Goal: Task Accomplishment & Management: Use online tool/utility

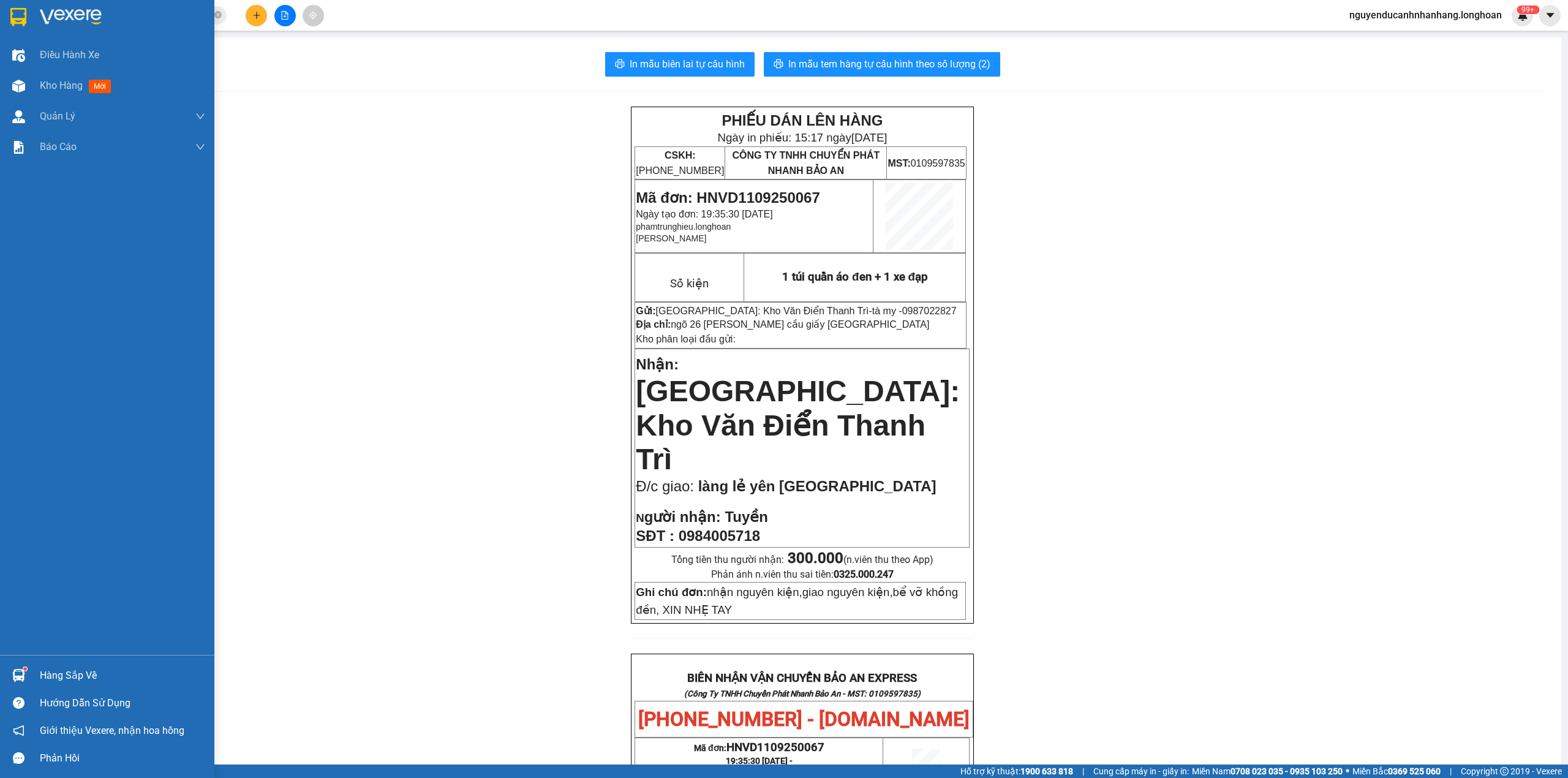
click at [10, 19] on img at bounding box center [18, 17] width 16 height 19
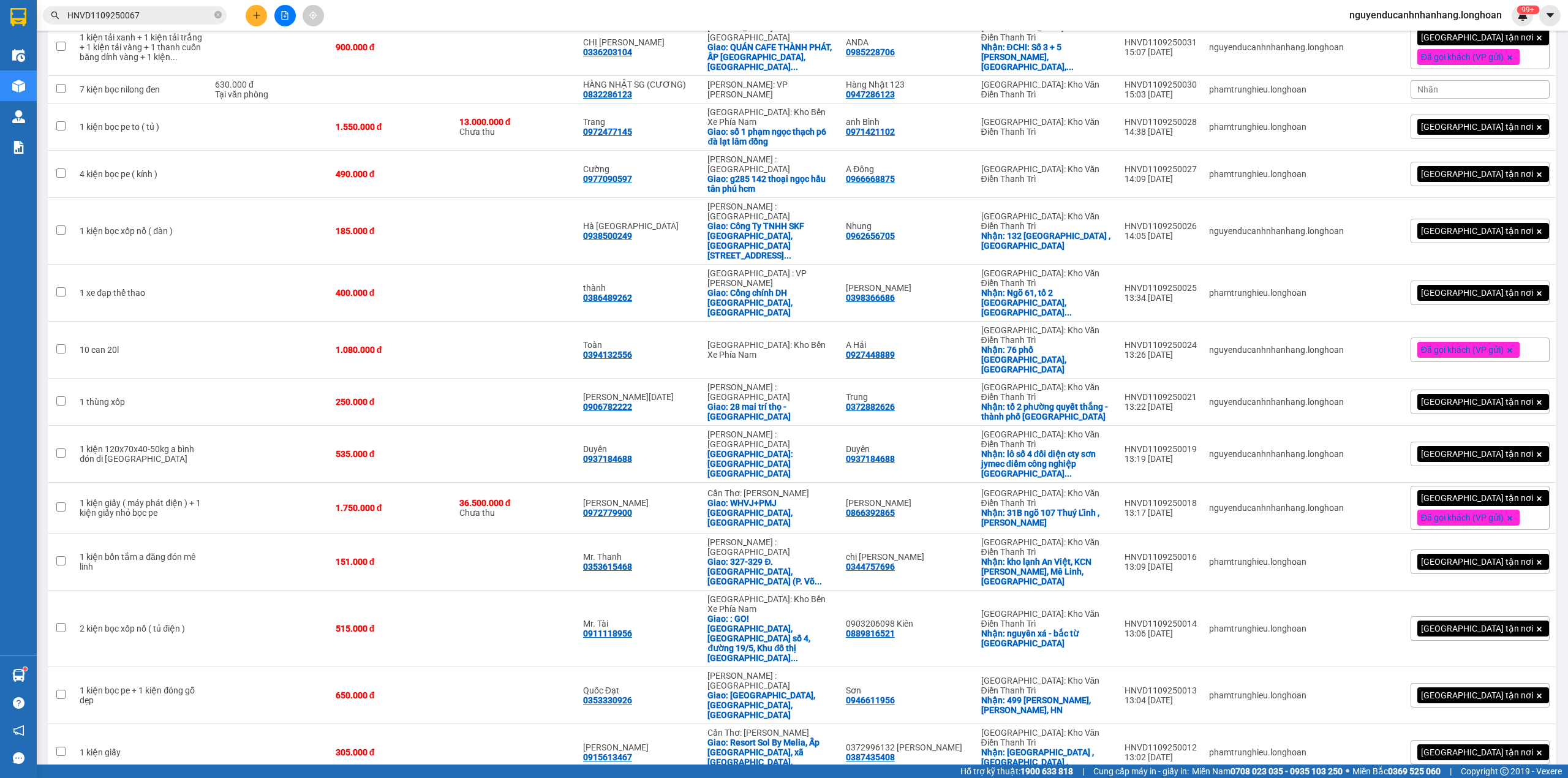
scroll to position [3163, 0]
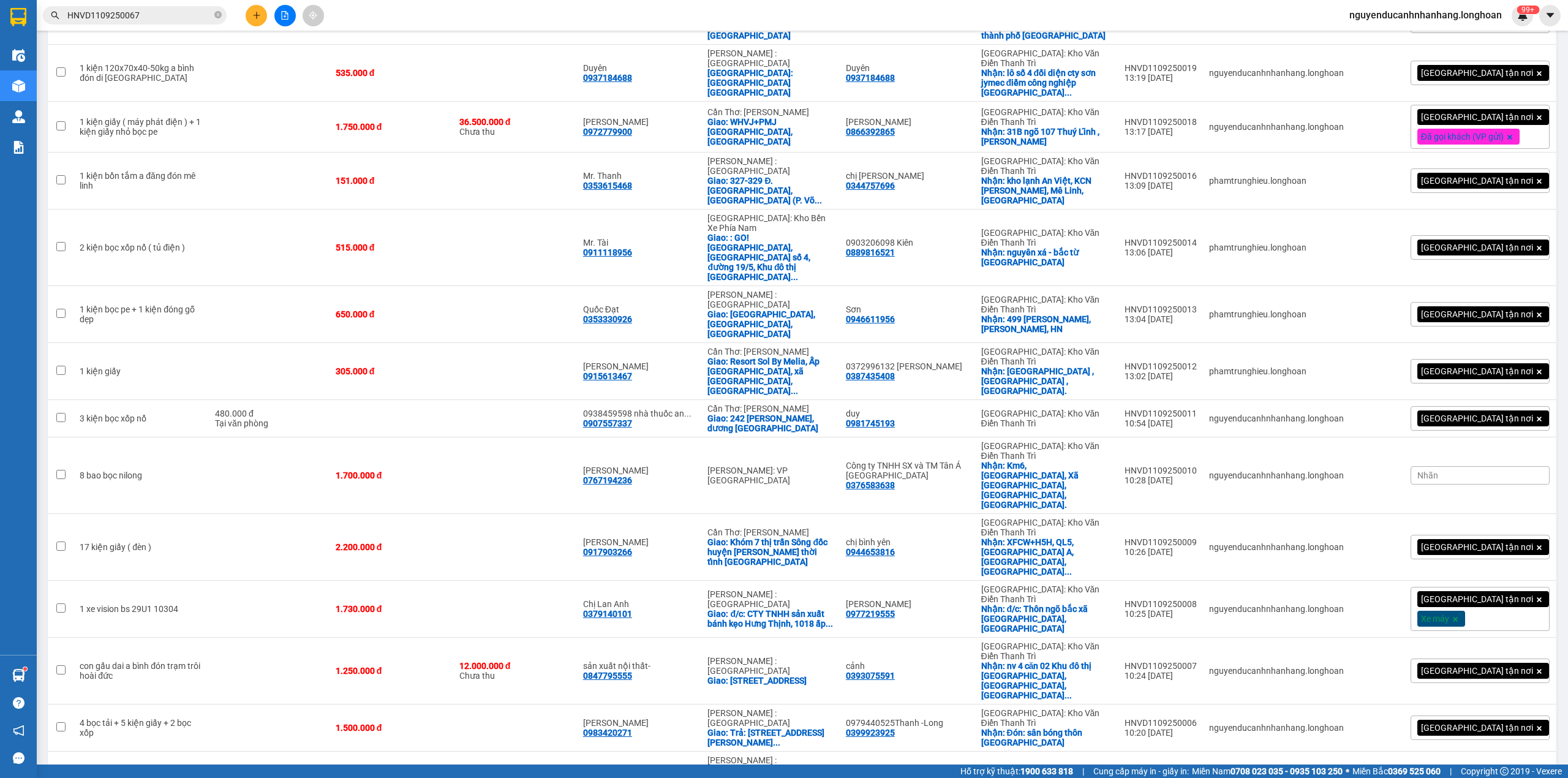
checkbox input "false"
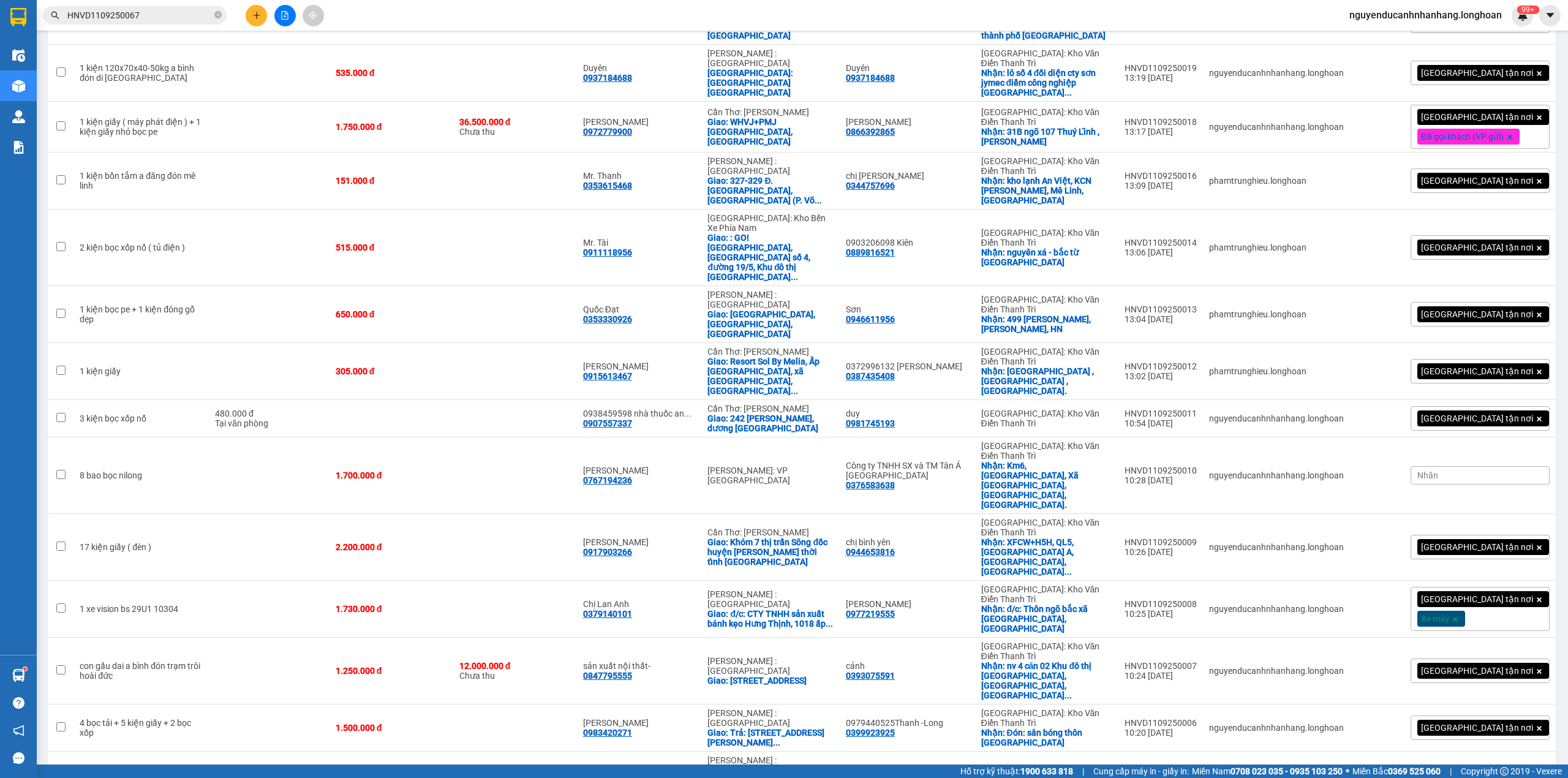
checkbox input "false"
checkbox input "true"
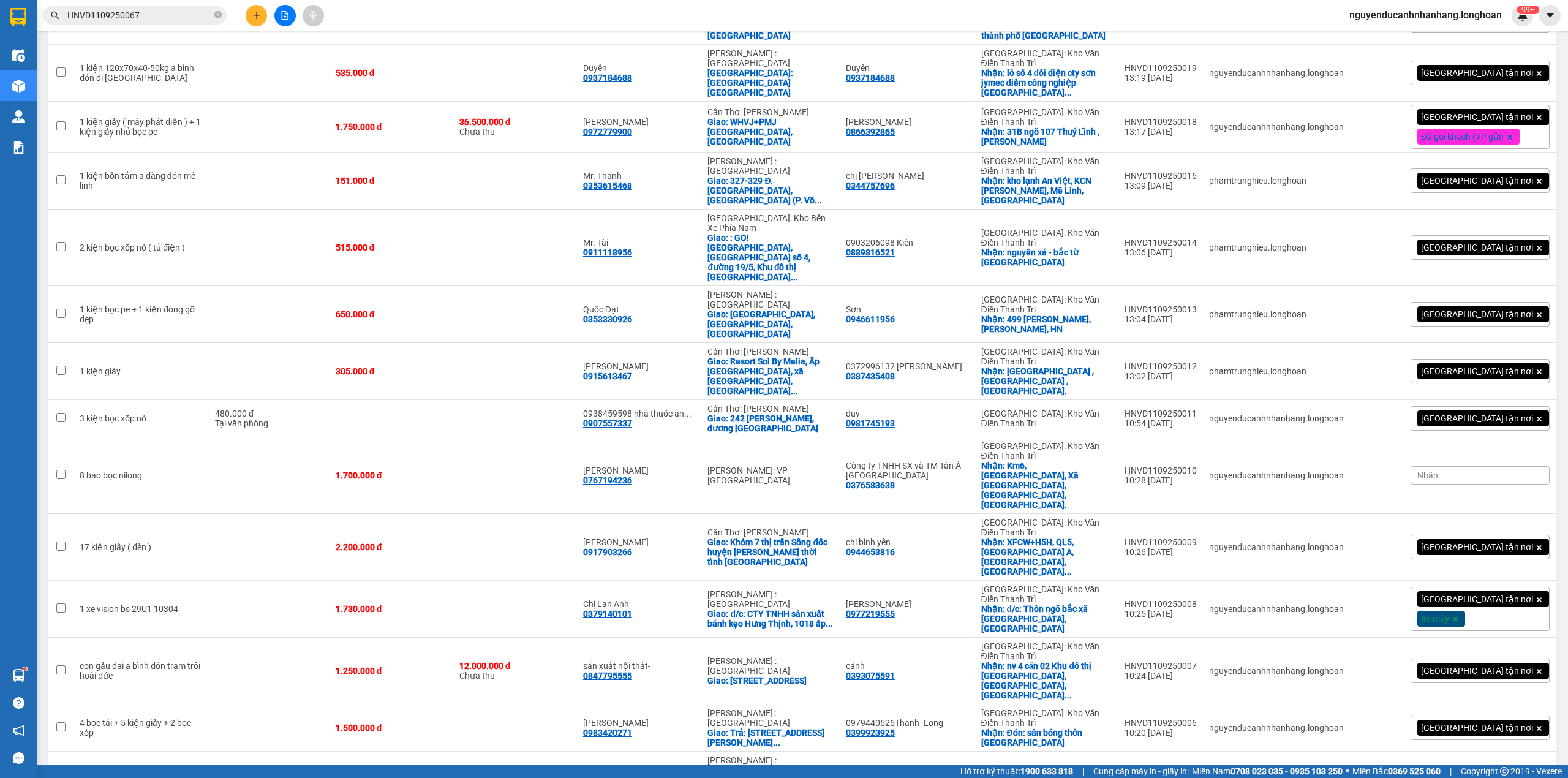
checkbox input "true"
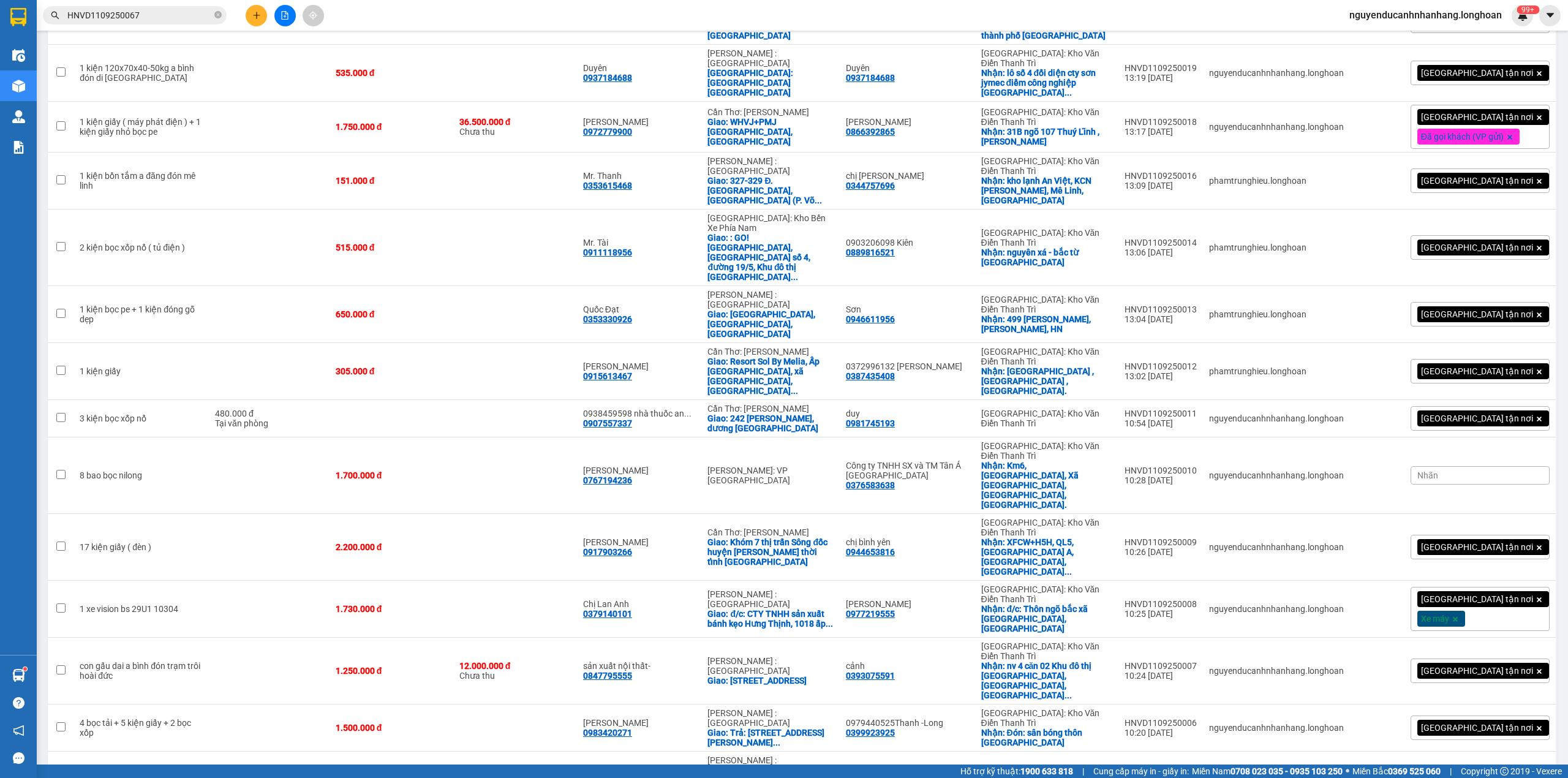
checkbox input "true"
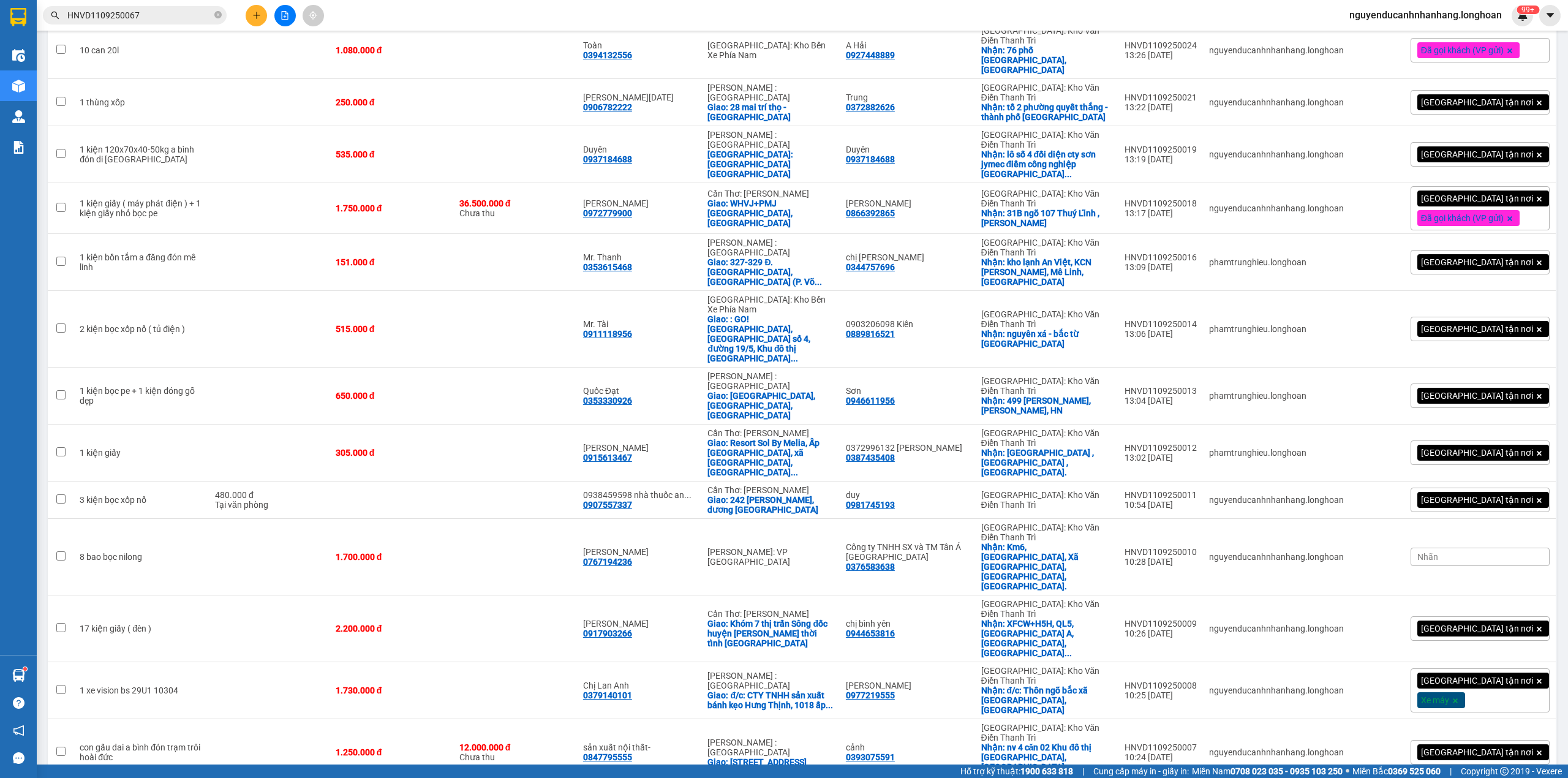
checkbox input "true"
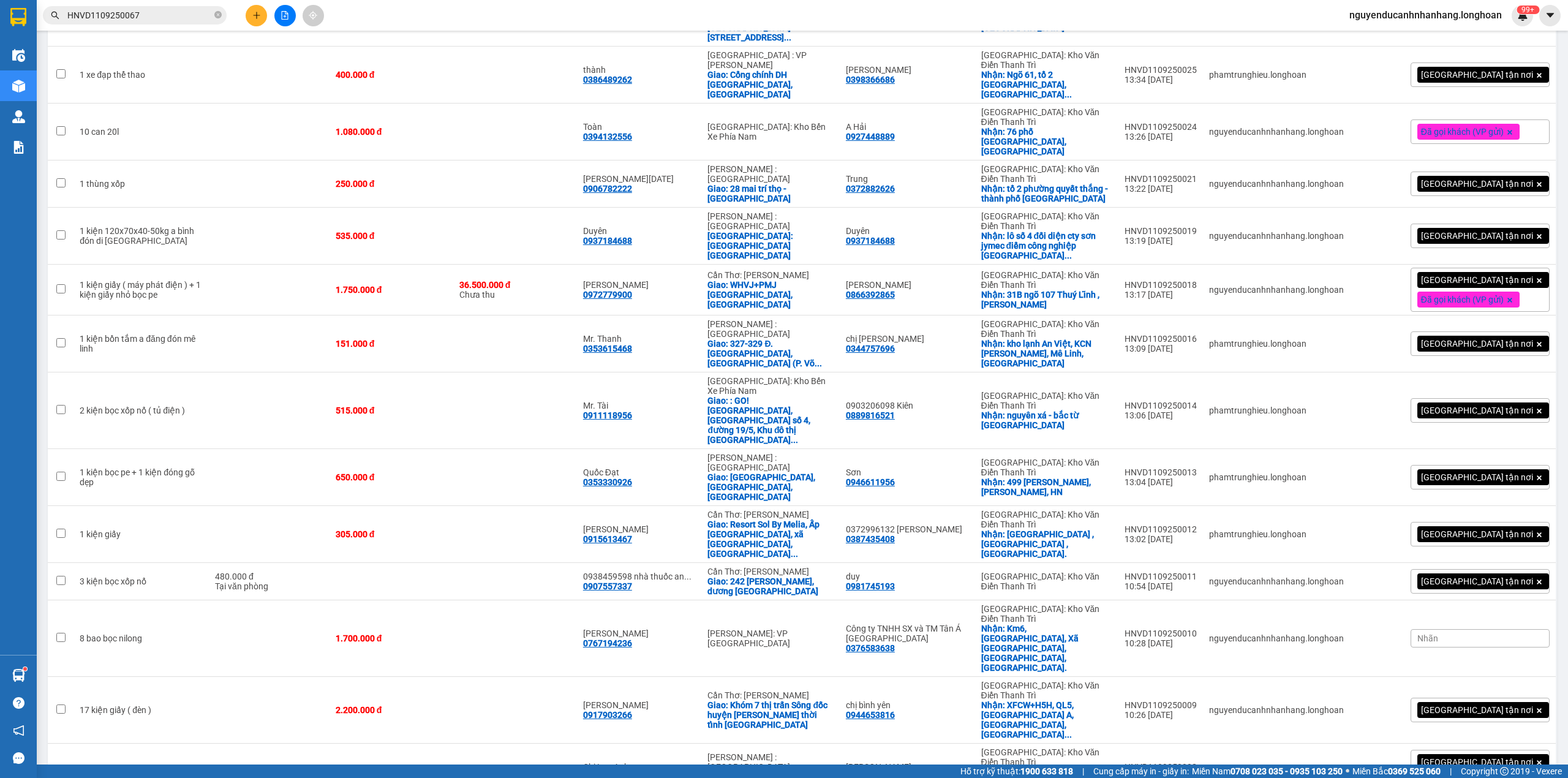
checkbox input "true"
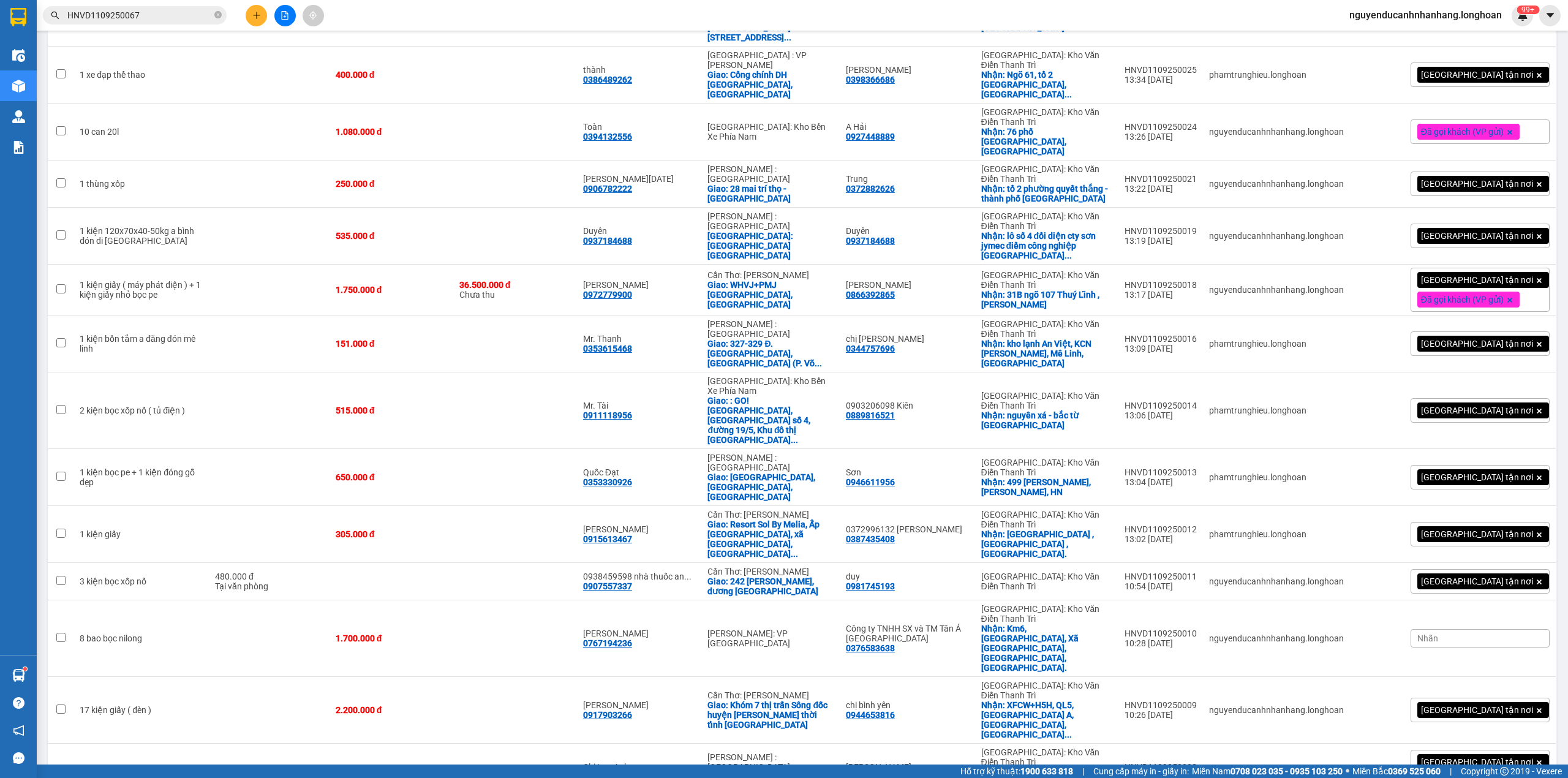
checkbox input "false"
checkbox input "true"
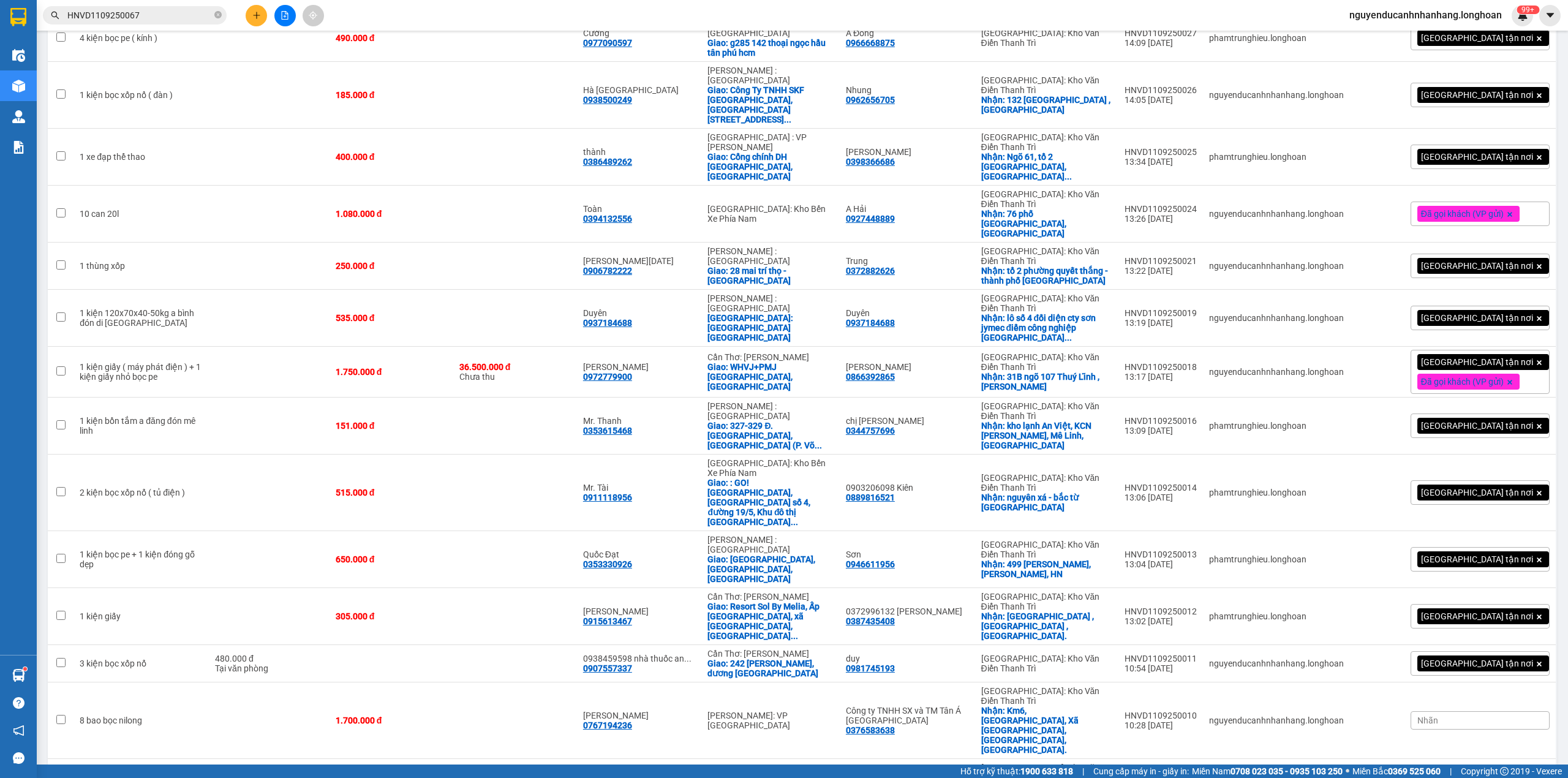
checkbox input "true"
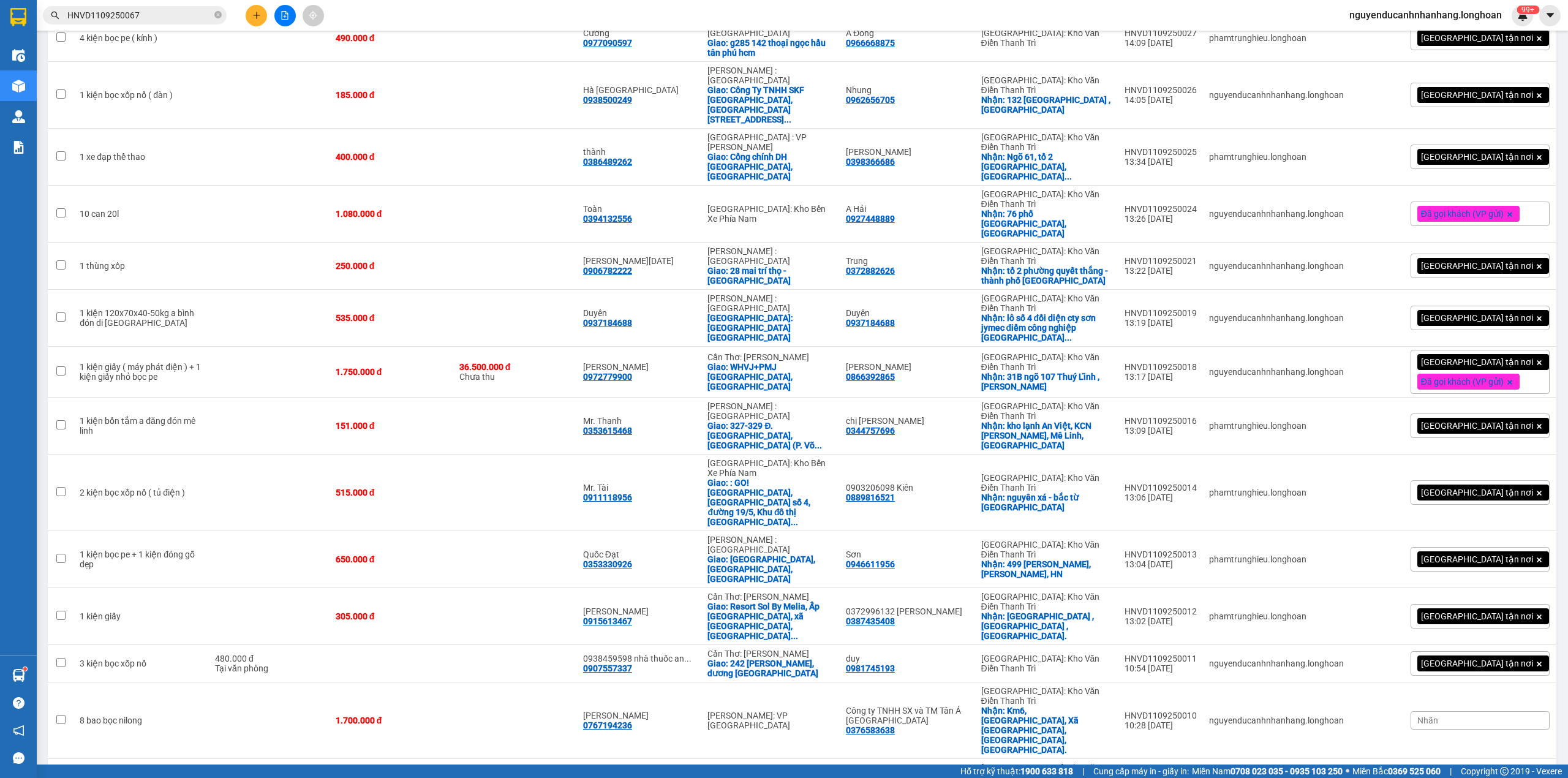
checkbox input "true"
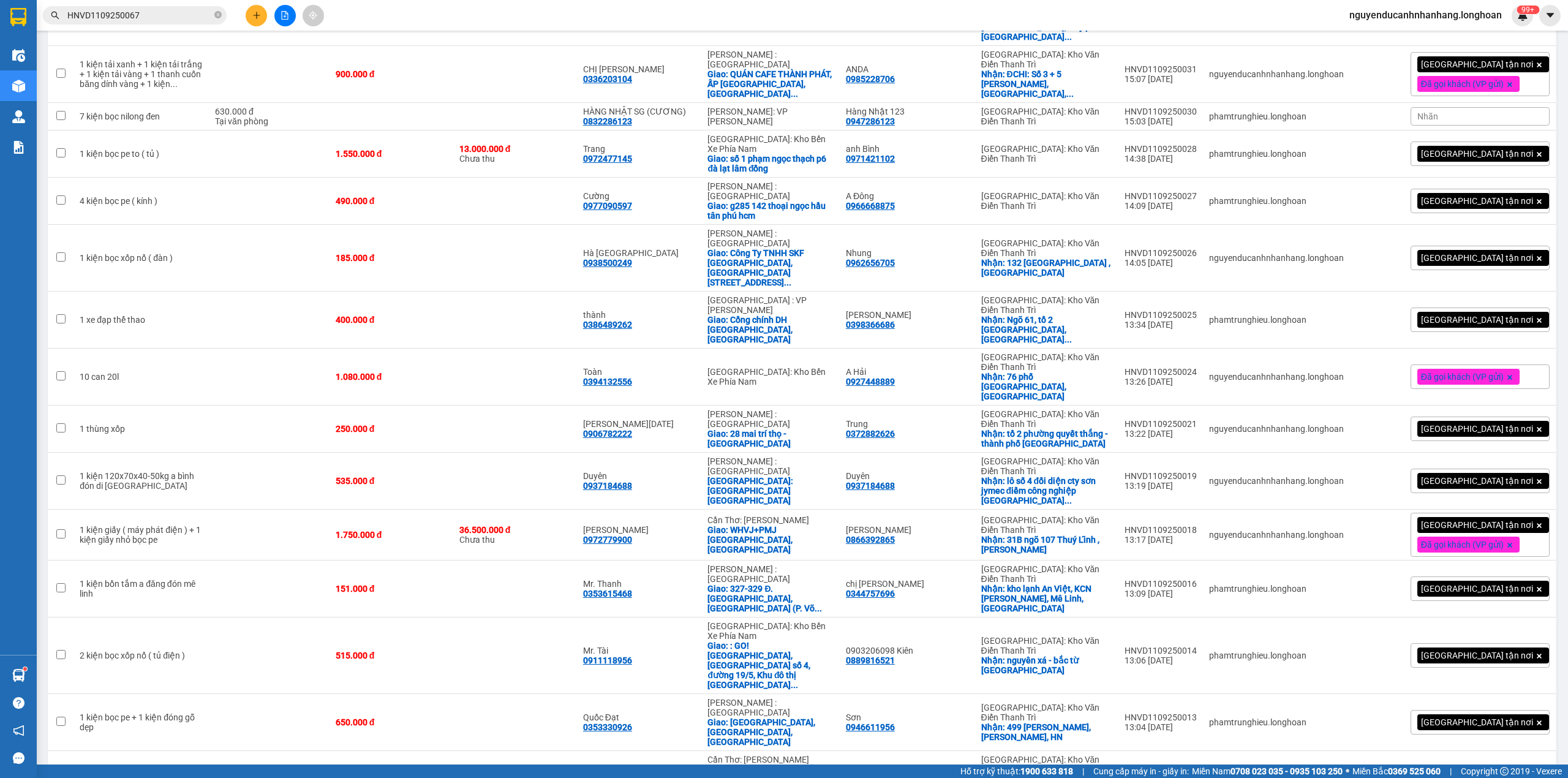
checkbox input "true"
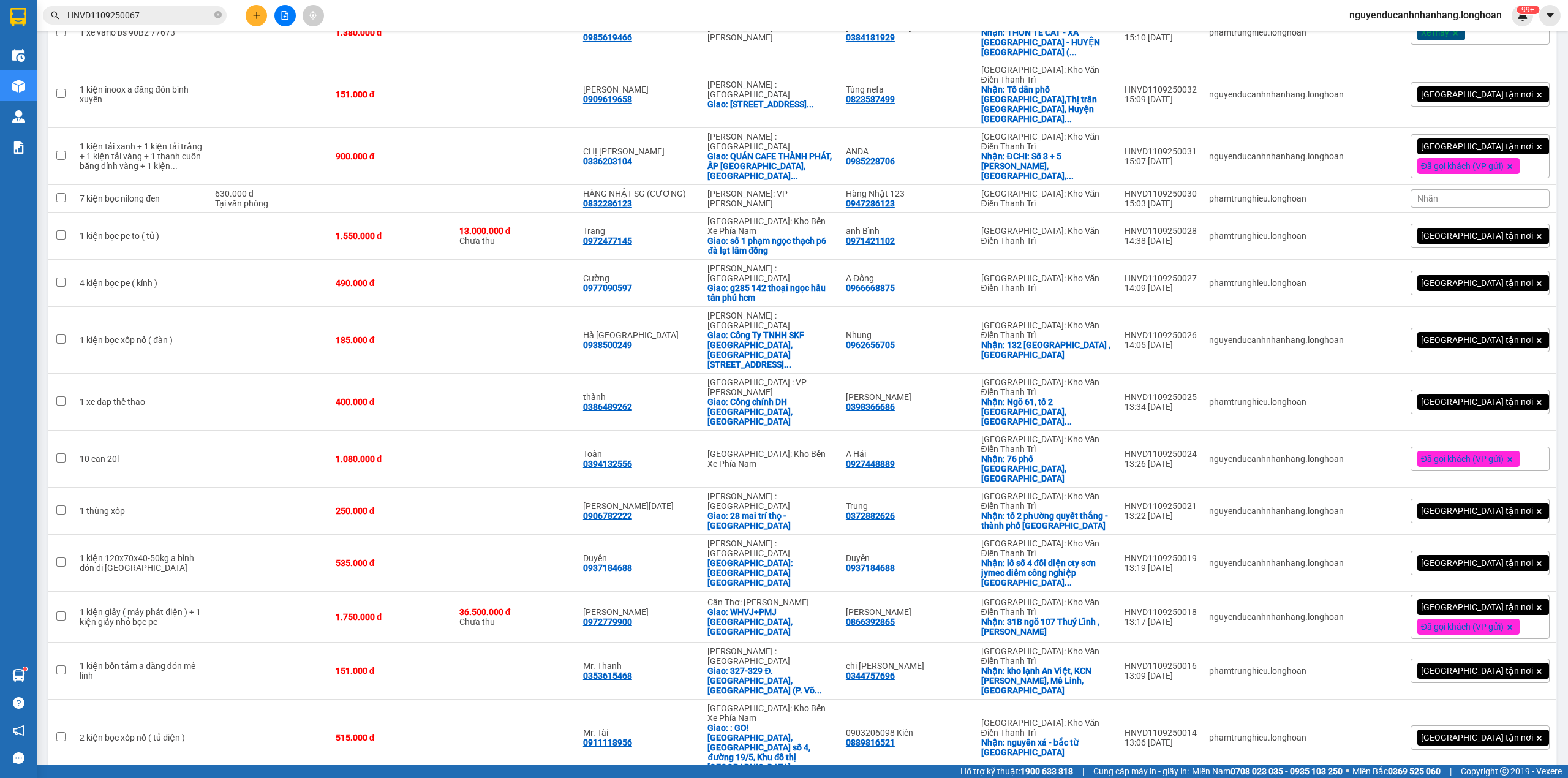
scroll to position [2591, 0]
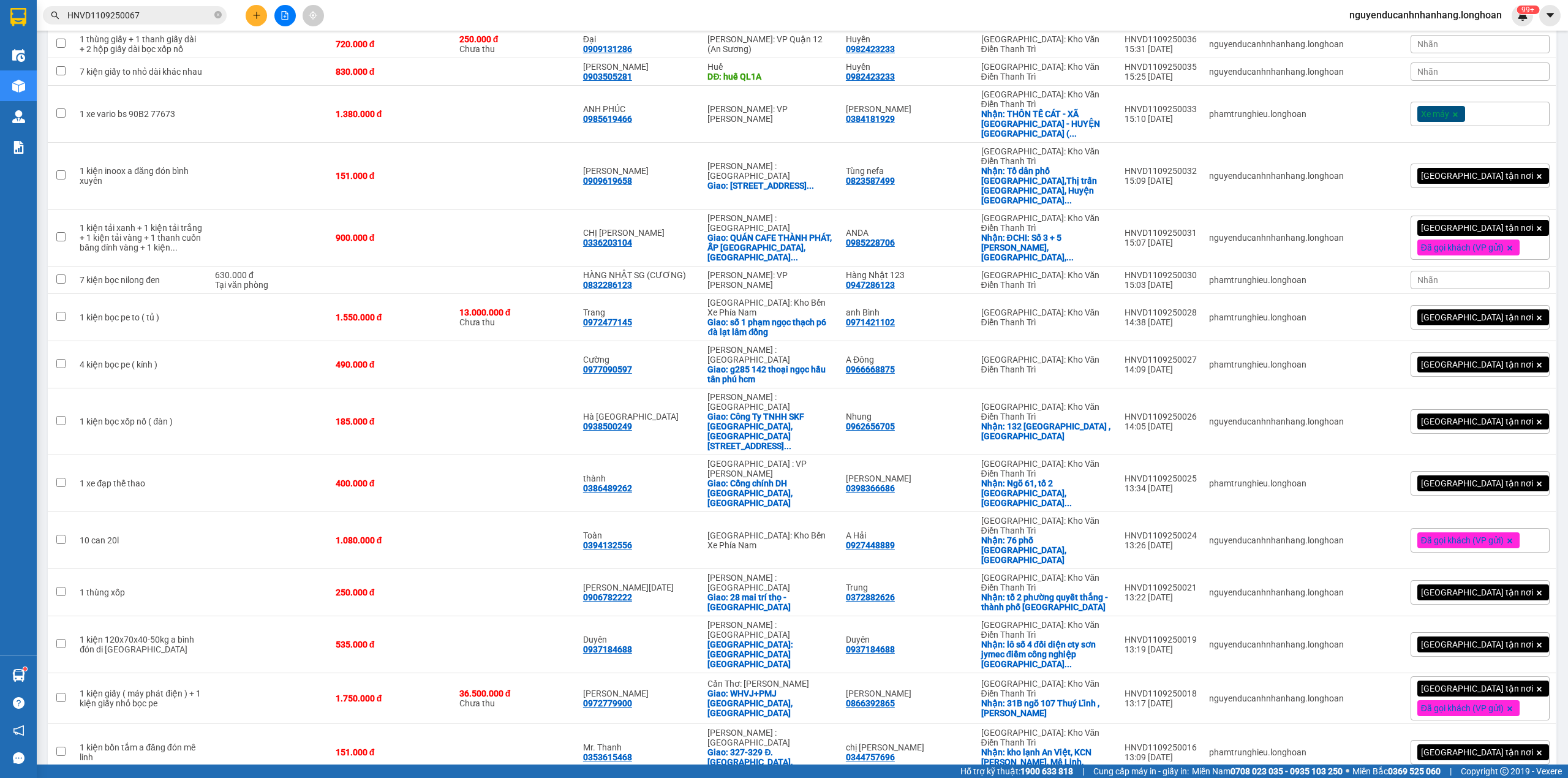
drag, startPoint x: 206, startPoint y: 383, endPoint x: 226, endPoint y: 370, distance: 23.9
checkbox input "true"
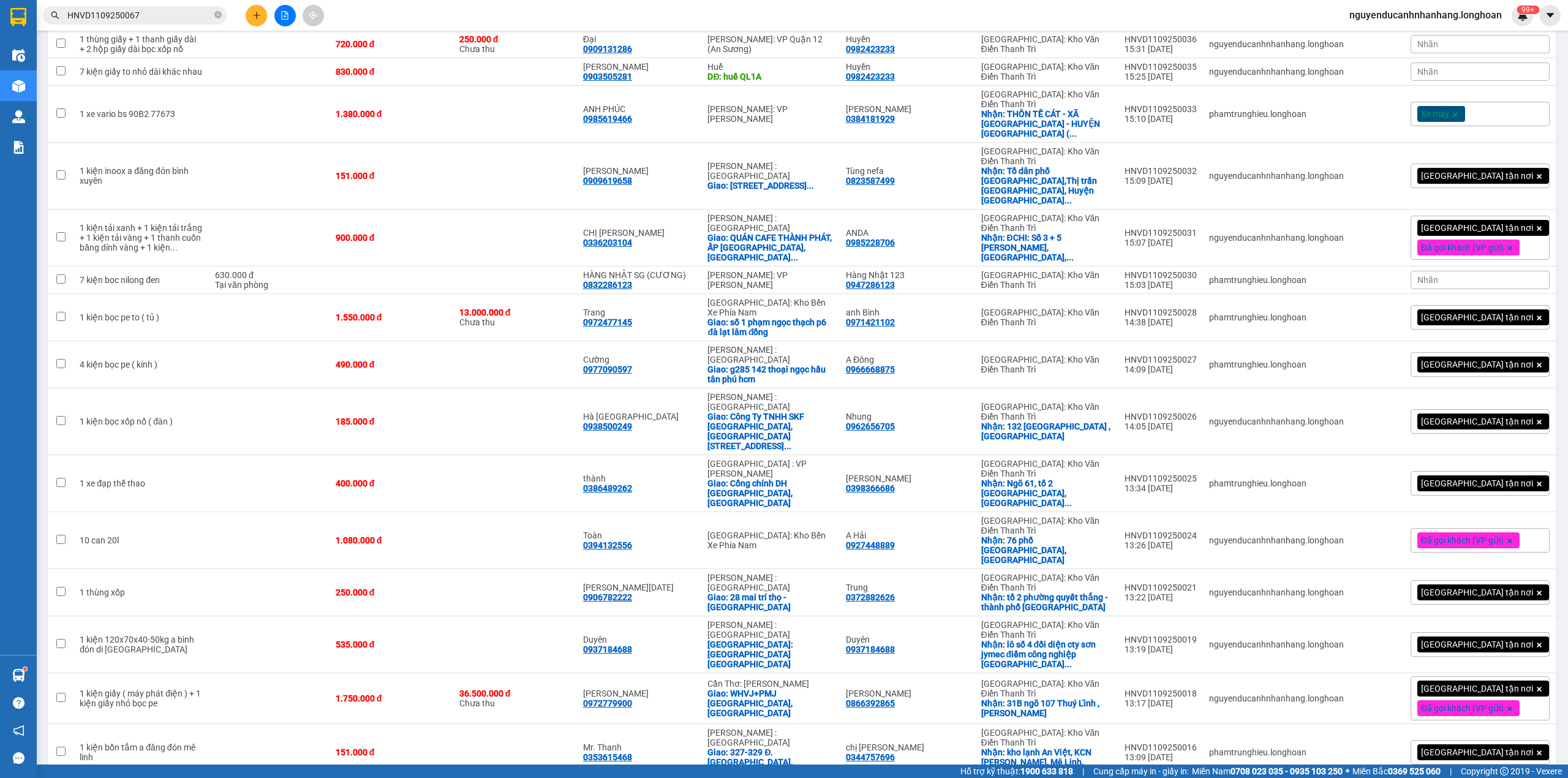
checkbox input "true"
checkbox input "false"
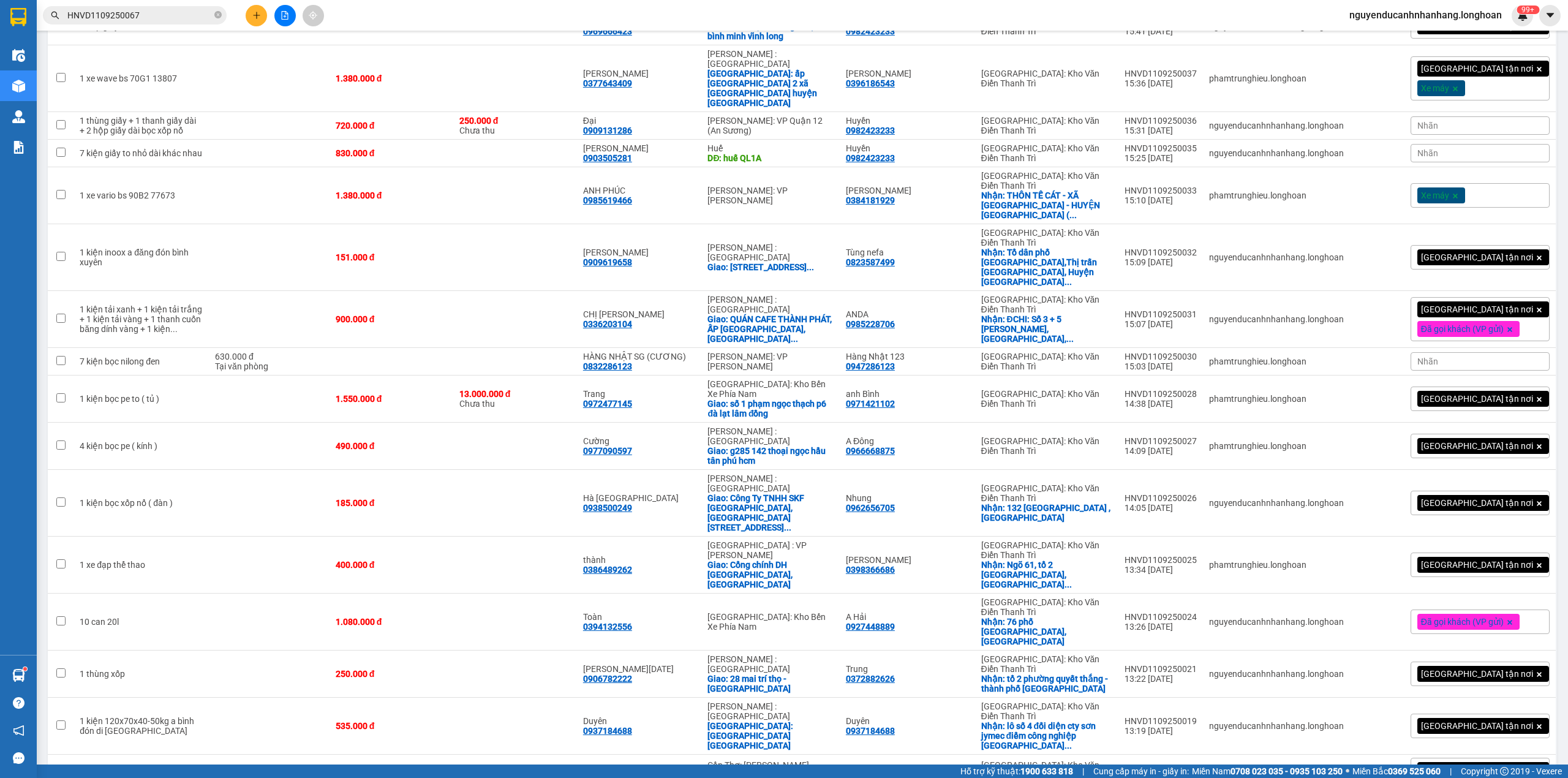
scroll to position [2672, 0]
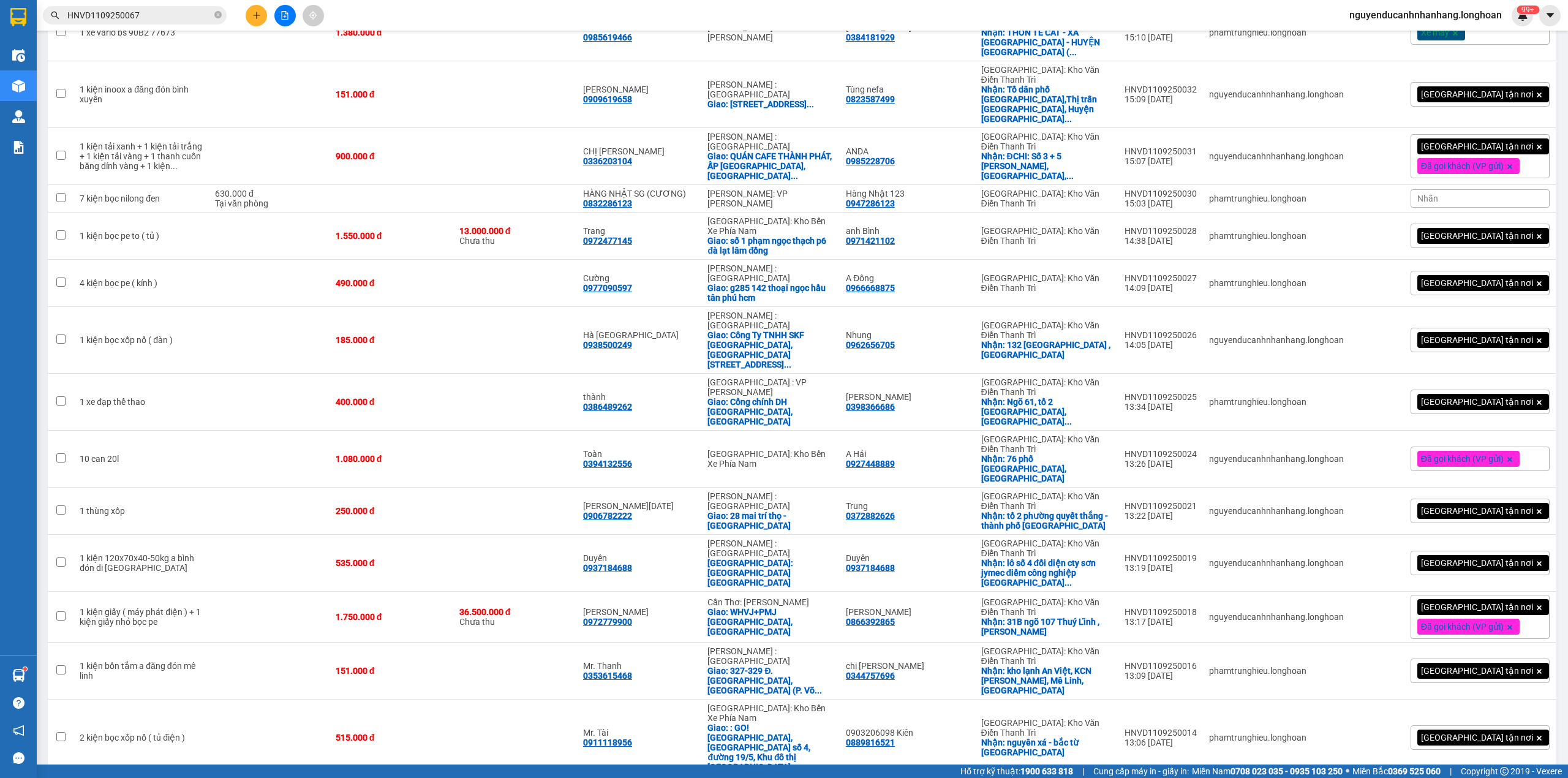
checkbox input "false"
checkbox input "true"
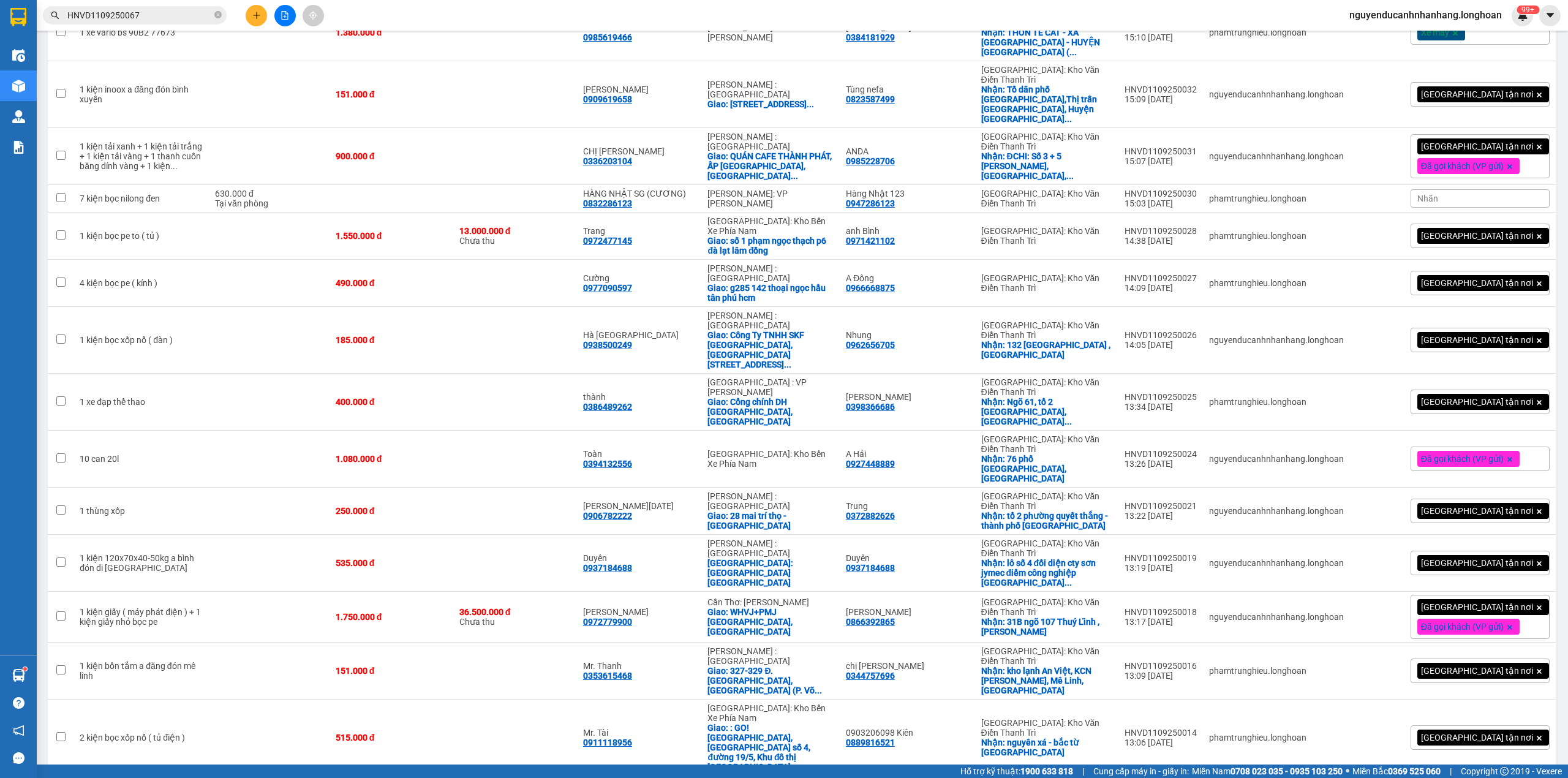
checkbox input "true"
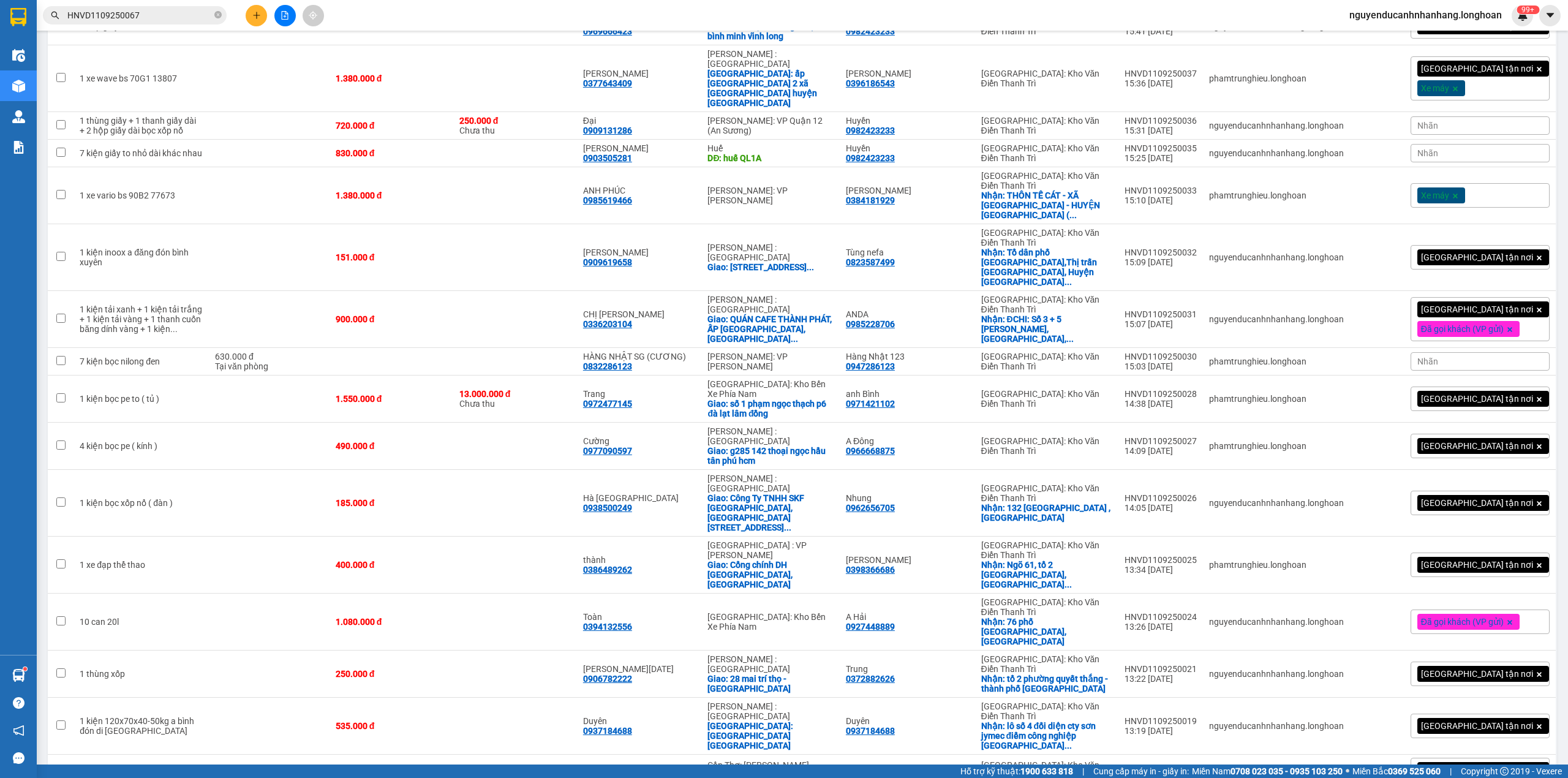
scroll to position [2428, 0]
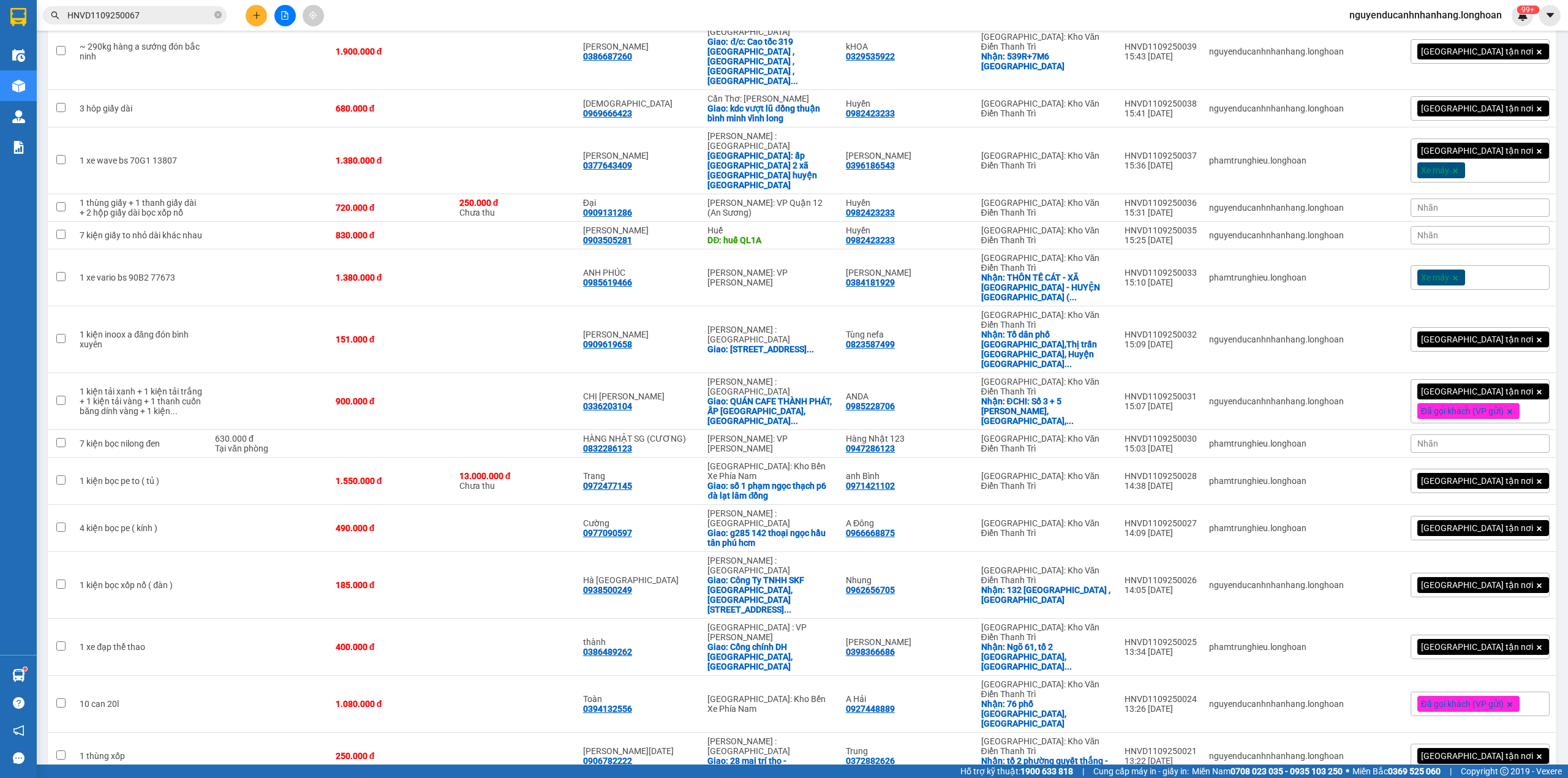
checkbox input "true"
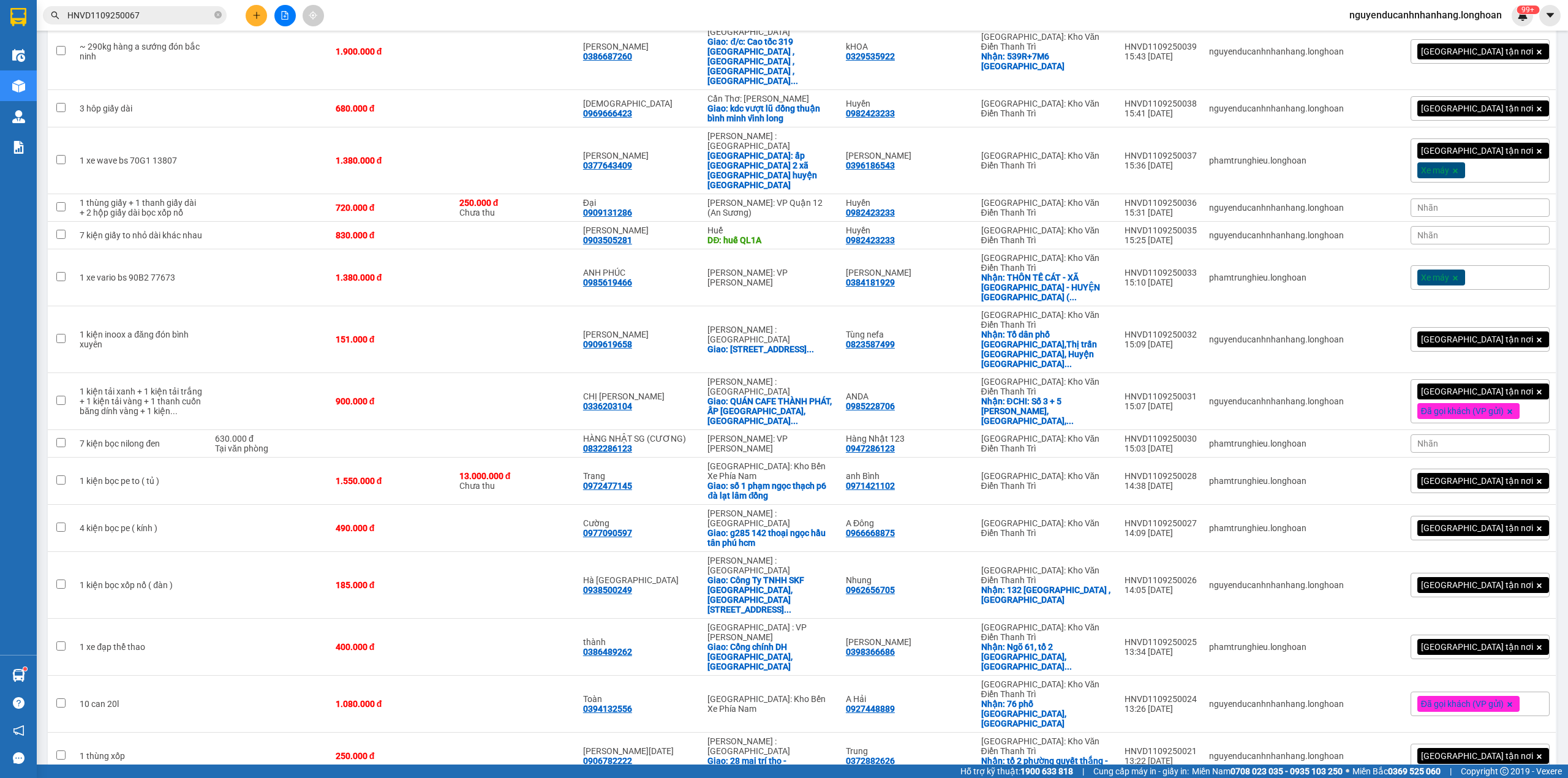
checkbox input "true"
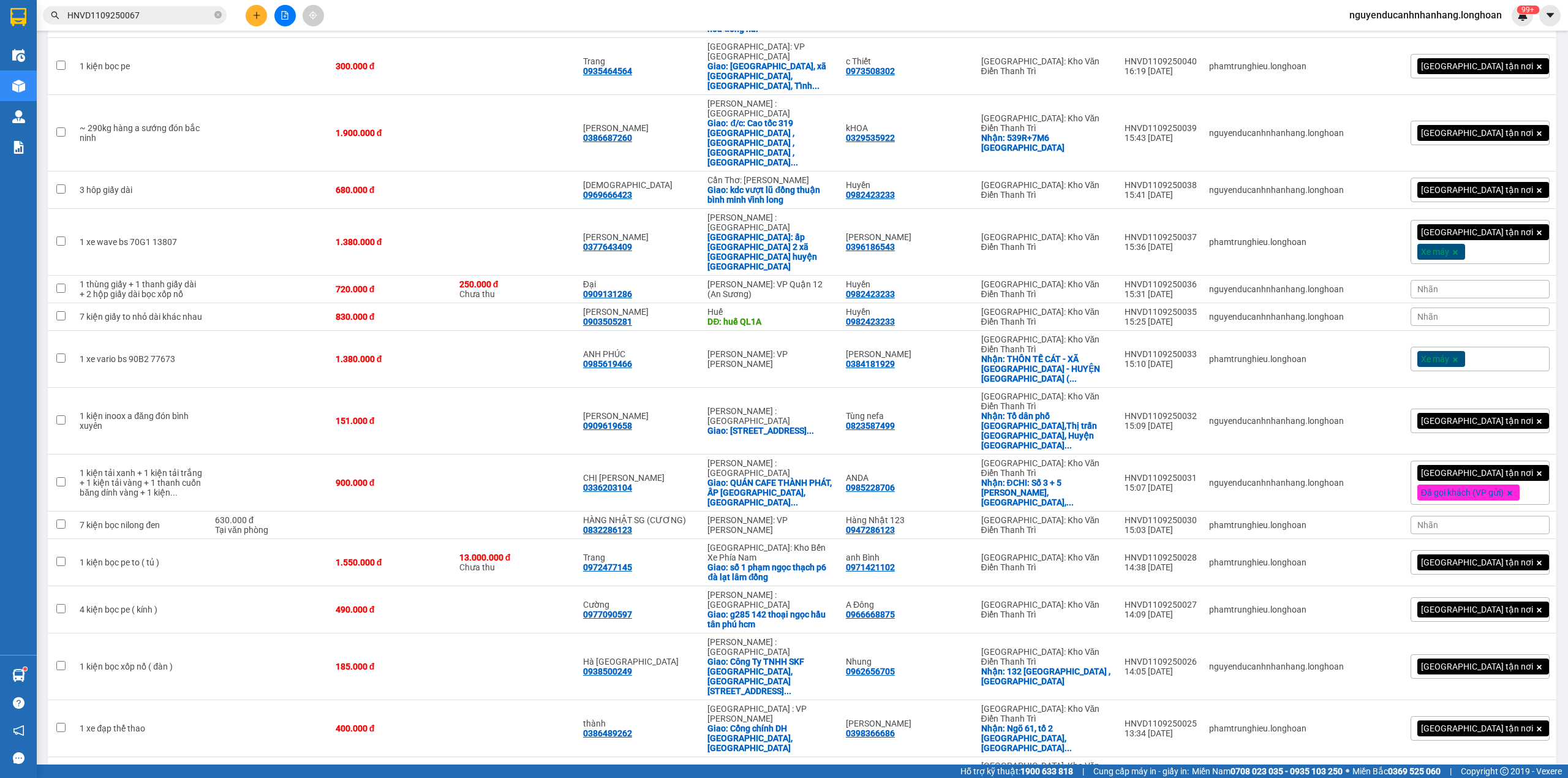
checkbox input "true"
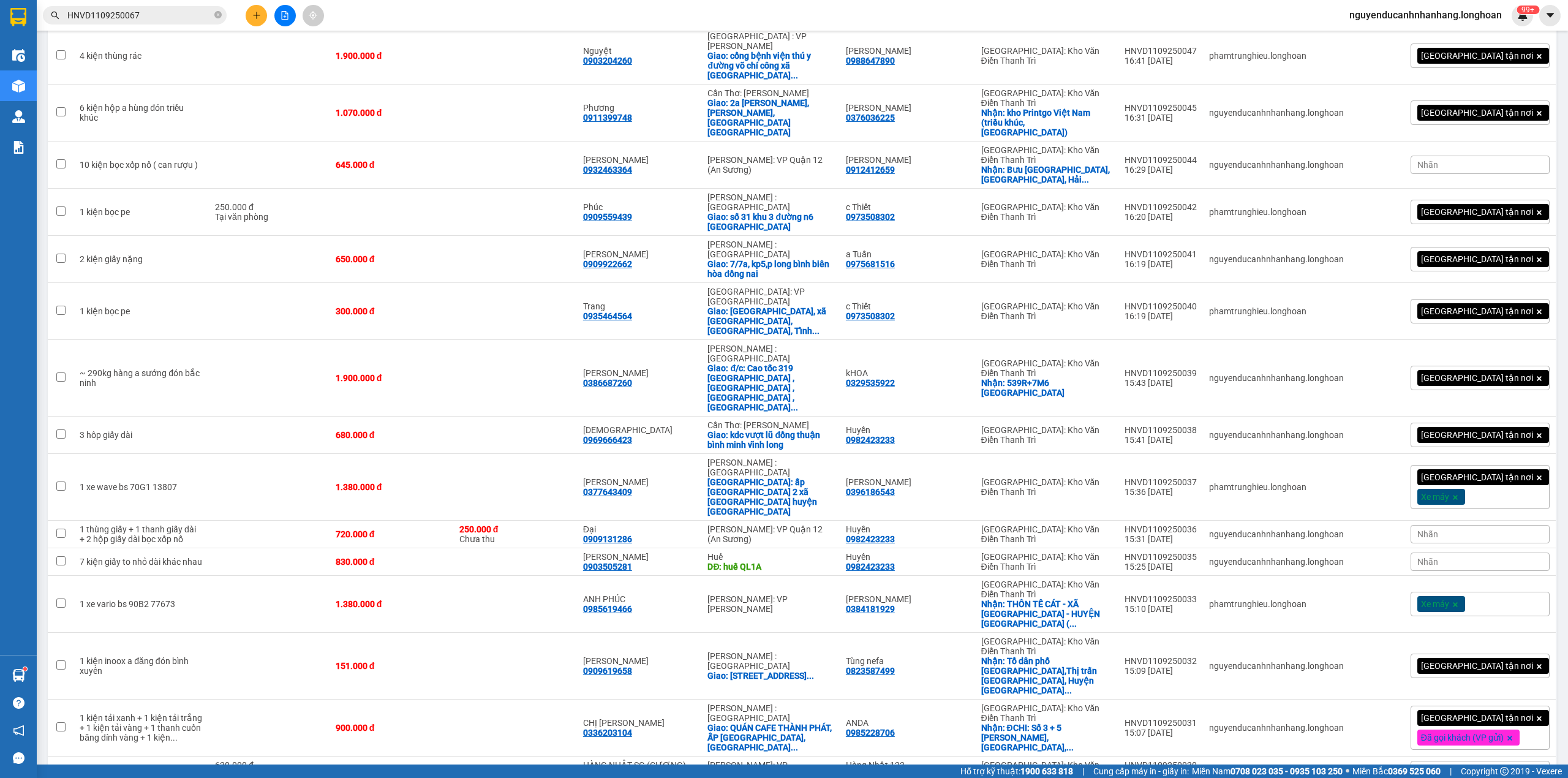
checkbox input "true"
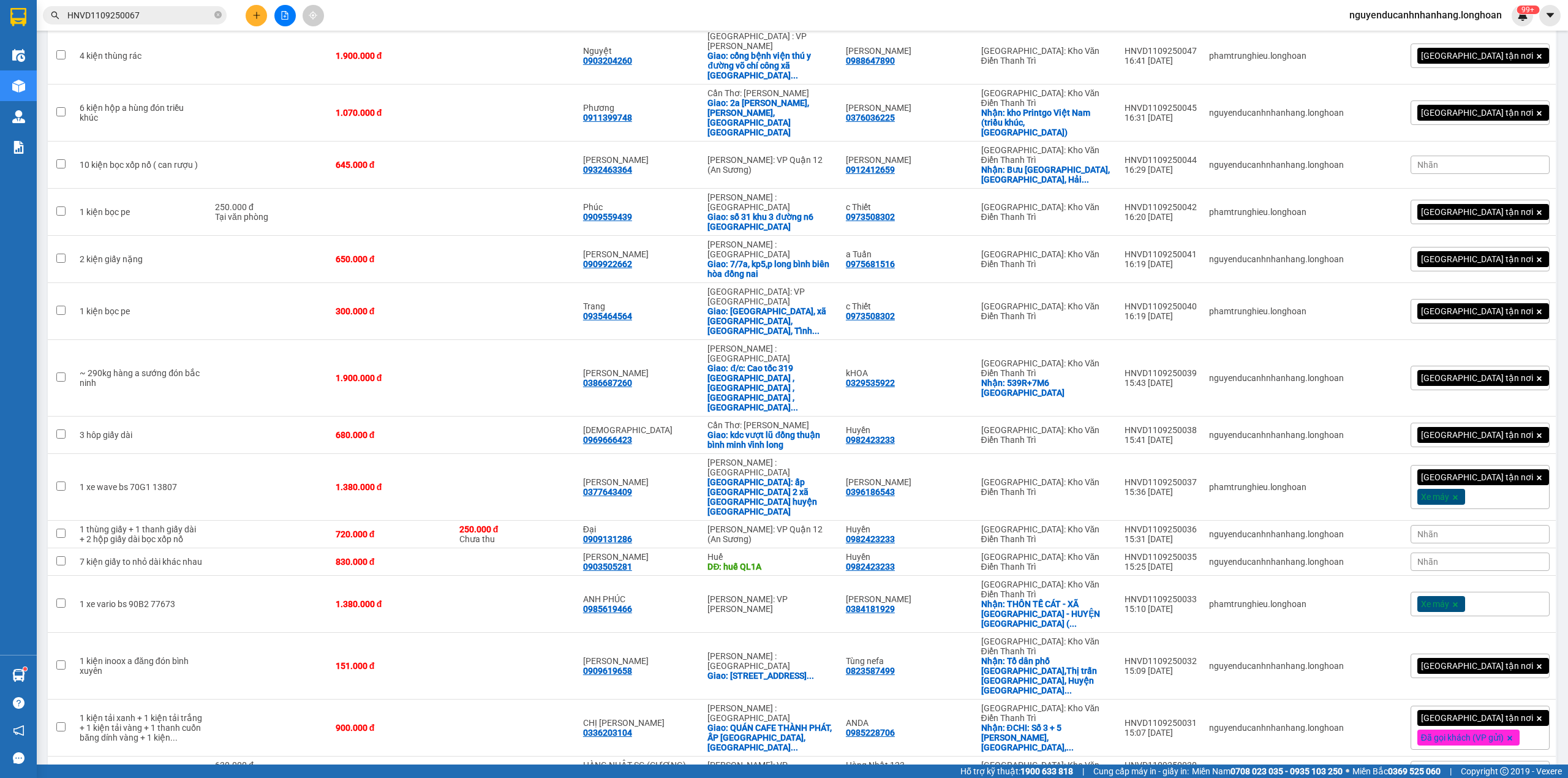
checkbox input "true"
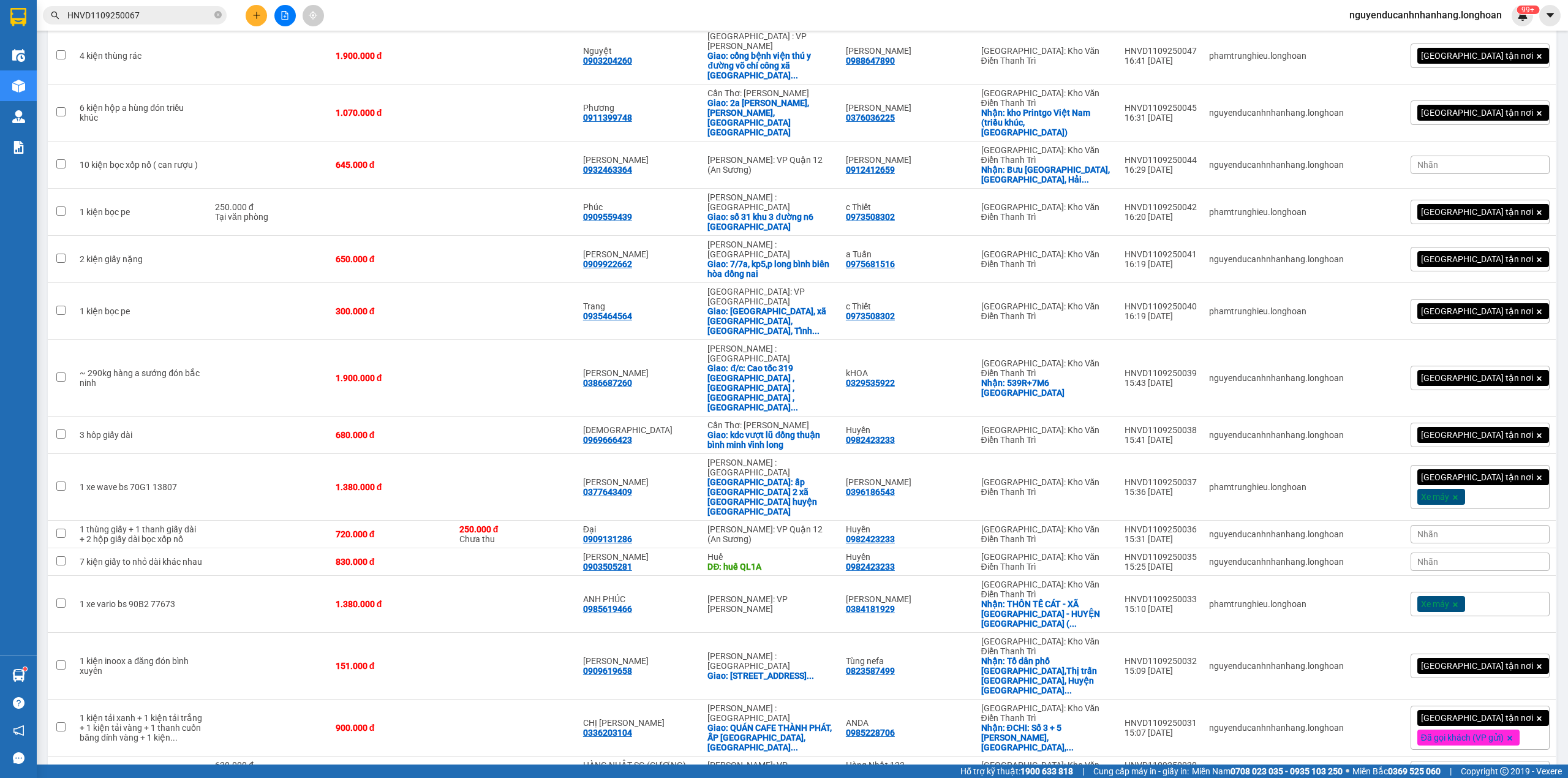
checkbox input "true"
click at [191, 765] on div "7 kiện bọc nilong đen" at bounding box center [141, 770] width 123 height 10
checkbox input "true"
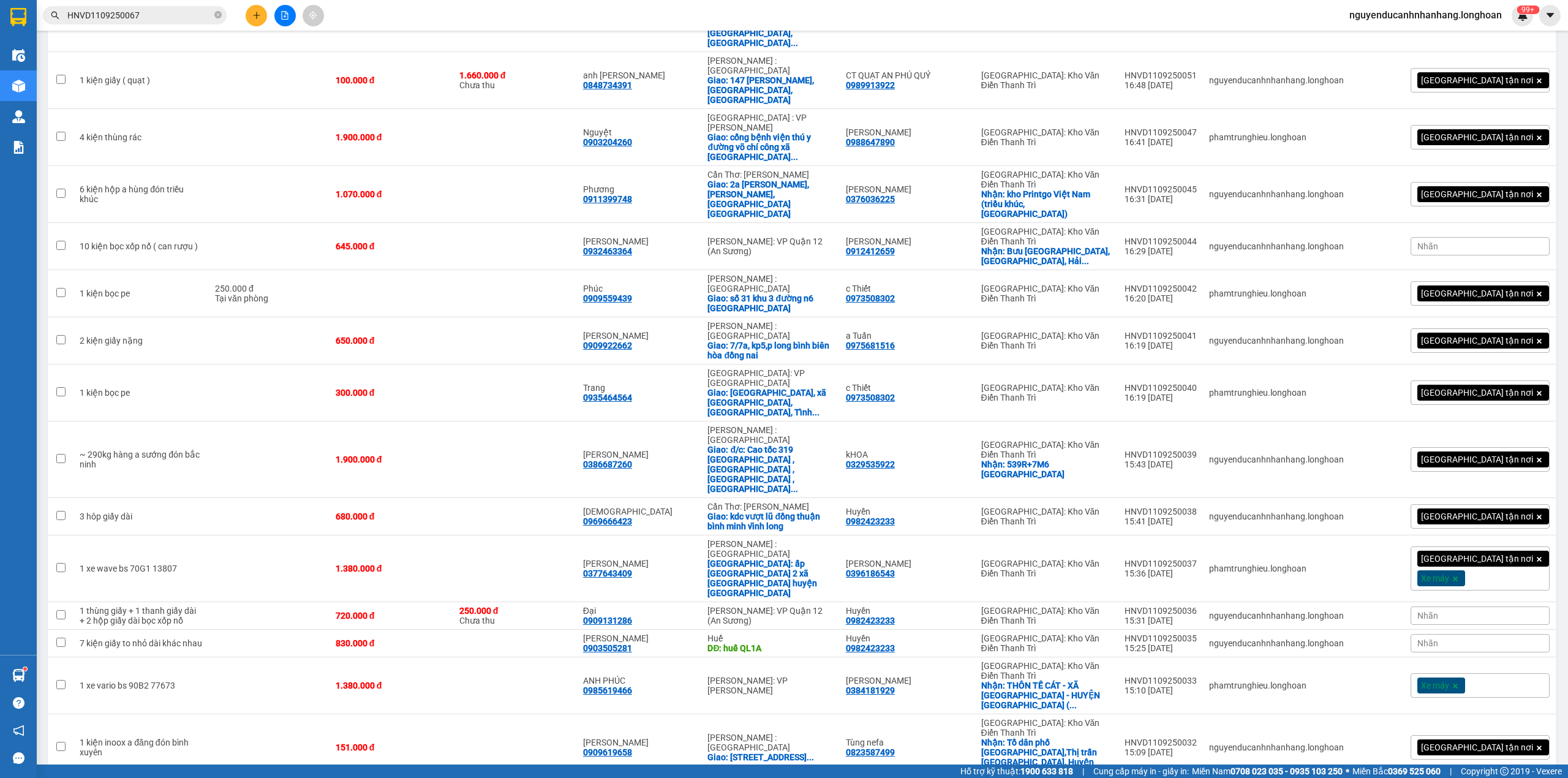
checkbox input "true"
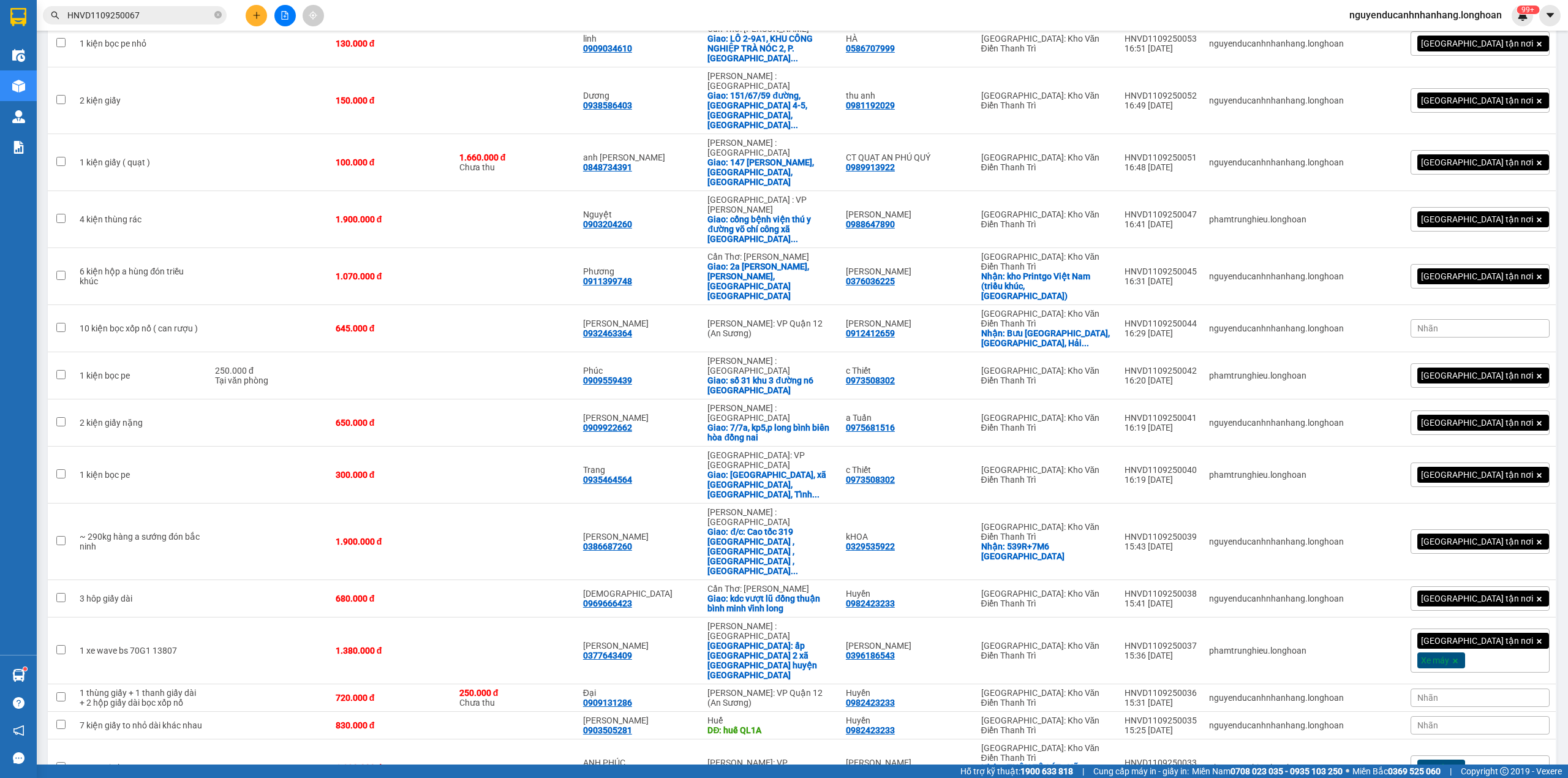
scroll to position [1856, 0]
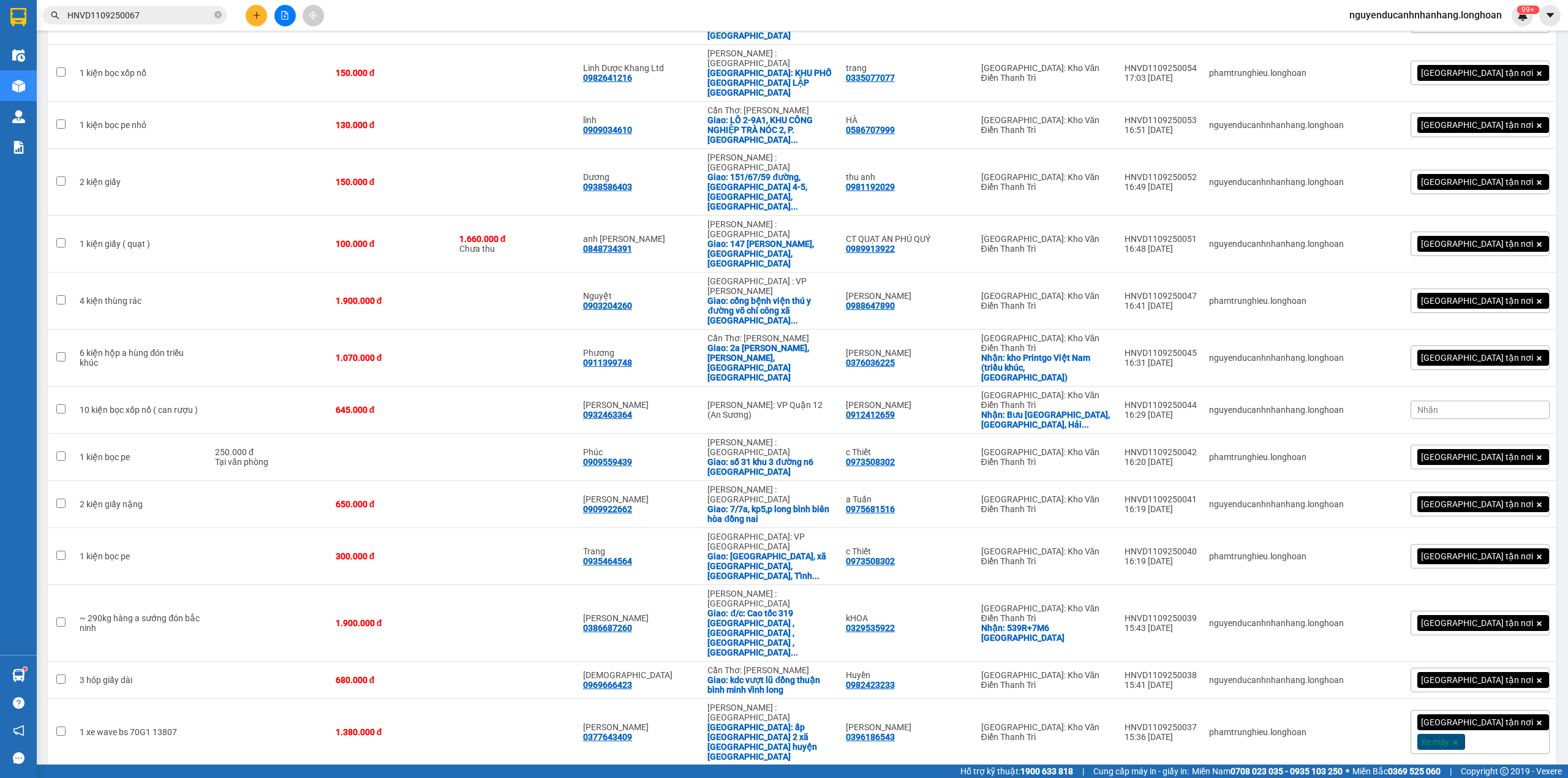
checkbox input "false"
checkbox input "true"
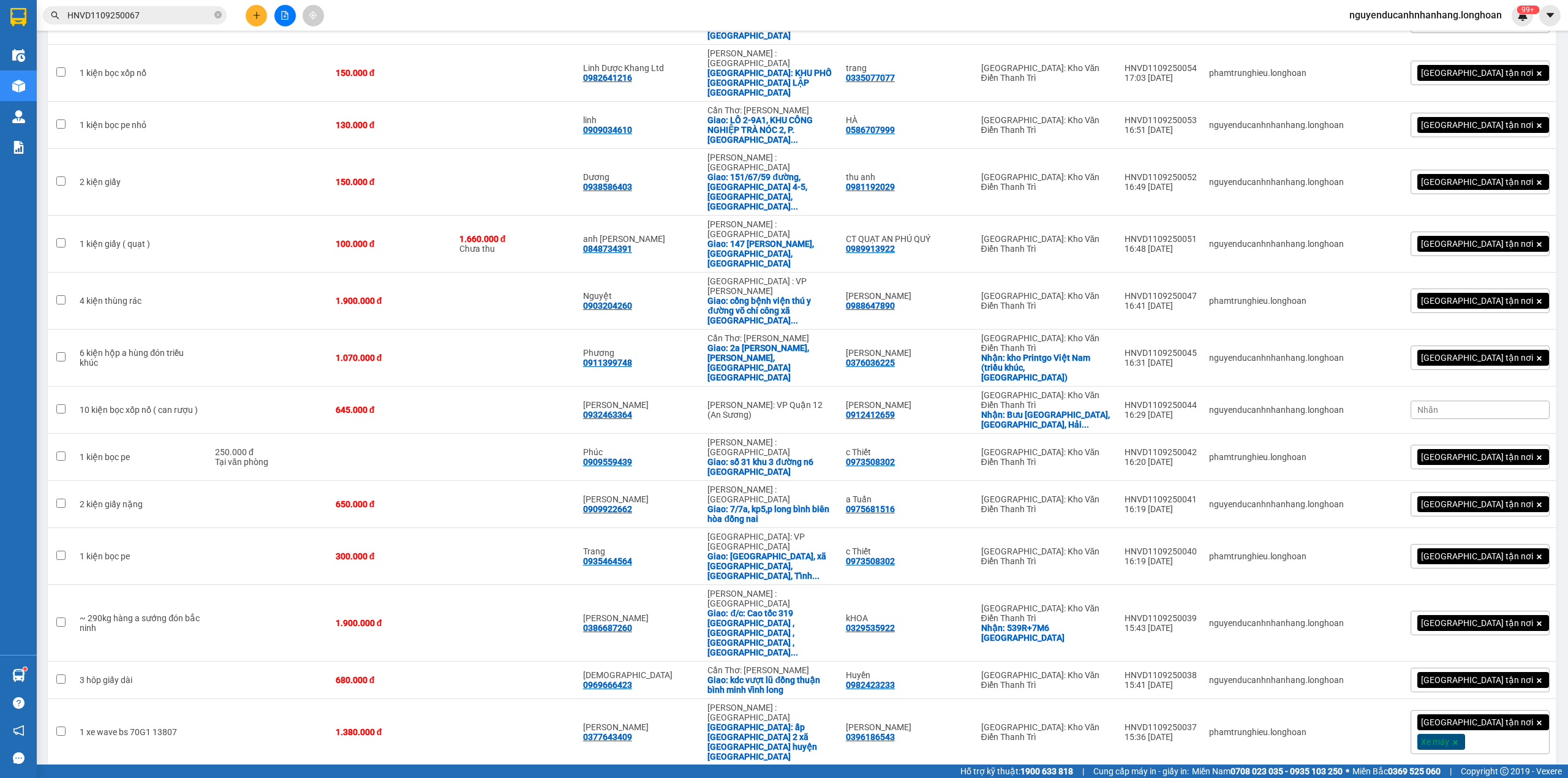
click at [238, 766] on td at bounding box center [269, 779] width 121 height 28
checkbox input "true"
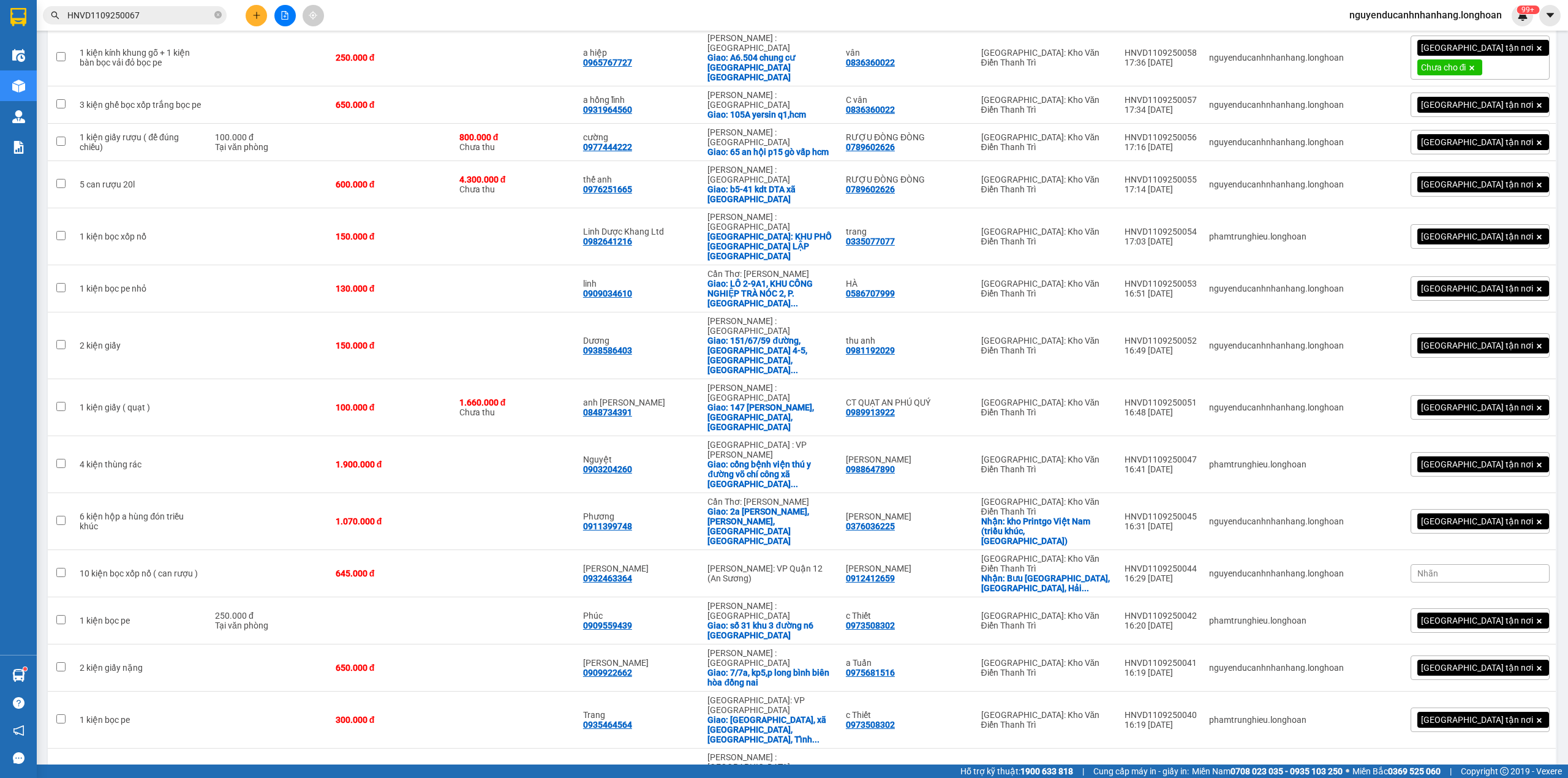
scroll to position [1611, 0]
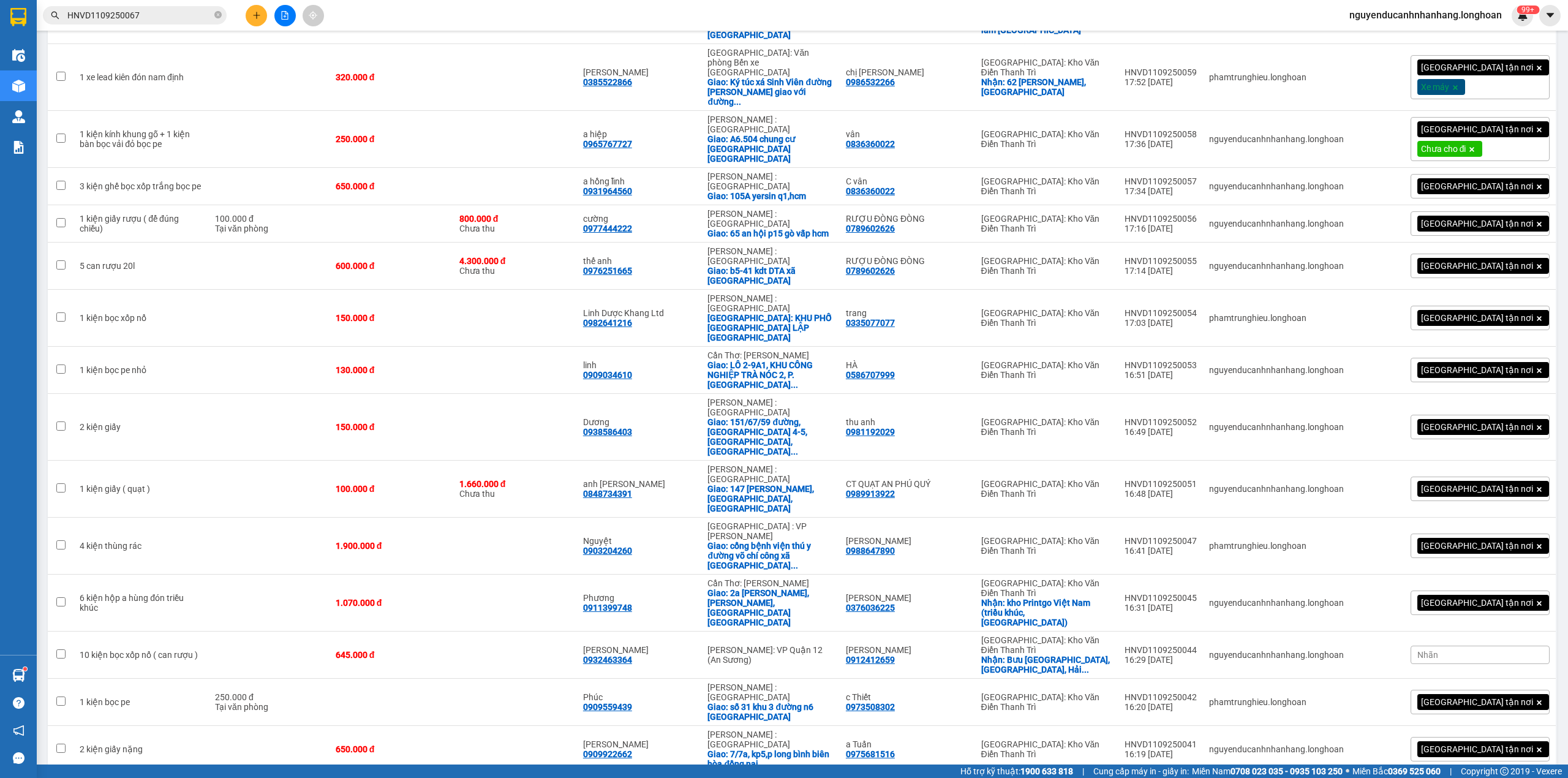
checkbox input "true"
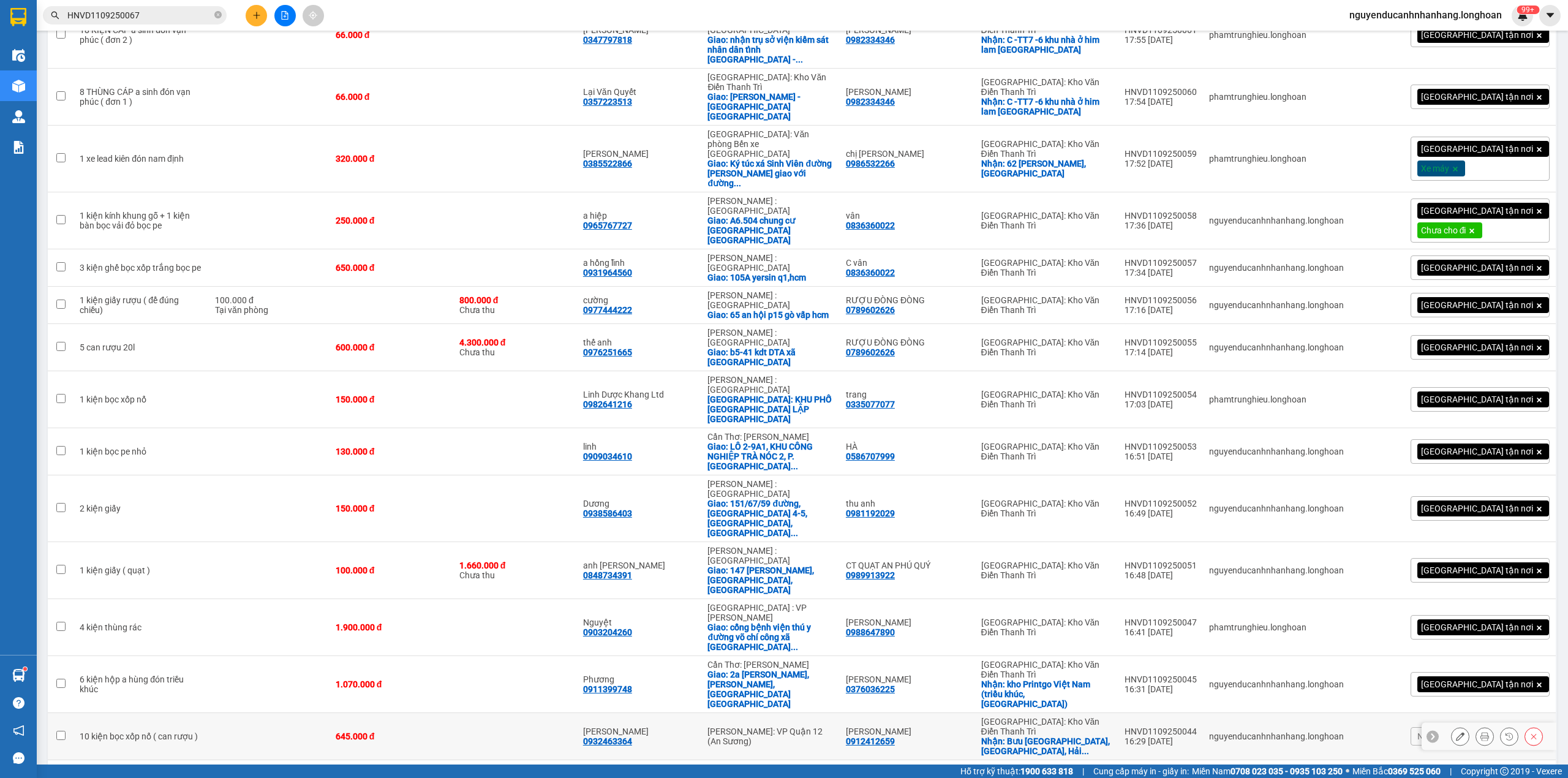
click at [264, 713] on td at bounding box center [269, 736] width 121 height 47
checkbox input "true"
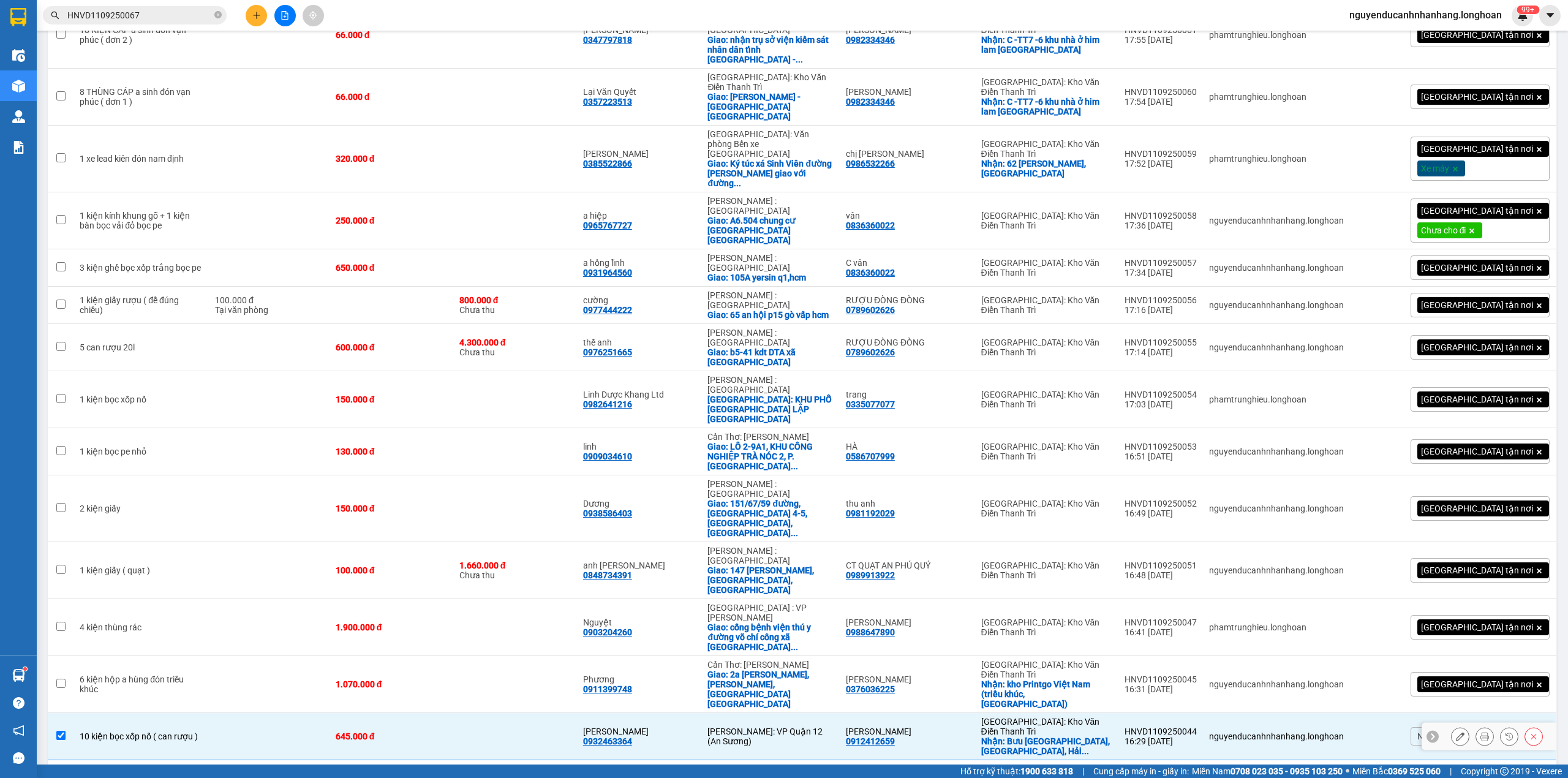
scroll to position [1447, 0]
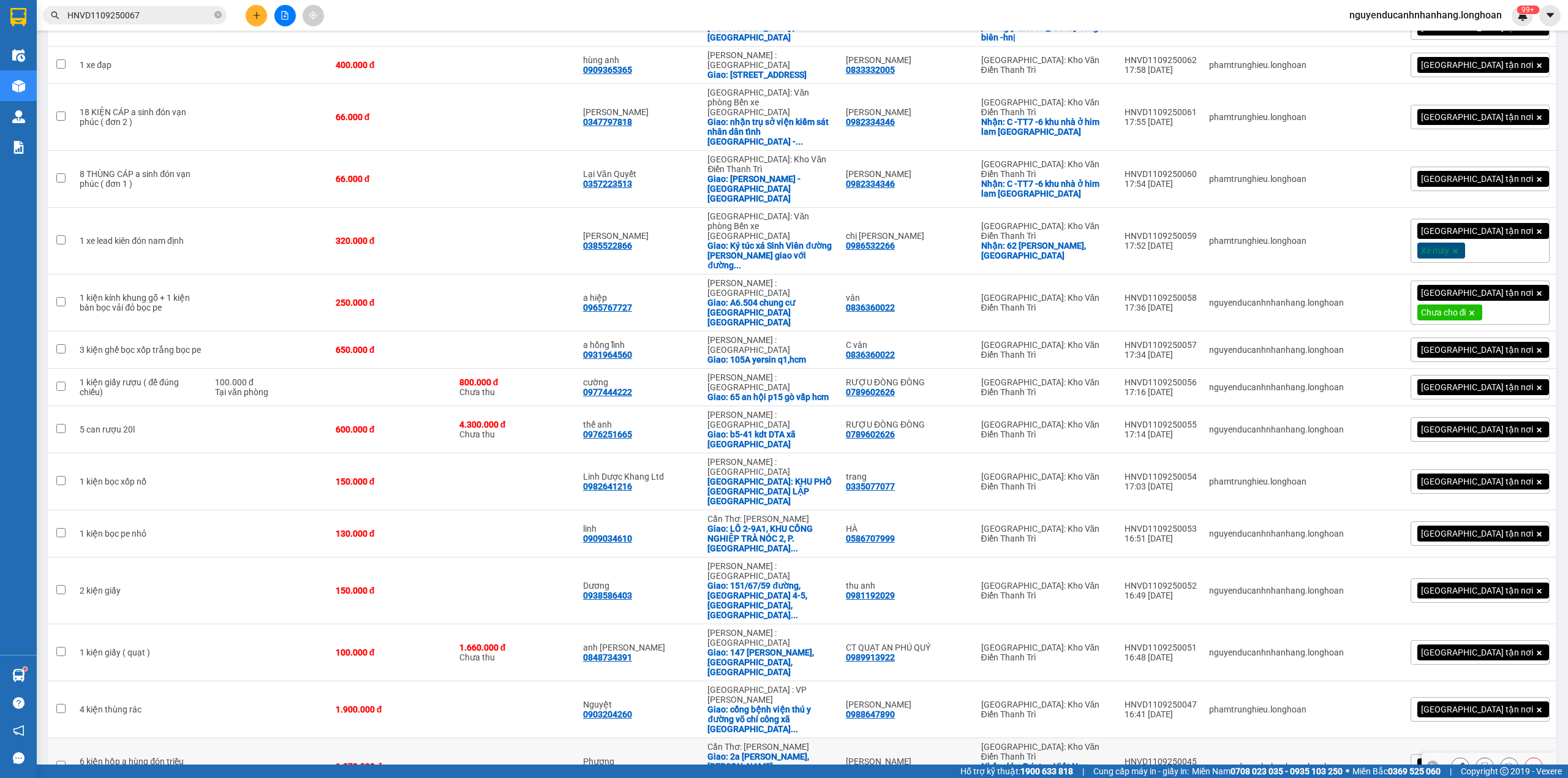
click at [212, 681] on td at bounding box center [269, 709] width 121 height 57
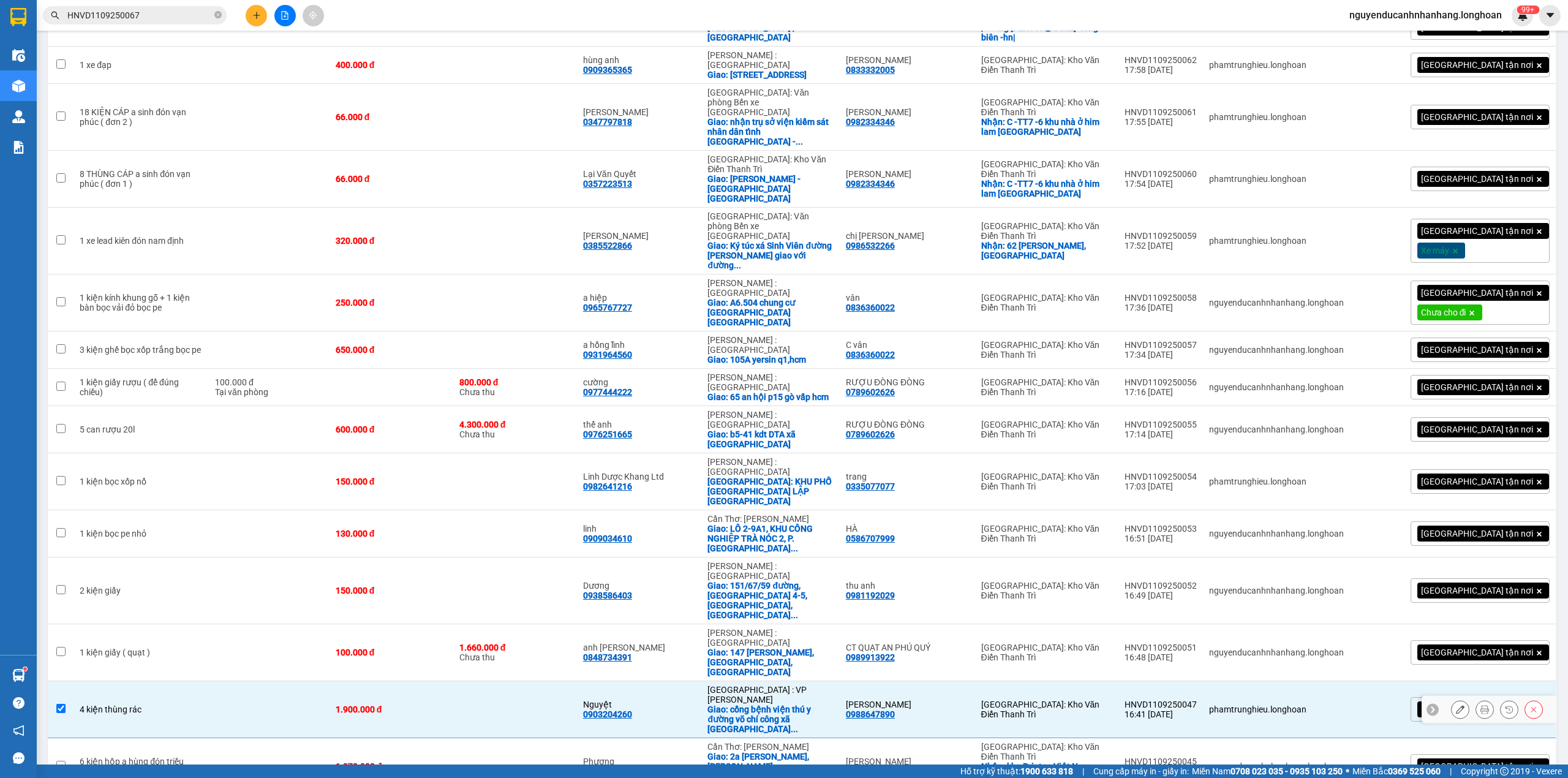
checkbox input "true"
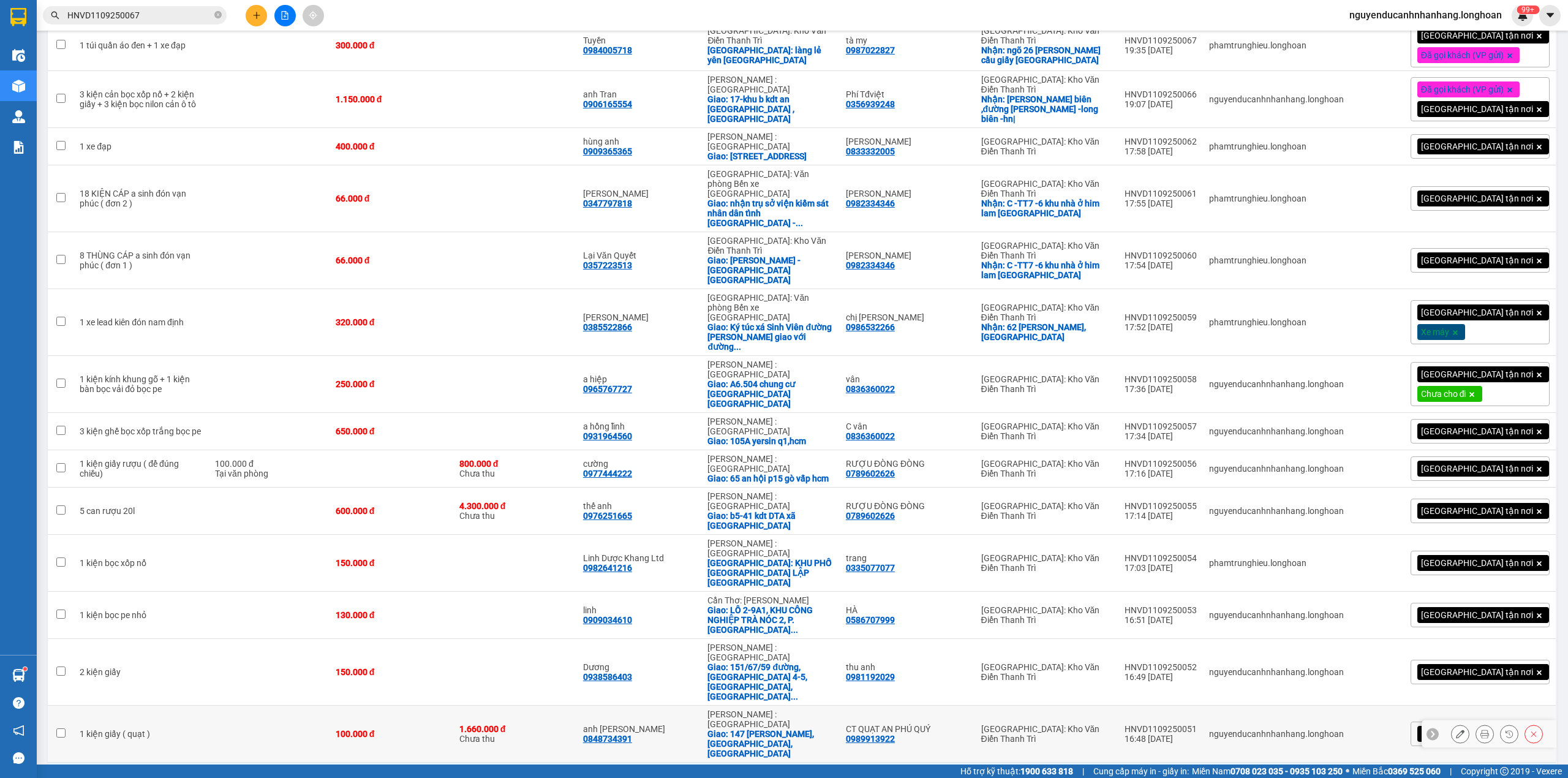
click at [202, 706] on td "1 kiện giấy ( quạt )" at bounding box center [142, 734] width 136 height 57
checkbox input "true"
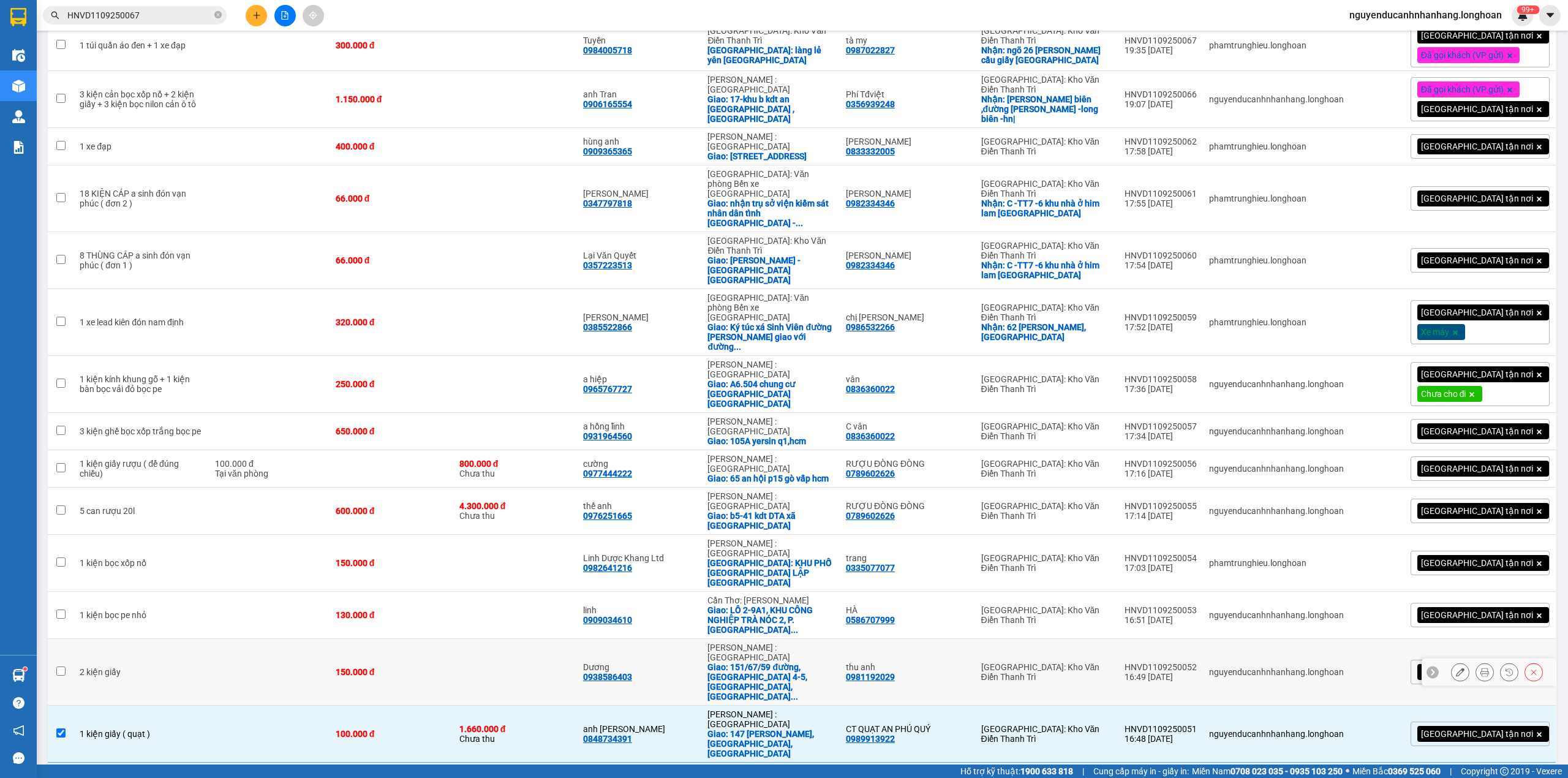
click at [184, 667] on div "2 kiện giấy" at bounding box center [141, 671] width 123 height 10
checkbox input "true"
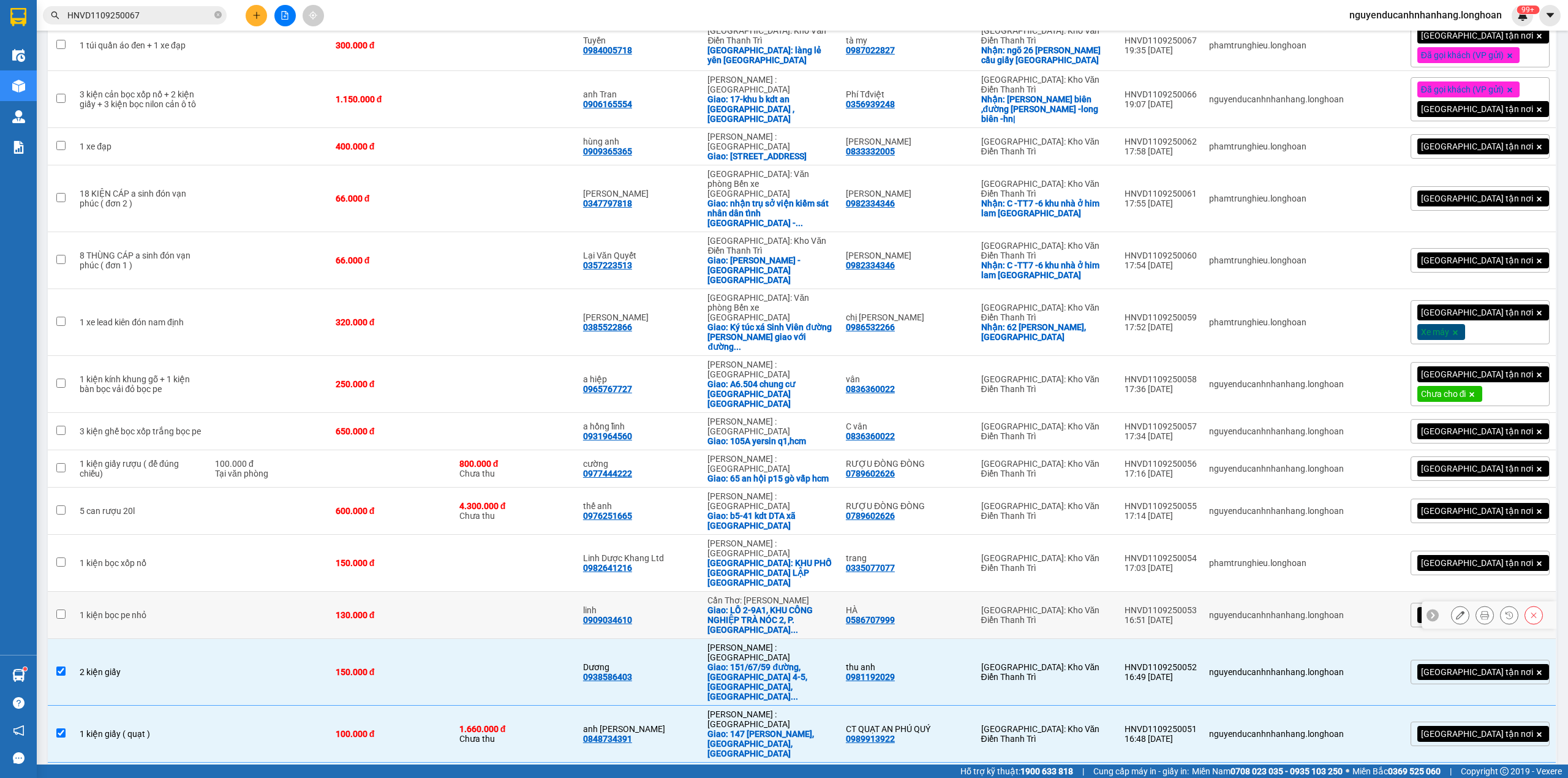
click at [201, 592] on td "1 kiện bọc pe nhỏ" at bounding box center [142, 615] width 136 height 47
checkbox input "true"
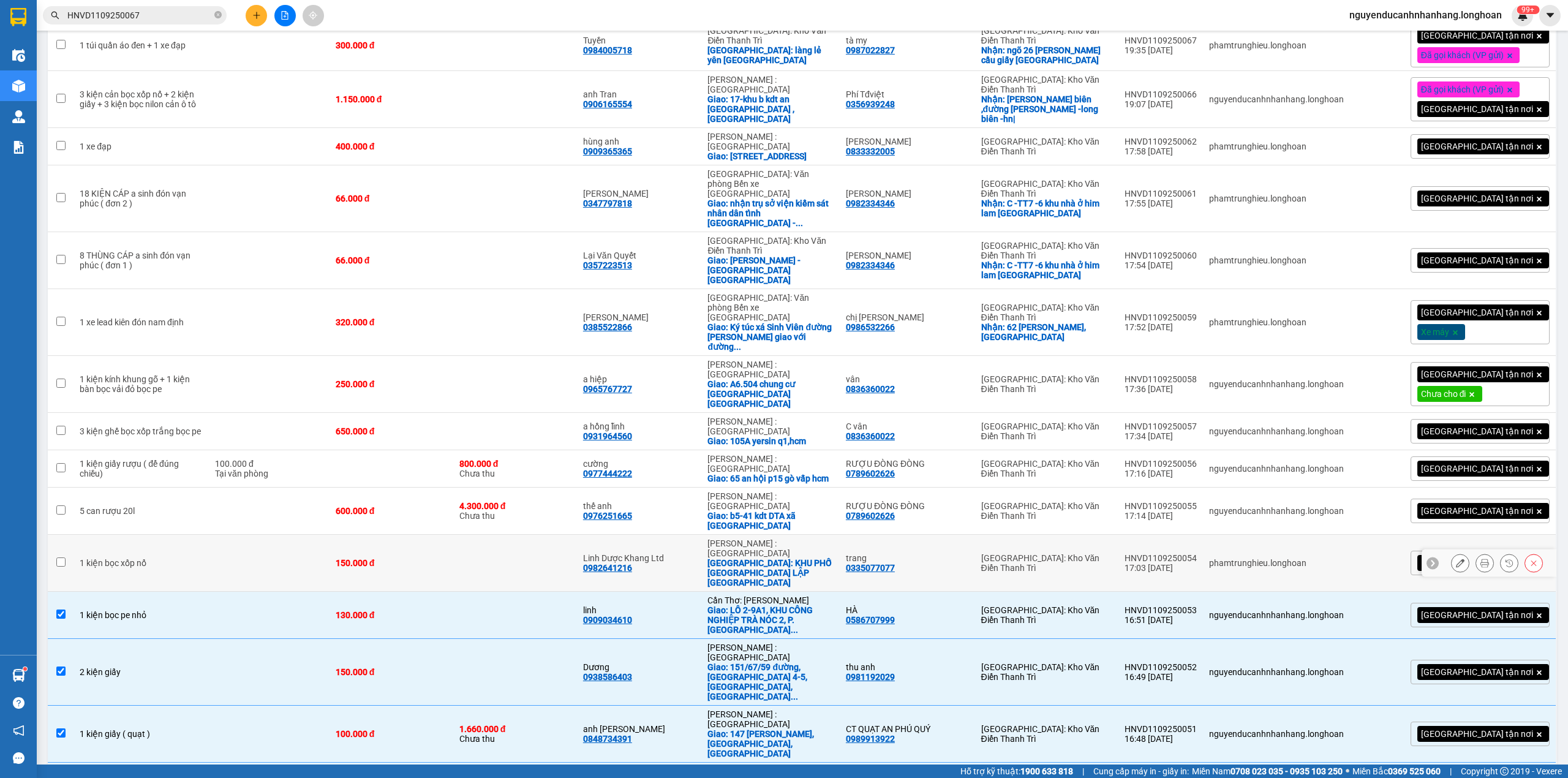
click at [199, 535] on td "1 kiện bọc xốp nổ" at bounding box center [142, 563] width 136 height 57
checkbox input "true"
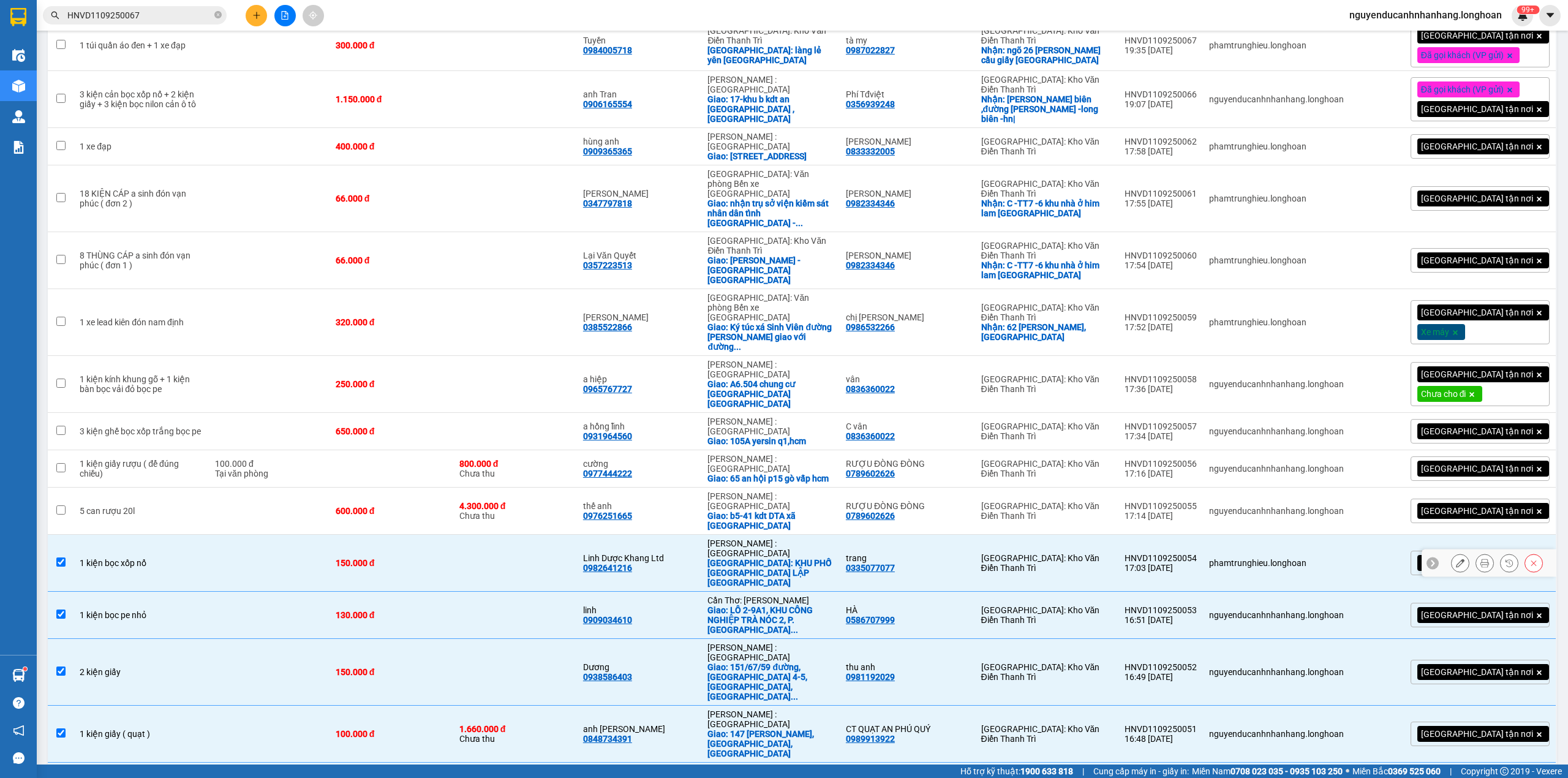
click at [198, 487] on td "5 can rượu 20l" at bounding box center [142, 510] width 136 height 47
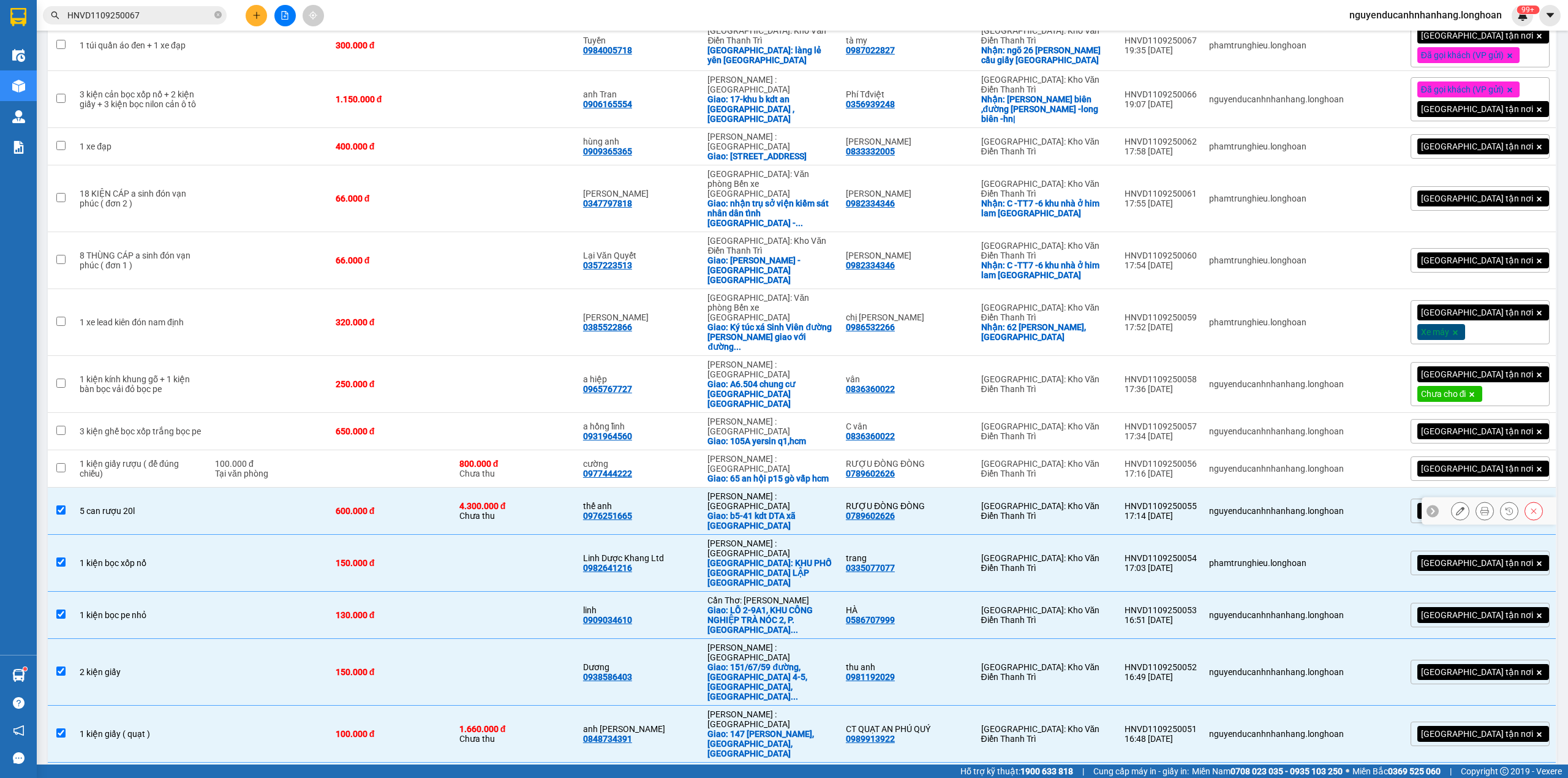
checkbox input "true"
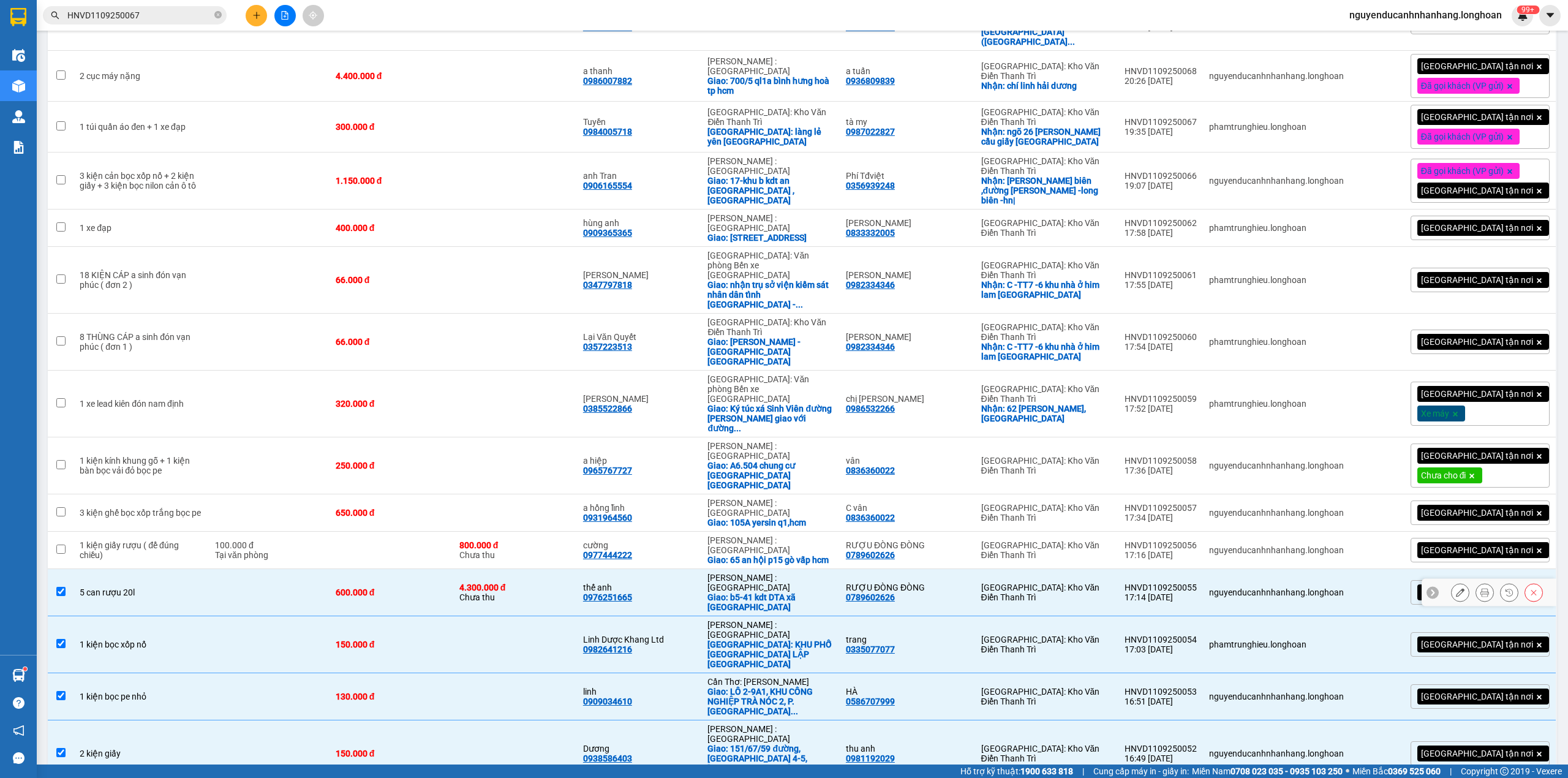
click at [146, 532] on td "1 kiện giấy rượu ( để đúng chiều)" at bounding box center [142, 551] width 136 height 37
checkbox input "true"
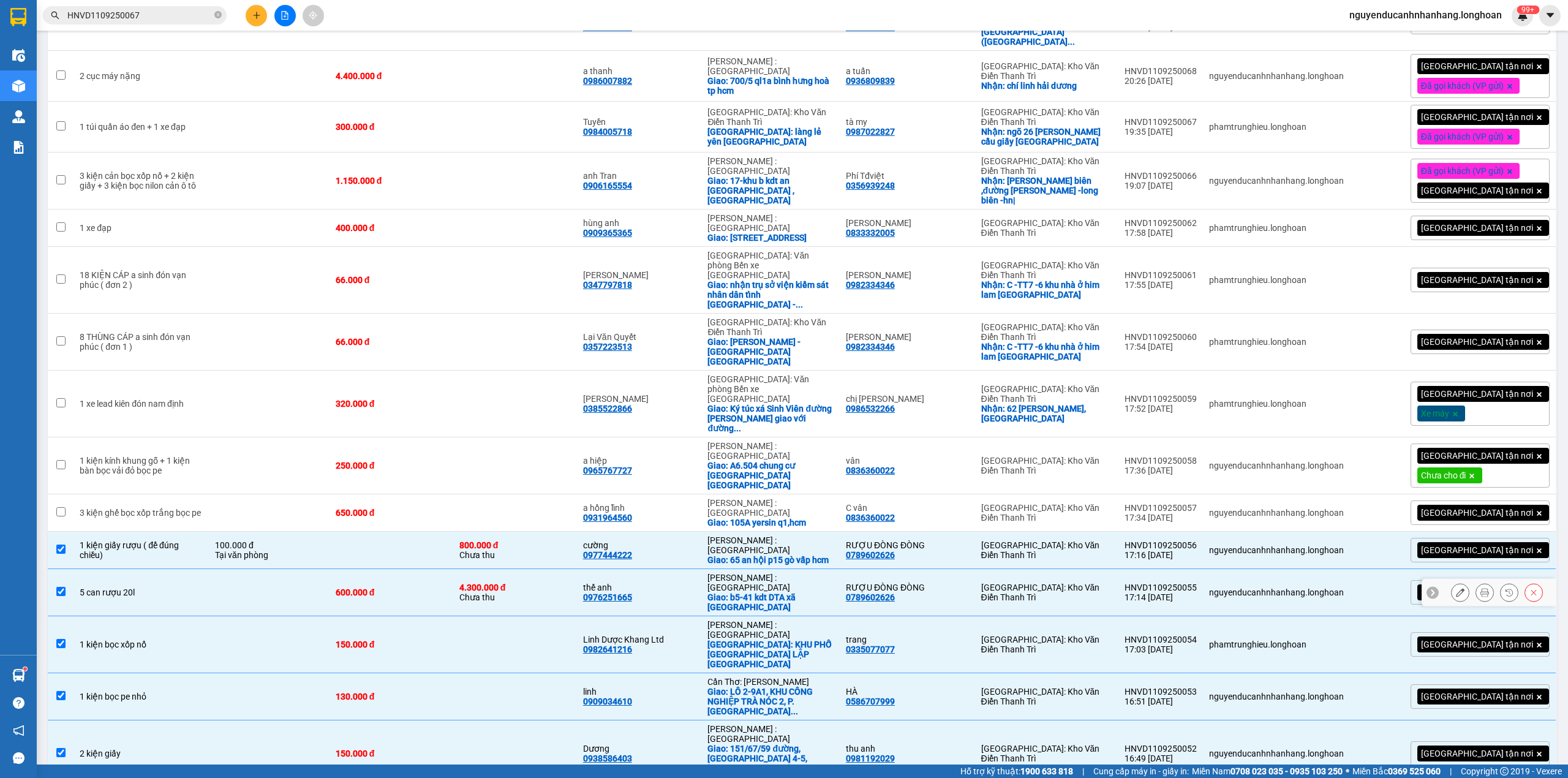
click at [266, 569] on td at bounding box center [269, 592] width 121 height 47
checkbox input "false"
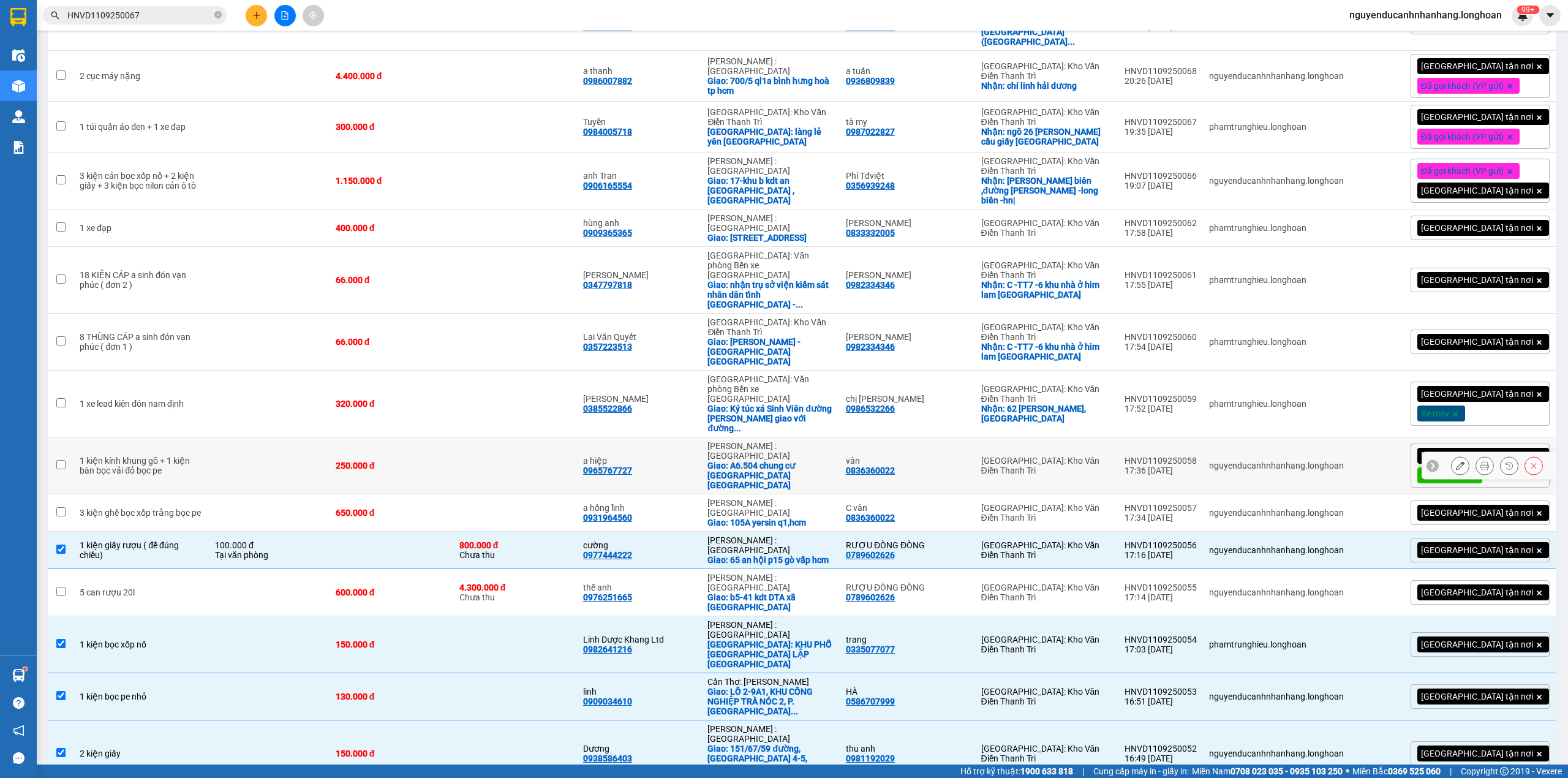
scroll to position [1121, 0]
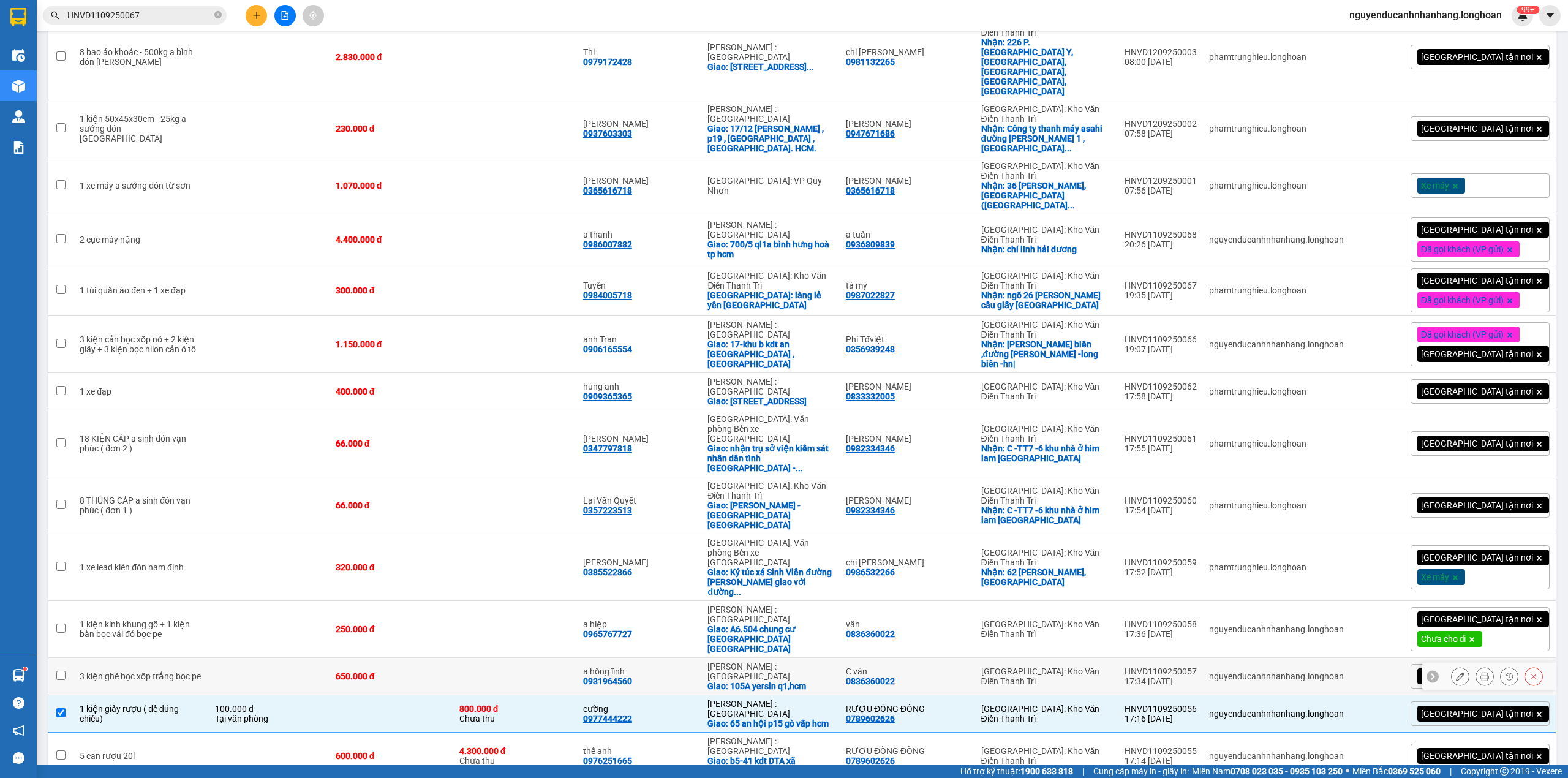
click at [191, 671] on div "3 kiện ghế bọc xốp trắng bọc pe" at bounding box center [141, 676] width 123 height 10
checkbox input "true"
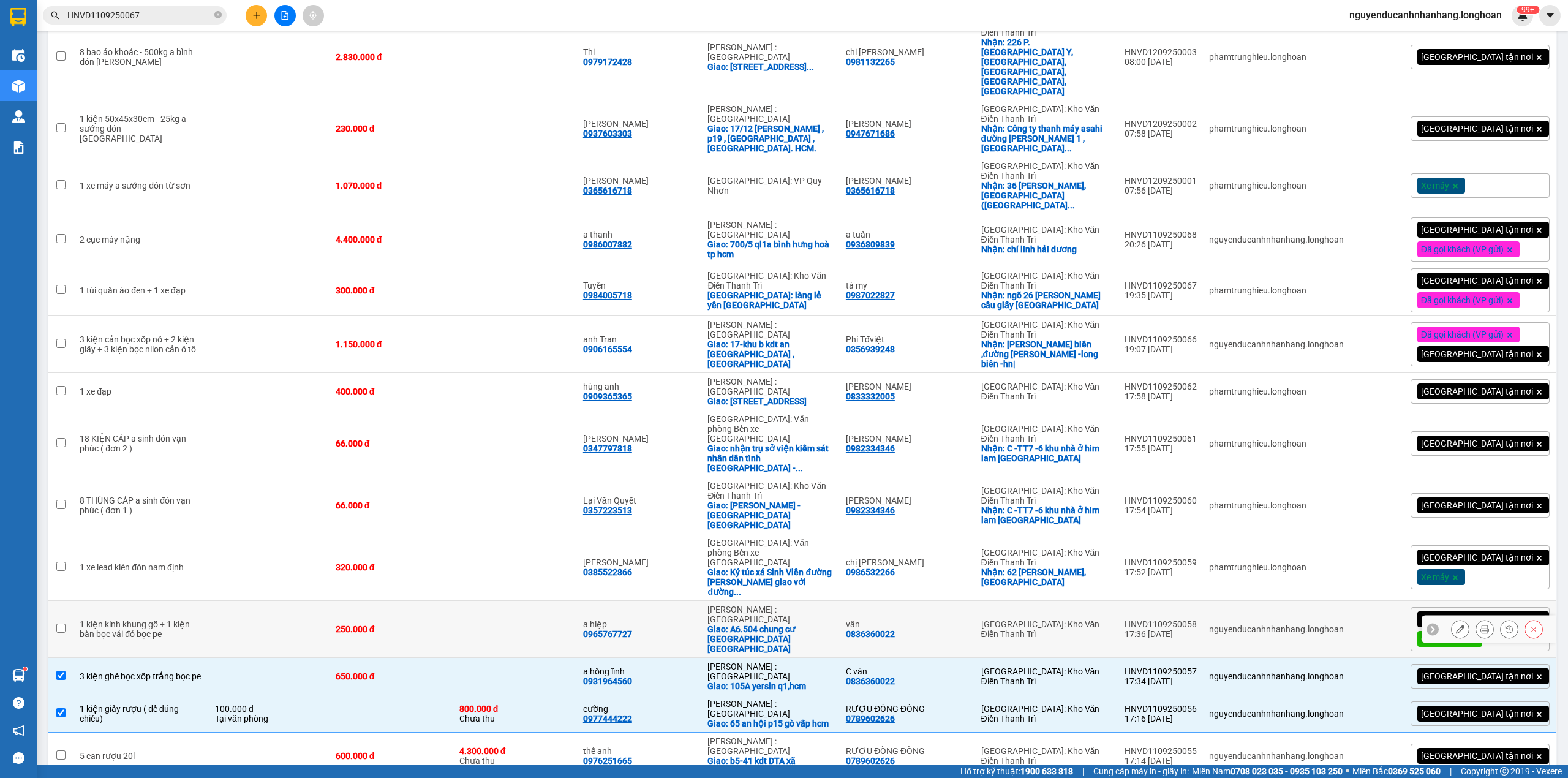
click at [199, 601] on td "1 kiện kính khung gỗ + 1 kiện bàn bọc vải đỏ bọc pe" at bounding box center [142, 630] width 136 height 57
checkbox input "true"
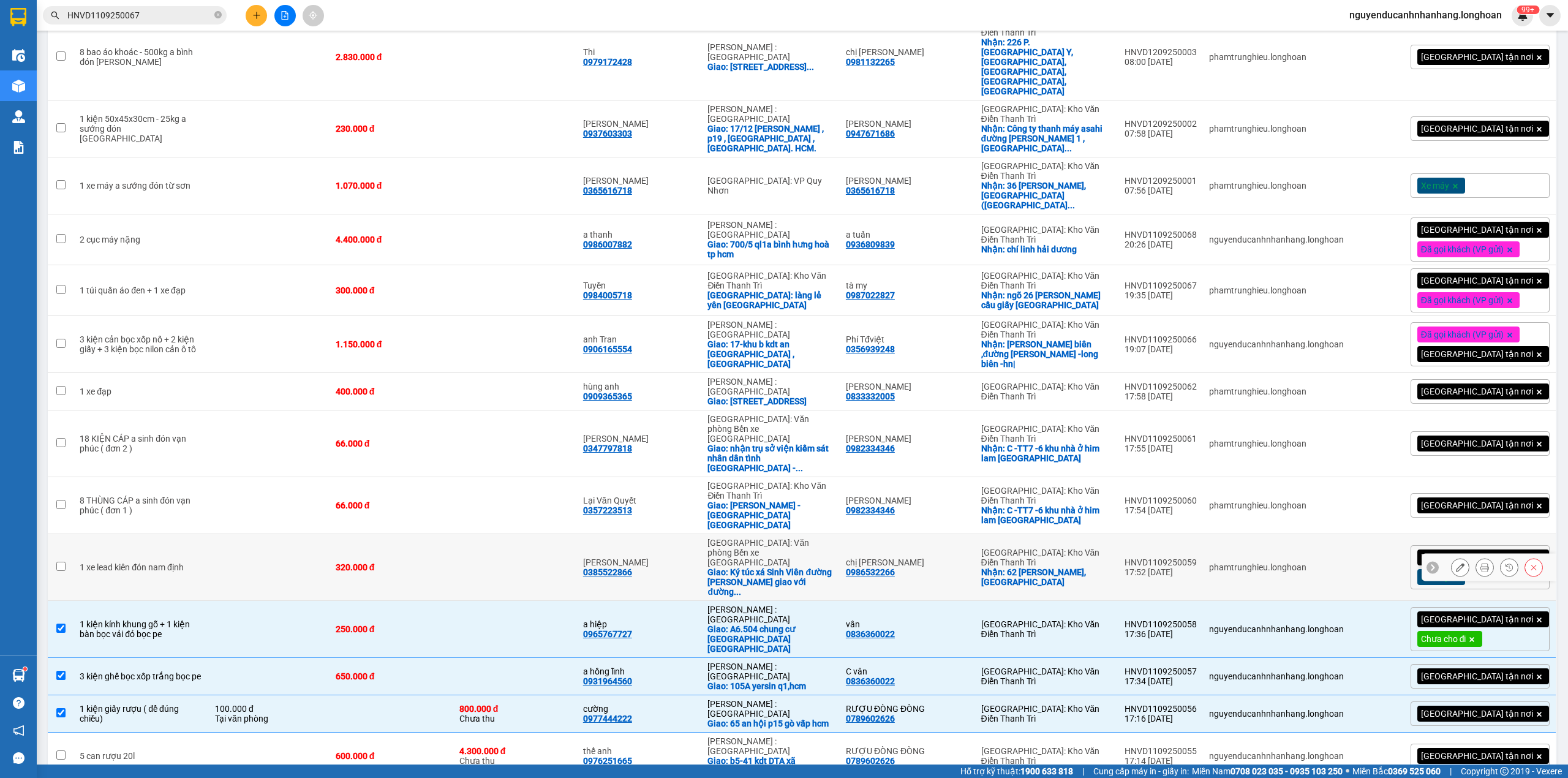
scroll to position [1039, 0]
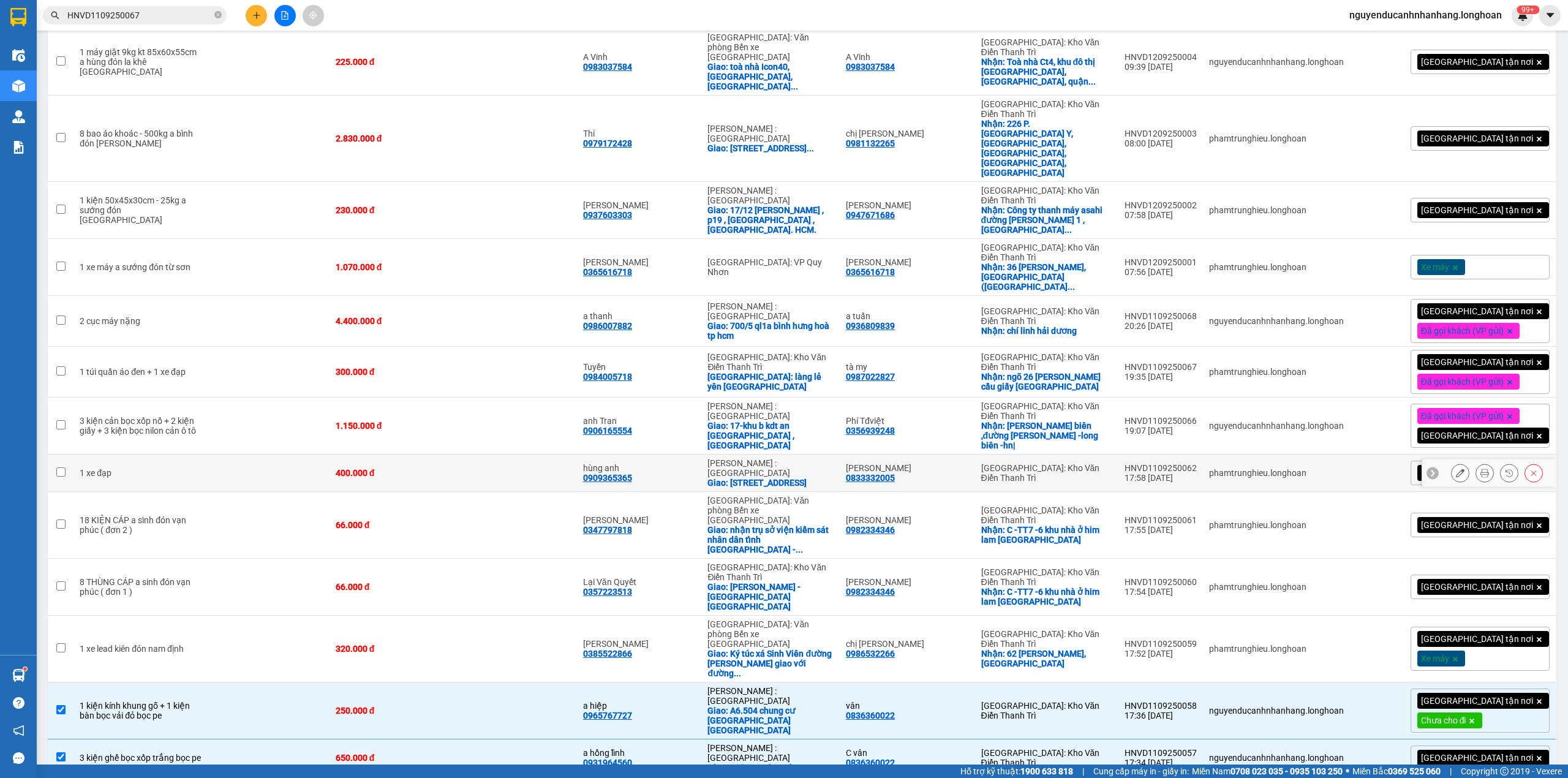
click at [209, 455] on td at bounding box center [269, 473] width 121 height 37
checkbox input "true"
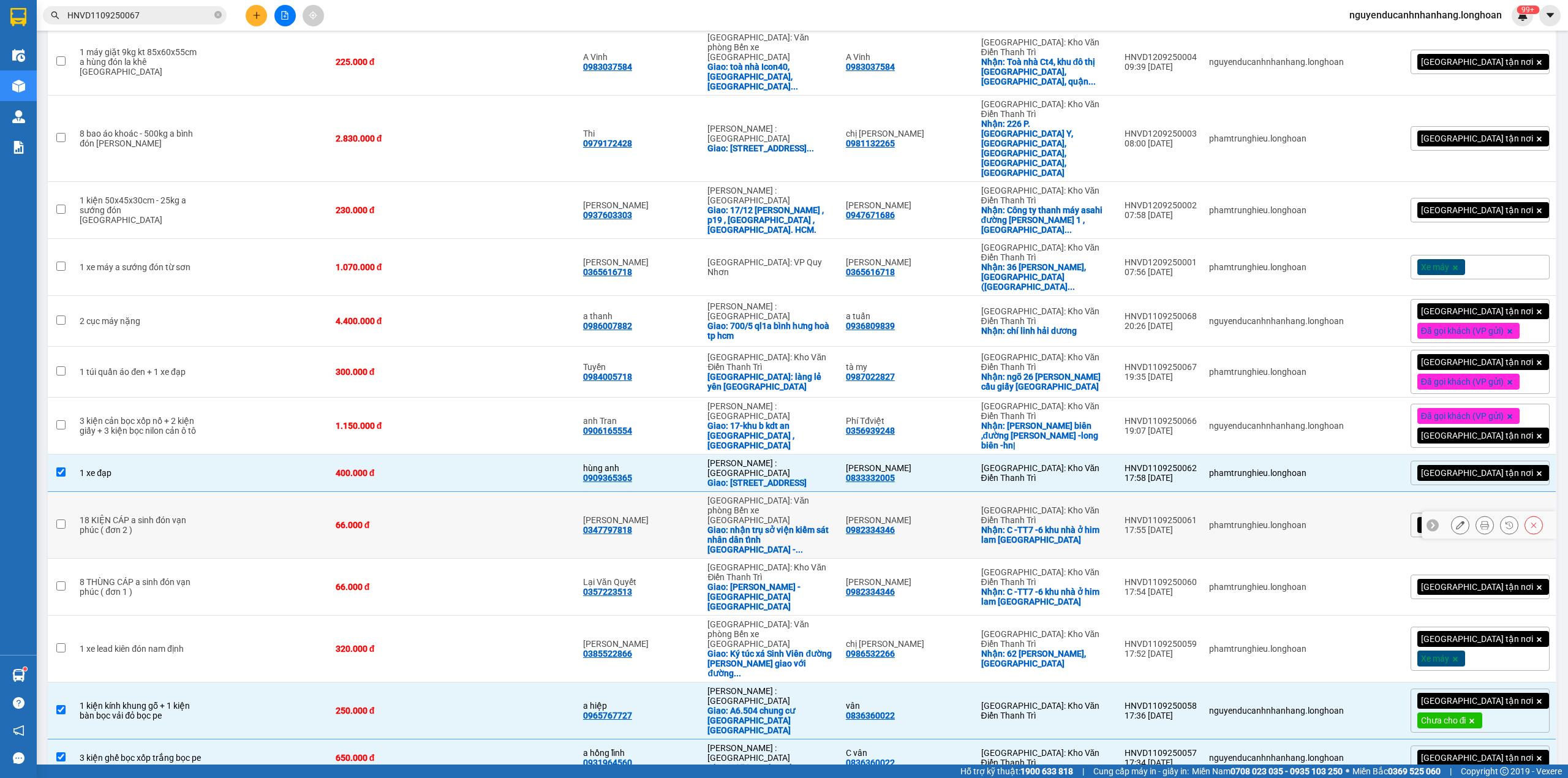
scroll to position [957, 0]
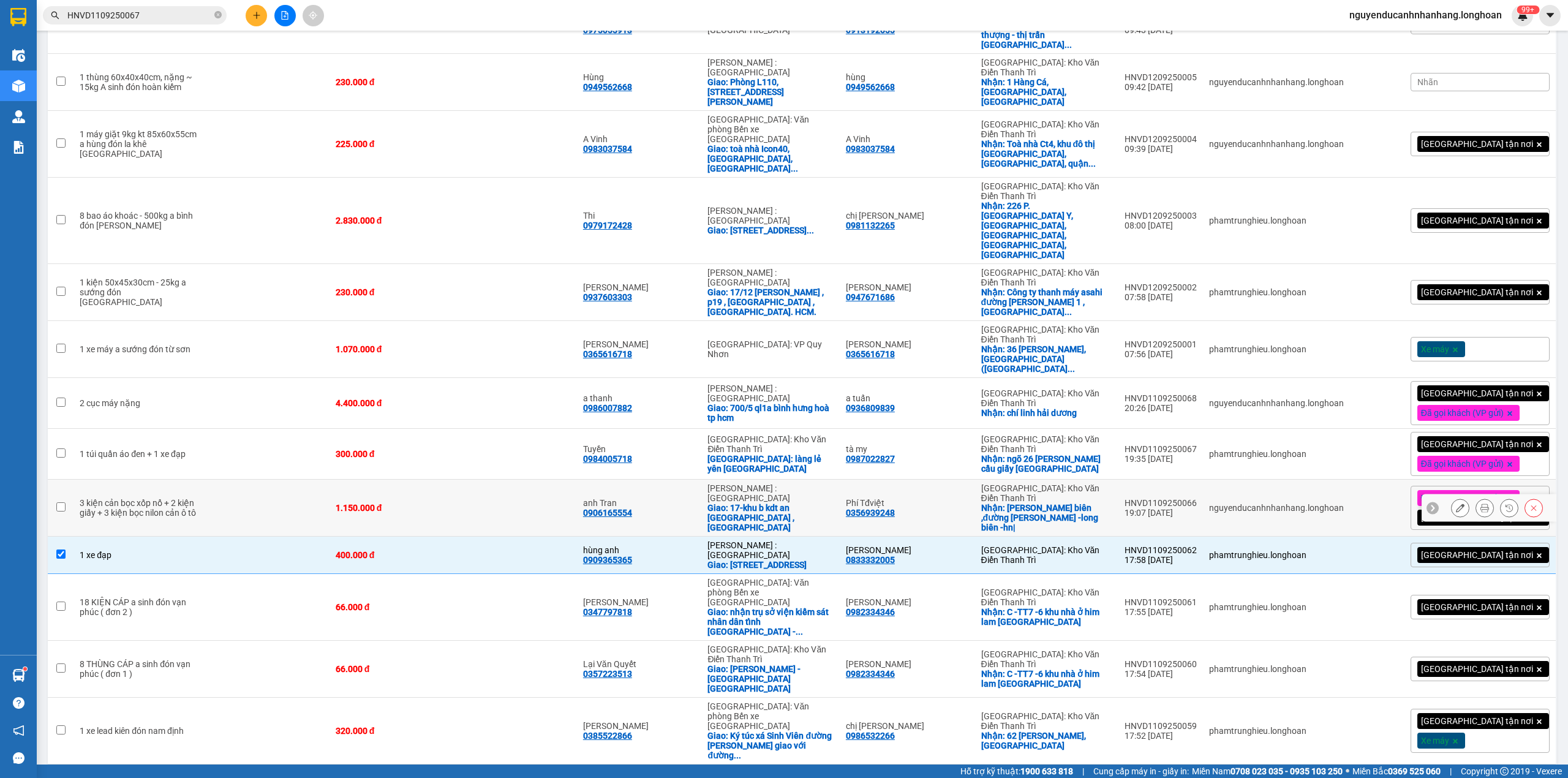
click at [186, 498] on div "3 kiện cản bọc xốp nổ + 2 kiện giấy + 3 kiện bọc nilon cản ô tô" at bounding box center [141, 507] width 123 height 19
checkbox input "true"
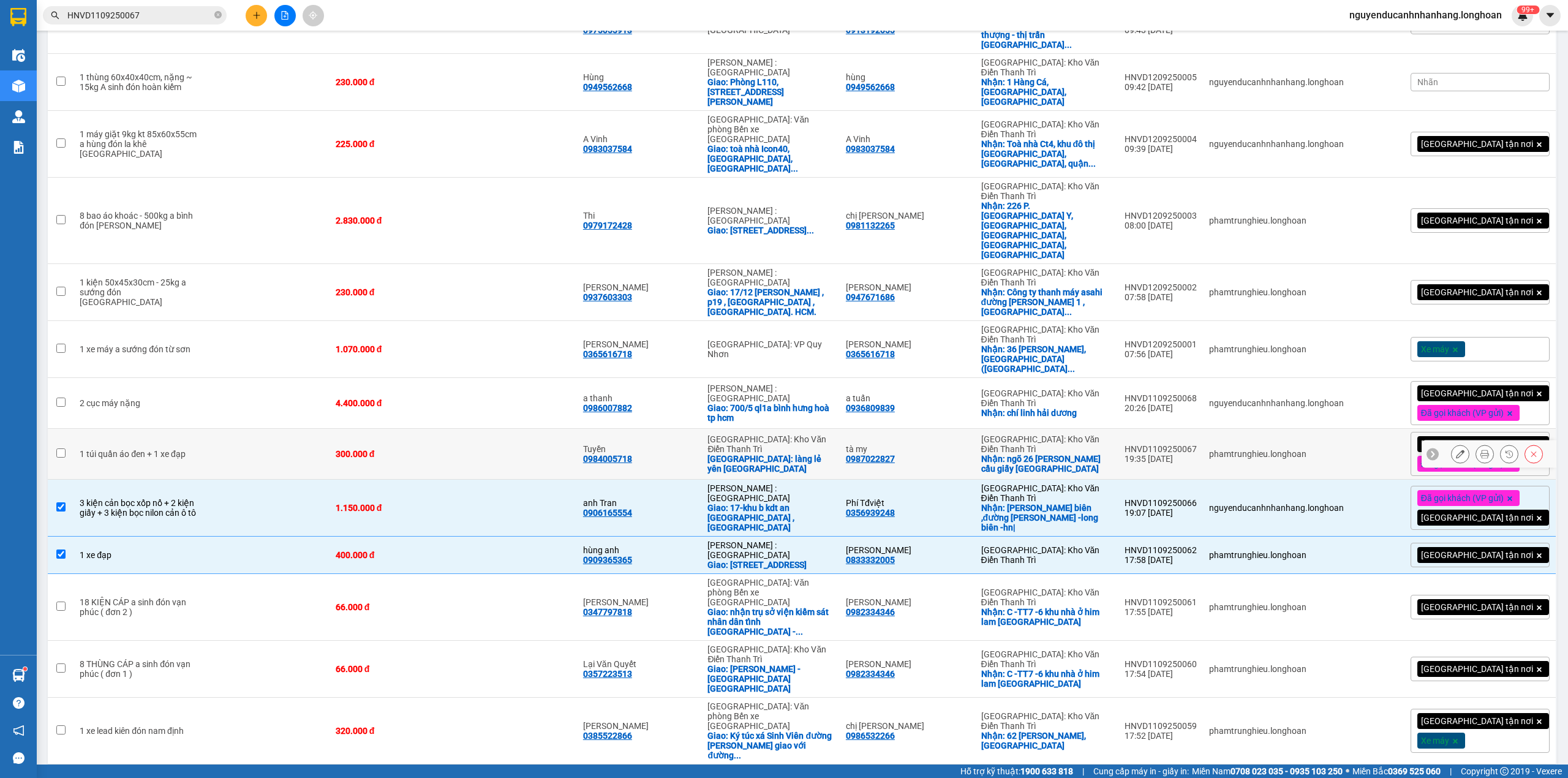
click at [217, 429] on td at bounding box center [269, 455] width 121 height 51
checkbox input "true"
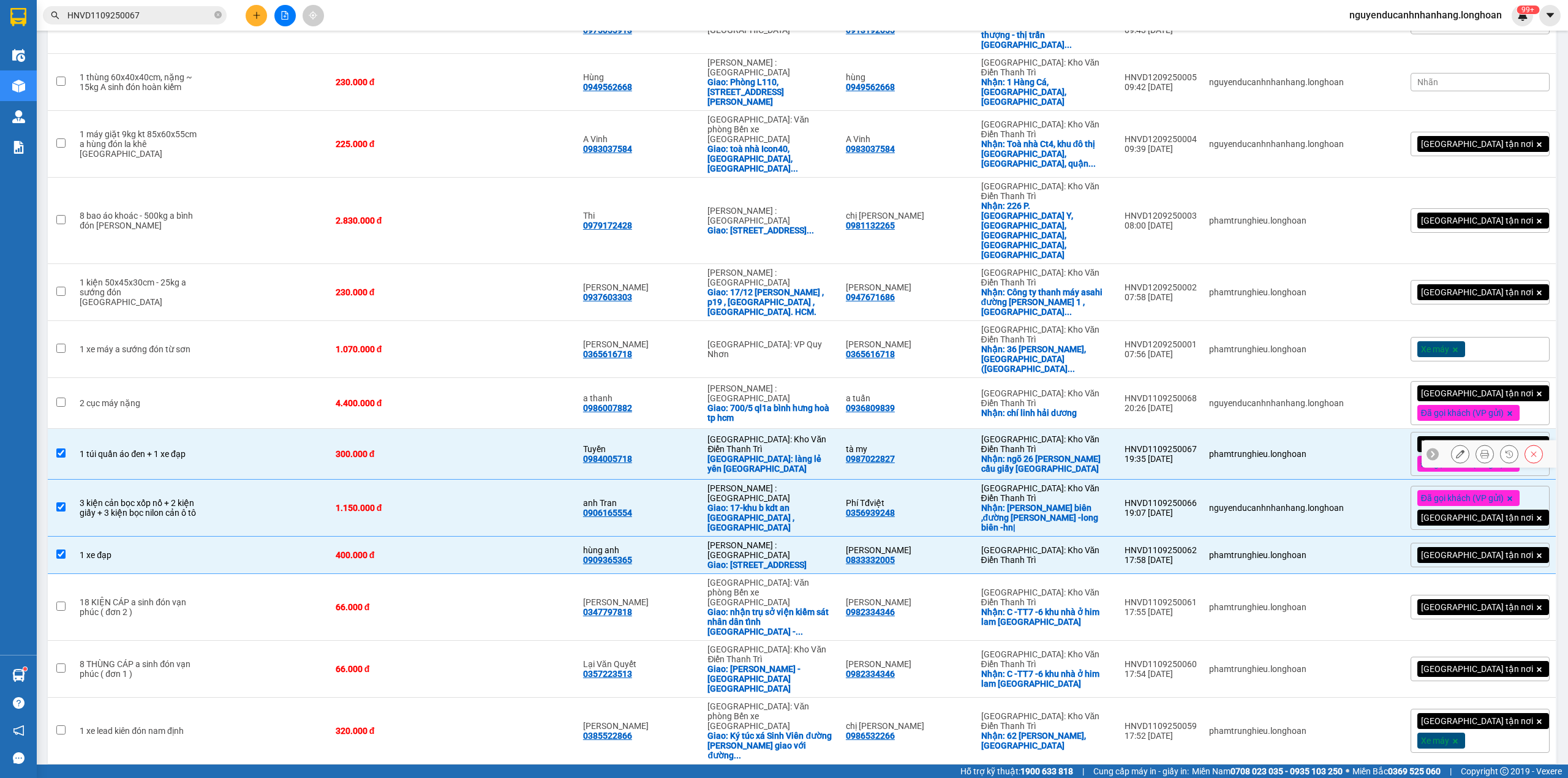
scroll to position [794, 0]
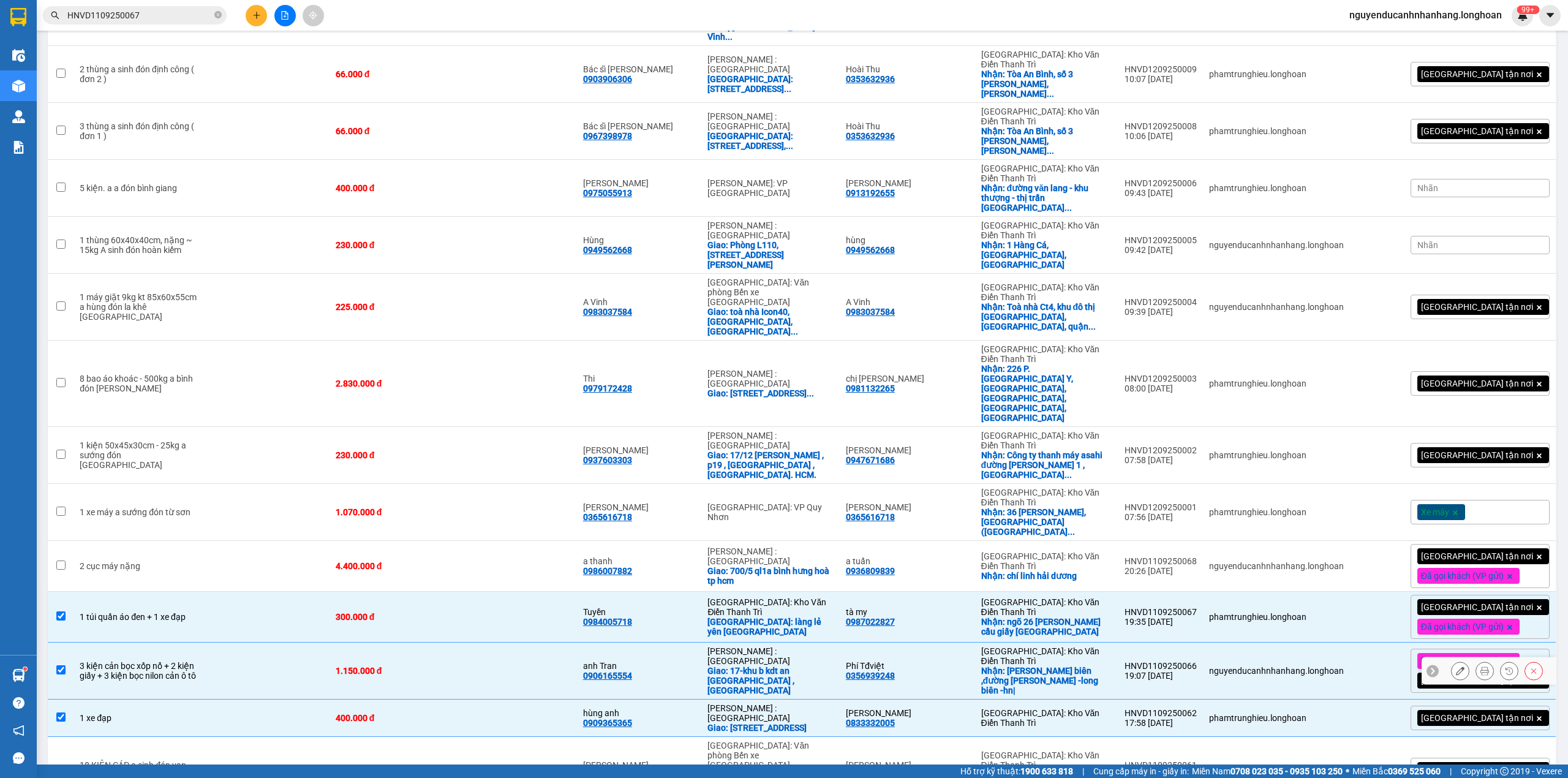
click at [302, 642] on td at bounding box center [269, 671] width 121 height 57
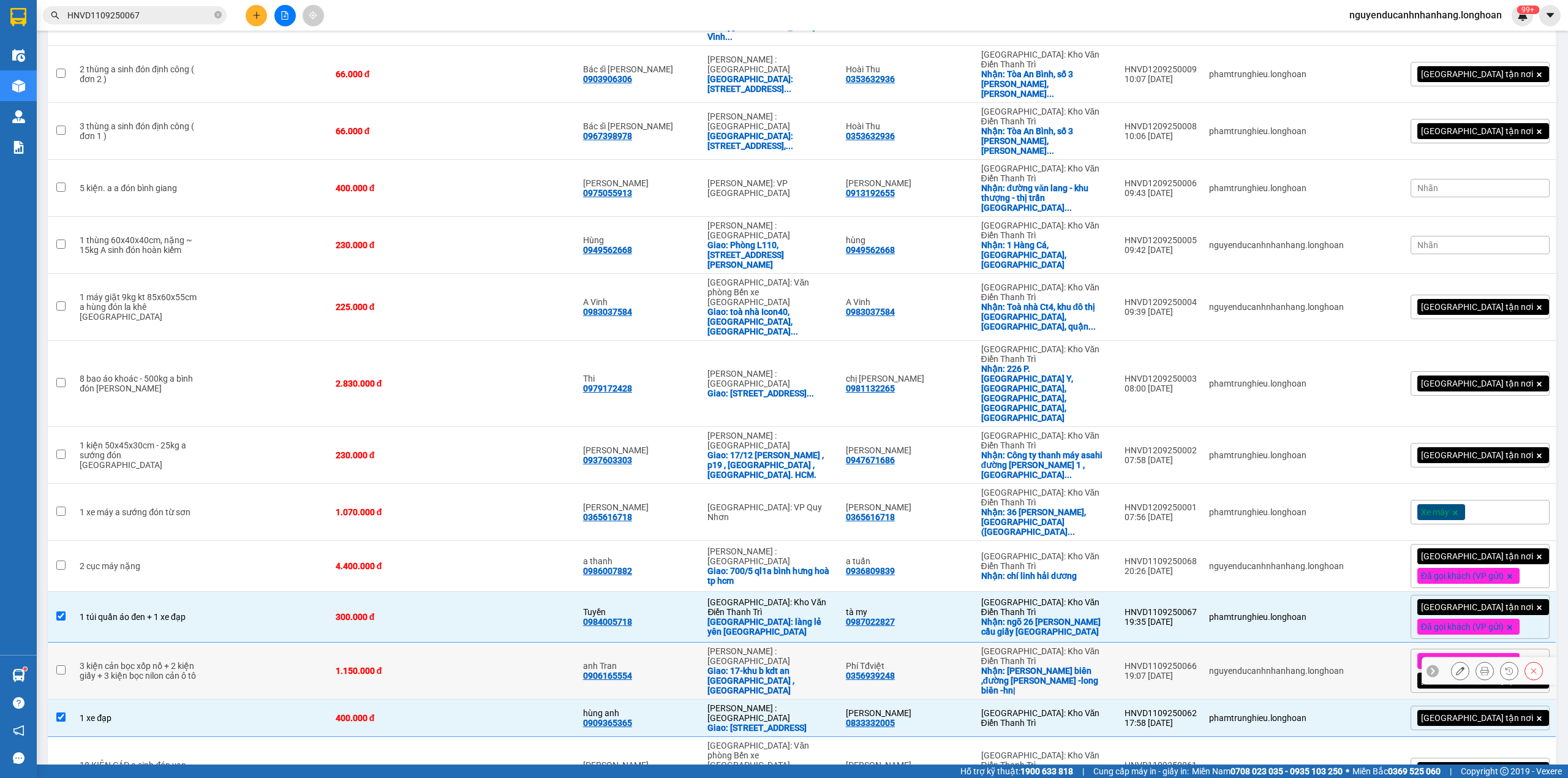
click at [209, 642] on td at bounding box center [269, 671] width 121 height 57
checkbox input "true"
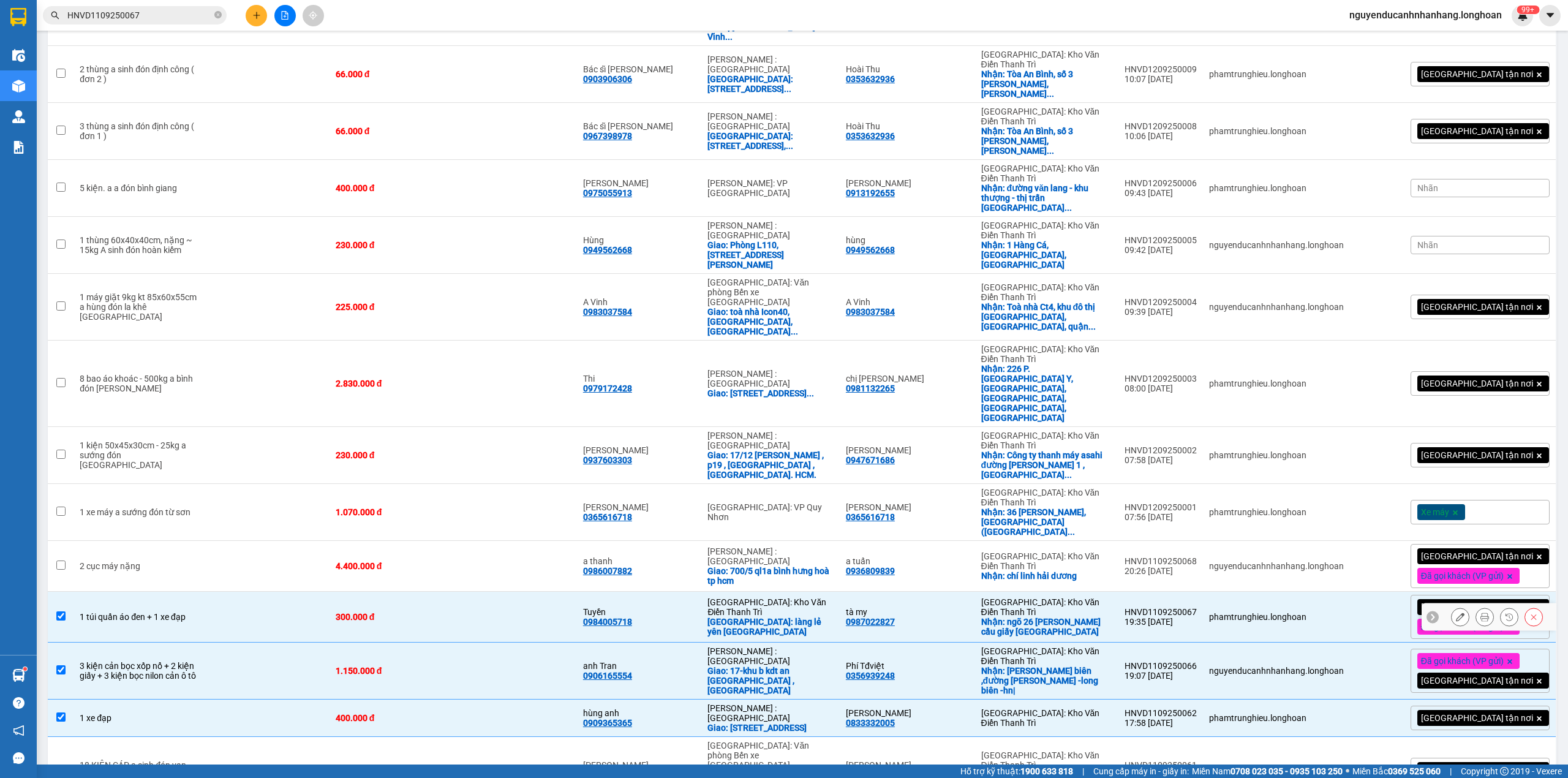
click at [214, 592] on td at bounding box center [269, 617] width 121 height 51
checkbox input "false"
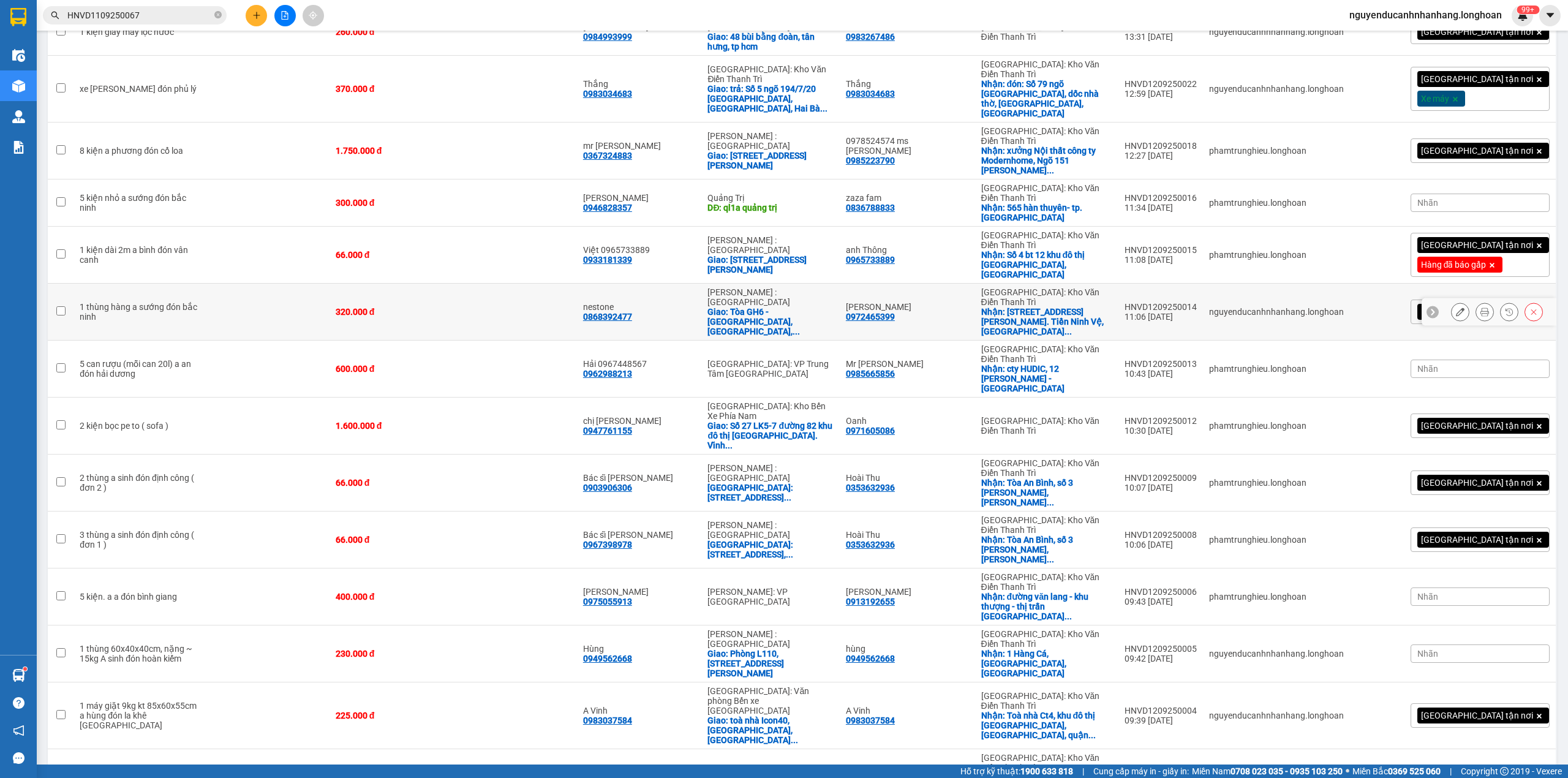
scroll to position [0, 0]
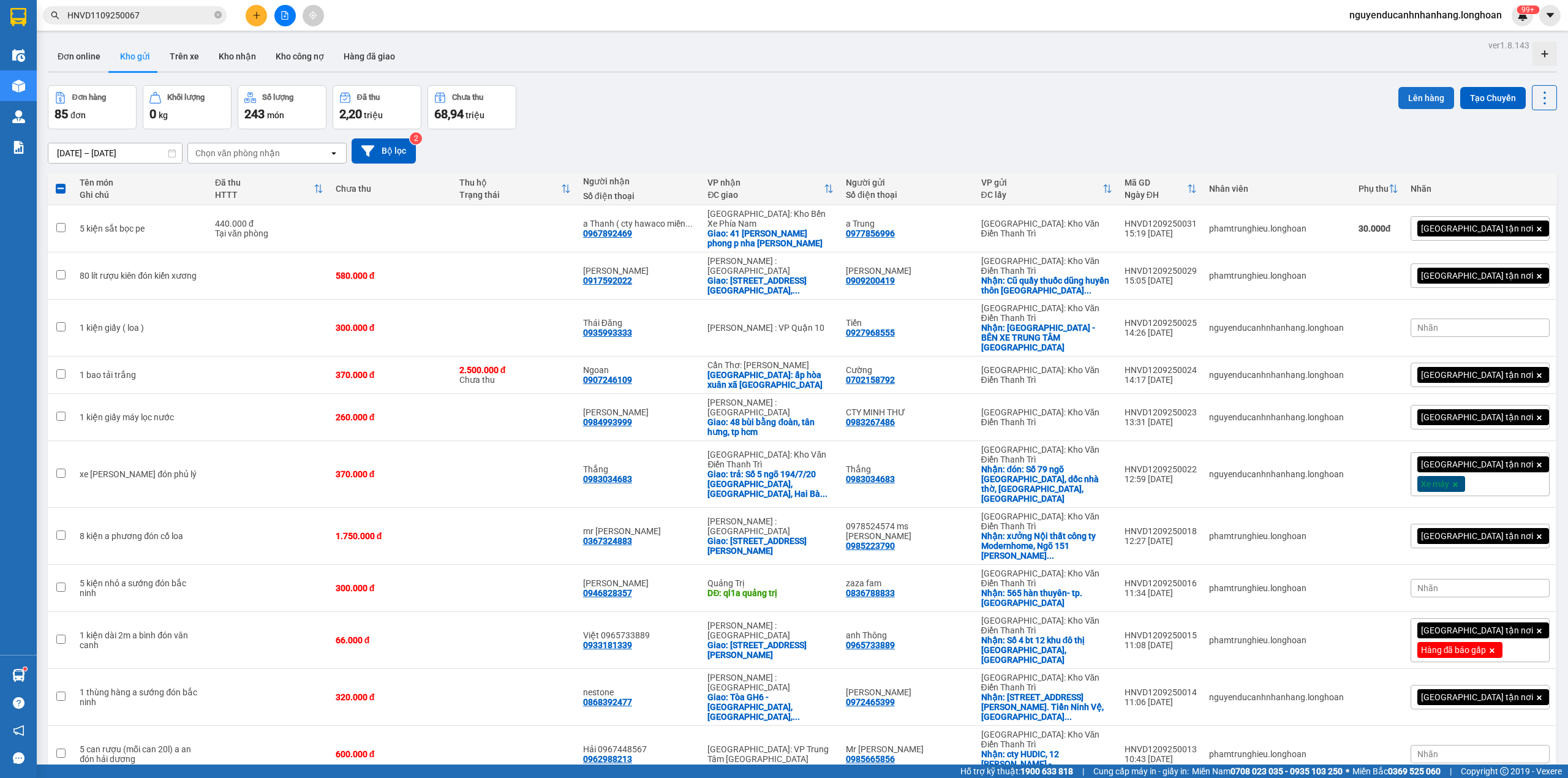
click at [1412, 92] on button "Lên hàng" at bounding box center [1426, 98] width 56 height 22
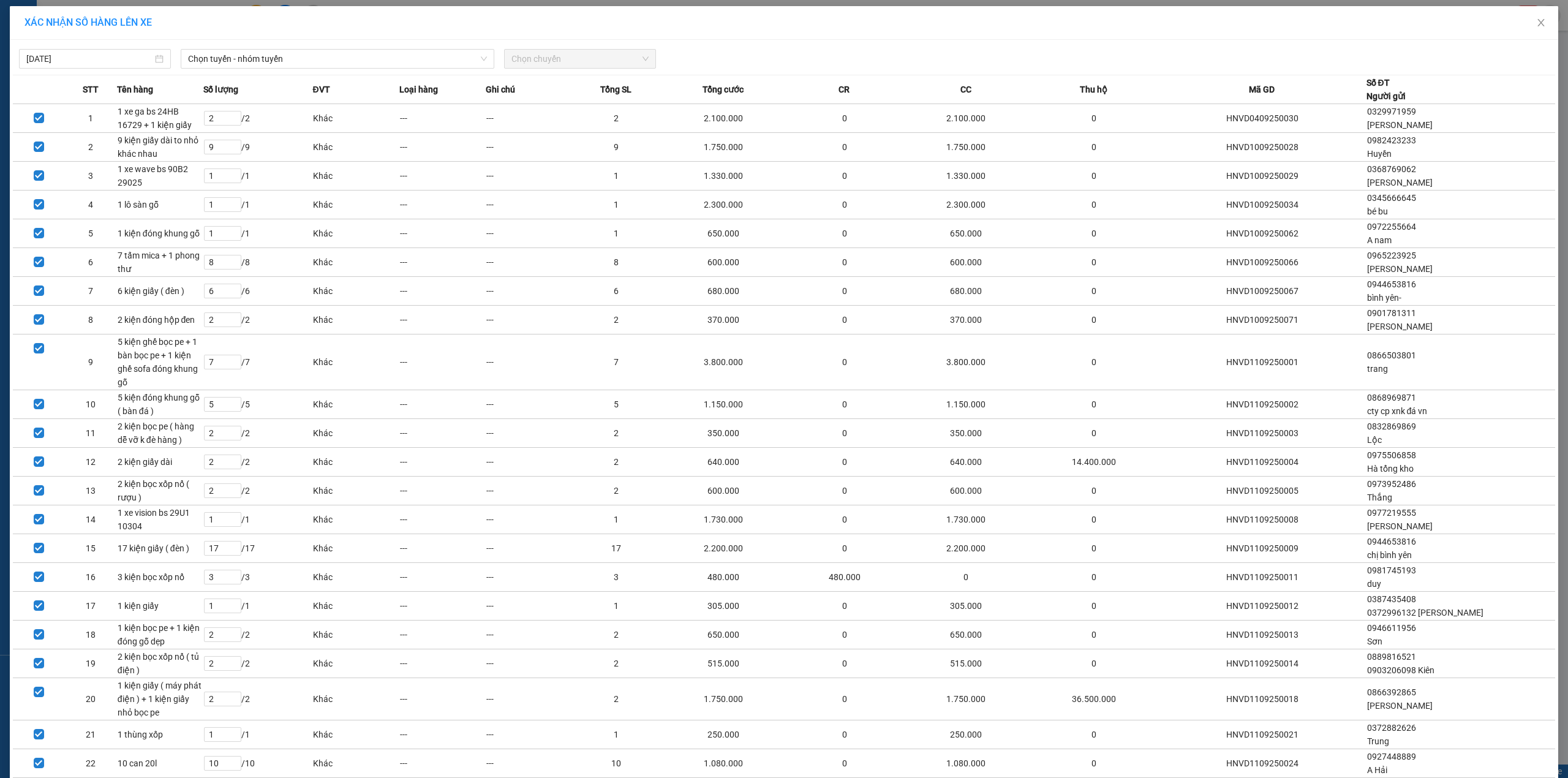
click at [326, 39] on div "12/09/2025 Chọn tuyến - nhóm tuyến Chọn chuyến STT Tên hàng Số lượng ĐVT Loại h…" at bounding box center [784, 785] width 1549 height 1490
click at [308, 69] on div "12/09/2025 Chọn tuyến - nhóm tuyến Chọn chuyến STT Tên hàng Số lượng ĐVT Loại h…" at bounding box center [784, 785] width 1549 height 1490
click at [311, 63] on span "Chọn tuyến - nhóm tuyến" at bounding box center [337, 59] width 299 height 19
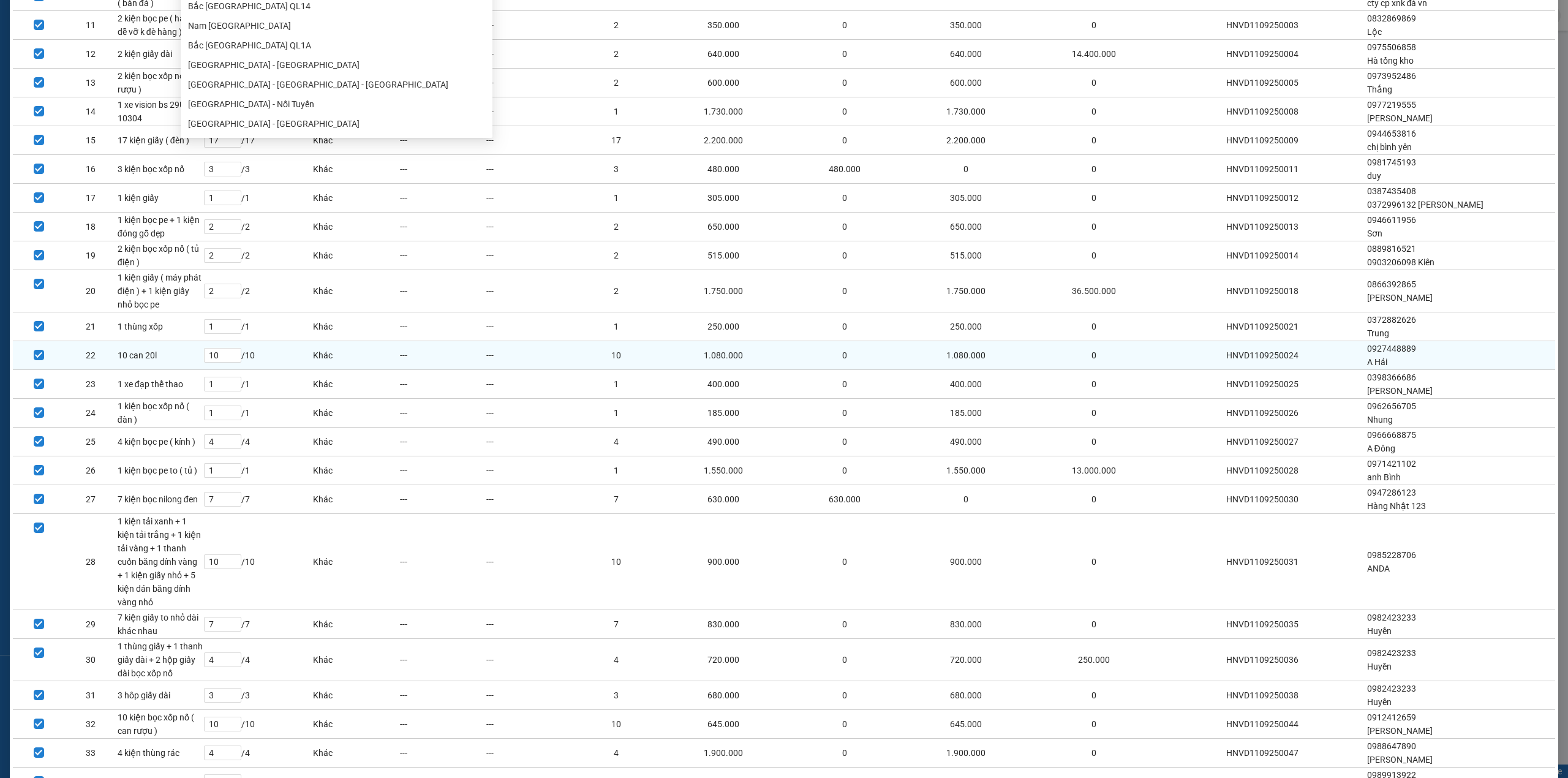
scroll to position [81, 0]
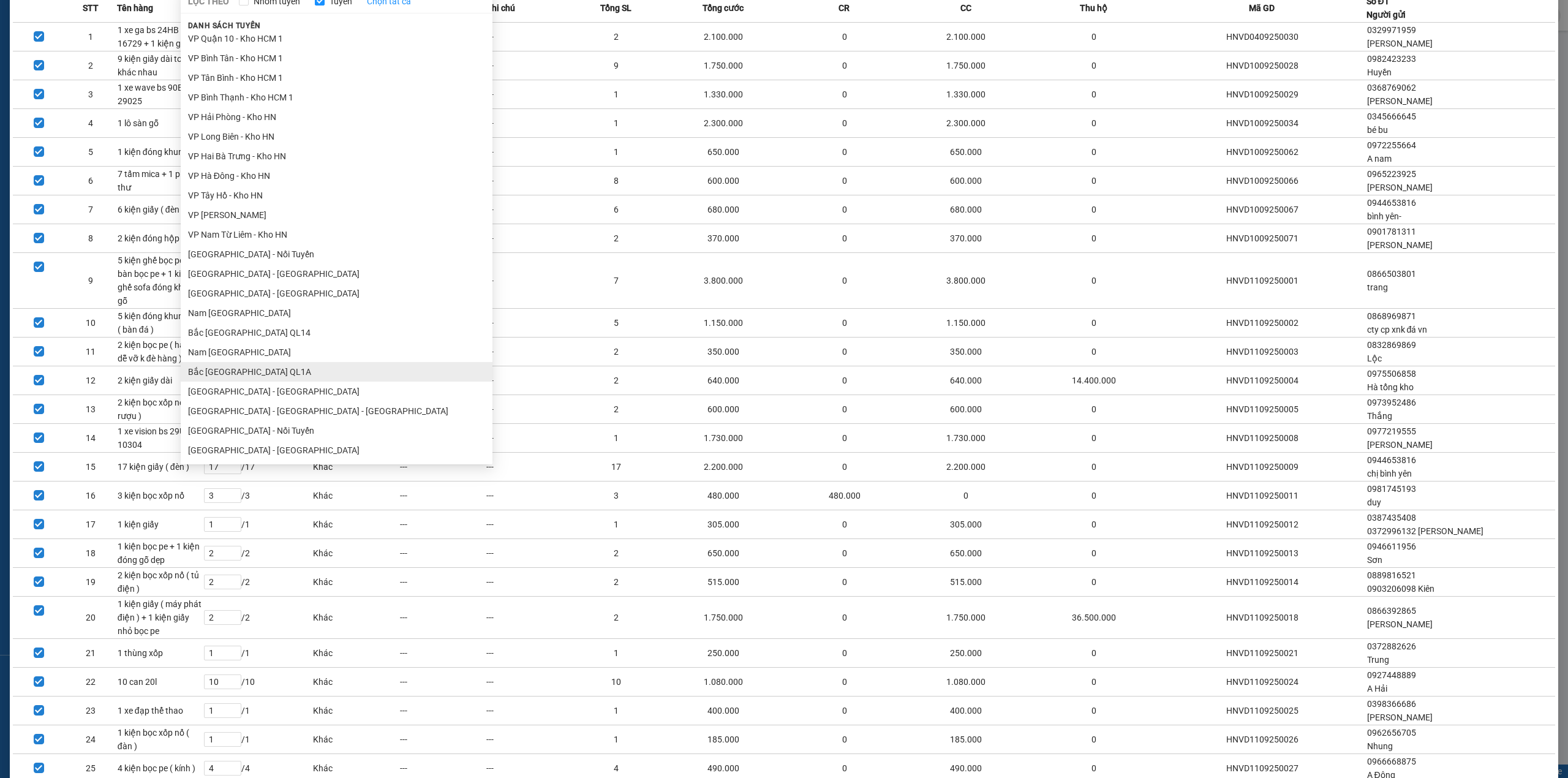
click at [274, 371] on ul "Hải Phòng - Hà Nội Hà Nội - Hải Phòng Kho HN - VP An Khánh VP An khánh - Kho HN…" at bounding box center [337, 246] width 312 height 428
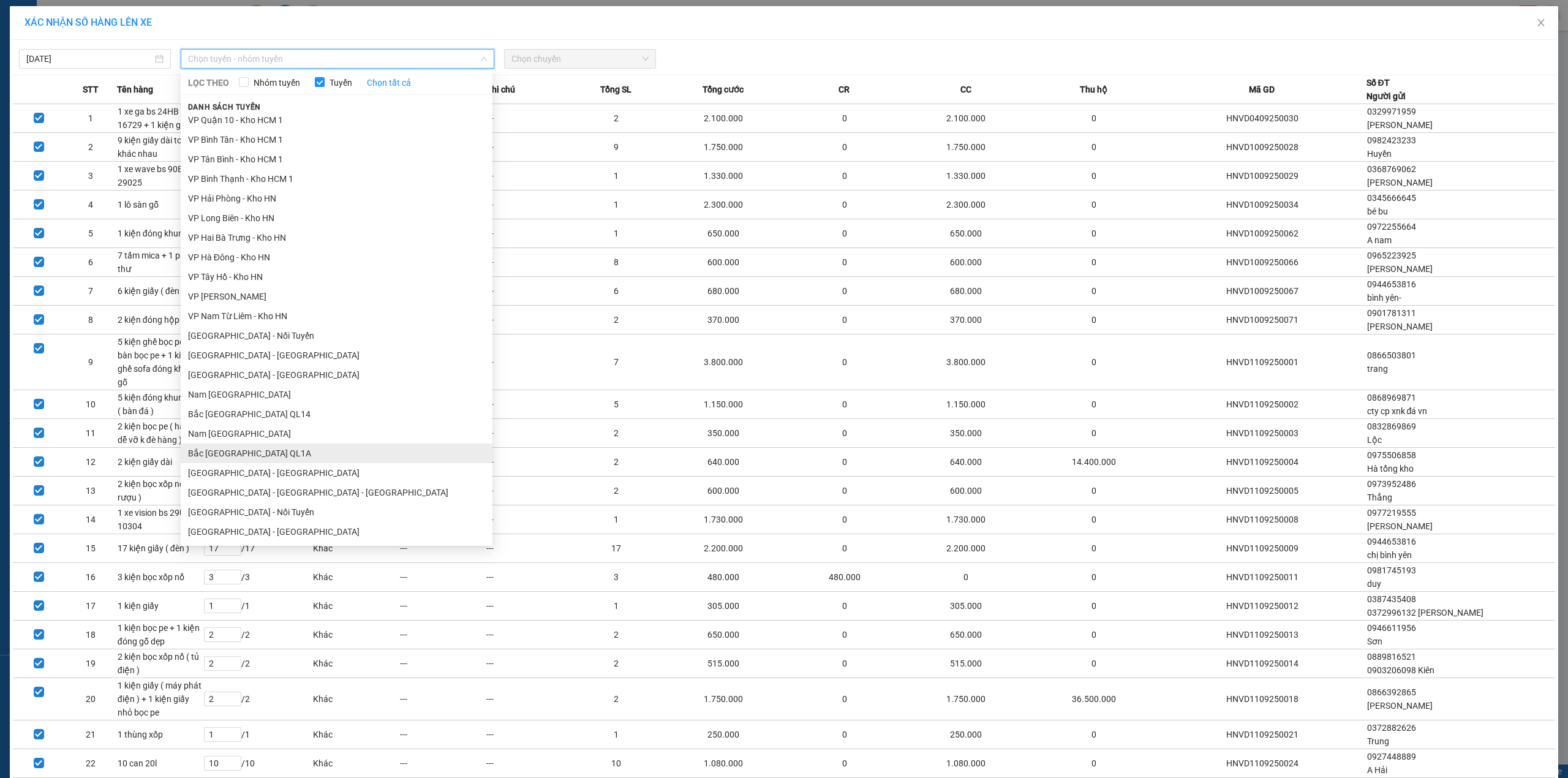
click at [267, 457] on li "Bắc Trung Nam QL1A" at bounding box center [337, 453] width 312 height 19
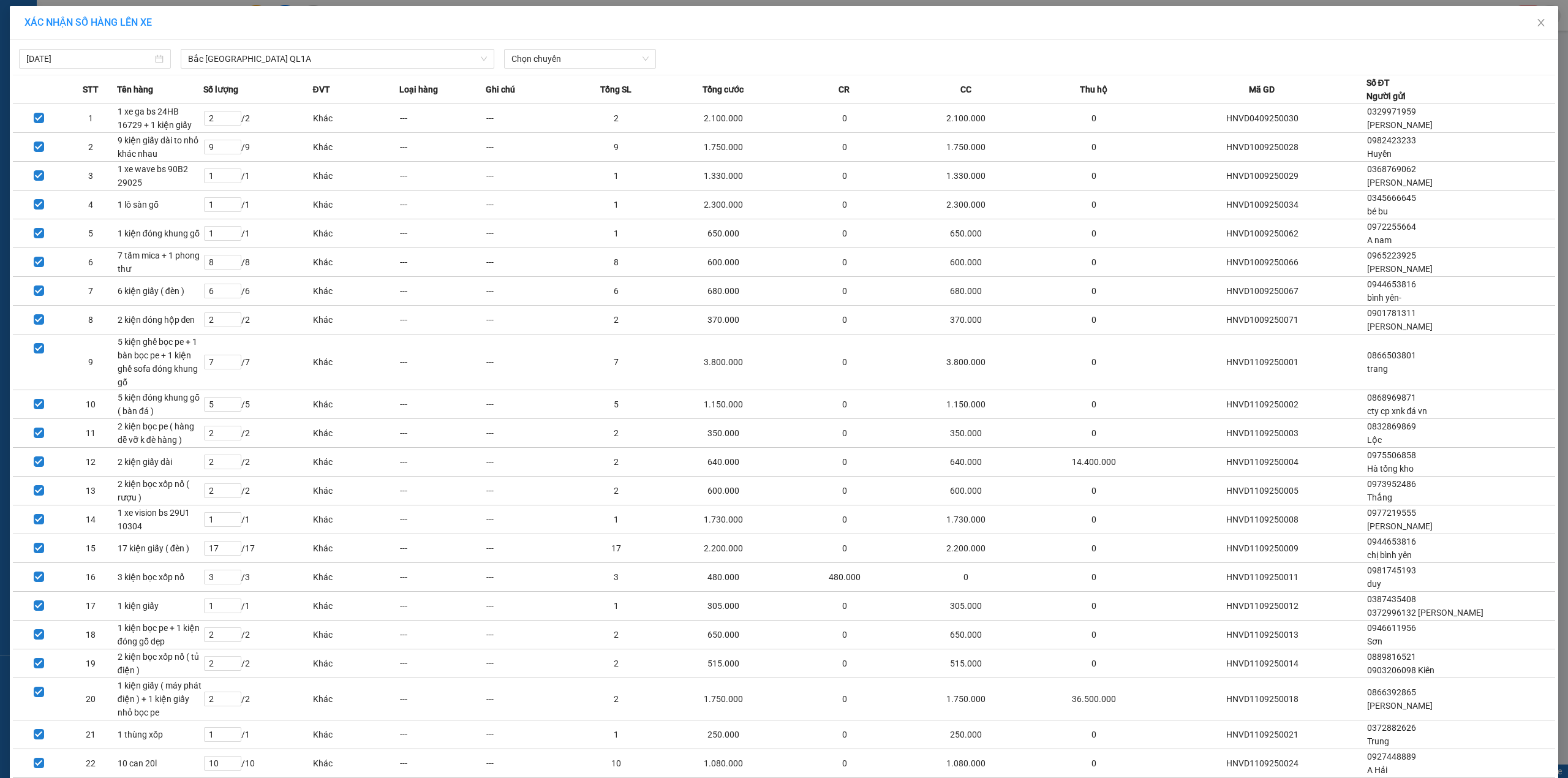
click at [566, 46] on div "12/09/2025 Bắc Trung Nam QL1A LỌC THEO Nhóm tuyến Tuyến Chọn tất cả Danh sách t…" at bounding box center [784, 56] width 1542 height 26
click at [556, 66] on span "Chọn chuyến" at bounding box center [580, 59] width 137 height 19
click at [545, 104] on div "16:00 (TC)" at bounding box center [554, 103] width 95 height 13
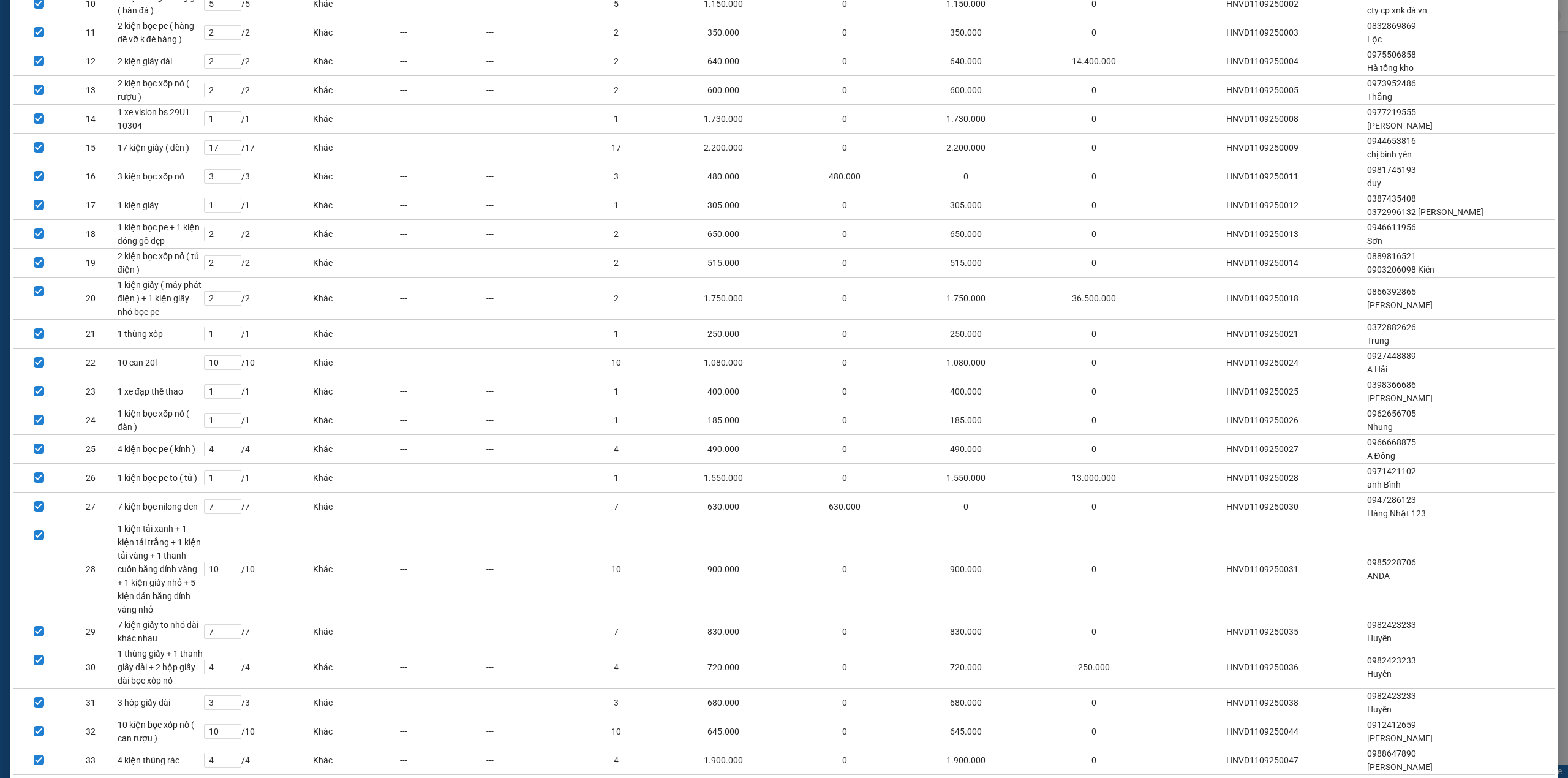
scroll to position [783, 0]
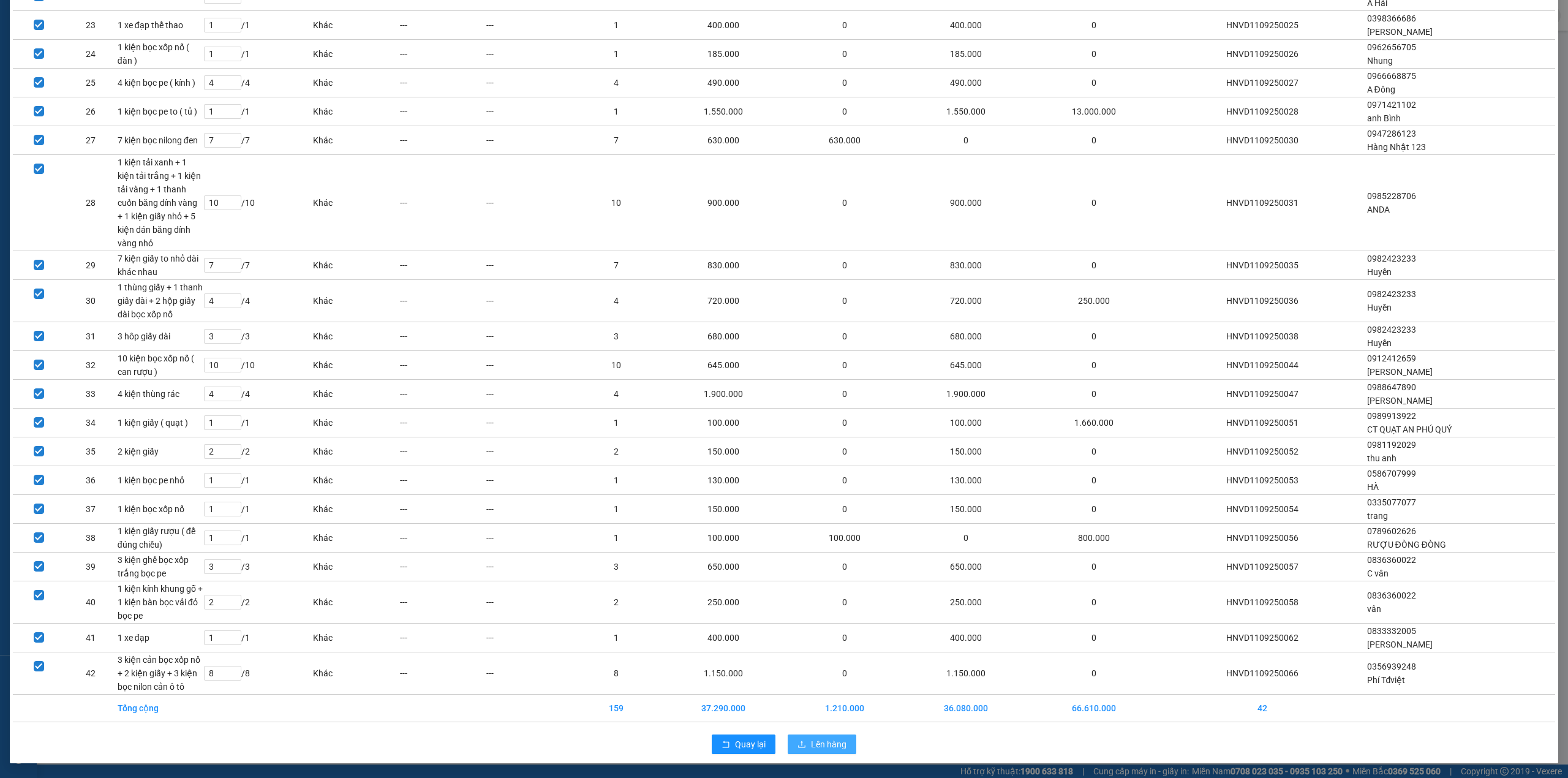
click at [811, 746] on span "Lên hàng" at bounding box center [829, 744] width 36 height 13
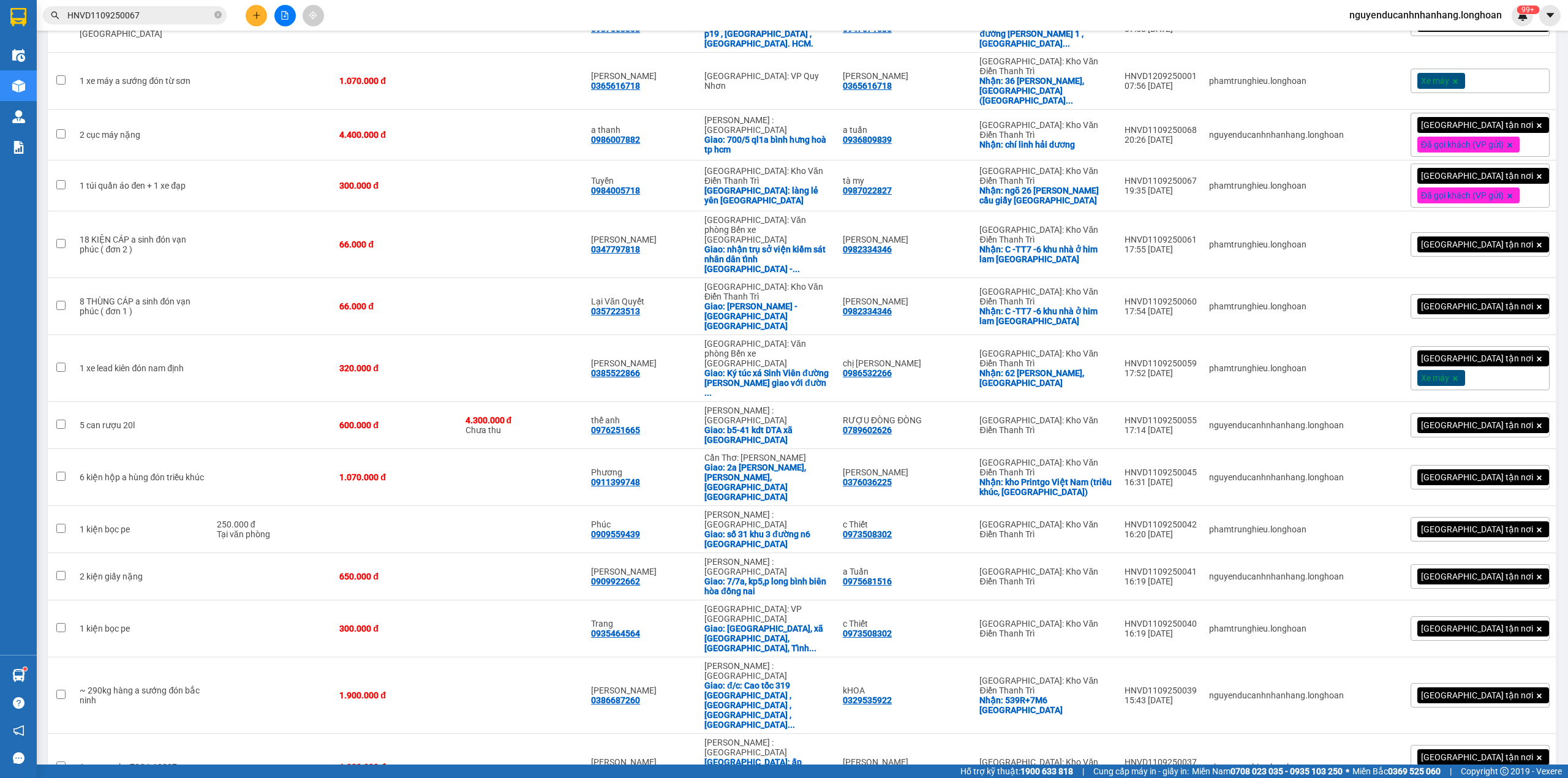
scroll to position [1417, 0]
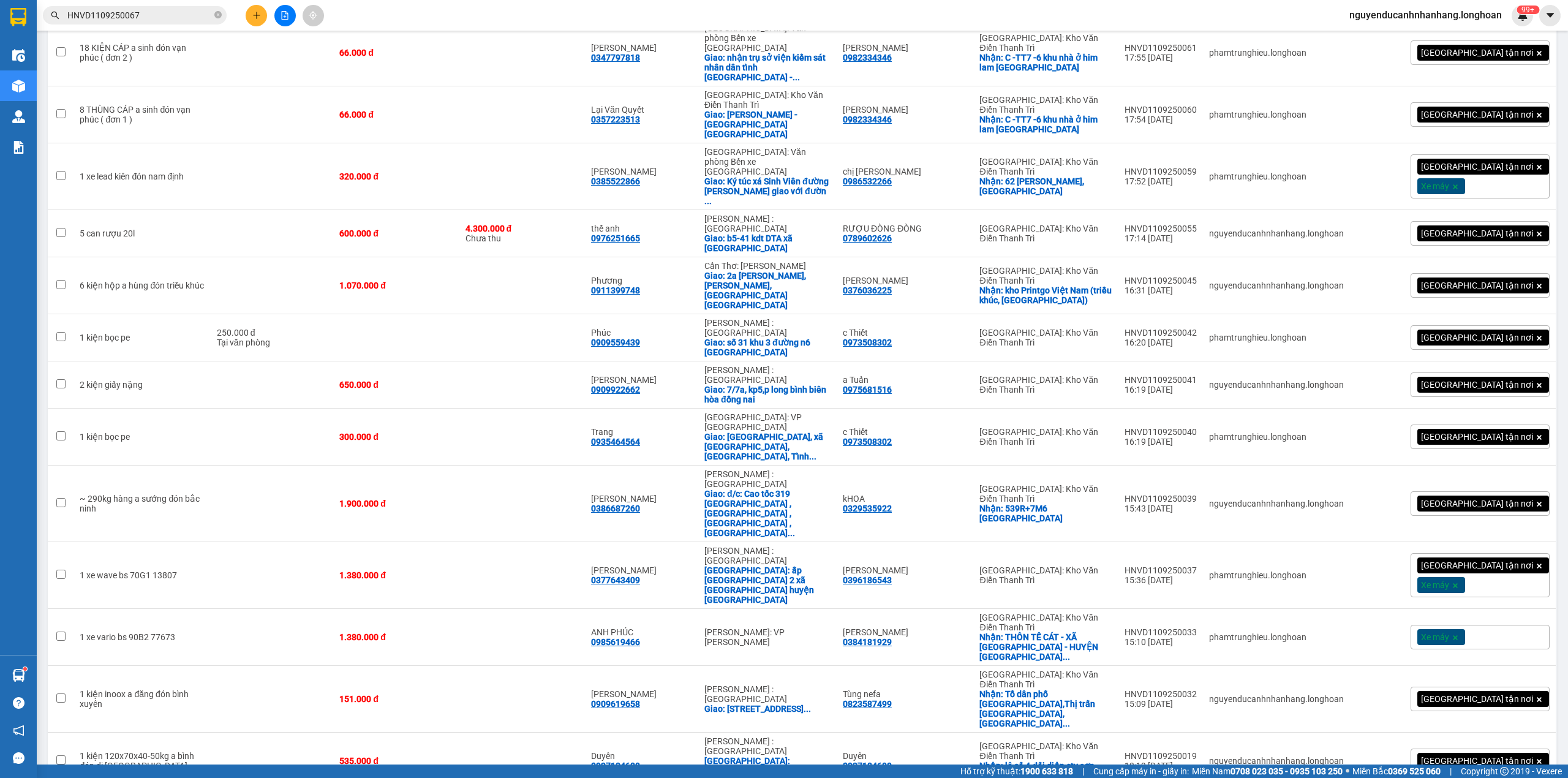
checkbox input "true"
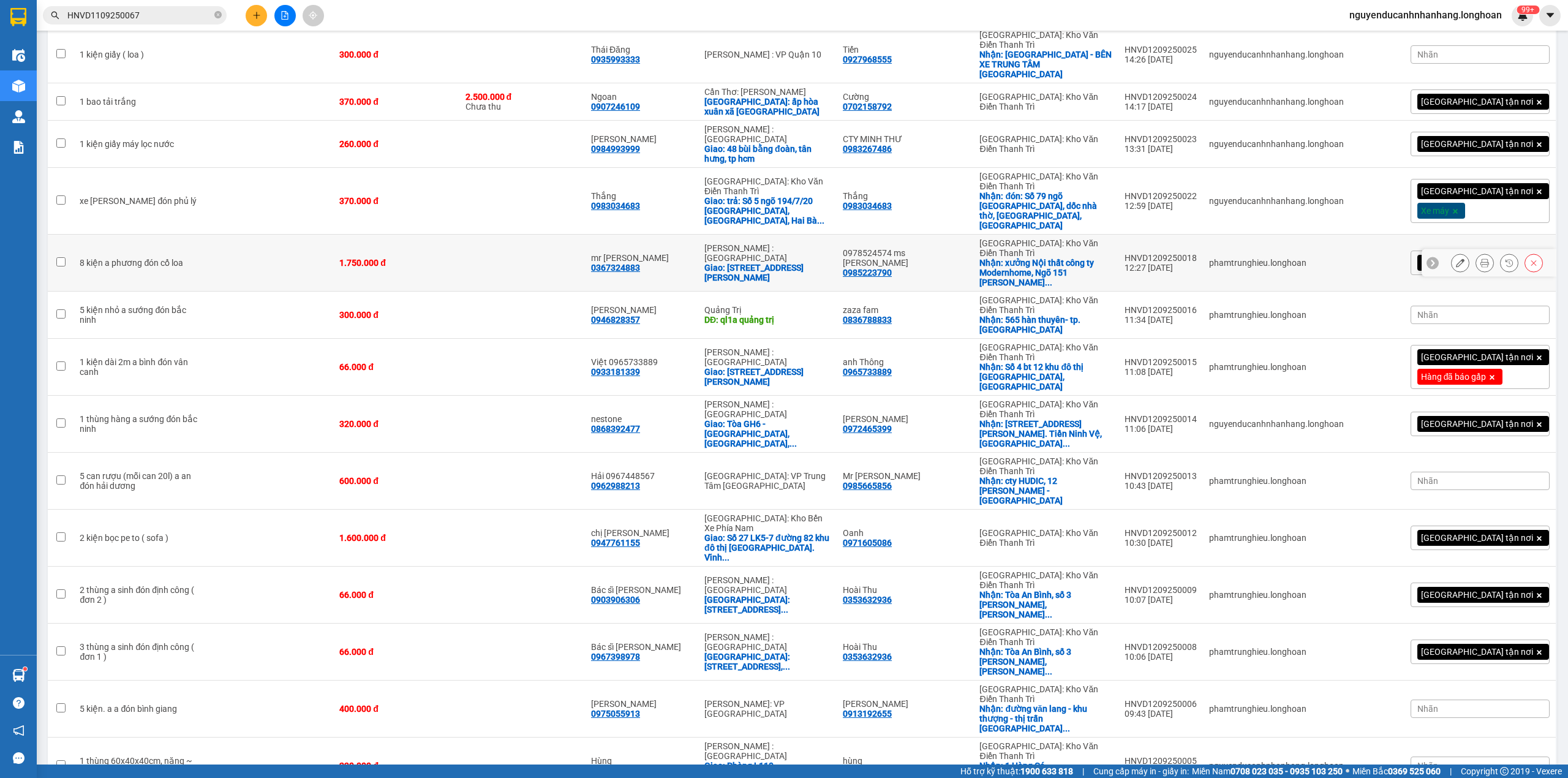
scroll to position [0, 0]
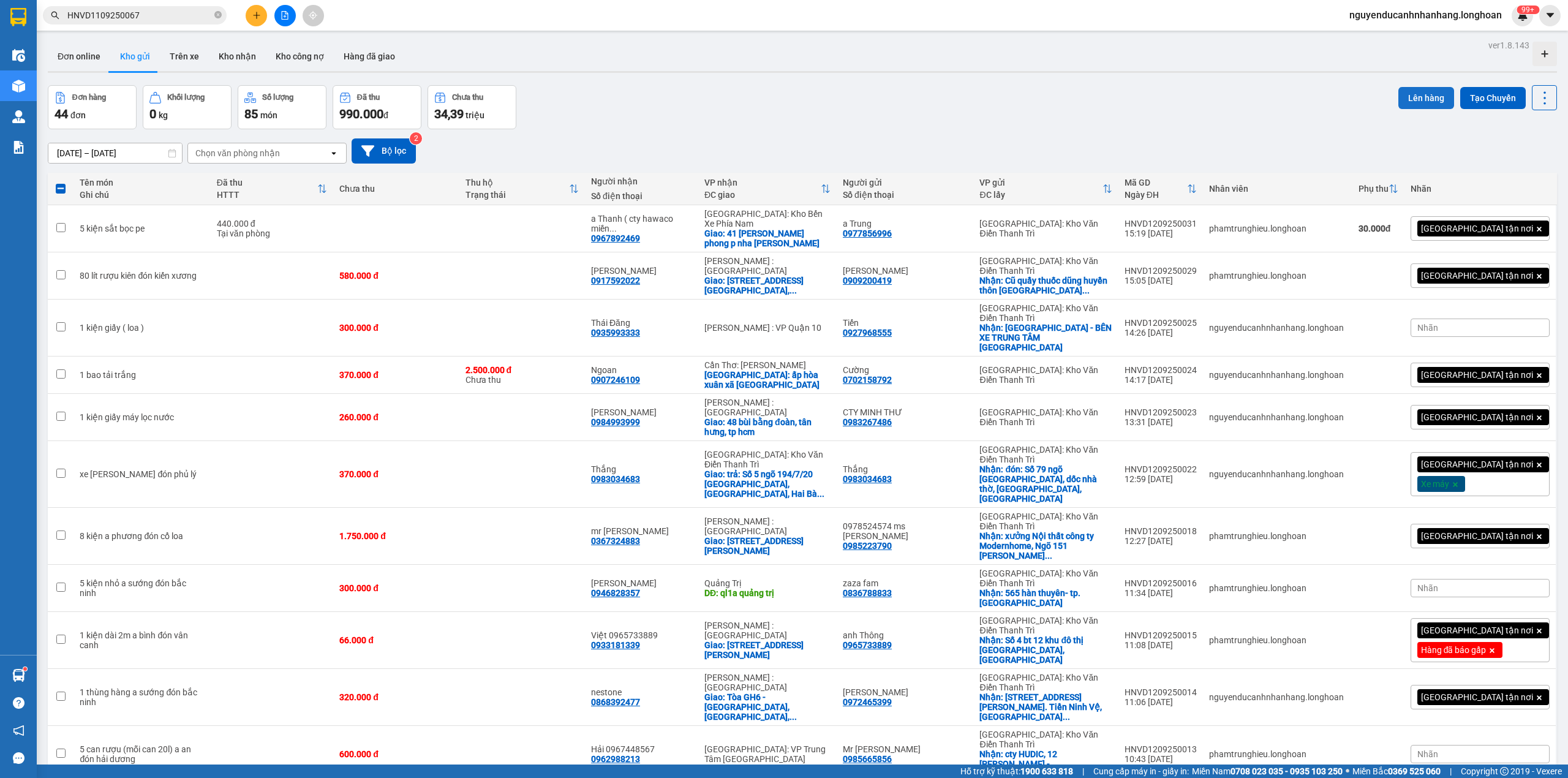
click at [1418, 89] on button "Lên hàng" at bounding box center [1426, 98] width 56 height 22
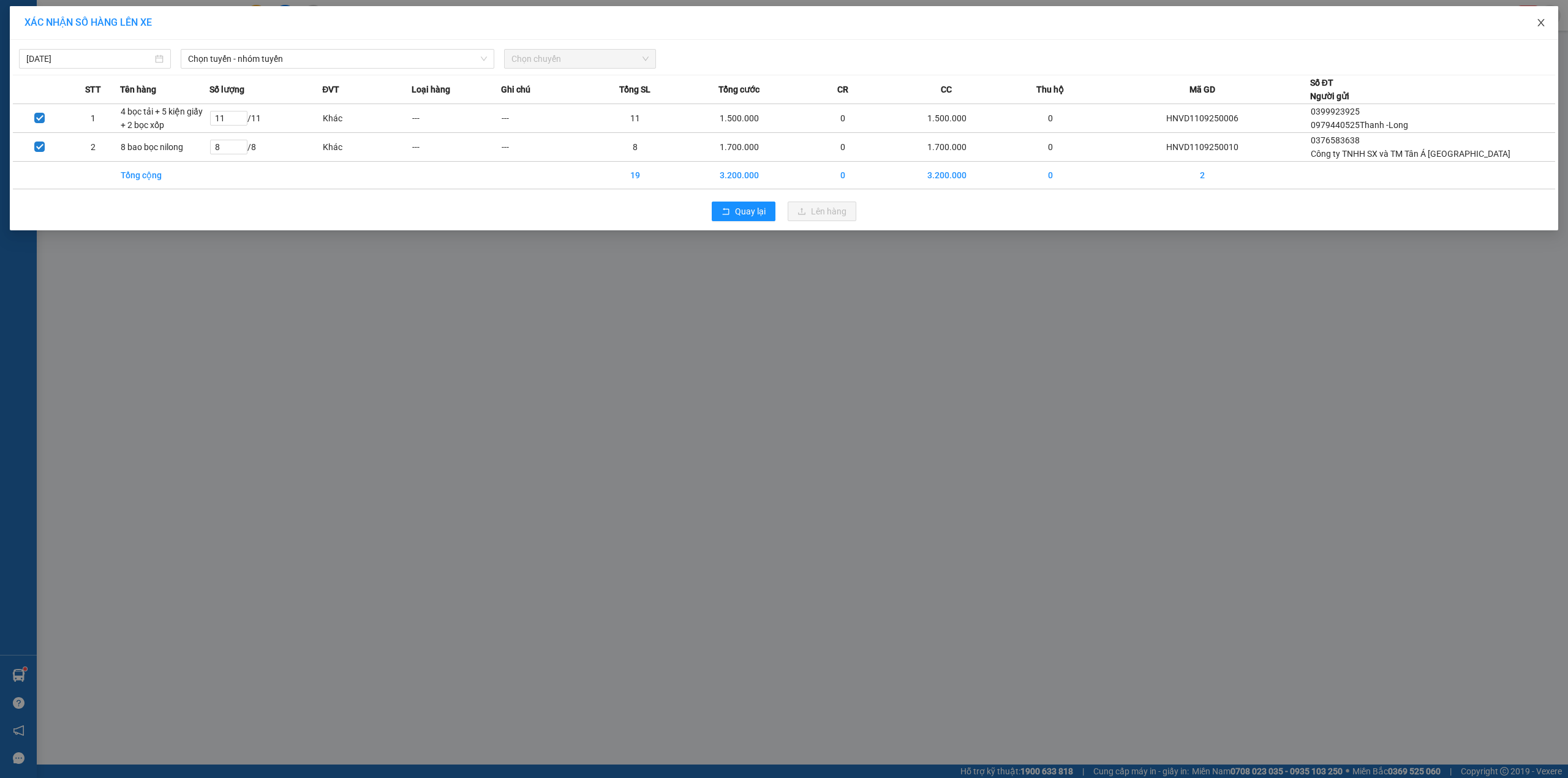
click at [1532, 21] on span "Close" at bounding box center [1541, 23] width 34 height 34
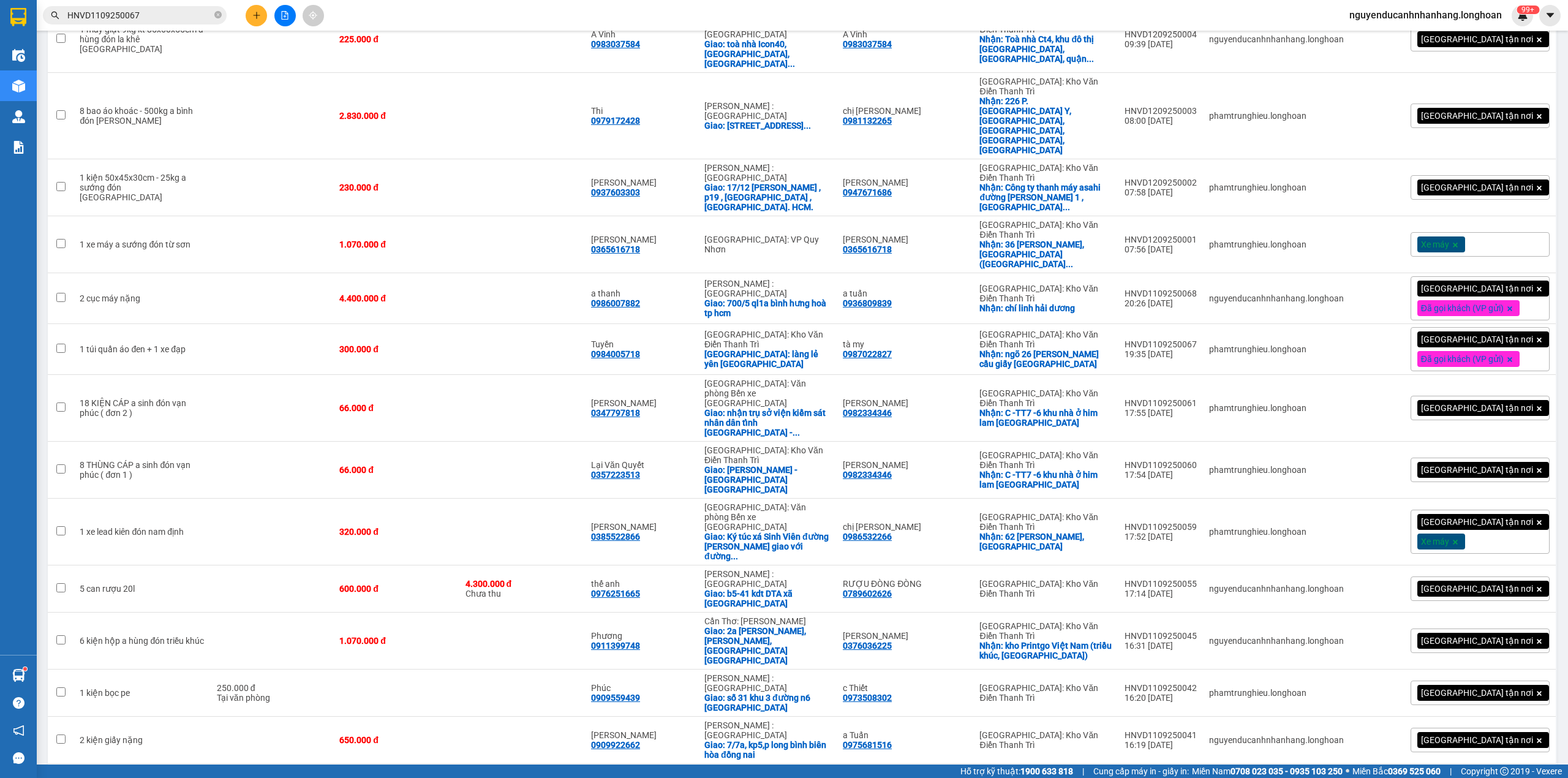
scroll to position [1481, 0]
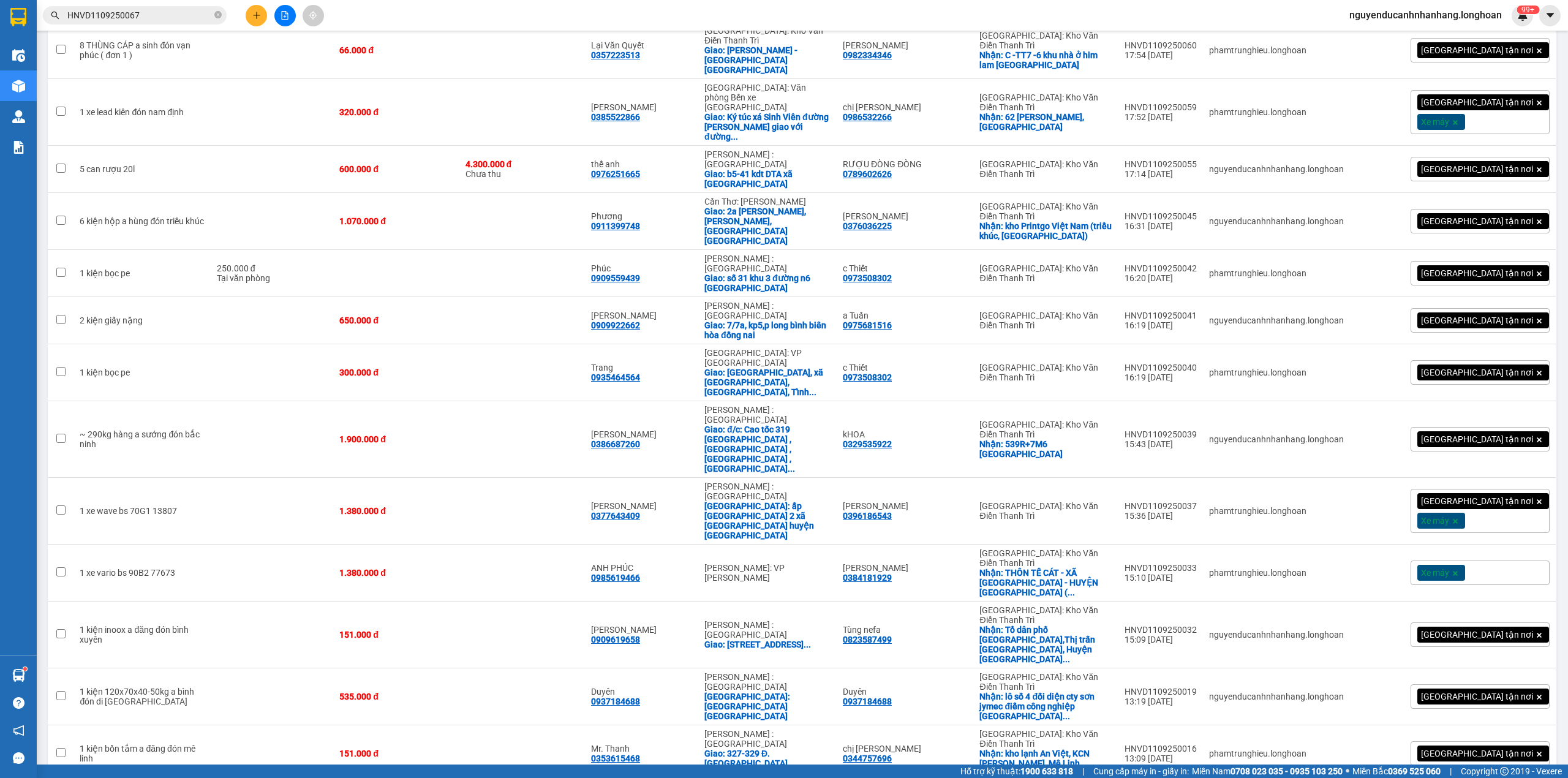
checkbox input "true"
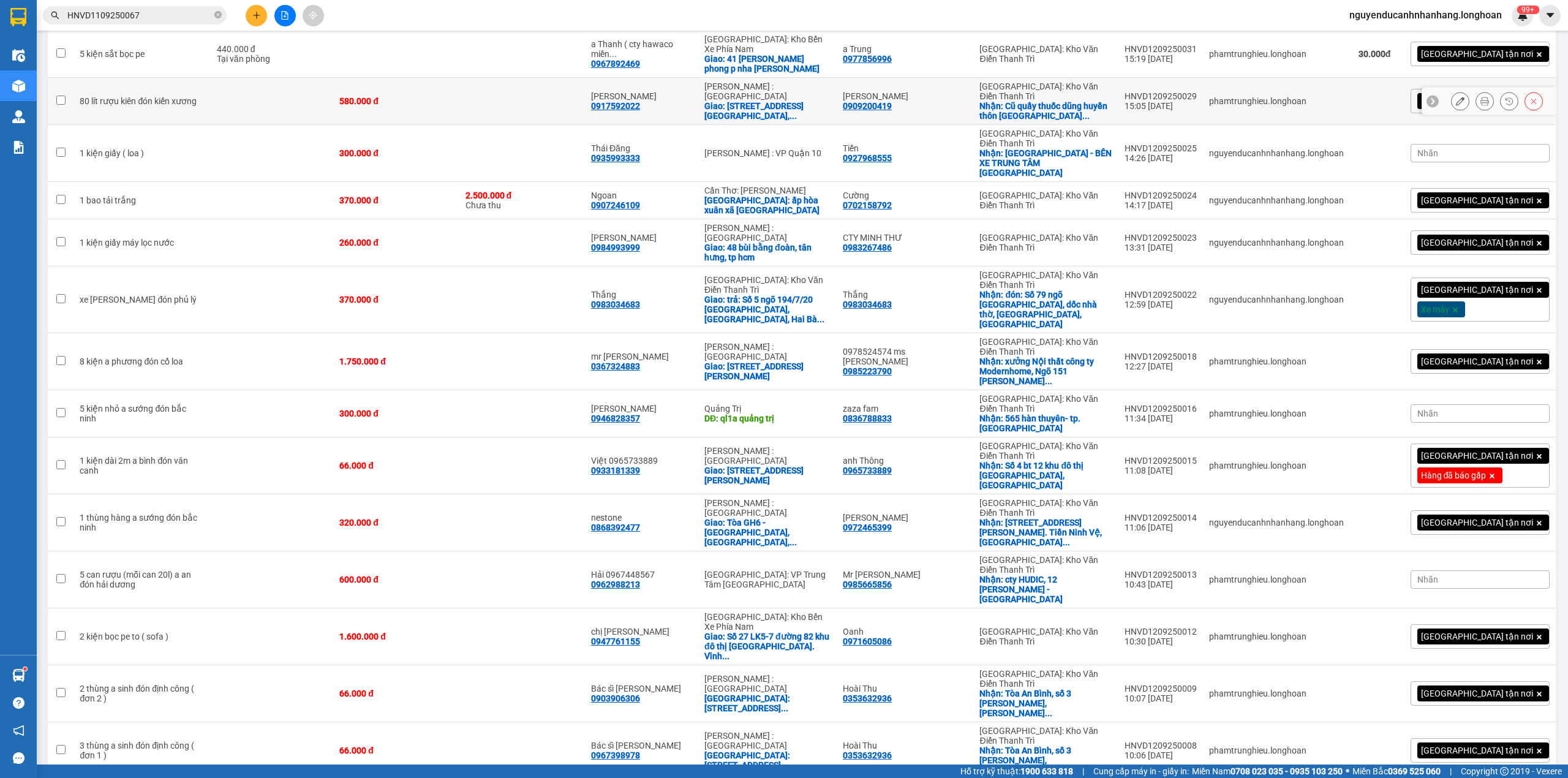
scroll to position [0, 0]
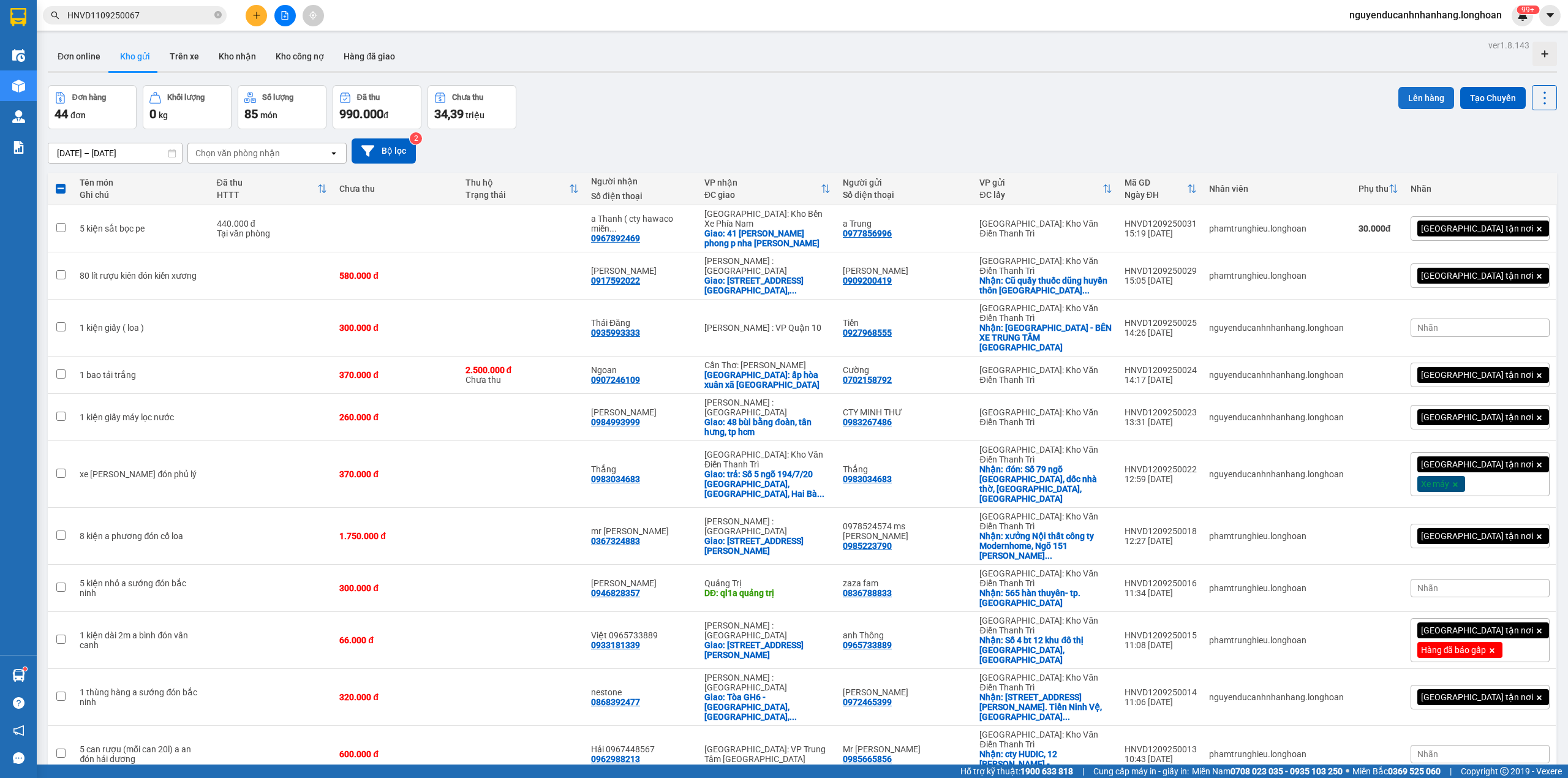
click at [1427, 92] on button "Lên hàng" at bounding box center [1426, 98] width 56 height 22
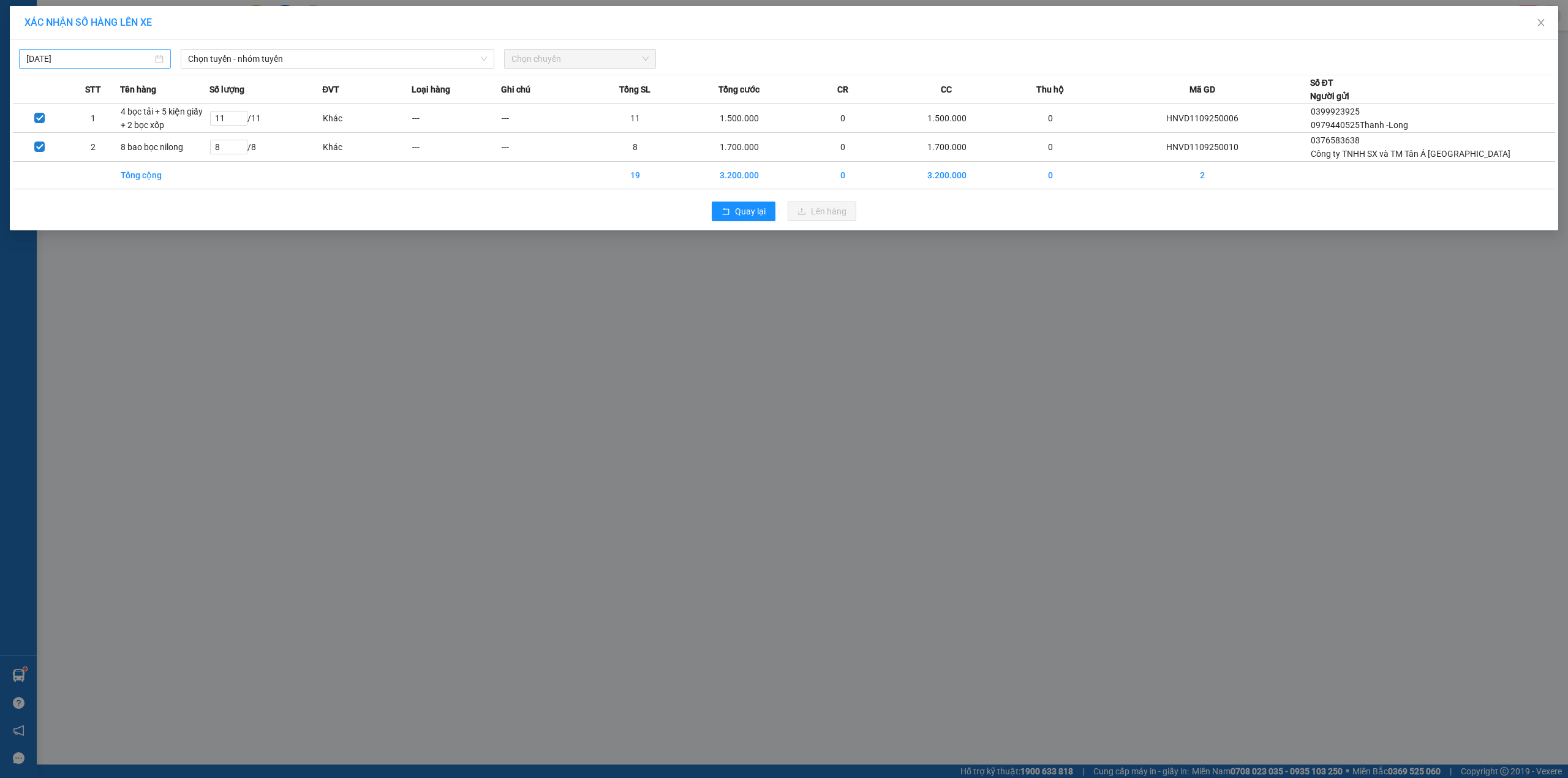
click at [123, 54] on body "Kết quả tìm kiếm ( 1 ) Bộ lọc Mã ĐH Trạng thái Món hàng Thu hộ Tổng cước Chưa c…" at bounding box center [784, 389] width 1568 height 778
click at [121, 148] on div "11" at bounding box center [126, 149] width 15 height 15
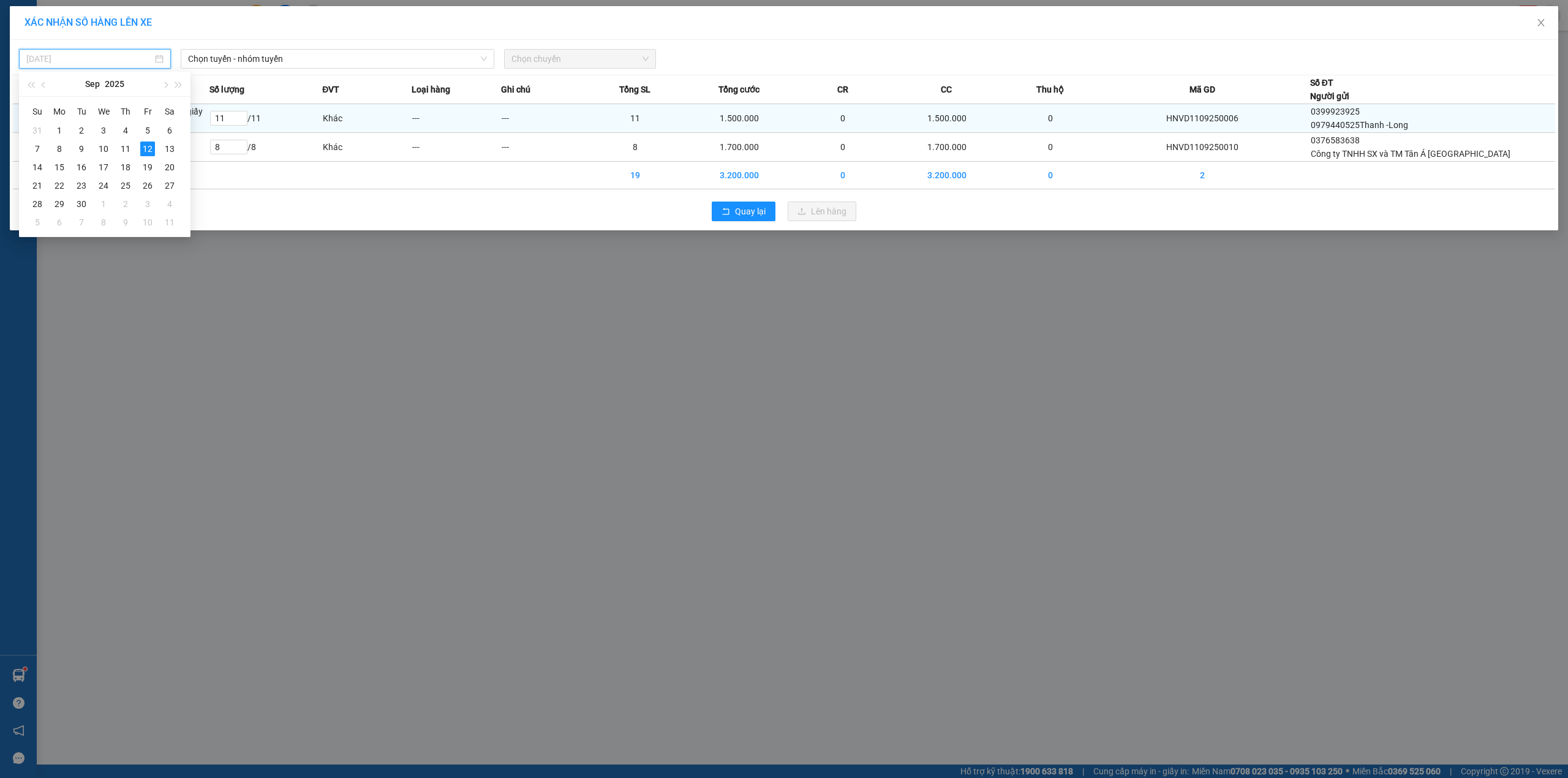
type input "11/09/2025"
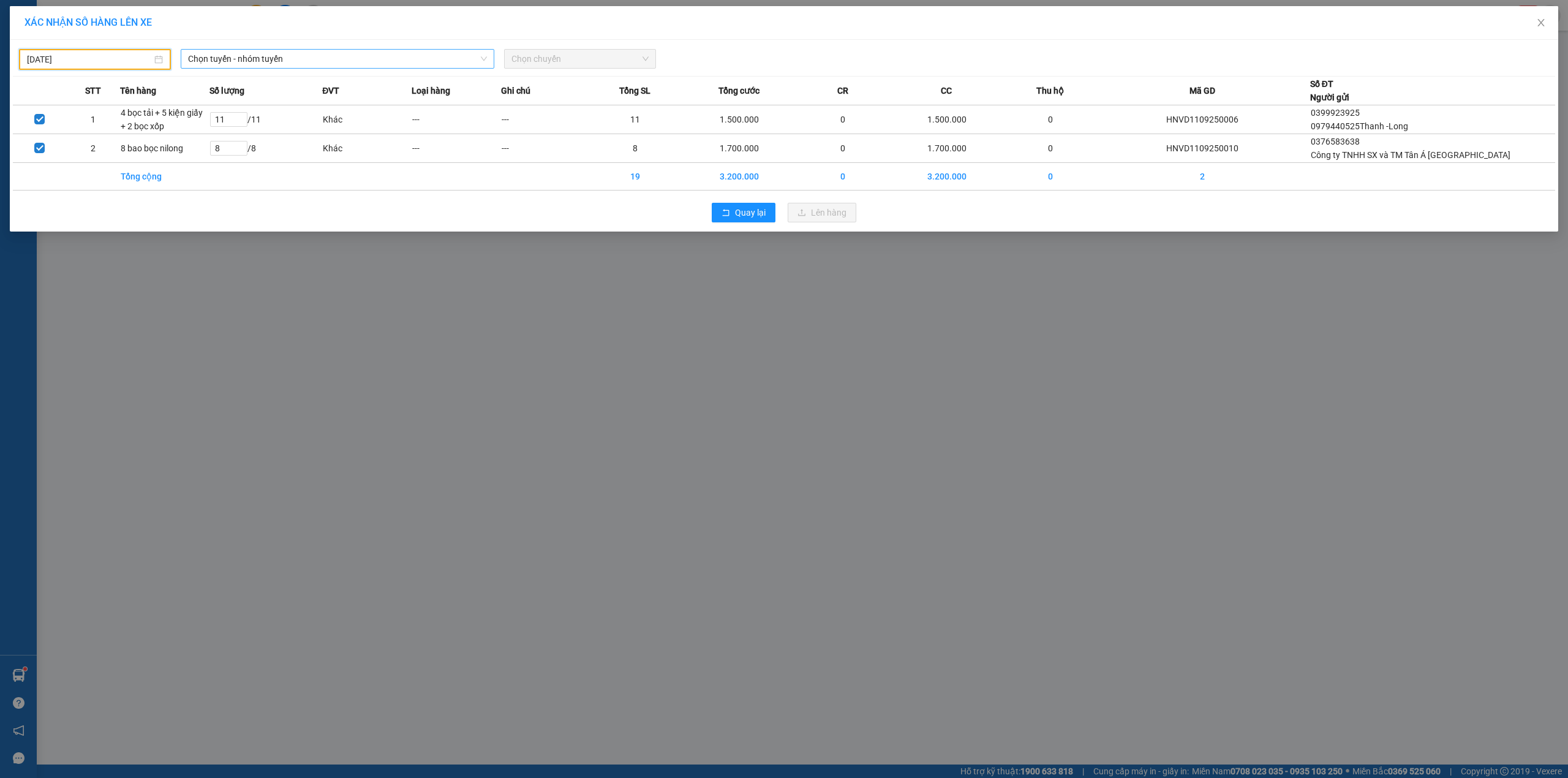
click at [221, 55] on span "Chọn tuyến - nhóm tuyến" at bounding box center [337, 59] width 299 height 19
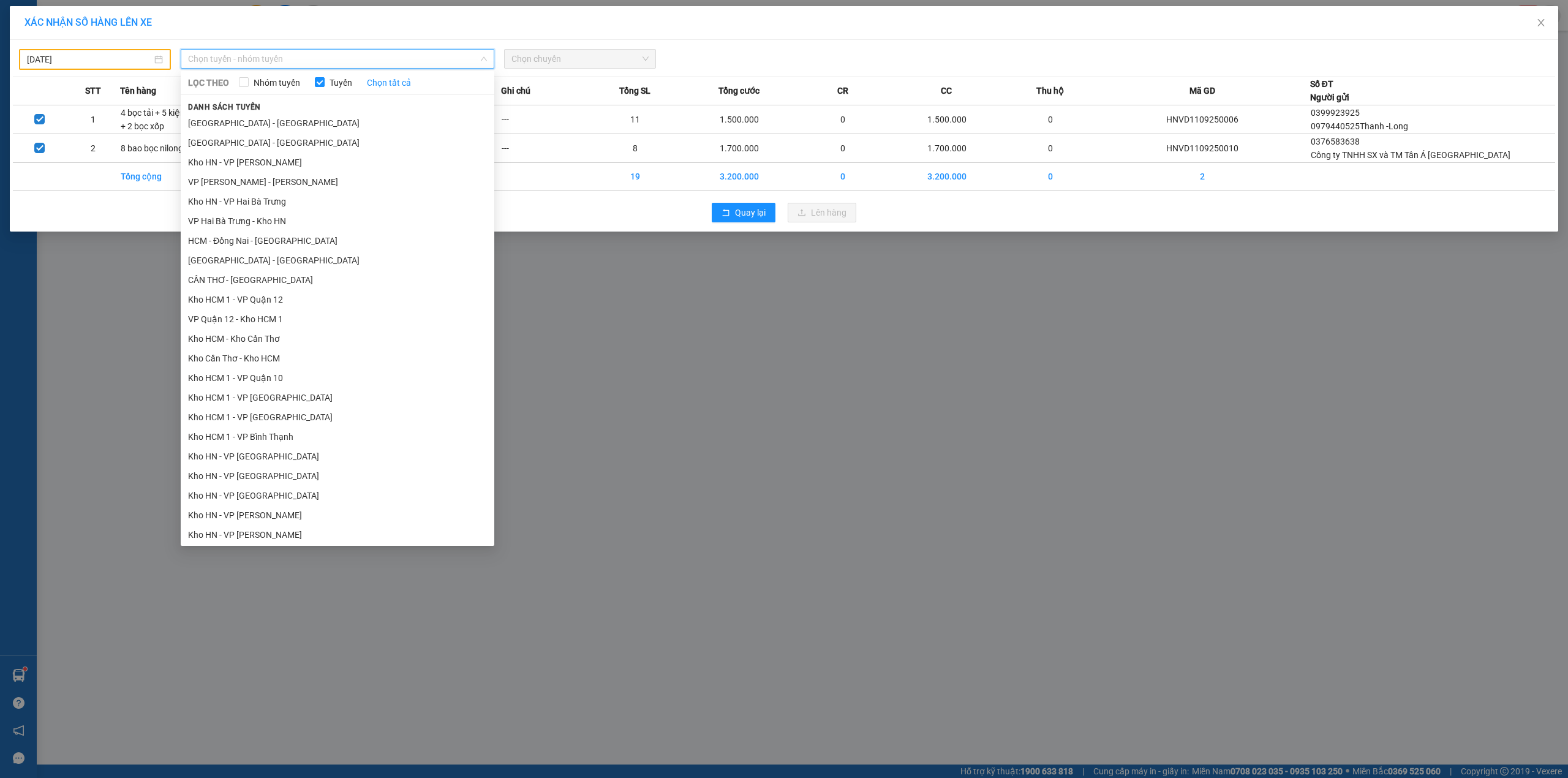
drag, startPoint x: 799, startPoint y: 243, endPoint x: 1549, endPoint y: 32, distance: 779.1
click at [802, 244] on div "XÁC NHẬN SỐ HÀNG LÊN XE 11/09/2025 Chọn tuyến - nhóm tuyến LỌC THEO Nhóm tuyến …" at bounding box center [784, 389] width 1568 height 778
click at [1534, 19] on div "nguyenducanhnhanhang.longhoan 99+" at bounding box center [1453, 16] width 229 height 22
click at [1549, 32] on main at bounding box center [784, 382] width 1568 height 765
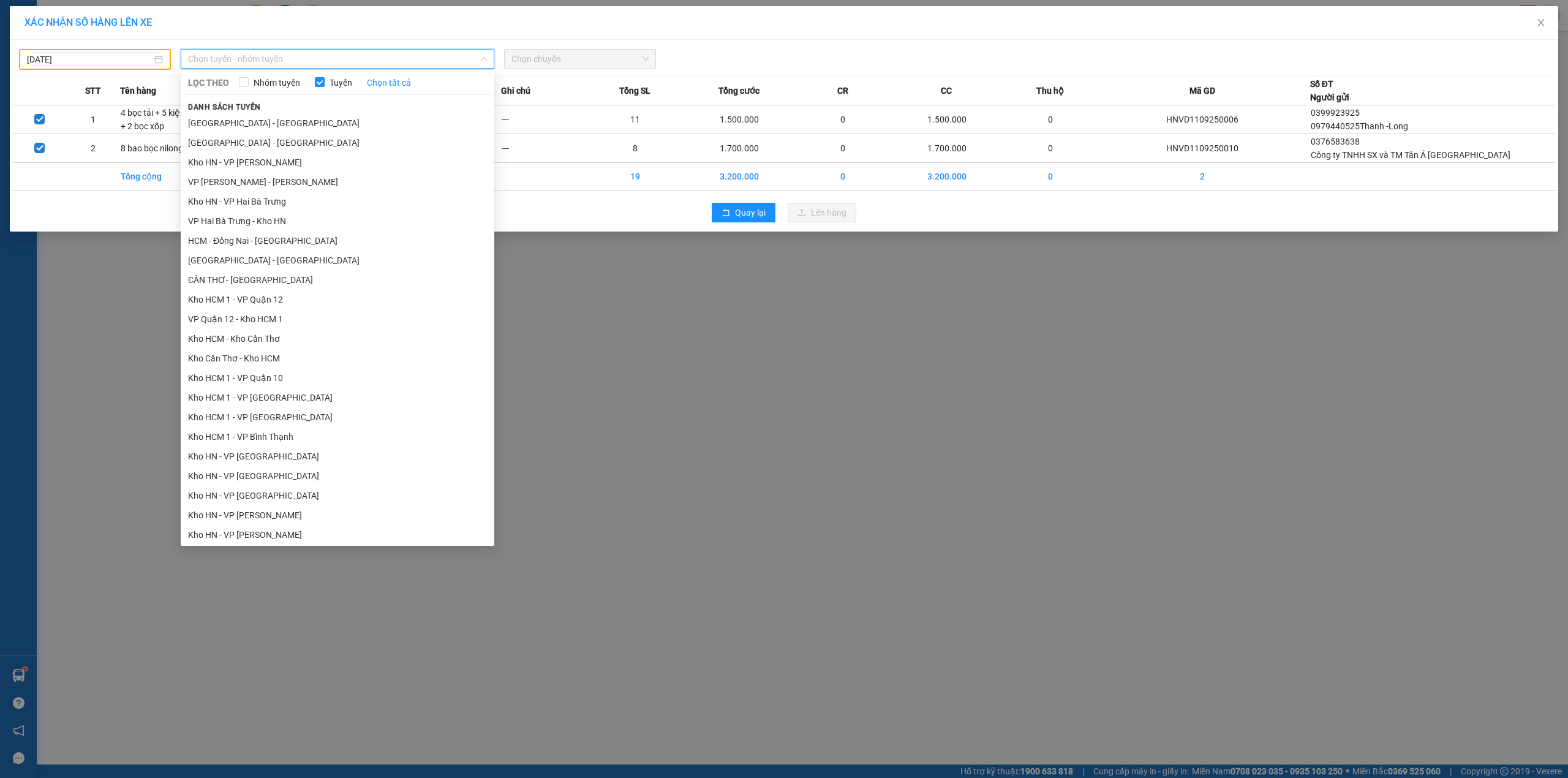
click at [1549, 32] on main at bounding box center [784, 382] width 1568 height 765
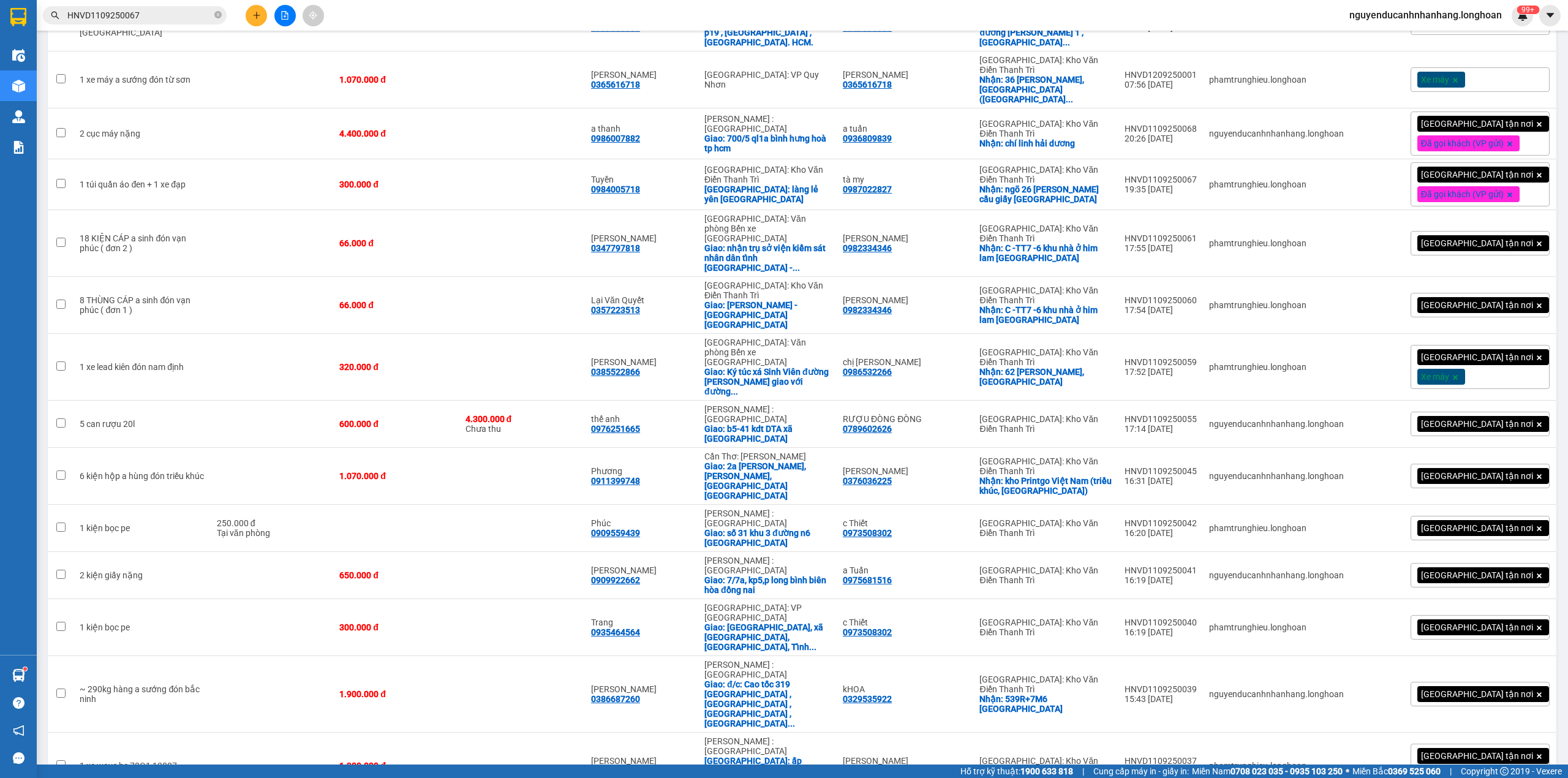
scroll to position [1481, 0]
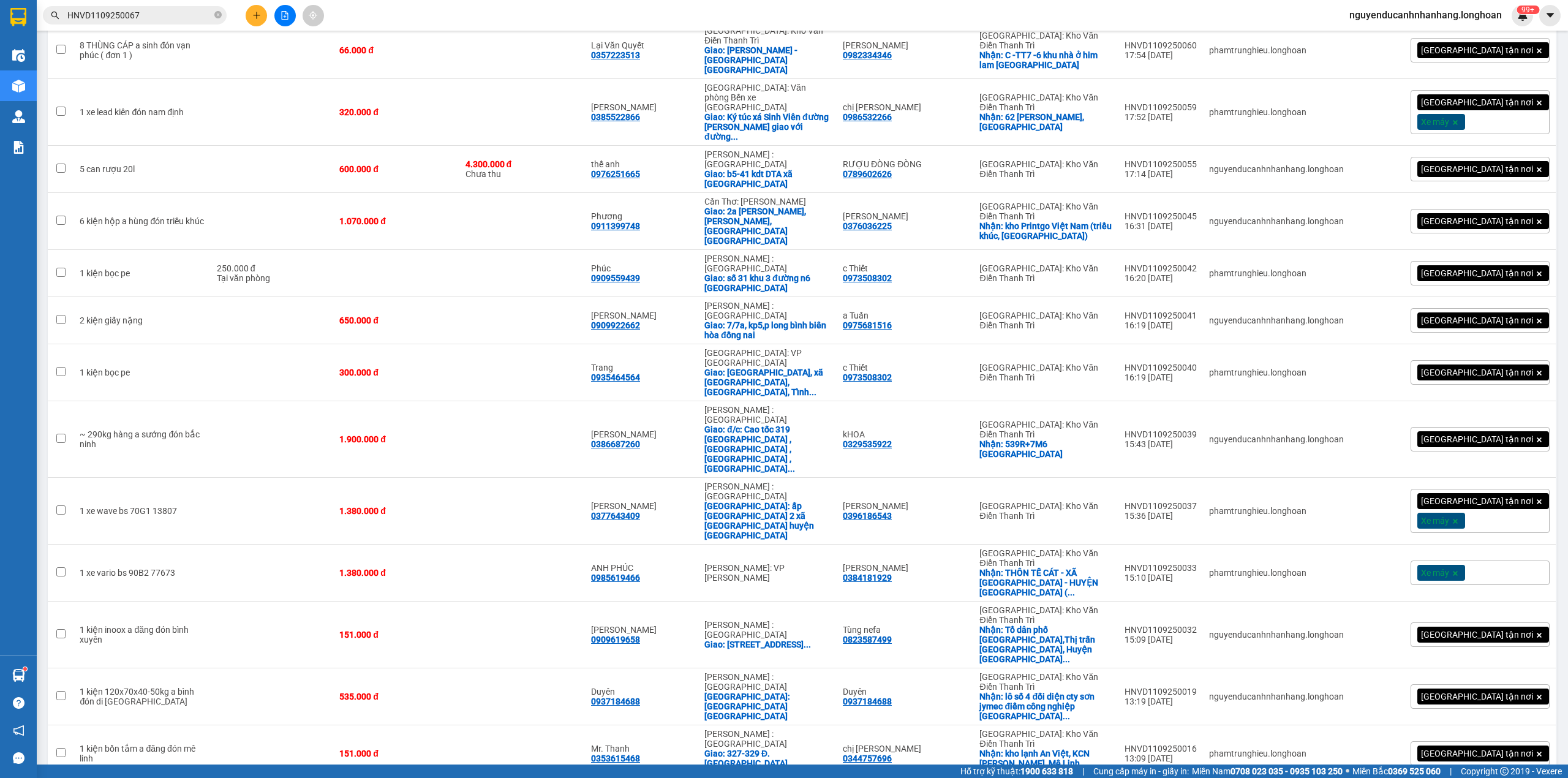
checkbox input "true"
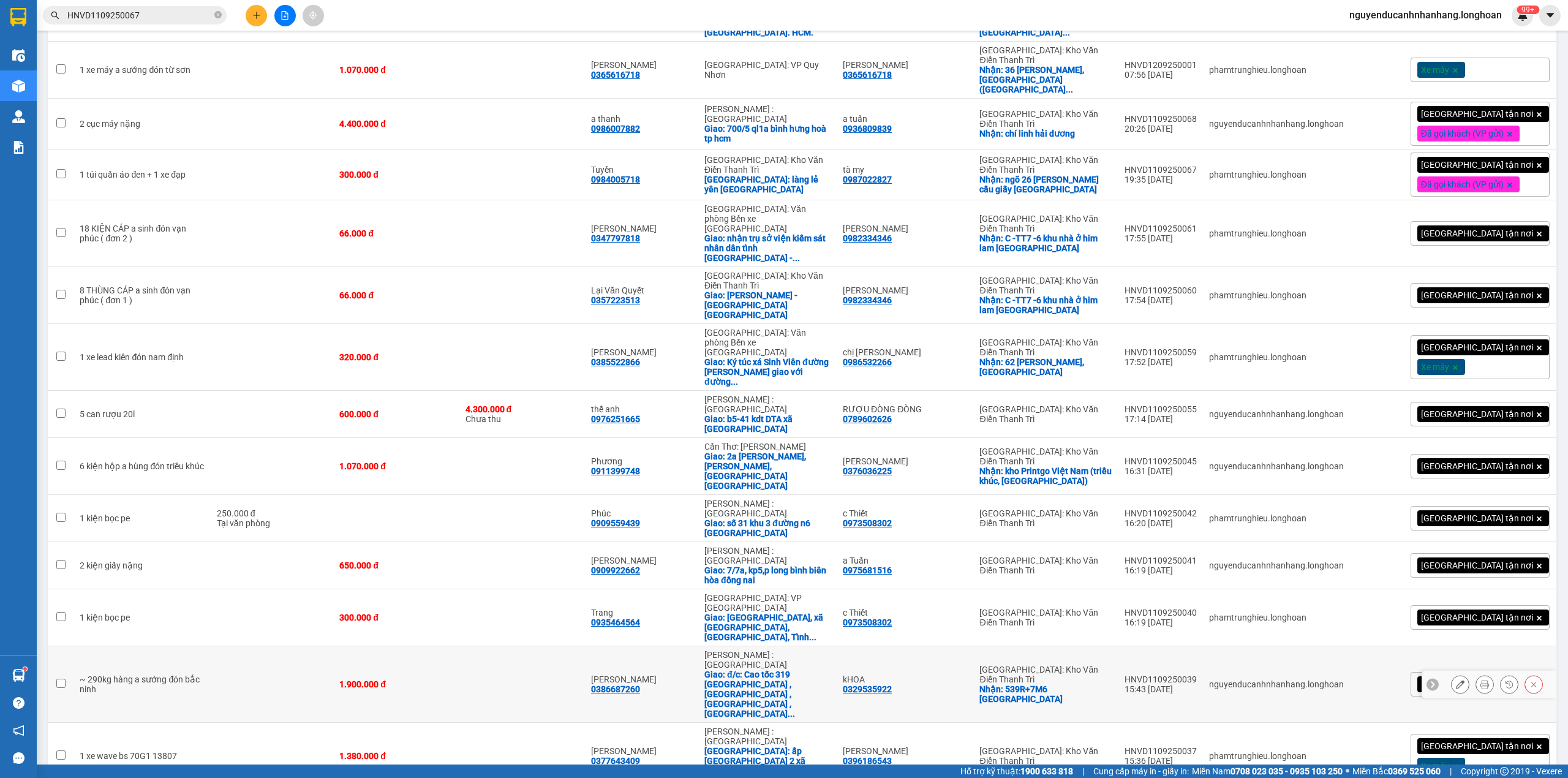
scroll to position [1155, 0]
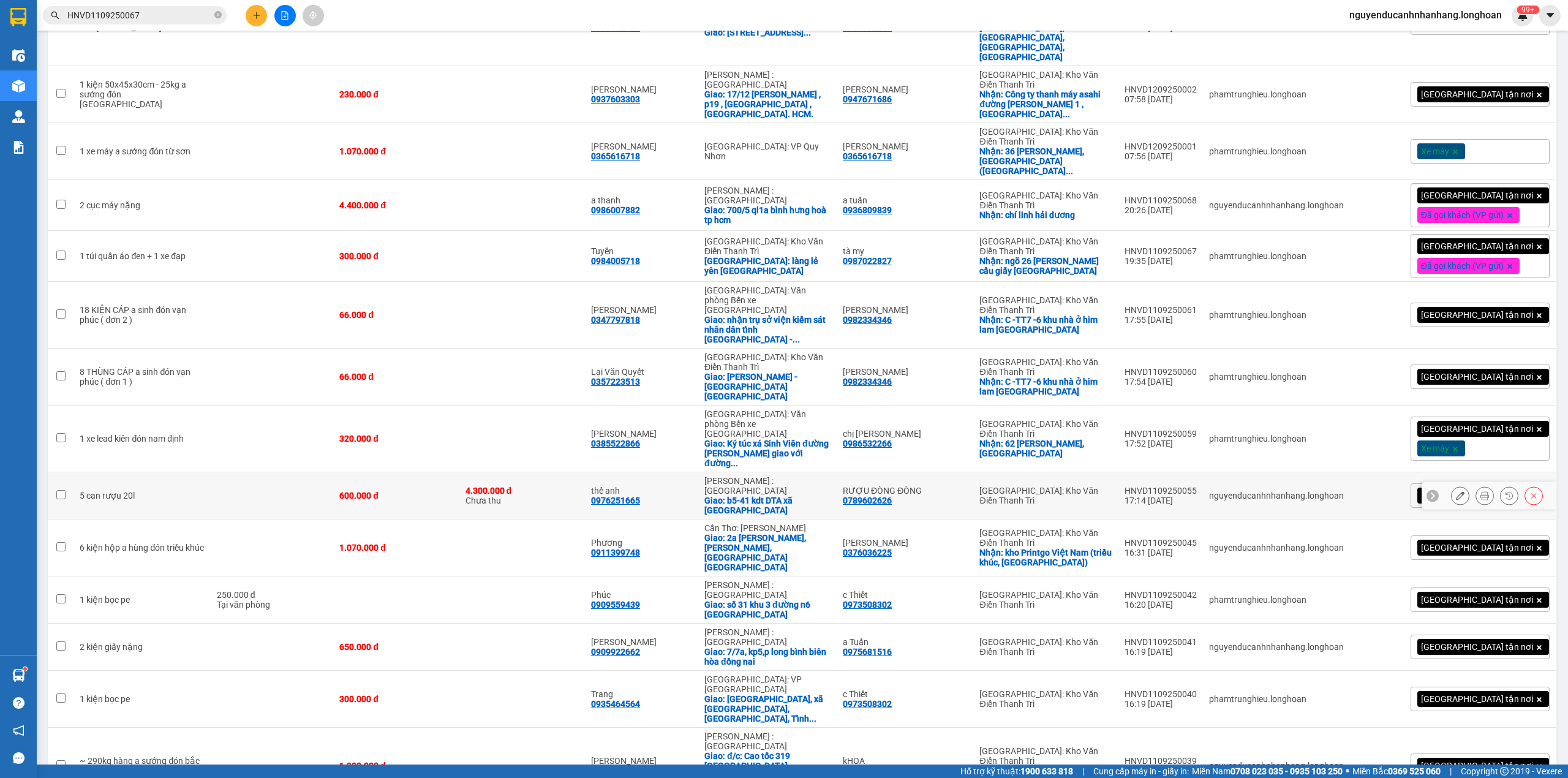
click at [199, 472] on td "5 can rượu 20l" at bounding box center [142, 496] width 136 height 47
checkbox input "true"
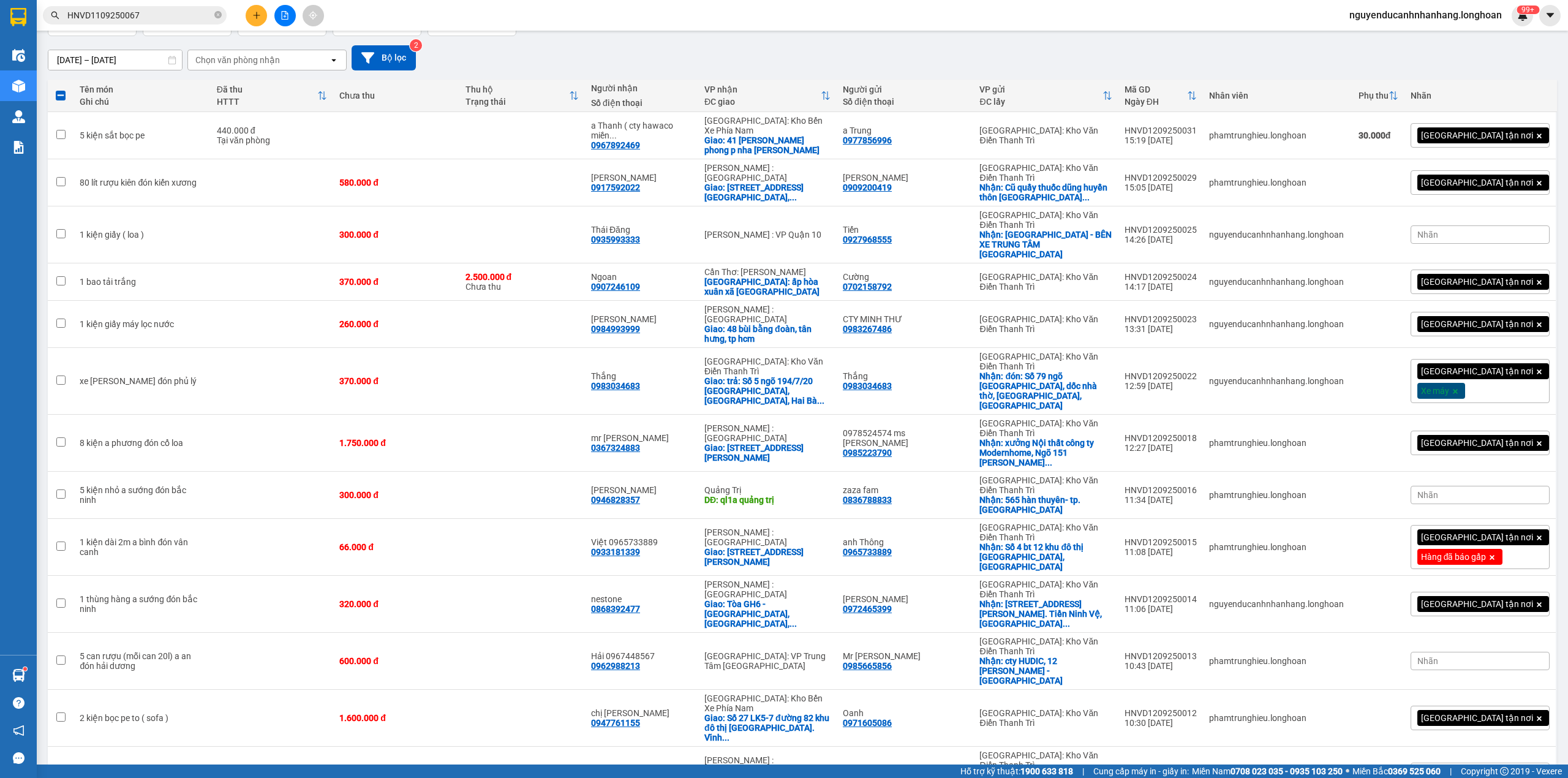
scroll to position [0, 0]
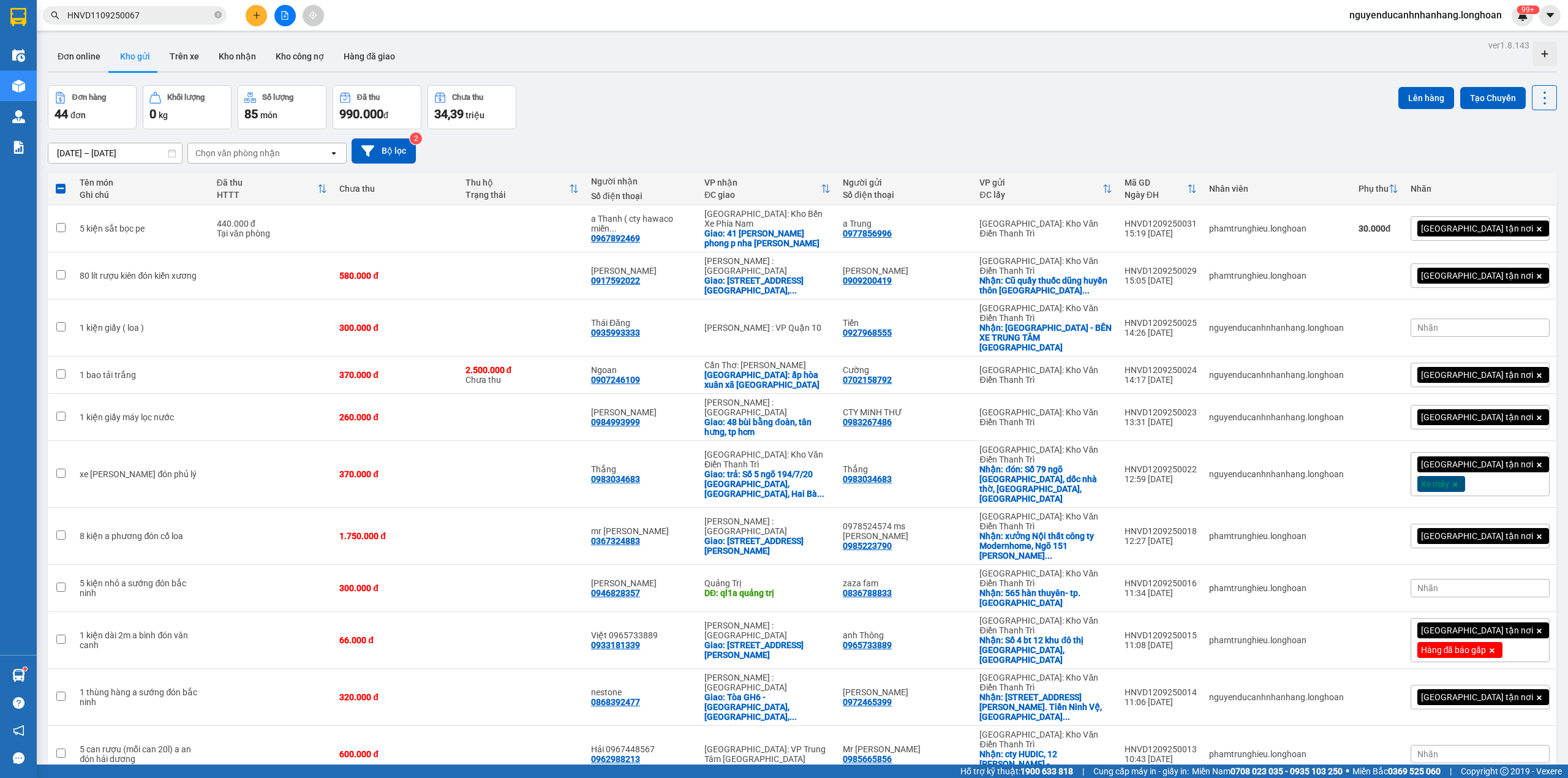
click at [1411, 101] on button "Lên hàng" at bounding box center [1426, 98] width 56 height 22
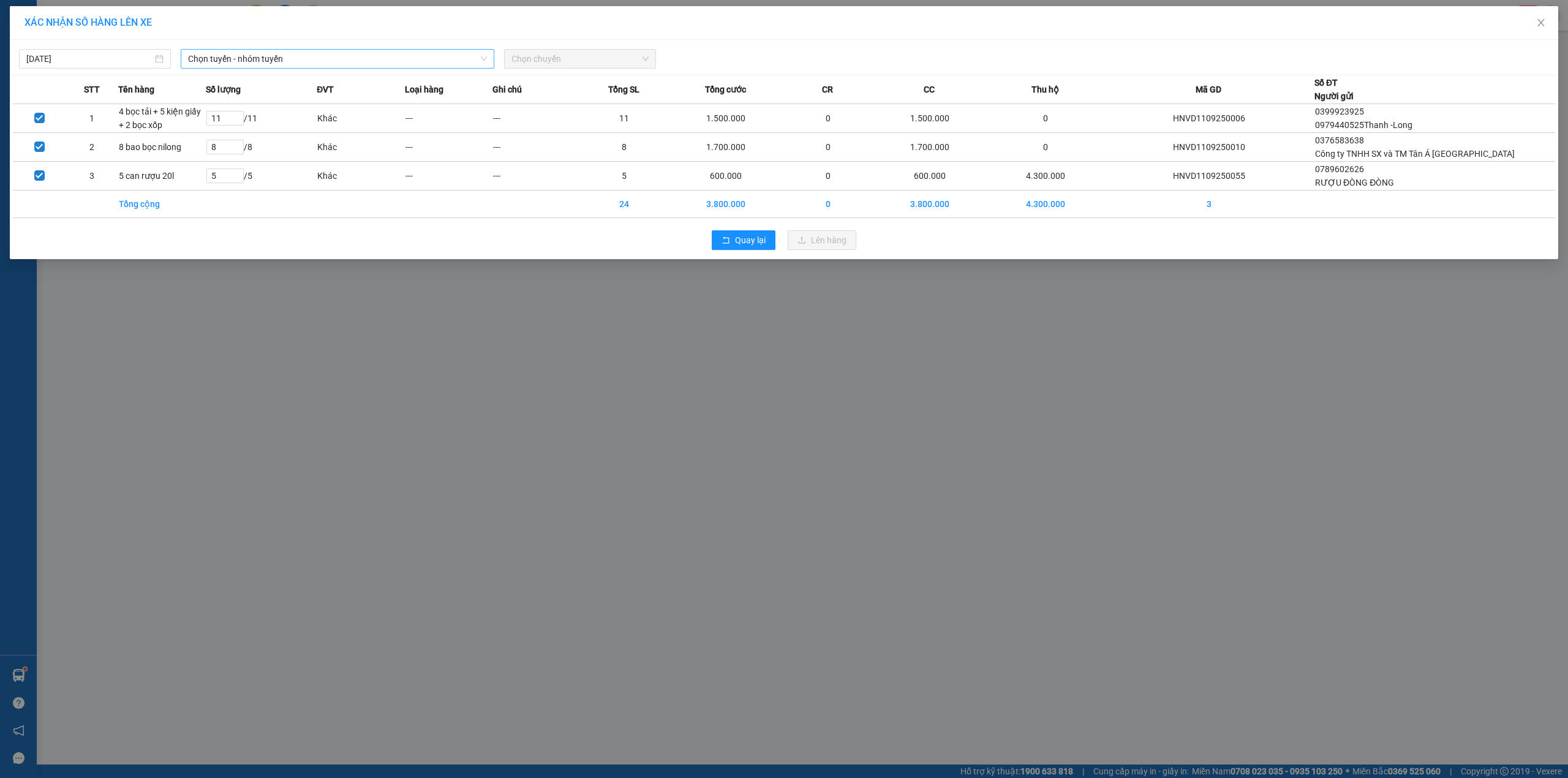
click at [213, 55] on span "Chọn tuyến - nhóm tuyến" at bounding box center [337, 59] width 299 height 19
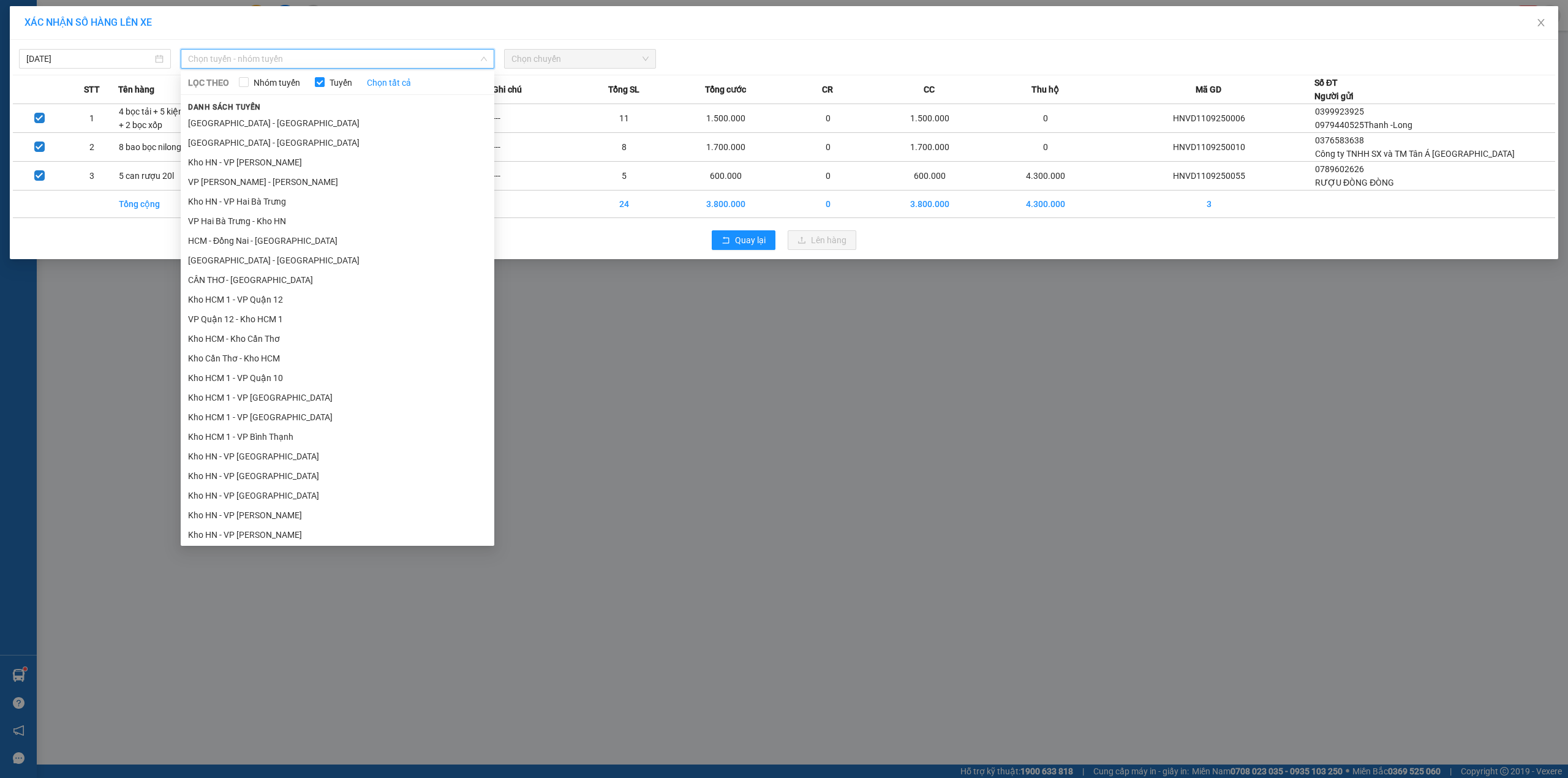
click at [95, 46] on div "12/09/2025 Chọn tuyến - nhóm tuyến LỌC THEO Nhóm tuyến Tuyến Chọn tất cả Danh s…" at bounding box center [784, 56] width 1542 height 26
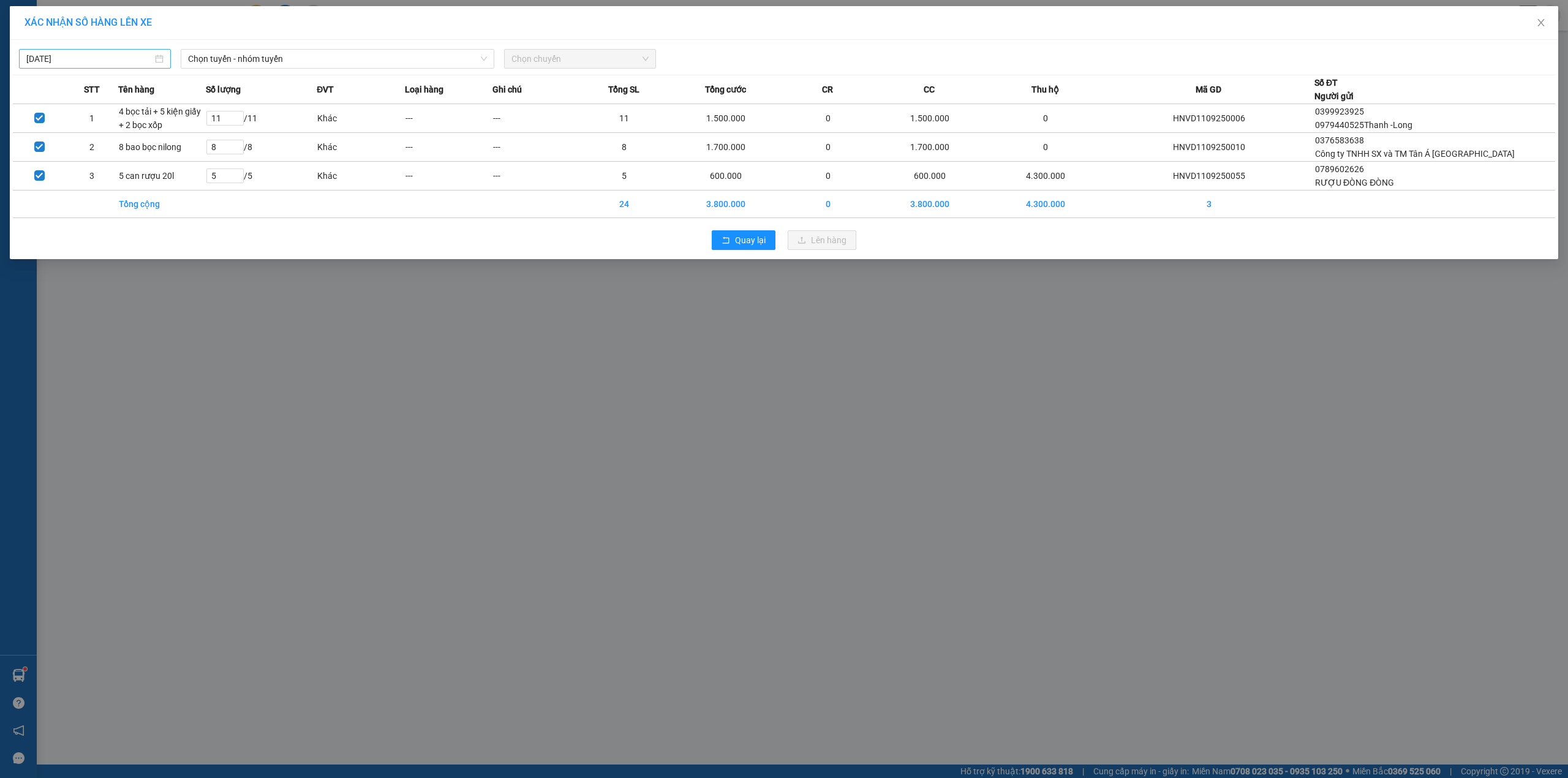
click at [104, 64] on input "[DATE]" at bounding box center [89, 59] width 126 height 13
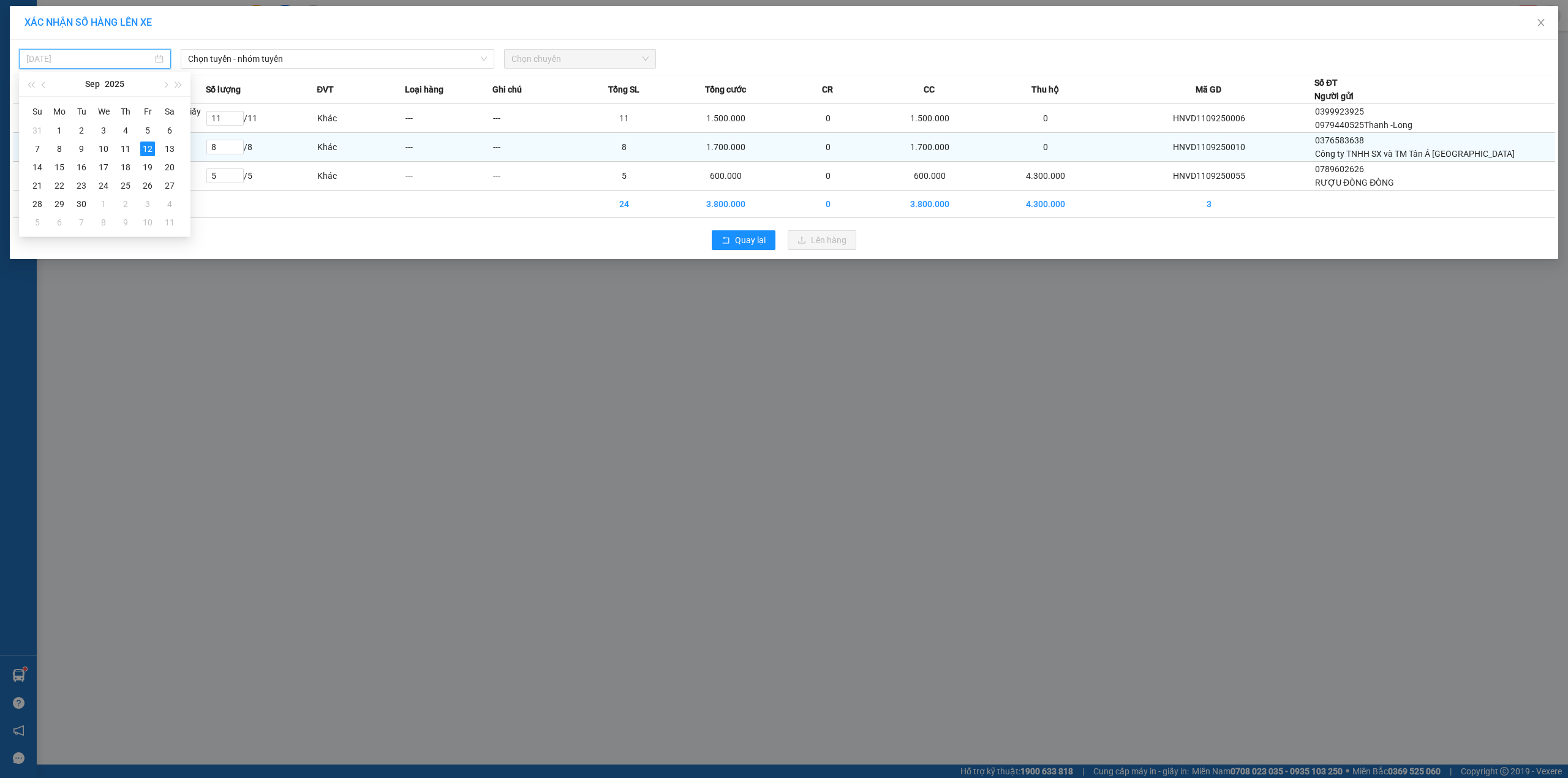
drag, startPoint x: 126, startPoint y: 152, endPoint x: 146, endPoint y: 136, distance: 25.6
click at [126, 152] on div "11" at bounding box center [126, 149] width 15 height 15
type input "11/09/2025"
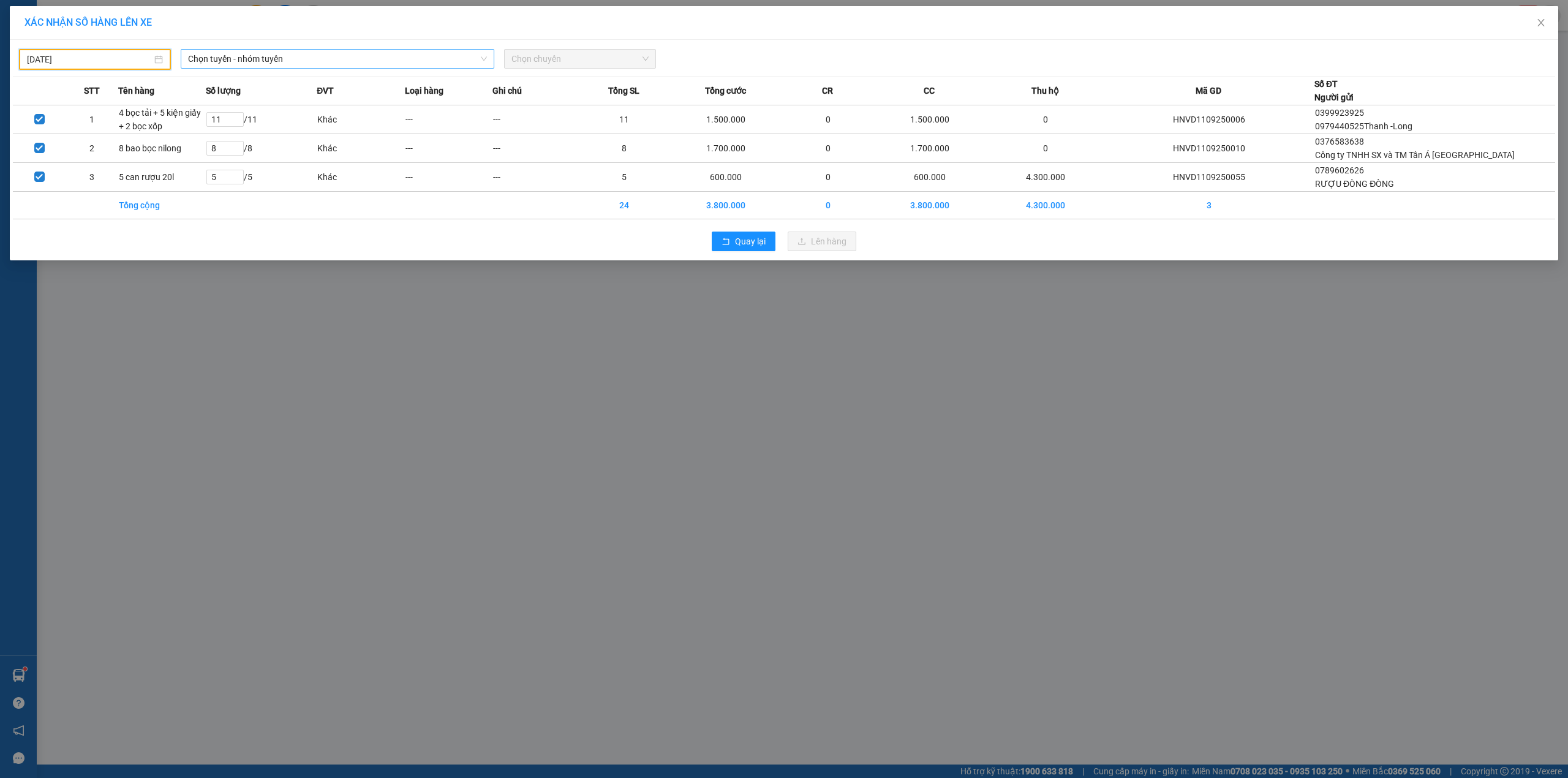
click at [267, 63] on span "Chọn tuyến - nhóm tuyến" at bounding box center [337, 59] width 299 height 19
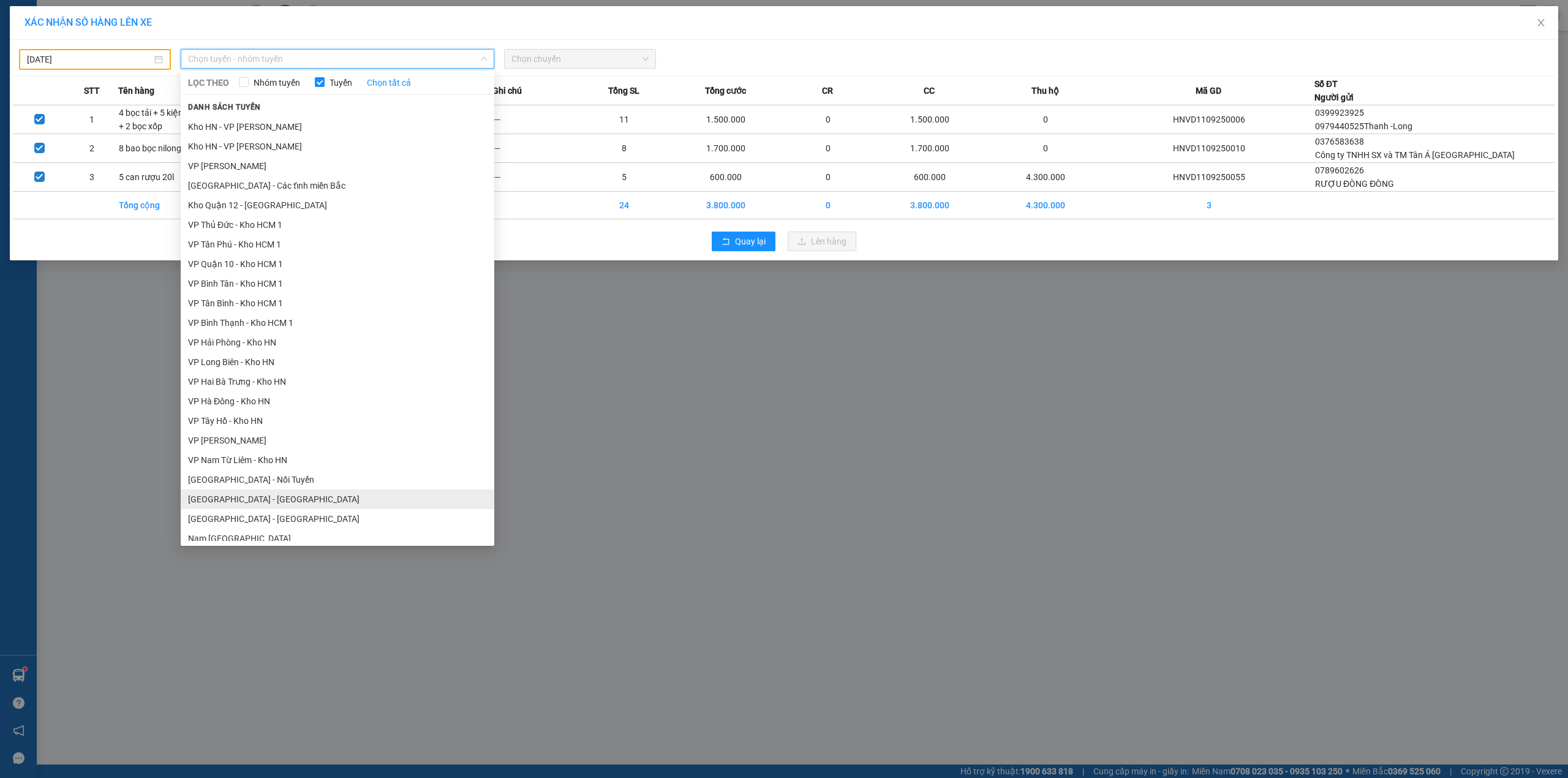
scroll to position [552, 0]
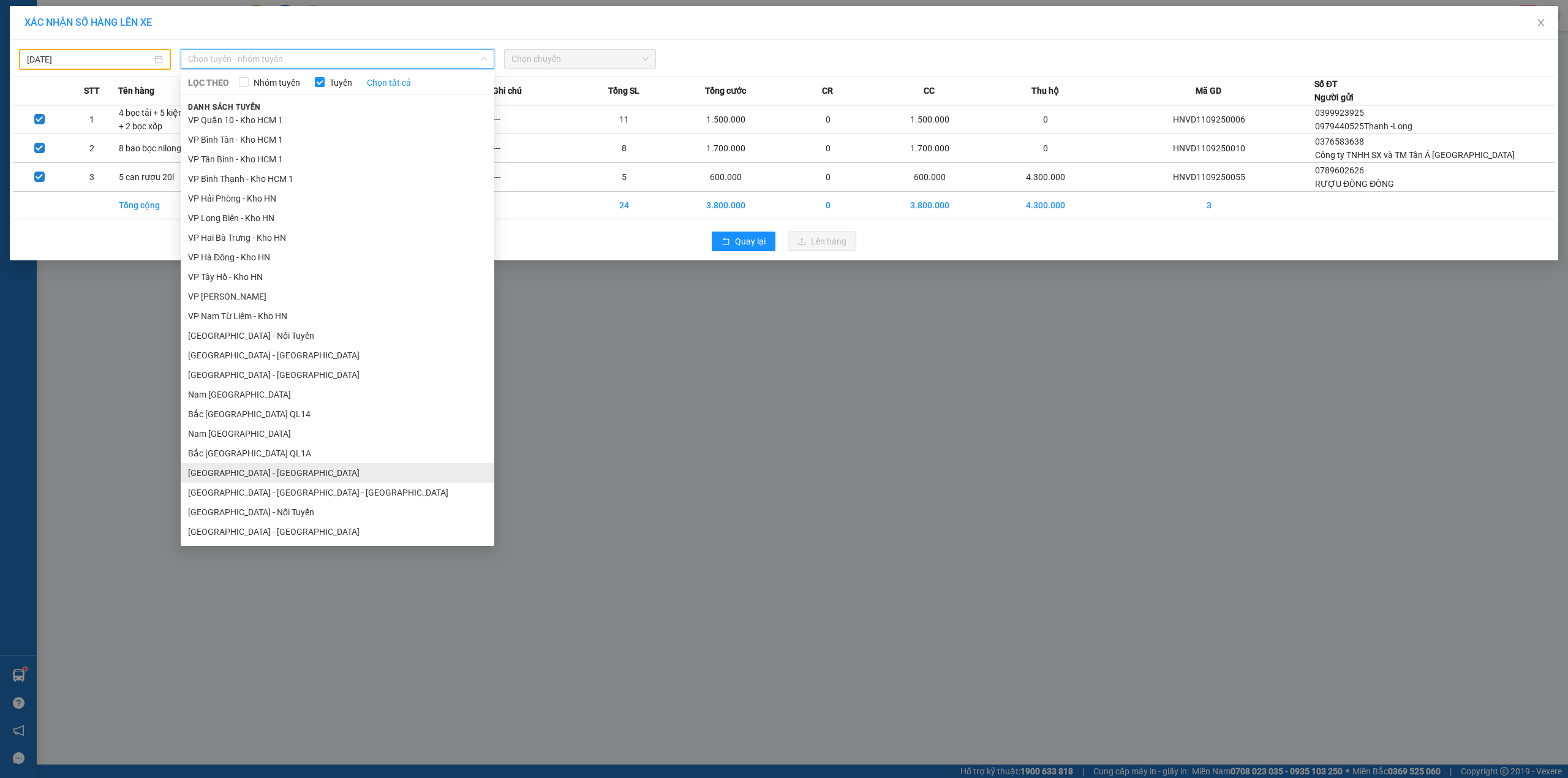
click at [233, 464] on li "Hà Nội - Hồ Chí Minh" at bounding box center [337, 473] width 314 height 19
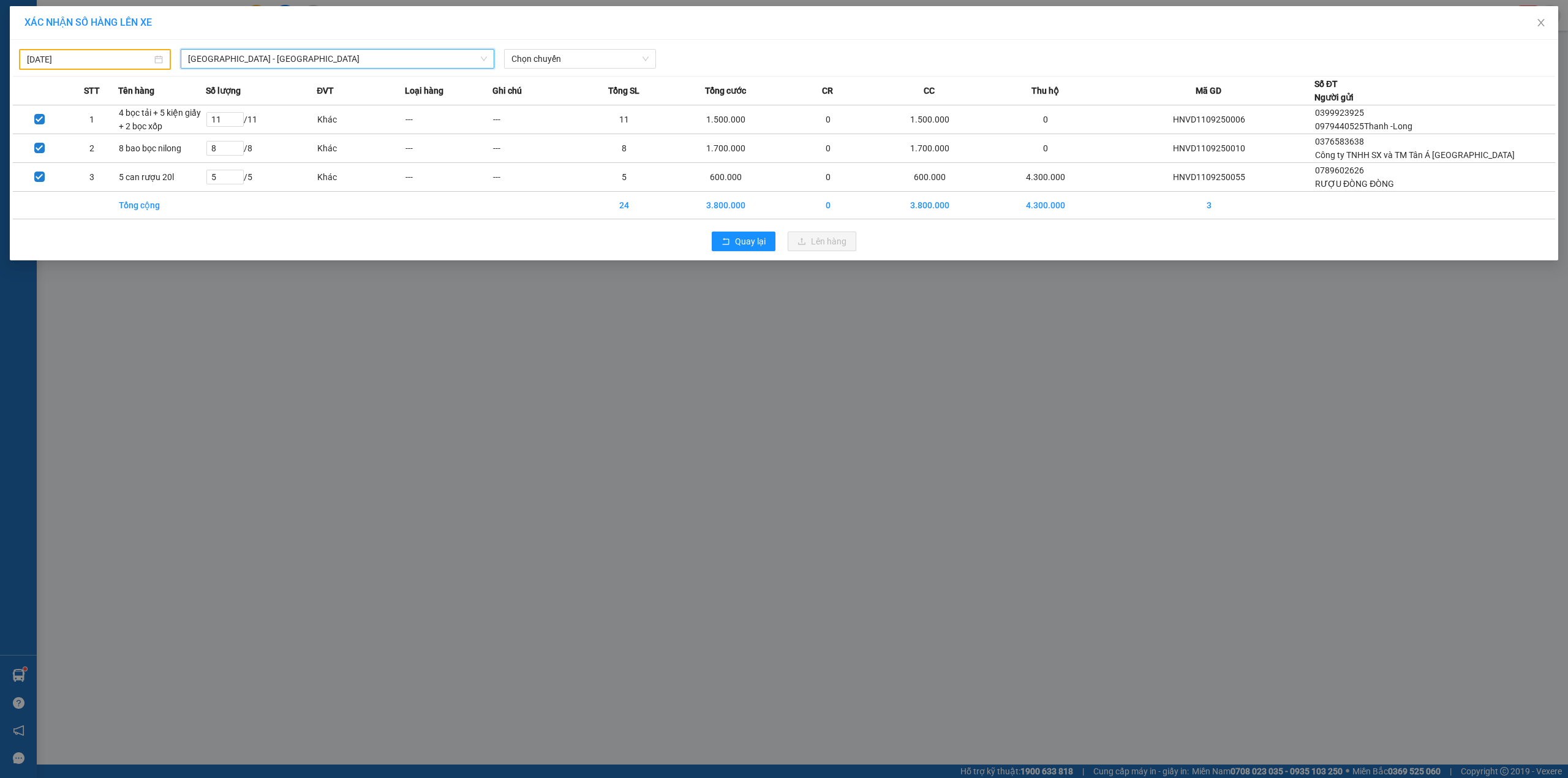
click at [230, 37] on div "XÁC NHẬN SỐ HÀNG LÊN XE" at bounding box center [784, 22] width 1549 height 34
click at [220, 51] on span "Hà Nội - Hồ Chí Minh" at bounding box center [337, 59] width 299 height 19
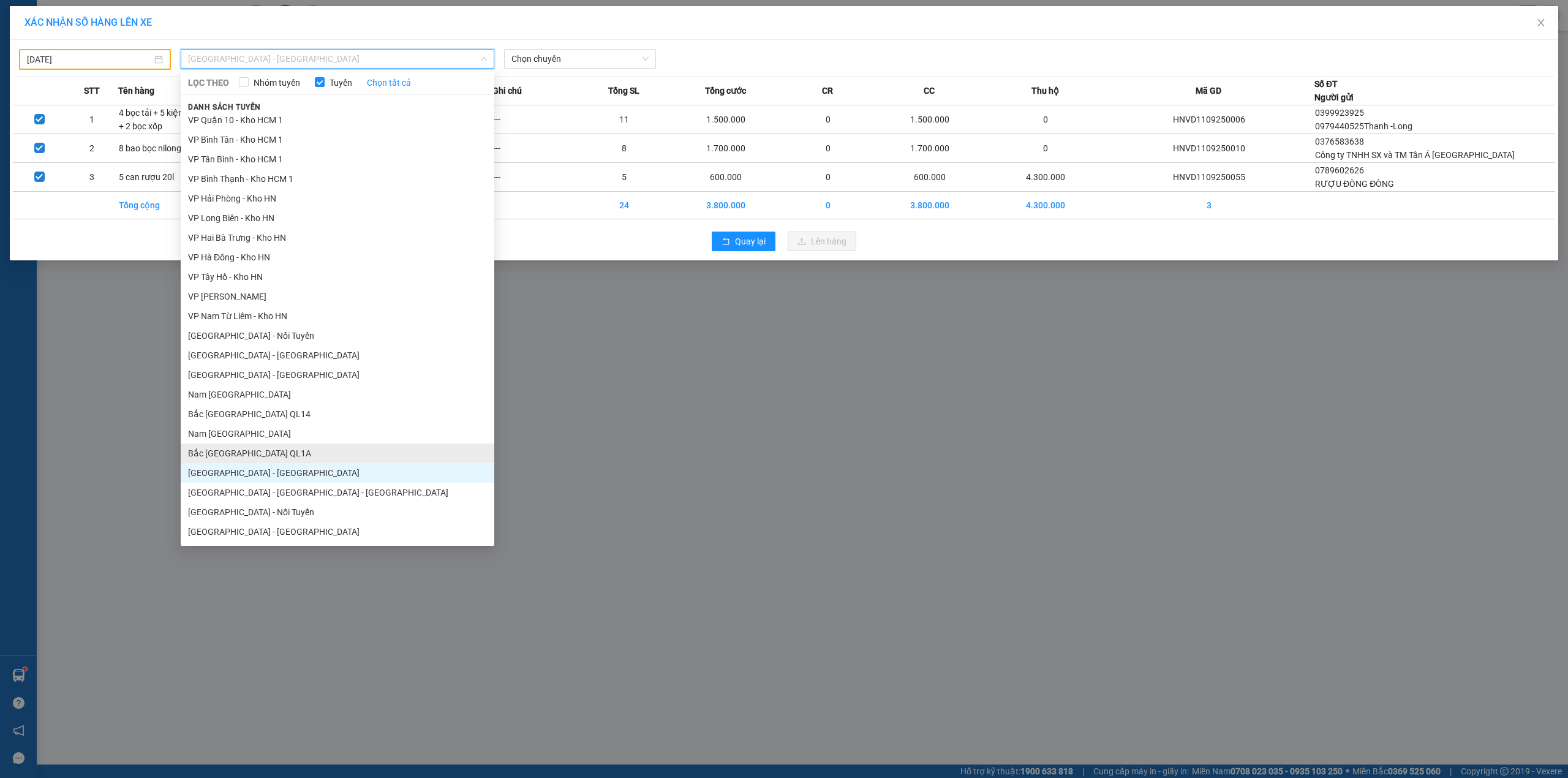
click at [243, 454] on li "Bắc Trung Nam QL1A" at bounding box center [337, 453] width 314 height 19
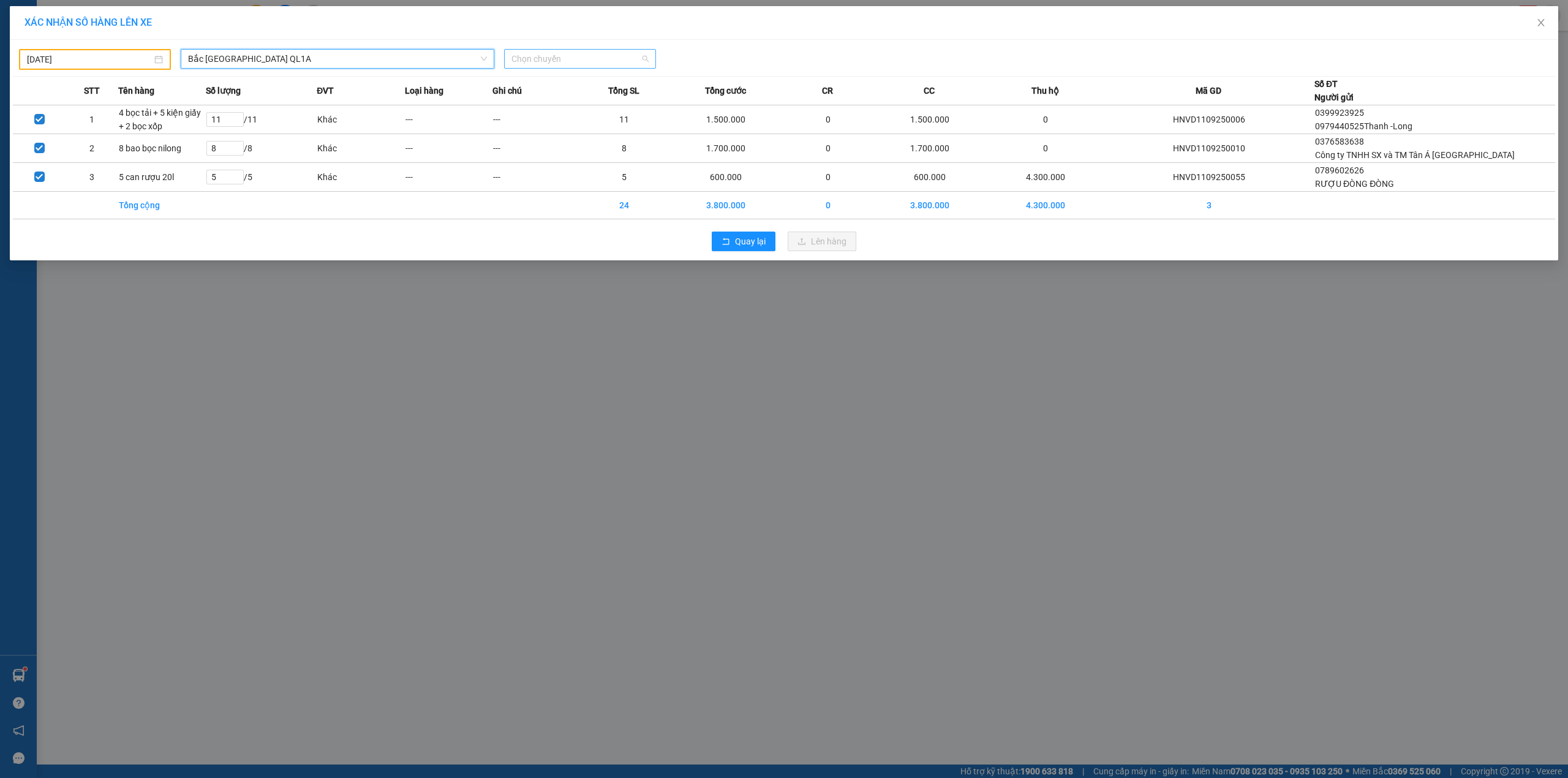
click at [574, 54] on span "Chọn chuyến" at bounding box center [580, 59] width 137 height 19
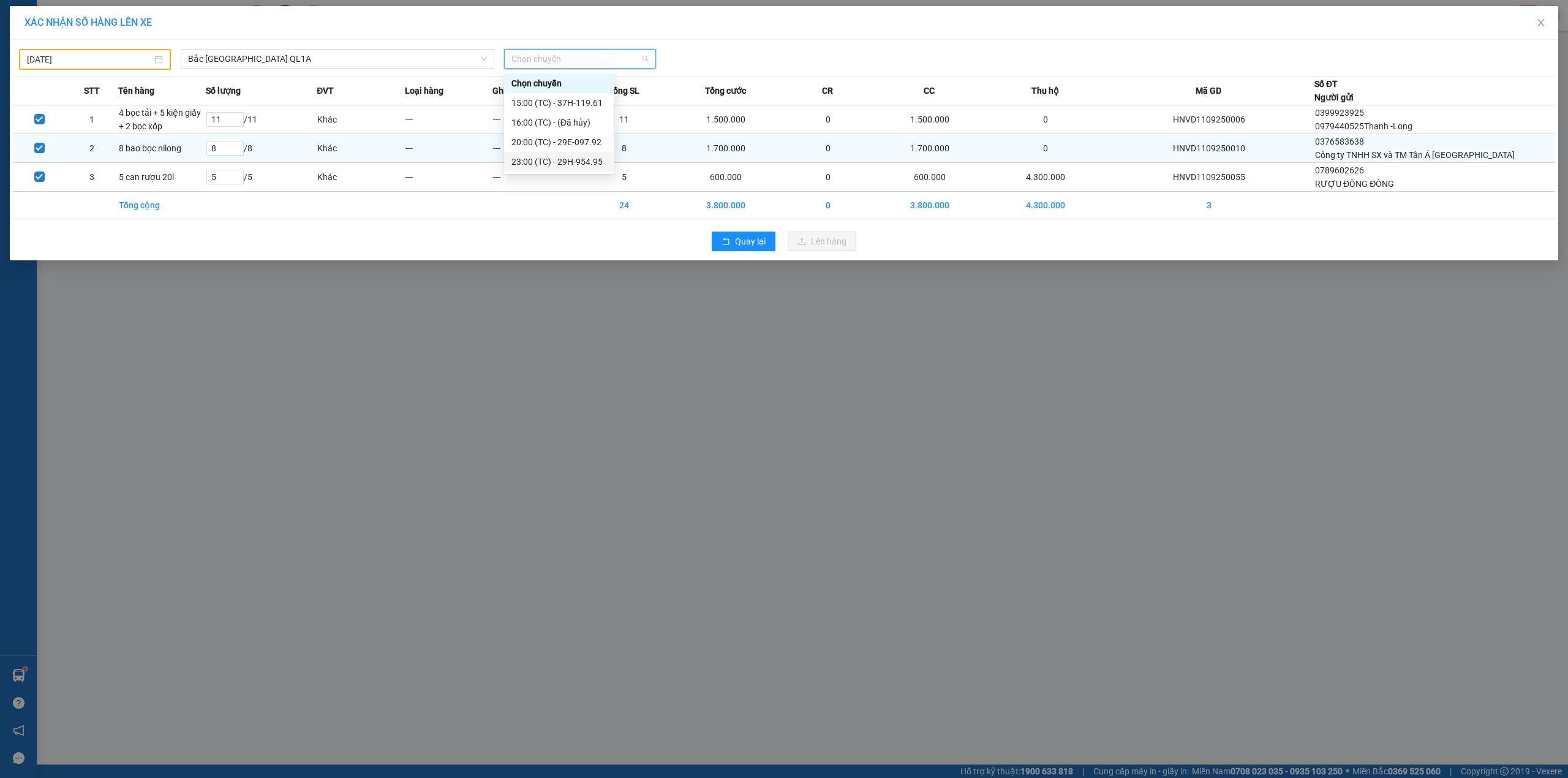
click at [542, 162] on div "23:00 (TC) - 29H-954.95" at bounding box center [559, 162] width 95 height 13
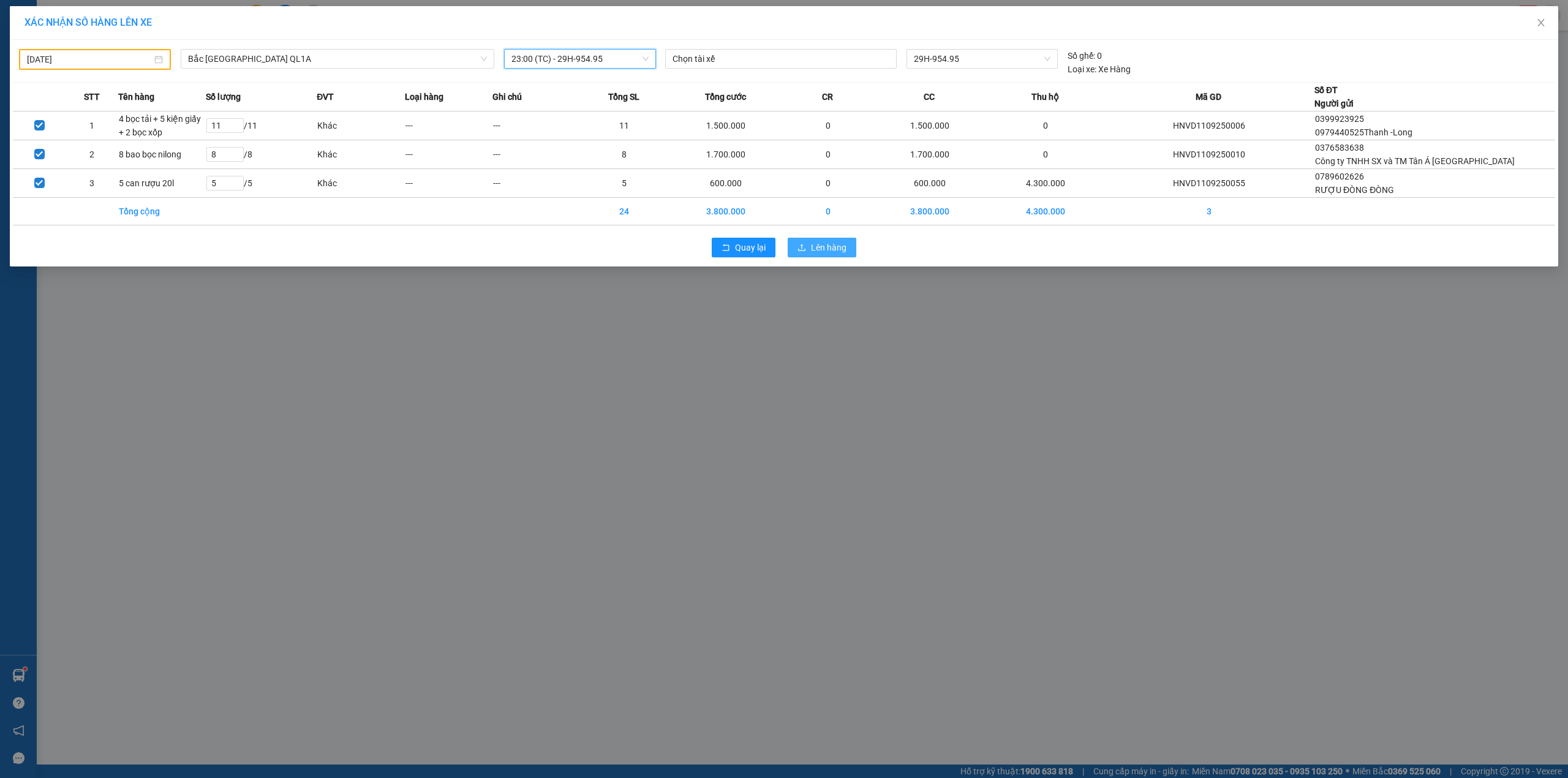
click at [825, 249] on span "Lên hàng" at bounding box center [829, 247] width 36 height 13
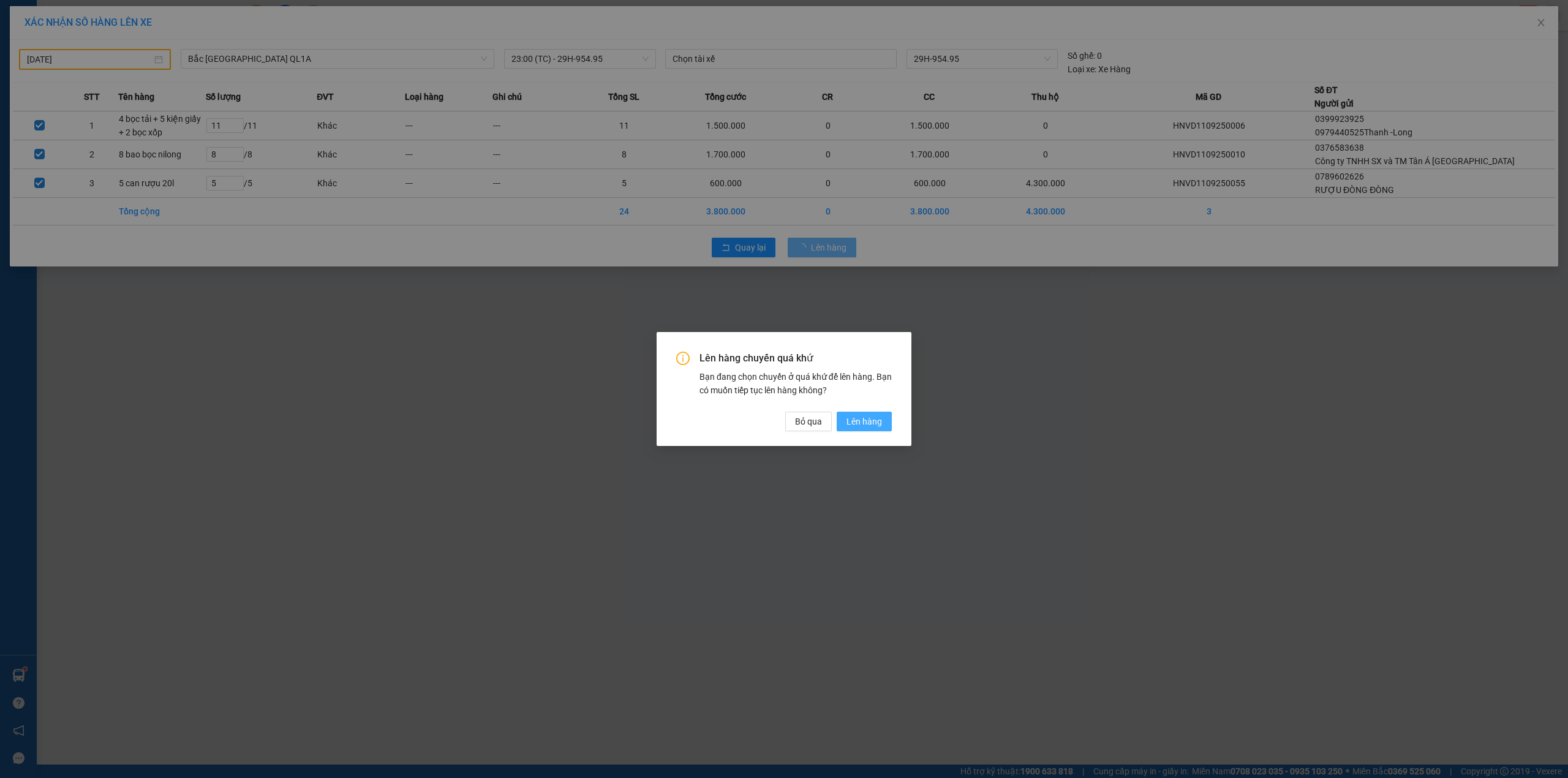
click at [866, 419] on span "Lên hàng" at bounding box center [864, 422] width 36 height 13
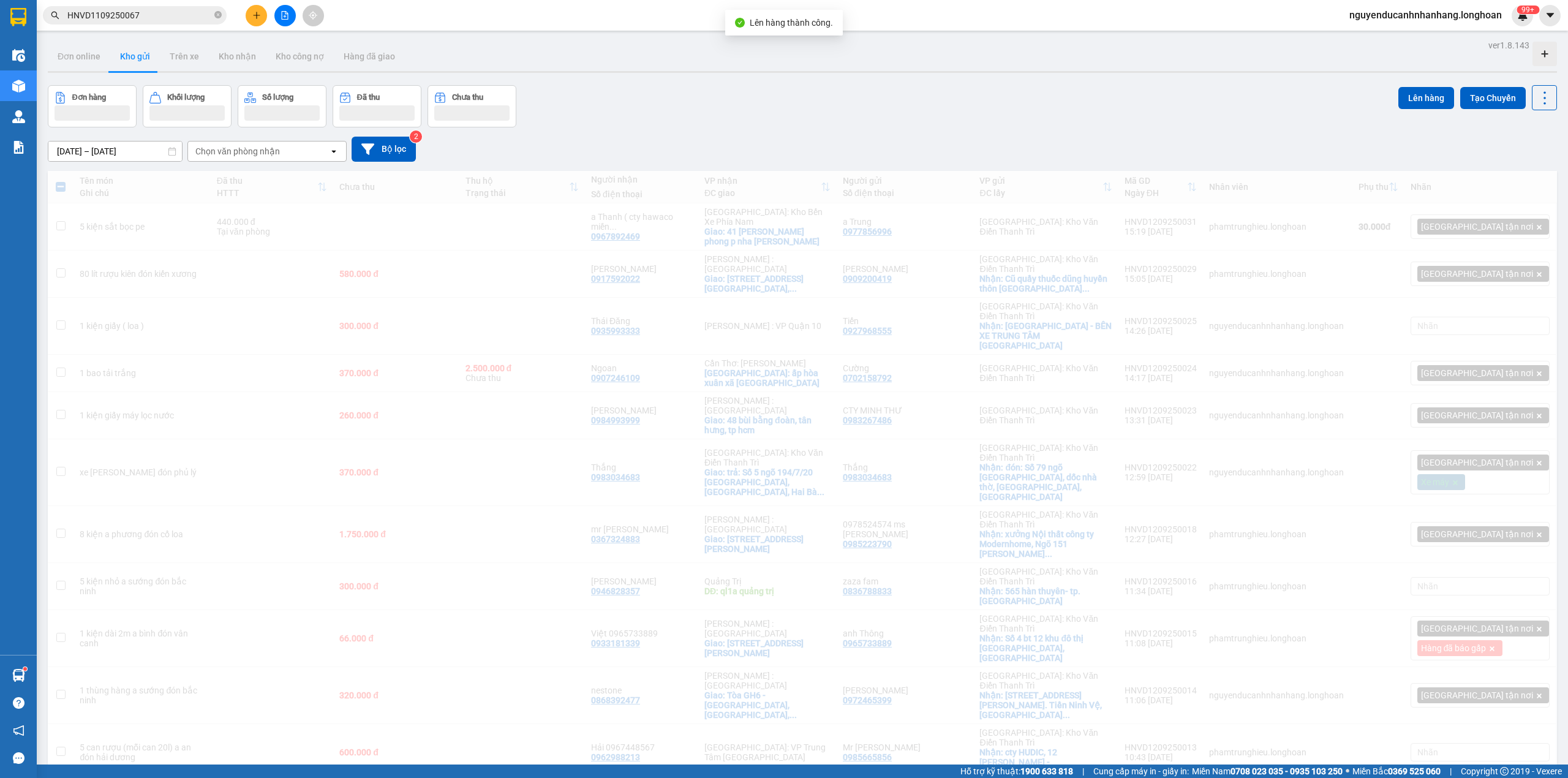
click at [282, 16] on icon "file-add" at bounding box center [285, 16] width 9 height 9
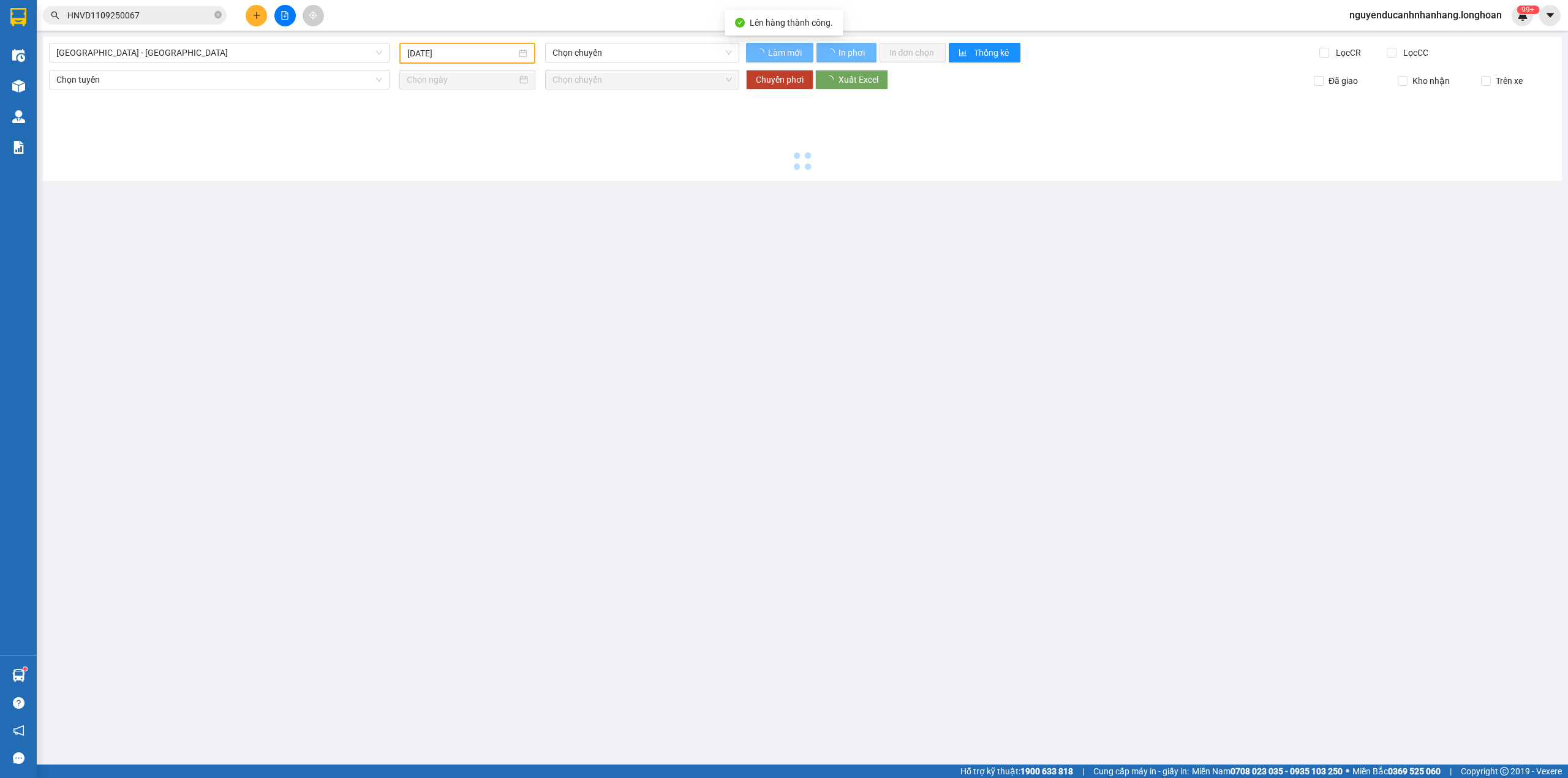
type input "[DATE]"
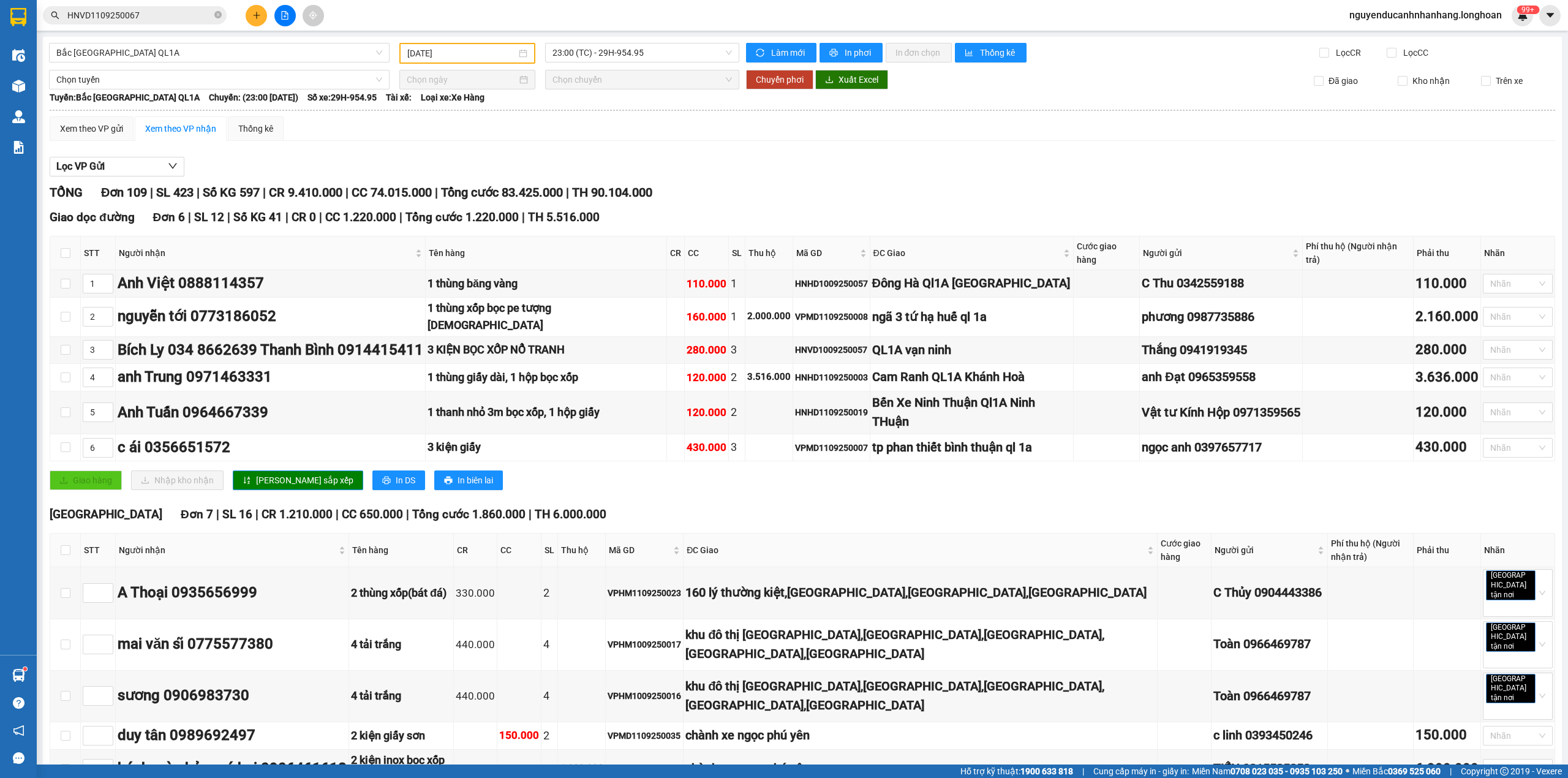
scroll to position [4182, 0]
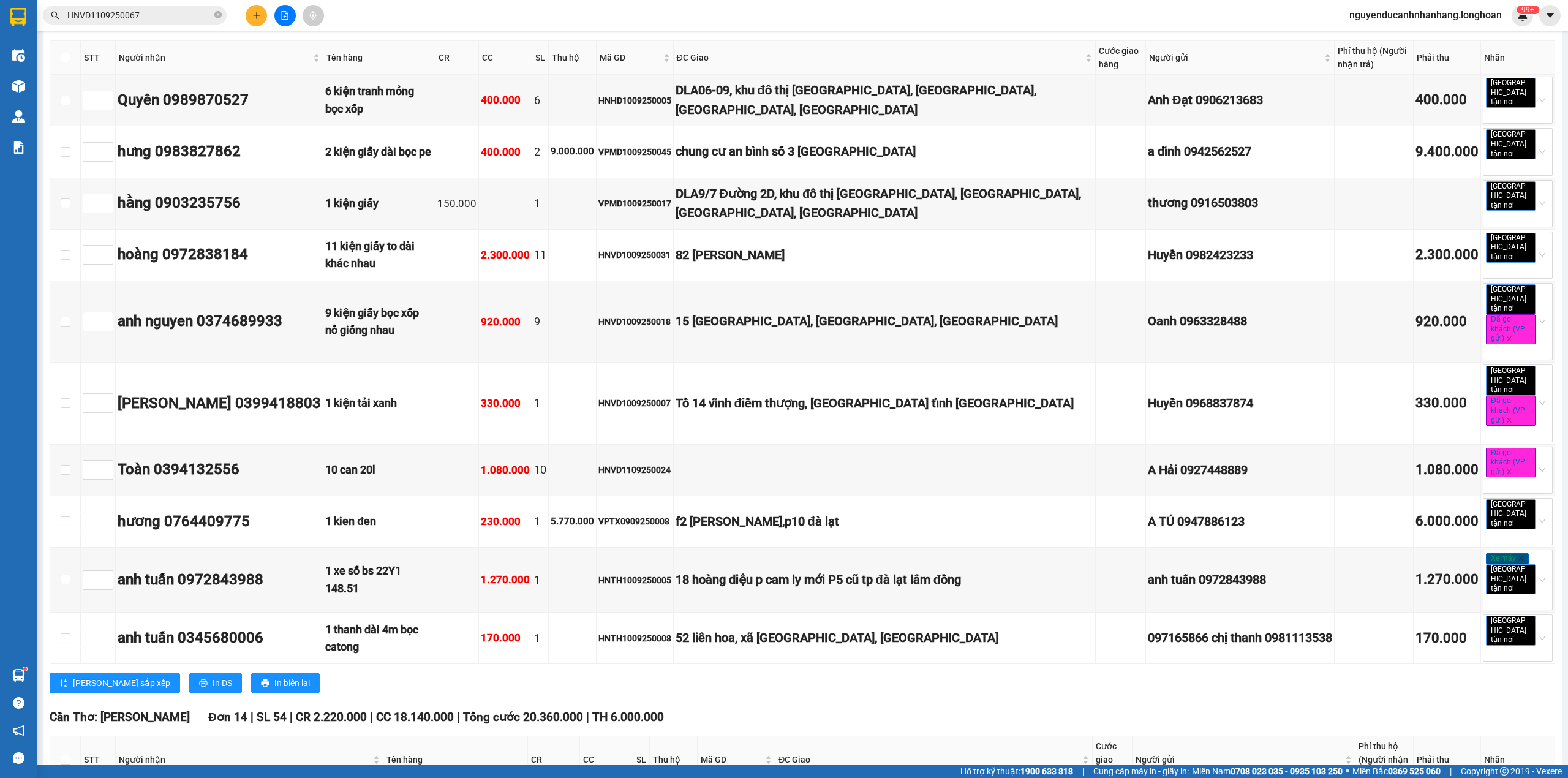
checkbox input "true"
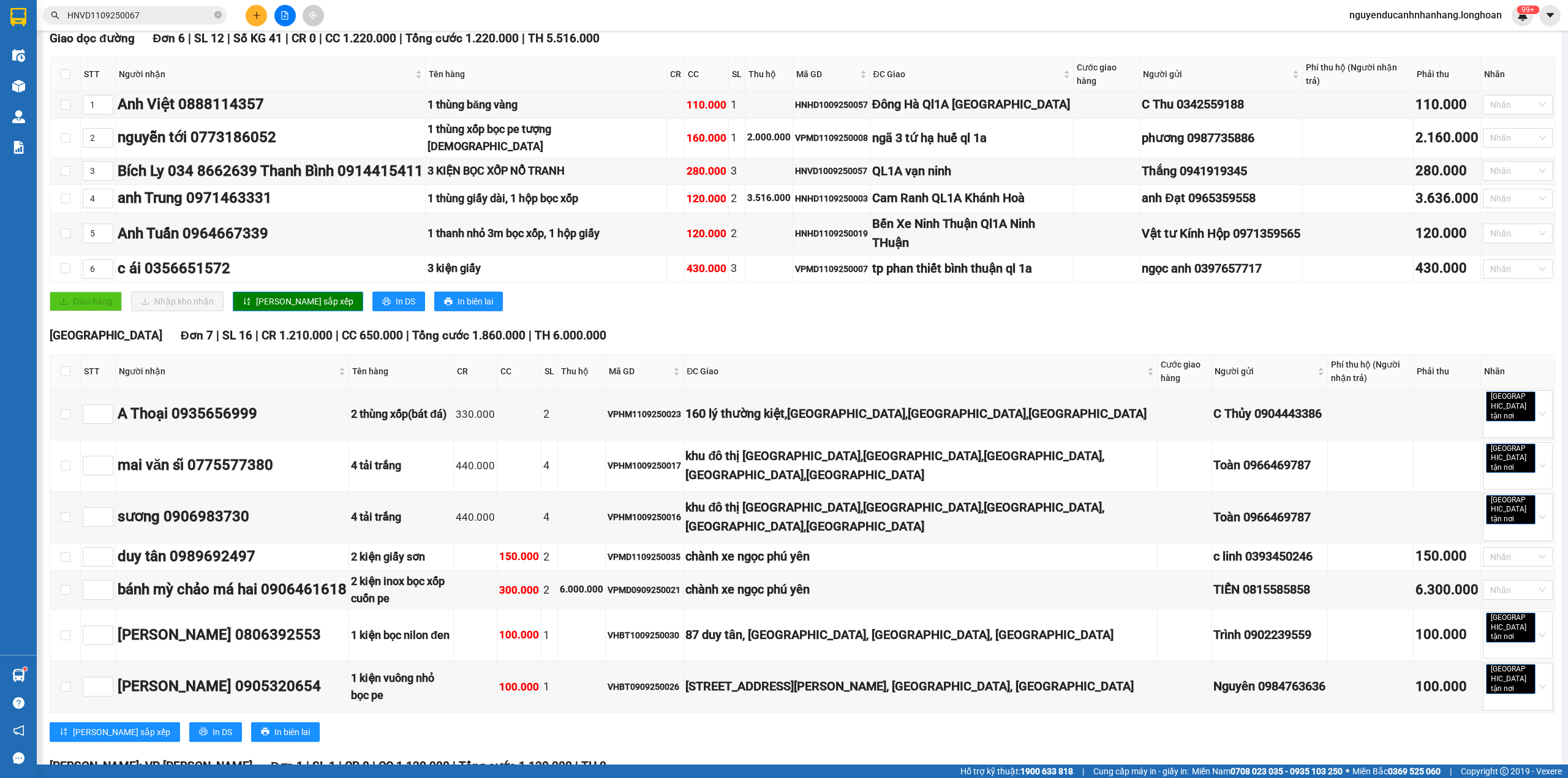
scroll to position [0, 0]
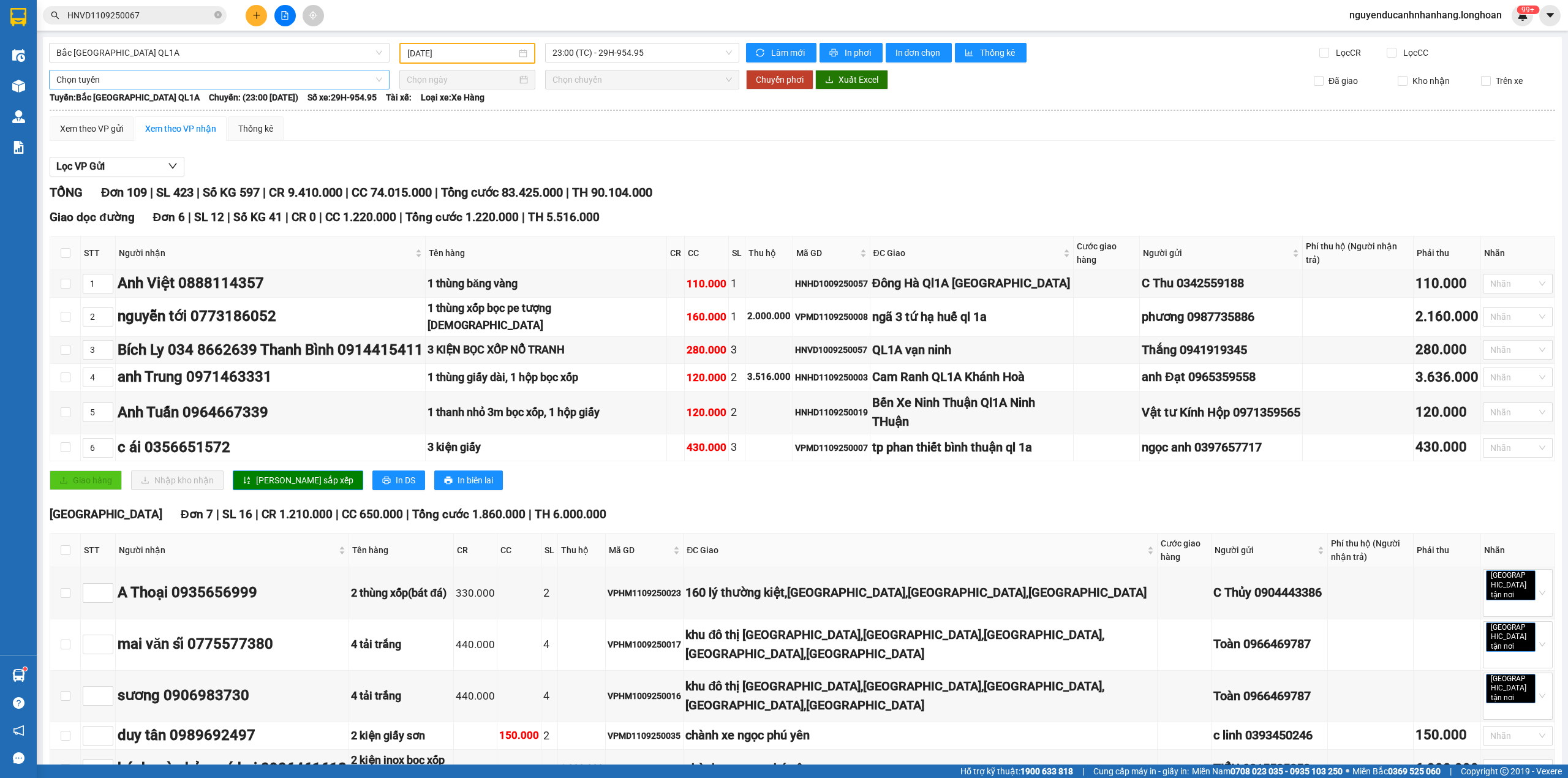
click at [92, 75] on span "Chọn tuyến" at bounding box center [219, 80] width 326 height 19
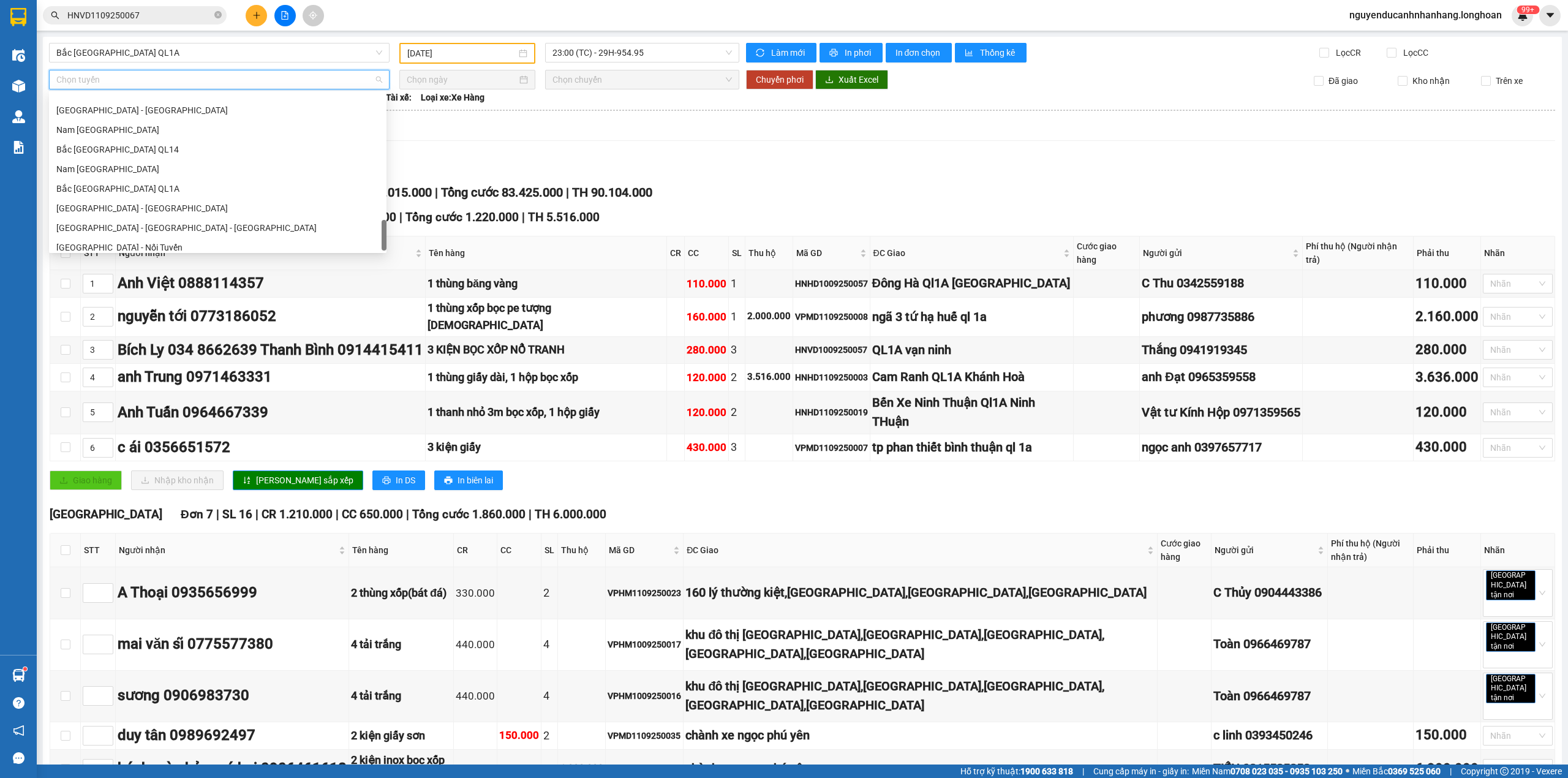
scroll to position [843, 0]
click at [150, 163] on div "Bắc Trung Nam QL1A" at bounding box center [218, 162] width 323 height 13
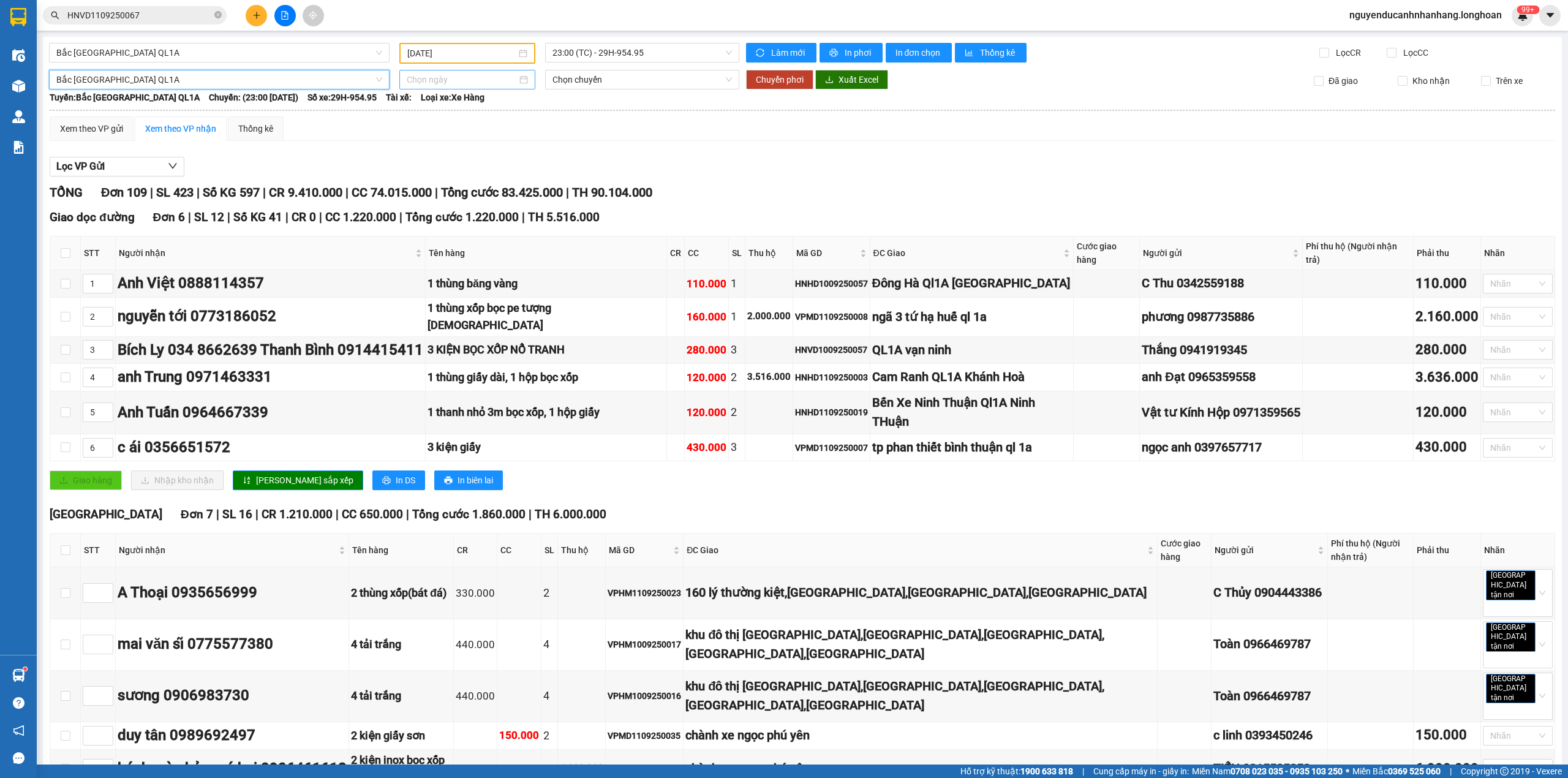
click at [415, 76] on input at bounding box center [462, 80] width 110 height 13
type input "[DATE]"
click at [525, 171] on div "12" at bounding box center [525, 168] width 15 height 15
type input "[DATE]"
click at [772, 71] on button "Chuyển phơi" at bounding box center [779, 80] width 67 height 19
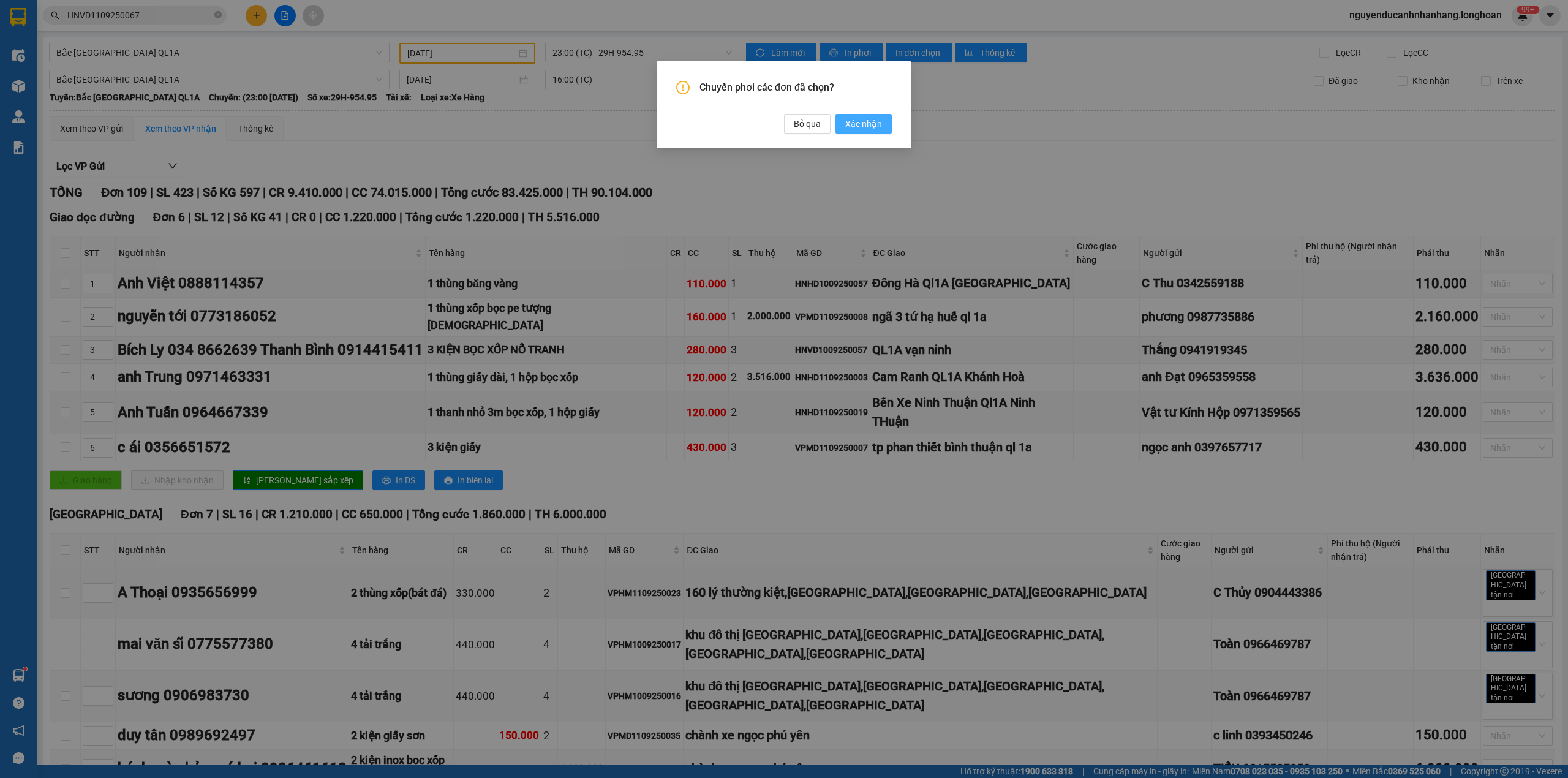
click at [873, 125] on span "Xác nhận" at bounding box center [863, 124] width 36 height 13
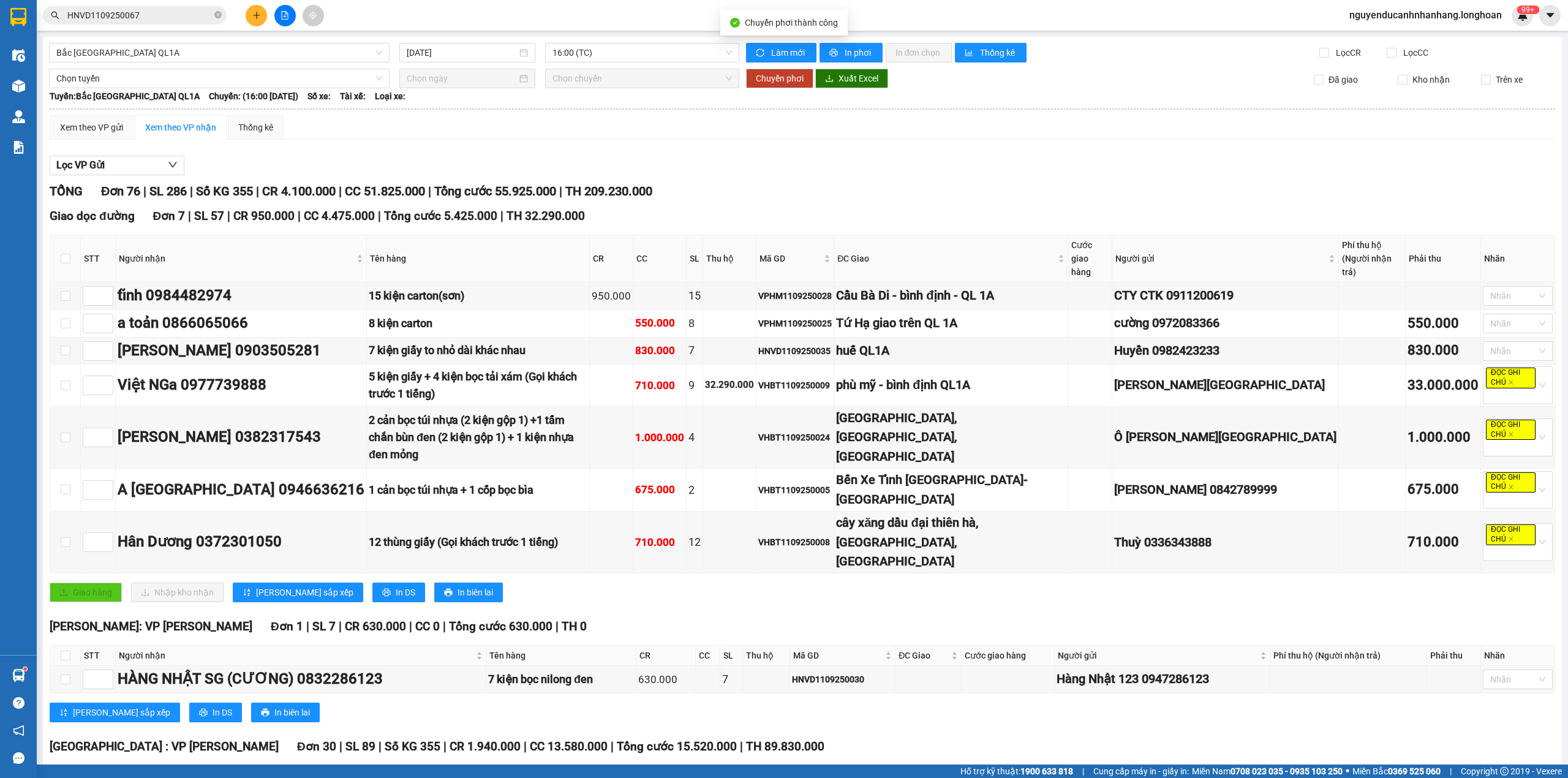
type input "[DATE]"
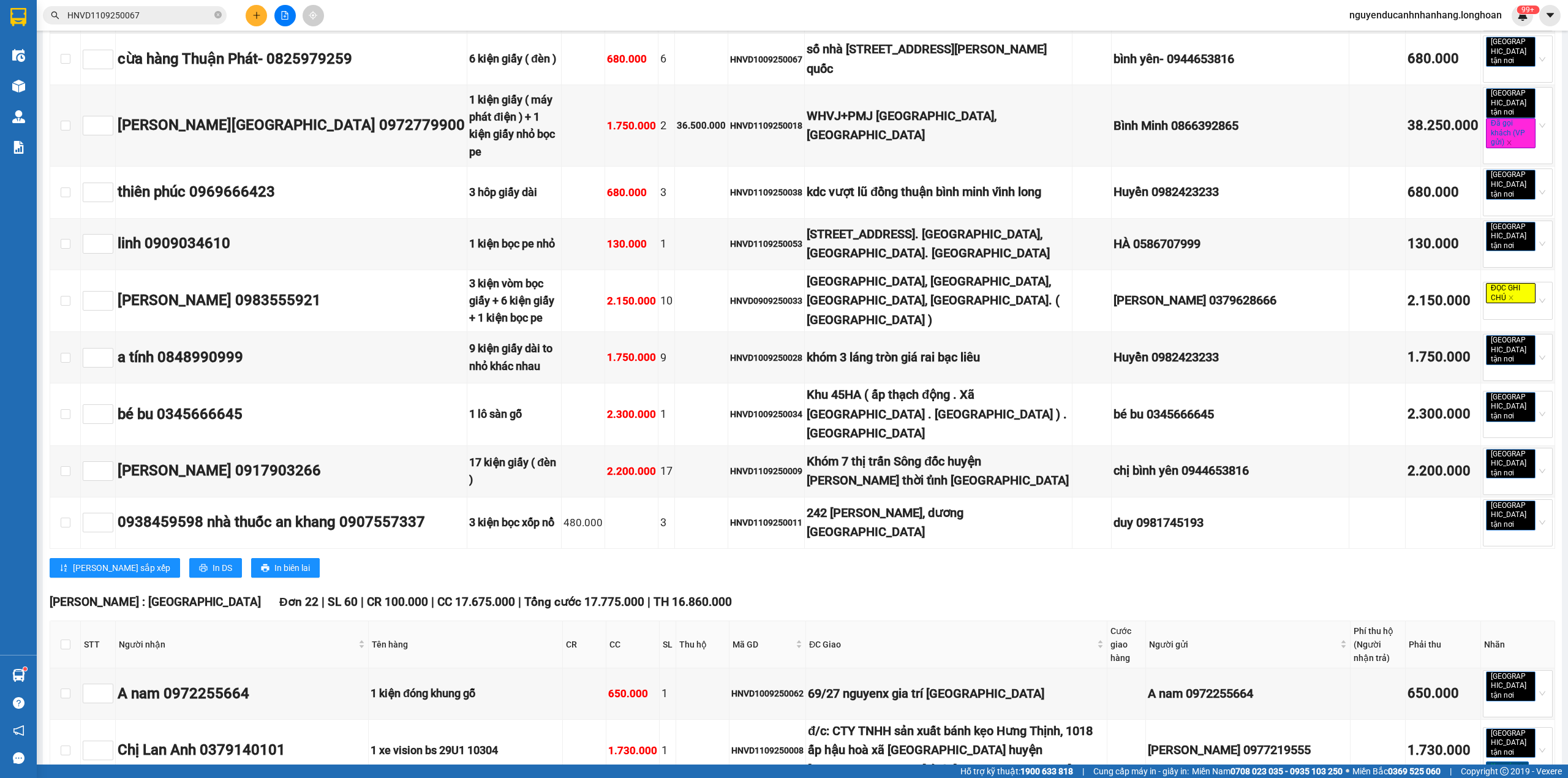
scroll to position [2206, 0]
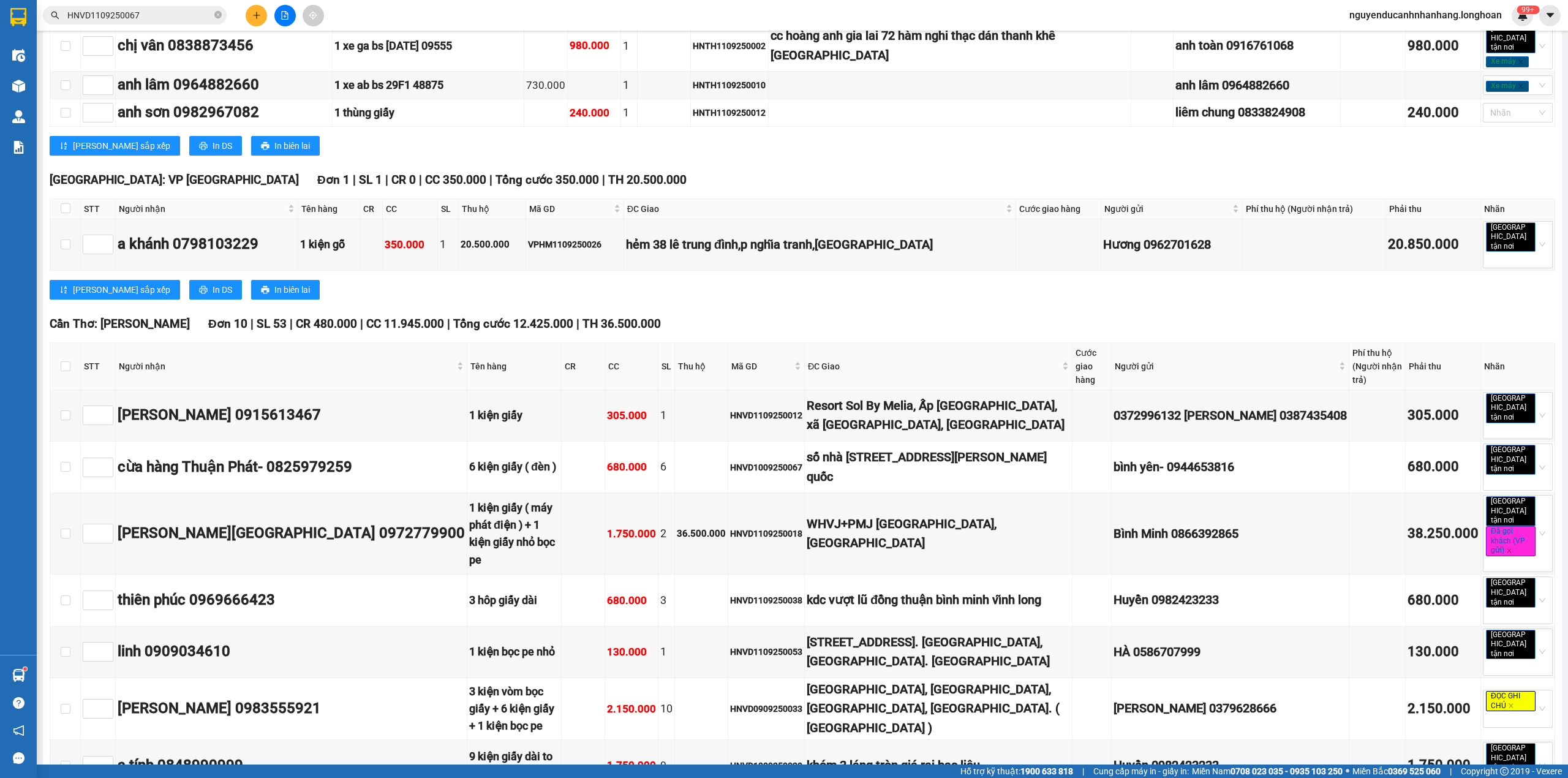
click at [247, 16] on button at bounding box center [256, 16] width 22 height 22
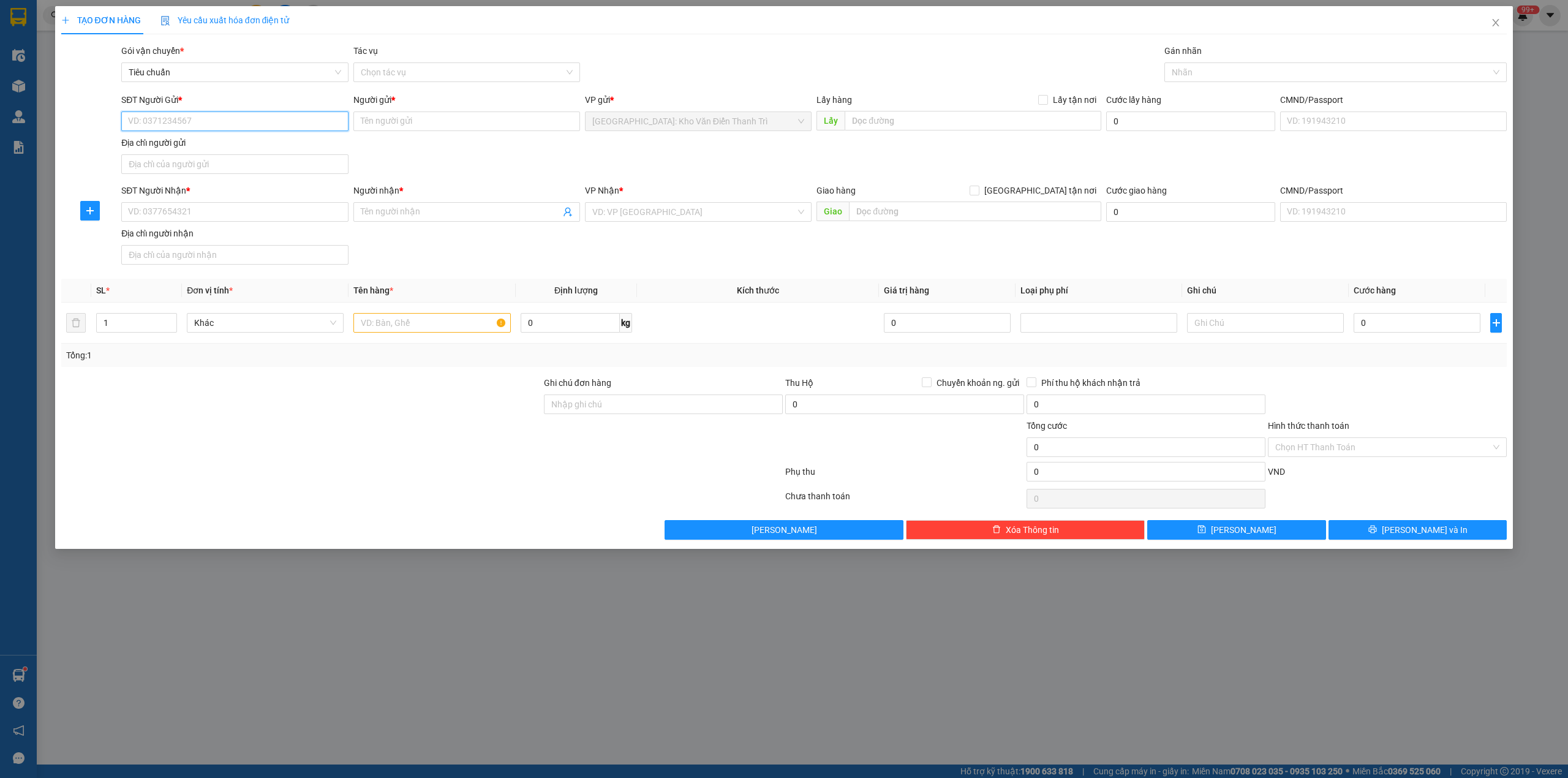
click at [219, 118] on input "SĐT Người Gửi *" at bounding box center [235, 121] width 226 height 19
click at [289, 136] on div "0985022199 - long" at bounding box center [235, 146] width 226 height 19
type input "0985022199"
type input "long"
type input "0985022199"
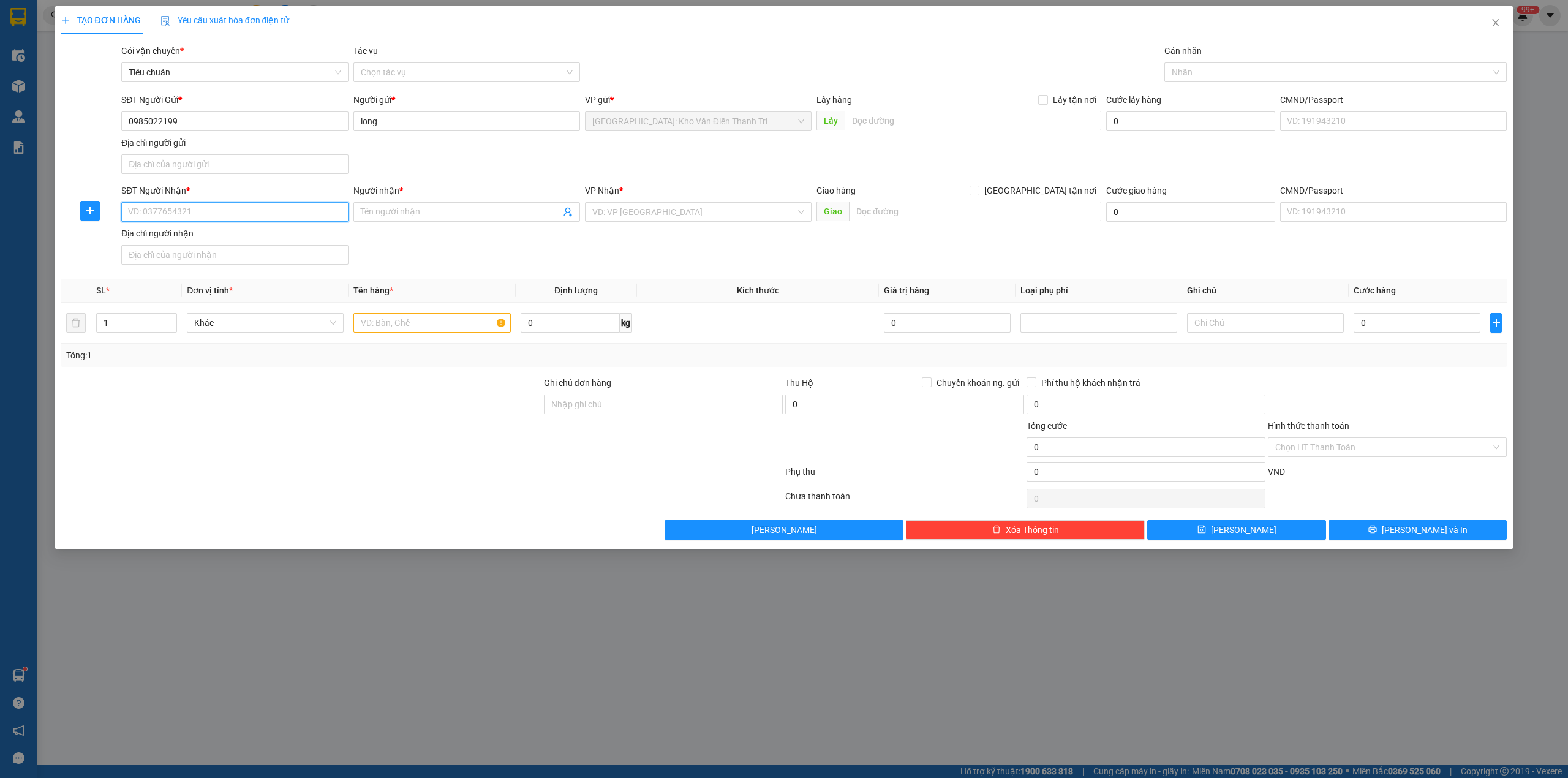
click at [240, 217] on input "SĐT Người Nhận *" at bounding box center [235, 212] width 226 height 19
click at [214, 241] on div "0938611028 - phương" at bounding box center [235, 238] width 212 height 13
type input "0938611028"
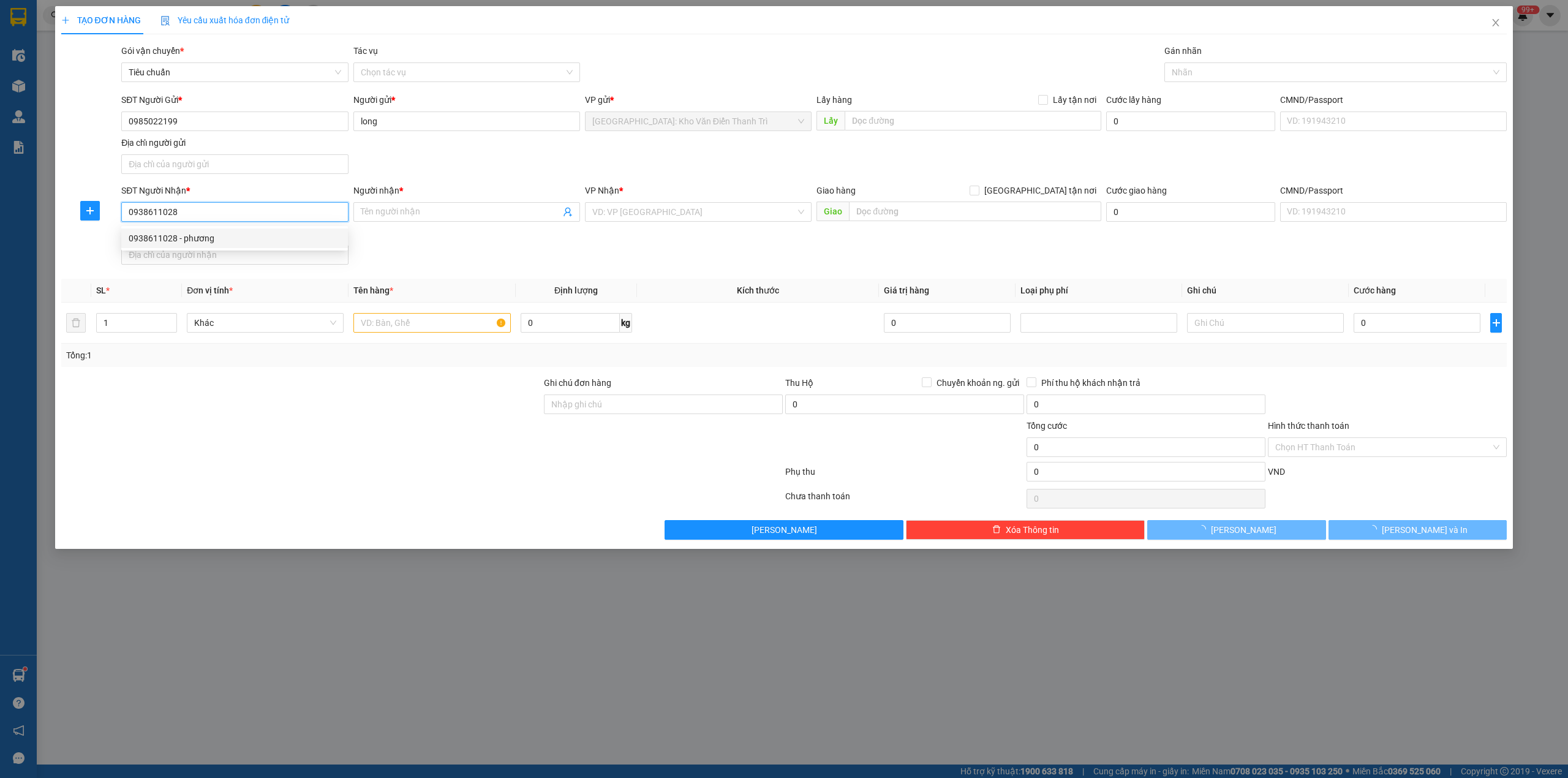
type input "phương"
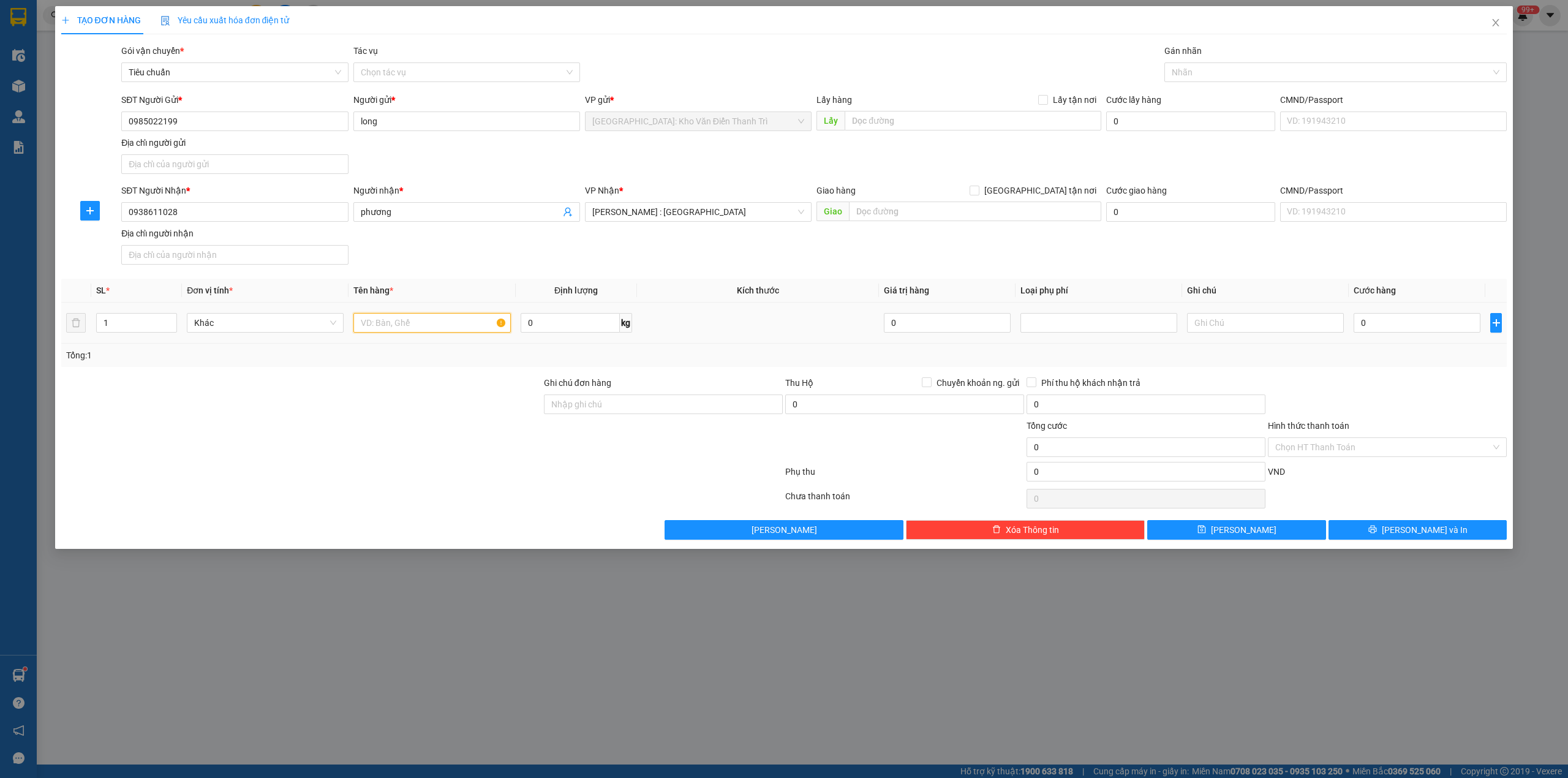
click at [446, 322] on input "text" at bounding box center [431, 323] width 156 height 19
type input "3 kiện bọc pe"
click at [126, 325] on input "1" at bounding box center [136, 323] width 80 height 19
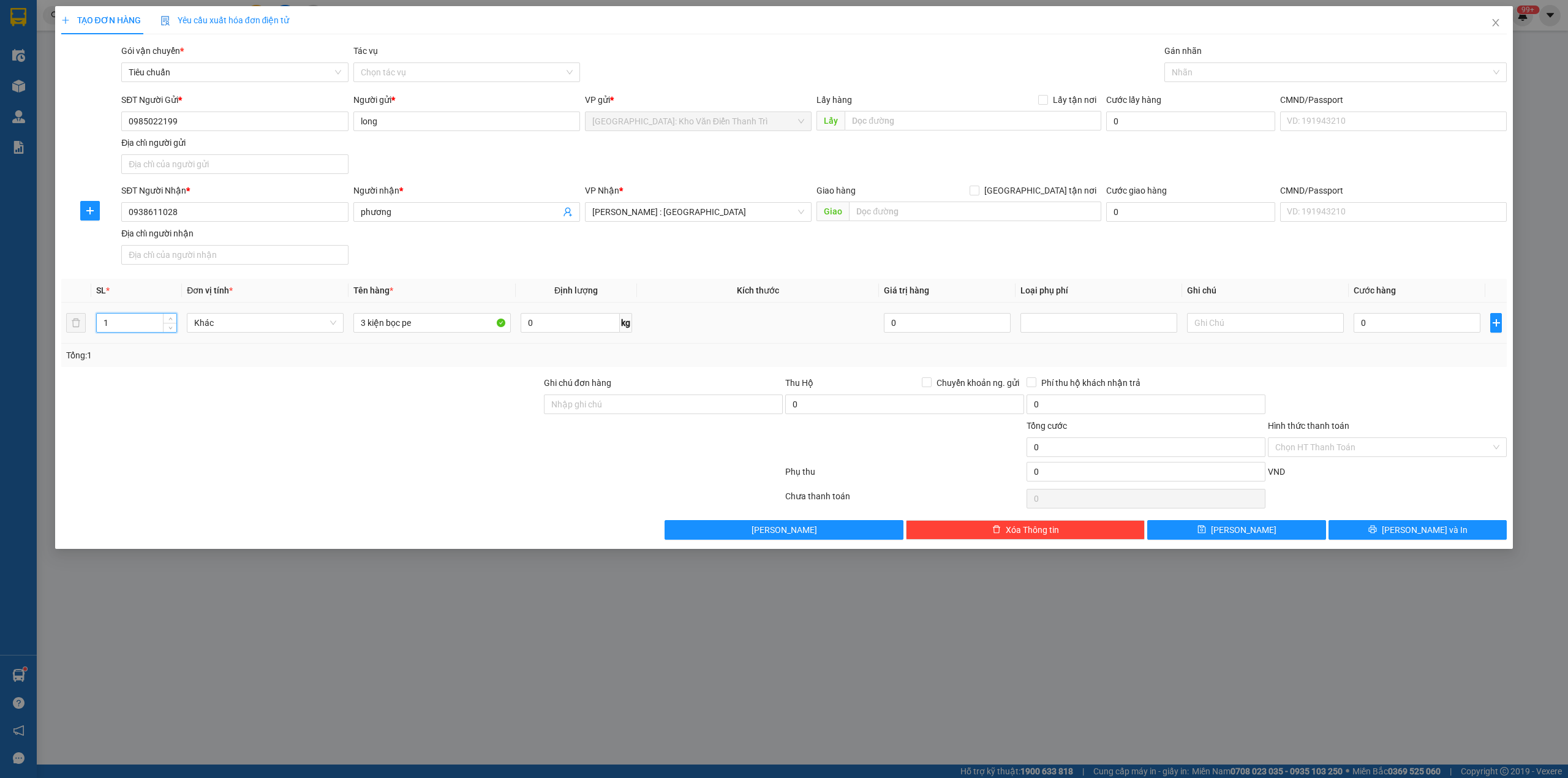
click at [126, 325] on input "1" at bounding box center [136, 323] width 80 height 19
type input "3"
drag, startPoint x: 297, startPoint y: 415, endPoint x: 510, endPoint y: 364, distance: 219.0
click at [304, 415] on div at bounding box center [302, 398] width 483 height 43
click at [1409, 369] on div "Transit Pickup Surcharge Ids Transit Deliver Surcharge Ids Transit Deliver Surc…" at bounding box center [784, 291] width 1446 height 496
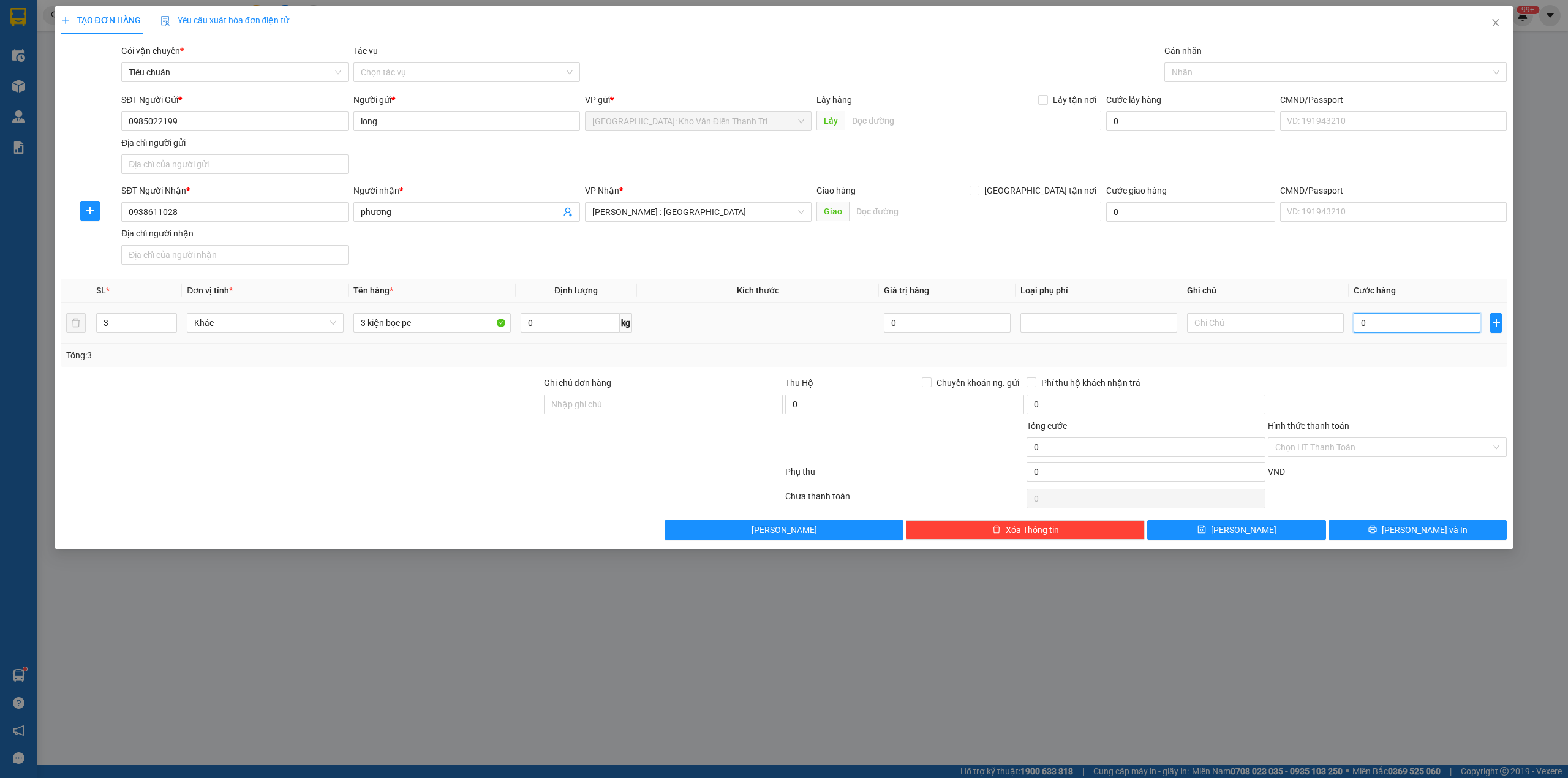
click at [1391, 324] on input "0" at bounding box center [1417, 323] width 127 height 19
click at [1414, 379] on div at bounding box center [1387, 398] width 241 height 43
click at [1375, 335] on div "0" at bounding box center [1417, 323] width 127 height 25
click at [1372, 326] on input "0" at bounding box center [1417, 323] width 127 height 19
type input "5"
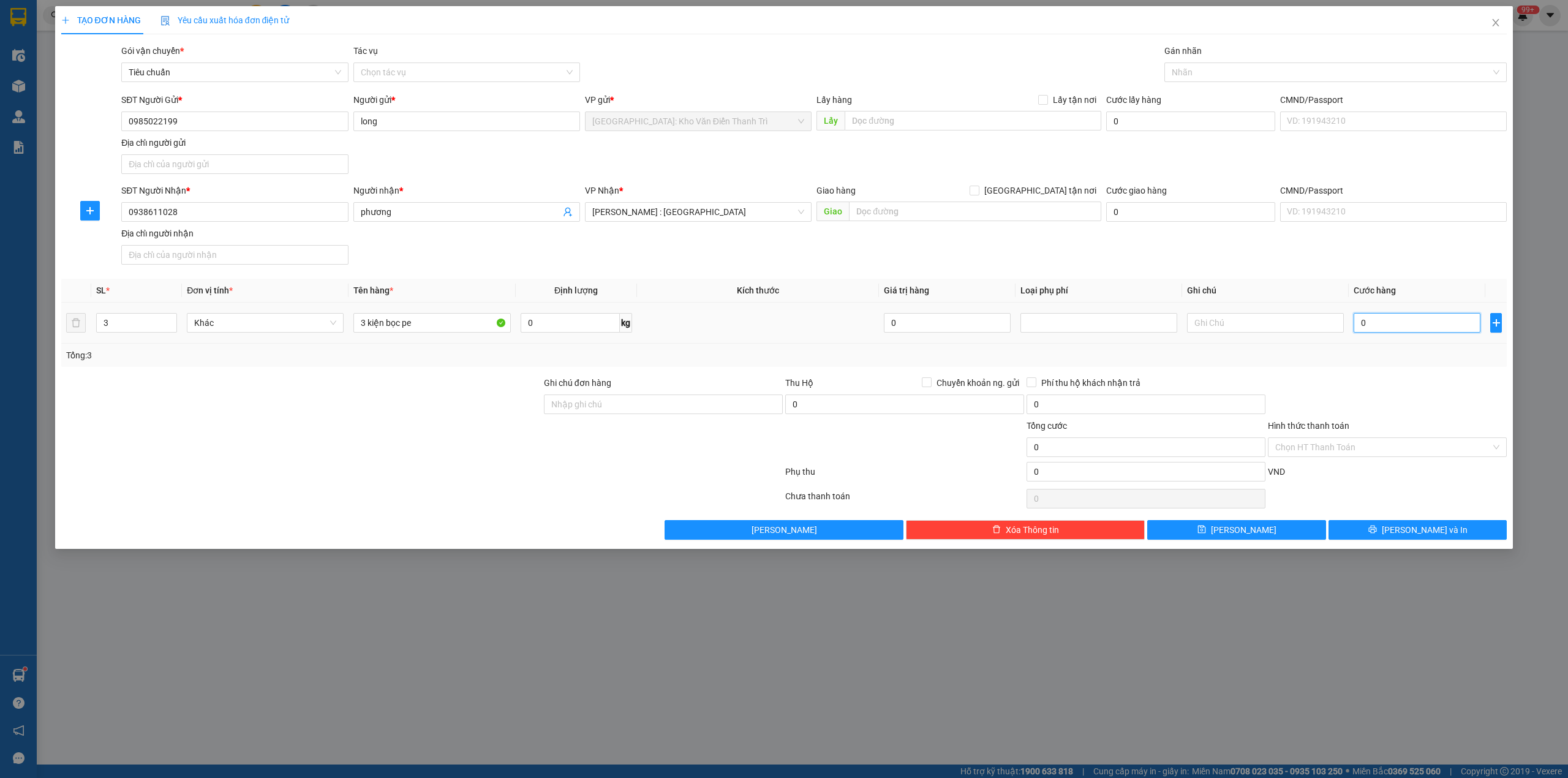
type input "5"
type input "50"
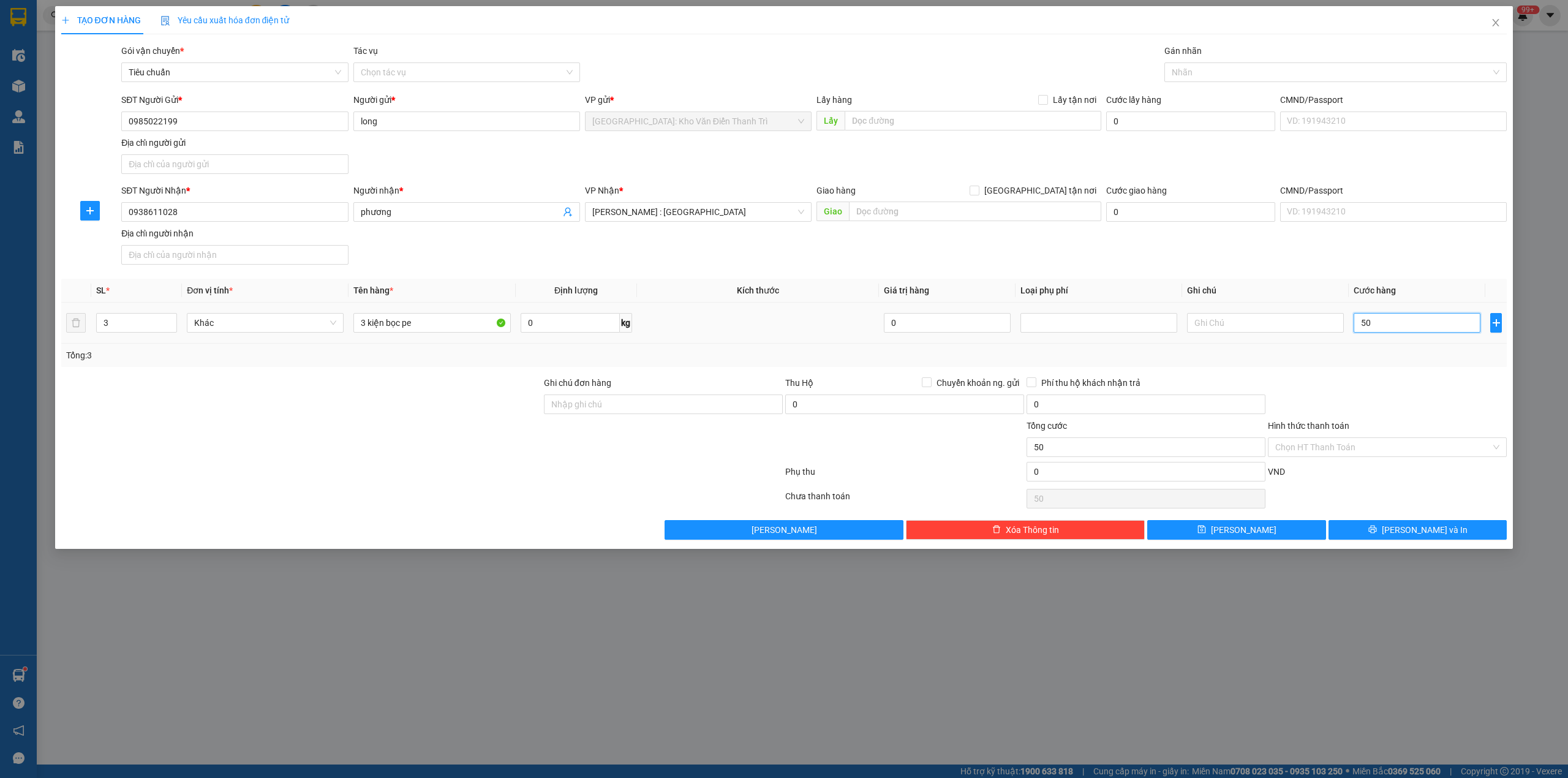
type input "500"
type input "5.000"
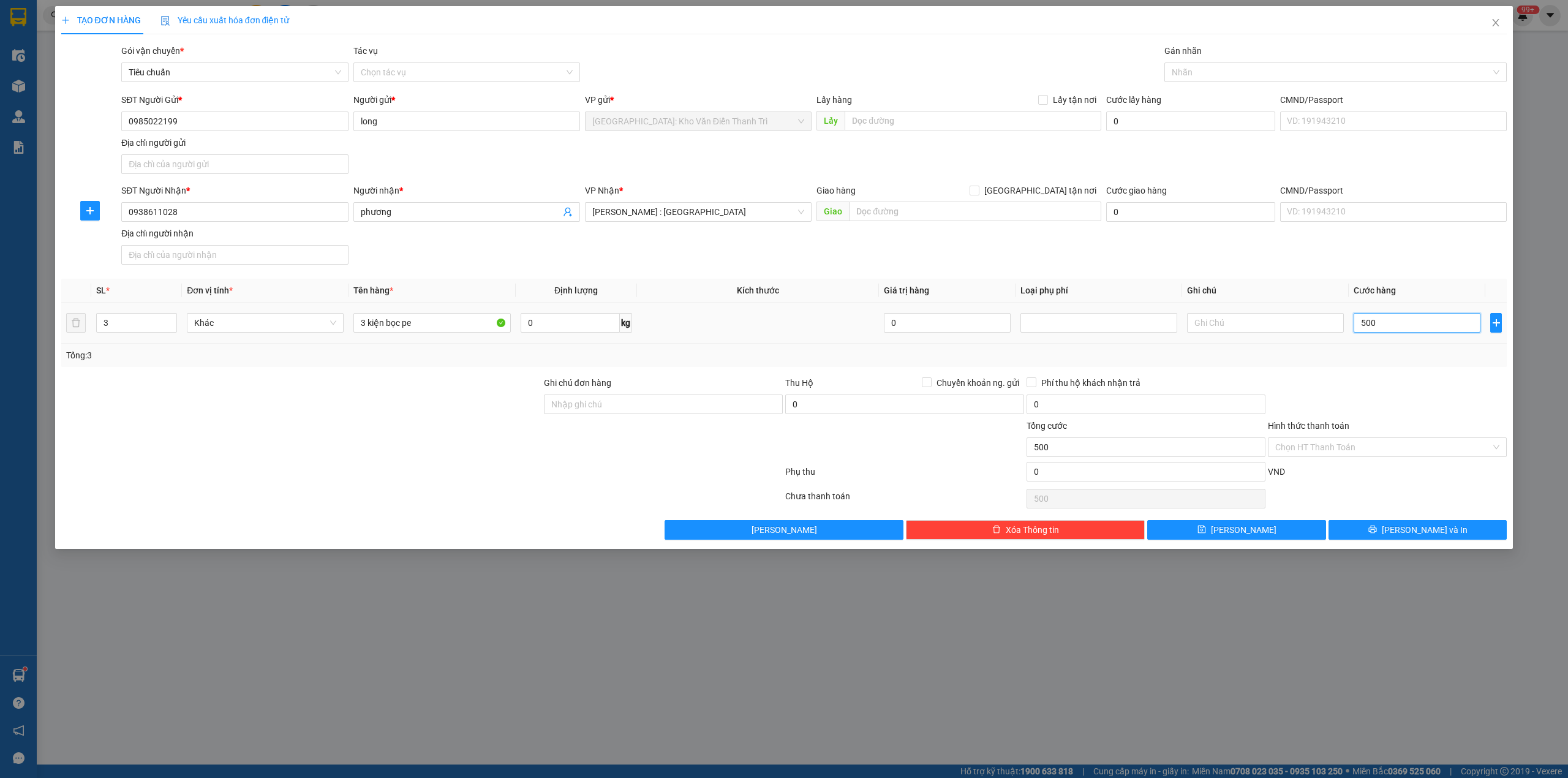
type input "5.000"
type input "50.000"
type input "500.000"
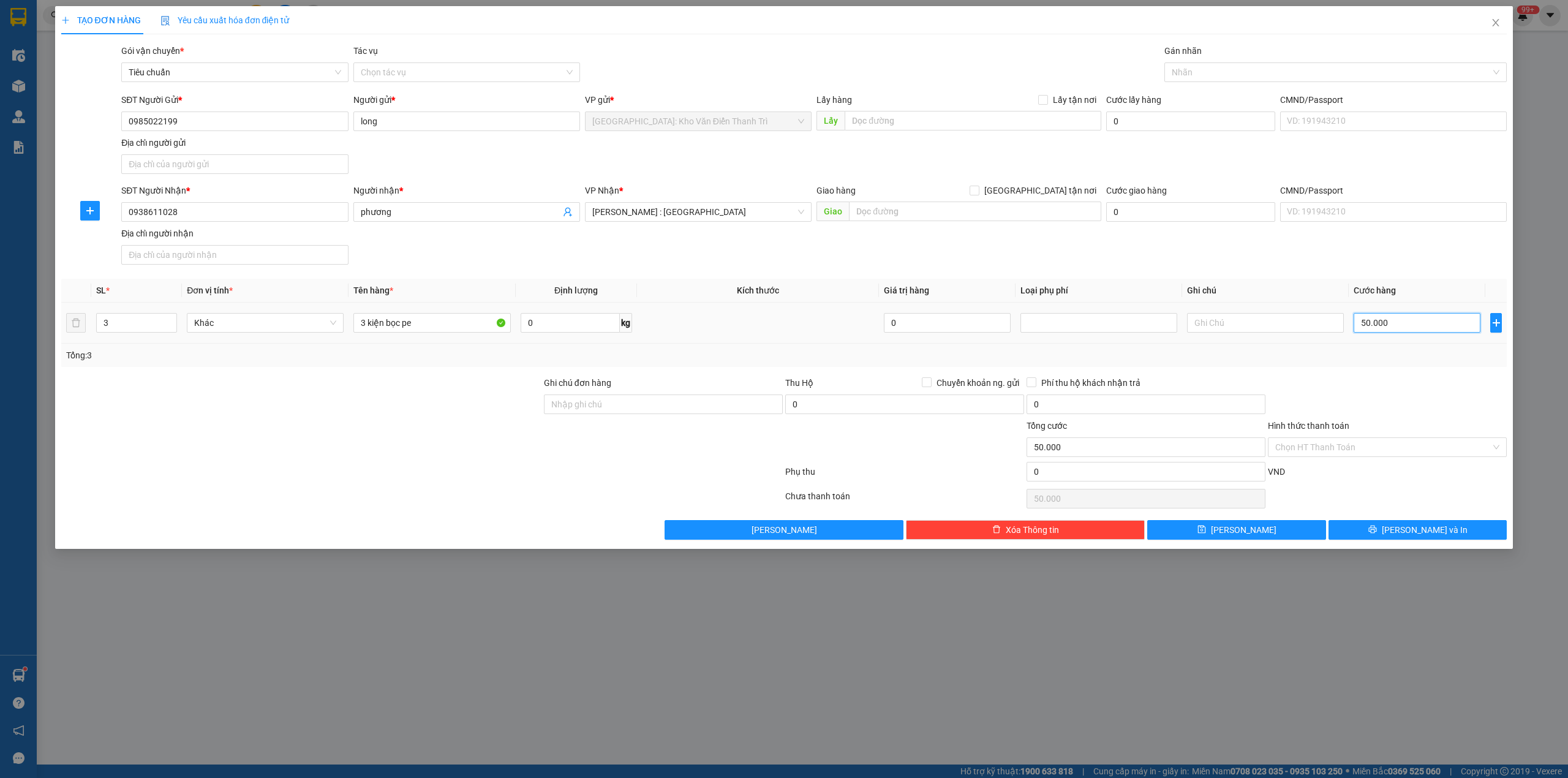
type input "500.000"
click at [1390, 361] on div "Tổng: 3" at bounding box center [784, 355] width 1436 height 13
click at [723, 405] on input "Ghi chú đơn hàng" at bounding box center [663, 405] width 239 height 19
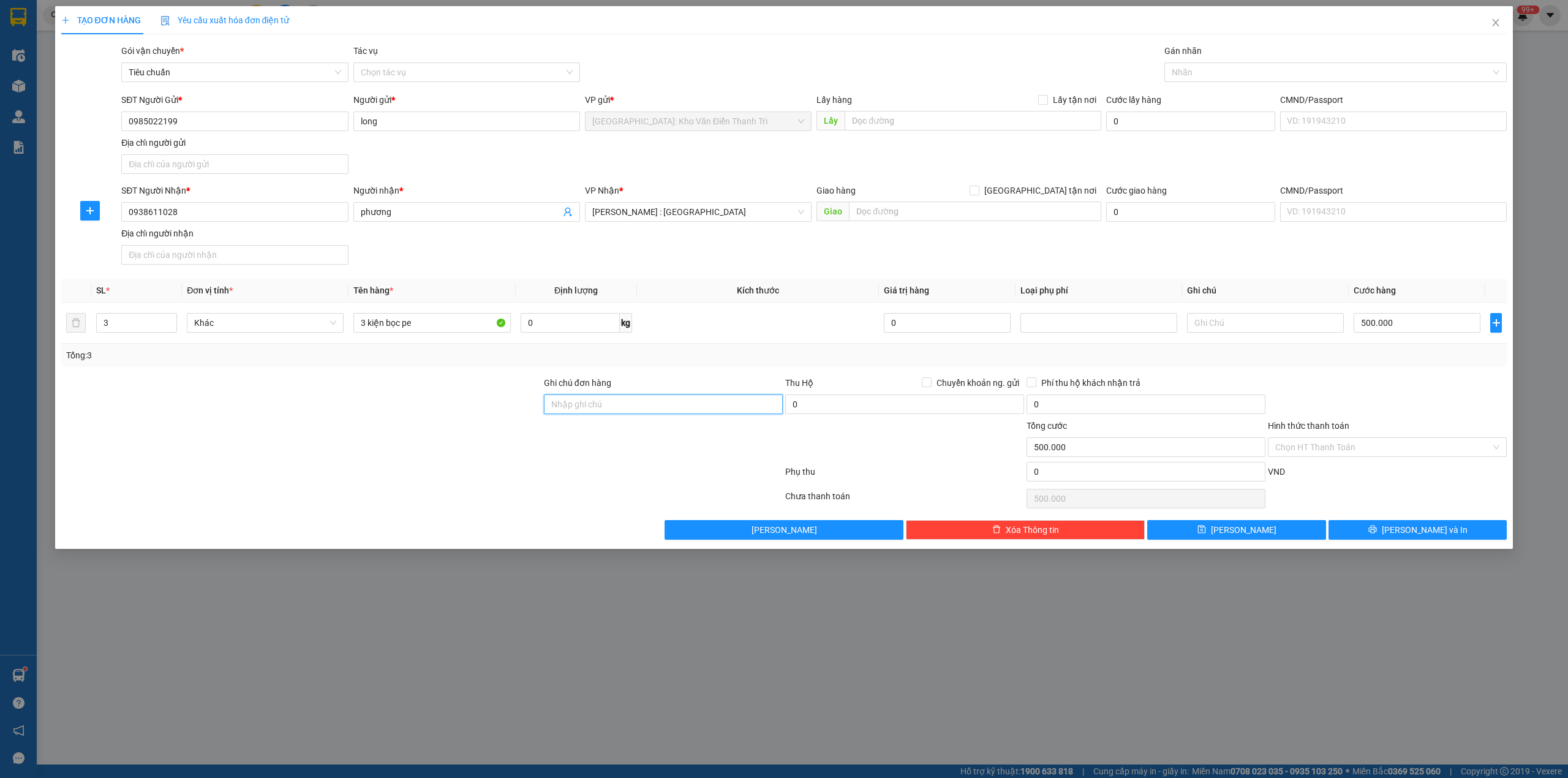
type input "nhận nguyên kiện,giao nguyên kiện,bể vỡ khồng đền, XIN NHẸ TAY"
click at [701, 370] on div "Transit Pickup Surcharge Ids Transit Deliver Surcharge Ids Transit Deliver Surc…" at bounding box center [784, 291] width 1446 height 496
click at [1377, 528] on button "[PERSON_NAME] và In" at bounding box center [1418, 530] width 179 height 19
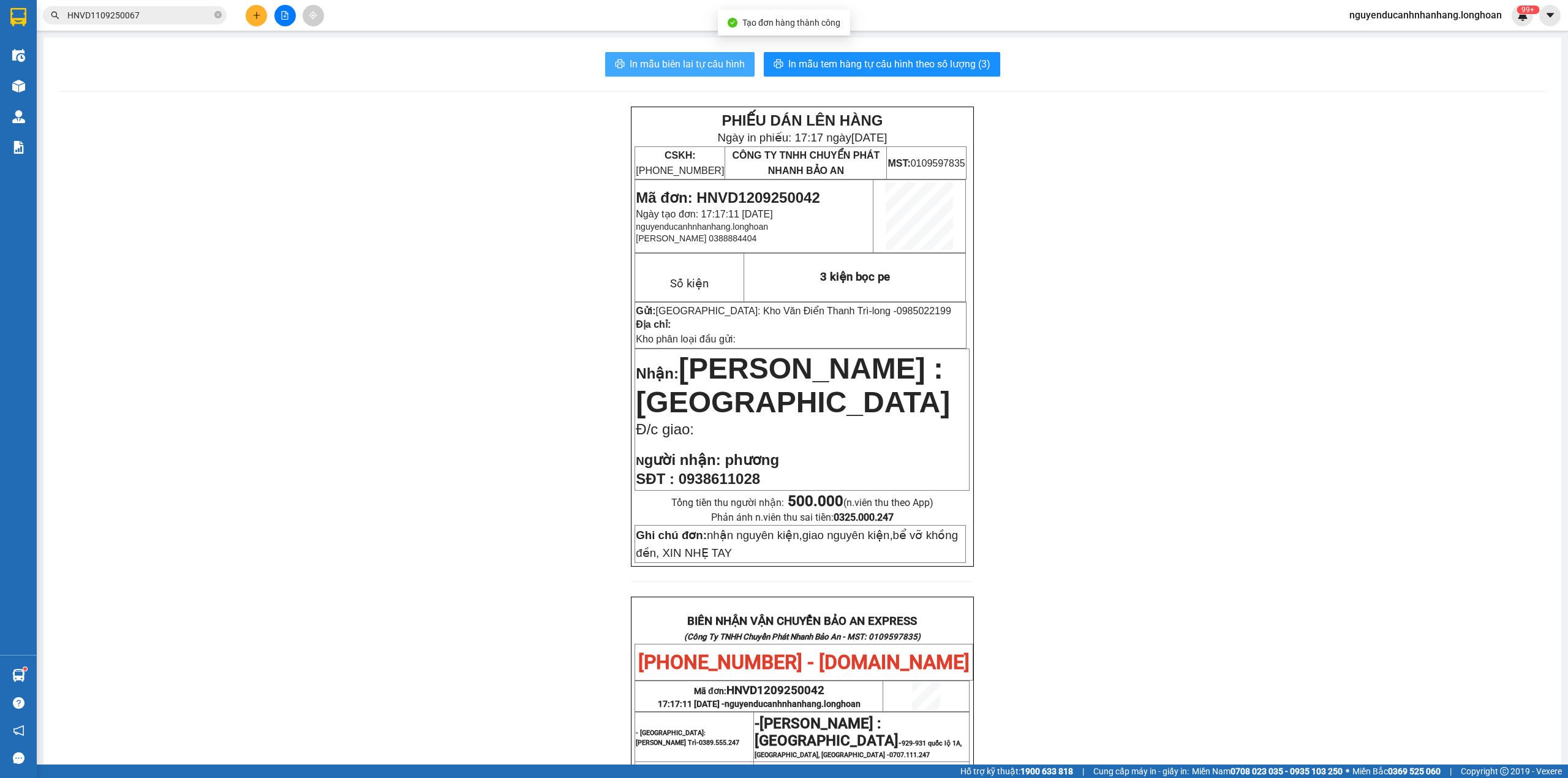
click at [702, 67] on span "In mẫu biên lai tự cấu hình" at bounding box center [687, 64] width 115 height 16
click at [865, 61] on span "In mẫu tem hàng tự cấu hình theo số lượng (3)" at bounding box center [889, 64] width 202 height 16
click at [885, 368] on span "[PERSON_NAME] : [GEOGRAPHIC_DATA]" at bounding box center [793, 385] width 314 height 66
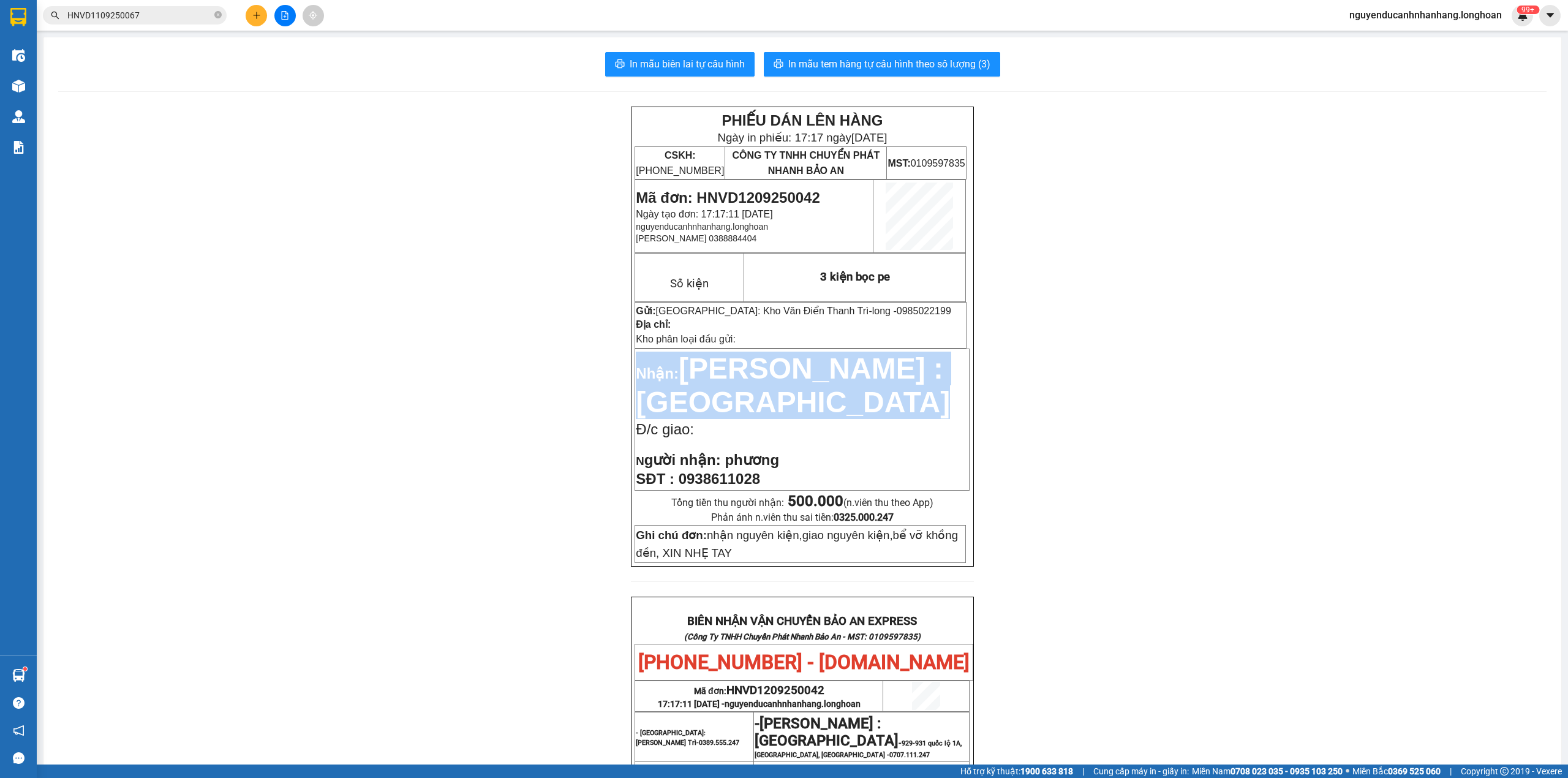
click at [885, 368] on span "[PERSON_NAME] : [GEOGRAPHIC_DATA]" at bounding box center [793, 385] width 314 height 66
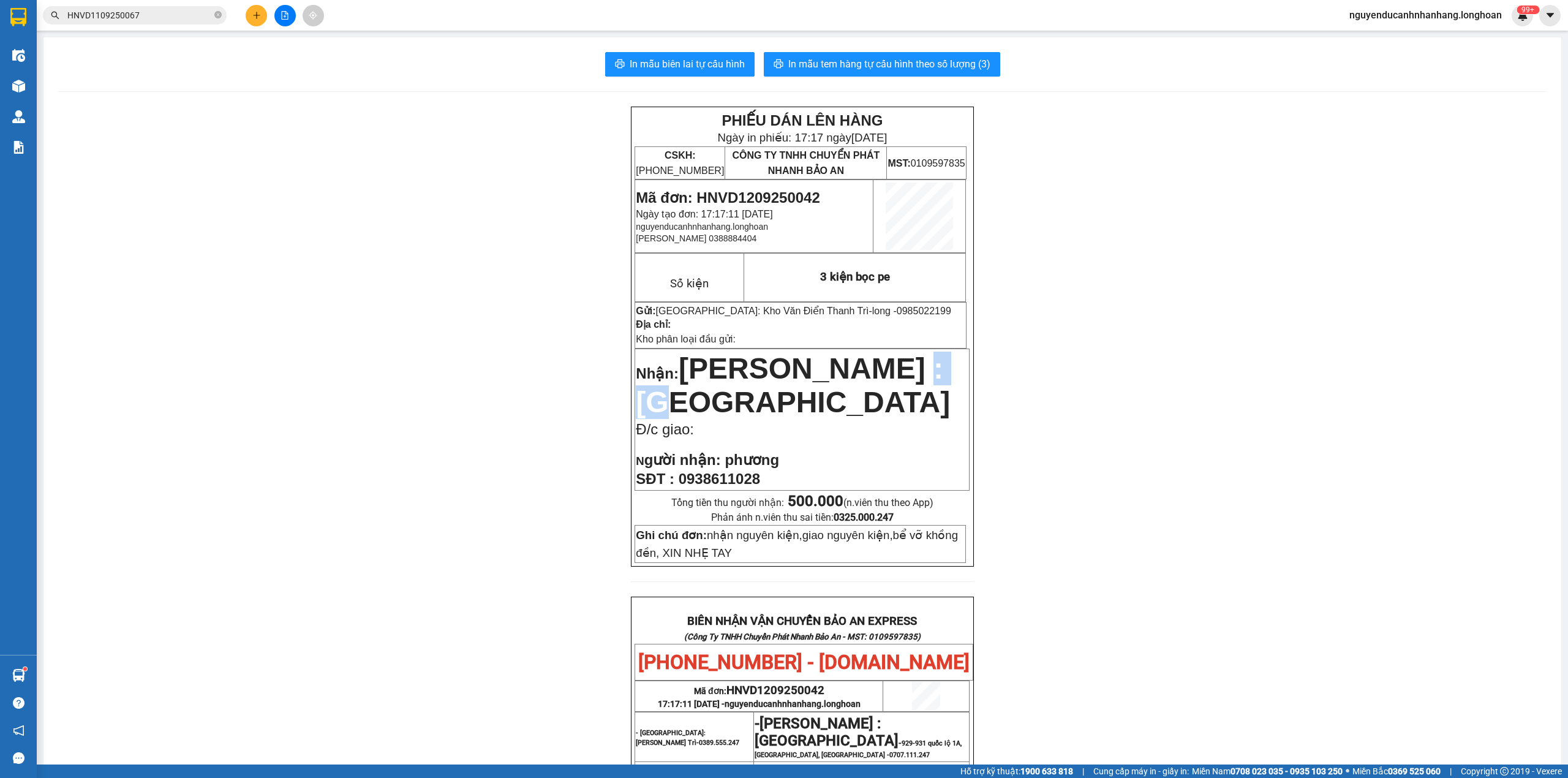
click at [885, 368] on span "[PERSON_NAME] : [GEOGRAPHIC_DATA]" at bounding box center [793, 385] width 314 height 66
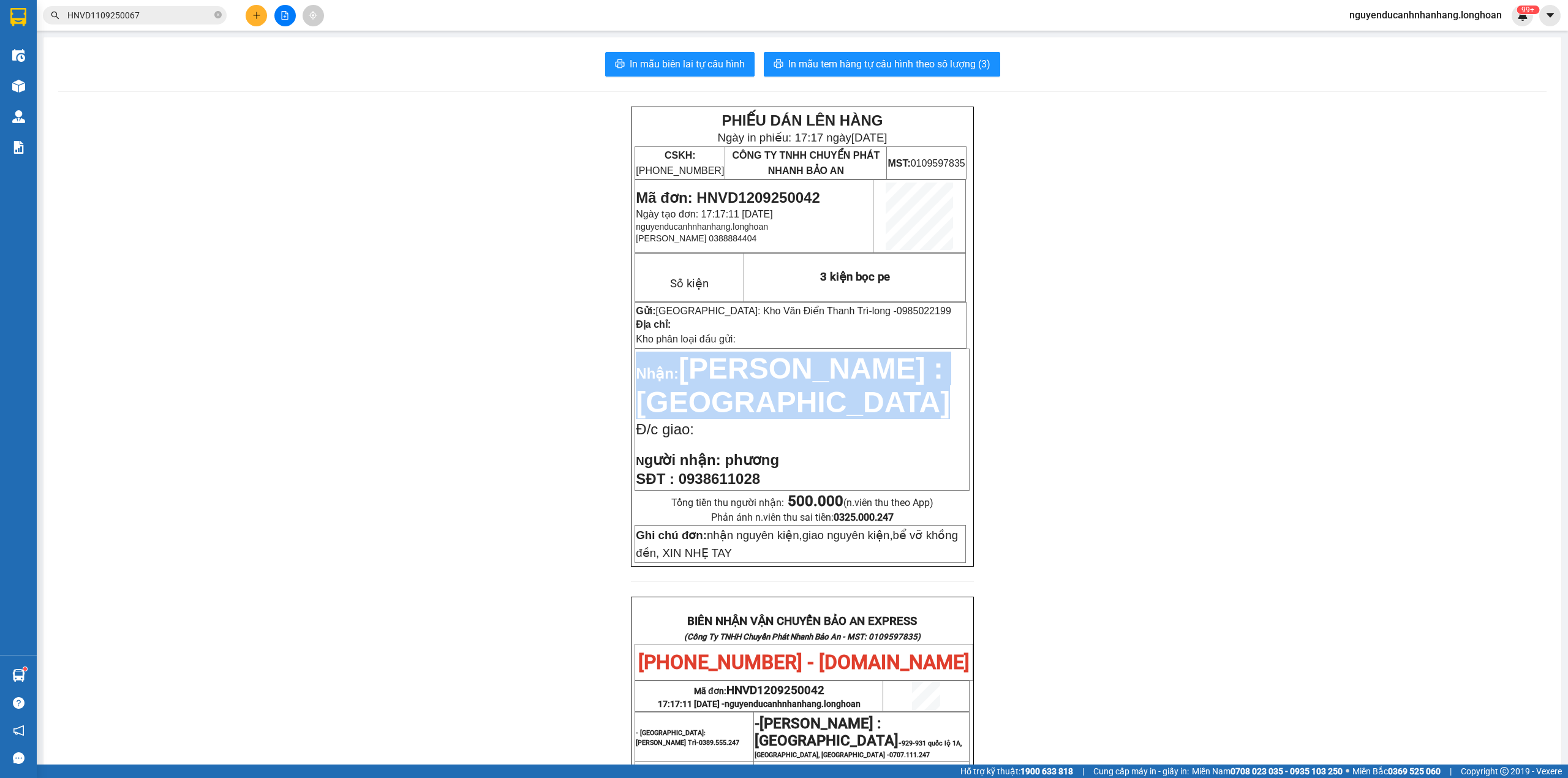
click at [885, 368] on span "[PERSON_NAME] : [GEOGRAPHIC_DATA]" at bounding box center [793, 385] width 314 height 66
click at [880, 368] on span "[PERSON_NAME] : [GEOGRAPHIC_DATA]" at bounding box center [793, 385] width 314 height 66
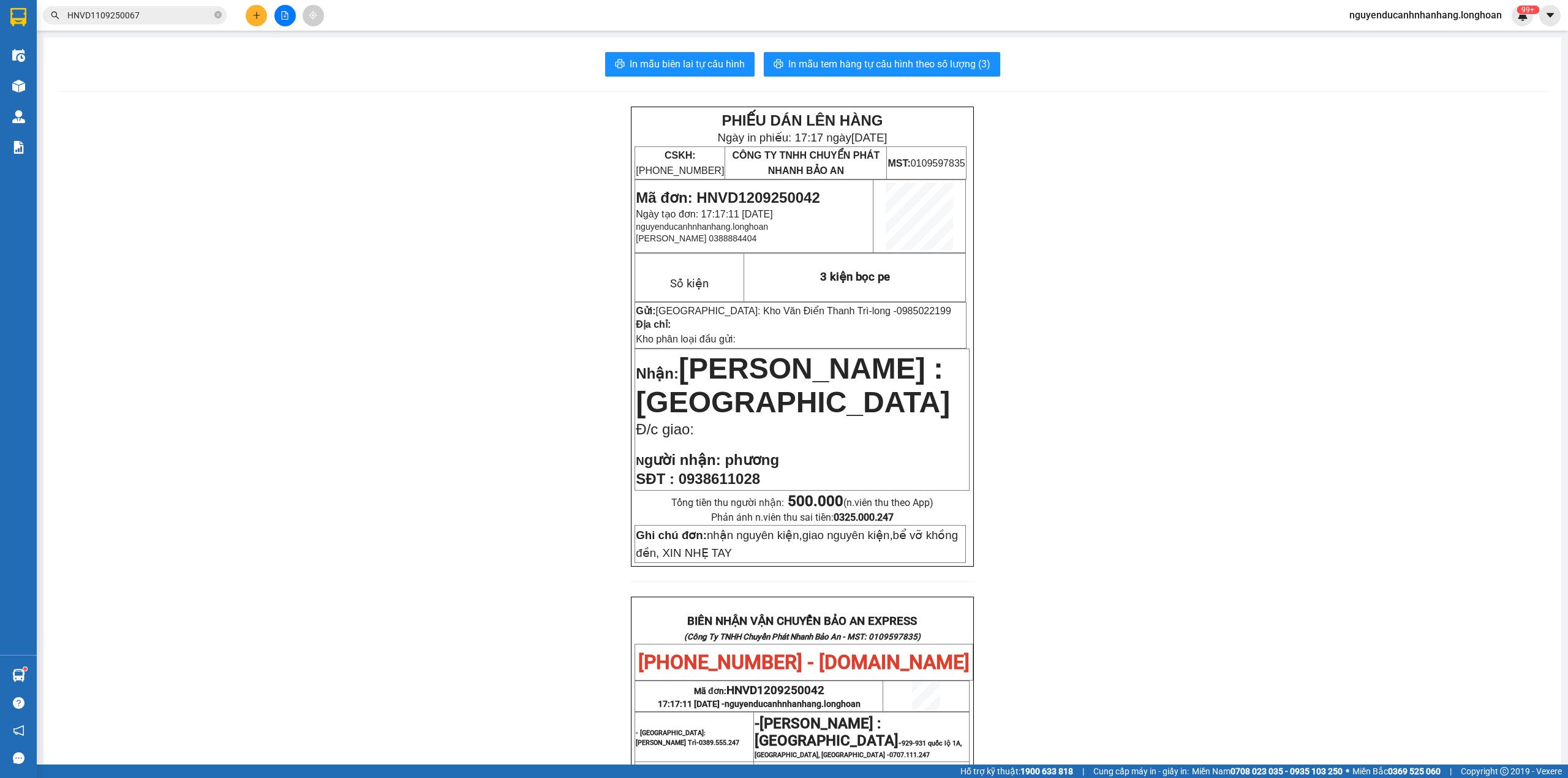
click at [866, 373] on span "[PERSON_NAME] : [GEOGRAPHIC_DATA]" at bounding box center [793, 385] width 314 height 66
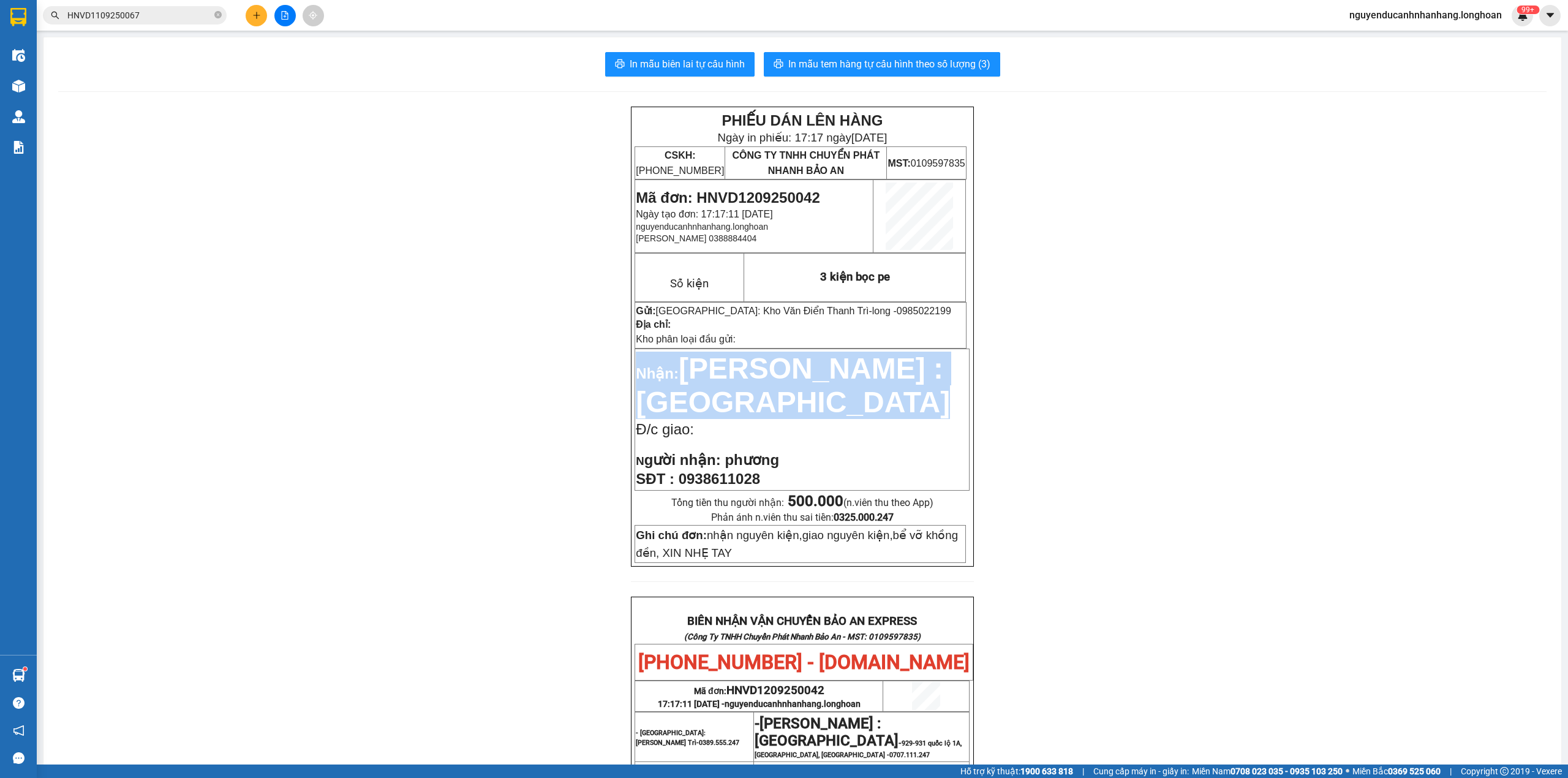
click at [866, 373] on span "[PERSON_NAME] : [GEOGRAPHIC_DATA]" at bounding box center [793, 385] width 314 height 66
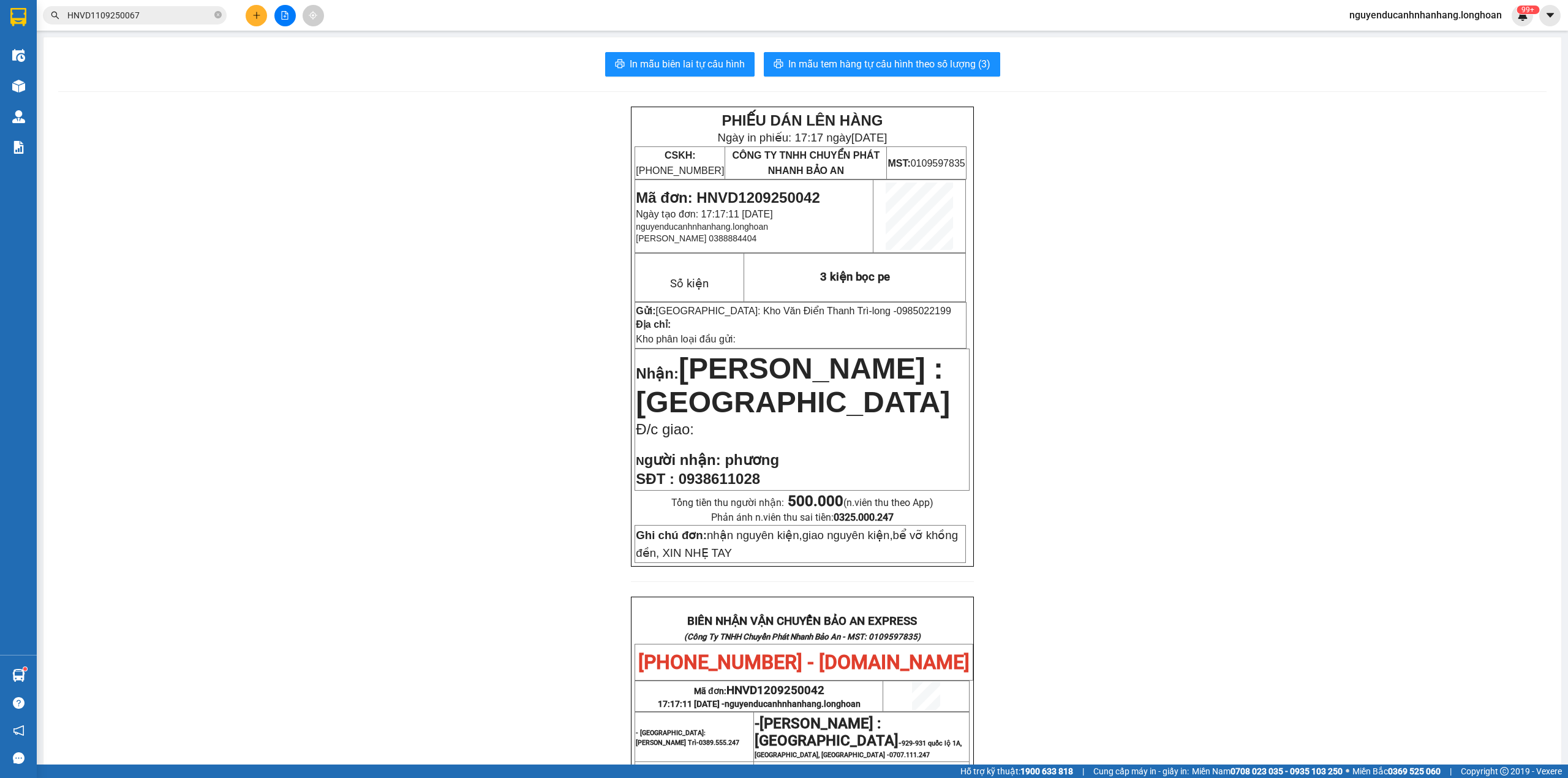
click at [171, 21] on input "HNVD1109250067" at bounding box center [139, 16] width 145 height 13
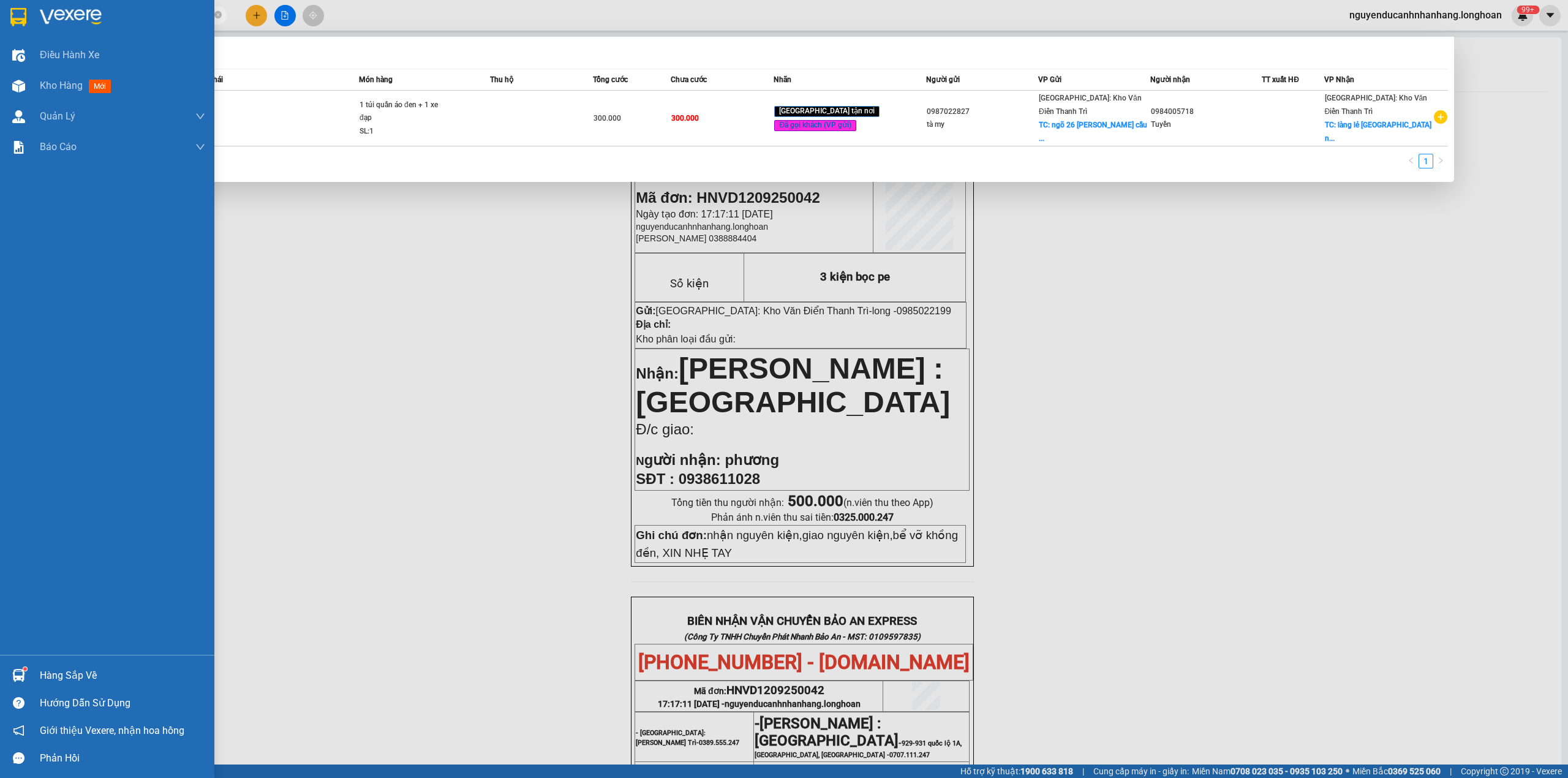
click at [23, 18] on img at bounding box center [18, 17] width 16 height 19
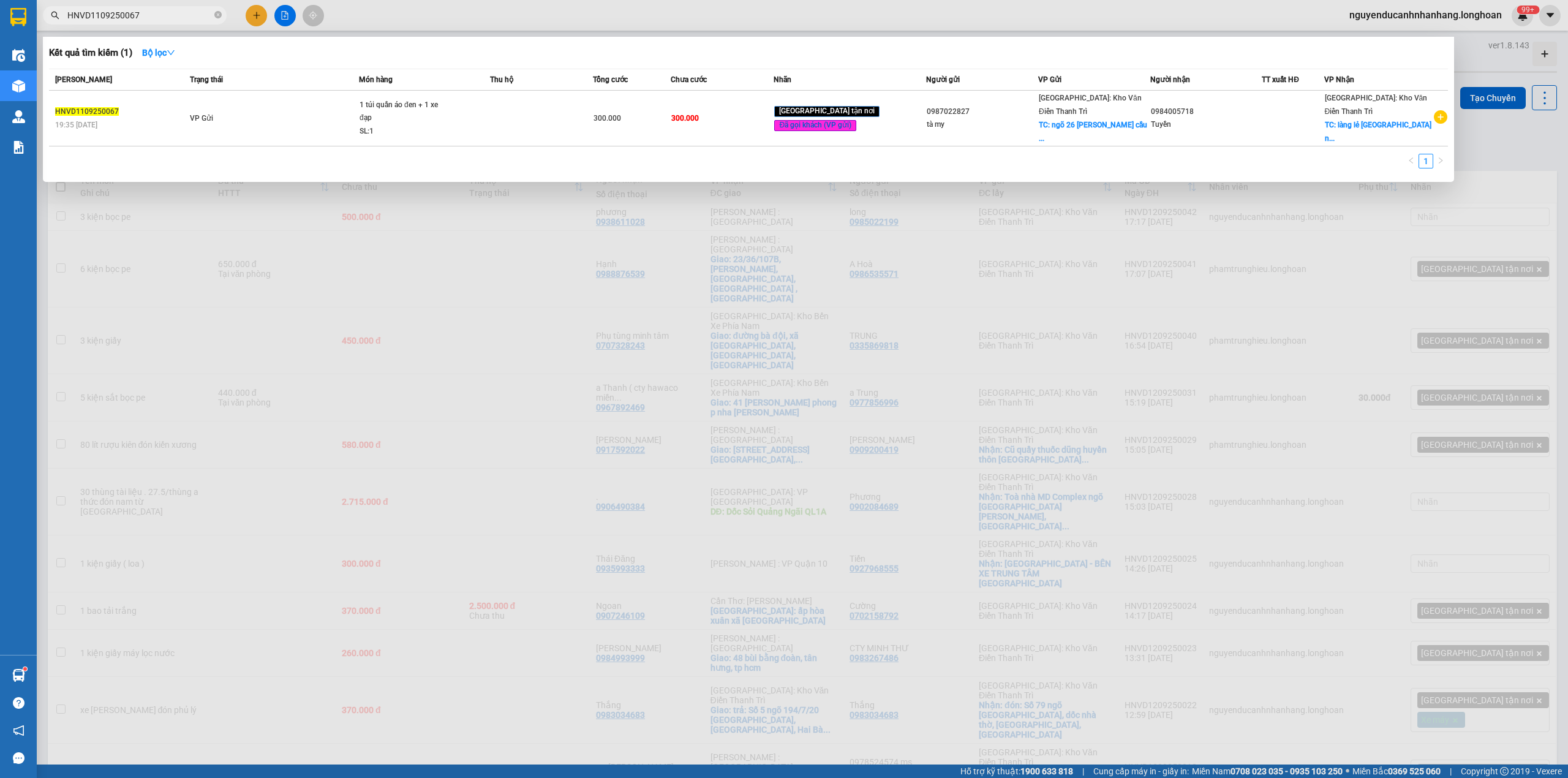
click at [380, 300] on div at bounding box center [784, 389] width 1568 height 778
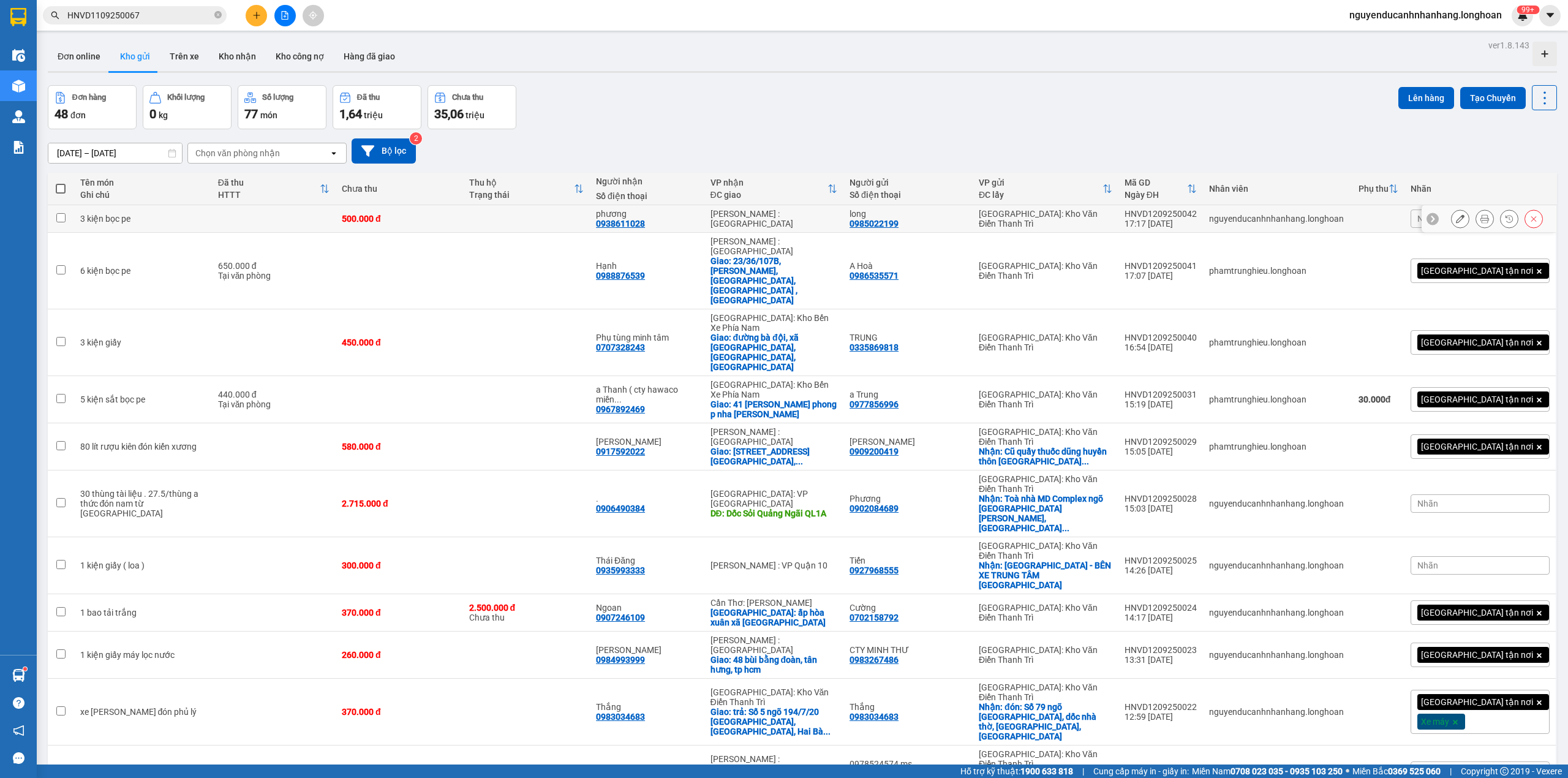
click at [1456, 219] on icon at bounding box center [1460, 219] width 9 height 9
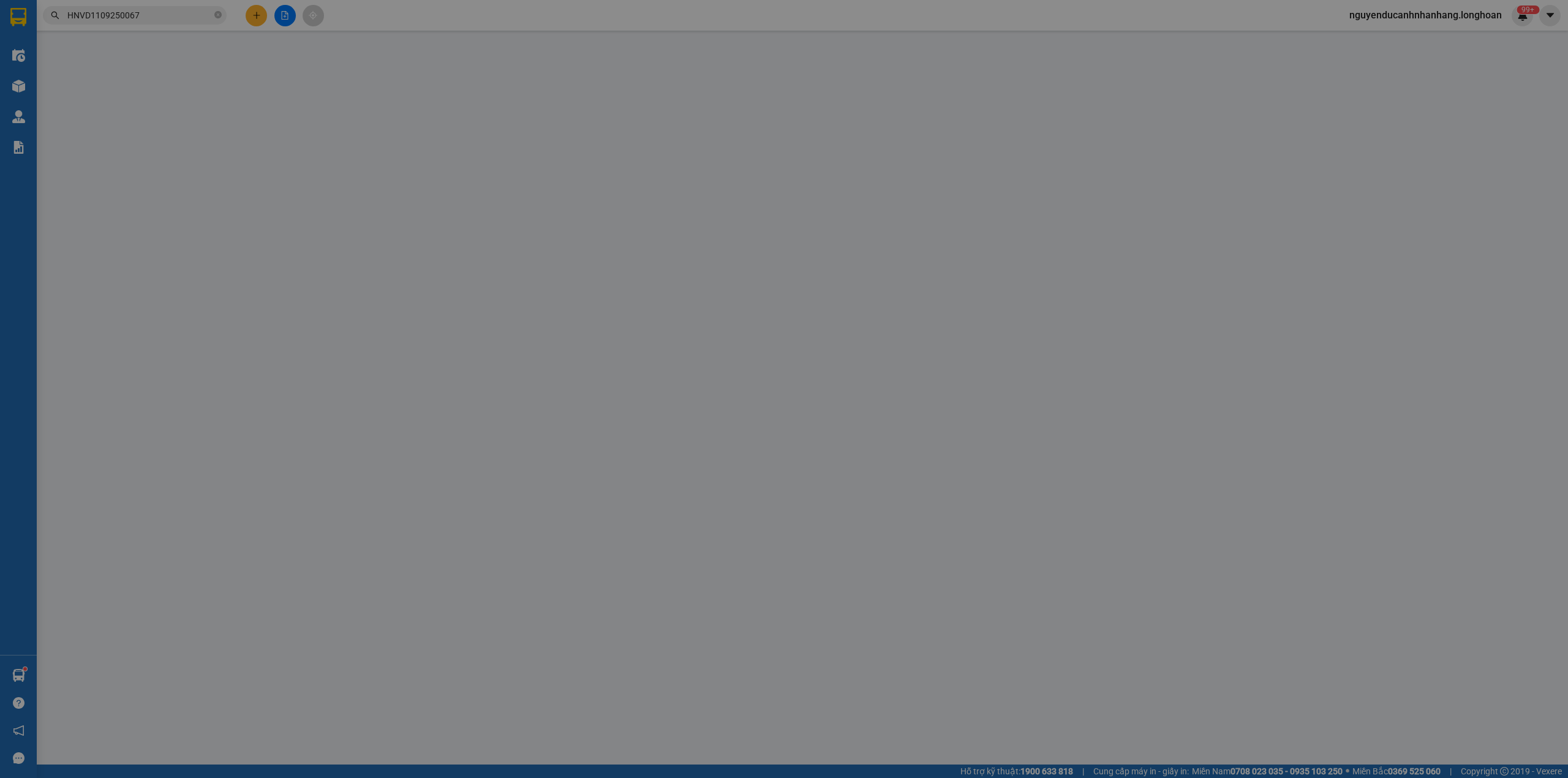
type input "0985022199"
type input "long"
type input "0938611028"
type input "phương"
type input "nhận nguyên kiện,giao nguyên kiện,bể vỡ khồng đền, XIN NHẸ TAY"
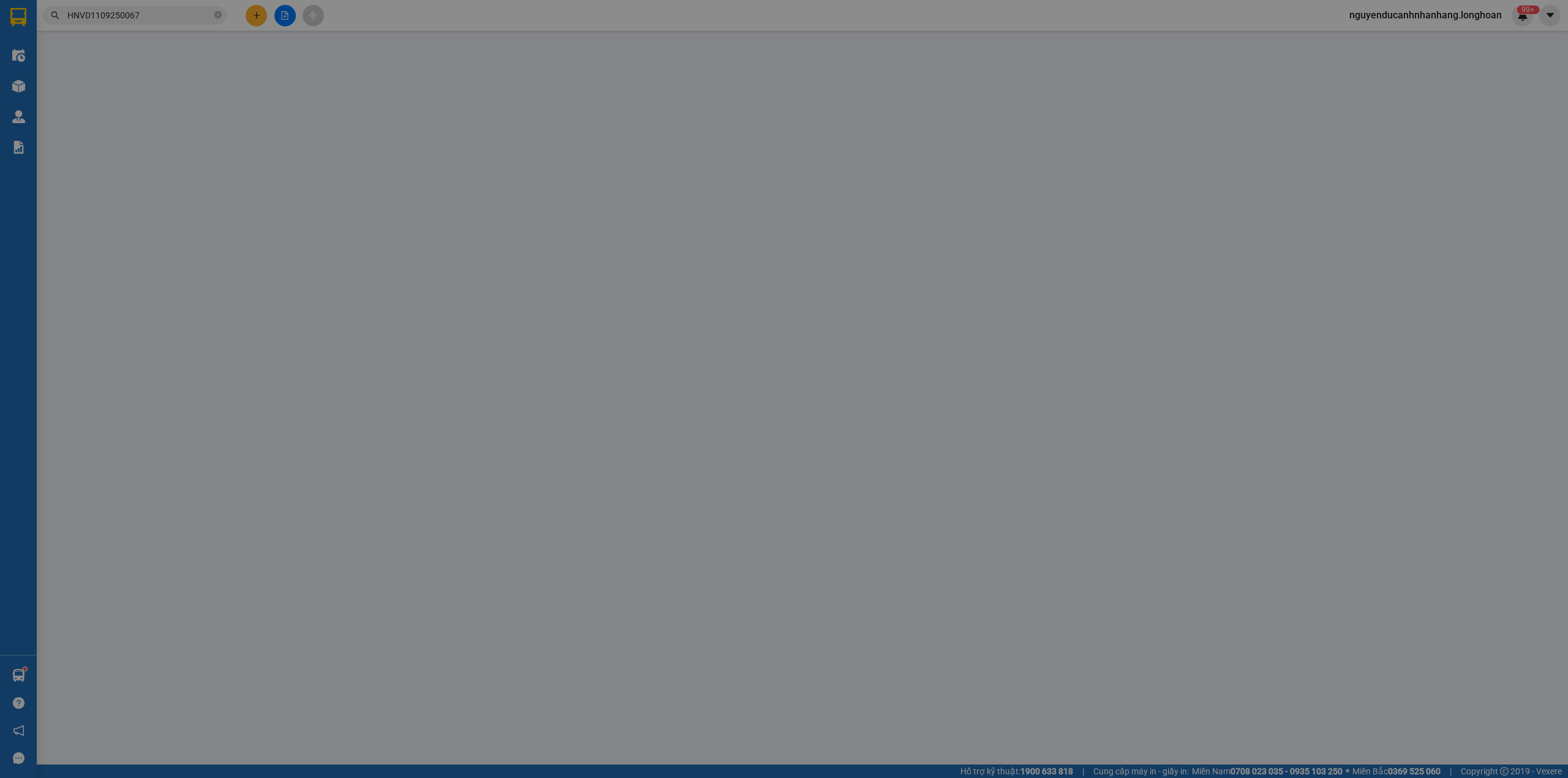
type input "500.000"
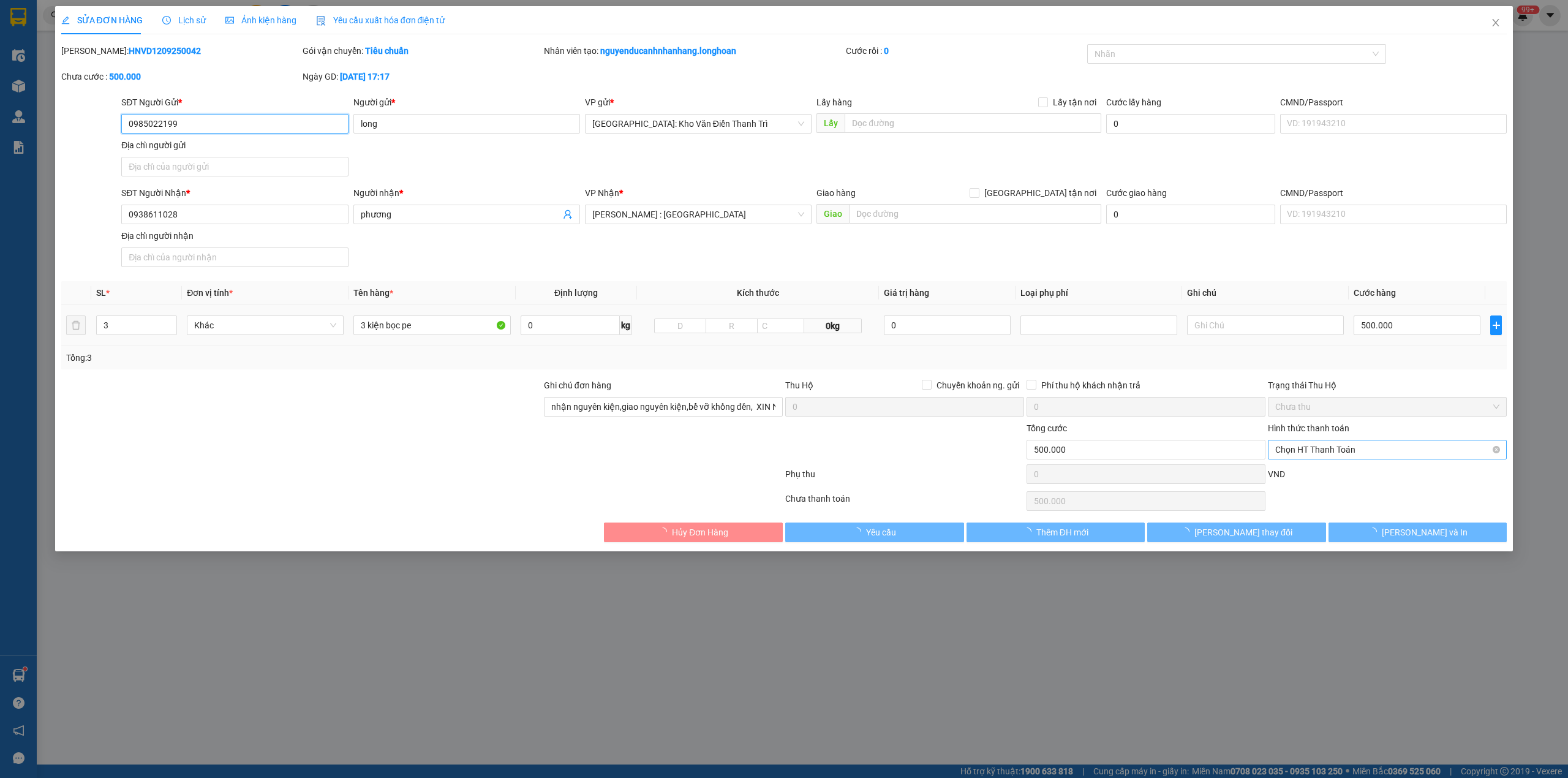
click at [1324, 457] on span "Chọn HT Thanh Toán" at bounding box center [1387, 449] width 224 height 19
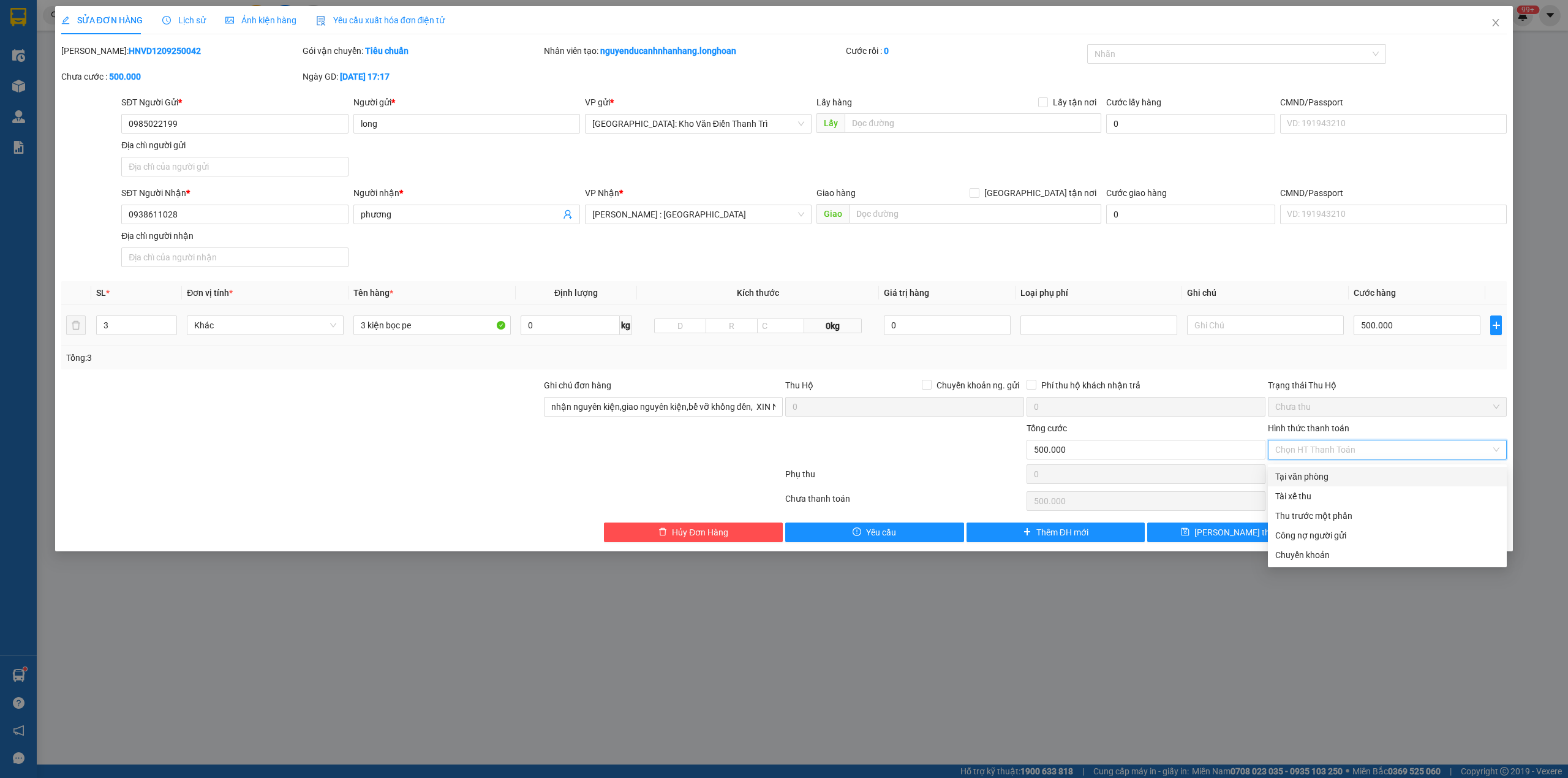
click at [1312, 481] on div "Tại văn phòng" at bounding box center [1387, 477] width 224 height 13
type input "0"
click at [1311, 479] on div "Tại văn phòng" at bounding box center [1387, 477] width 224 height 13
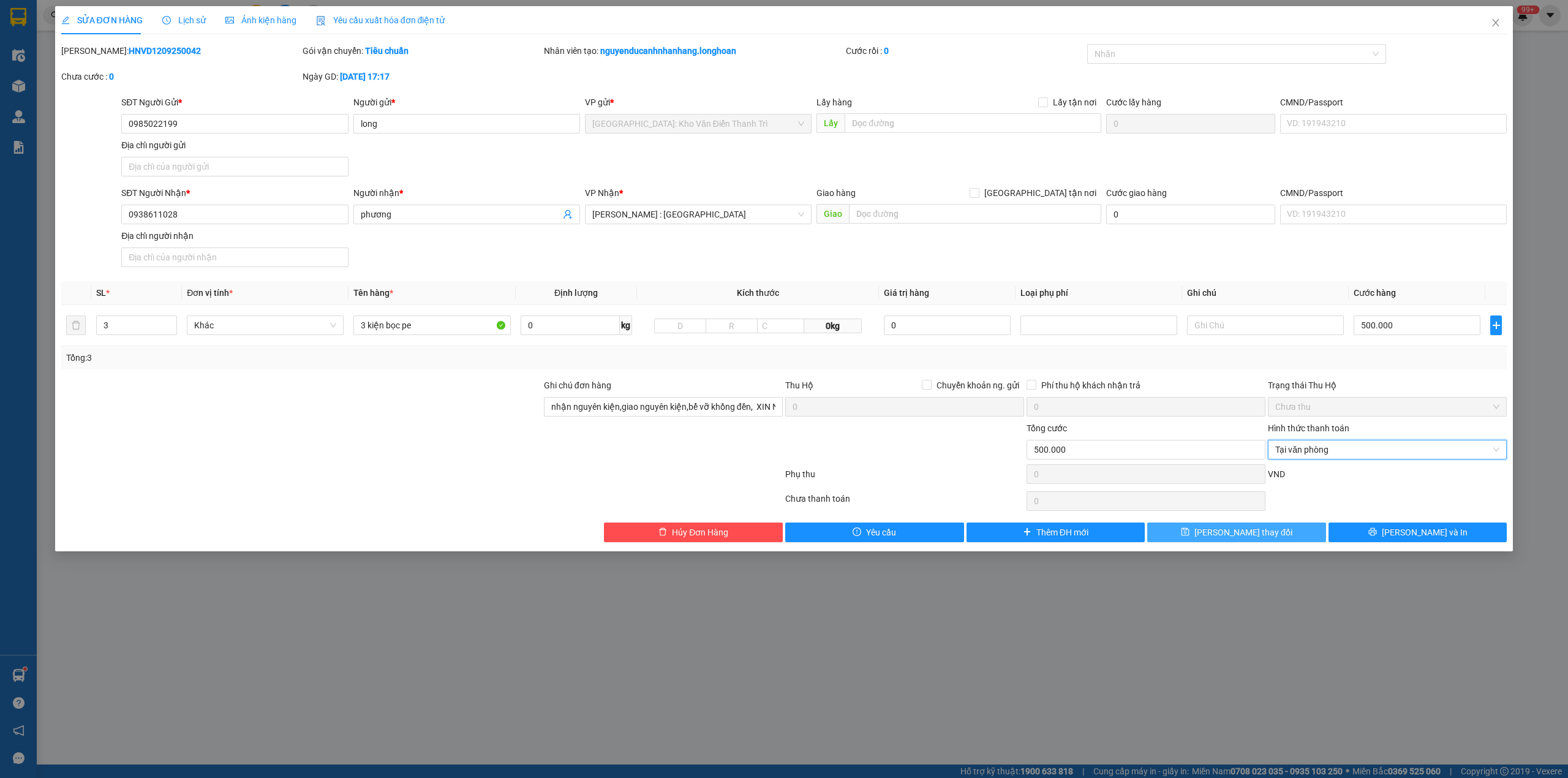
click at [1263, 535] on span "[PERSON_NAME] thay đổi" at bounding box center [1243, 532] width 98 height 13
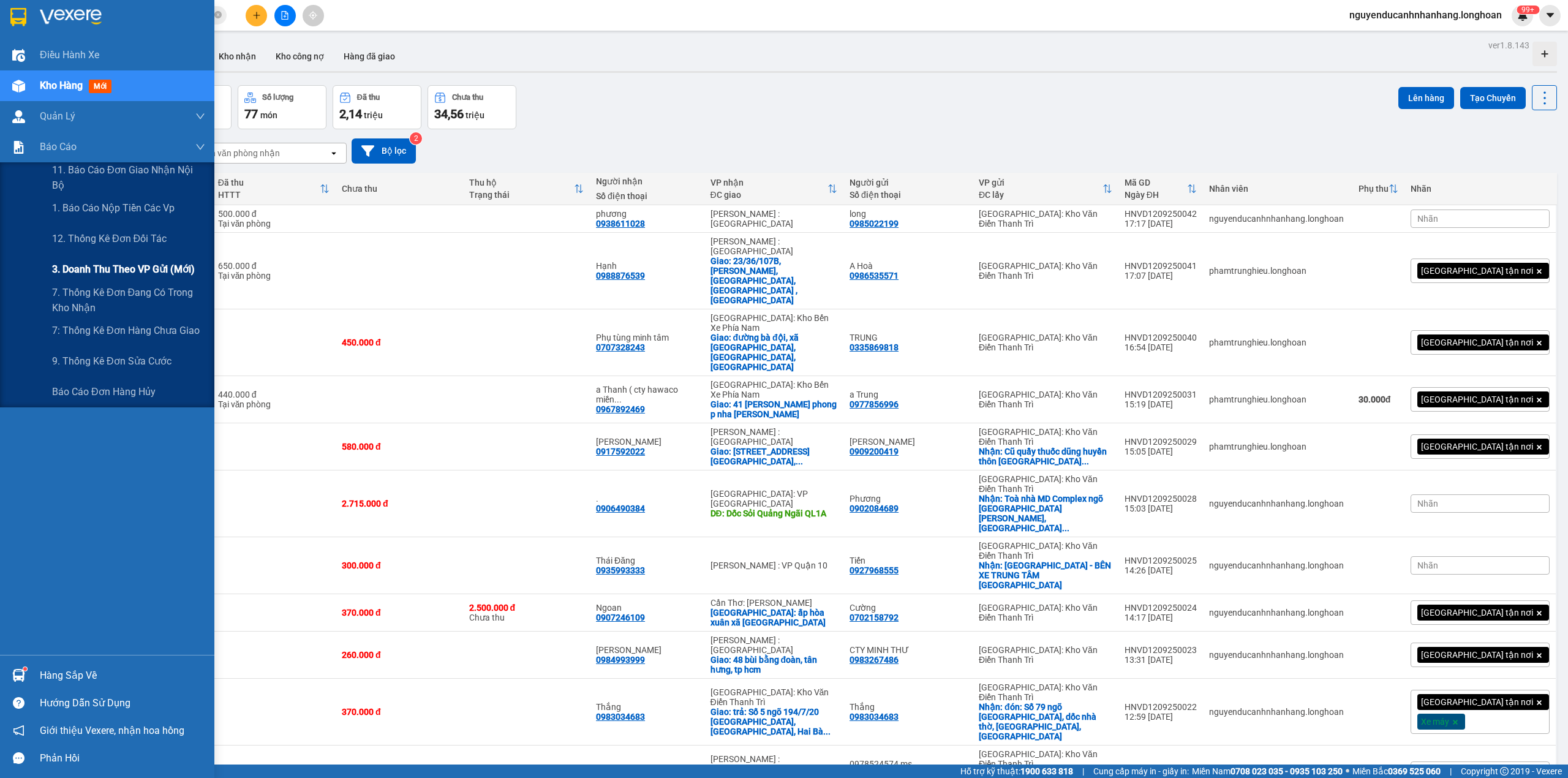
click at [137, 268] on span "3. Doanh Thu theo VP Gửi (mới)" at bounding box center [124, 269] width 143 height 16
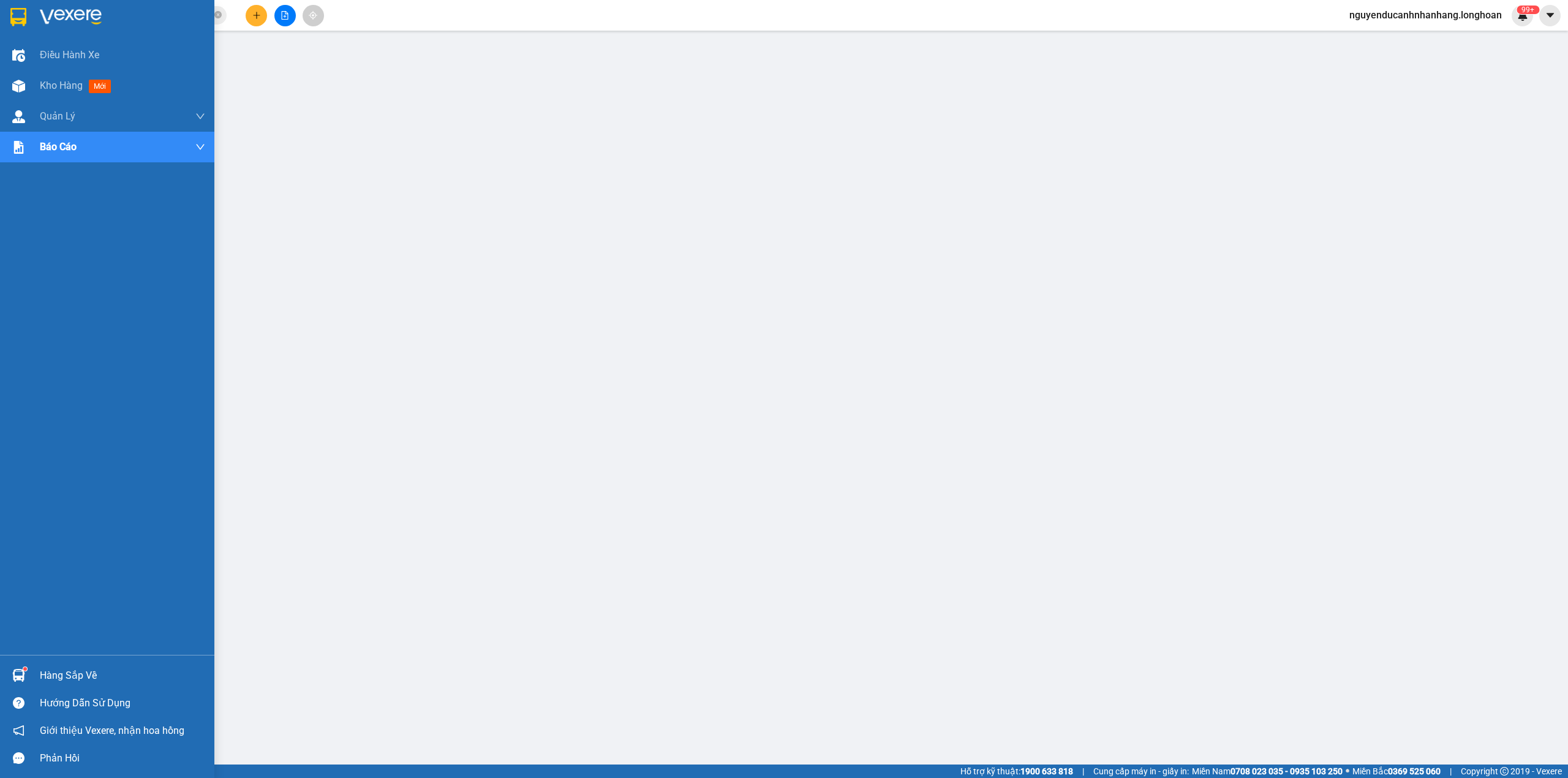
click at [22, 8] on img at bounding box center [18, 17] width 16 height 19
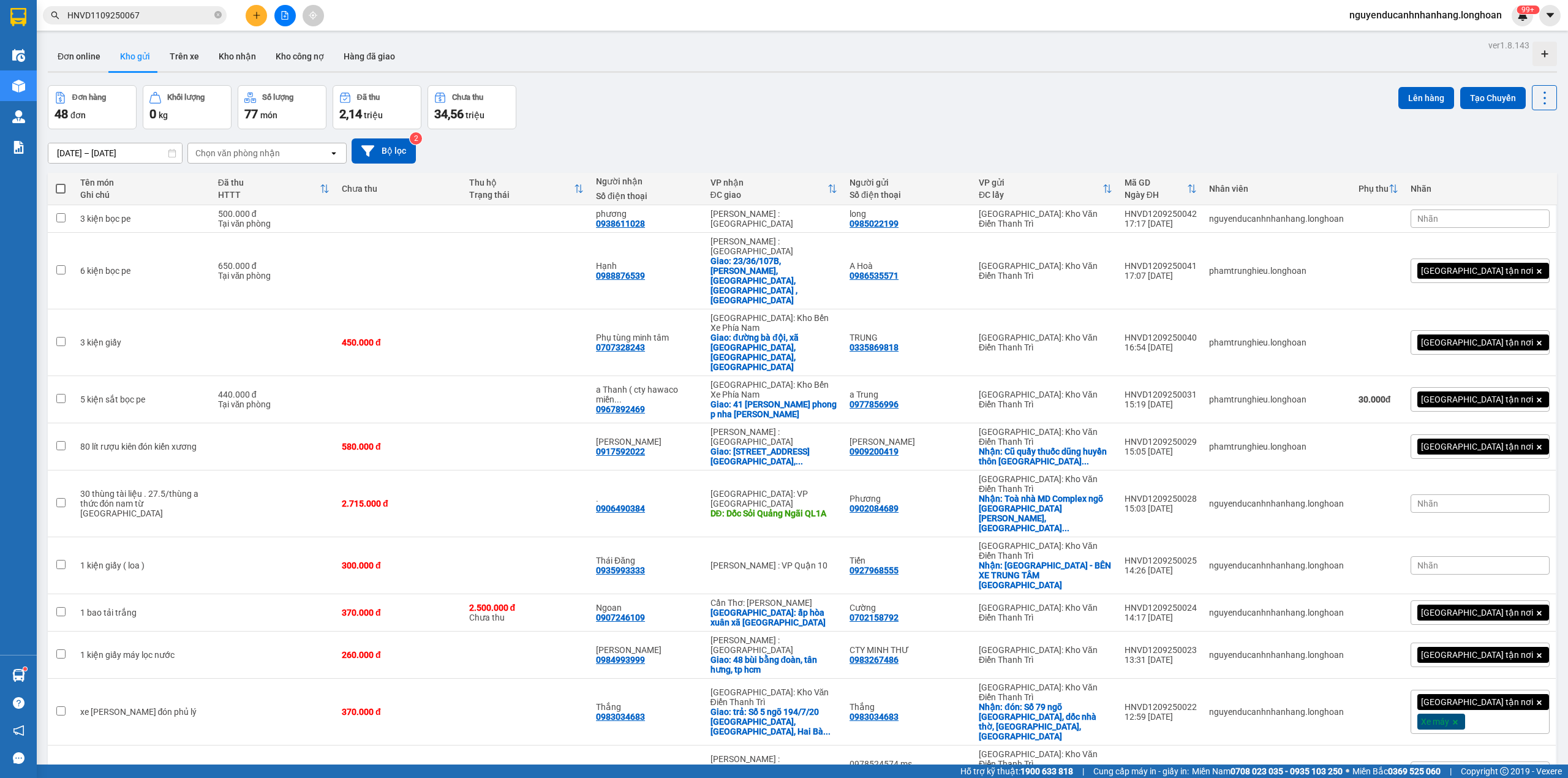
scroll to position [548, 0]
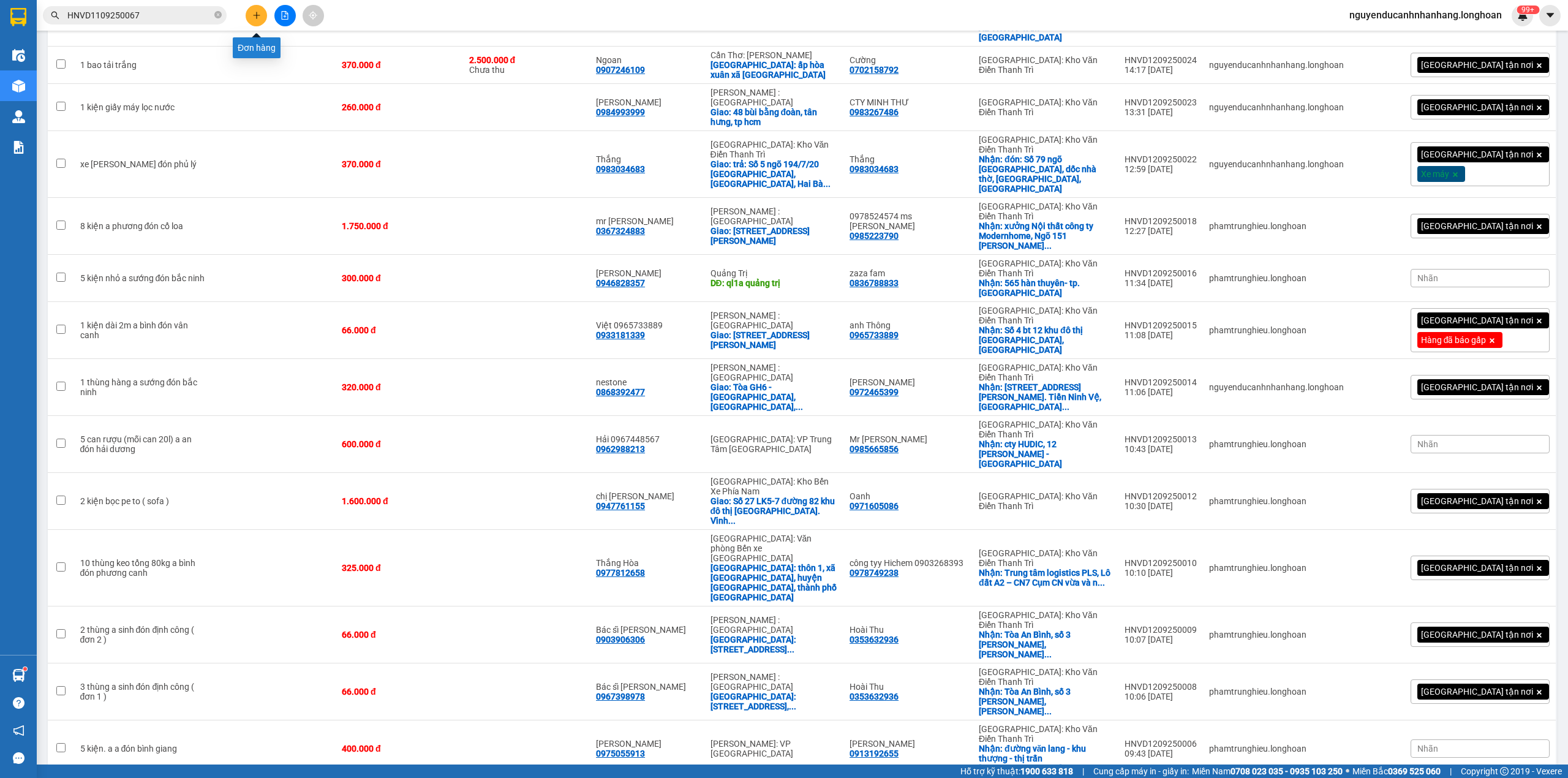
click at [260, 11] on icon "plus" at bounding box center [257, 16] width 9 height 9
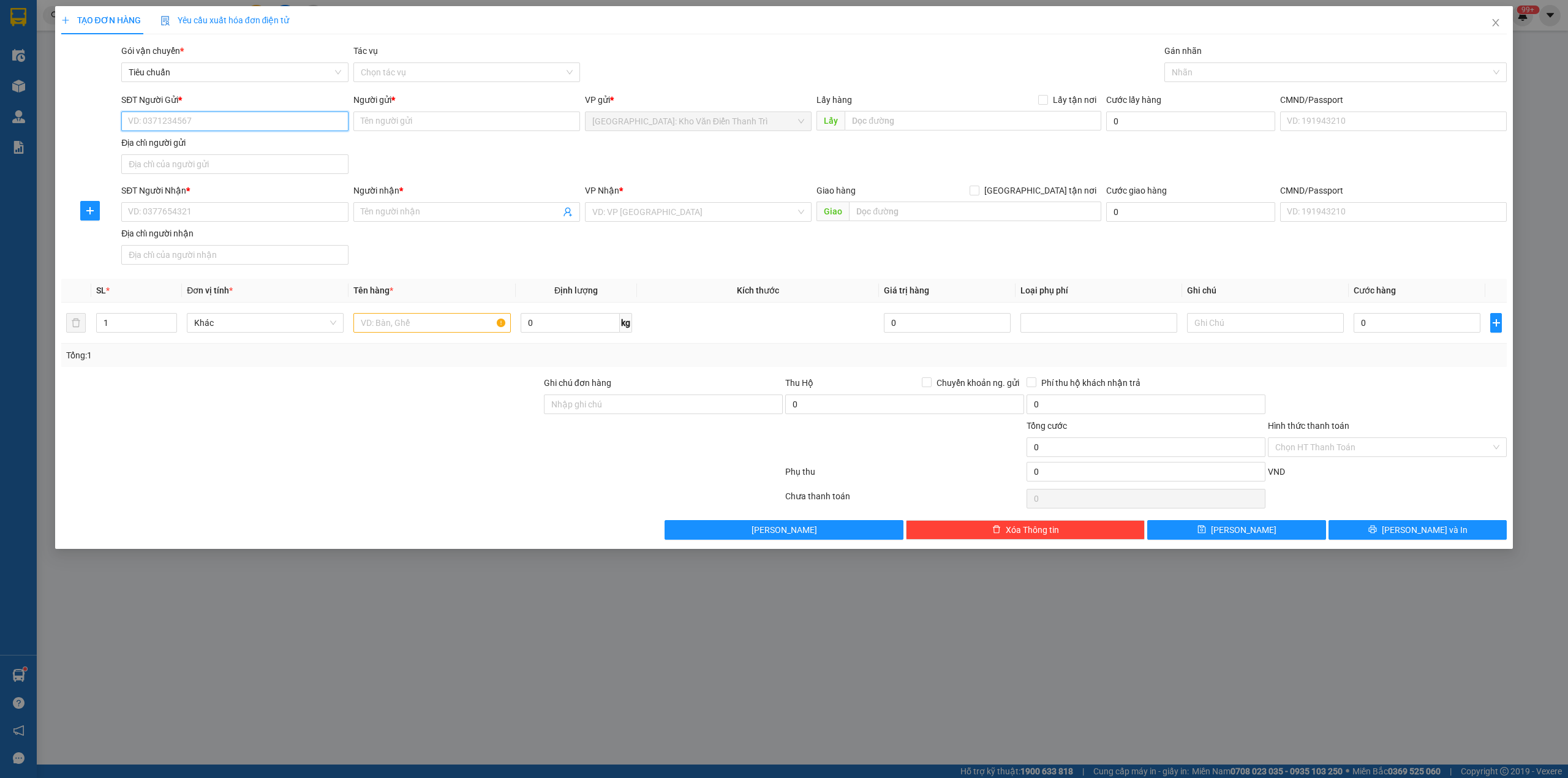
click at [256, 126] on input "SĐT Người Gửi *" at bounding box center [235, 121] width 226 height 19
paste input "0348587076"
type input "0348587076"
click at [431, 129] on input "Người gửi *" at bounding box center [466, 121] width 226 height 19
paste input "Tuệ Minh"
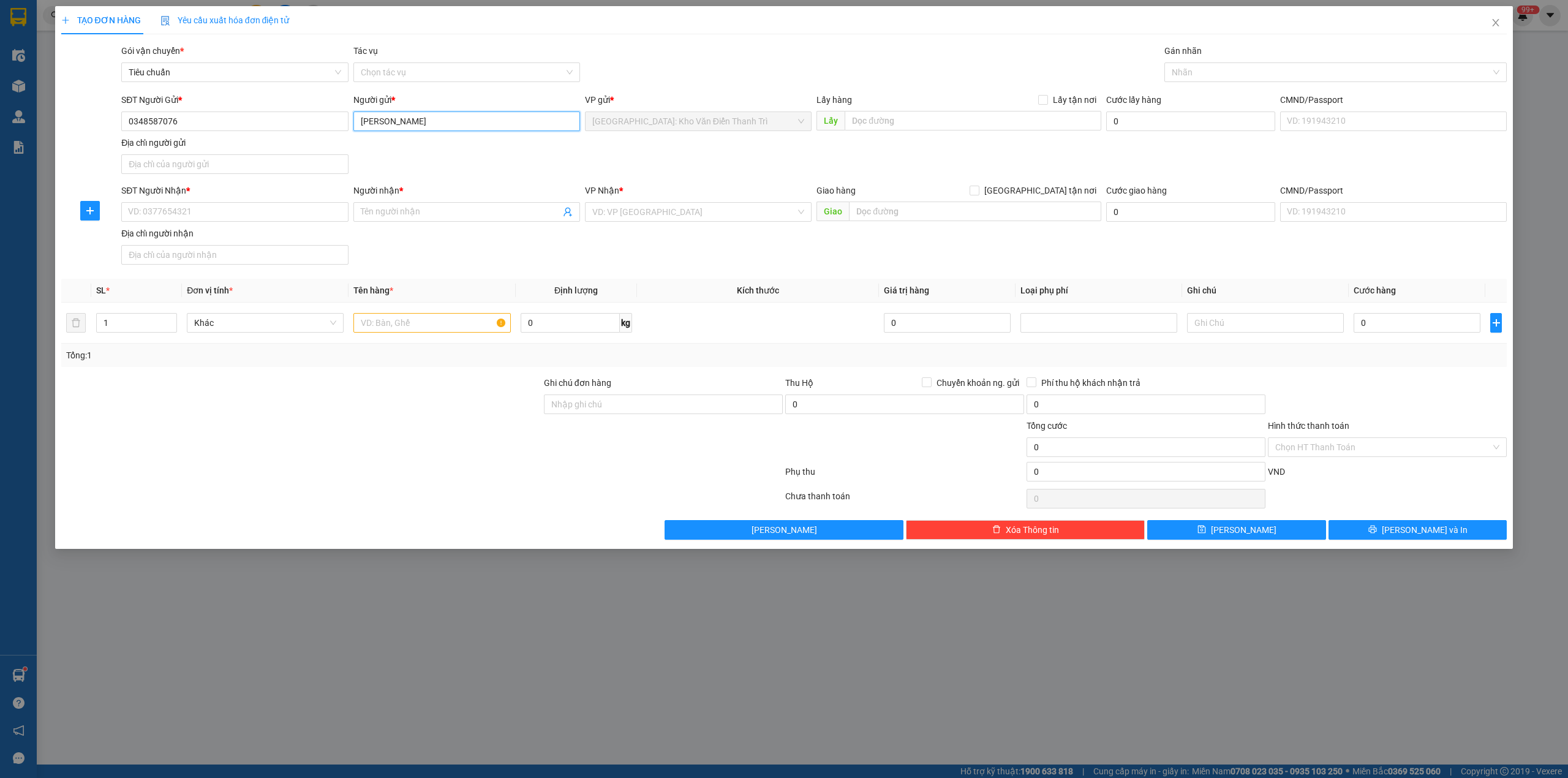
type input "Tuệ Minh"
click at [956, 129] on input "text" at bounding box center [973, 121] width 257 height 19
paste input "DM7-5B, khu đất làng nghề vạn phúc, phường Vạn Phúc ,hà đông, hà nộicông ty in …"
type input "DM7-5B, khu đất làng nghề vạn phúc, phường Vạn Phúc ,hà đông, hà nộicông ty in …"
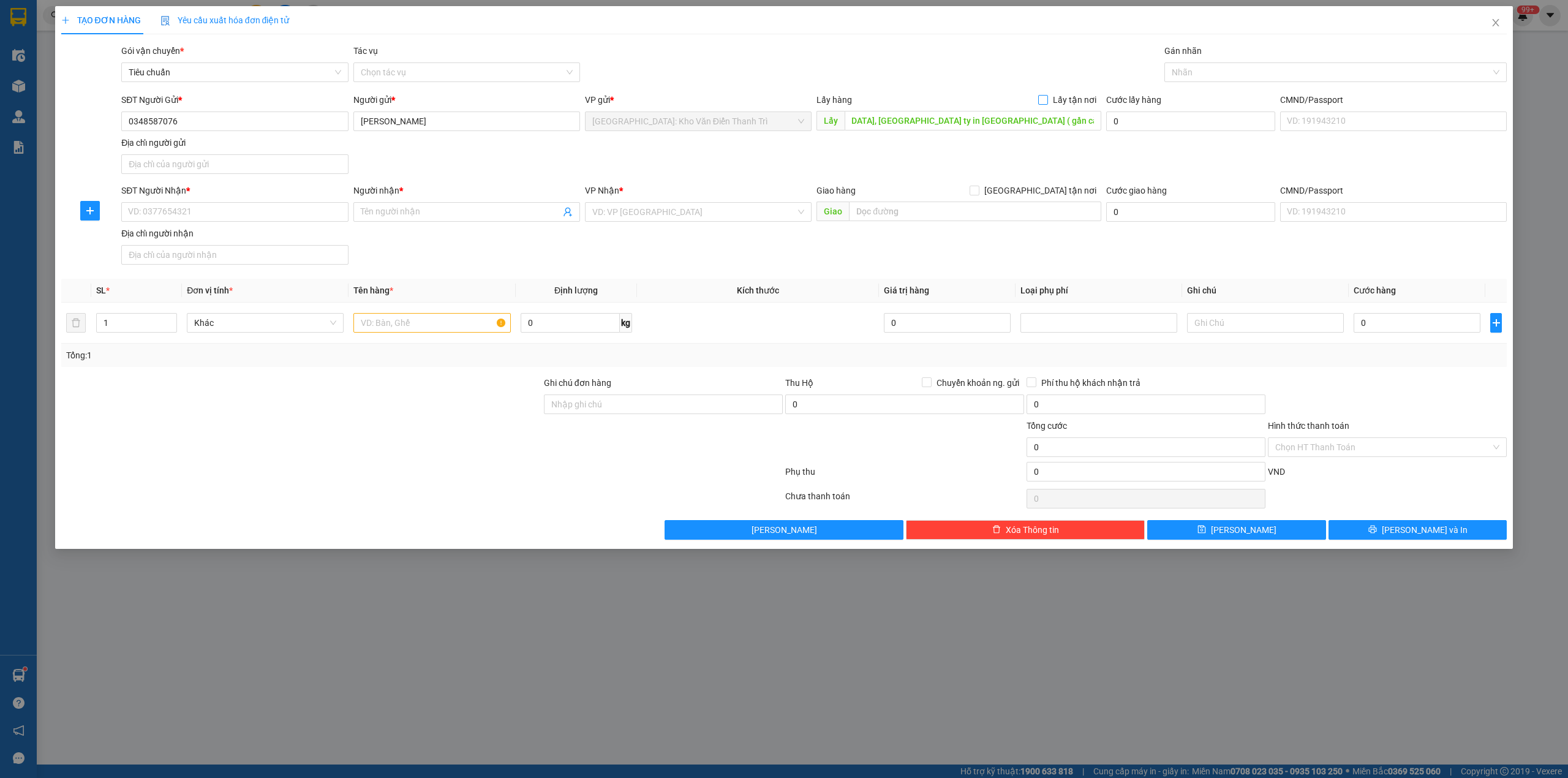
click at [1059, 101] on span "Lấy tận nơi" at bounding box center [1075, 100] width 54 height 13
click at [1047, 101] on input "Lấy tận nơi" at bounding box center [1043, 99] width 9 height 9
checkbox input "true"
click at [1091, 72] on div "Gói vận chuyển * Tiêu chuẩn Tác vụ Chọn tác vụ Gán nhãn Nhãn" at bounding box center [814, 66] width 1390 height 43
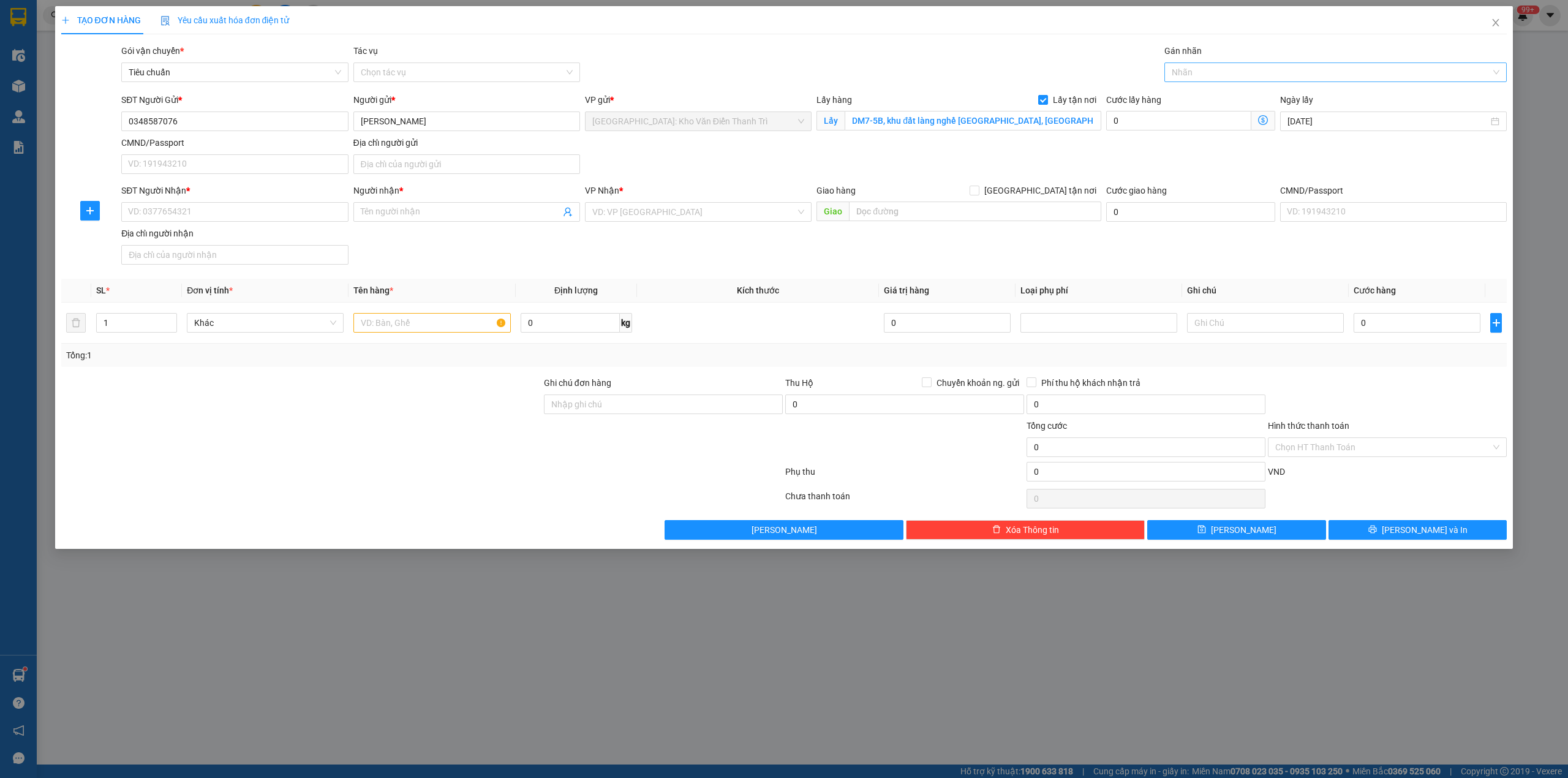
click at [1231, 77] on div at bounding box center [1330, 72] width 325 height 15
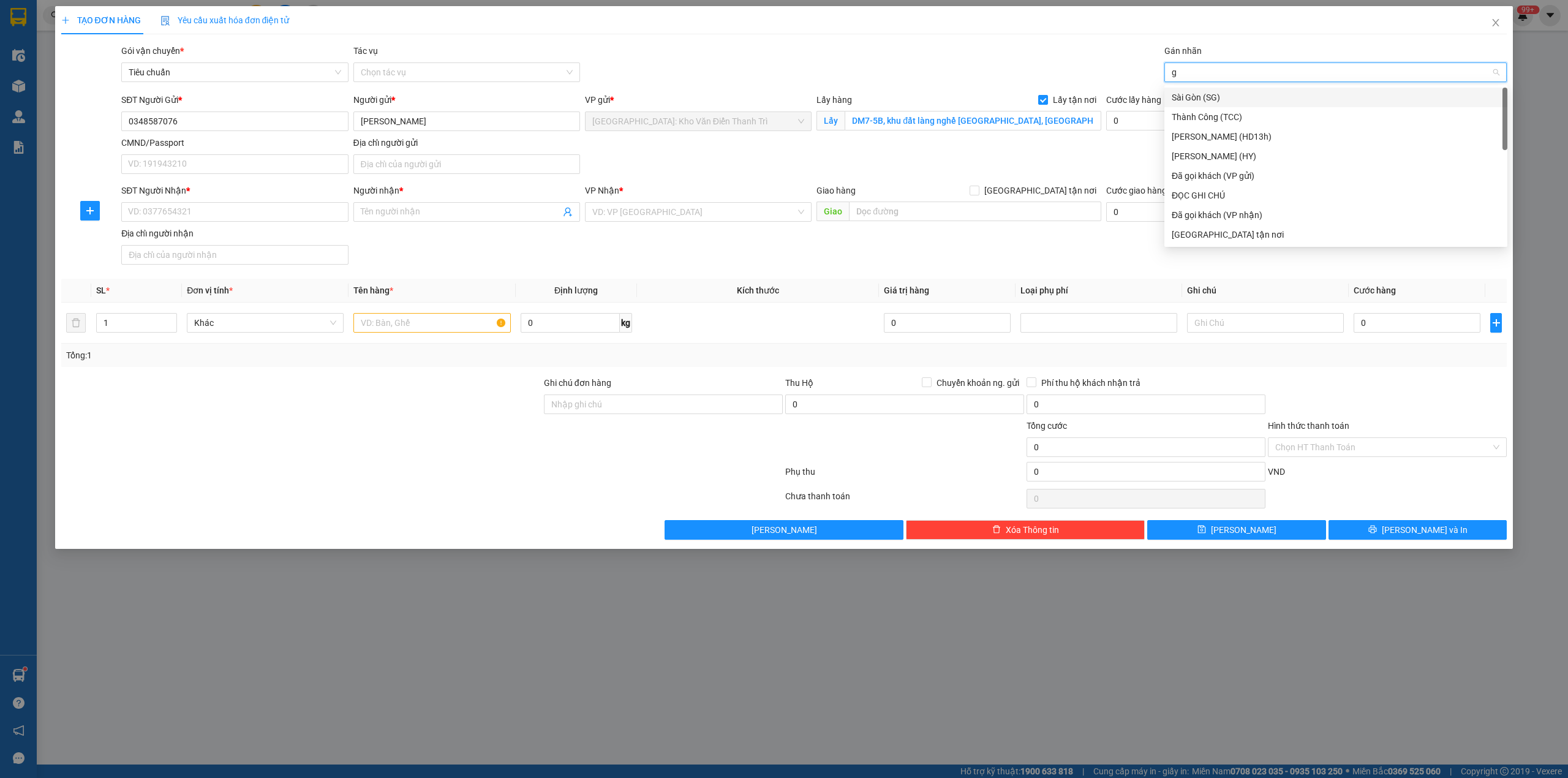
type input "gt"
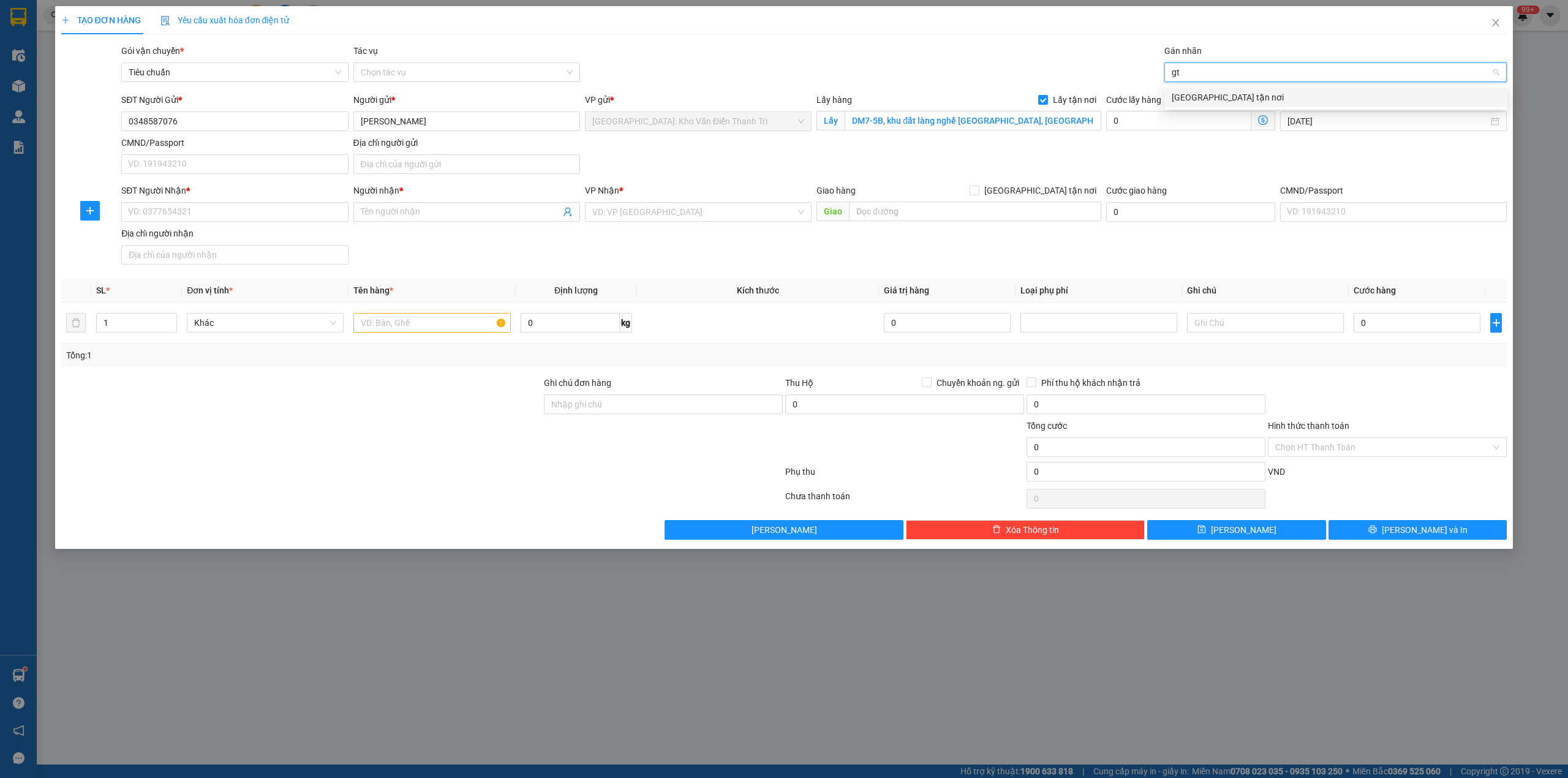
click at [1251, 95] on div "[GEOGRAPHIC_DATA] tận nơi" at bounding box center [1336, 98] width 328 height 13
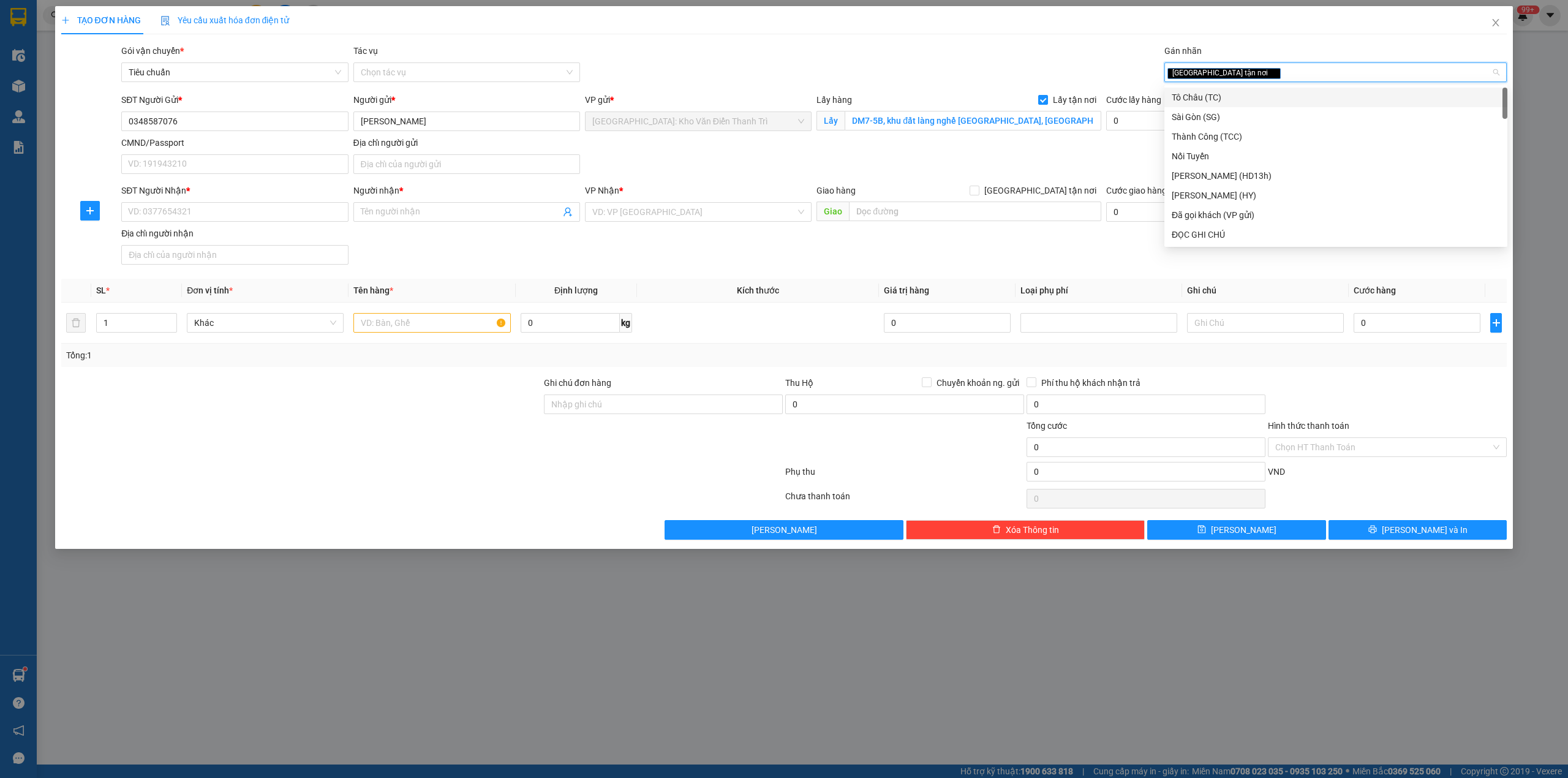
click at [1070, 61] on div "Gói vận chuyển * Tiêu chuẩn Tác vụ Chọn tác vụ Gán nhãn Giao tận nơi" at bounding box center [814, 66] width 1390 height 43
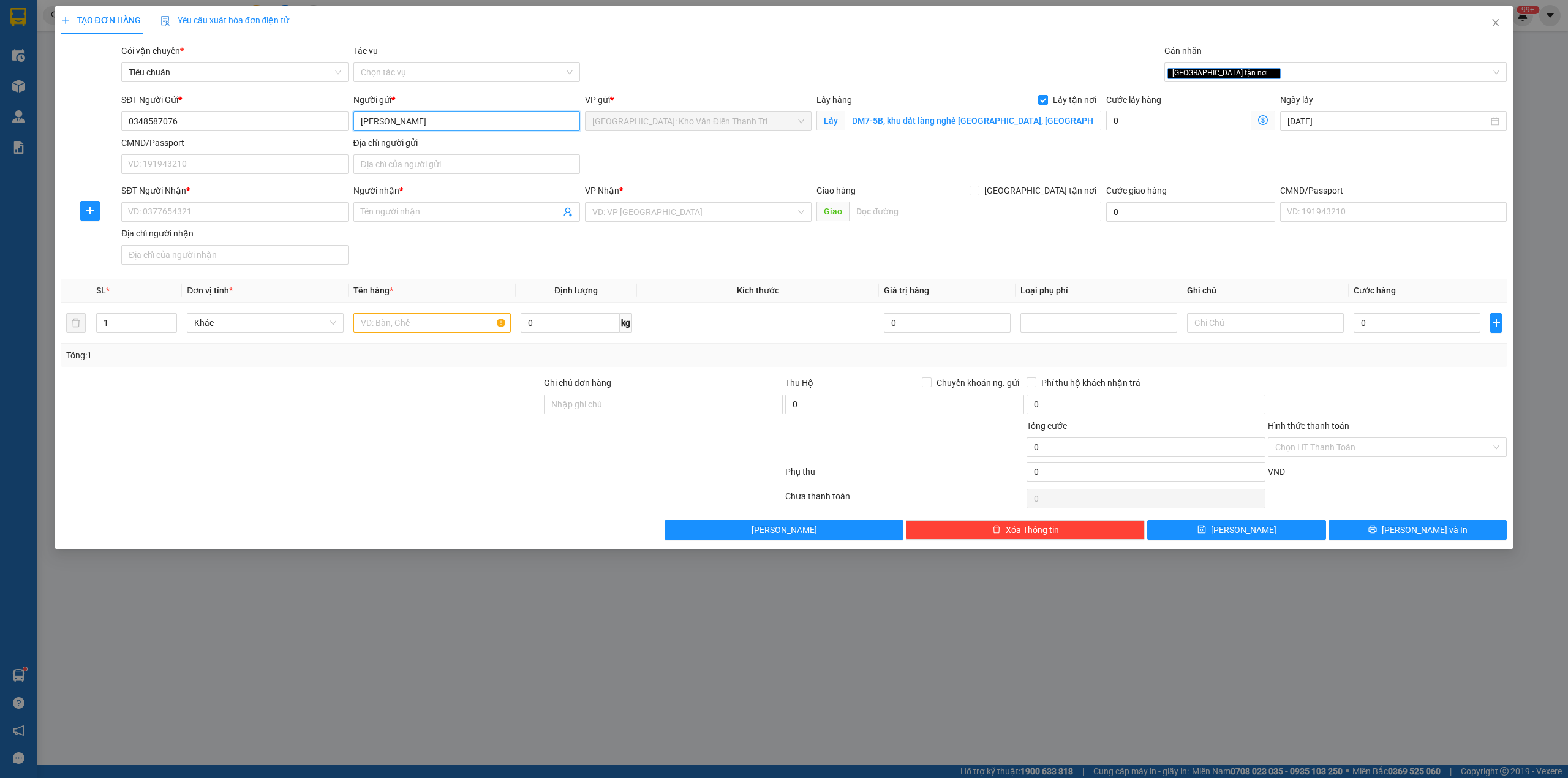
click at [439, 118] on input "Tuệ Minh" at bounding box center [466, 121] width 226 height 19
paste input "0976330263 - in hoa phát"
type input "Tuệ Minh 0976330263 - in hoa phát"
click at [741, 165] on div "SĐT Người Gửi * 0348587076 Người gửi * Tuệ Minh 0976330263 - in hoa phát VP gửi…" at bounding box center [814, 136] width 1390 height 86
click at [326, 212] on input "SĐT Người Nhận *" at bounding box center [235, 212] width 226 height 19
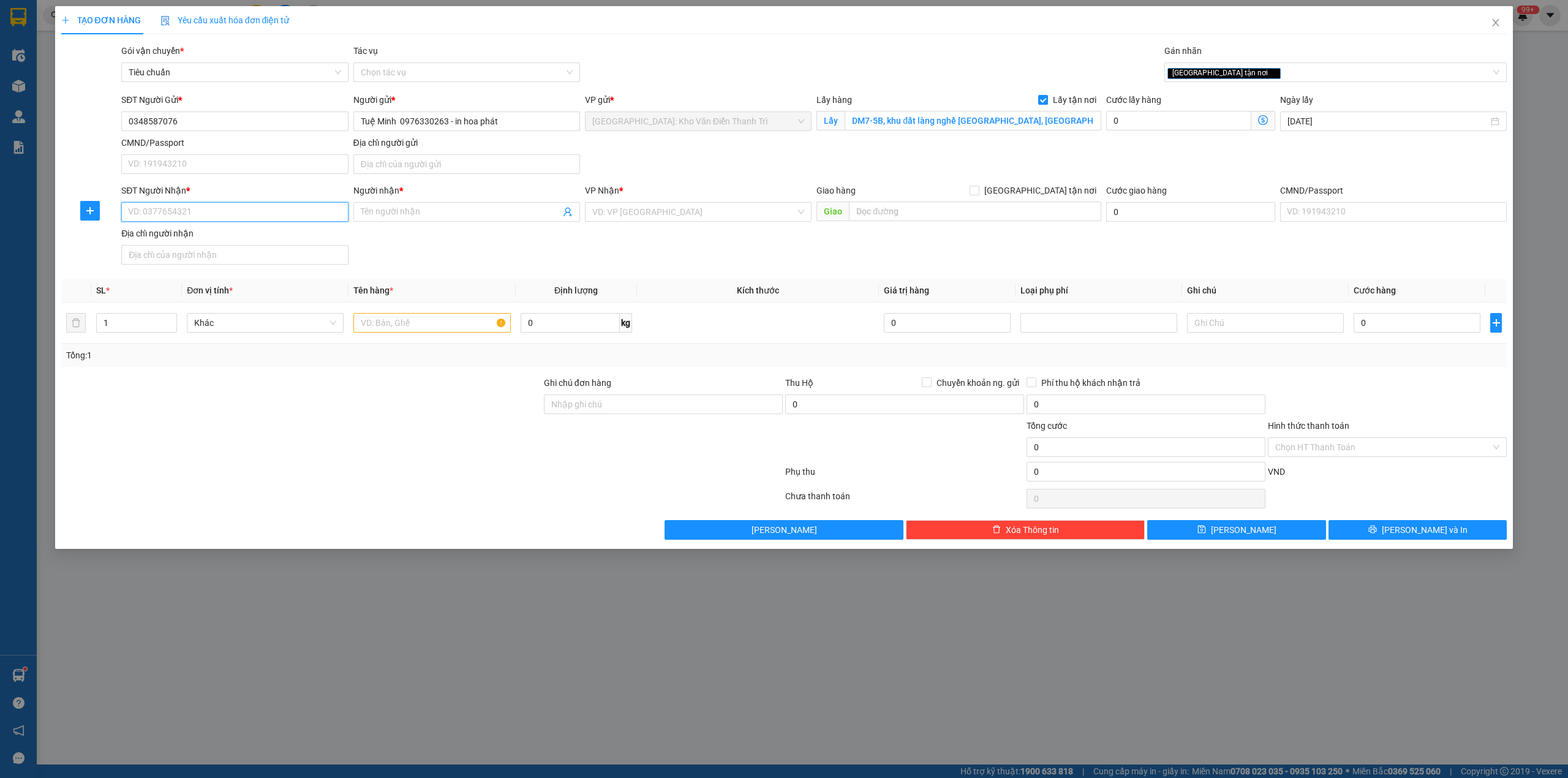
paste input "0399550677"
type input "0399550677"
click at [429, 206] on span at bounding box center [466, 212] width 226 height 19
click at [417, 213] on input "Người nhận *" at bounding box center [460, 212] width 200 height 13
paste input "Thảo"
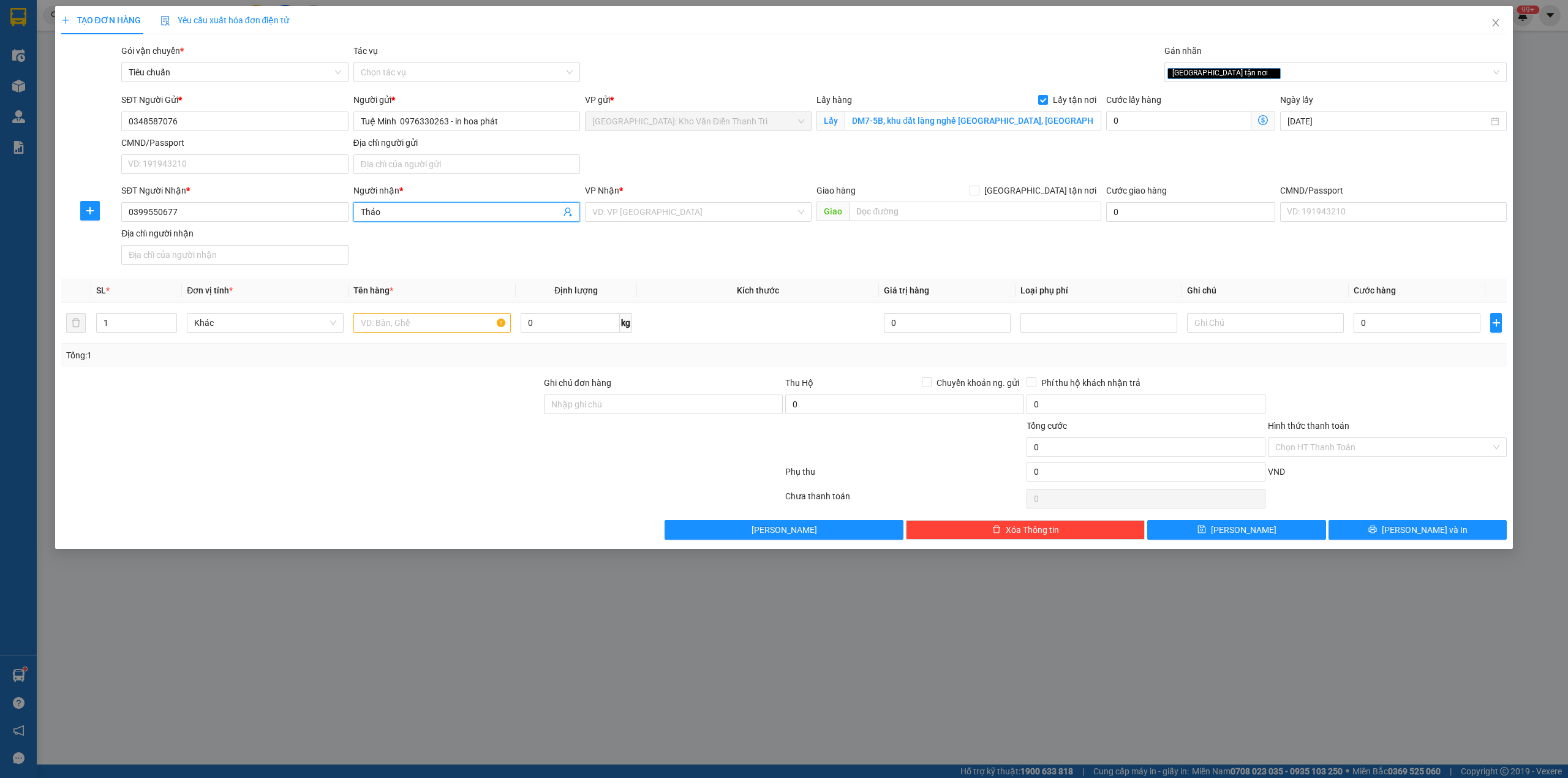
type input "Thảo"
click at [945, 219] on input "text" at bounding box center [975, 212] width 253 height 19
paste input "Chùa thông, thôn thông .xã trung linh huyện ý yên nam định"
type input "Chùa thông, thôn thông .xã trung linh huyện ý yên nam định"
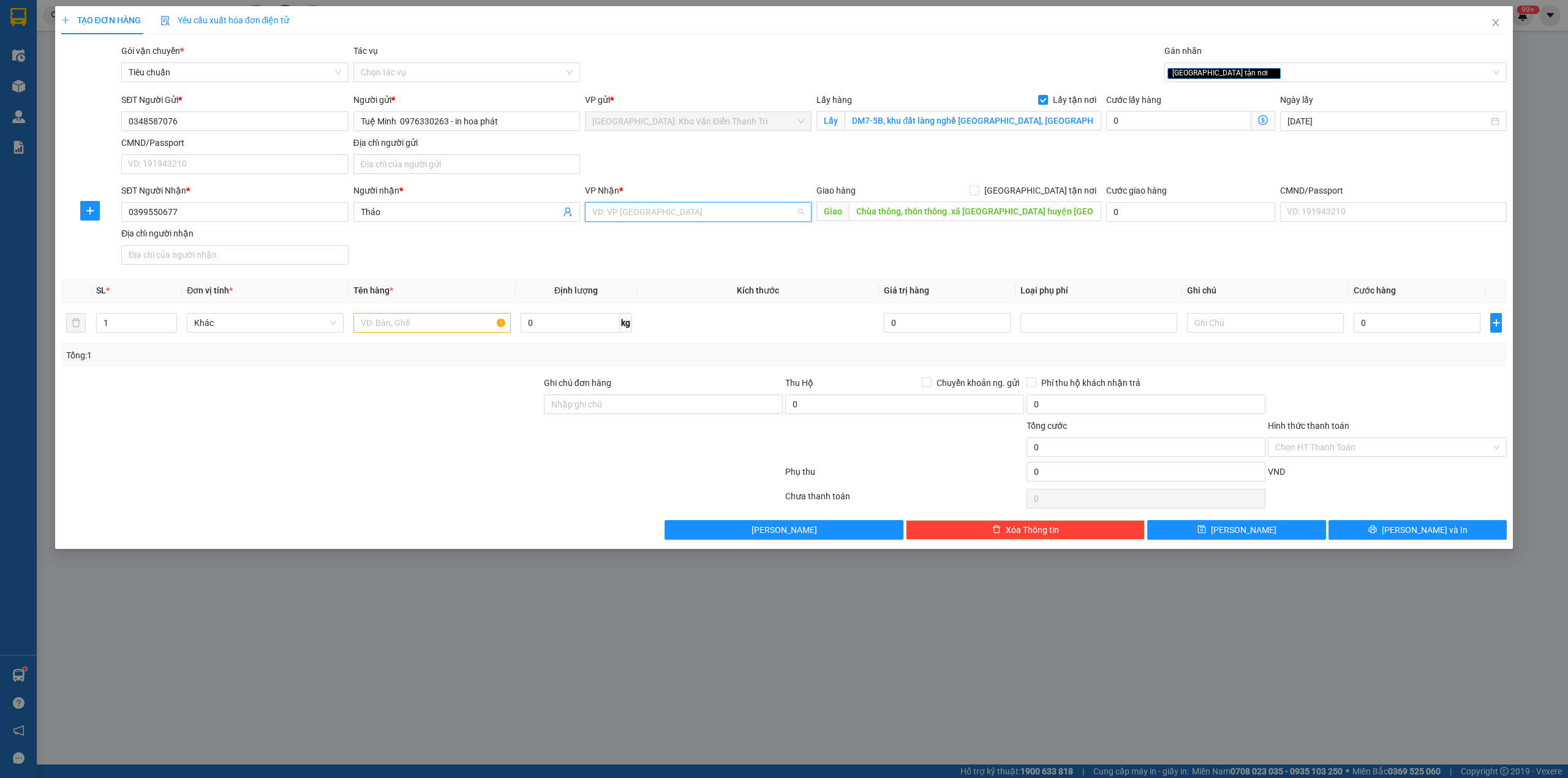
click at [715, 212] on input "search" at bounding box center [693, 212] width 203 height 19
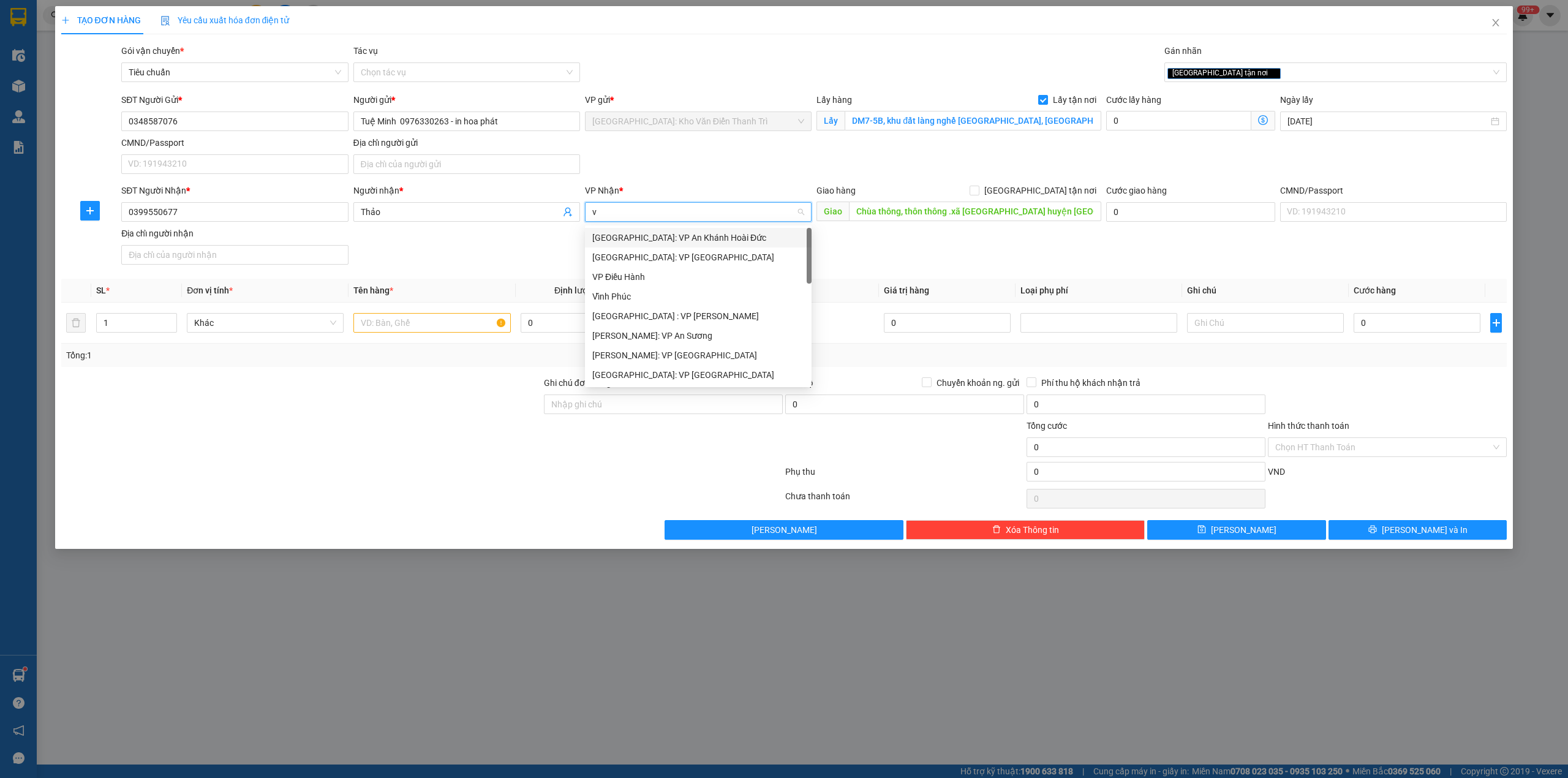
type input "vd"
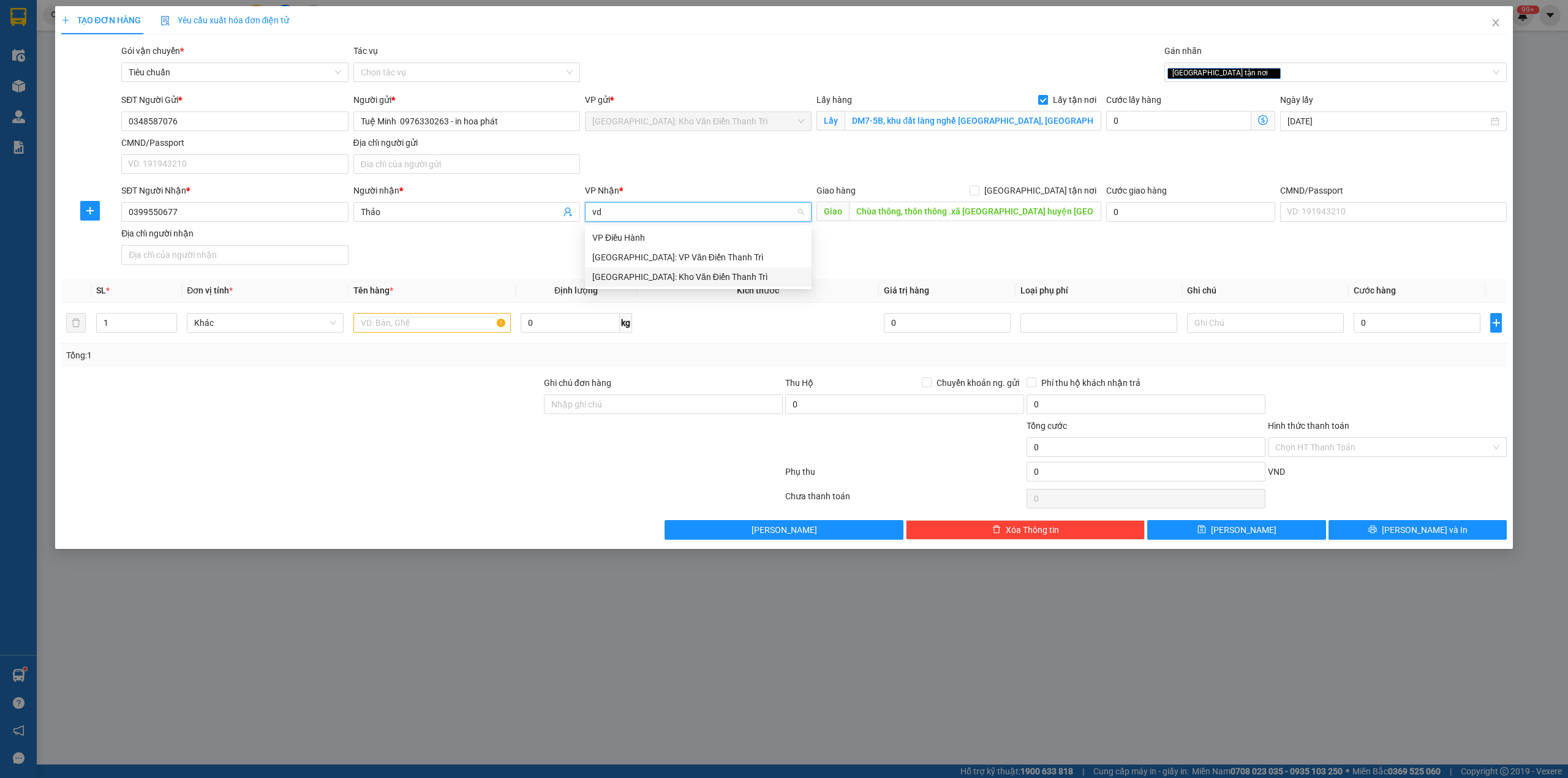
click at [652, 268] on div "[GEOGRAPHIC_DATA]: Kho Văn Điển Thanh Trì" at bounding box center [698, 276] width 226 height 19
drag, startPoint x: 963, startPoint y: 257, endPoint x: 1056, endPoint y: 219, distance: 100.5
click at [964, 257] on div "SĐT Người Nhận * 0399550677 Người nhận * Thảo VP Nhận * Hà Nội: Kho Văn Điển Th…" at bounding box center [814, 227] width 1390 height 86
click at [1064, 194] on span "[GEOGRAPHIC_DATA] tận nơi" at bounding box center [1041, 191] width 122 height 13
click at [978, 194] on input "[GEOGRAPHIC_DATA] tận nơi" at bounding box center [974, 190] width 9 height 9
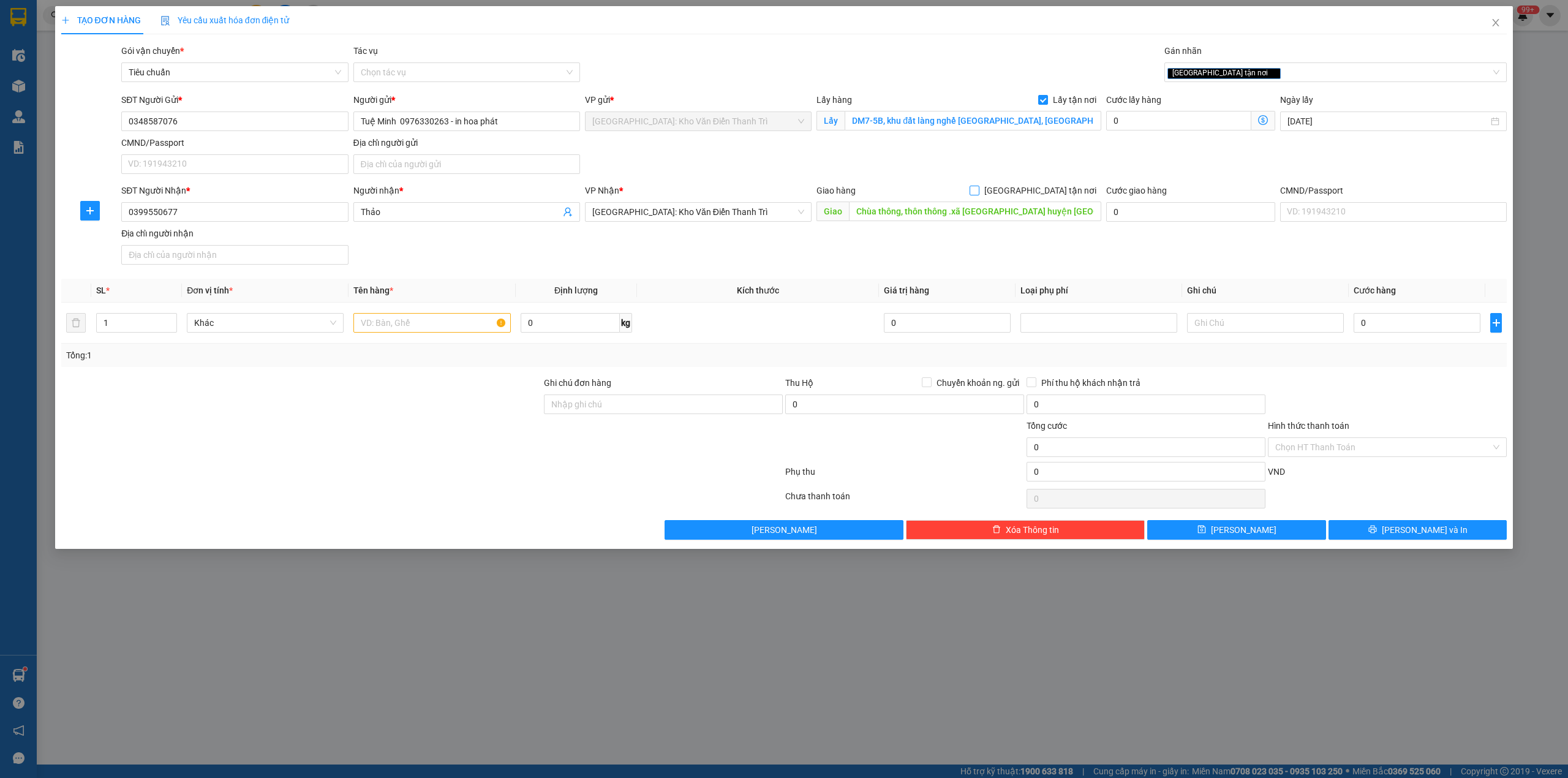
checkbox input "true"
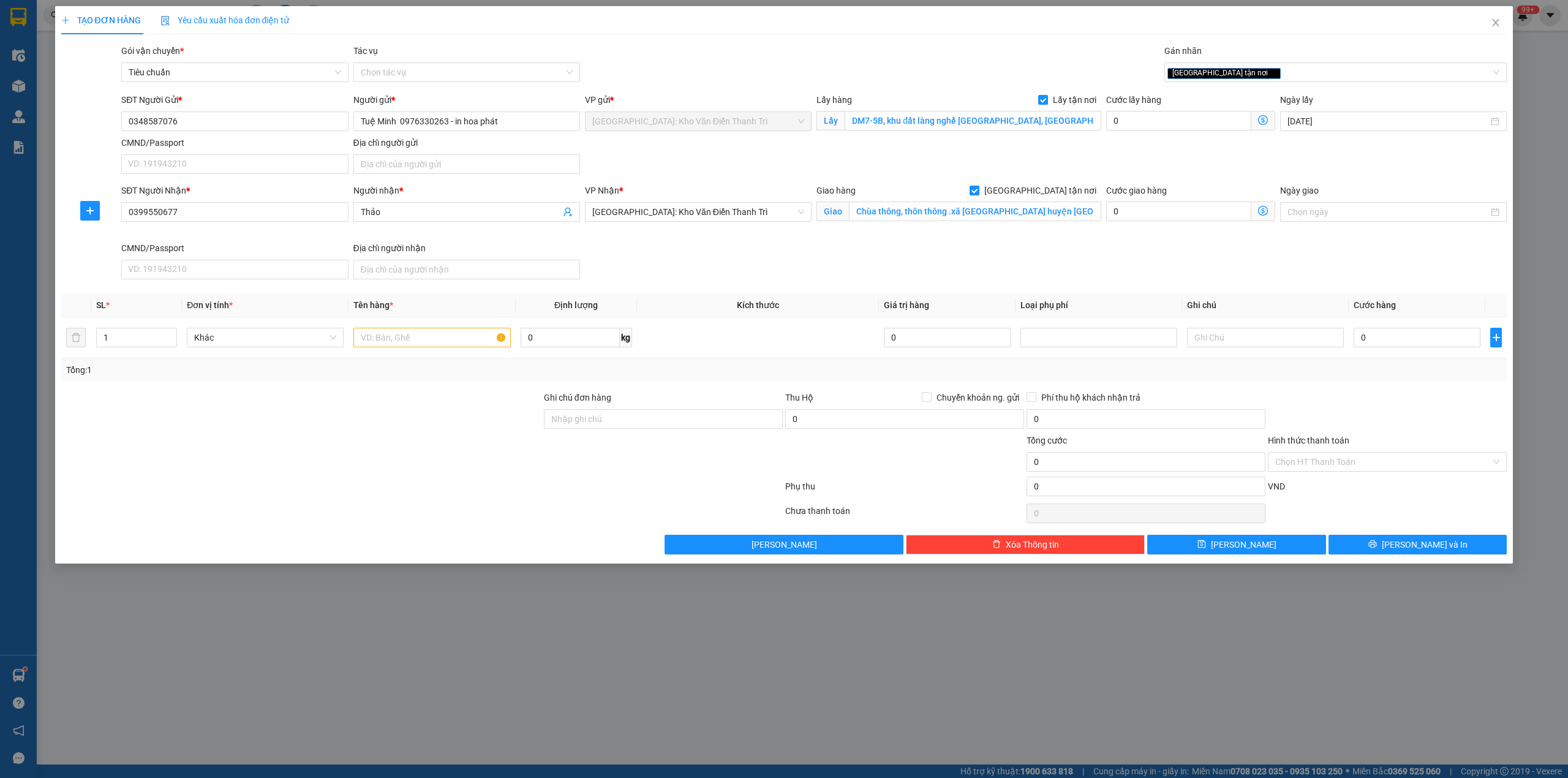
click at [1129, 179] on div "SĐT Người Gửi * 0348587076 Người gửi * Tuệ Minh 0976330263 - in hoa phát VP gửi…" at bounding box center [814, 136] width 1390 height 86
click at [451, 334] on input "text" at bounding box center [431, 338] width 156 height 19
click at [432, 341] on input "text" at bounding box center [431, 338] width 156 height 19
paste input "4 thùng sách"
type input "4 thùng sách"
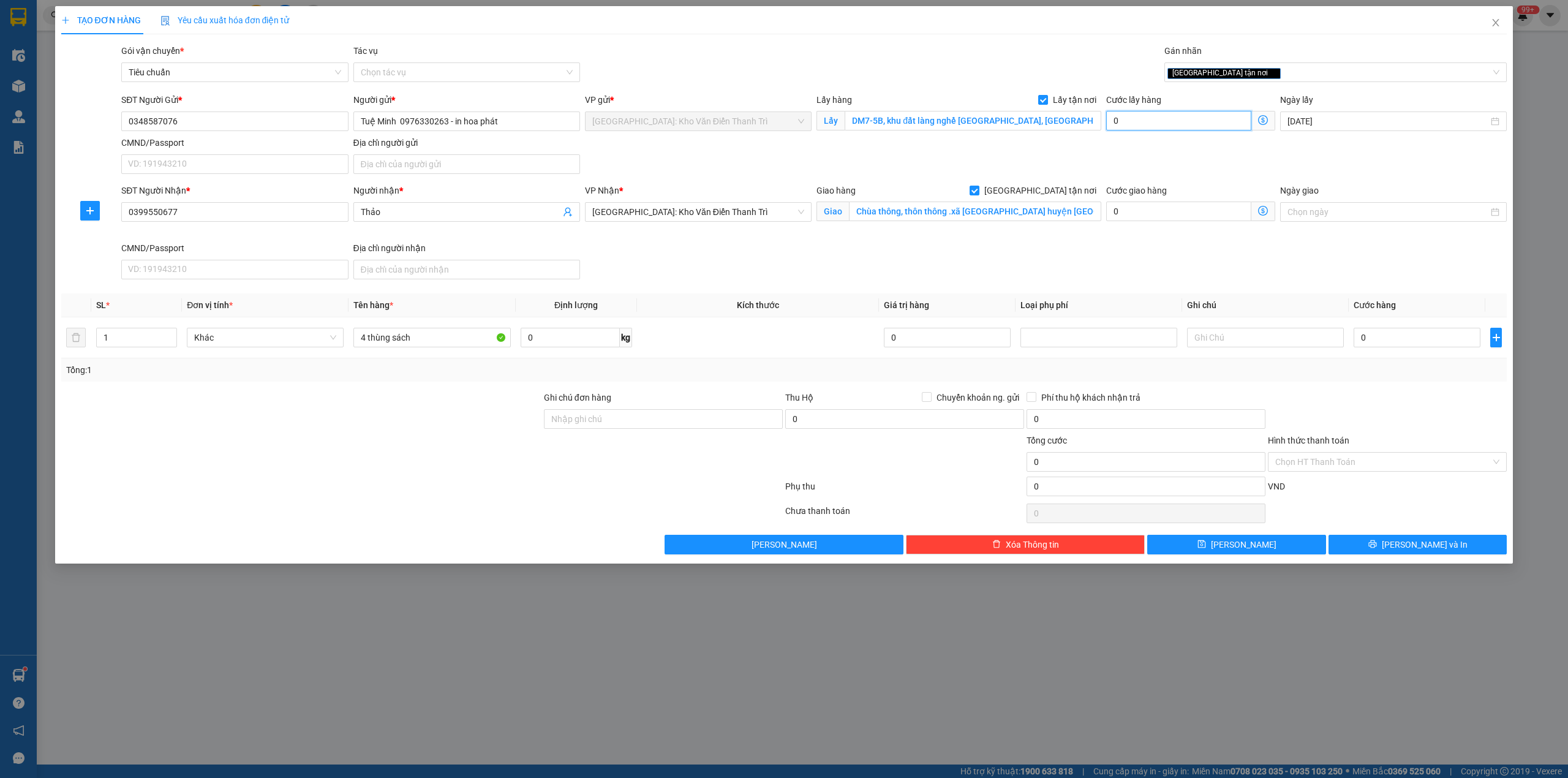
click at [1142, 124] on input "0" at bounding box center [1178, 121] width 145 height 19
type input "6"
type input "65"
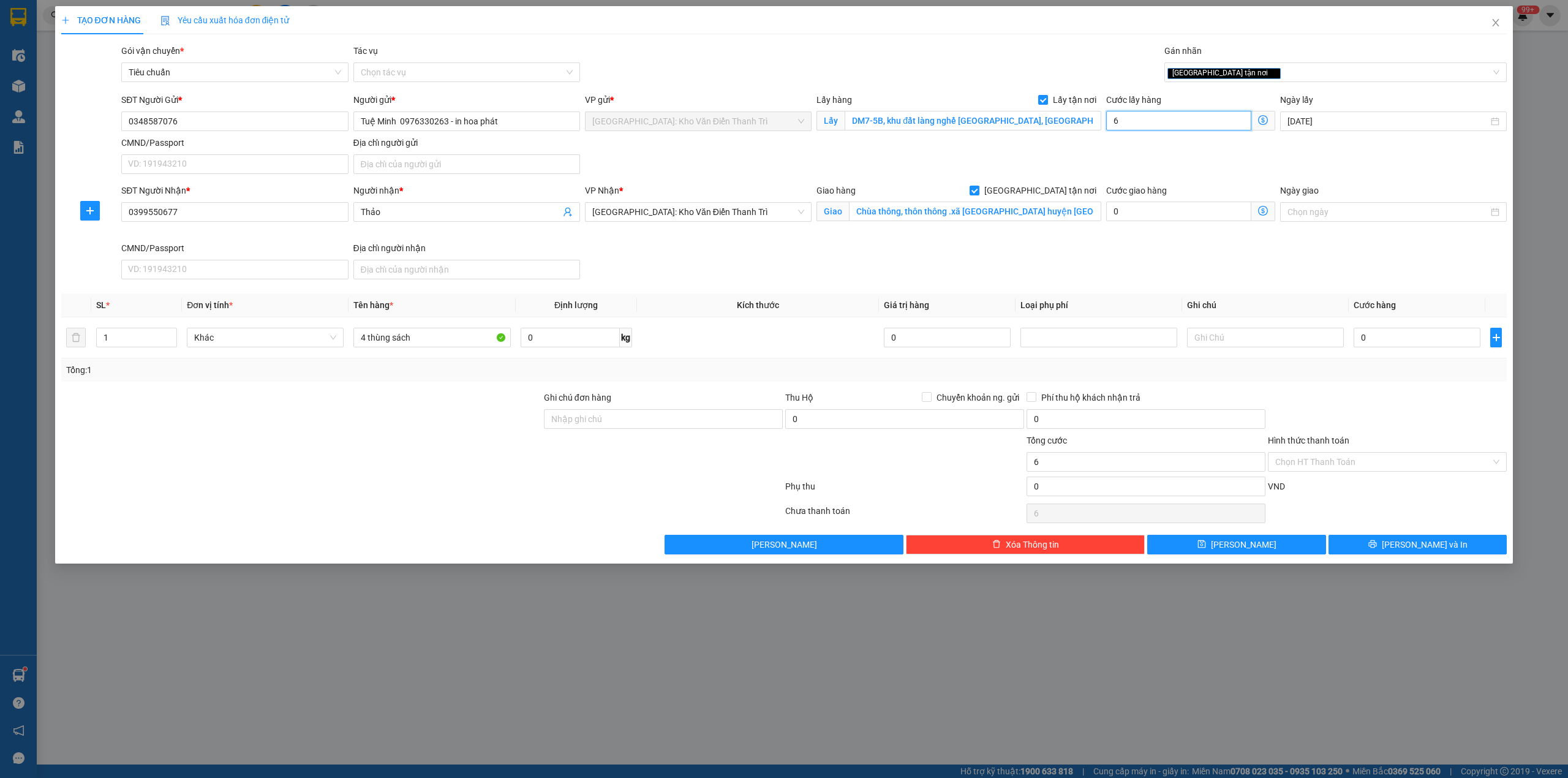
type input "65"
type input "65.000"
click at [1388, 347] on input "0" at bounding box center [1417, 338] width 127 height 19
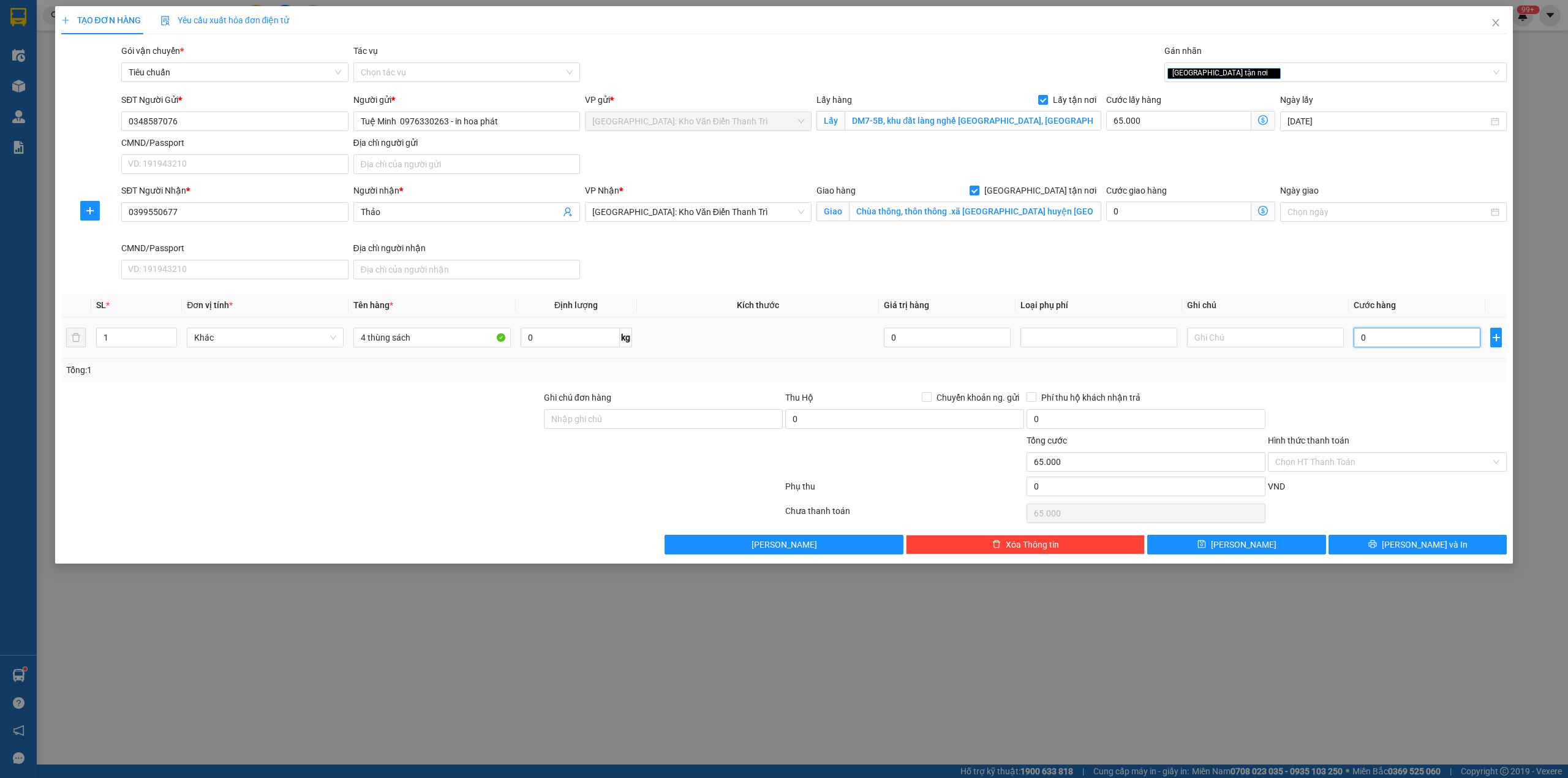
type input "1"
type input "65.001"
type input "18"
type input "65.018"
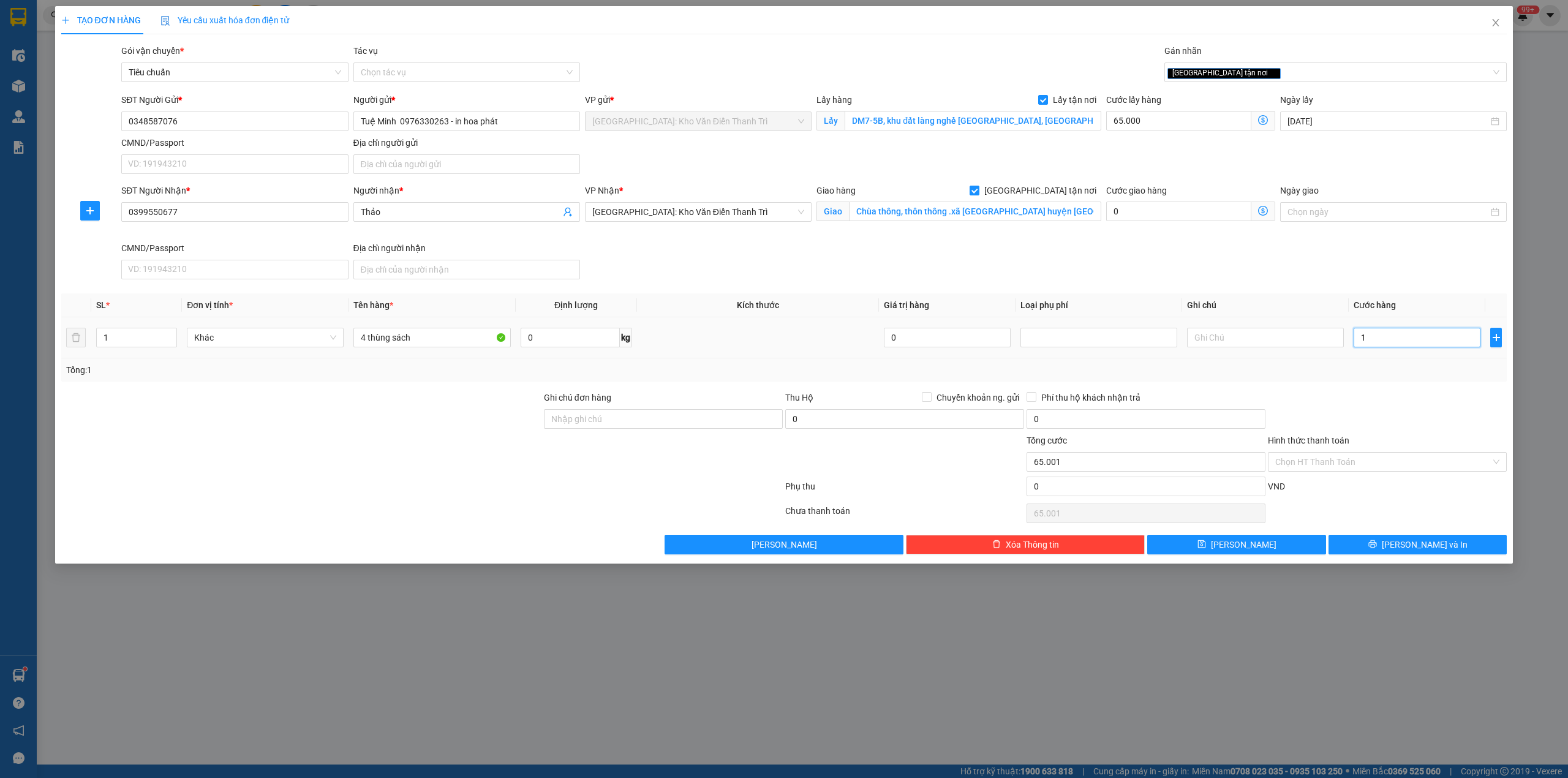
type input "65.018"
type input "185"
type input "65.185"
type input "185.000"
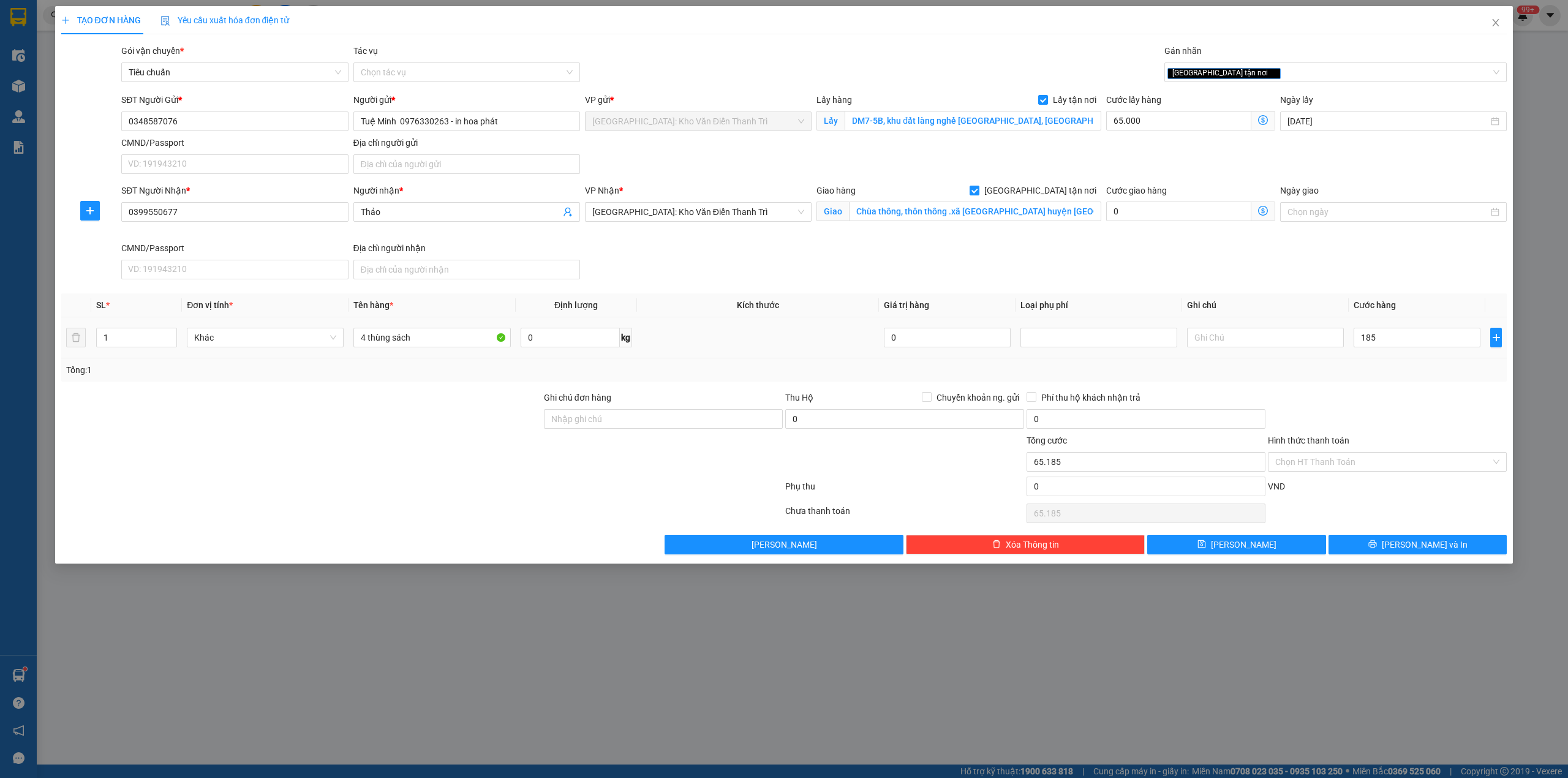
type input "250.000"
click at [1376, 374] on div "Tổng: 1" at bounding box center [784, 370] width 1436 height 13
click at [451, 347] on input "4 thùng sách" at bounding box center [431, 338] width 156 height 19
type input "4 thùng sách ( hàng gấp)"
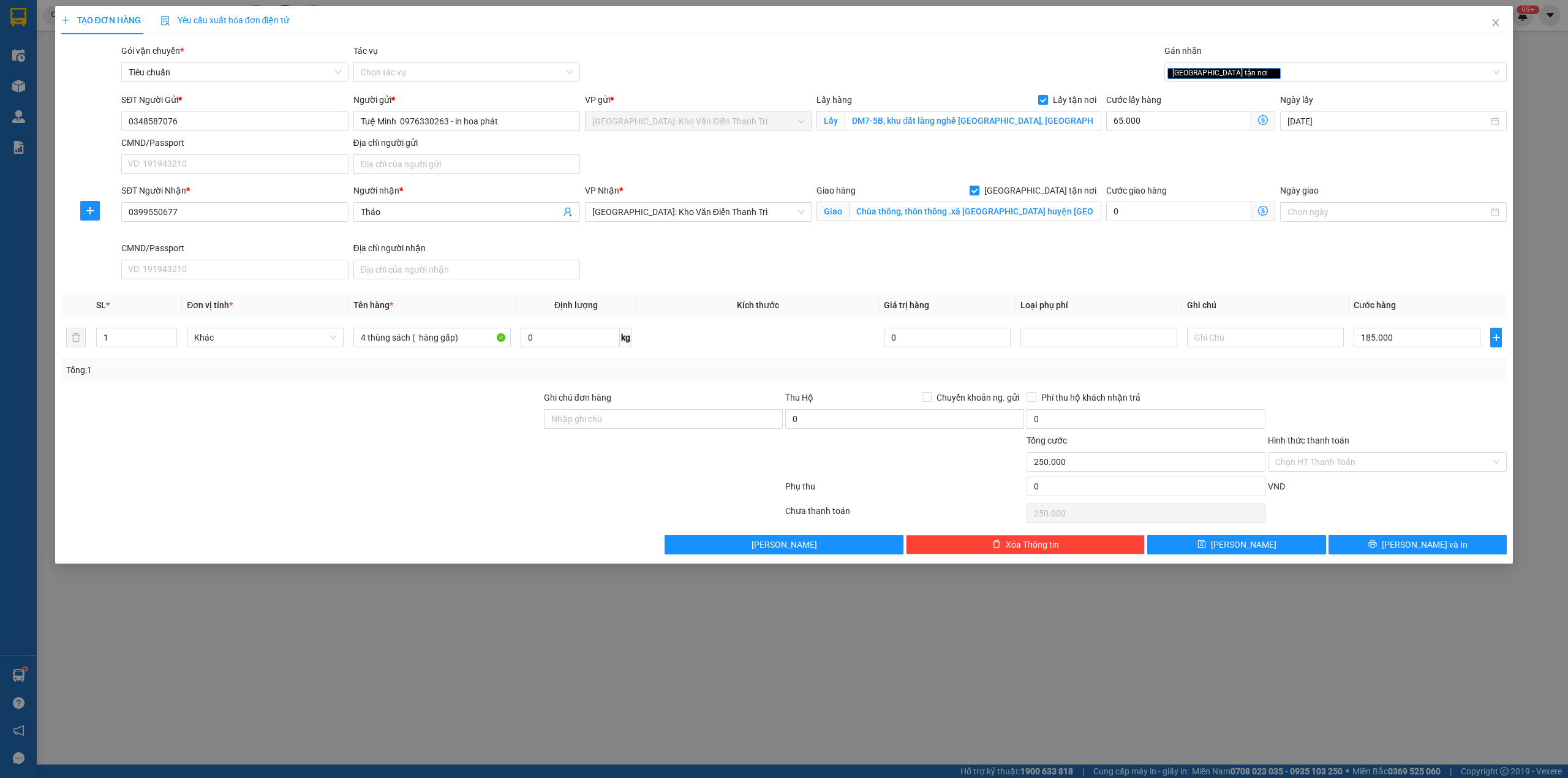
click at [538, 446] on div at bounding box center [302, 455] width 483 height 43
click at [625, 425] on input "Ghi chú đơn hàng" at bounding box center [663, 419] width 239 height 19
type input "nhận nguyên kiện,giao nguyên kiện,bể vỡ khồng đền, XIN NHẸ TAY"
click at [733, 381] on div "Tổng: 1" at bounding box center [784, 370] width 1446 height 23
click at [704, 417] on input "nhận nguyên kiện,giao nguyên kiện,bể vỡ khồng đền, XIN NHẸ TAY" at bounding box center [663, 419] width 239 height 19
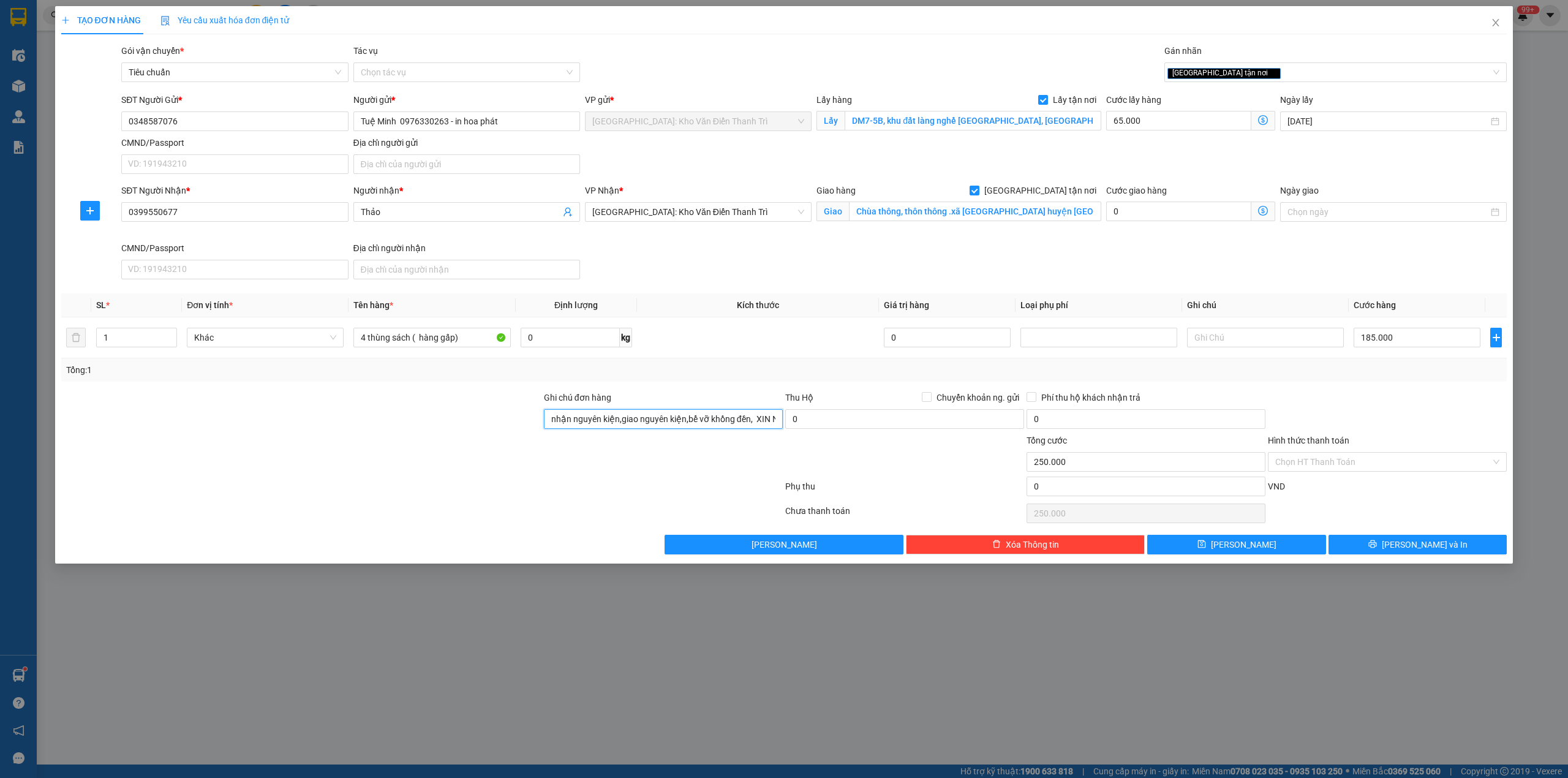
click at [704, 417] on input "nhận nguyên kiện,giao nguyên kiện,bể vỡ khồng đền, XIN NHẸ TAY" at bounding box center [663, 419] width 239 height 19
click at [730, 364] on div "Tổng: 1" at bounding box center [784, 370] width 1446 height 23
click at [1258, 554] on button "Lưu" at bounding box center [1237, 545] width 179 height 19
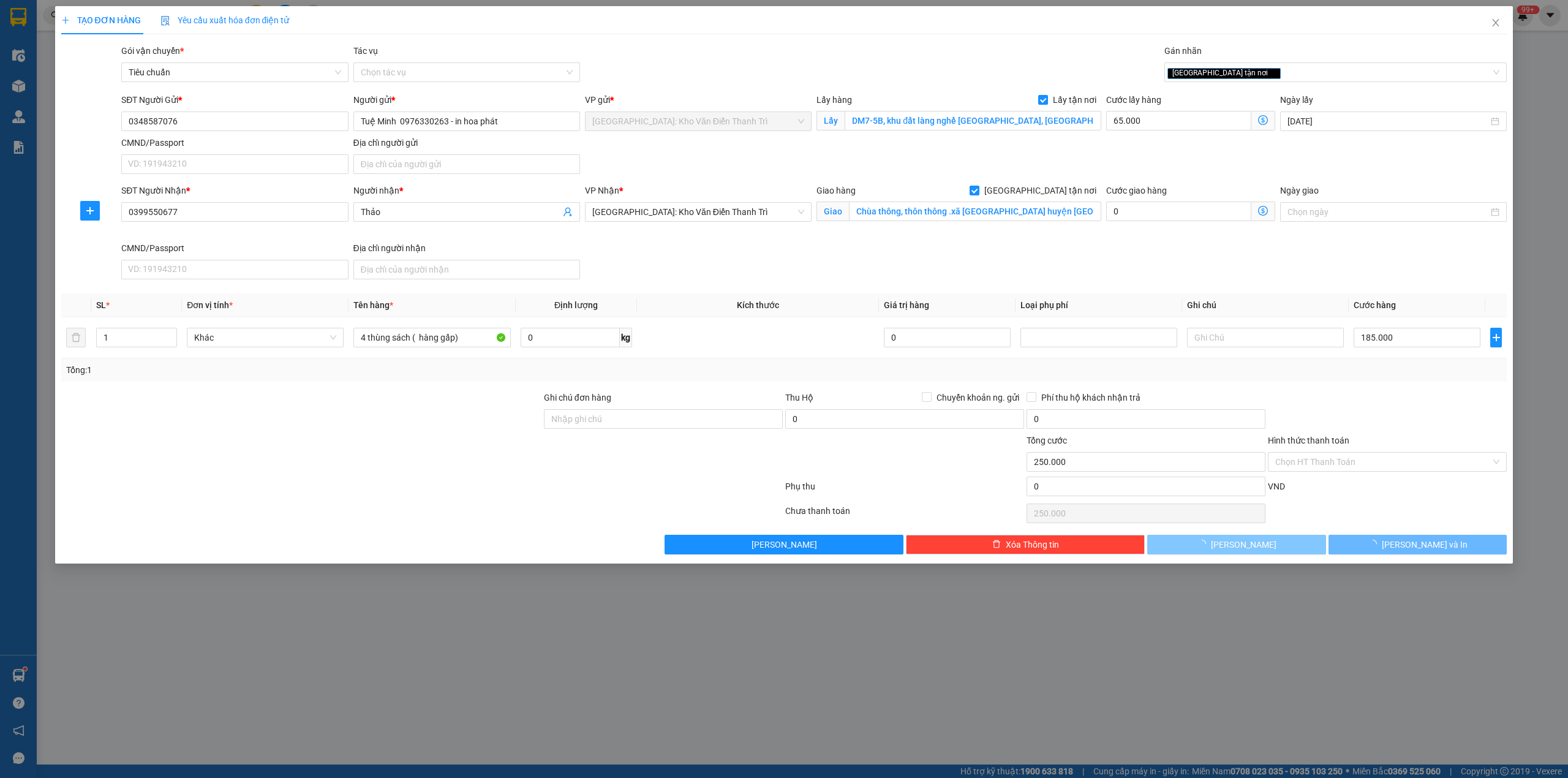
checkbox input "false"
type input "0"
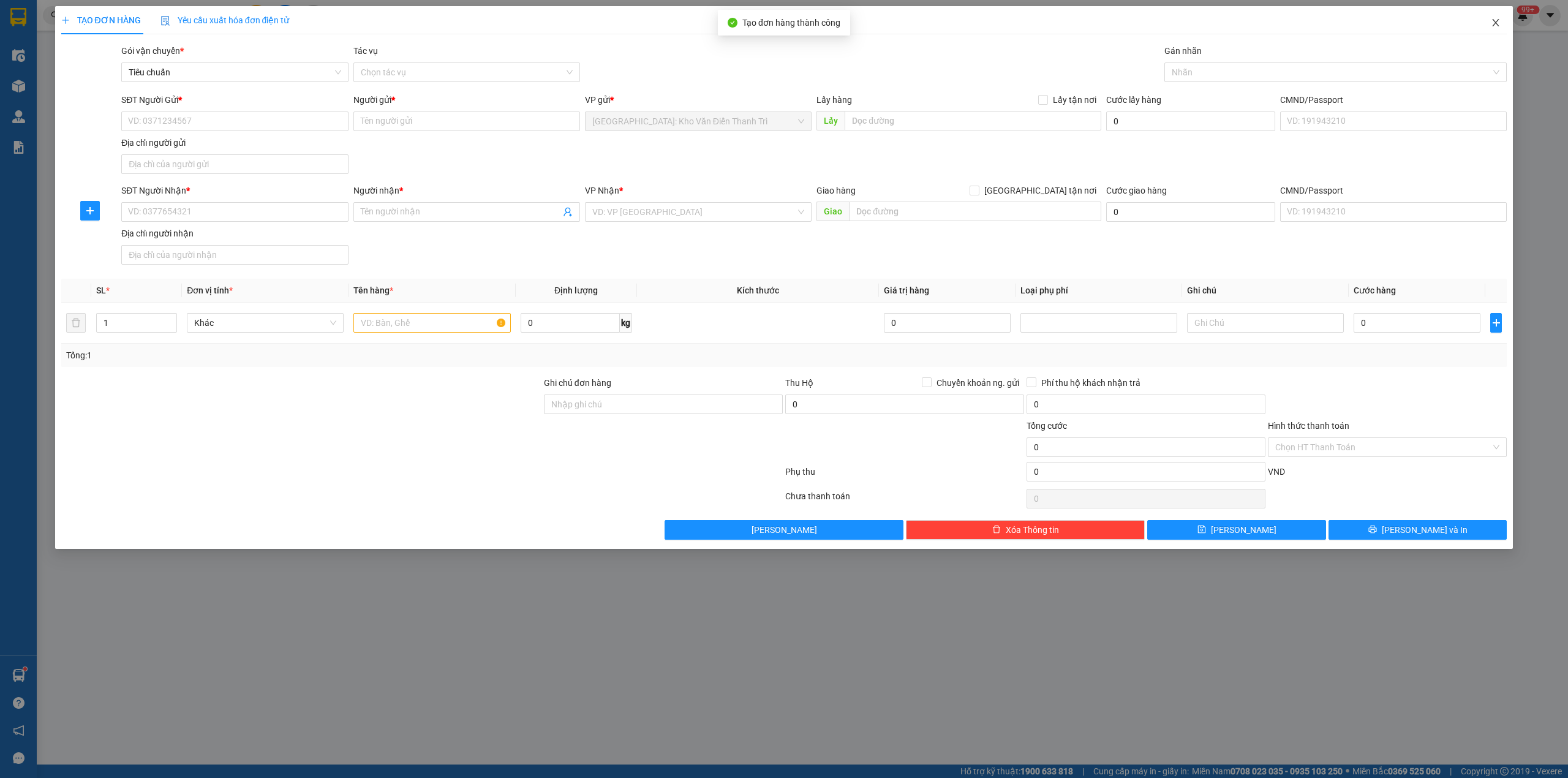
click at [1495, 27] on icon "close" at bounding box center [1495, 22] width 10 height 10
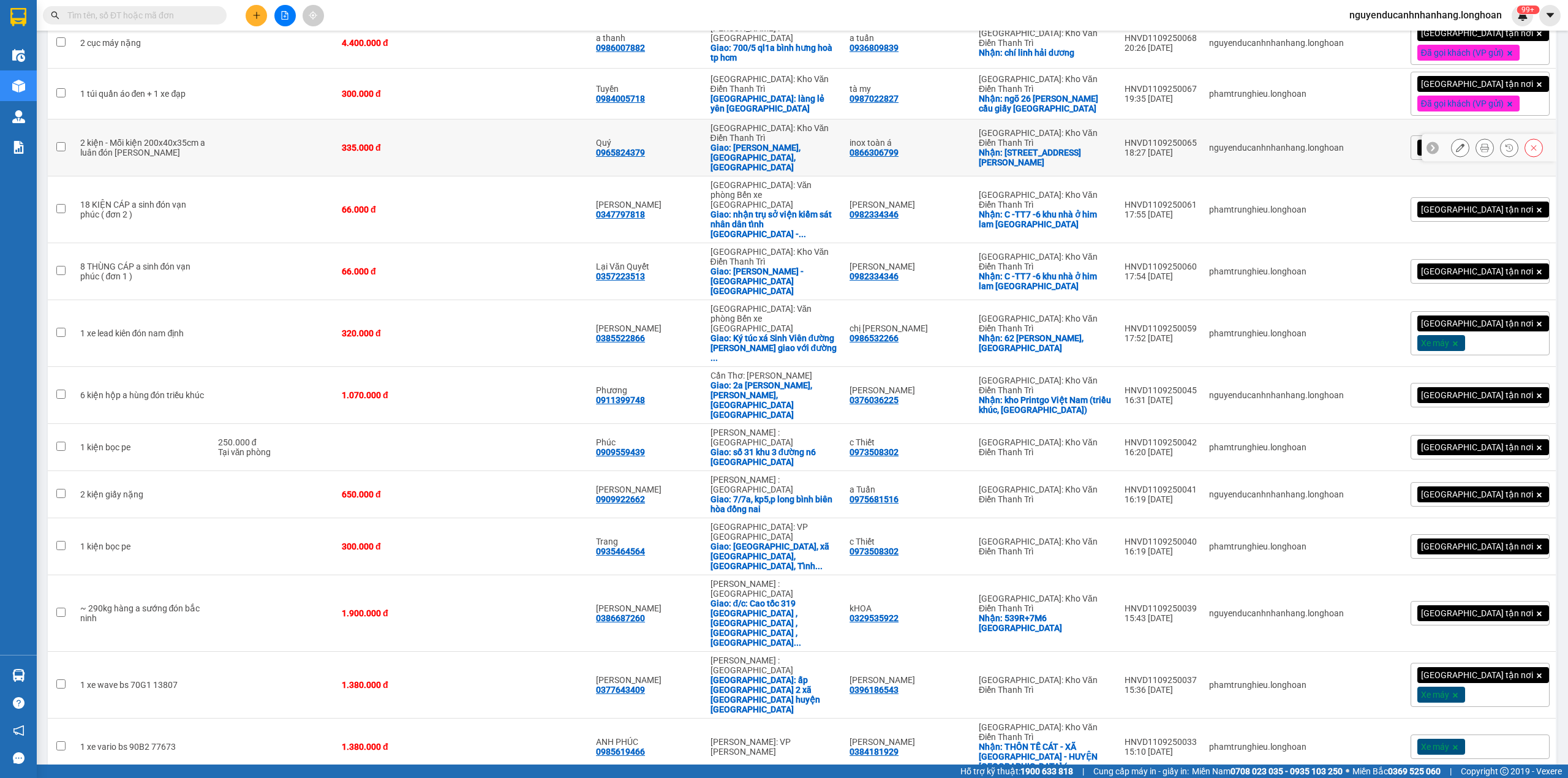
scroll to position [520, 0]
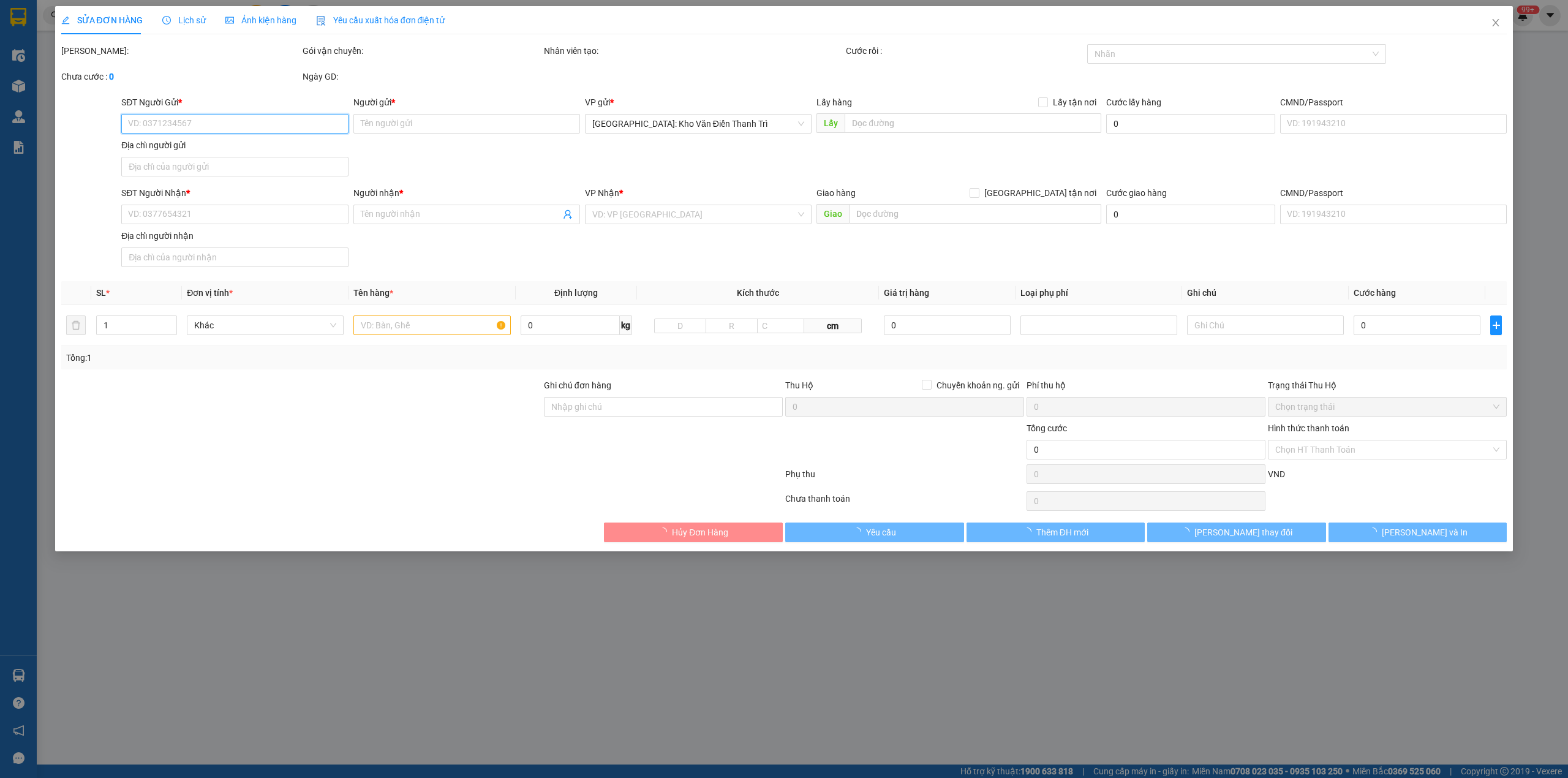
type input "0949562668"
type input "hùng"
checkbox input "true"
type input "1 Hàng Cá, Hoàn Kiếm, Hà Nội"
type input "0949562668"
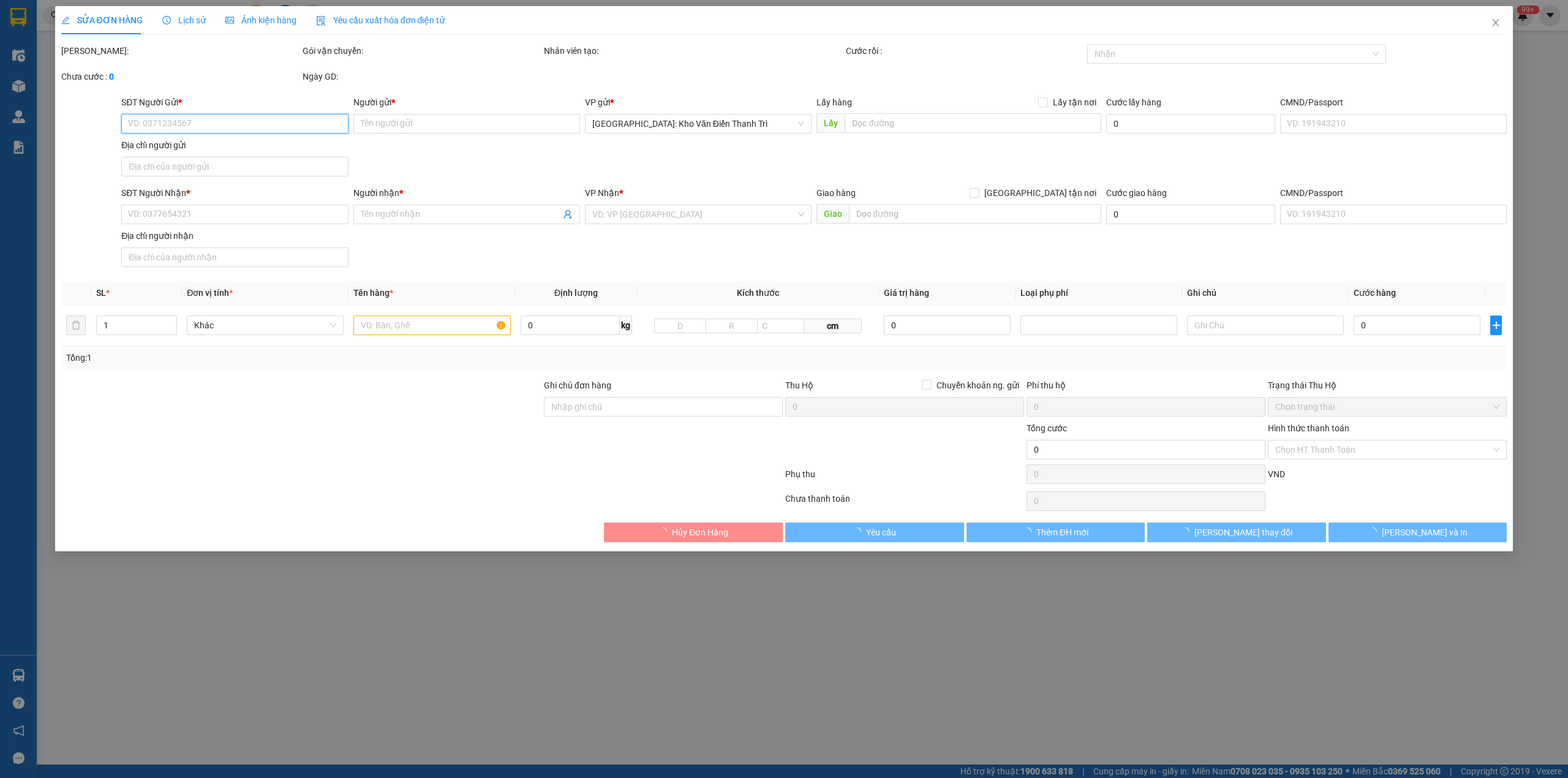
type input "Hùng"
checkbox input "true"
type input "Phòng L110, số 3 đường Lê Trực, P7, Bình Thạnh, Tp HCM"
type input "230.000"
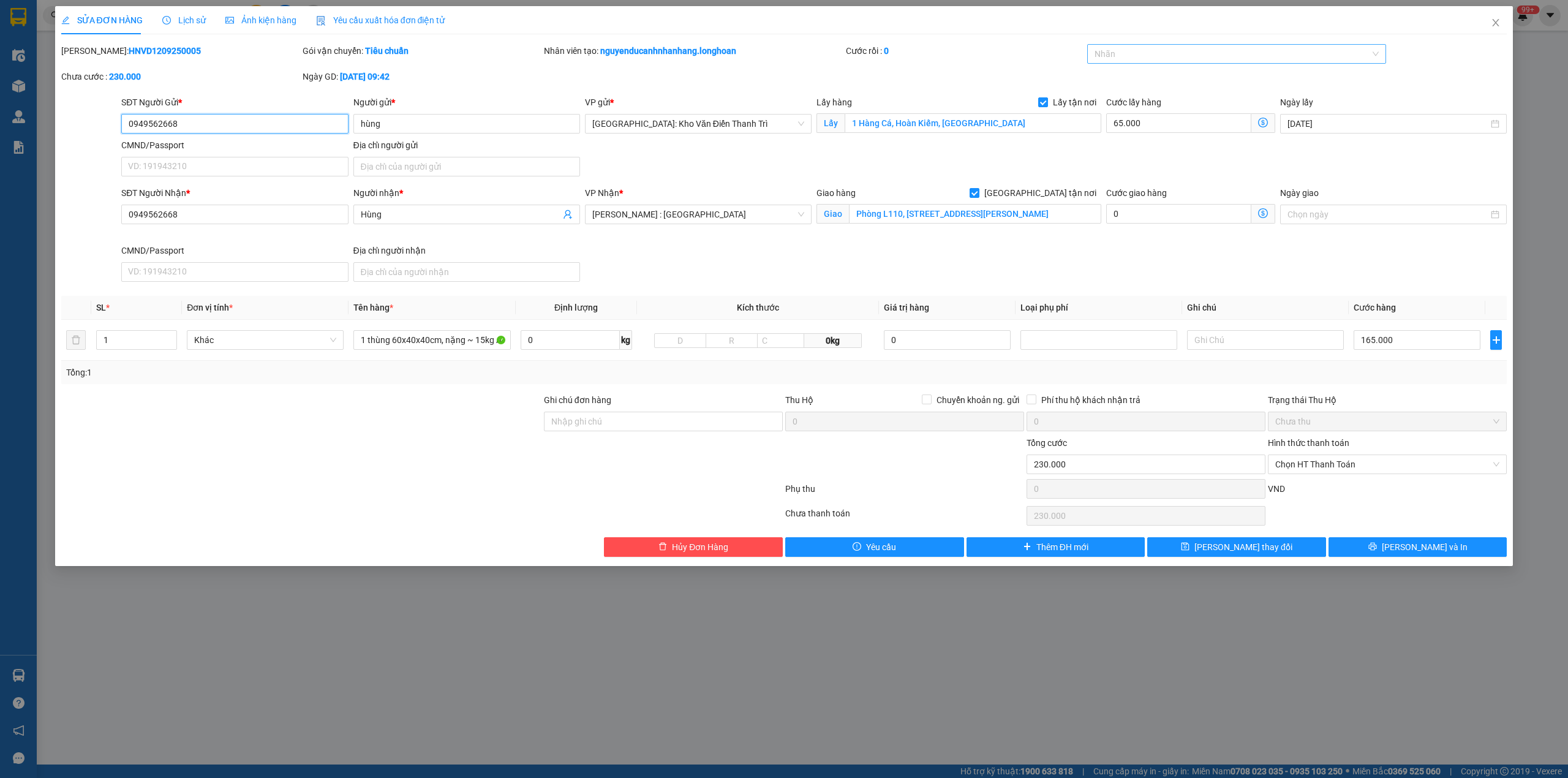
click at [1142, 64] on div "Nhãn" at bounding box center [1237, 54] width 299 height 19
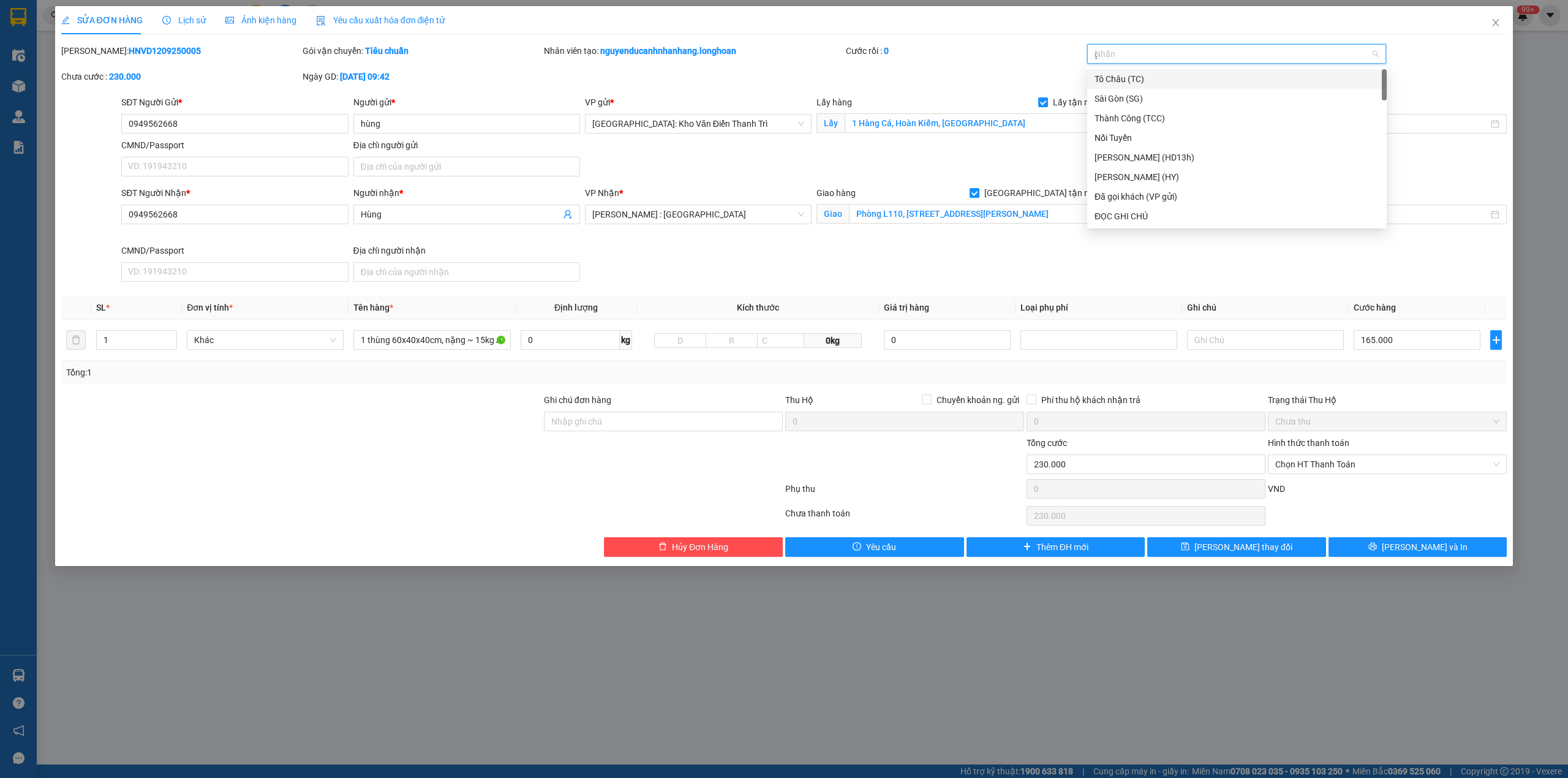
type input "gt"
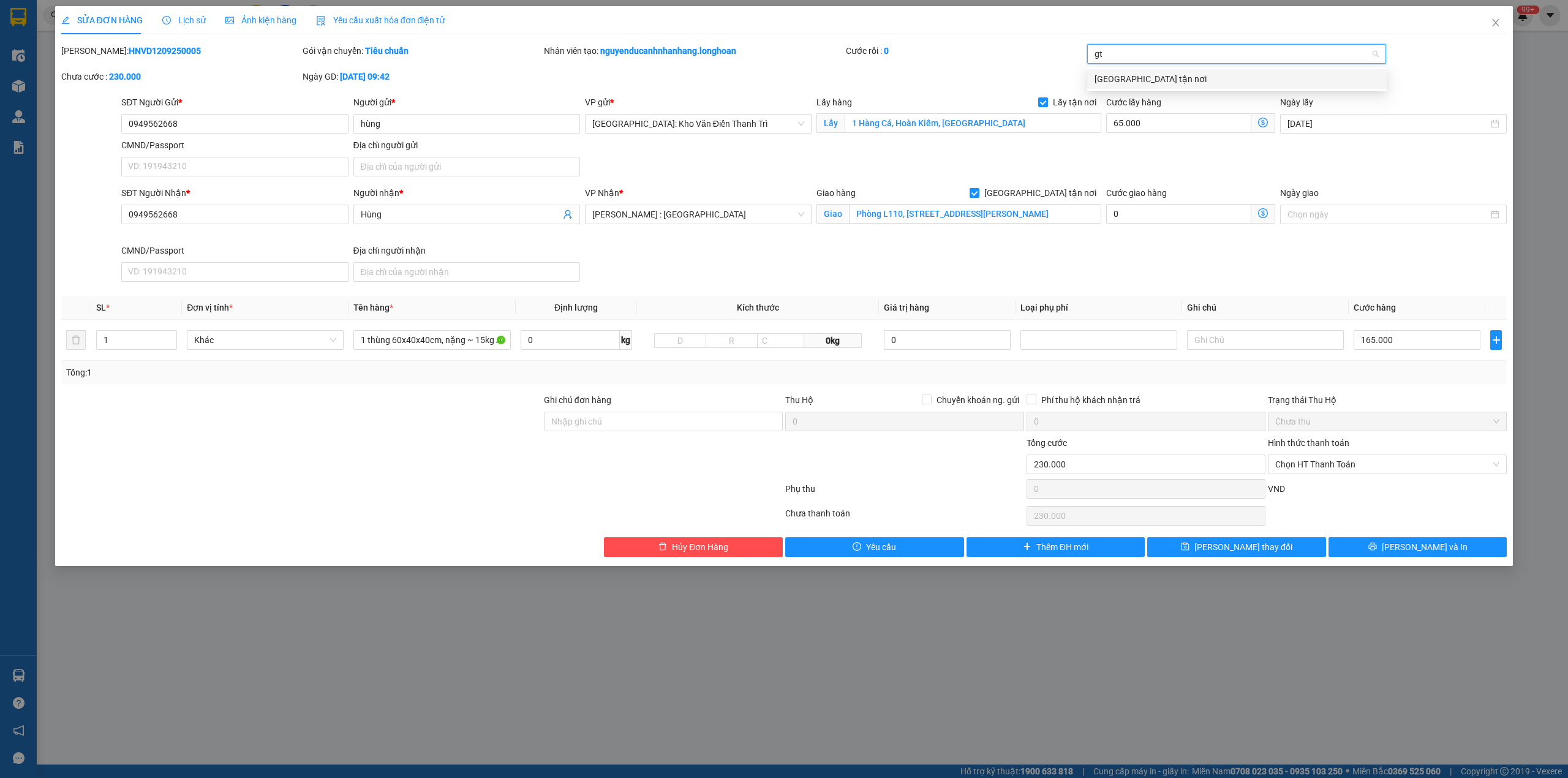
drag, startPoint x: 1139, startPoint y: 84, endPoint x: 1041, endPoint y: 76, distance: 98.3
click at [1135, 84] on div "[GEOGRAPHIC_DATA] tận nơi" at bounding box center [1237, 79] width 285 height 13
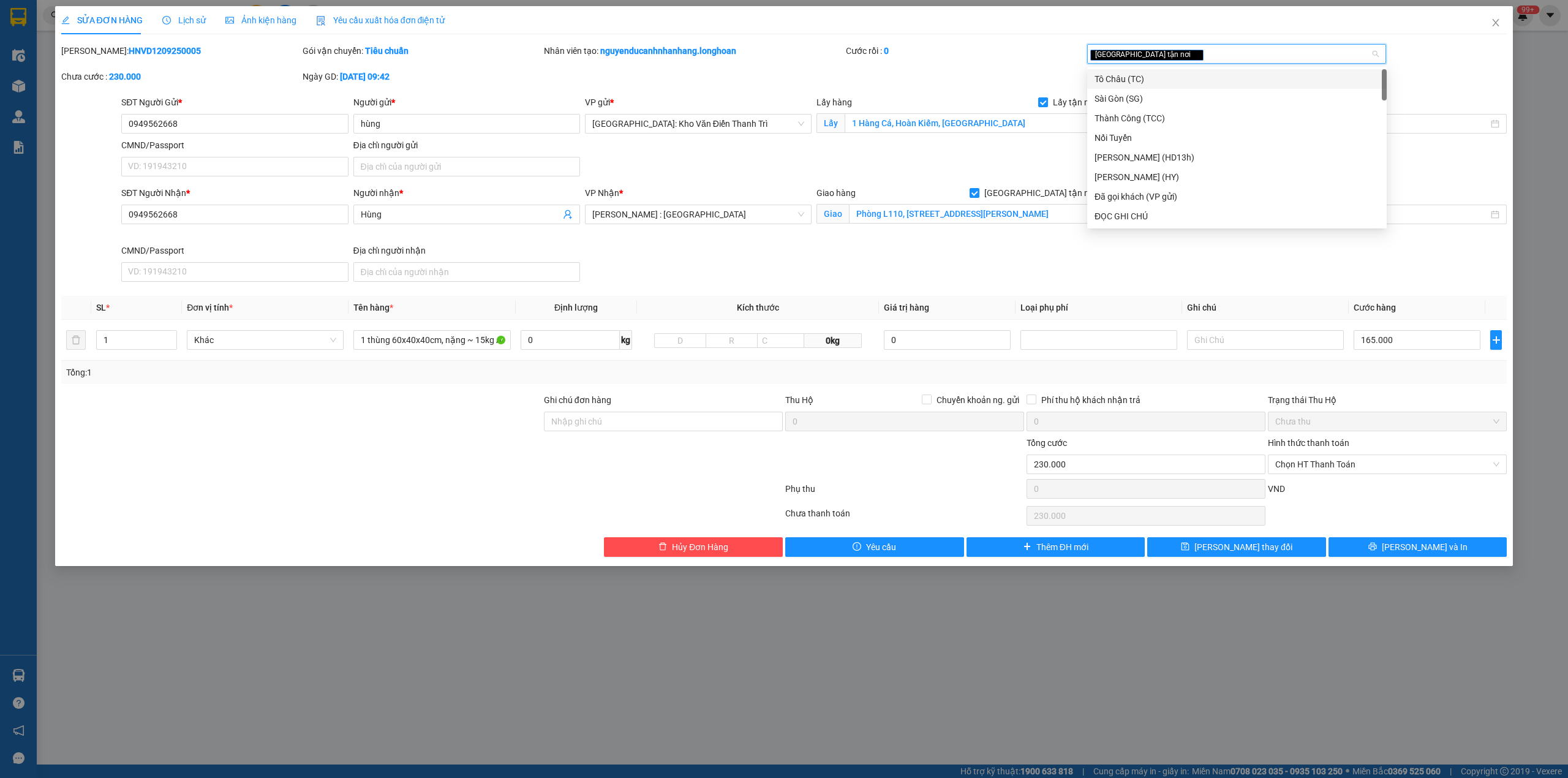
click at [1023, 74] on div "Mã ĐH: HNVD1209250005 Gói vận chuyển: Tiêu chuẩn Nhân viên tạo: nguyenducanhnha…" at bounding box center [784, 69] width 1449 height 51
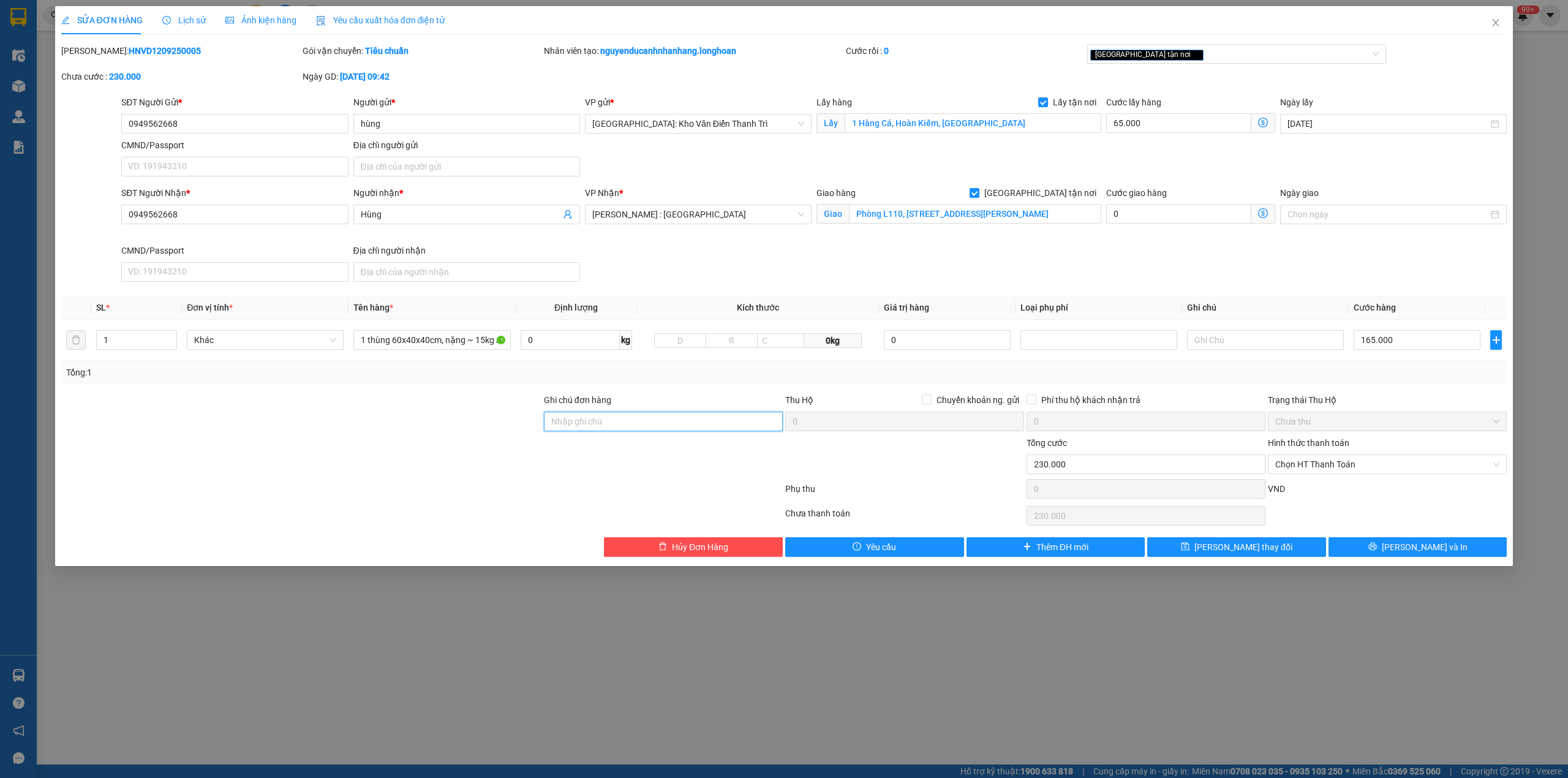
click at [632, 426] on input "Ghi chú đơn hàng" at bounding box center [663, 422] width 239 height 19
type input "nhận nguyên kiện,giao nguyên kiện,bể vỡ khồng đền, XIN NHẸ TAY"
click at [489, 464] on div at bounding box center [302, 458] width 483 height 43
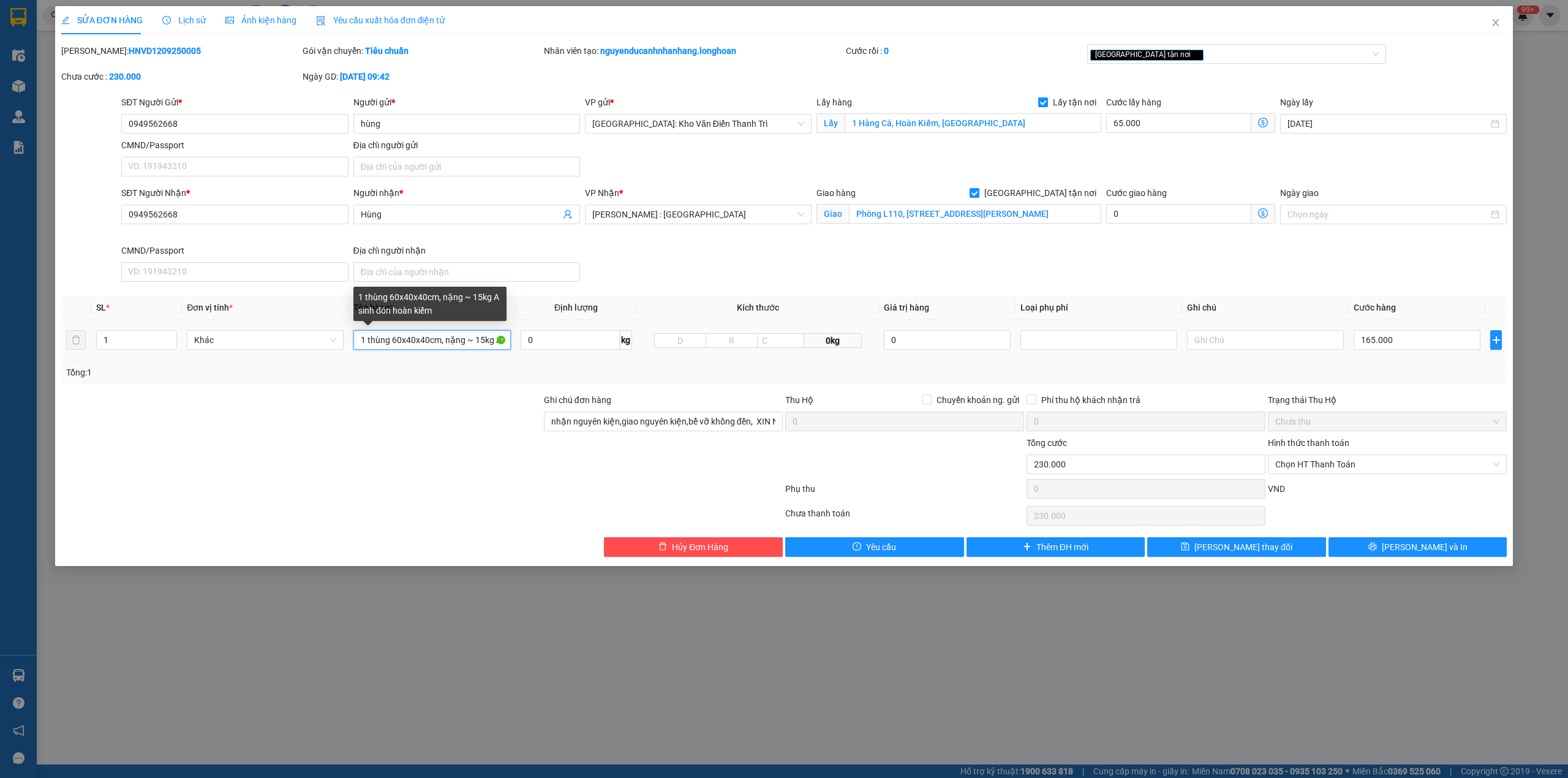
scroll to position [0, 74]
drag, startPoint x: 391, startPoint y: 348, endPoint x: 588, endPoint y: 363, distance: 197.6
click at [588, 363] on div "SL * Đơn vị tính * Tên hàng * Định lượng Kích thước Giá trị hàng Loại phụ phí G…" at bounding box center [784, 340] width 1446 height 88
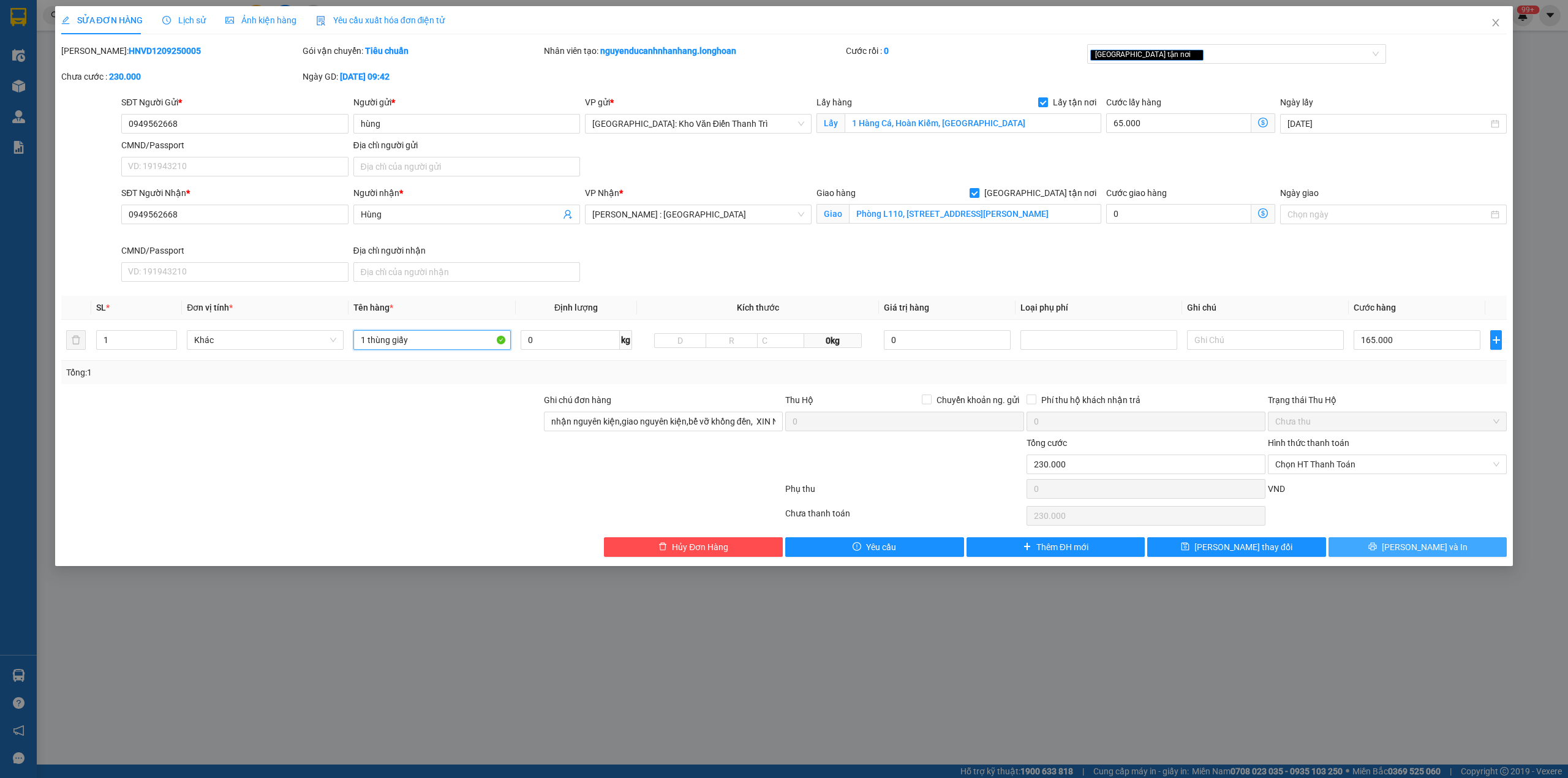
type input "1 thùng giấy"
click at [1394, 557] on button "[PERSON_NAME] và In" at bounding box center [1418, 547] width 179 height 19
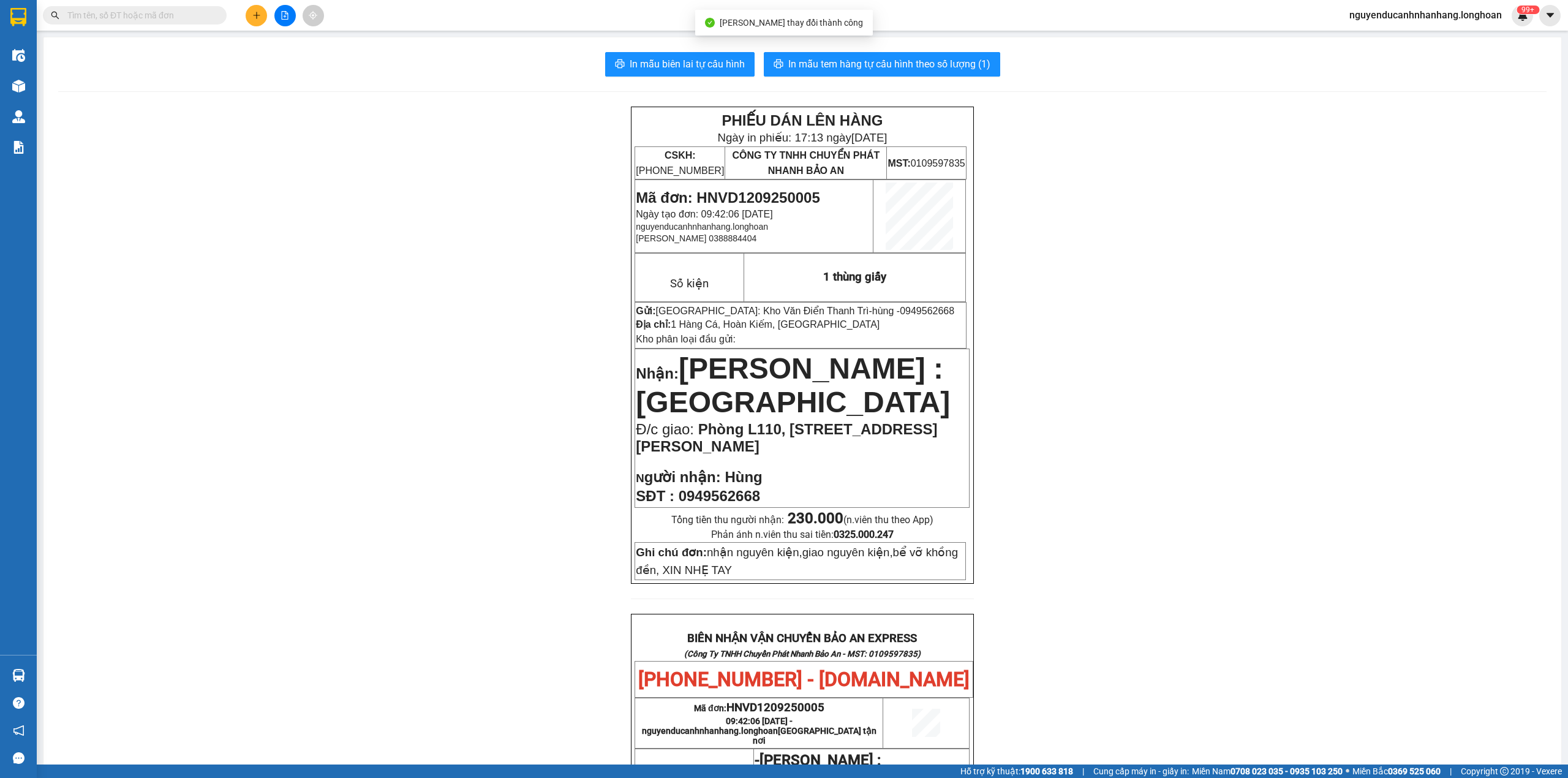
click at [745, 182] on td "Mã đơn: HNVD1209250005 Ngày tạo đơn: 09:42:06 - 12/09/2025 nguyenducanhnhanhang…" at bounding box center [755, 217] width 238 height 73
click at [745, 190] on span "Mã đơn: HNVD1209250005" at bounding box center [727, 197] width 184 height 16
copy span "HNVD1209250005"
click at [165, 15] on input "text" at bounding box center [139, 16] width 145 height 13
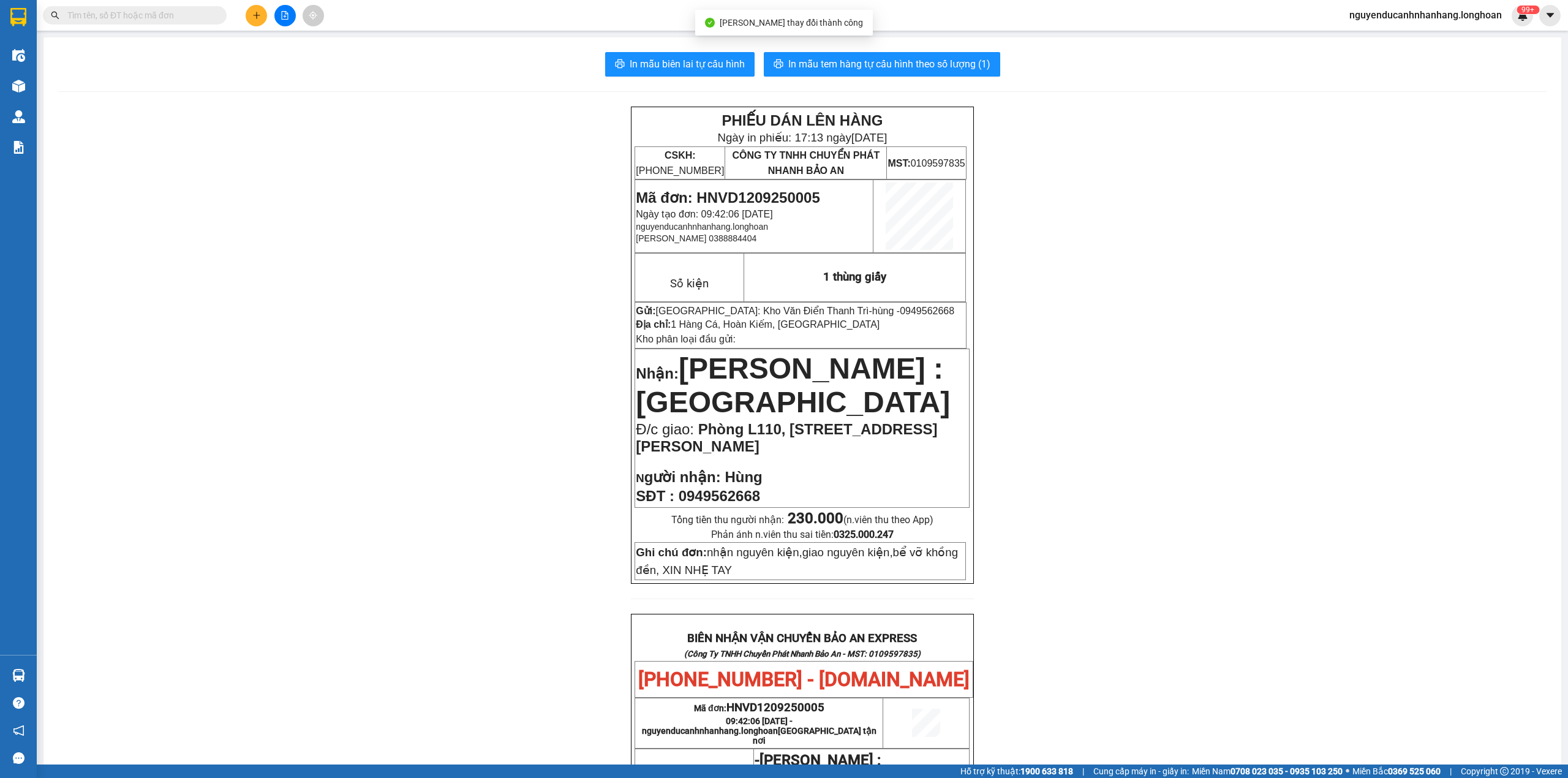
paste input "HNVD1209250005"
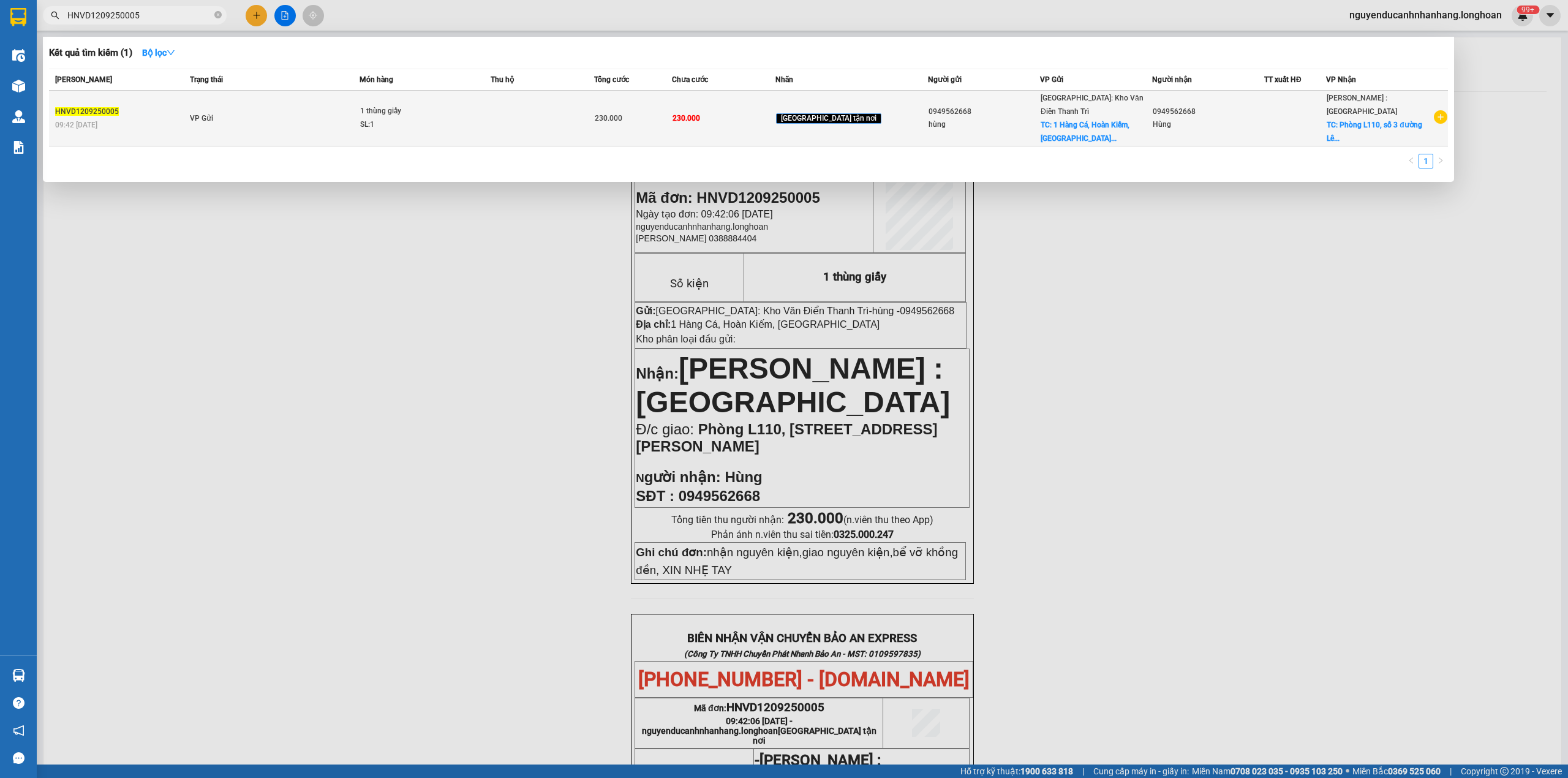
type input "HNVD1209250005"
click at [319, 109] on td "VP Gửi" at bounding box center [273, 118] width 173 height 56
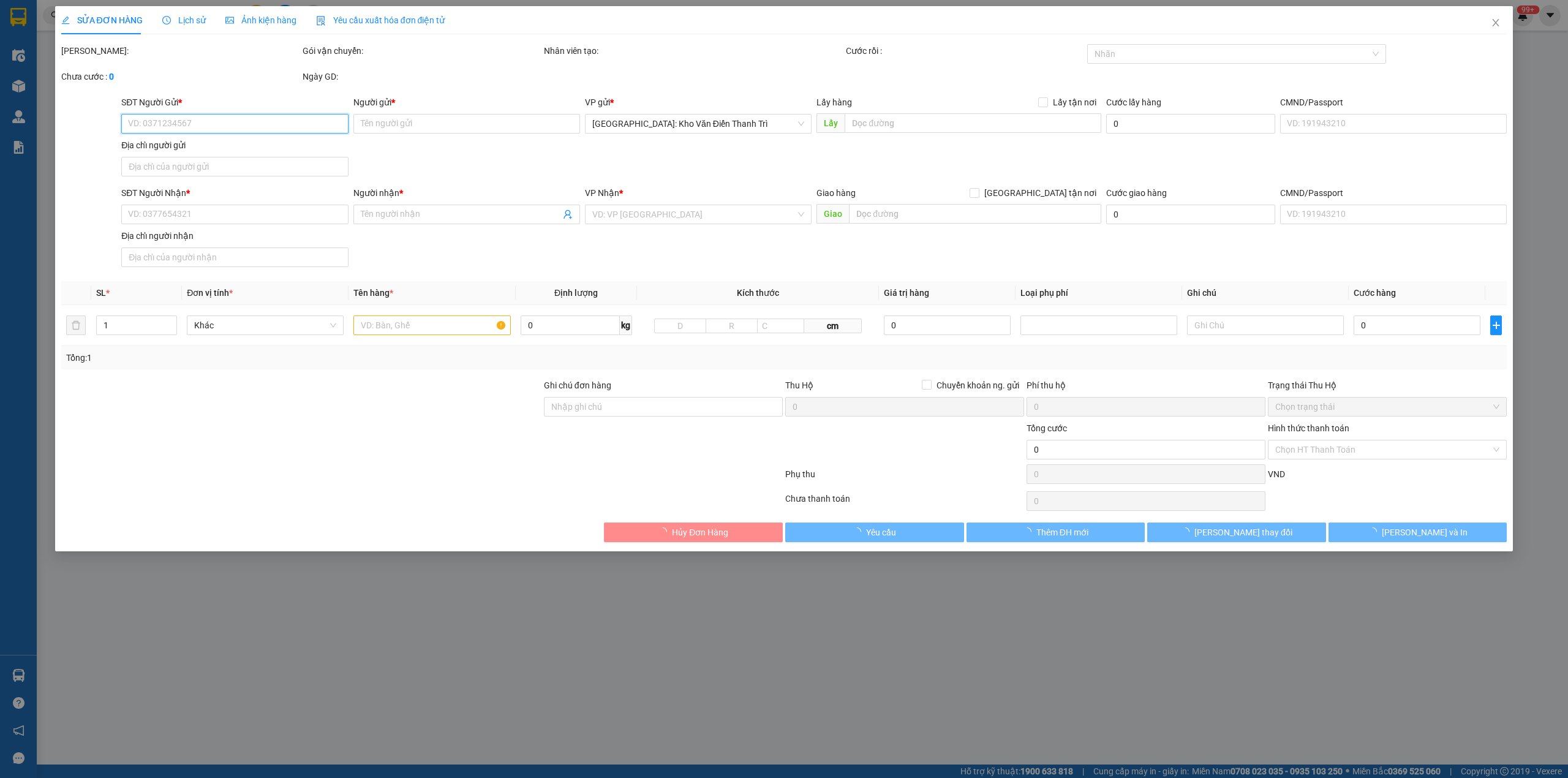
type input "0949562668"
type input "hùng"
checkbox input "true"
type input "1 Hàng Cá, Hoàn Kiếm, Hà Nội"
type input "0949562668"
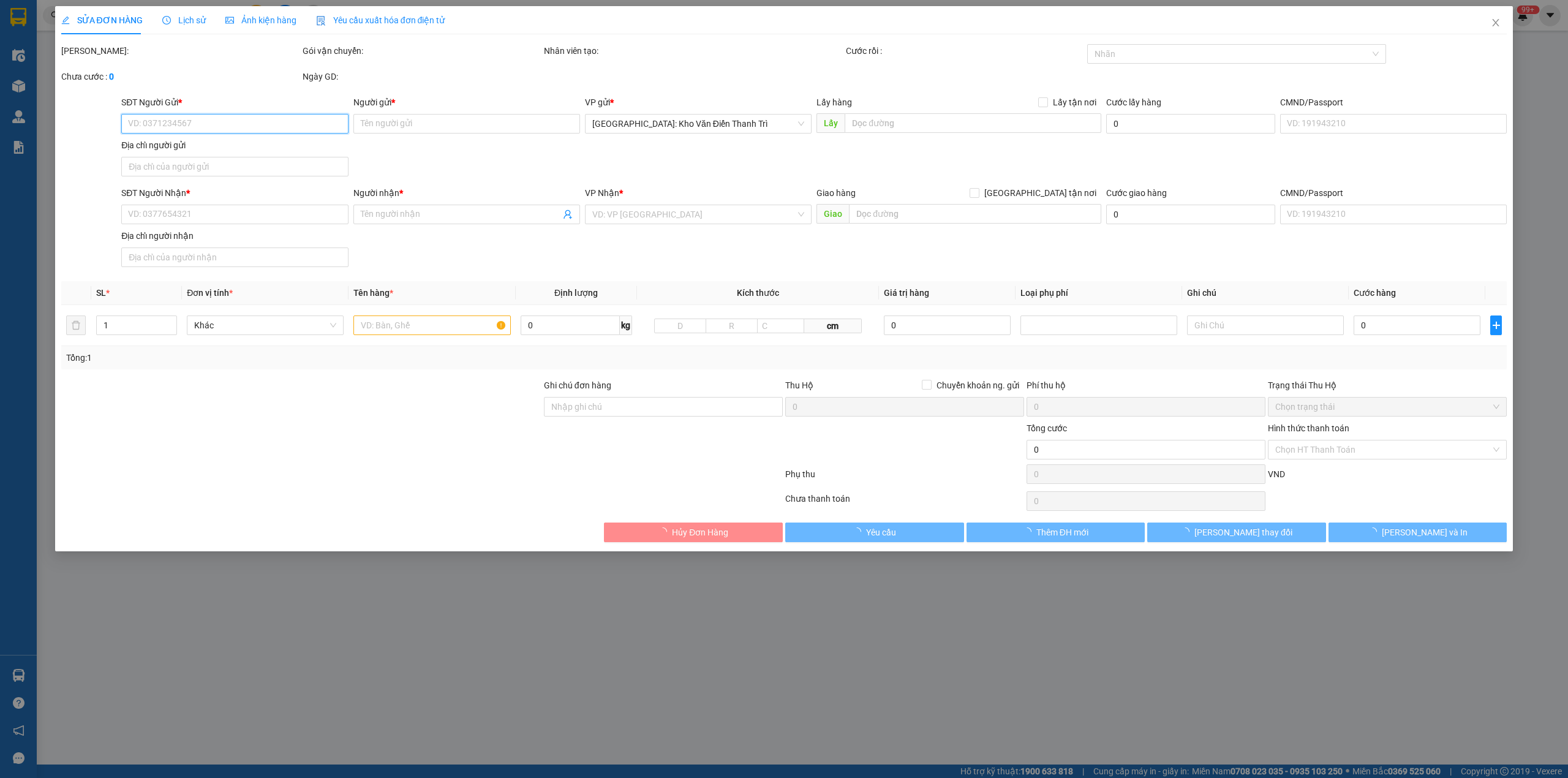
type input "Hùng"
checkbox input "true"
type input "Phòng L110, số 3 đường Lê Trực, P7, Bình Thạnh, Tp HCM"
type input "nhận nguyên kiện,giao nguyên kiện,bể vỡ khồng đền, XIN NHẸ TAY"
type input "230.000"
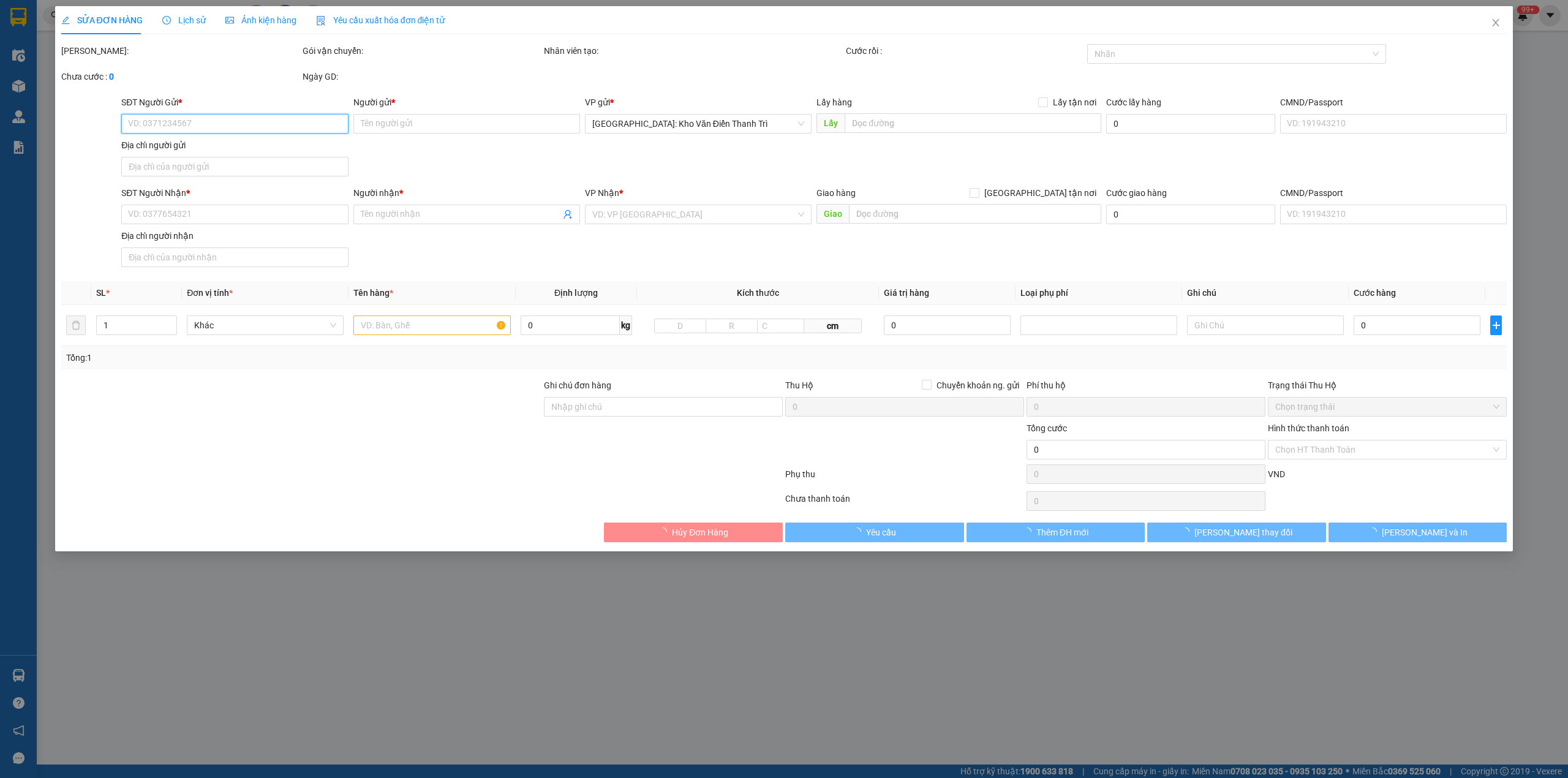
type input "230.000"
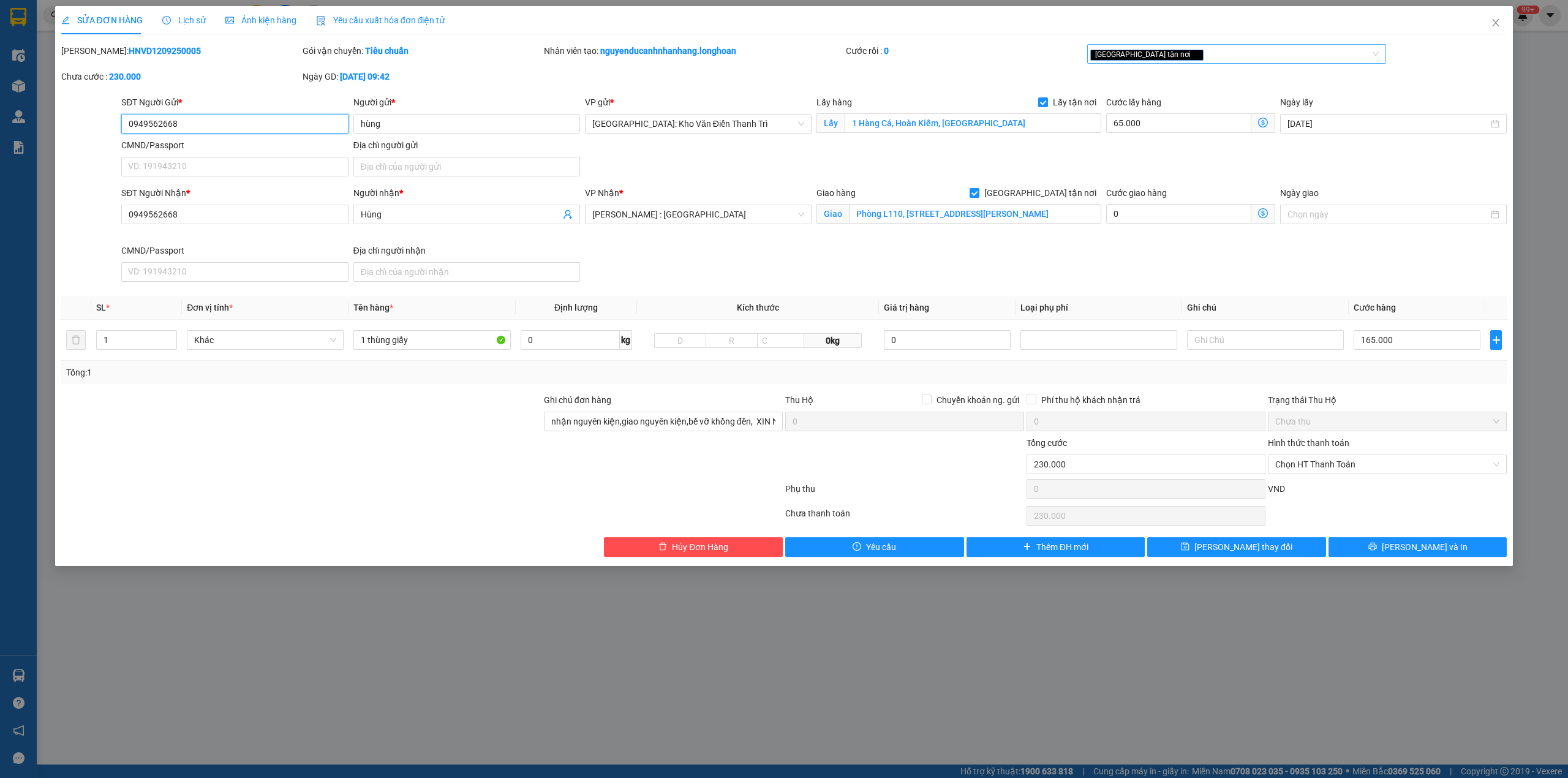
click at [1213, 54] on div "[GEOGRAPHIC_DATA] tận nơi" at bounding box center [1231, 54] width 281 height 15
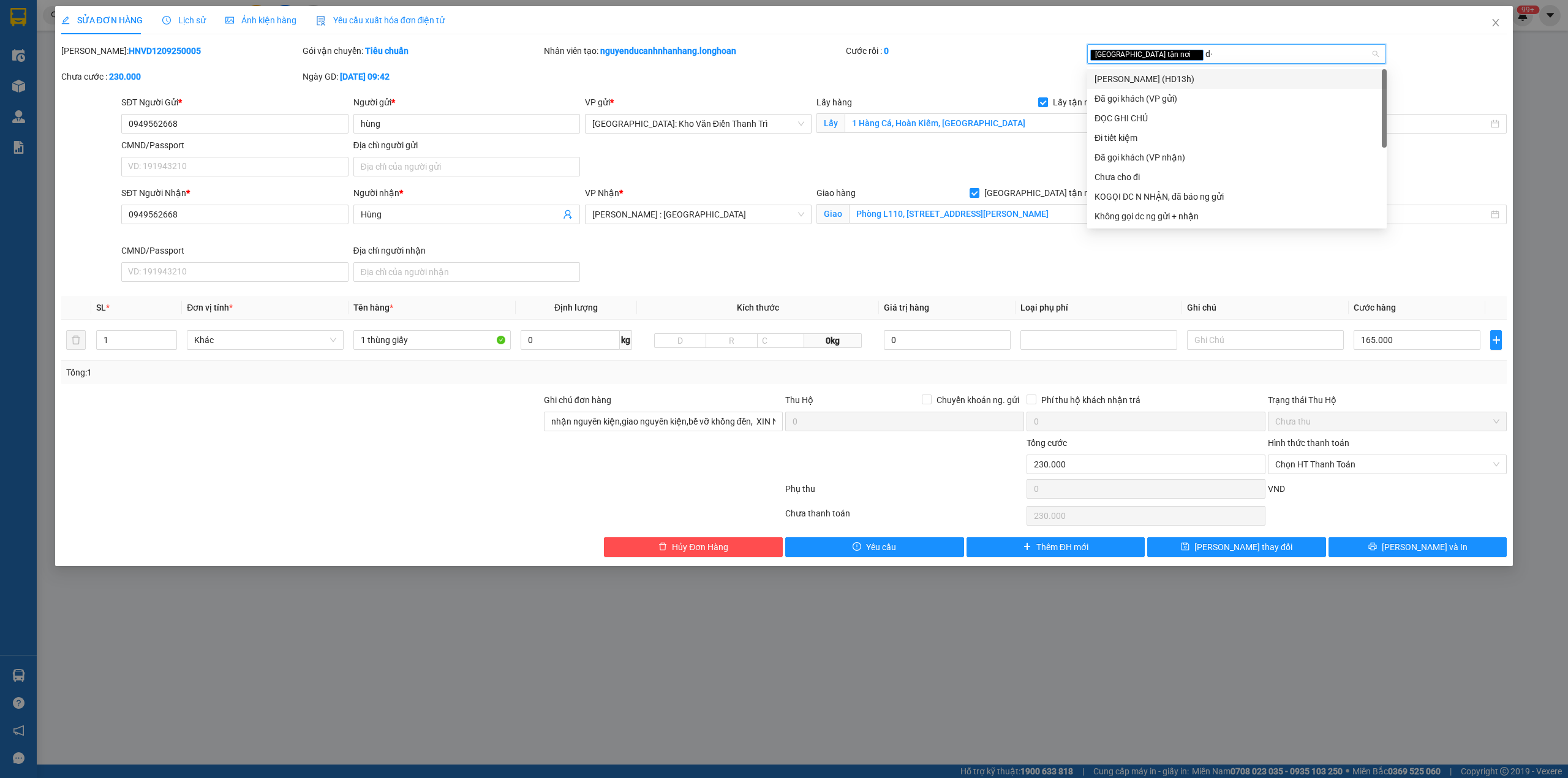
type input "d"
type input "đã"
click at [1152, 81] on div "Đã gọi khách (VP gửi)" at bounding box center [1237, 79] width 285 height 13
click at [834, 98] on span "Lấy hàng" at bounding box center [834, 102] width 36 height 10
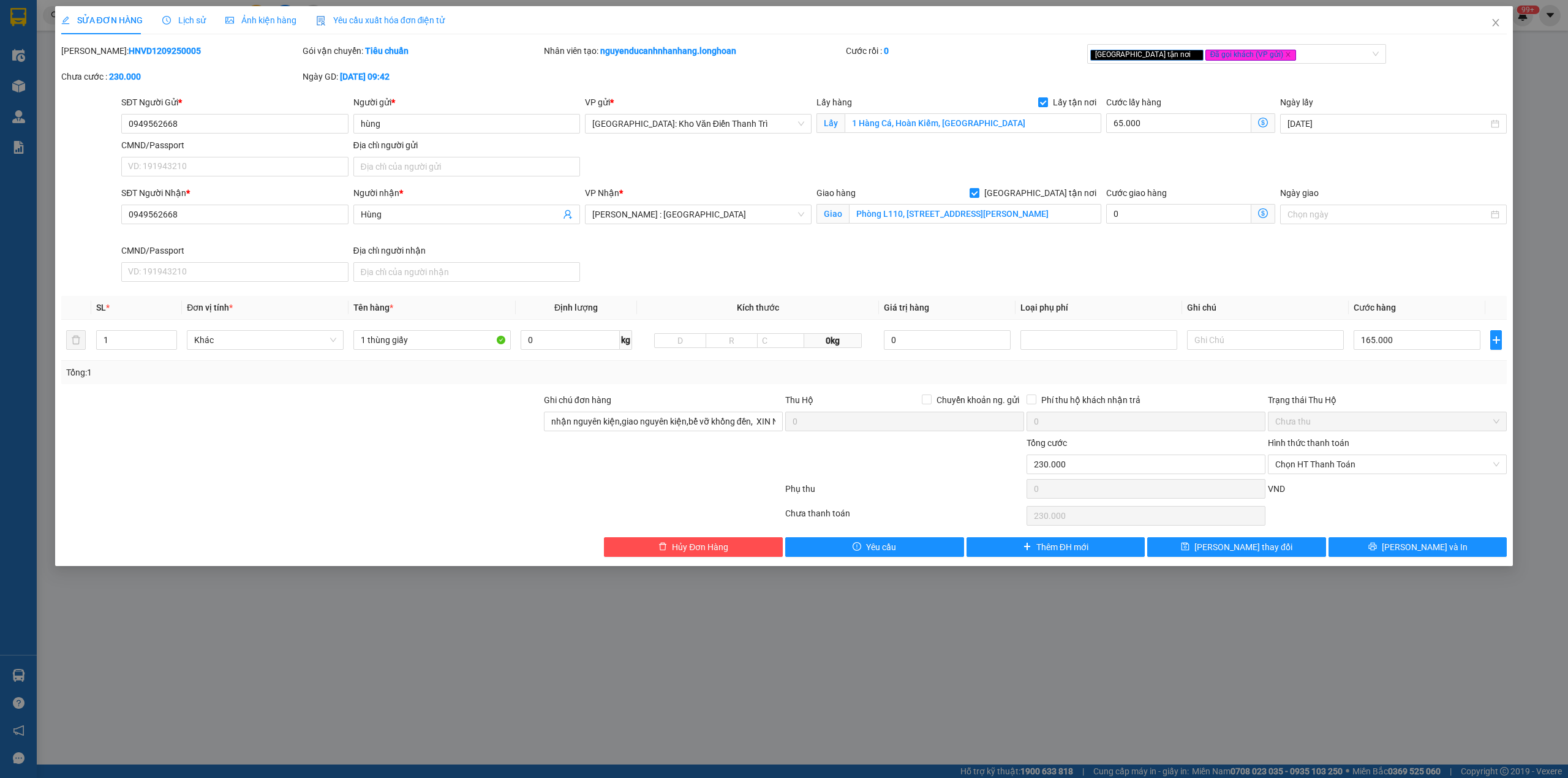
click at [215, 110] on div "SĐT Người Gửi *" at bounding box center [235, 104] width 226 height 19
click at [196, 116] on input "0949562668" at bounding box center [235, 124] width 226 height 19
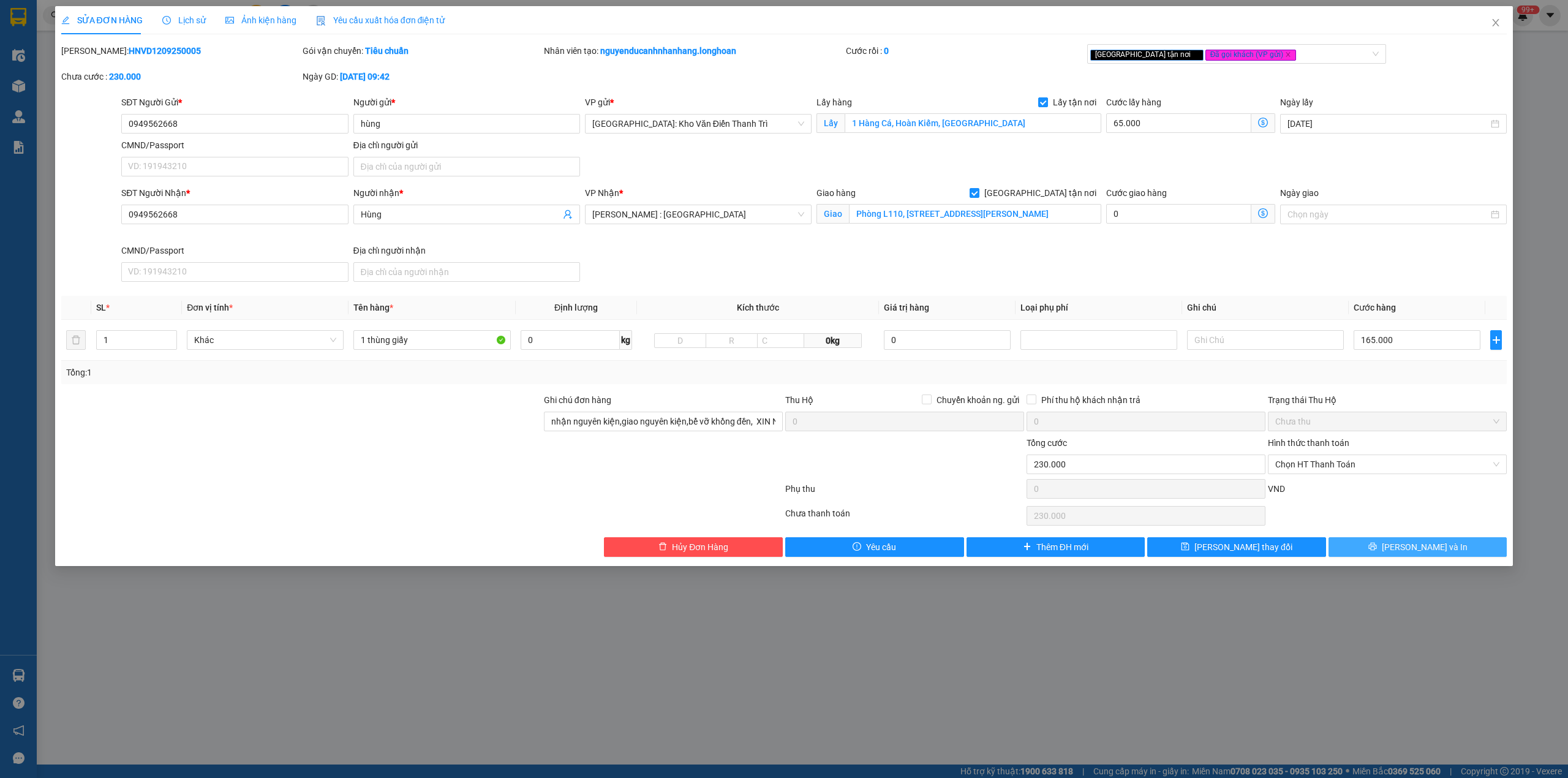
click at [1426, 550] on span "[PERSON_NAME] và In" at bounding box center [1424, 547] width 86 height 13
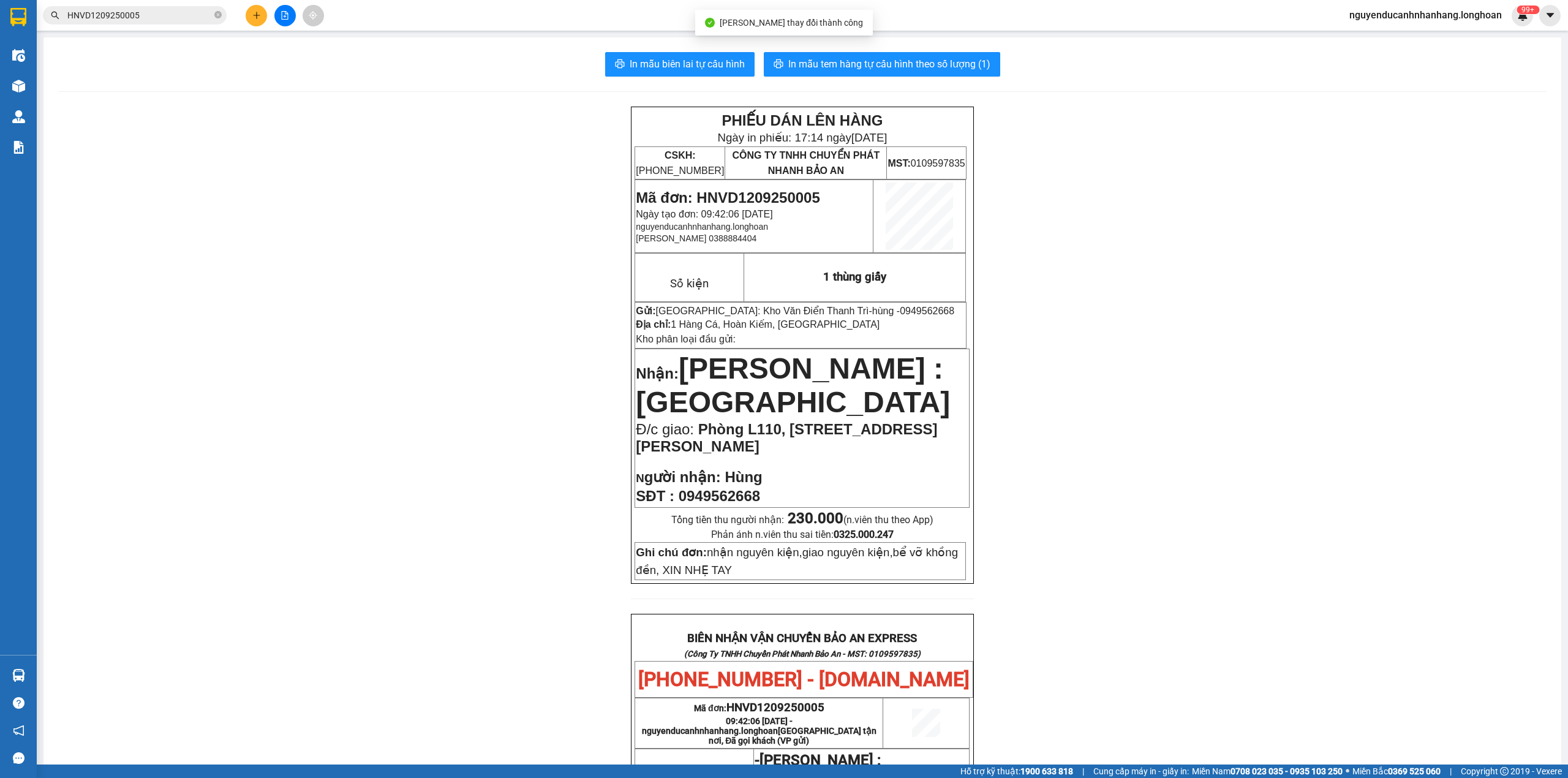
click at [863, 305] on td "Gửi: Hà Nội: Kho Văn Điển Thanh Trì - hùng - 0949562668 Địa chỉ: 1 Hàng Cá, Hoà…" at bounding box center [801, 325] width 331 height 46
copy span "0949562668"
click at [929, 62] on span "In mẫu tem hàng tự cấu hình theo số lượng (1)" at bounding box center [889, 64] width 202 height 16
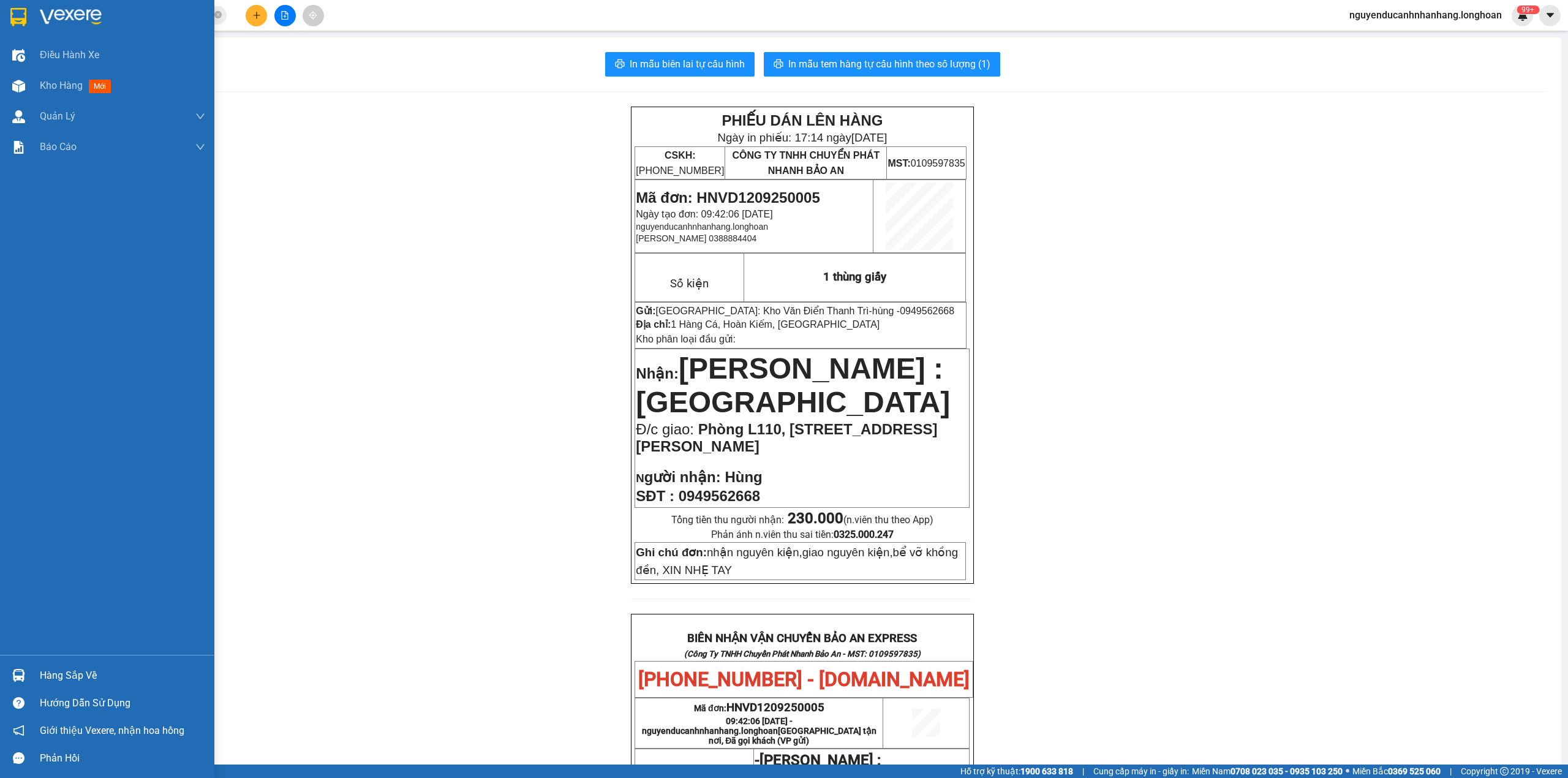
click at [16, 28] on div at bounding box center [107, 19] width 215 height 39
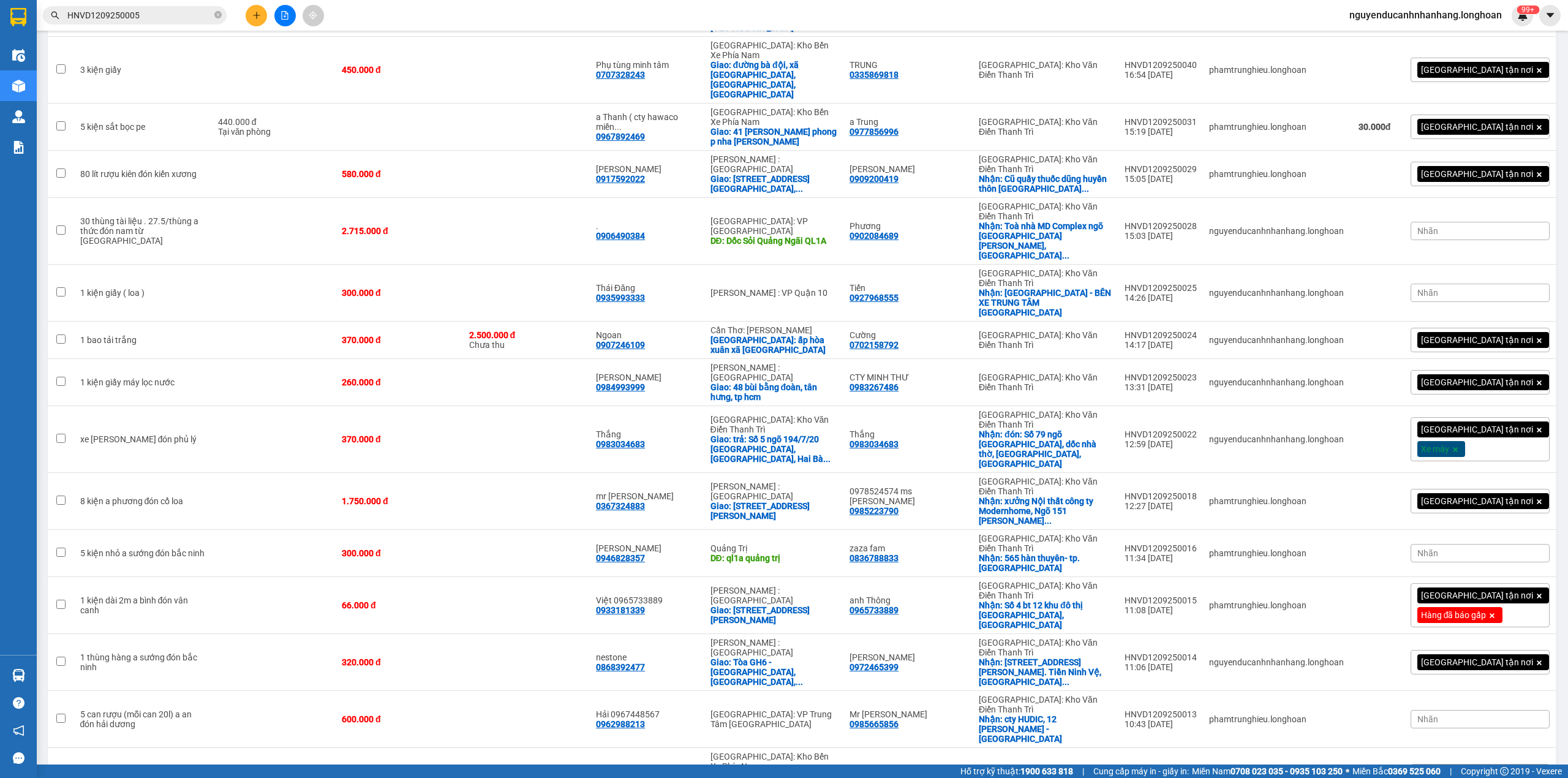
scroll to position [490, 0]
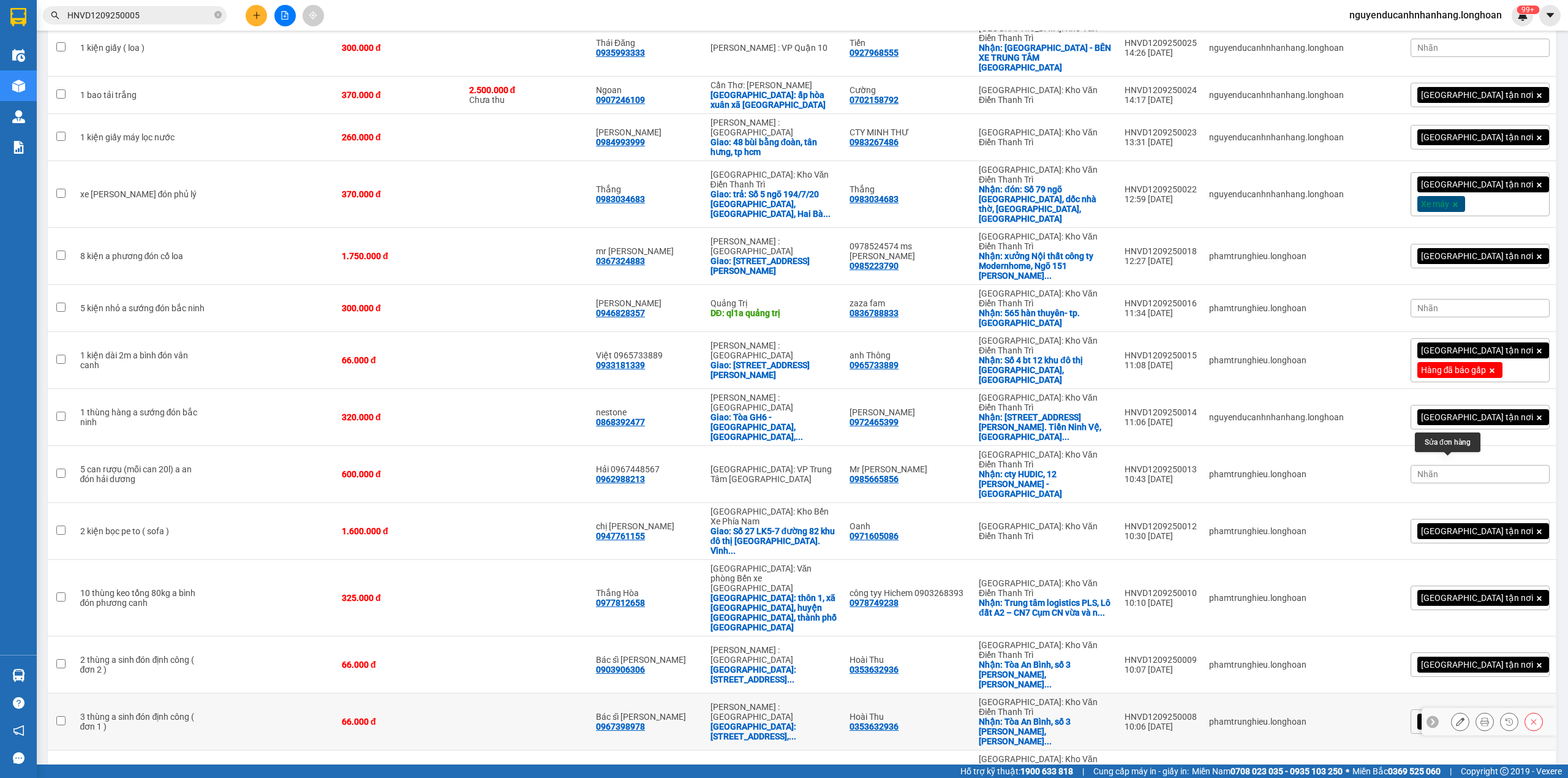
click at [1452, 712] on button at bounding box center [1460, 722] width 17 height 22
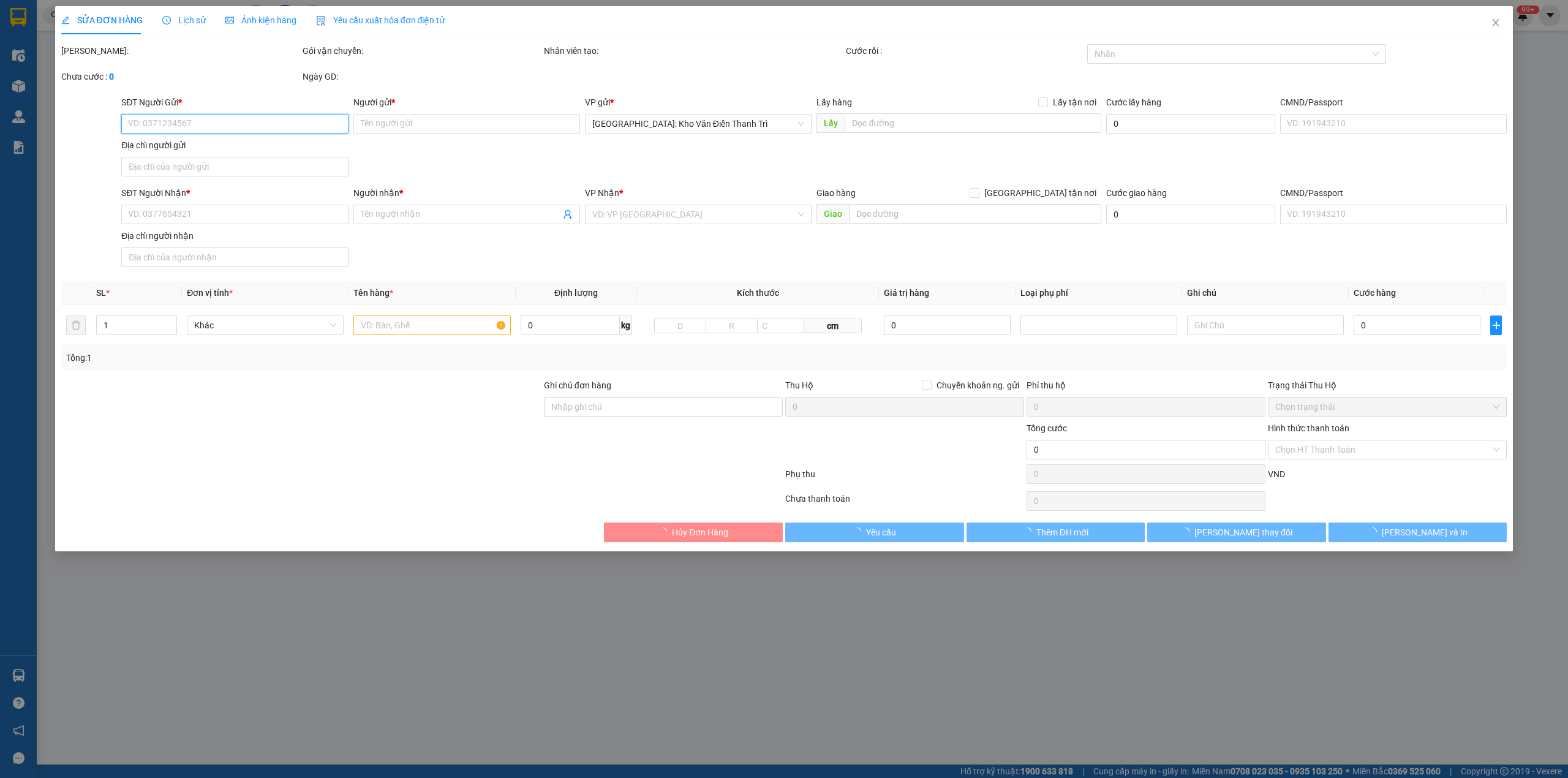
type input "0353632936"
type input "Hoài Thu"
checkbox input "true"
type input "Tòa An Bình, [STREET_ADDRESS][PERSON_NAME][PERSON_NAME]"
type input "0967398978"
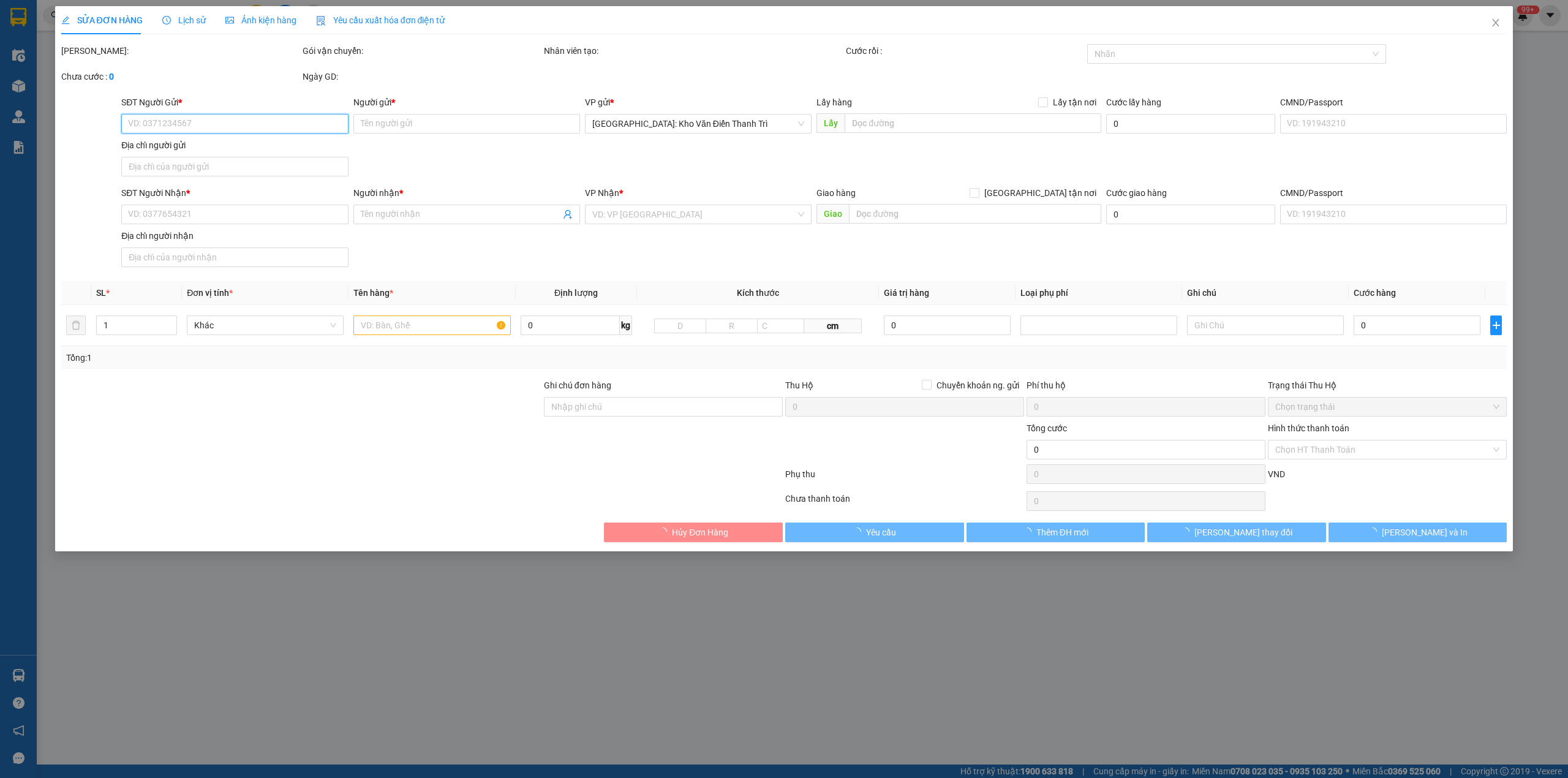
type input "Bác sĩ [PERSON_NAME]"
checkbox input "true"
type input "Số 345- 347 [GEOGRAPHIC_DATA], [GEOGRAPHIC_DATA], [GEOGRAPHIC_DATA], Tỉnh [GEOG…"
type input "66.000"
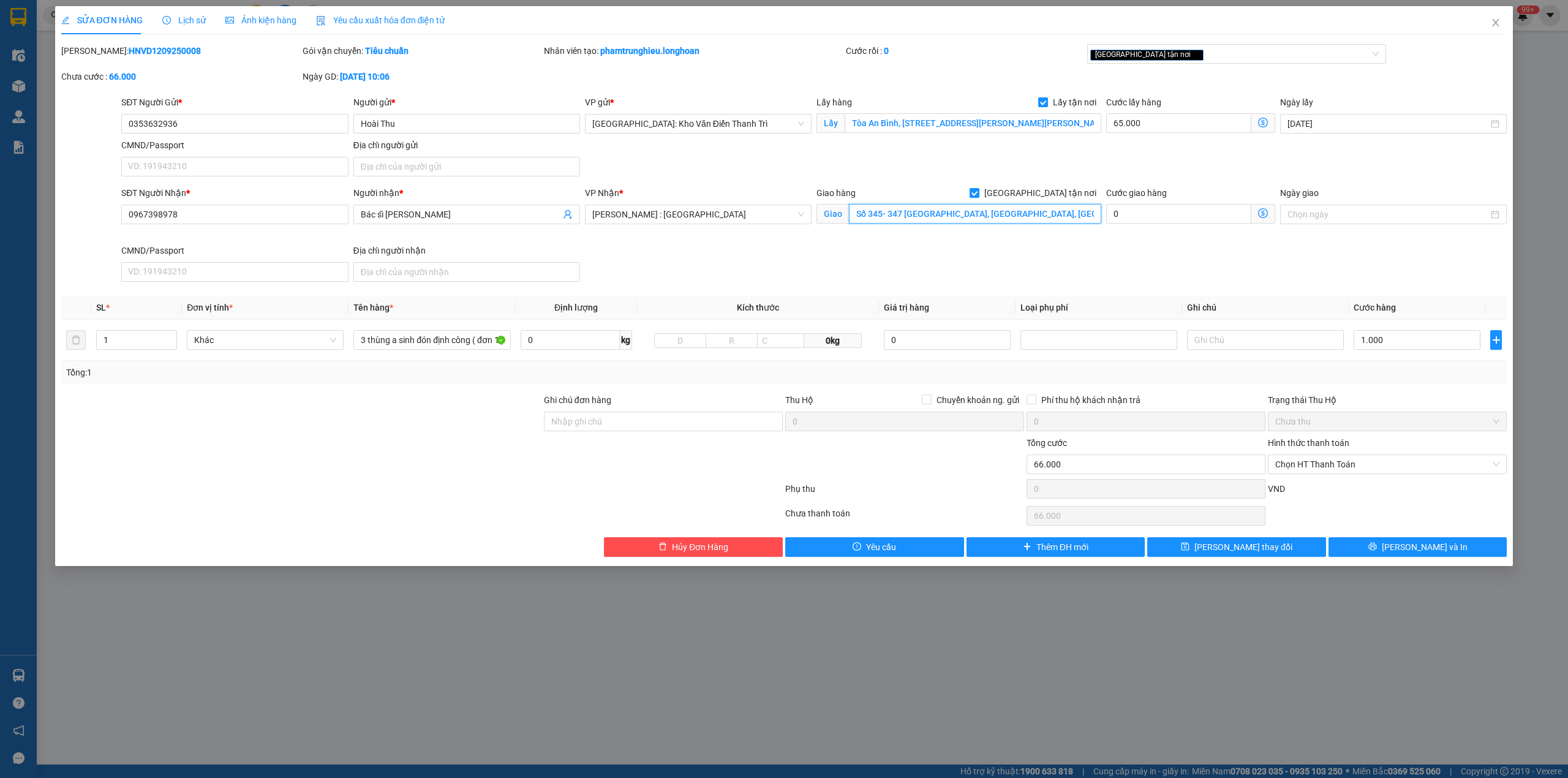
click at [1025, 206] on input "Số 345- 347 [GEOGRAPHIC_DATA], [GEOGRAPHIC_DATA], [GEOGRAPHIC_DATA], Tỉnh [GEOG…" at bounding box center [975, 214] width 253 height 19
click at [1035, 211] on input "Số 345- 347 [GEOGRAPHIC_DATA], [GEOGRAPHIC_DATA], [GEOGRAPHIC_DATA], Tỉnh [GEOG…" at bounding box center [975, 214] width 253 height 19
click at [447, 346] on input "3 thùng a sinh đón định công ( đơn 1 )" at bounding box center [431, 340] width 156 height 19
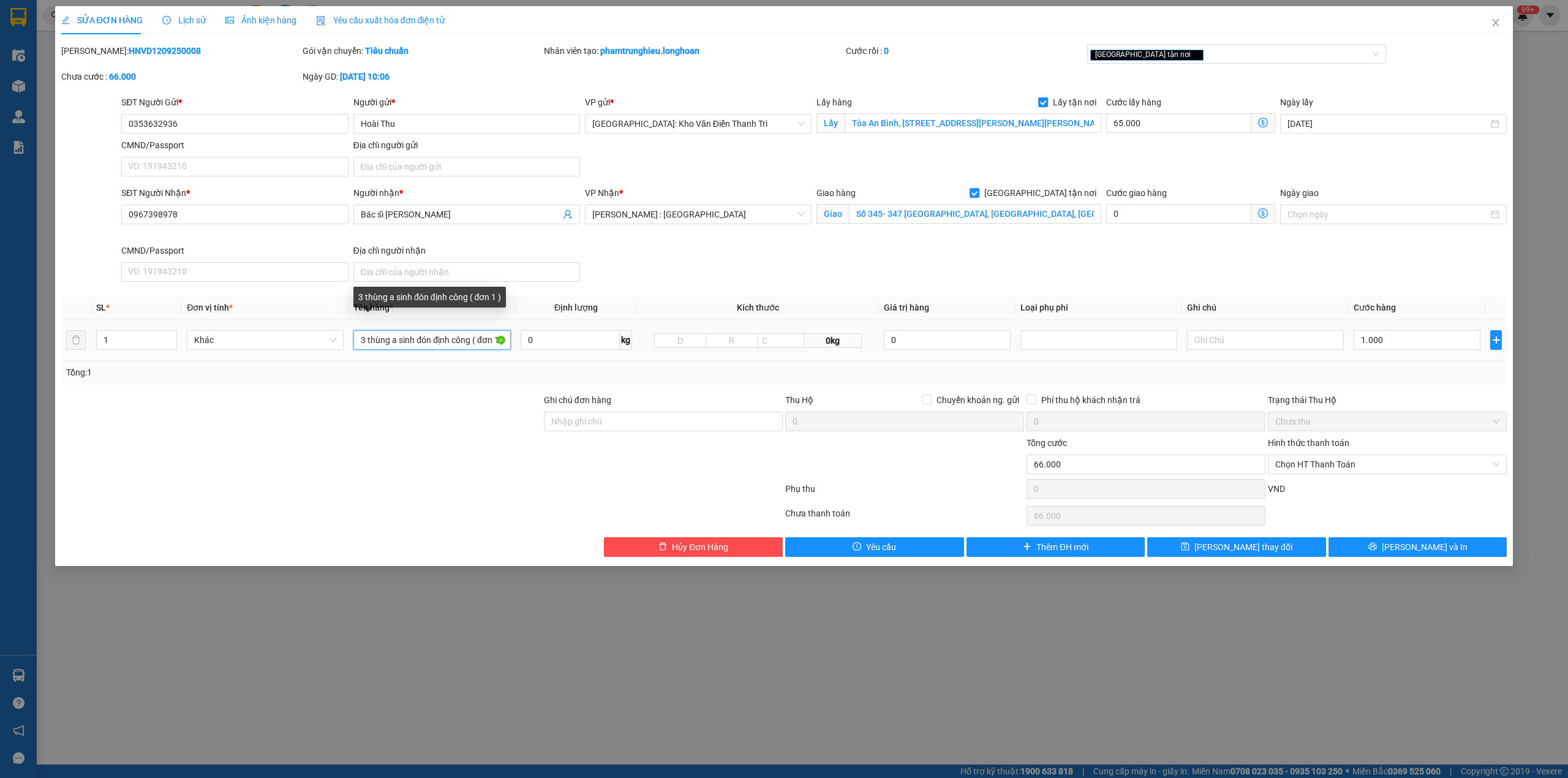
click at [447, 346] on input "3 thùng a sinh đón định công ( đơn 1 )" at bounding box center [431, 340] width 156 height 19
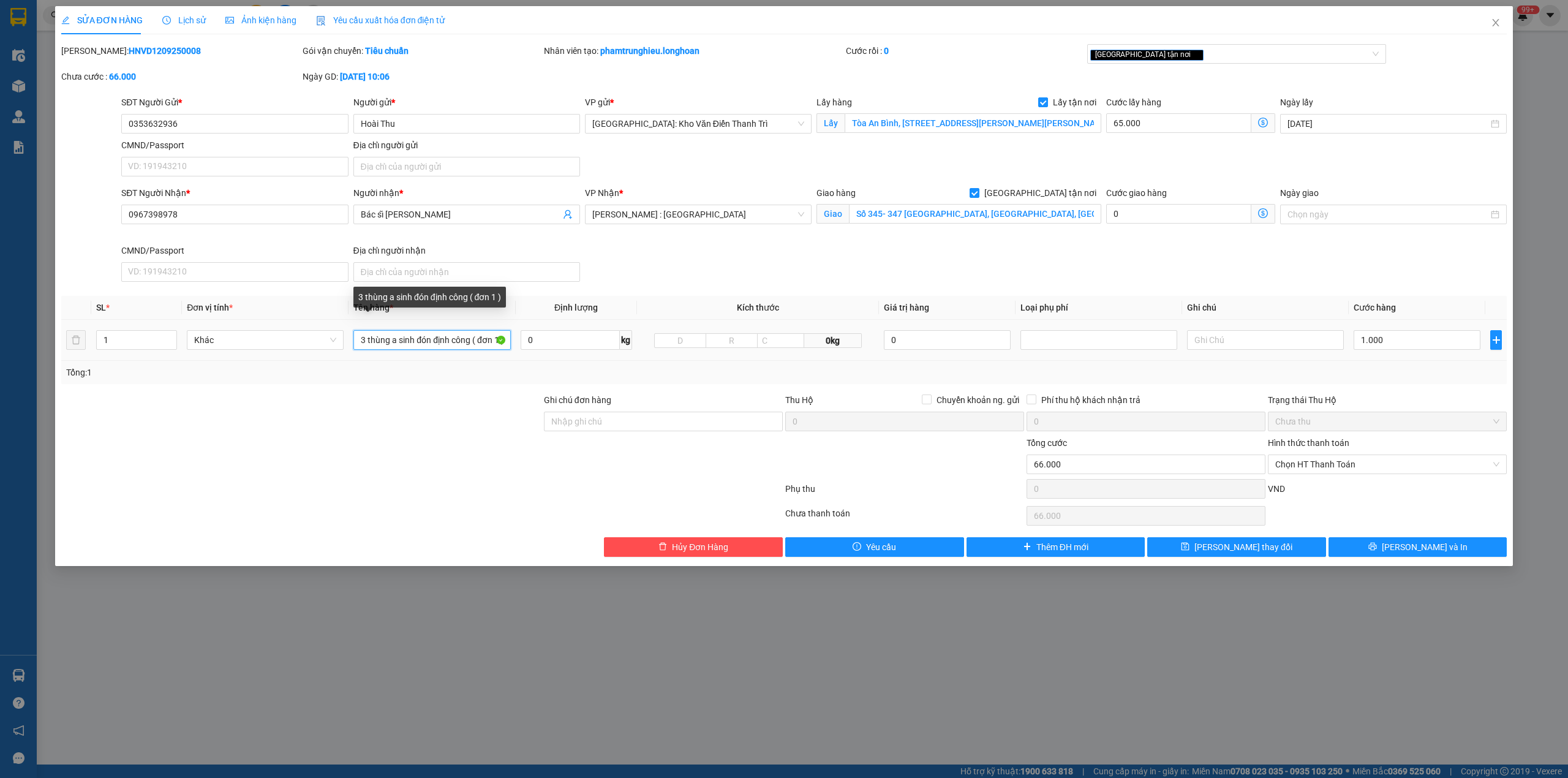
click at [447, 346] on input "3 thùng a sinh đón định công ( đơn 1 )" at bounding box center [431, 340] width 156 height 19
type input "3 giấy to bọc pe"
click at [133, 336] on input "1" at bounding box center [136, 340] width 80 height 19
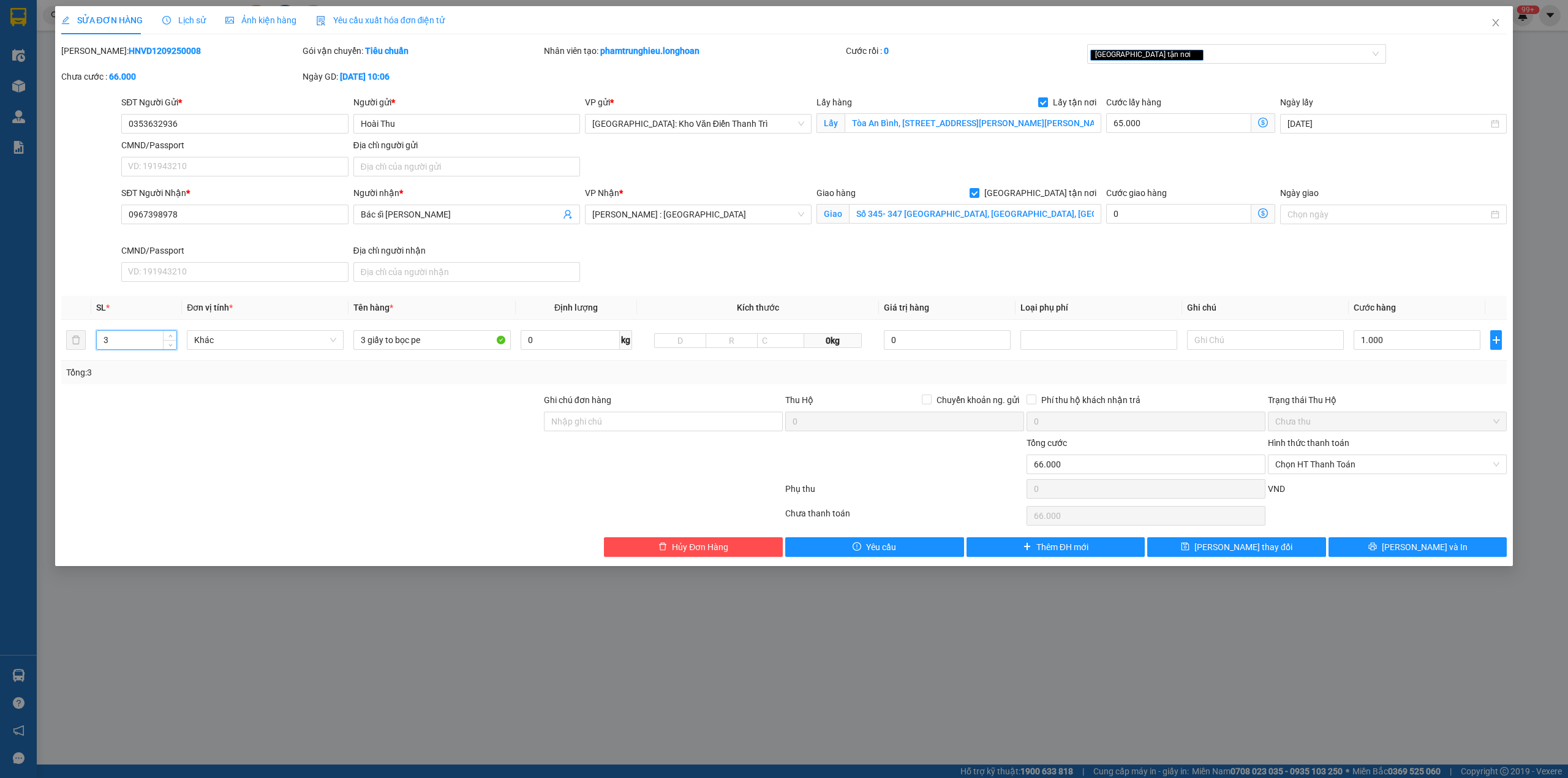
type input "3"
click at [275, 402] on div at bounding box center [302, 415] width 483 height 43
click at [719, 423] on input "Ghi chú đơn hàng" at bounding box center [663, 422] width 239 height 19
type input "nhận nguyên kiện,giao nguyên kiện,bể vỡ khồng đền, XIN NHẸ TAY"
click at [1343, 398] on div "Trạng thái Thu Hộ" at bounding box center [1387, 400] width 239 height 13
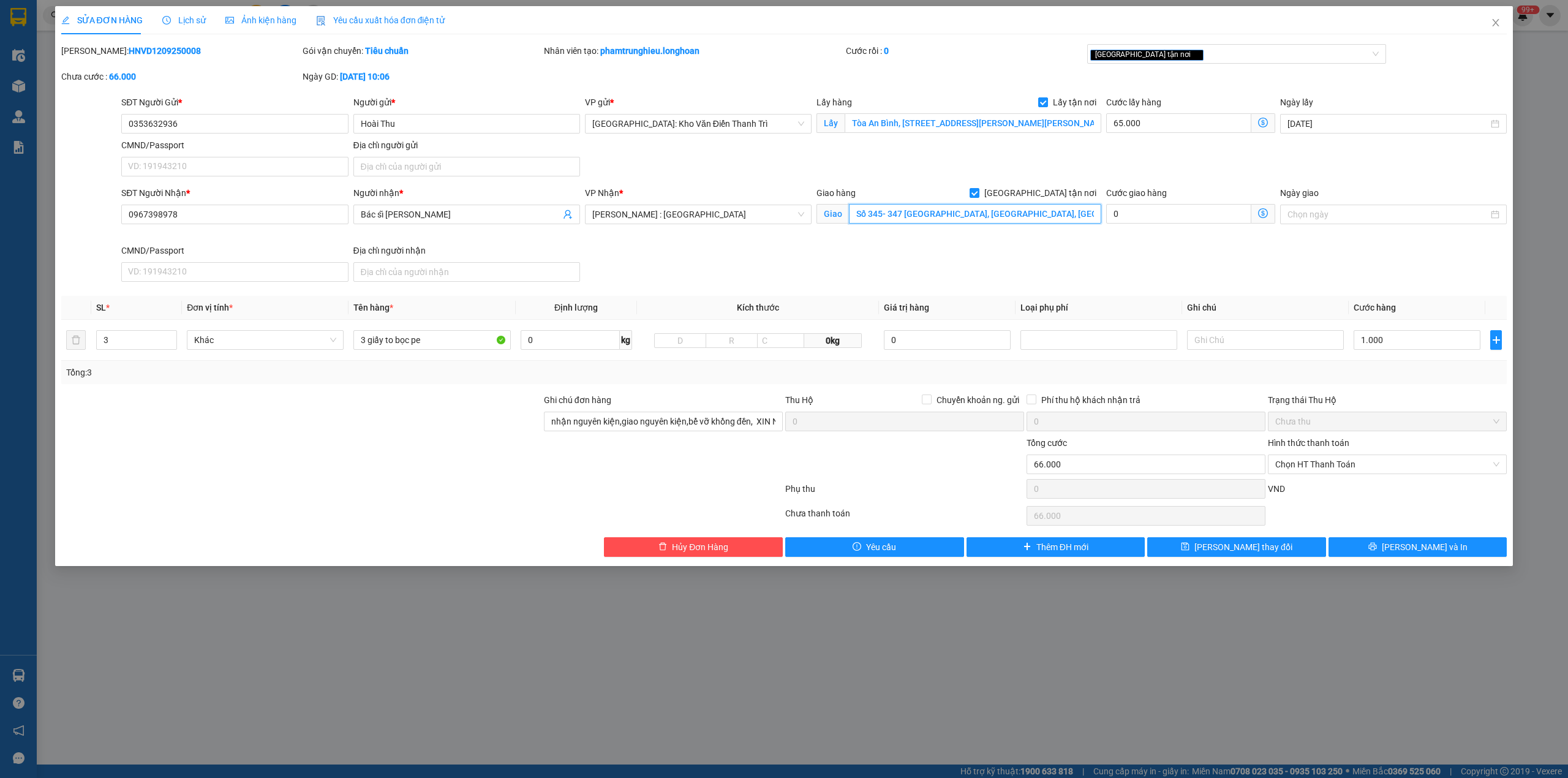
click at [997, 218] on input "Số 345- 347 [GEOGRAPHIC_DATA], [GEOGRAPHIC_DATA], [GEOGRAPHIC_DATA], Tỉnh [GEOG…" at bounding box center [975, 214] width 253 height 19
click at [1397, 339] on input "1.000" at bounding box center [1417, 340] width 127 height 19
type input "65.001"
type input "13"
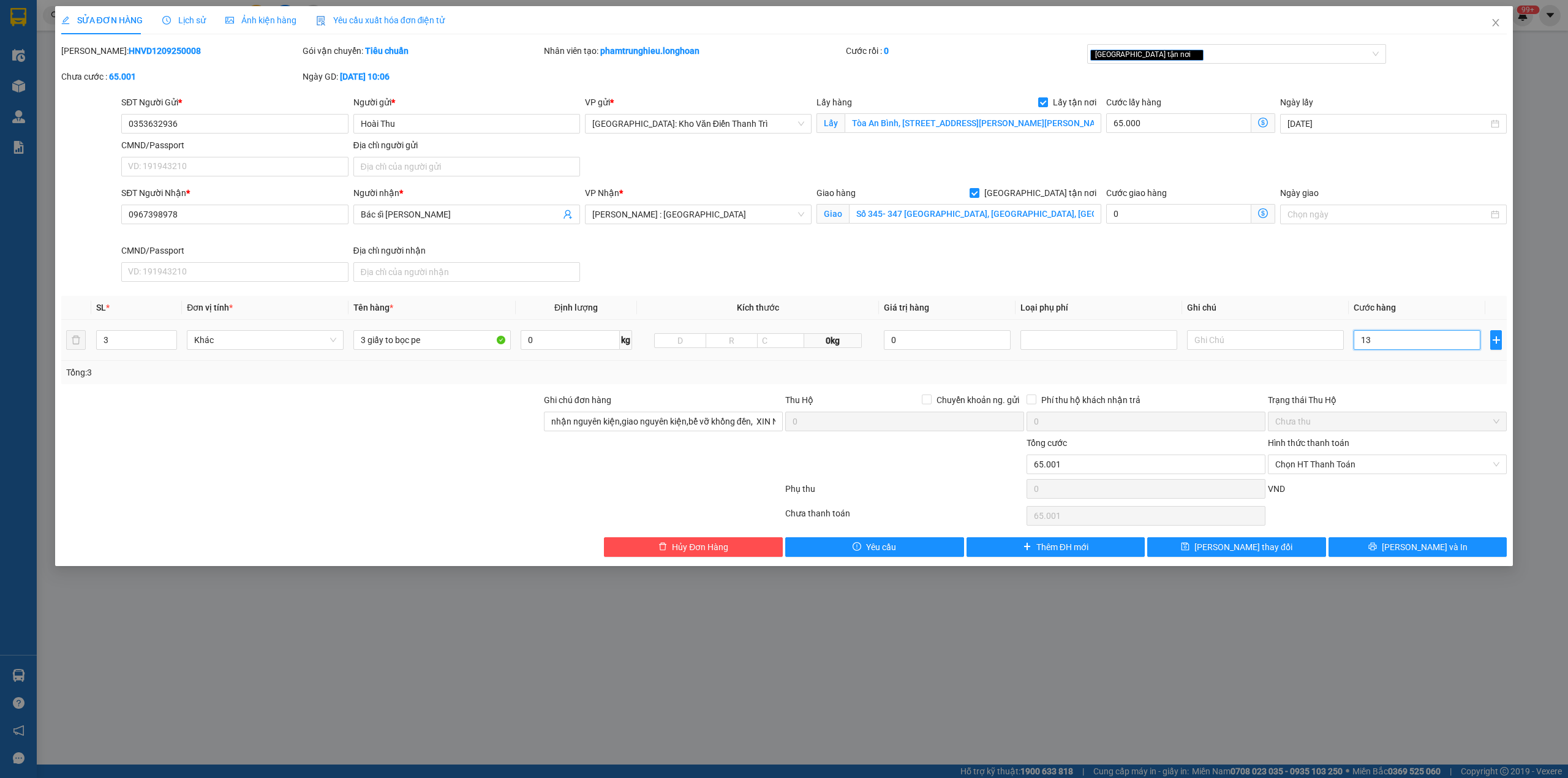
type input "65.013"
type input "65.134"
type input "134"
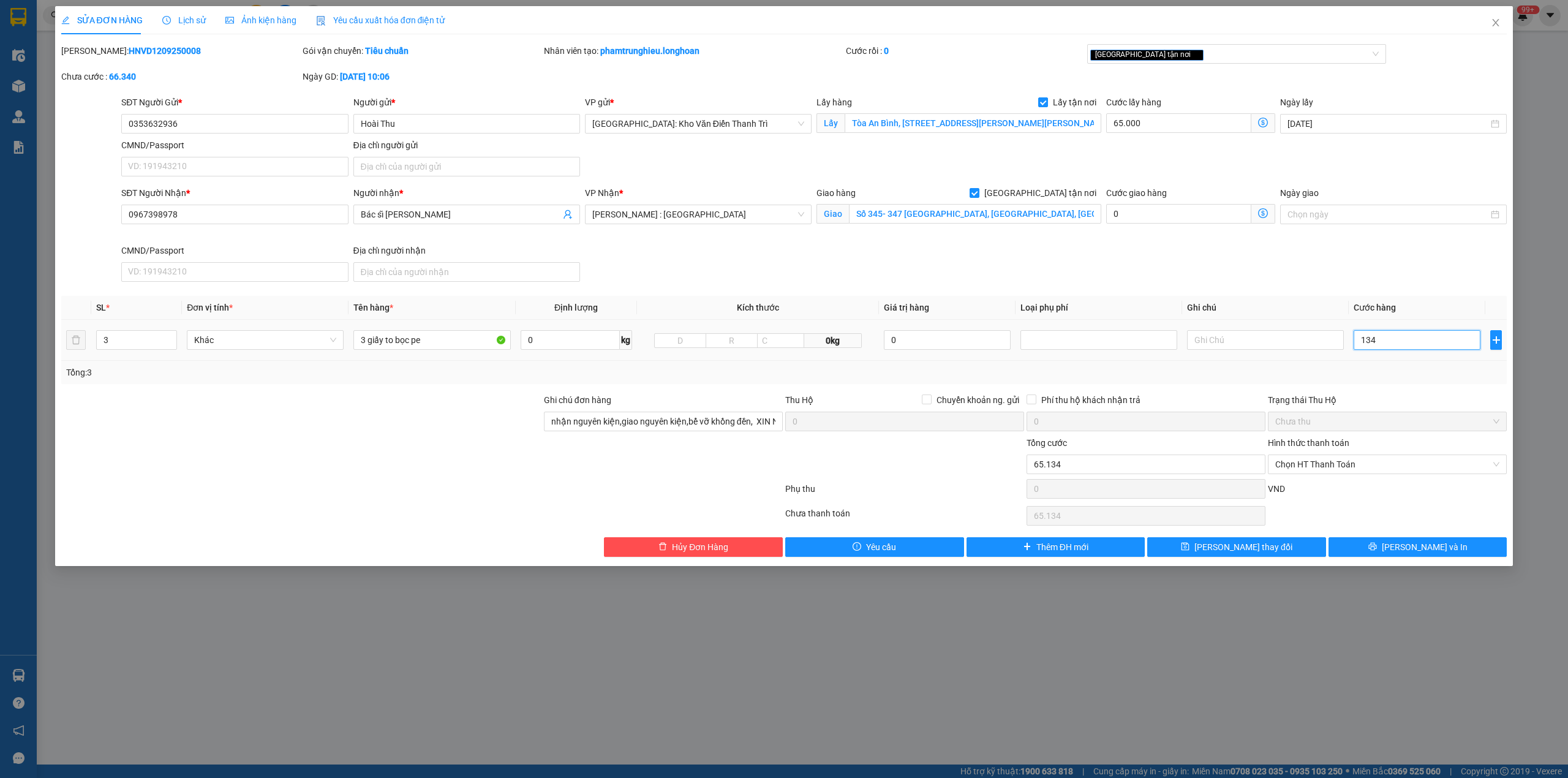
type input "66.340"
type input "1.340"
type input "1.405.000"
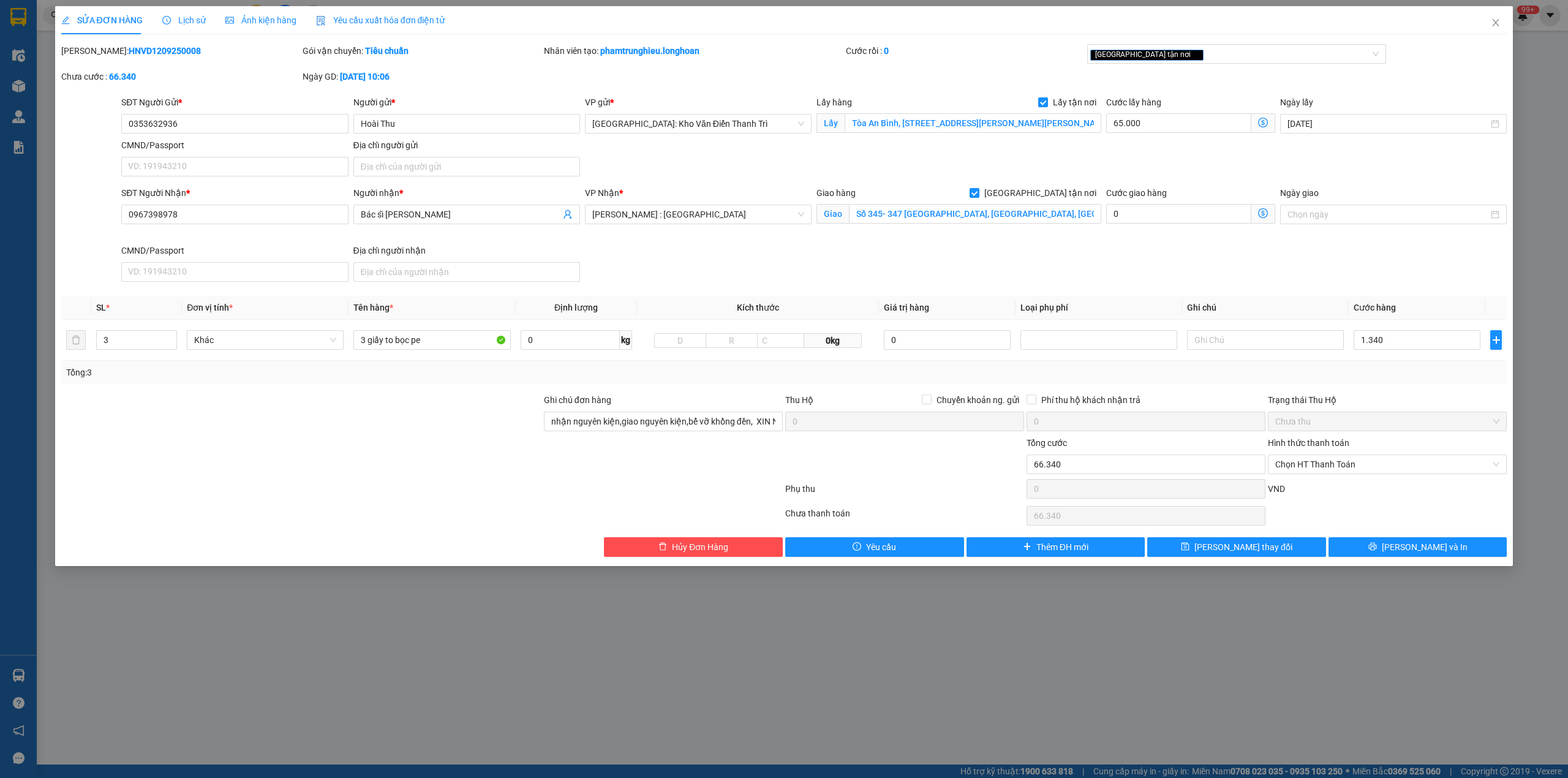
type input "1.340.000"
click at [1416, 379] on div "Tổng: 3" at bounding box center [784, 373] width 1436 height 13
click at [1388, 344] on input "1.340.000" at bounding box center [1417, 340] width 127 height 19
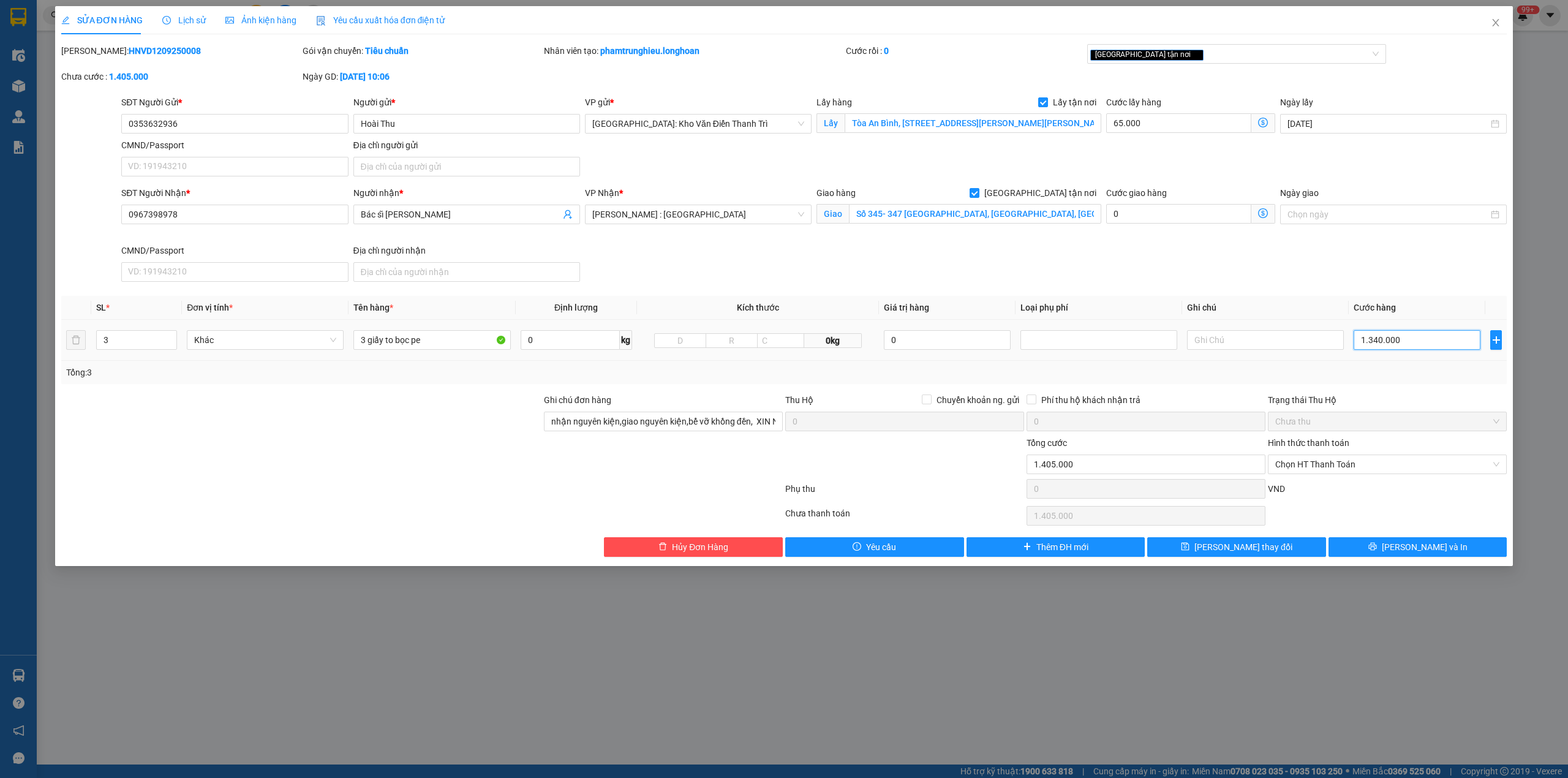
type input "65.001"
type input "1"
type input "65.013"
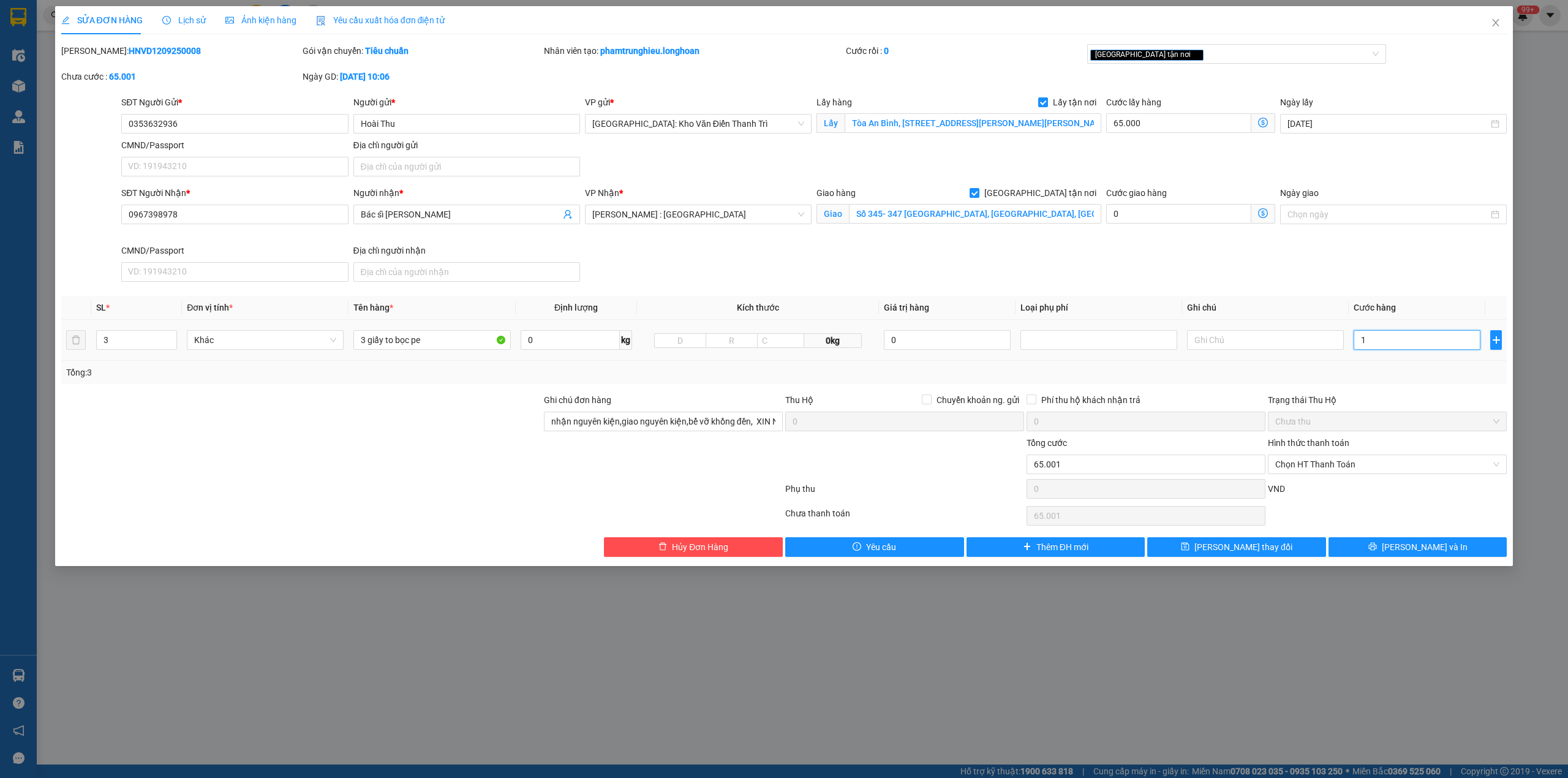
type input "13"
type input "65.134"
type input "134"
type input "65.013"
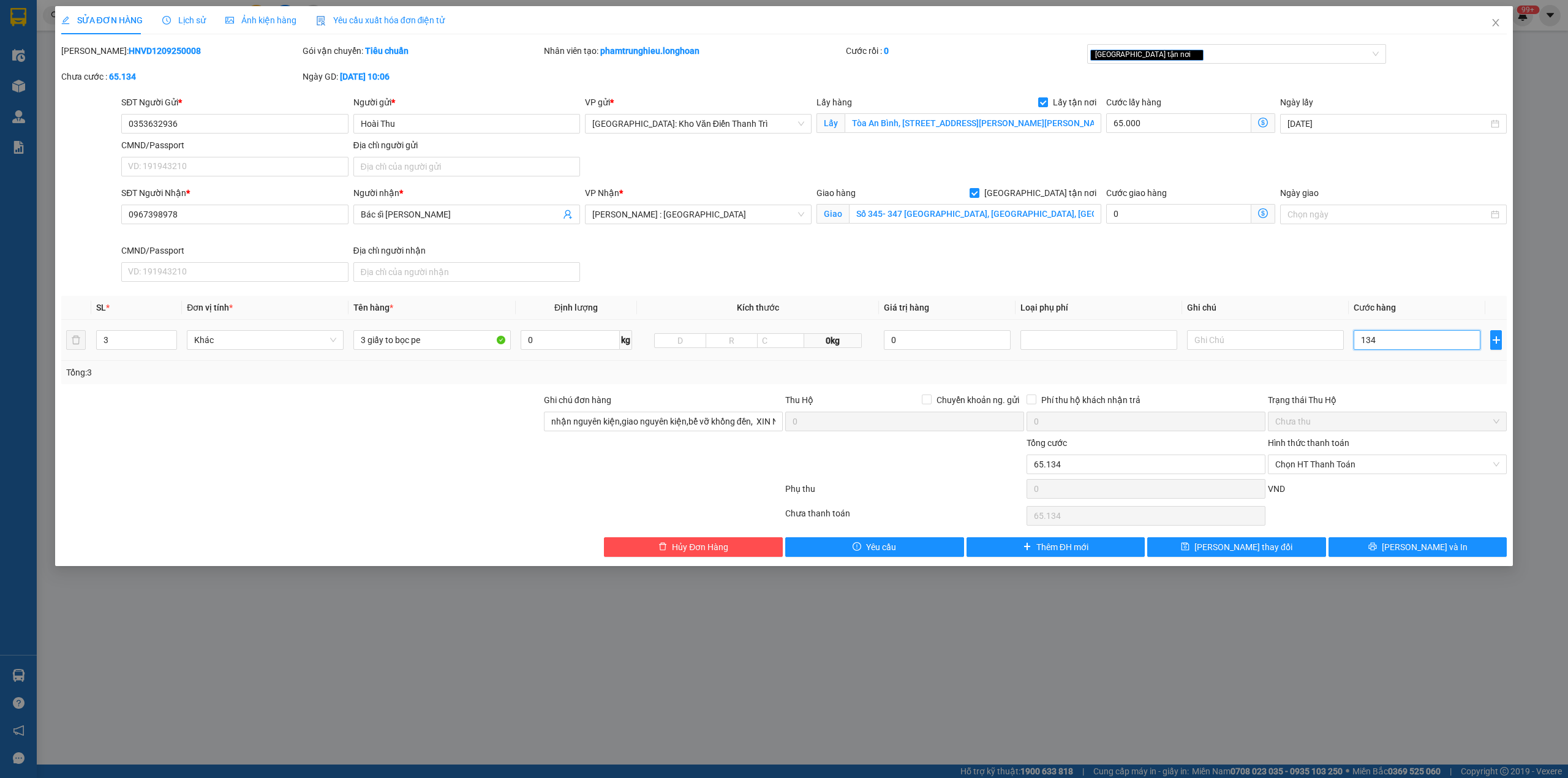
type input "65.013"
type input "13"
type input "65.133"
type input "133"
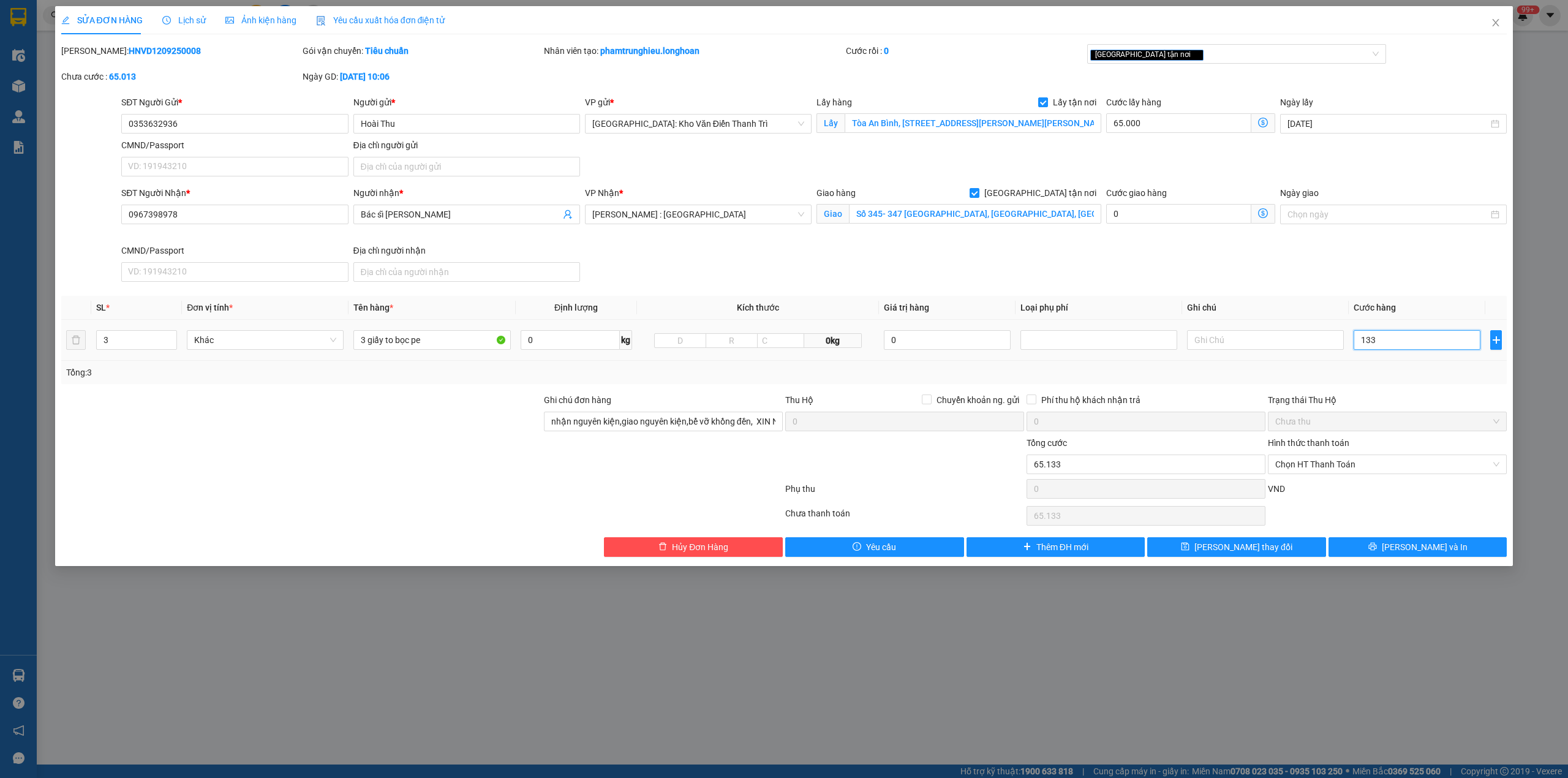
type input "66.335"
type input "1.335"
type input "1.400.000"
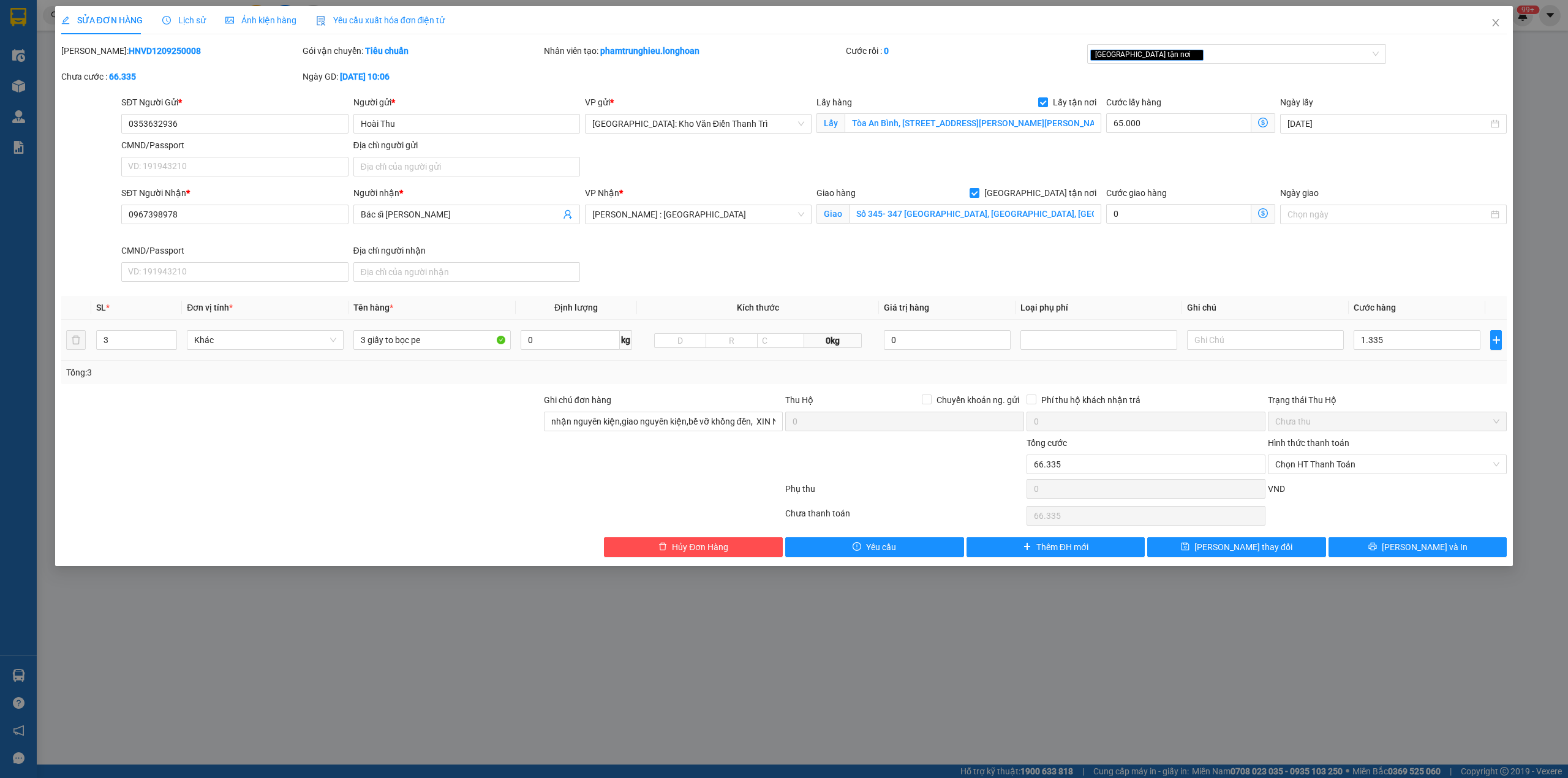
type input "1.335.000"
click at [1377, 373] on div "Tổng: 3" at bounding box center [784, 373] width 1436 height 13
click at [209, 131] on input "0353632936" at bounding box center [235, 124] width 226 height 19
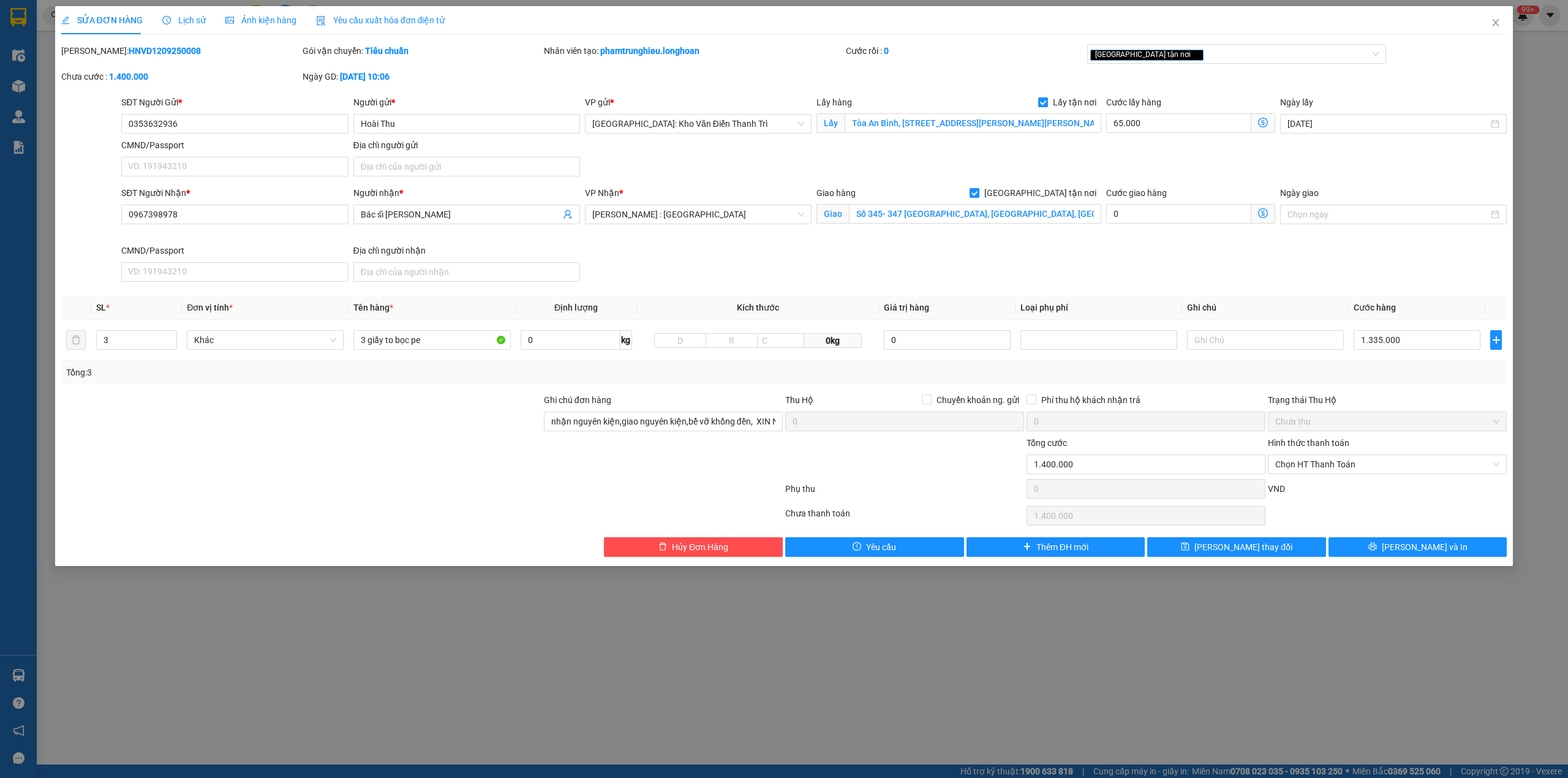
click at [145, 55] on b "HNVD1209250008" at bounding box center [165, 51] width 72 height 10
copy b "HNVD1209250008"
click at [1415, 543] on span "[PERSON_NAME] và In" at bounding box center [1424, 547] width 86 height 13
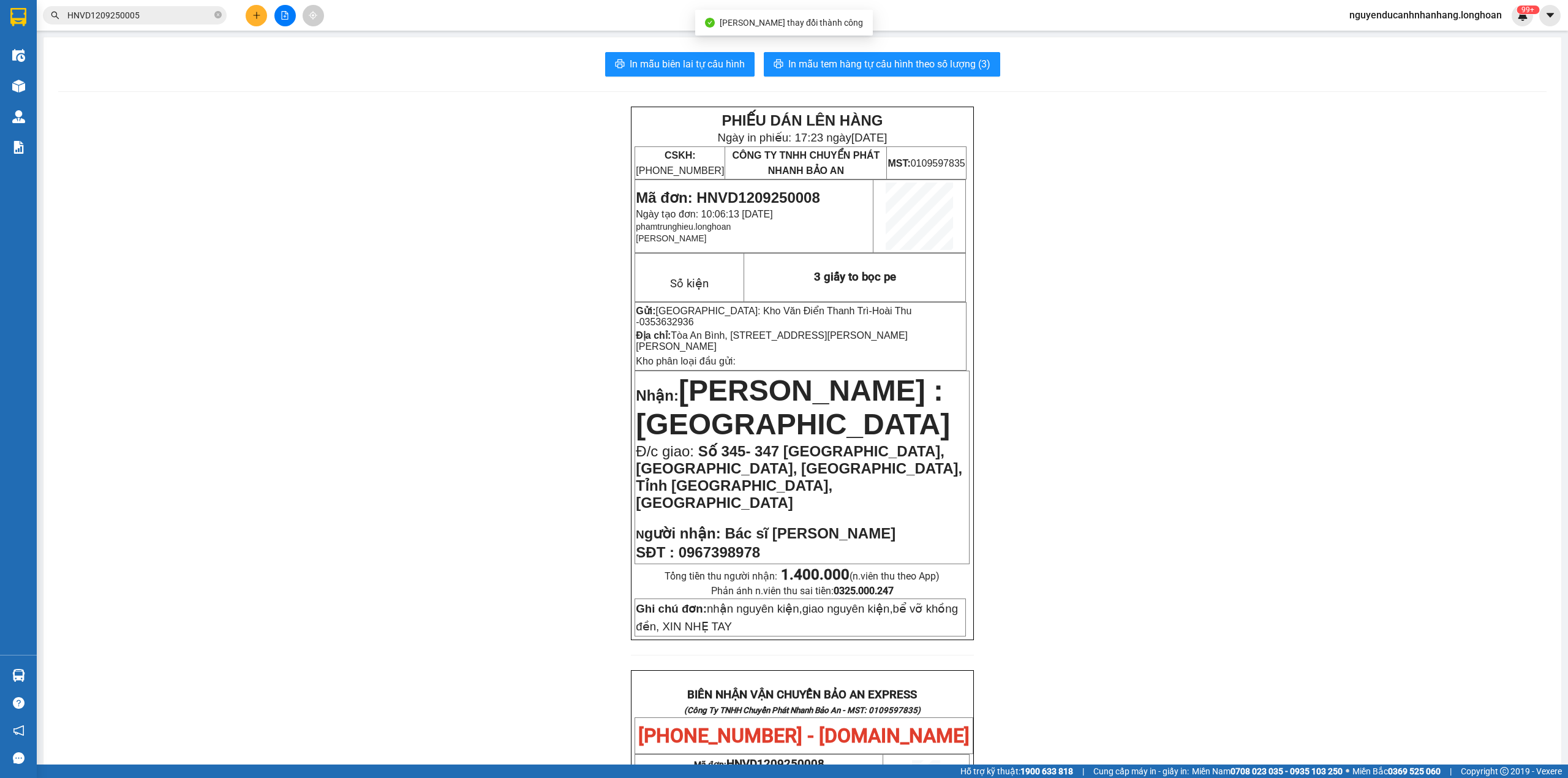
click at [777, 192] on span "Mã đơn: HNVD1209250008" at bounding box center [727, 197] width 184 height 16
copy span "HNVD1209250008"
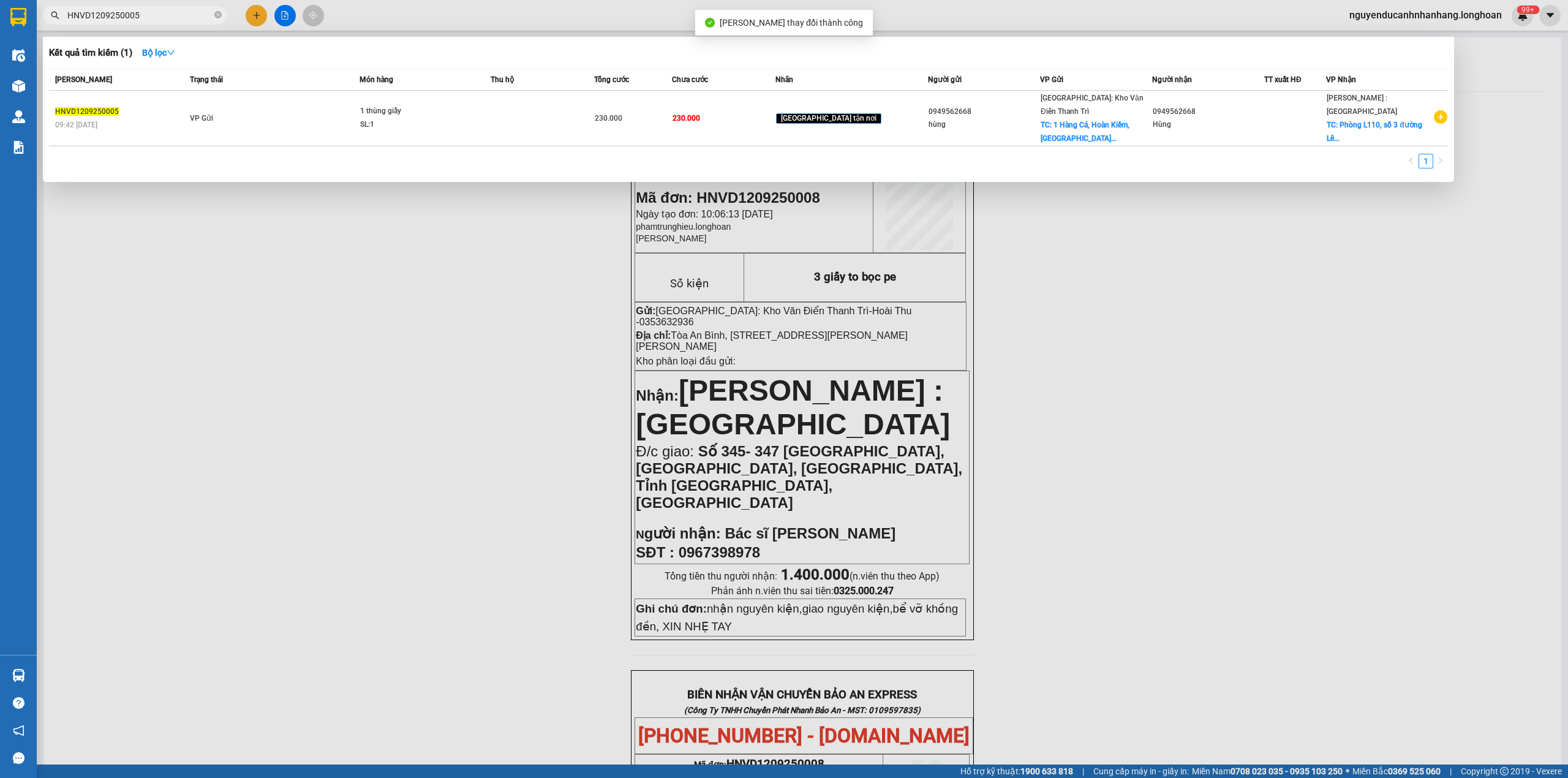
click at [162, 15] on input "HNVD1209250005" at bounding box center [139, 16] width 145 height 13
click at [219, 16] on icon "close-circle" at bounding box center [218, 15] width 7 height 7
click at [194, 13] on input "text" at bounding box center [139, 16] width 145 height 13
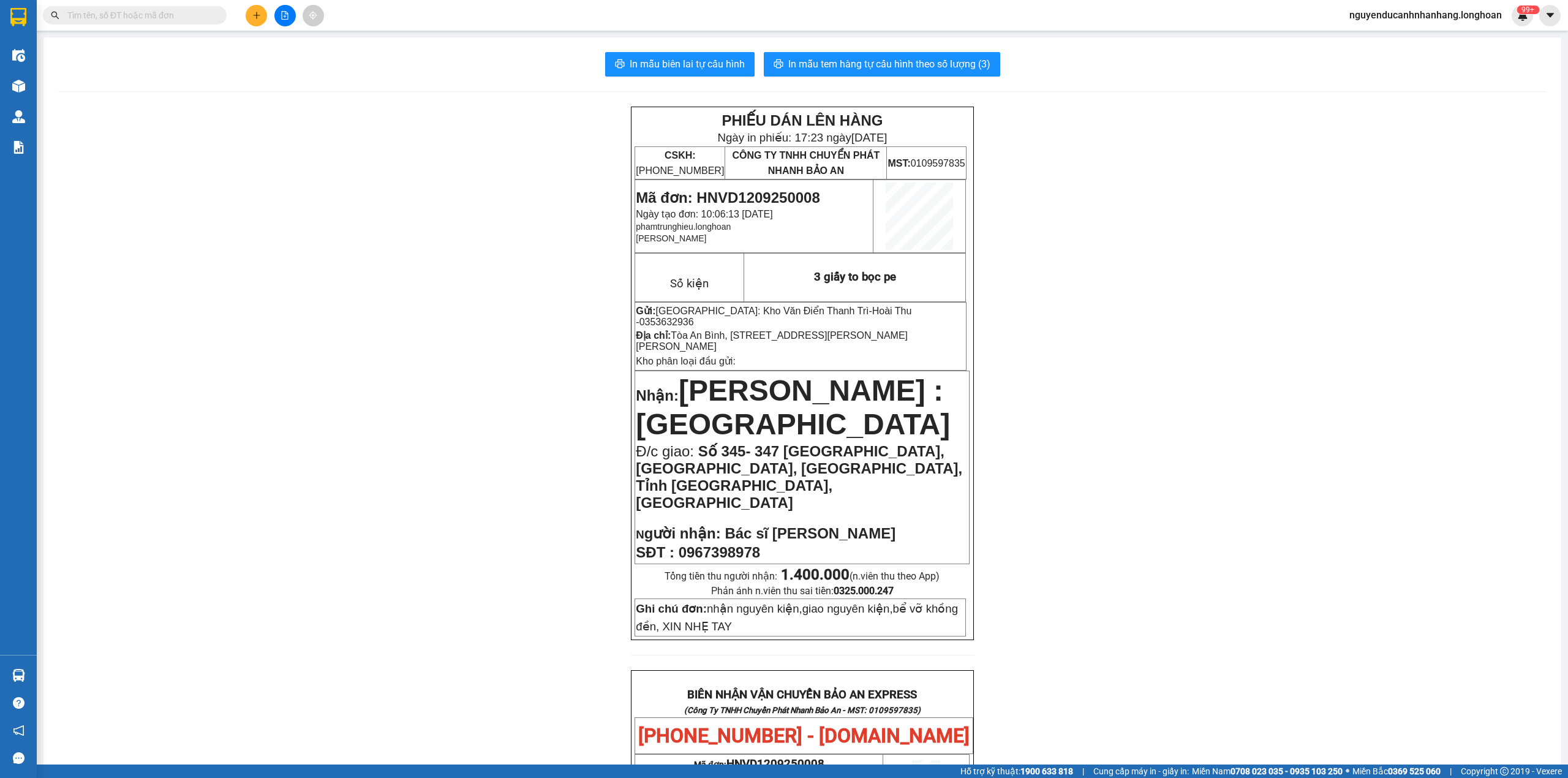
paste input "HNVD1209250008"
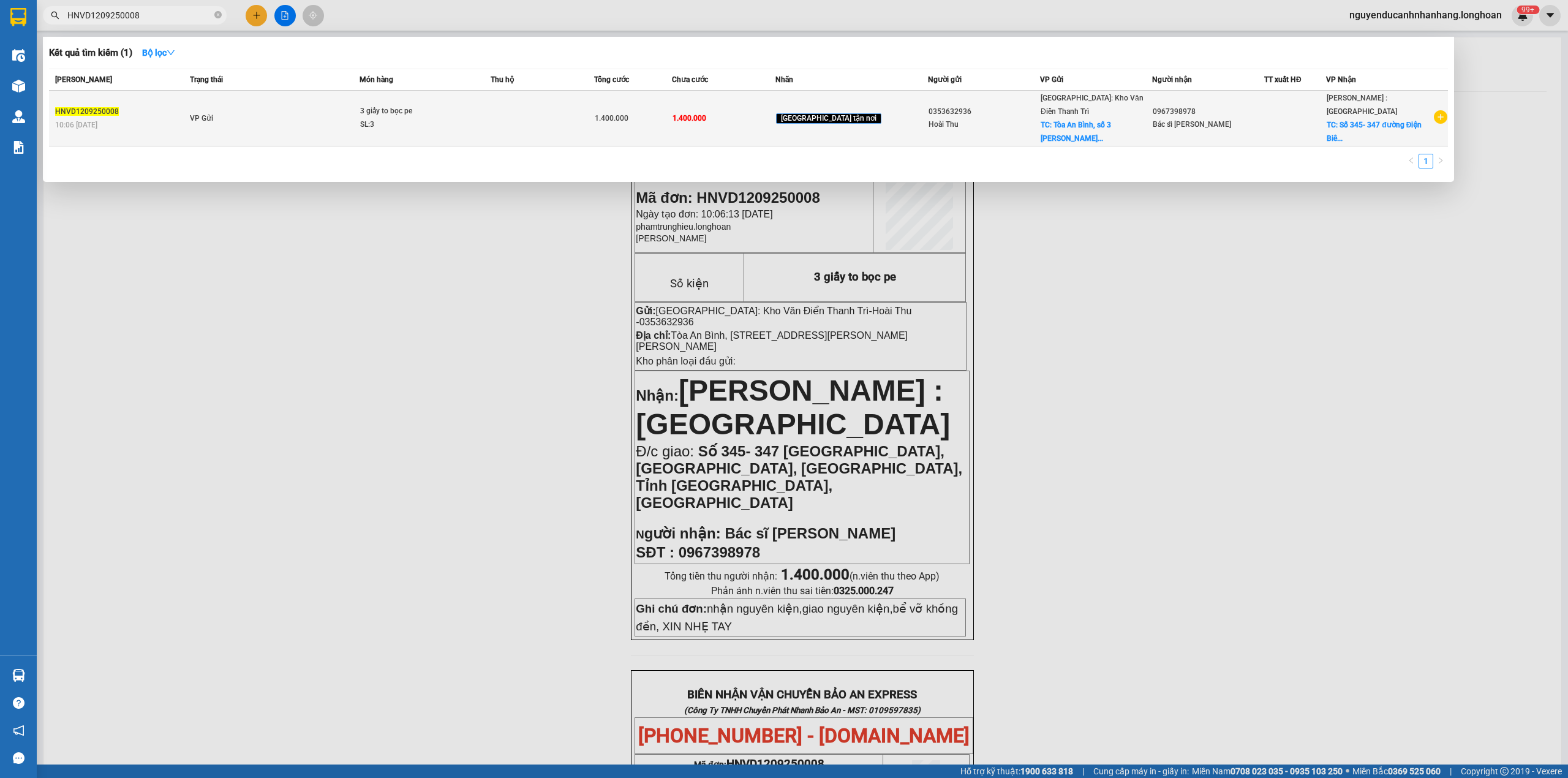
type input "HNVD1209250008"
click at [264, 113] on td "VP Gửi" at bounding box center [273, 118] width 173 height 56
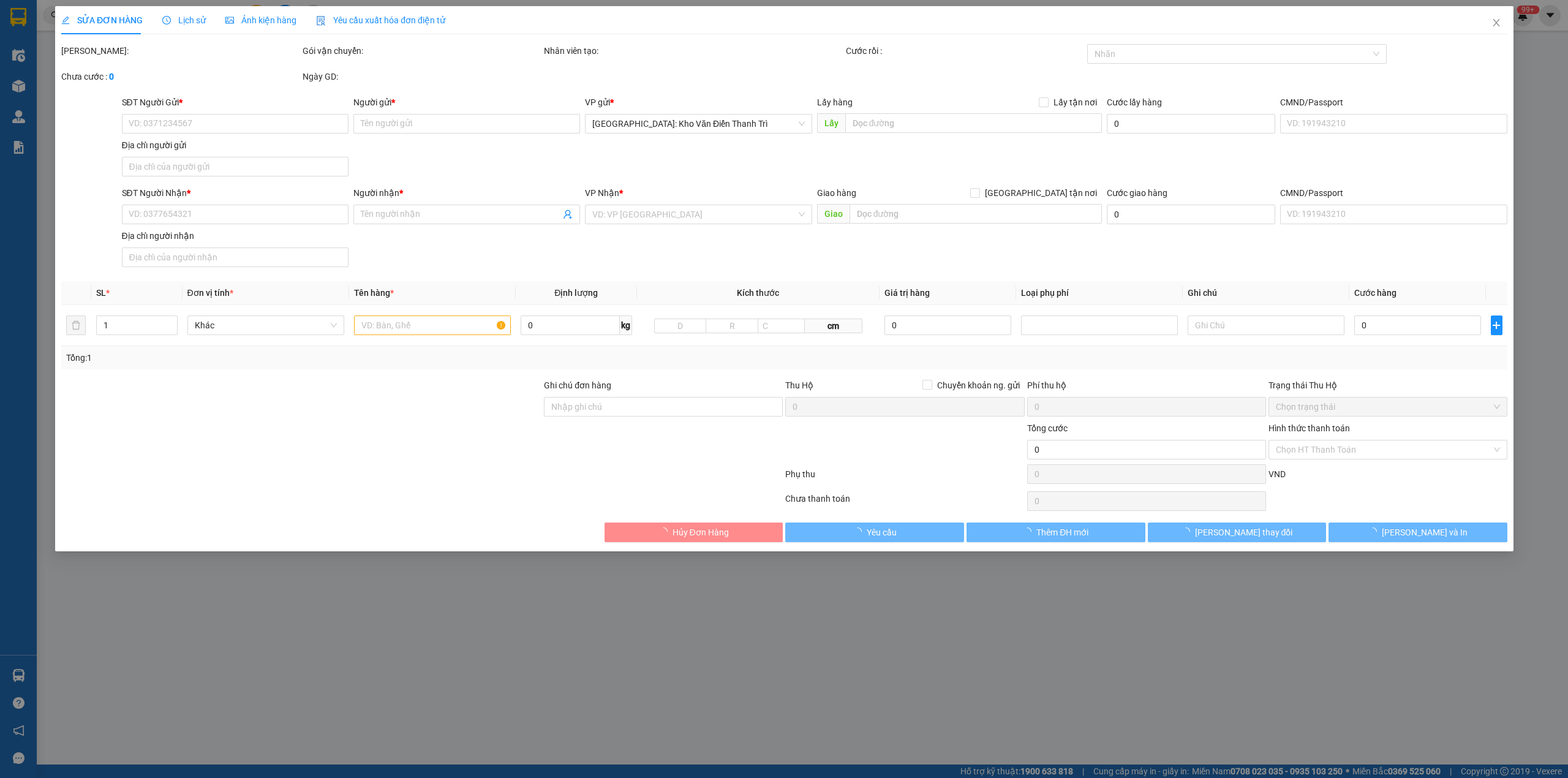
type input "0353632936"
type input "Hoài Thu"
checkbox input "true"
type input "Tòa An Bình, [STREET_ADDRESS][PERSON_NAME][PERSON_NAME]"
type input "0967398978"
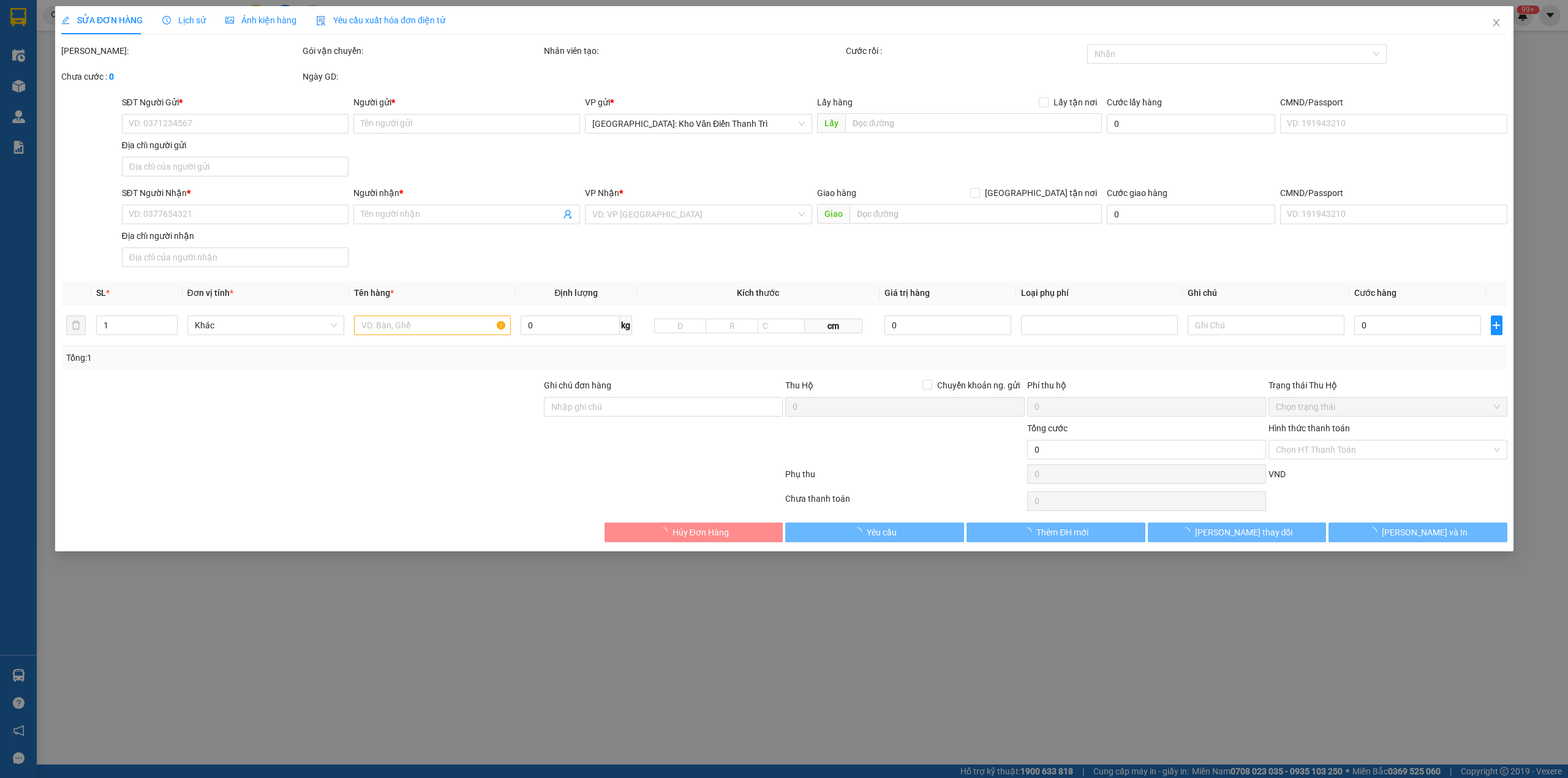
type input "Bác sĩ [PERSON_NAME]"
checkbox input "true"
type input "Số 345- 347 [GEOGRAPHIC_DATA], [GEOGRAPHIC_DATA], [GEOGRAPHIC_DATA], Tỉnh [GEOG…"
type input "nhận nguyên kiện,giao nguyên kiện,bể vỡ khồng đền, XIN NHẸ TAY"
type input "1.400.000"
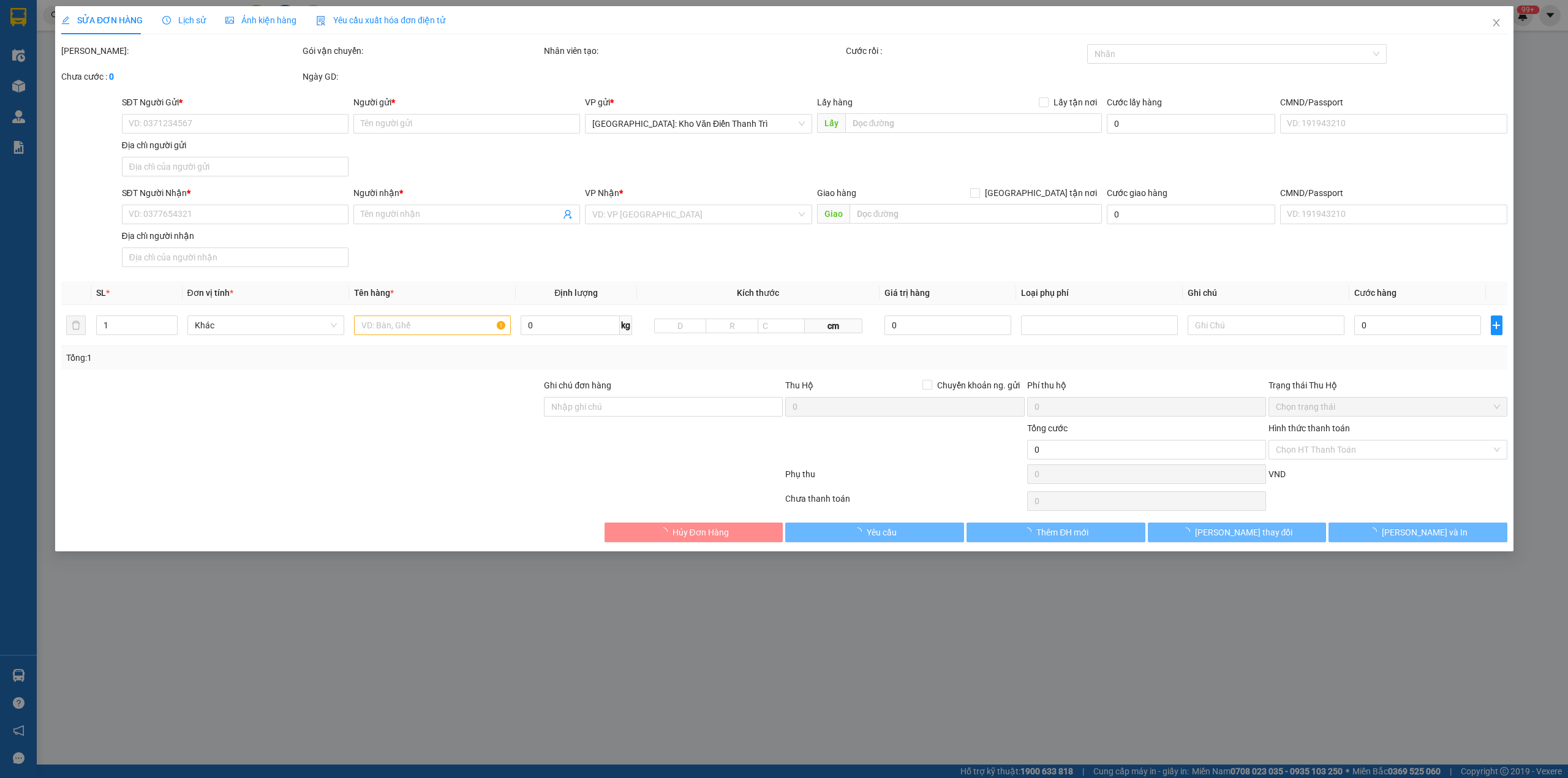
type input "1.400.000"
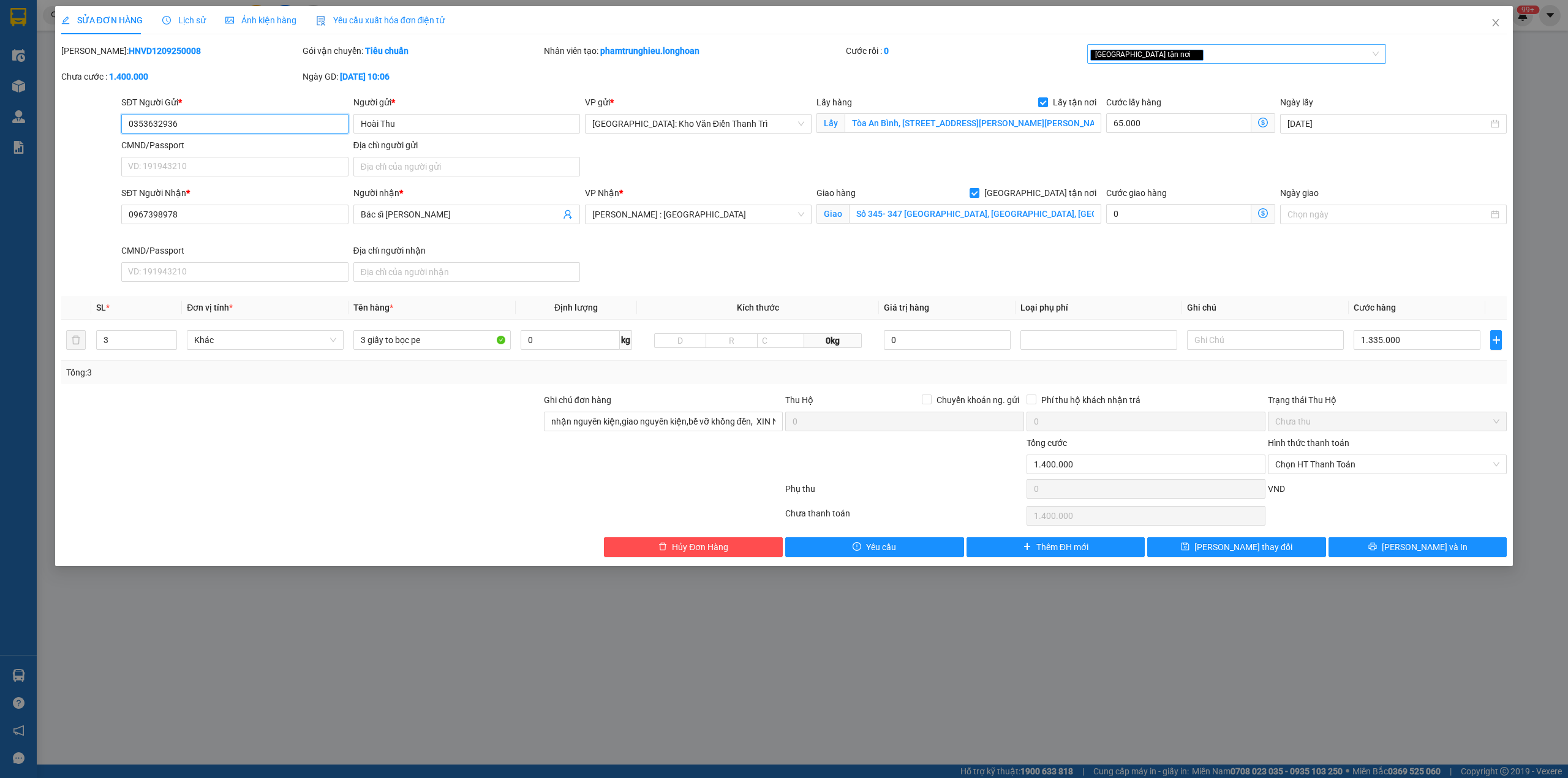
click at [1177, 50] on div "[GEOGRAPHIC_DATA] tận nơi" at bounding box center [1231, 54] width 281 height 15
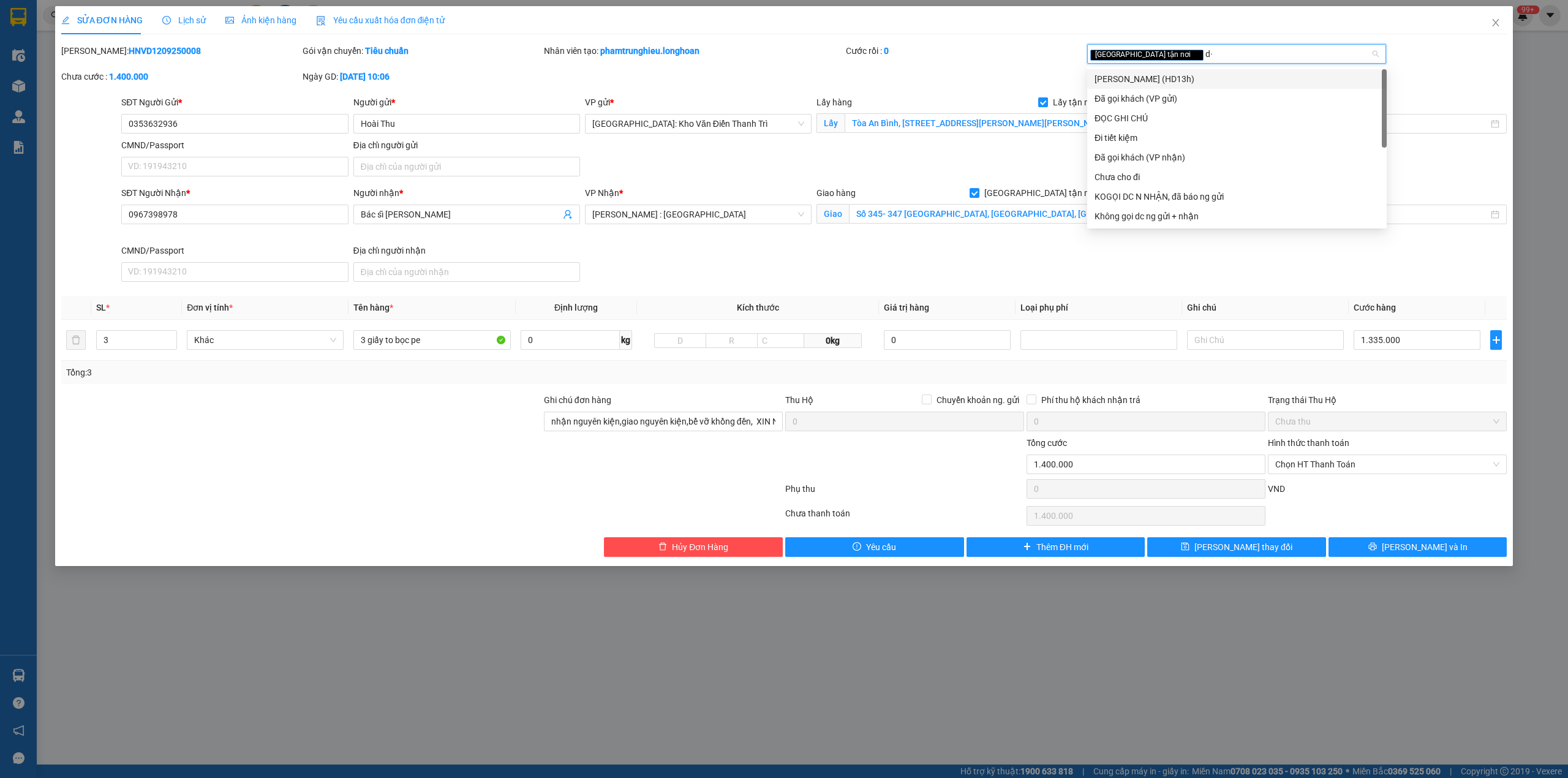
type input "d"
type input "đã"
click at [1164, 71] on div "Đã gọi khách (VP gửi)" at bounding box center [1237, 79] width 299 height 19
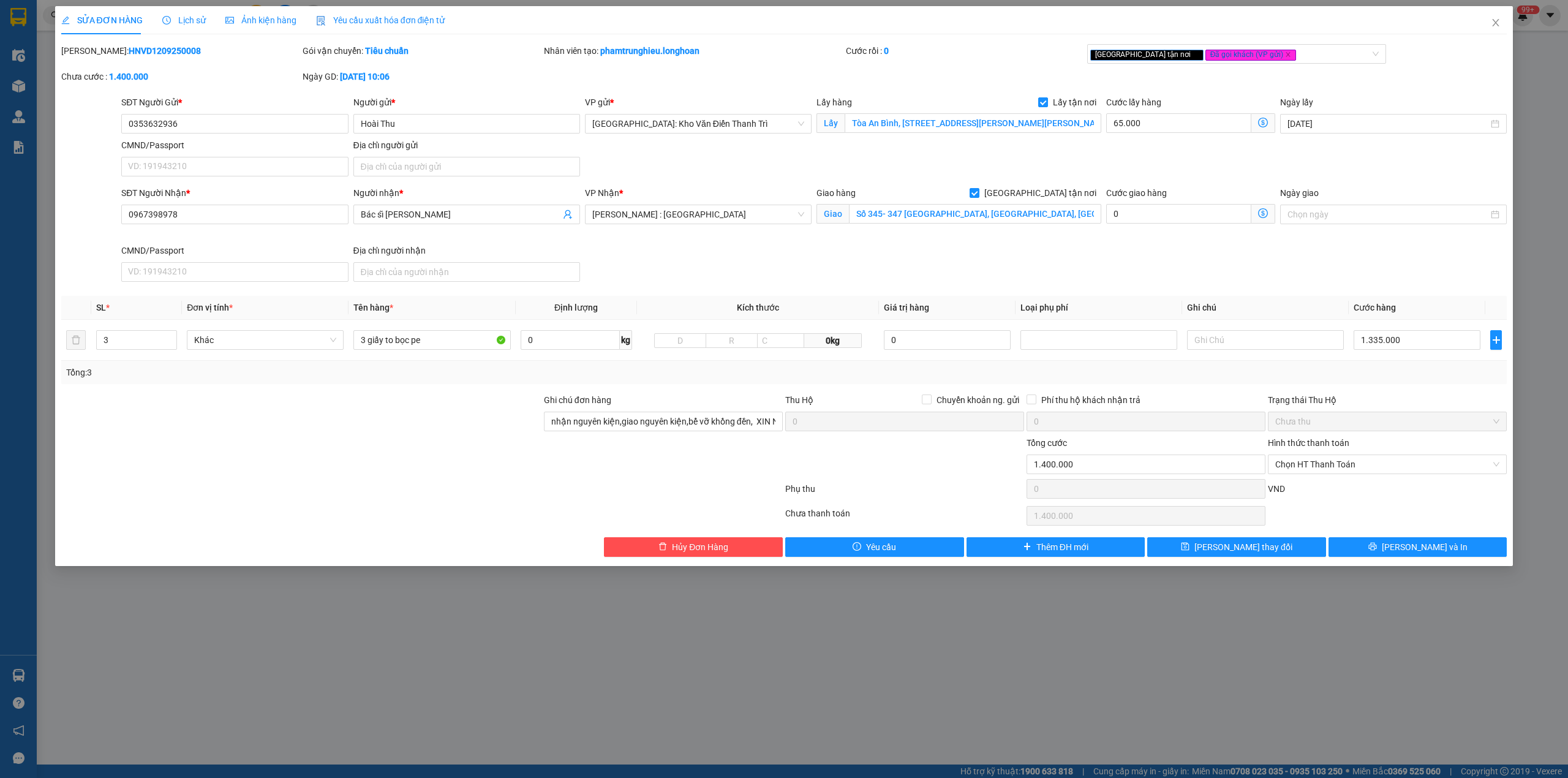
click at [1023, 64] on div "Cước rồi : 0" at bounding box center [965, 57] width 241 height 26
click at [1407, 554] on span "[PERSON_NAME] và In" at bounding box center [1424, 547] width 86 height 13
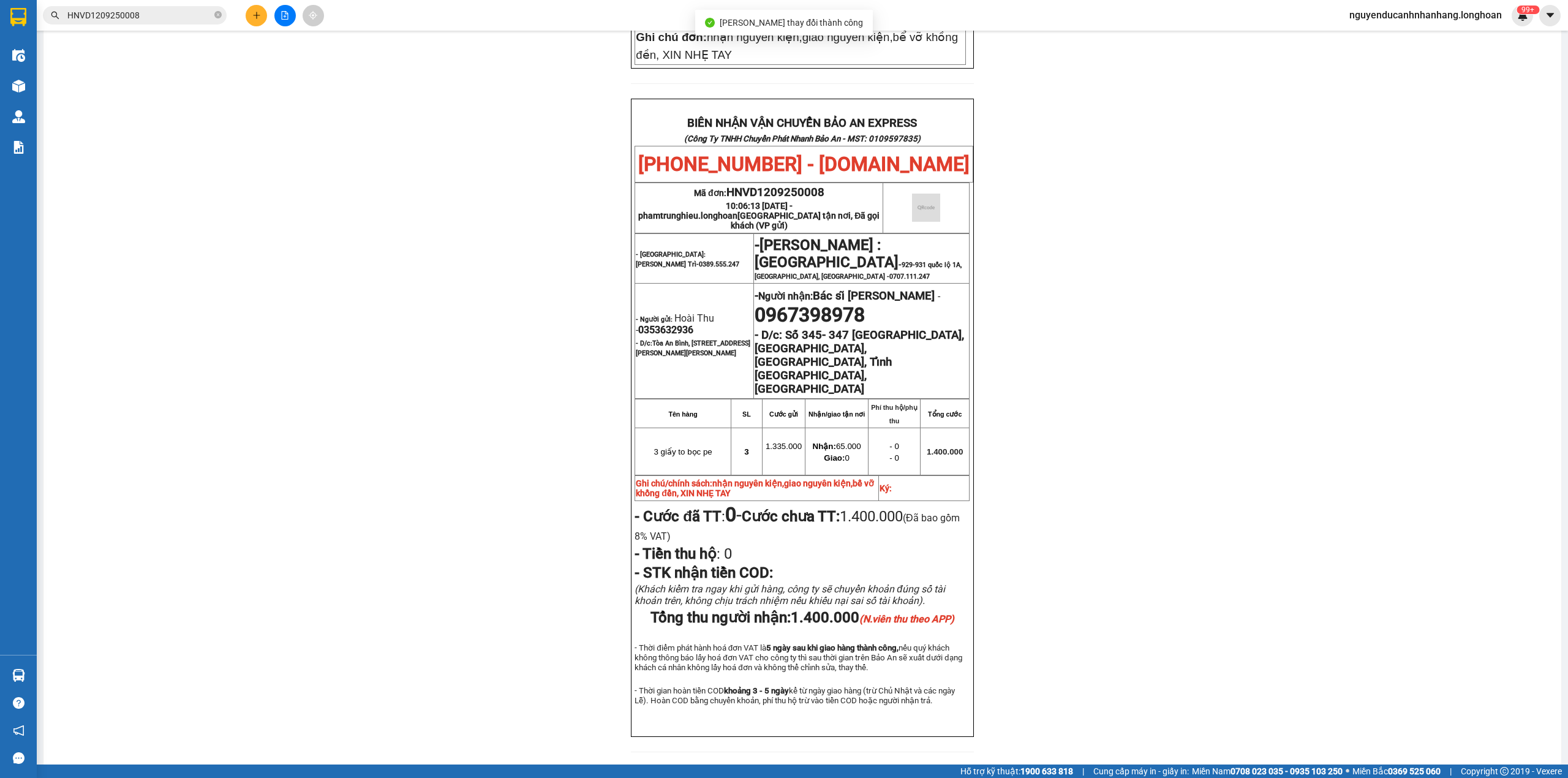
scroll to position [574, 0]
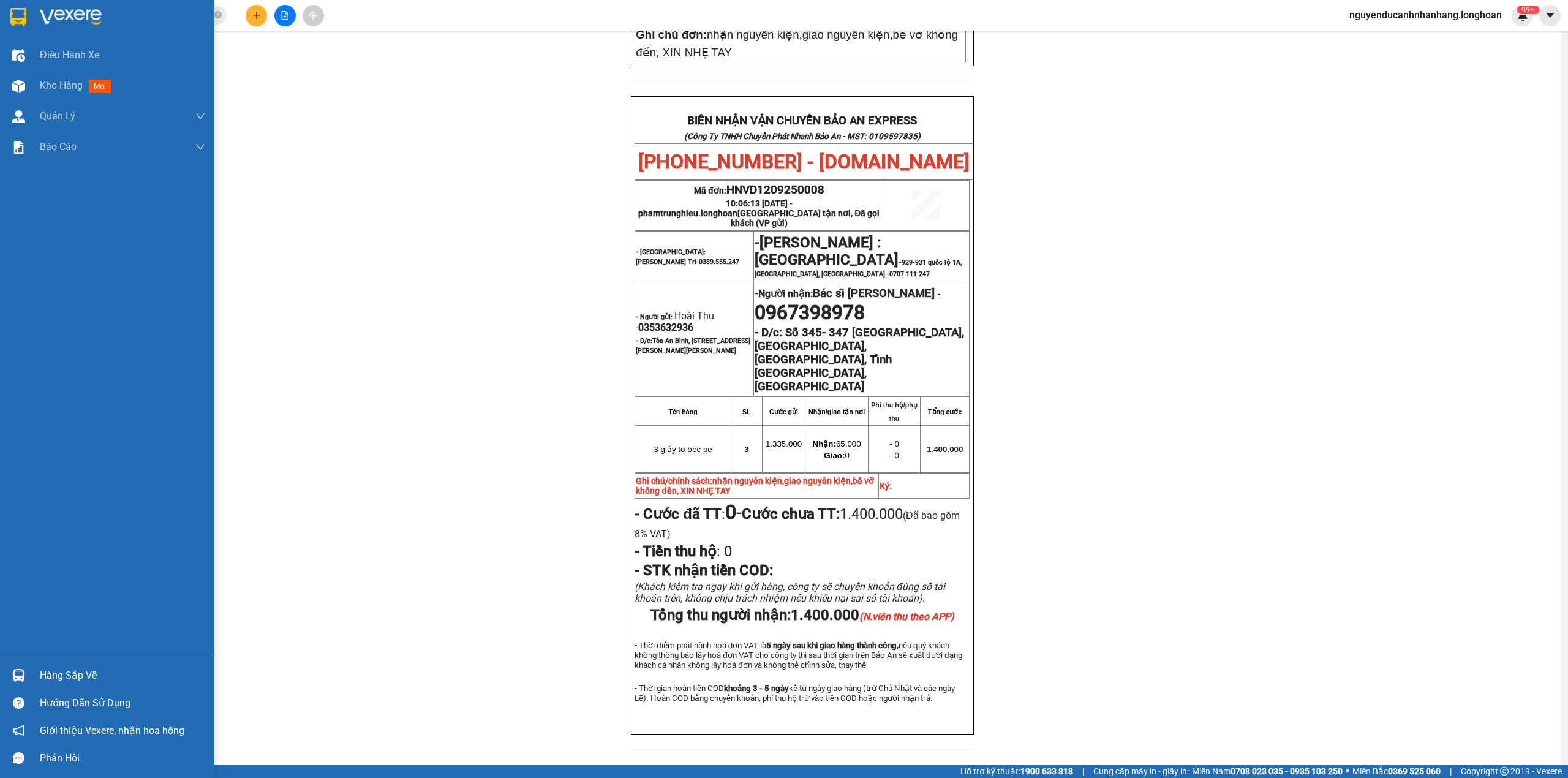
click at [31, 12] on div at bounding box center [107, 19] width 215 height 39
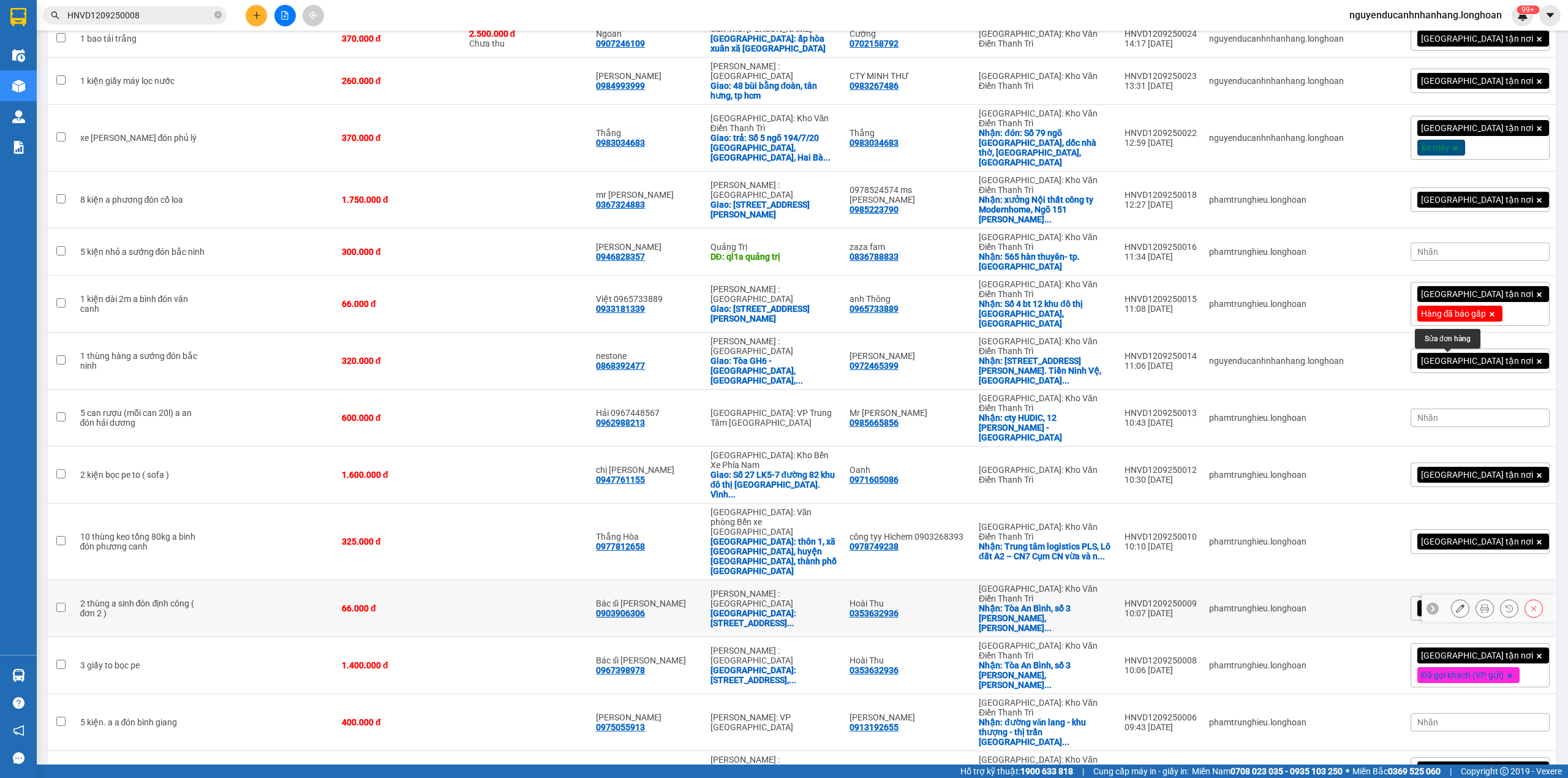
click at [1456, 604] on icon at bounding box center [1460, 609] width 9 height 9
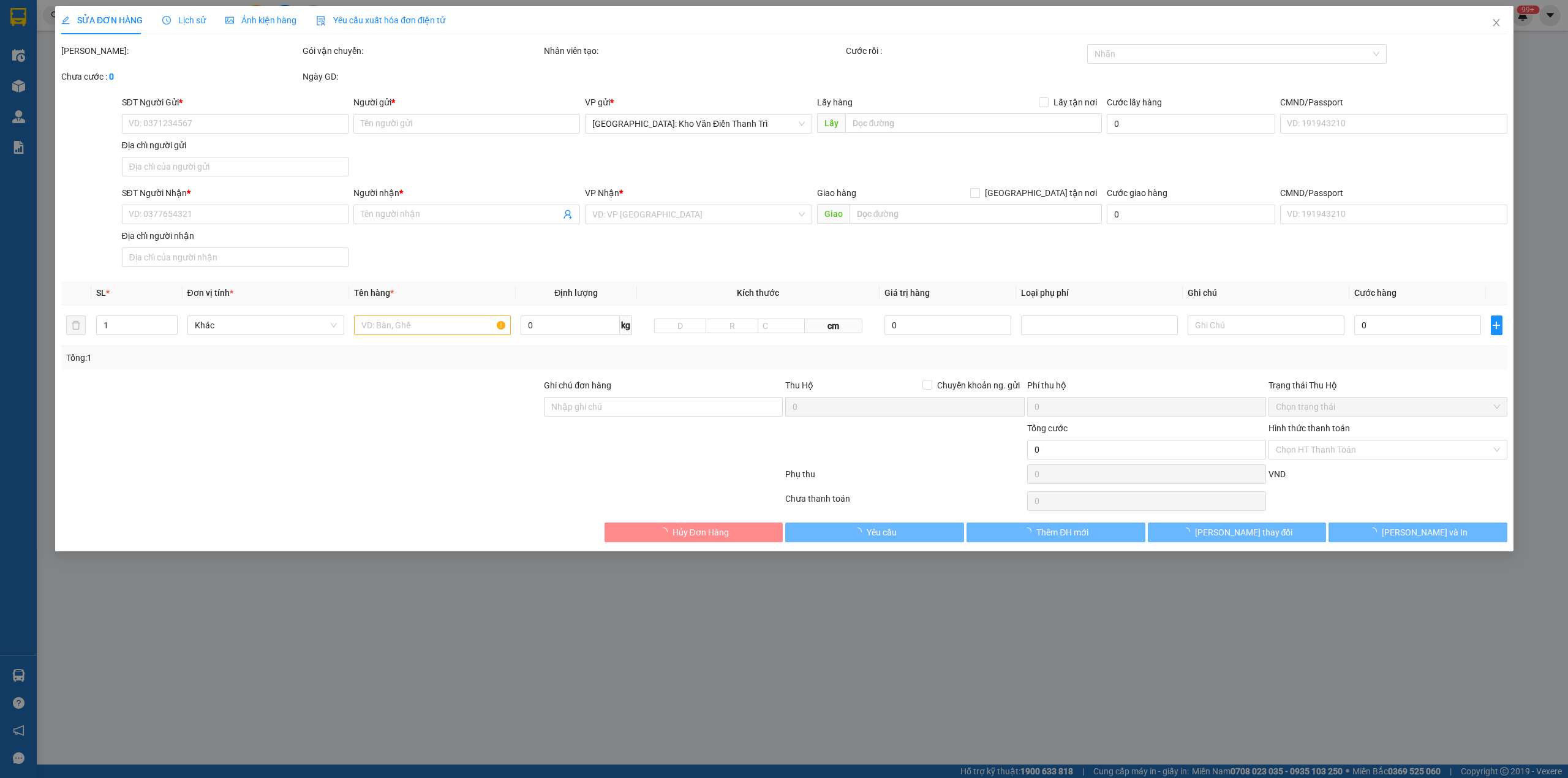
type input "0353632936"
type input "Hoài Thu"
checkbox input "true"
type input "Tòa An Bình, [STREET_ADDRESS][PERSON_NAME][PERSON_NAME]"
type input "0903906306"
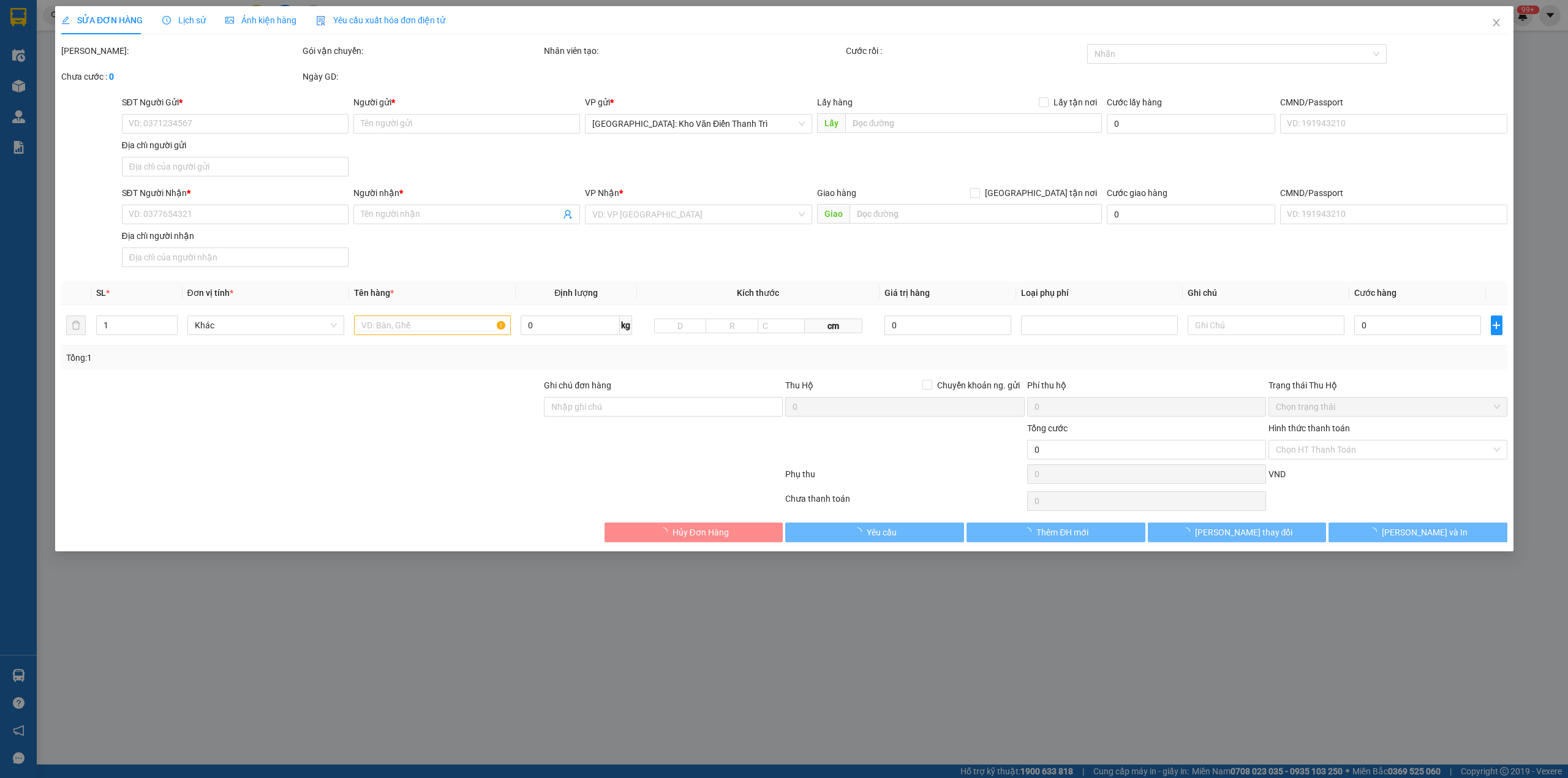
type input "Bác sĩ [PERSON_NAME]"
checkbox input "true"
type input "[STREET_ADDRESS]"
type input "66.000"
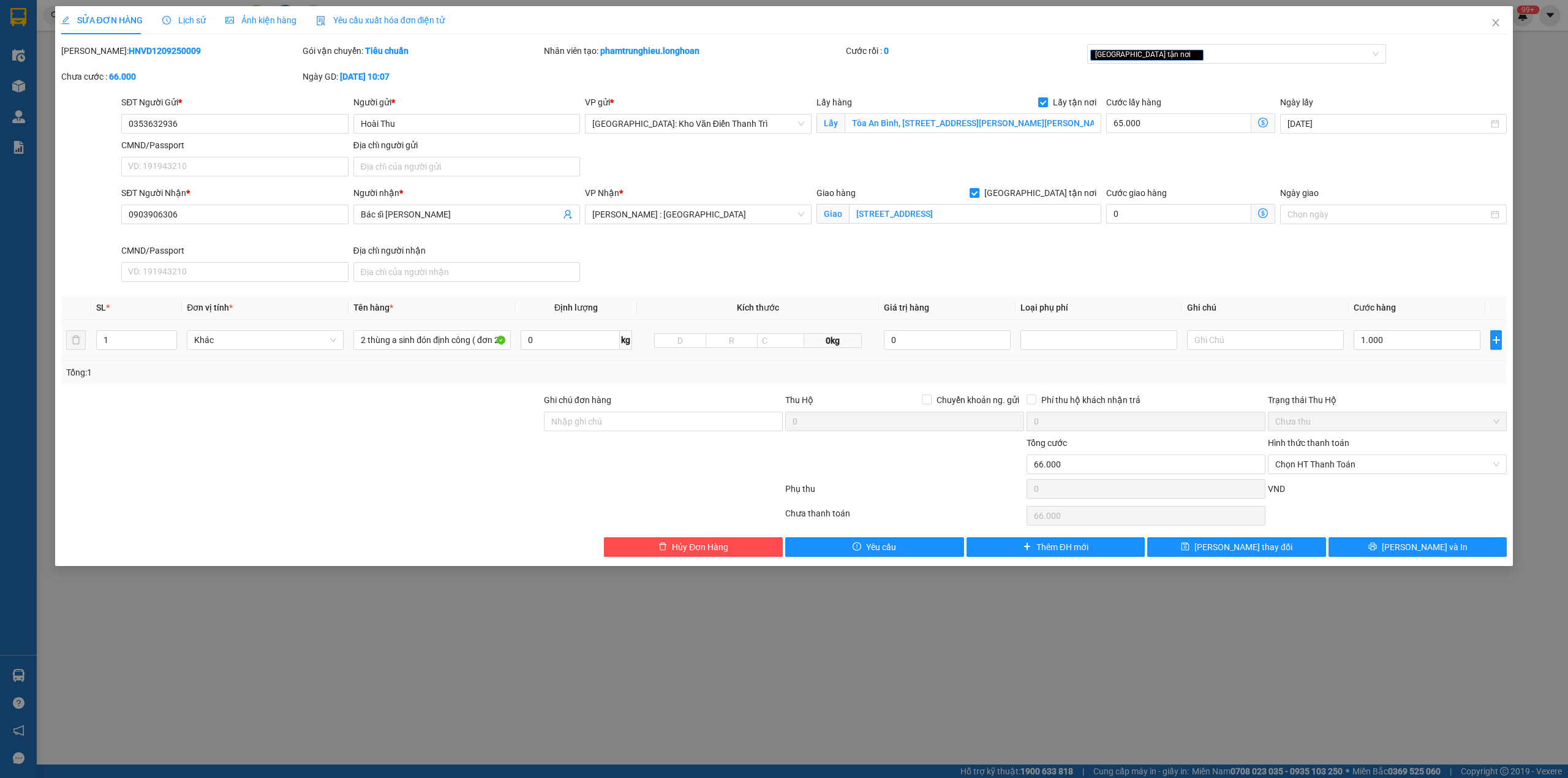
click at [403, 352] on div "2 thùng a sinh đón định công ( đơn 2 )" at bounding box center [431, 340] width 156 height 25
click at [402, 352] on div "2 thùng a sinh đón định công ( đơn 2 )" at bounding box center [431, 340] width 156 height 25
click at [396, 344] on input "2 thùng a sinh đón định công ( đơn 2 )" at bounding box center [431, 340] width 156 height 19
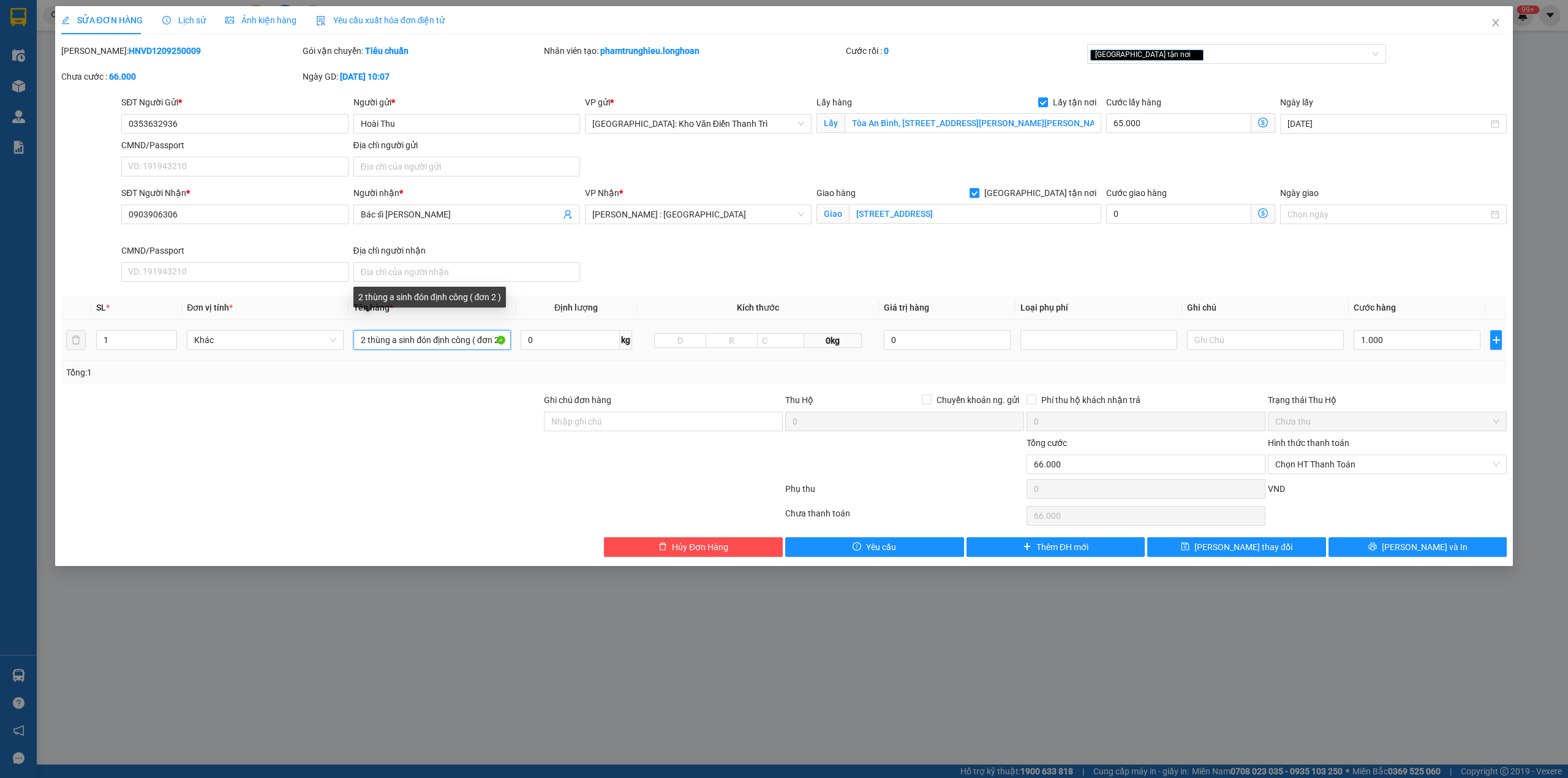
click at [396, 344] on input "2 thùng a sinh đón định công ( đơn 2 )" at bounding box center [431, 340] width 156 height 19
type input "2 kiện giấy to bọc pe"
click at [155, 344] on input "1" at bounding box center [136, 340] width 80 height 19
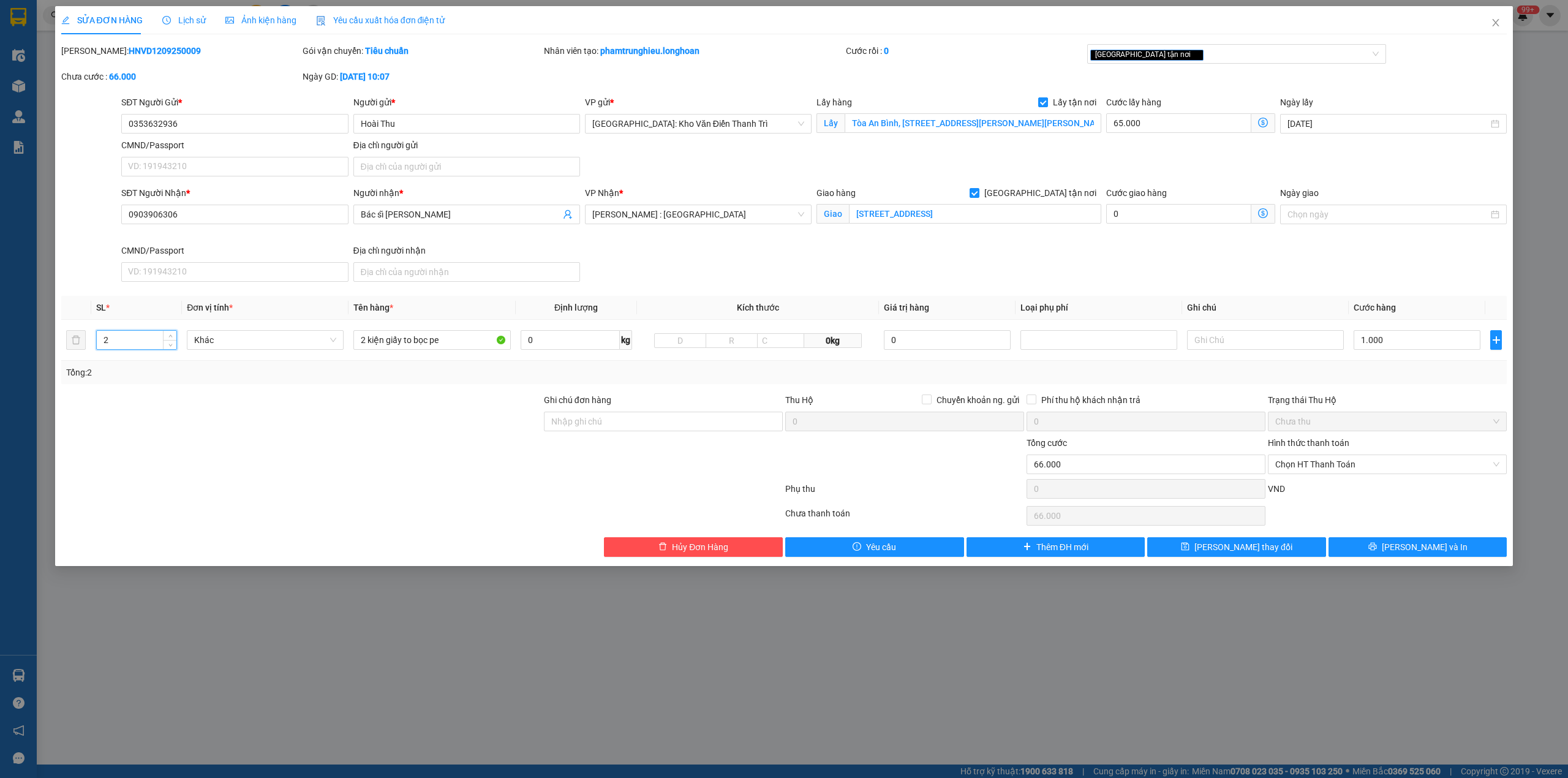
type input "2"
click at [229, 412] on div at bounding box center [302, 415] width 483 height 43
drag, startPoint x: 616, startPoint y: 417, endPoint x: 620, endPoint y: 426, distance: 9.8
click at [616, 417] on input "Ghi chú đơn hàng" at bounding box center [663, 422] width 239 height 19
type input "nhận nguyên kiện,giao nguyên kiện,bể vỡ khồng đền, XIN NHẸ TAY"
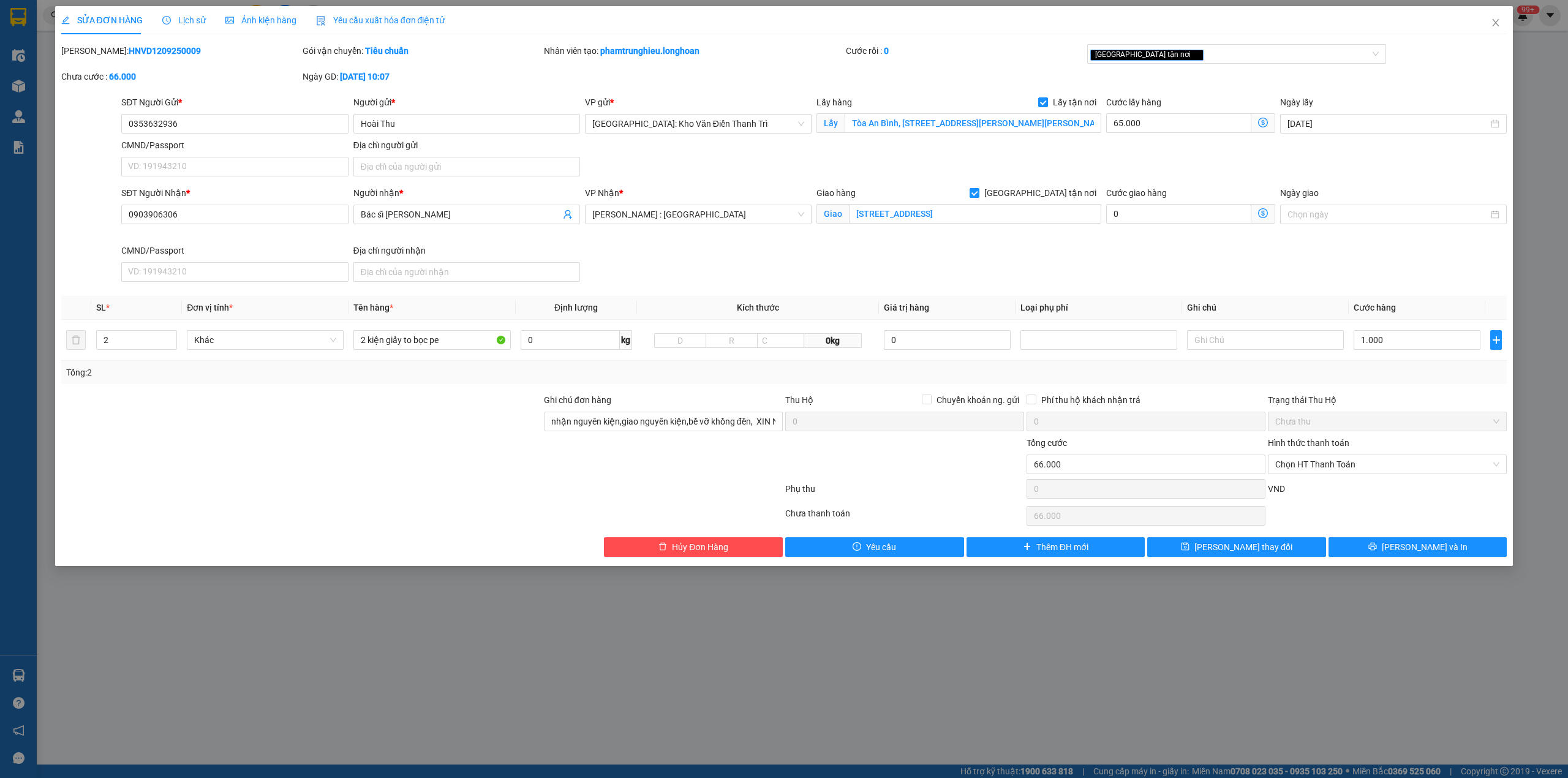
click at [704, 393] on div "Total Paid Fee 0 Total UnPaid Fee 66.000 Cash Collection Total Fee Mã ĐH: HNVD1…" at bounding box center [784, 300] width 1446 height 513
click at [1374, 370] on div "Tổng: 2" at bounding box center [784, 373] width 1436 height 13
click at [1385, 346] on input "1.000" at bounding box center [1417, 340] width 127 height 19
type input "1.065.000"
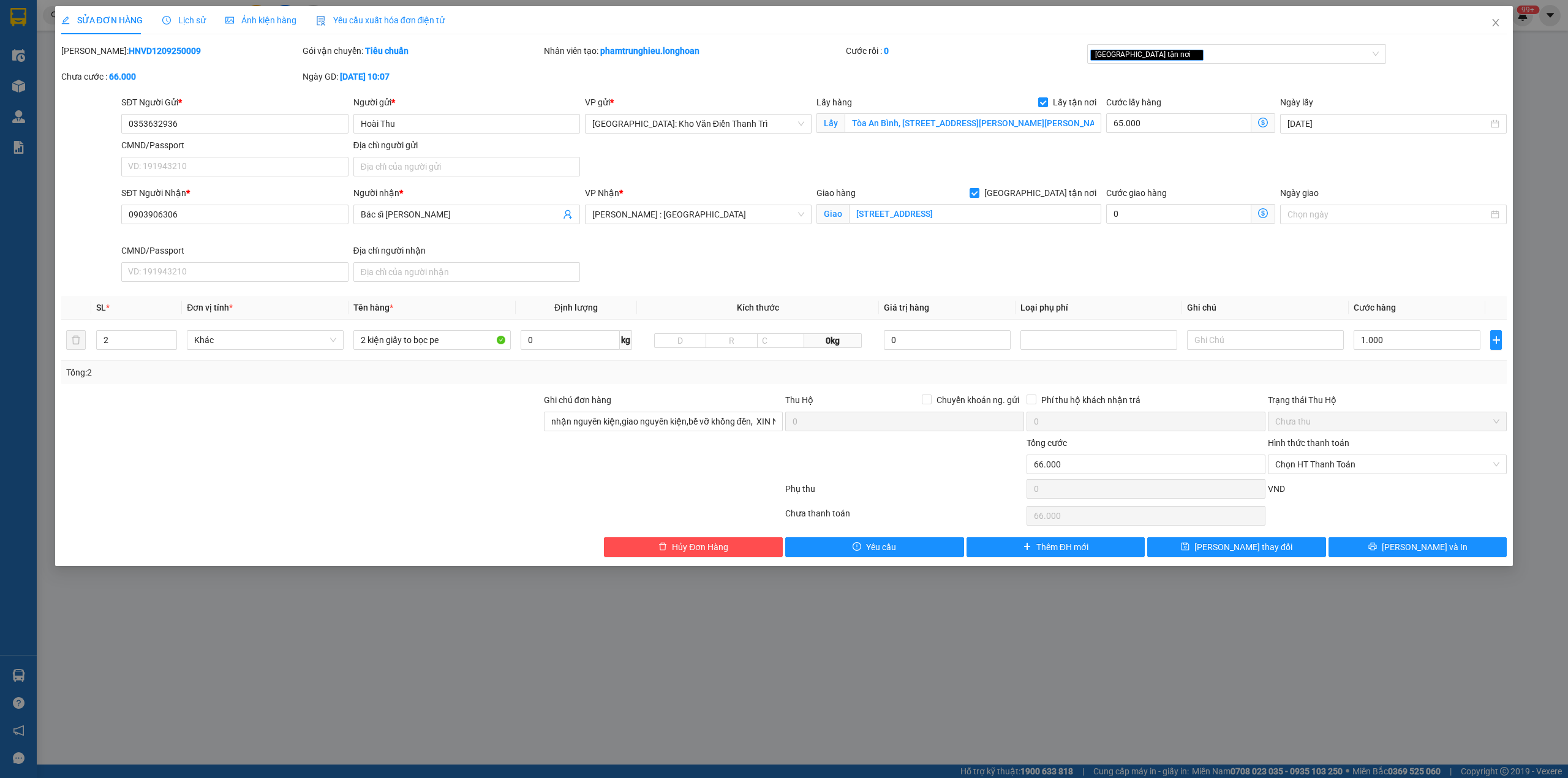
type input "1.000.000"
click at [1235, 48] on div "[GEOGRAPHIC_DATA] tận nơi" at bounding box center [1231, 54] width 281 height 15
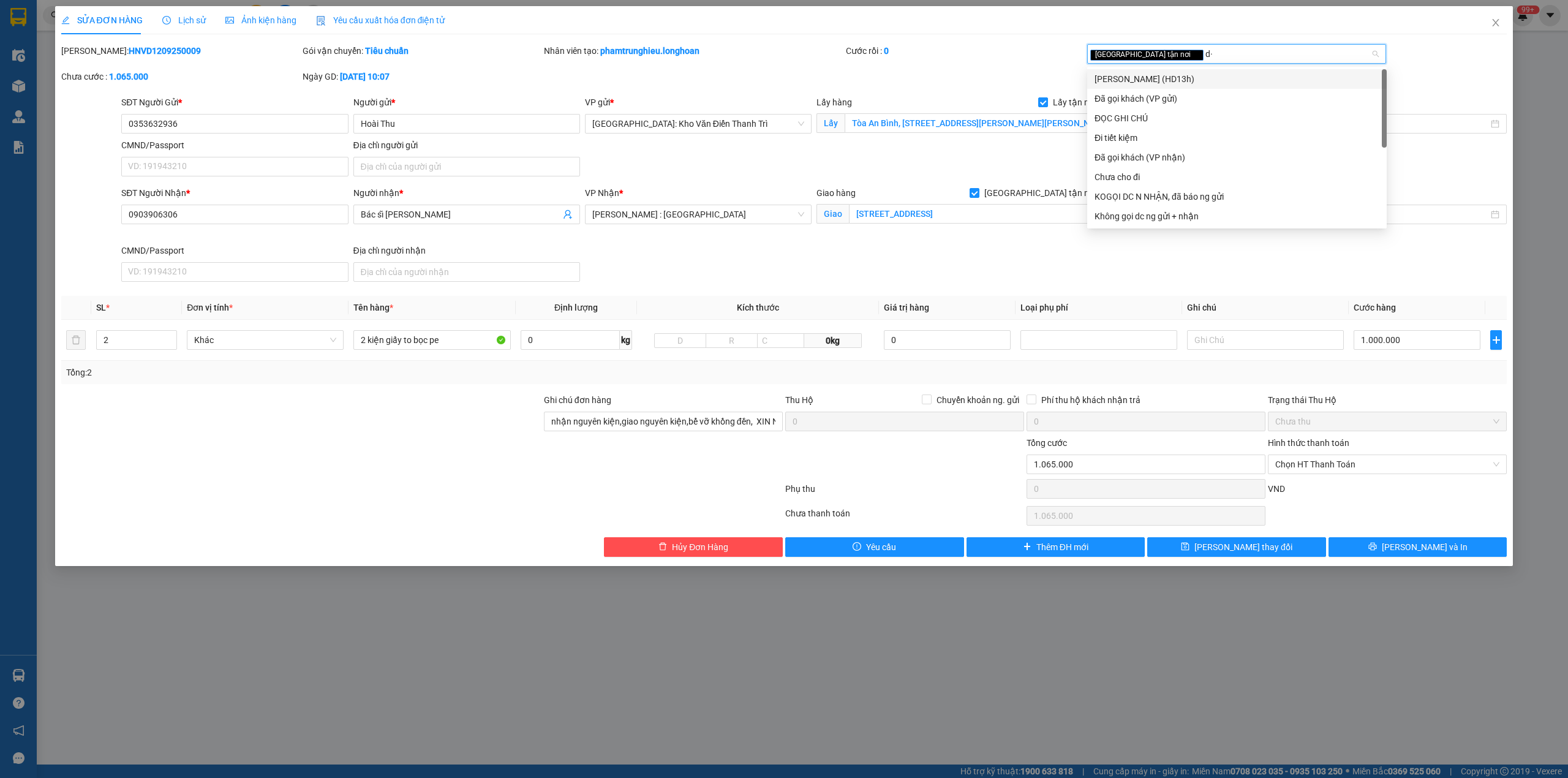
type input "d"
type input "đã"
click at [1199, 71] on div "Đã gọi khách (VP gửi)" at bounding box center [1237, 79] width 299 height 19
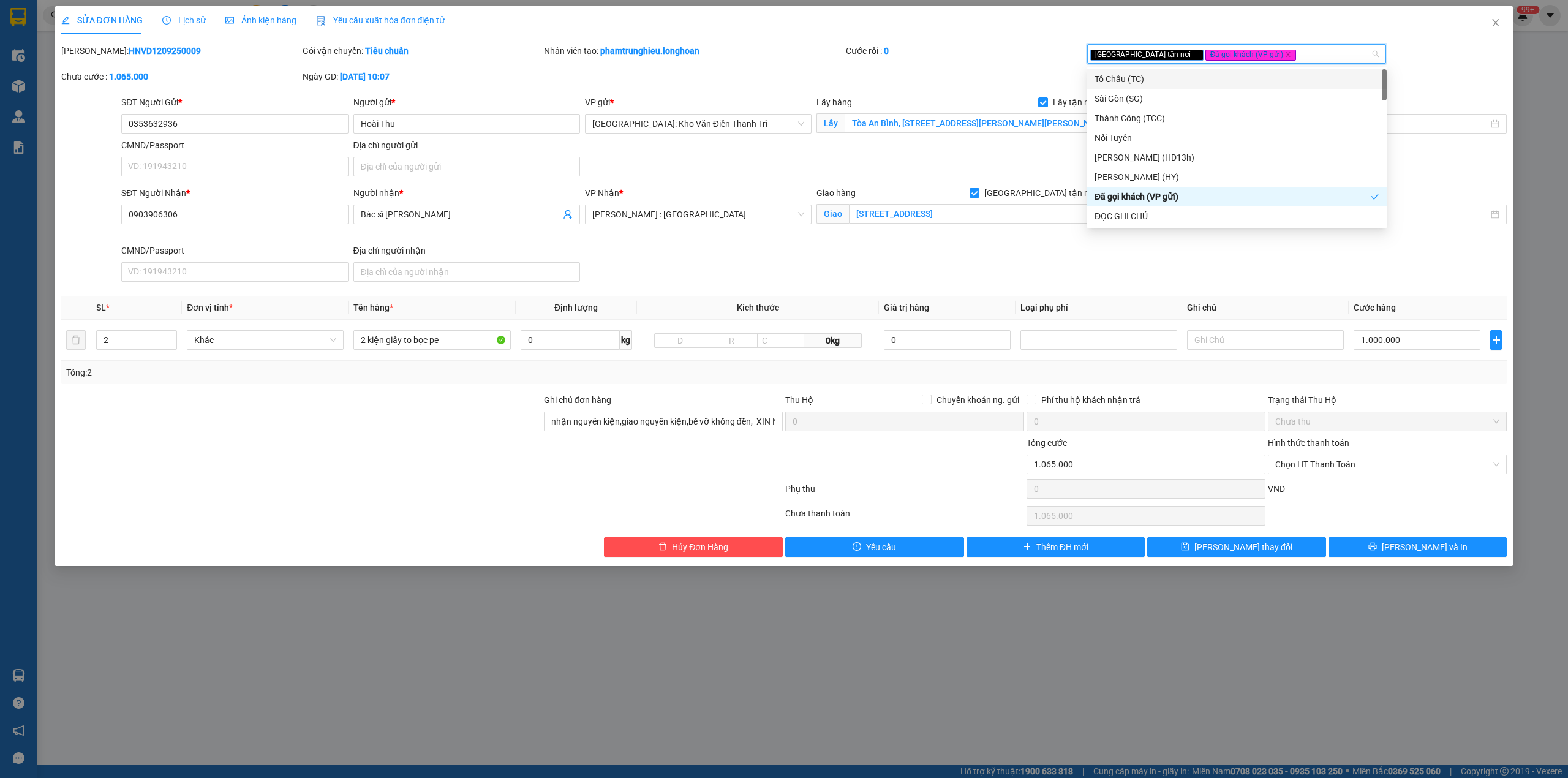
click at [1017, 74] on div "Mã ĐH: HNVD1209250009 Gói vận chuyển: Tiêu chuẩn Nhân viên tạo: phamtrunghieu.l…" at bounding box center [784, 69] width 1449 height 51
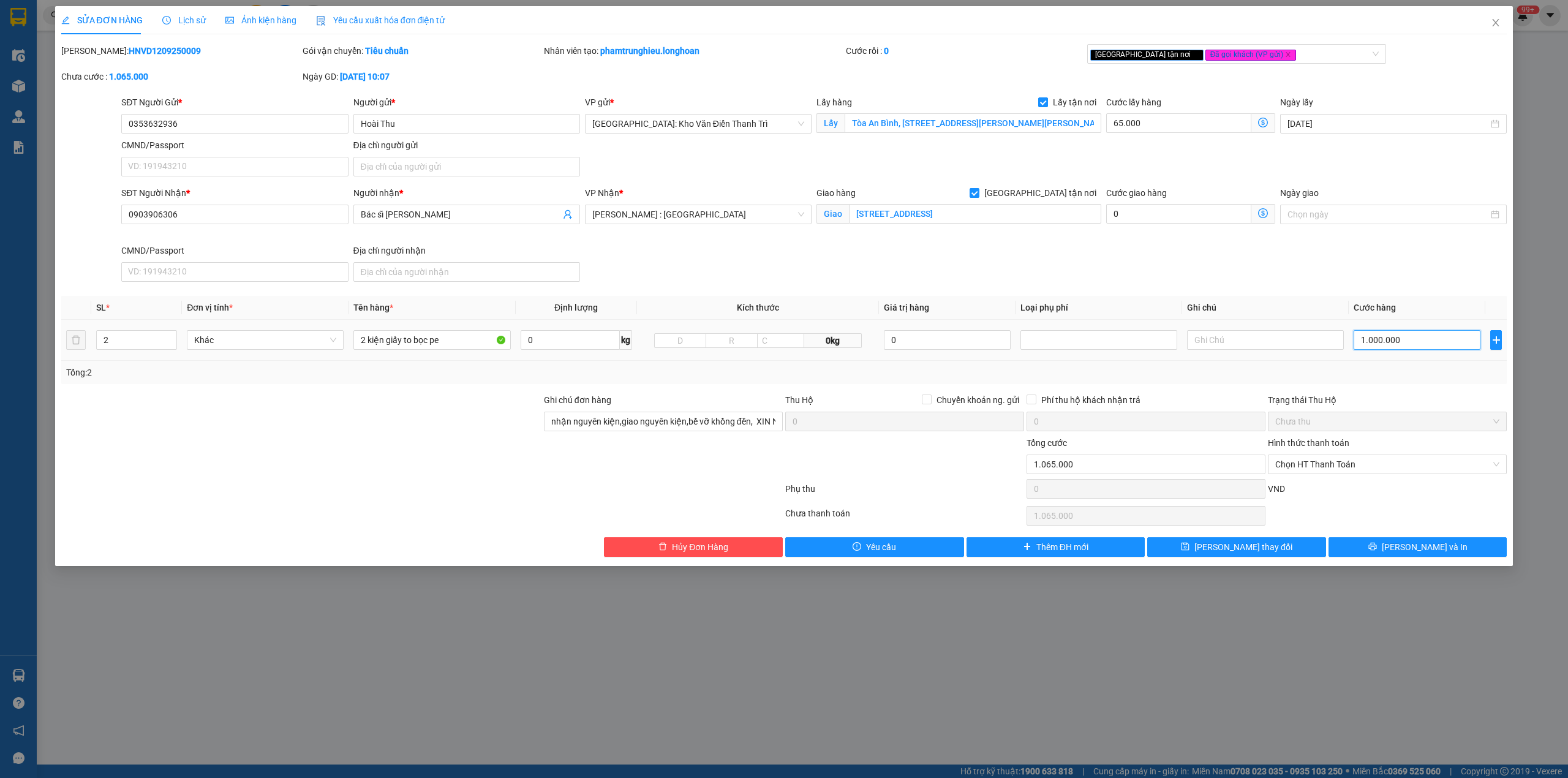
click at [1406, 339] on input "1.000.000" at bounding box center [1417, 340] width 127 height 19
type input "65.008"
type input "8"
type input "65.085"
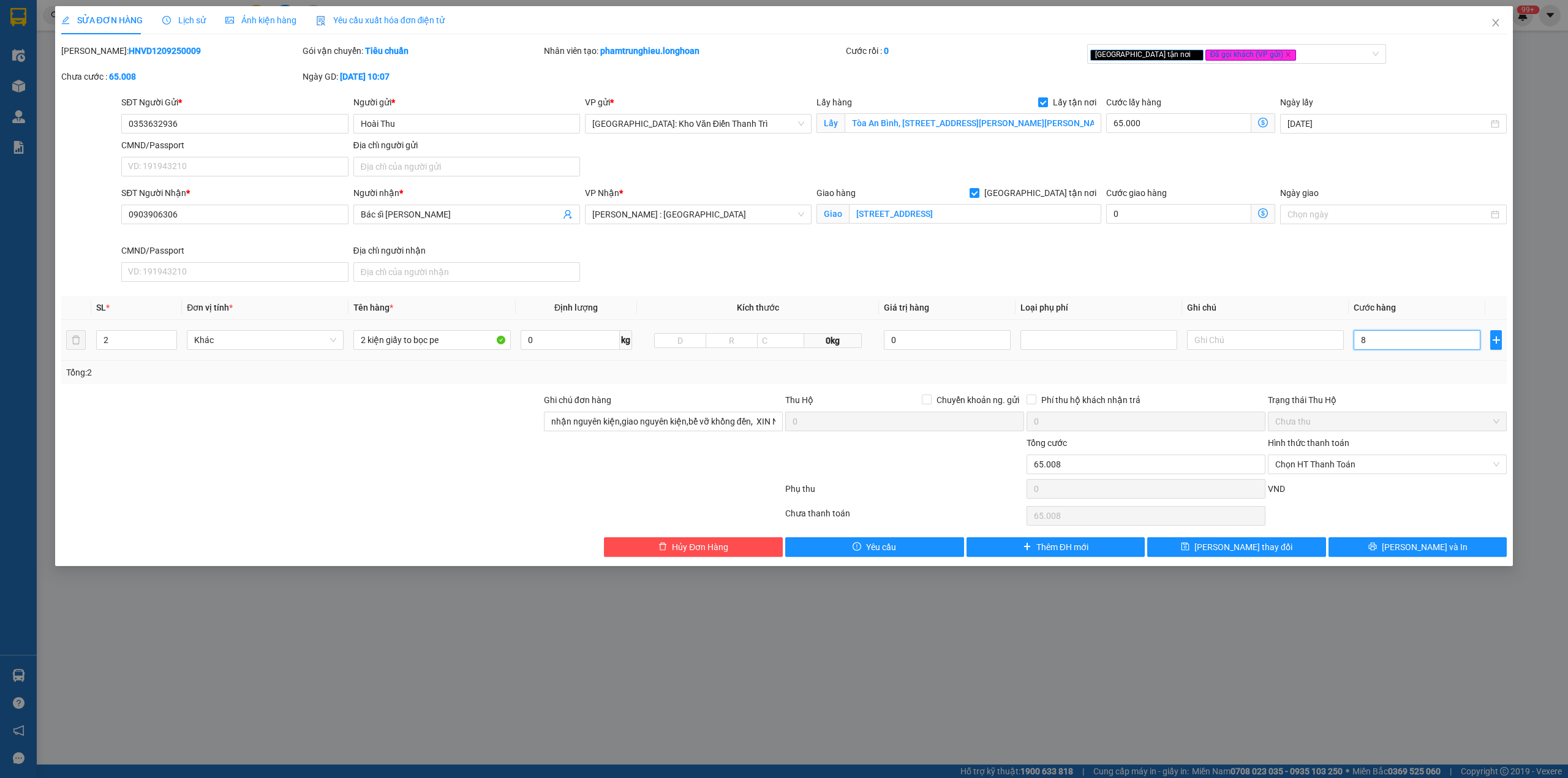
type input "65.085"
type input "85"
type input "65.850"
type input "850"
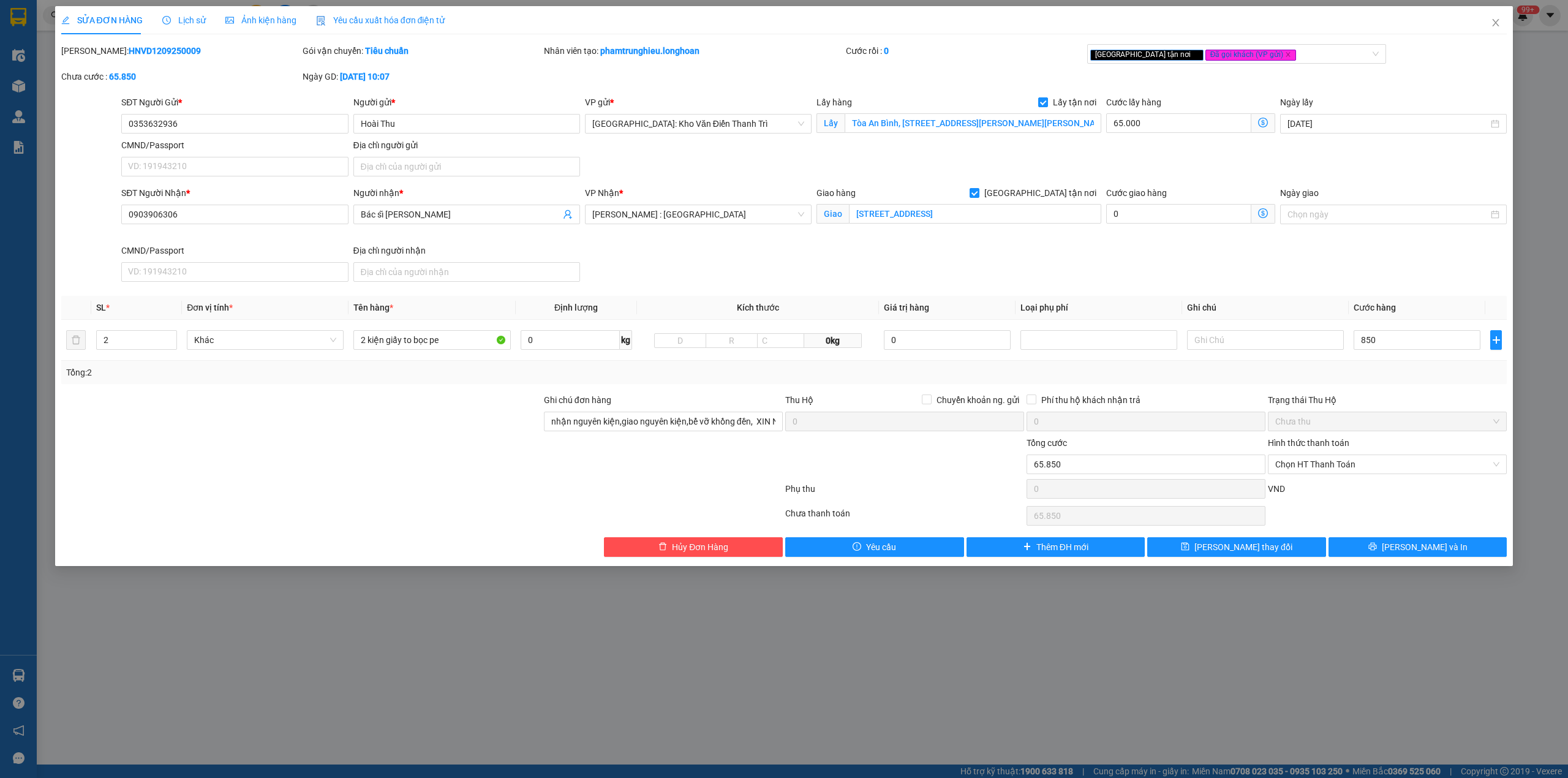
type input "915.000"
type input "850.000"
click at [1393, 368] on div "Tổng: 2" at bounding box center [784, 373] width 1436 height 13
click at [1386, 347] on input "850.000" at bounding box center [1417, 340] width 127 height 19
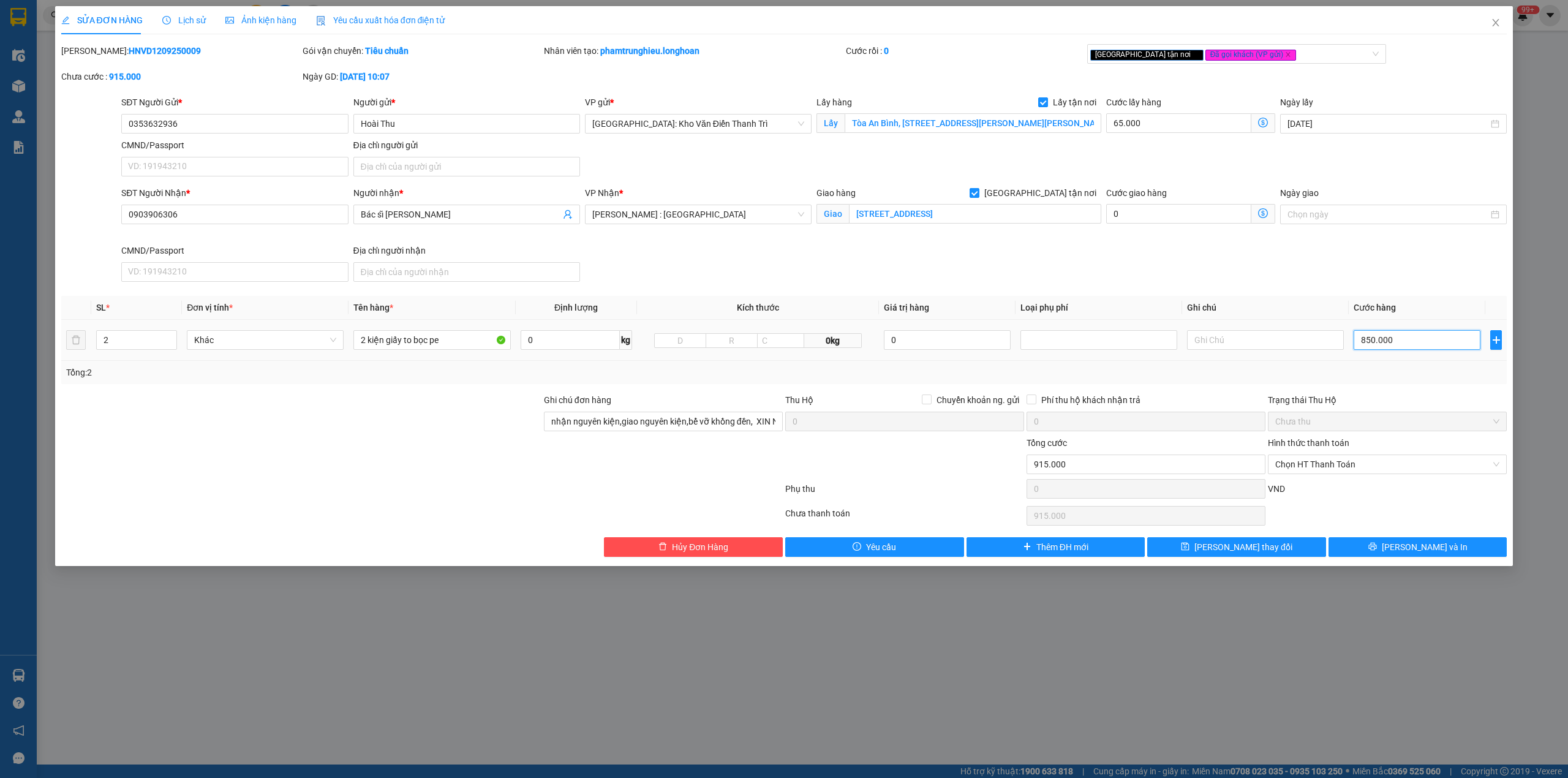
click at [1386, 347] on input "850.000" at bounding box center [1417, 340] width 127 height 19
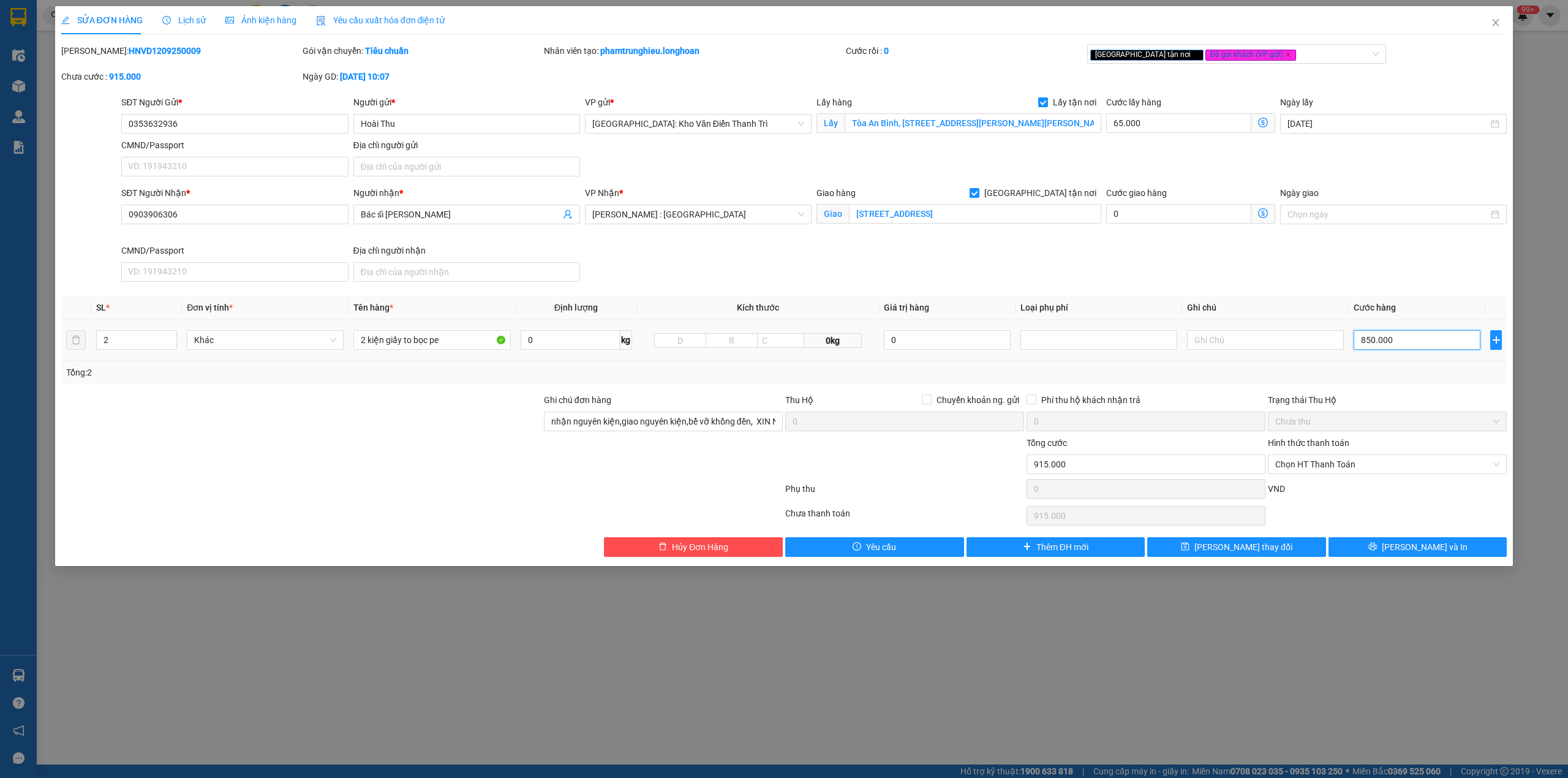
click at [1386, 347] on input "850.000" at bounding box center [1417, 340] width 127 height 19
type input "65.008"
type input "8"
type input "65.084"
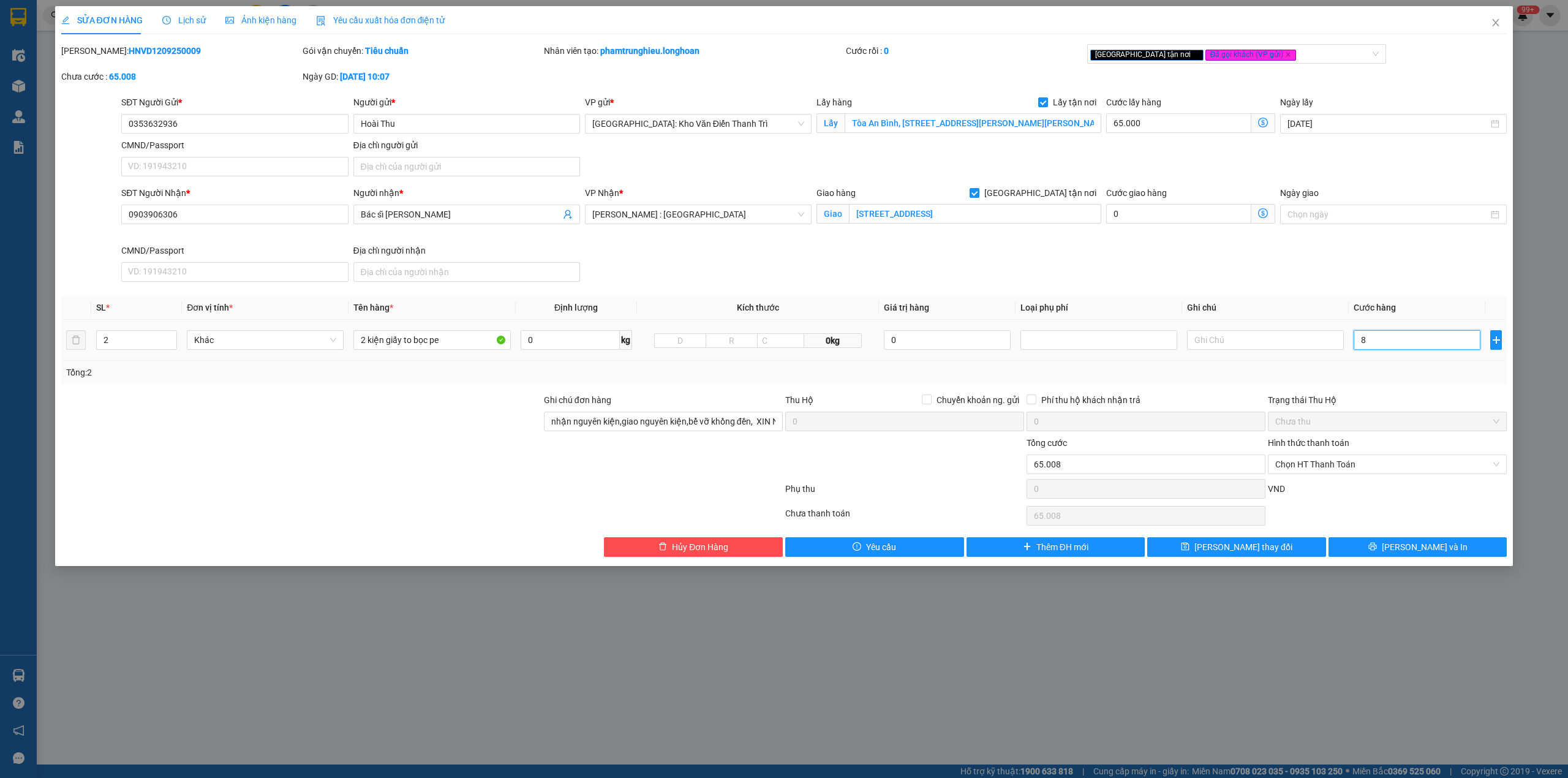
type input "65.084"
type input "84"
type input "65.845"
type input "845"
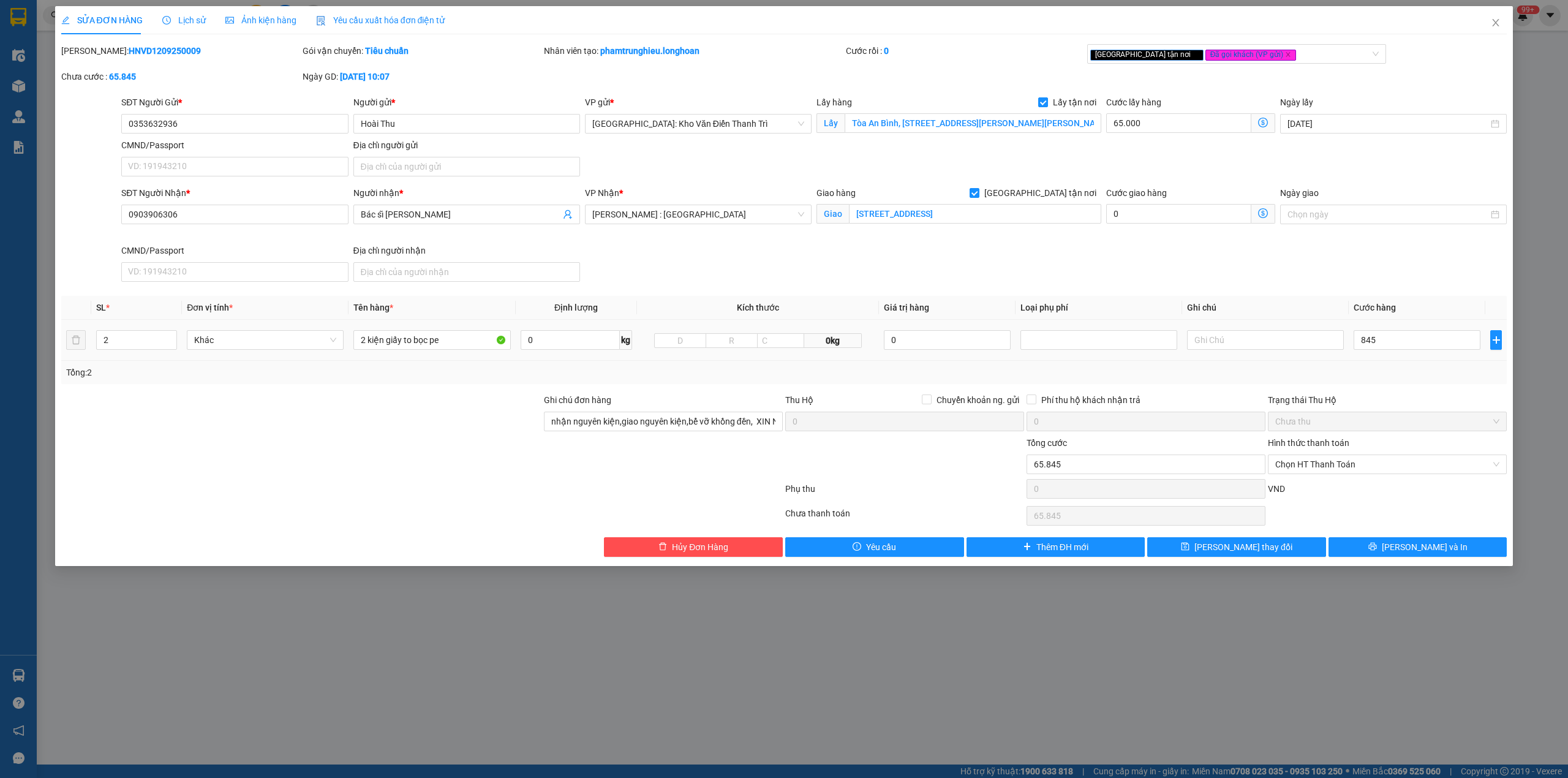
type input "910.000"
type input "845.000"
click at [1373, 369] on div "Tổng: 2" at bounding box center [784, 373] width 1436 height 13
click at [658, 392] on div "Total Paid Fee 0 Total UnPaid Fee 66.000 Cash Collection Total Fee Mã ĐH: HNVD1…" at bounding box center [784, 300] width 1446 height 513
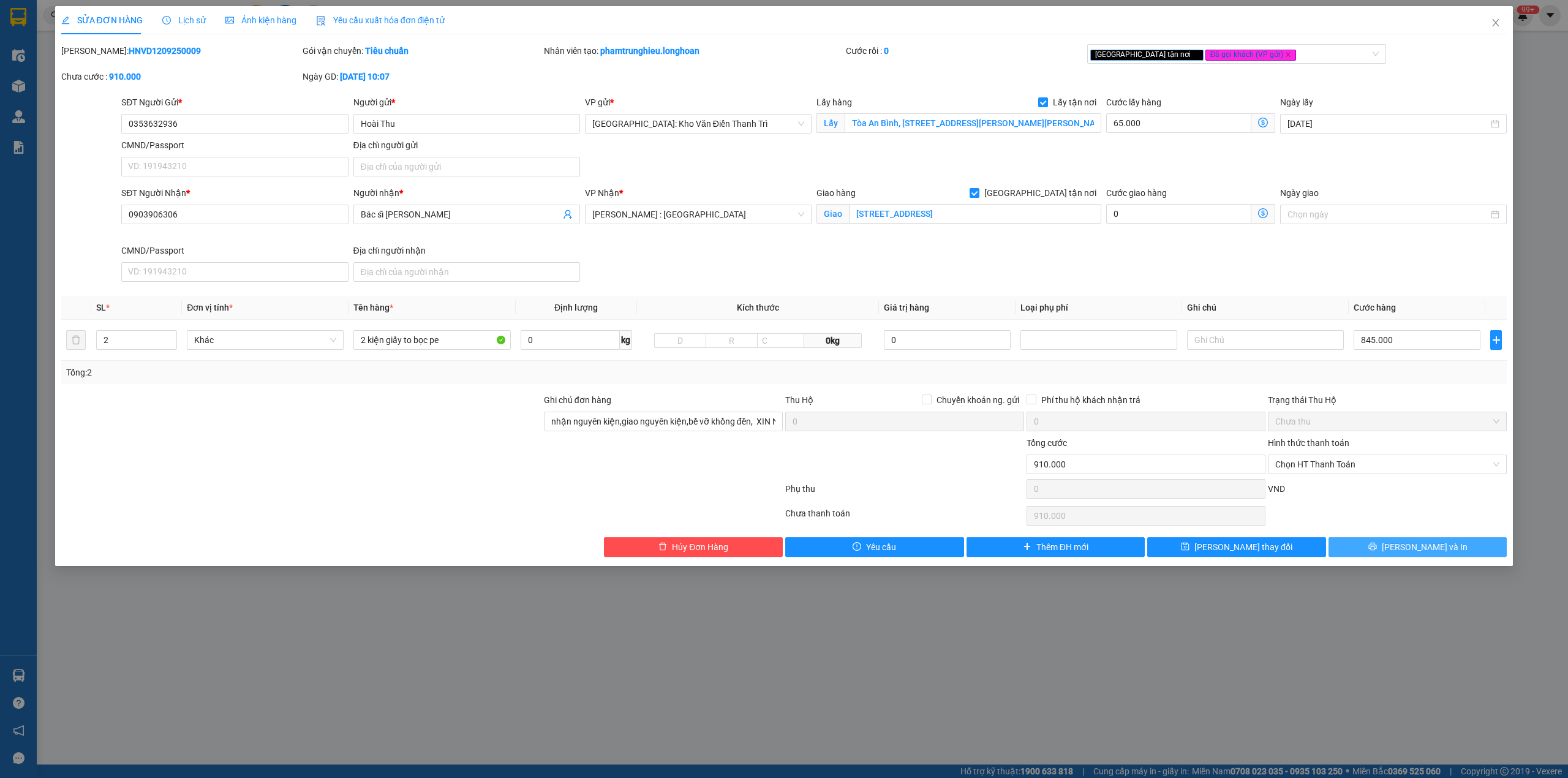
click at [1361, 546] on button "[PERSON_NAME] và In" at bounding box center [1418, 547] width 179 height 19
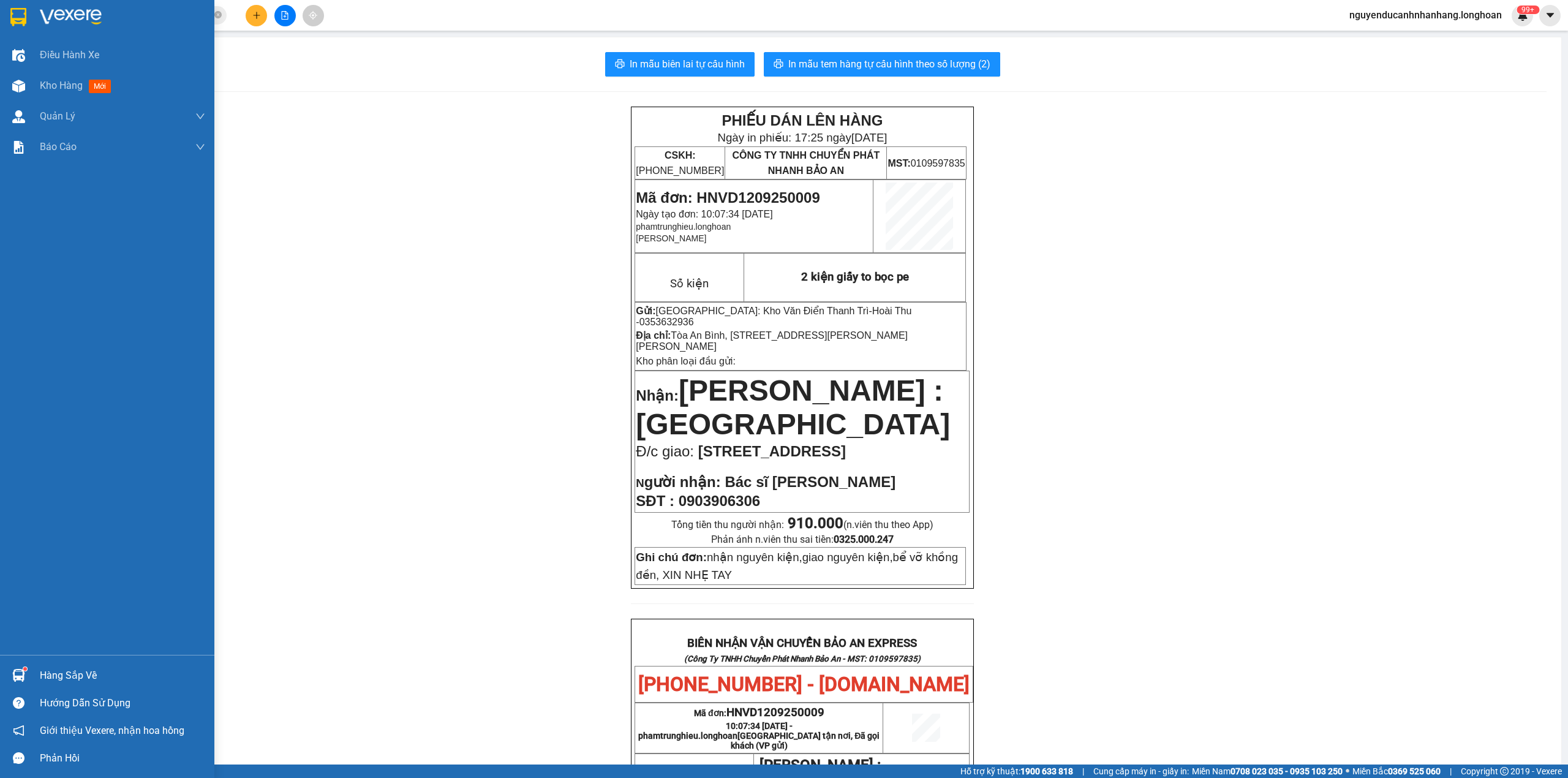
click at [13, 13] on img at bounding box center [18, 17] width 16 height 19
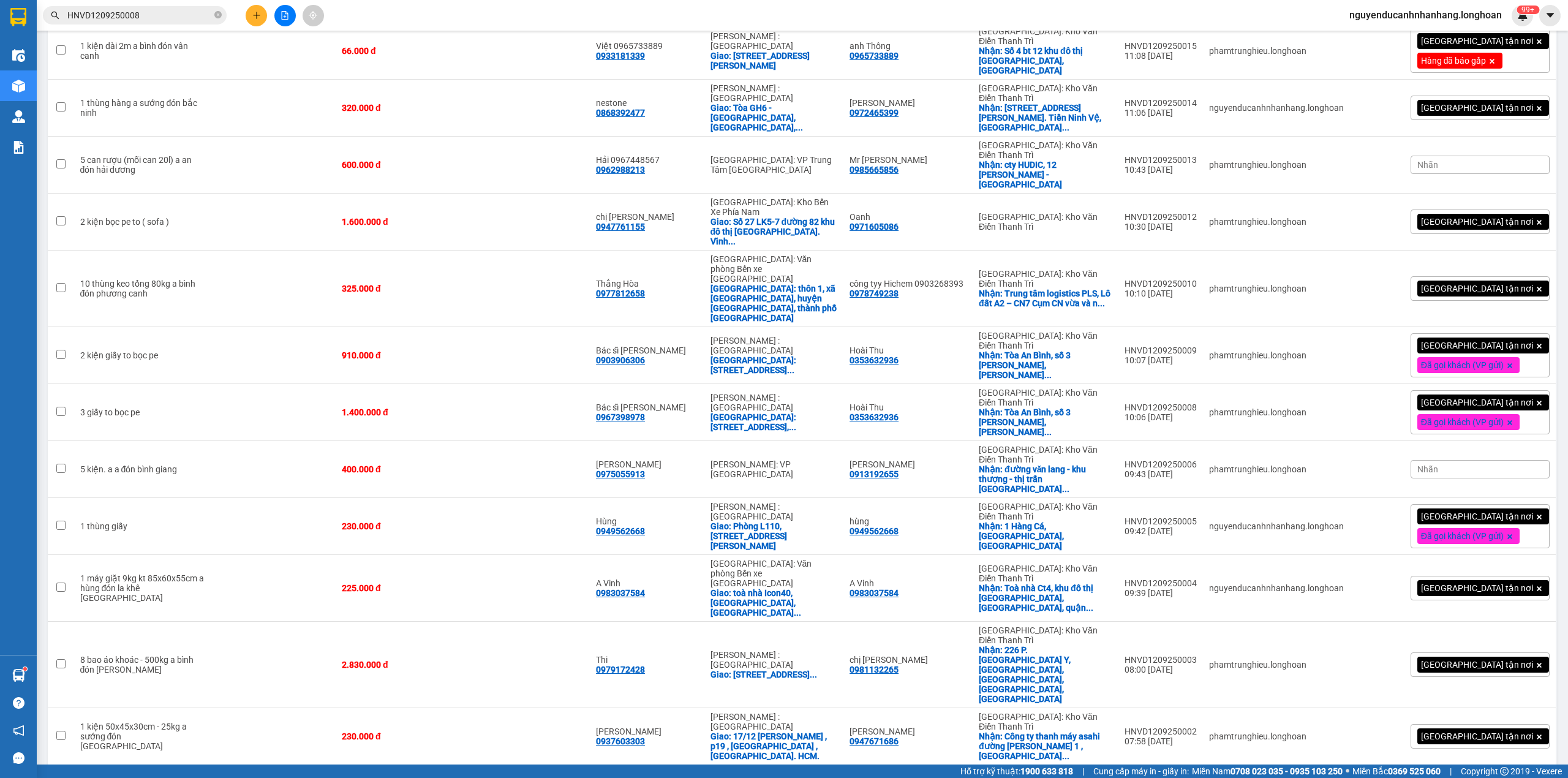
scroll to position [746, 0]
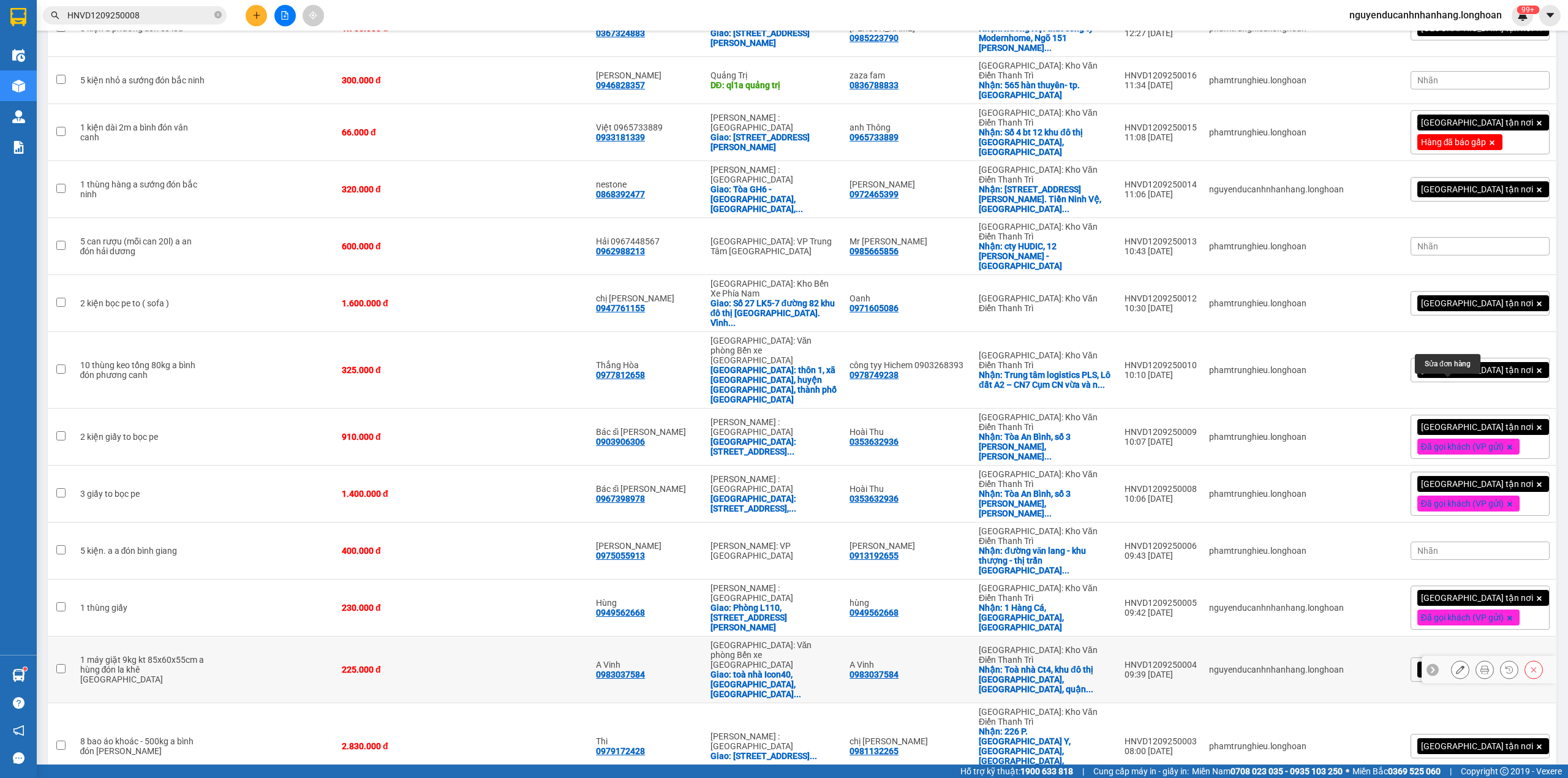
click at [1456, 665] on icon at bounding box center [1460, 670] width 9 height 9
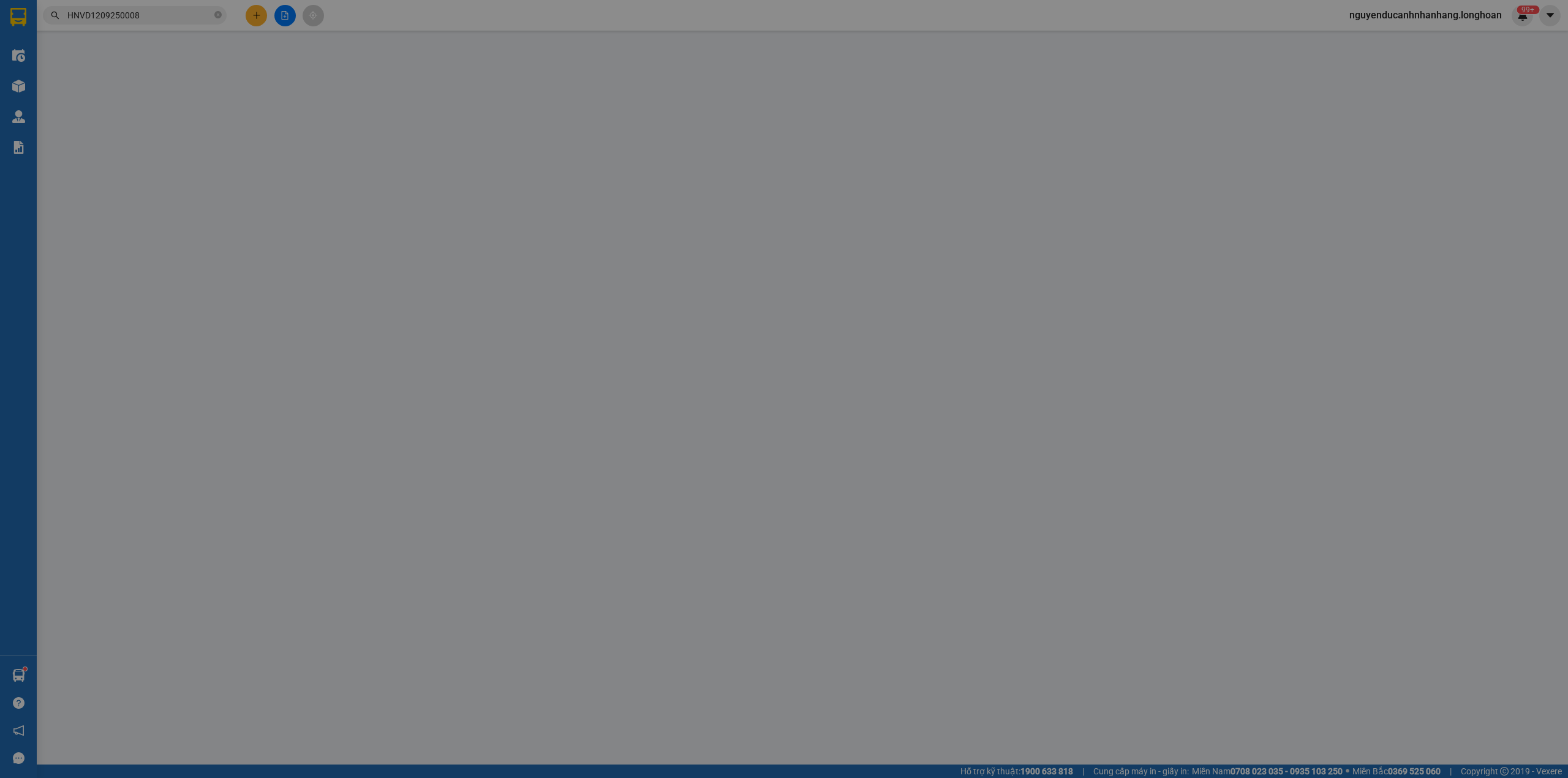
type input "0983037584"
type input "A Vinh"
checkbox input "true"
type input "Toà nhà Ct4, khu đô thị Văn Khê, phường La Khê, quận Hà đông, tp Hà nội."
type input "0983037584"
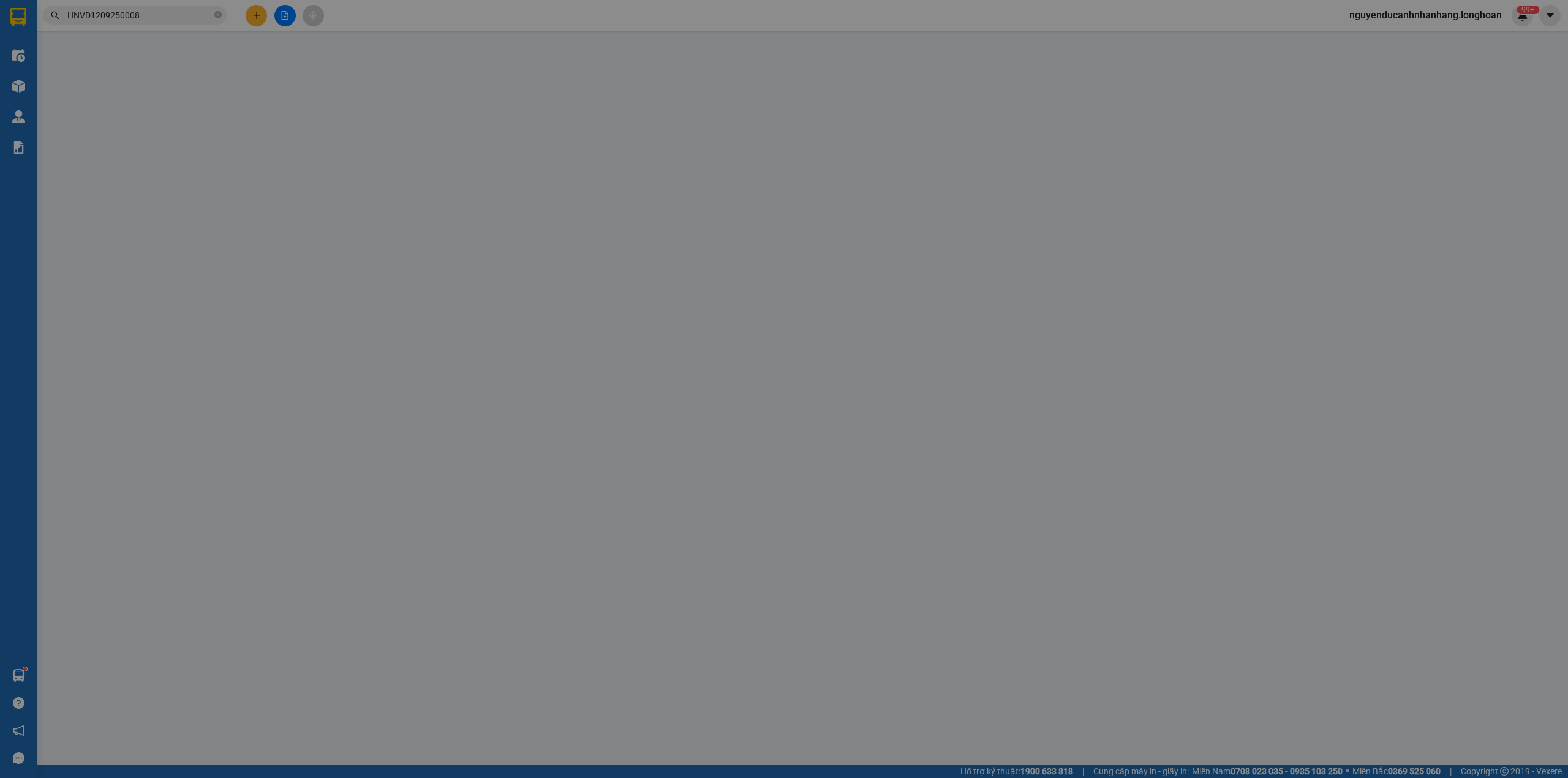
type input "A Vinh"
checkbox input "true"
type input "toà nhà Icon40, đường Hoàng Quốc Việt, phường Hùng Thắng, thành phố Hạ Long, tỉ…"
type input "225.000"
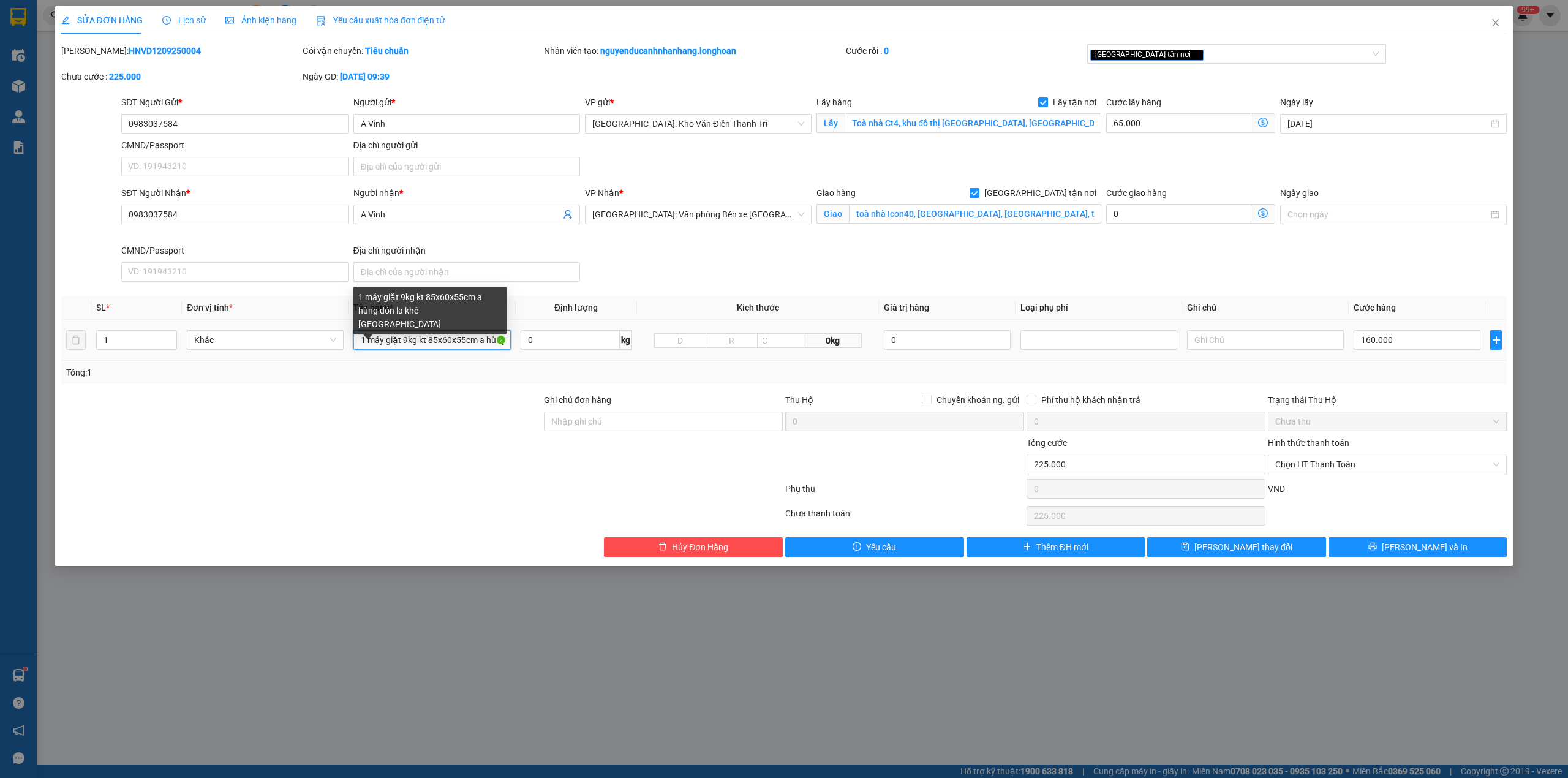
click at [424, 349] on input "1 máy giặt 9kg kt 85x60x55cm a hùng đón la khê hà đông" at bounding box center [431, 340] width 156 height 19
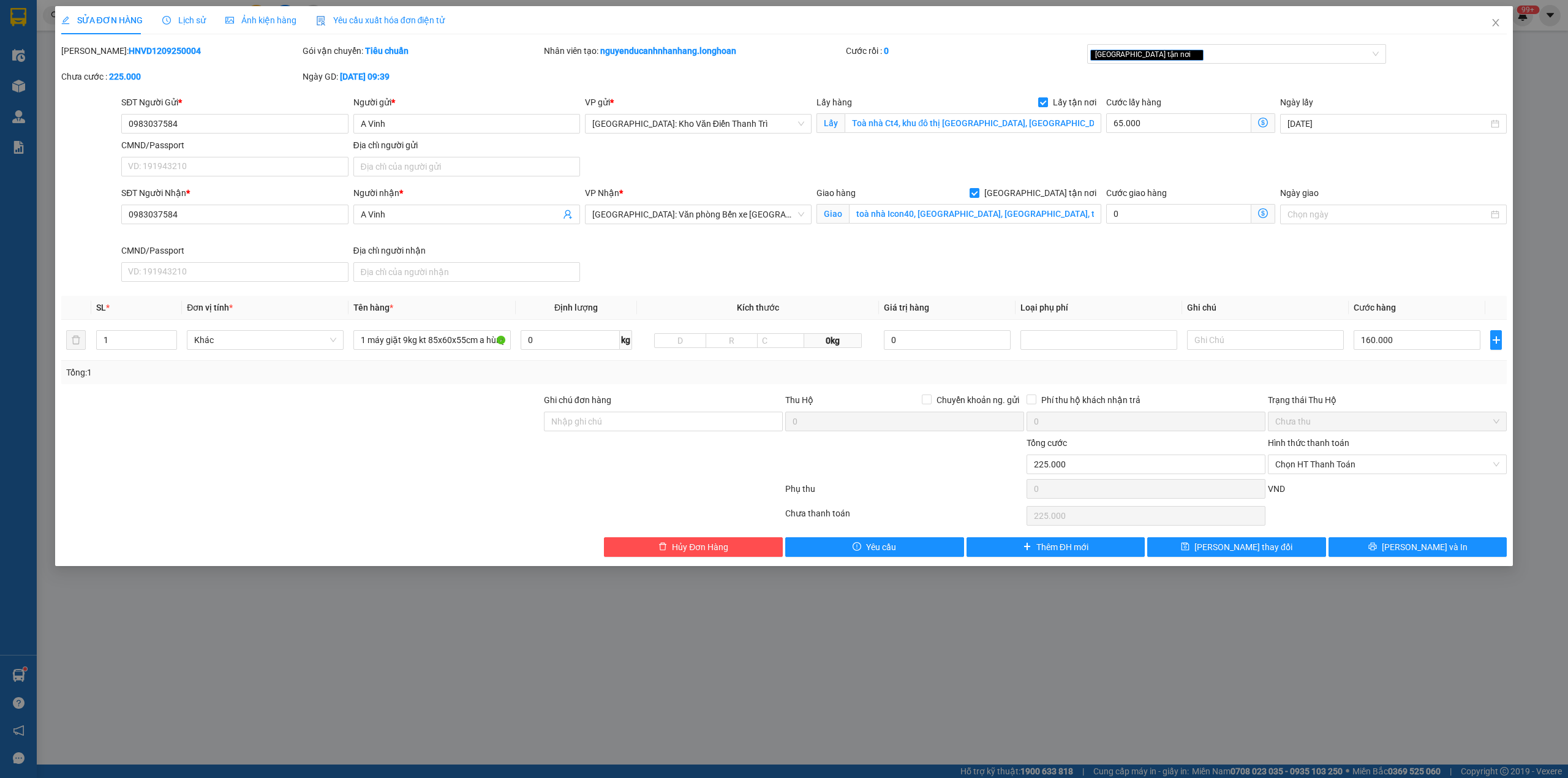
drag, startPoint x: 1393, startPoint y: 78, endPoint x: 1252, endPoint y: 59, distance: 142.3
click at [1388, 78] on div "Mã ĐH: HNVD1209250004 Gói vận chuyển: Tiêu chuẩn Nhân viên tạo: nguyenducanhnha…" at bounding box center [784, 69] width 1449 height 51
click at [1234, 55] on div "[GEOGRAPHIC_DATA] tận nơi" at bounding box center [1231, 54] width 281 height 15
type input "d"
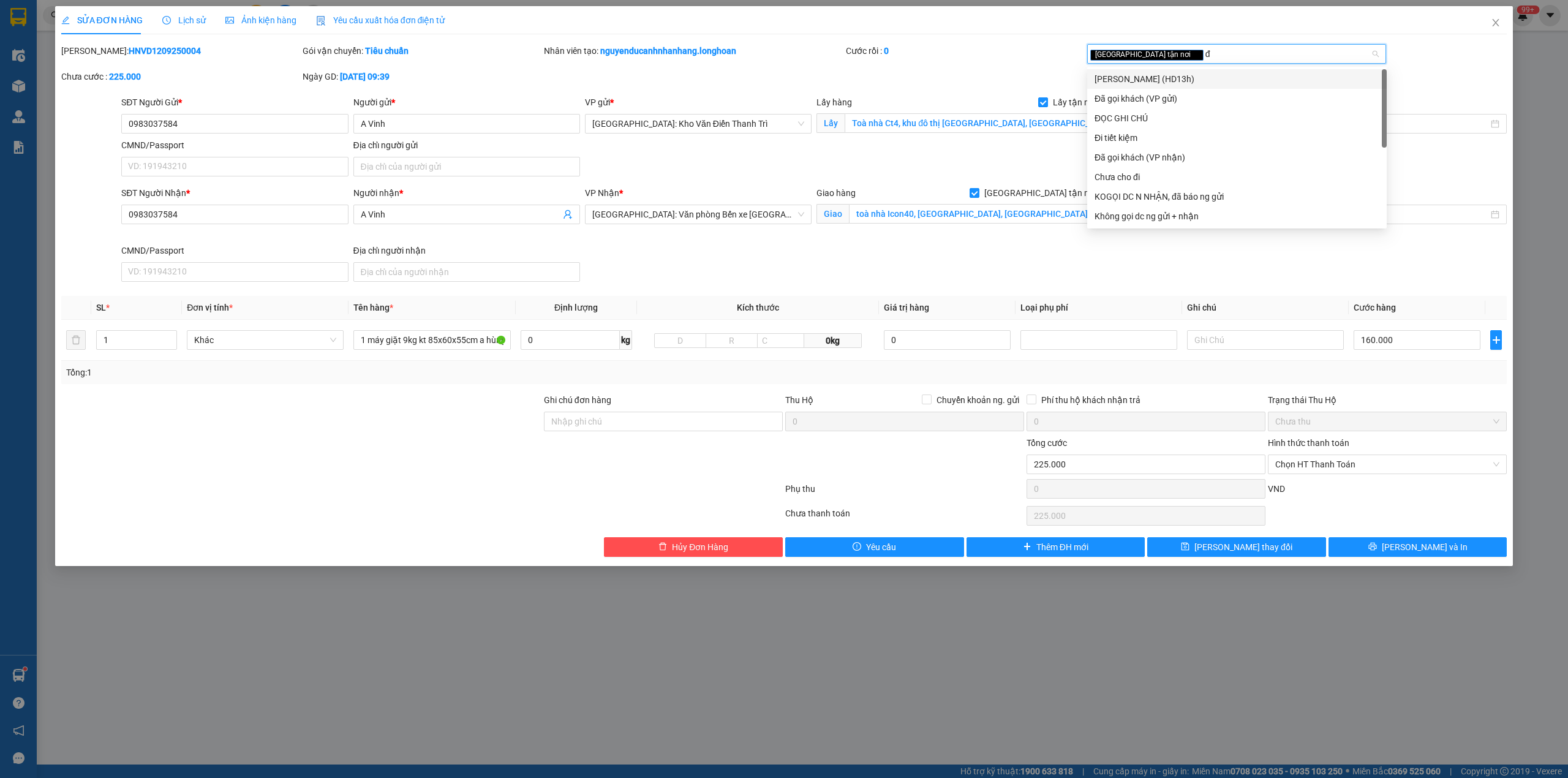
type input "đã"
click at [1182, 83] on div "Đã gọi khách (VP gửi)" at bounding box center [1237, 79] width 285 height 13
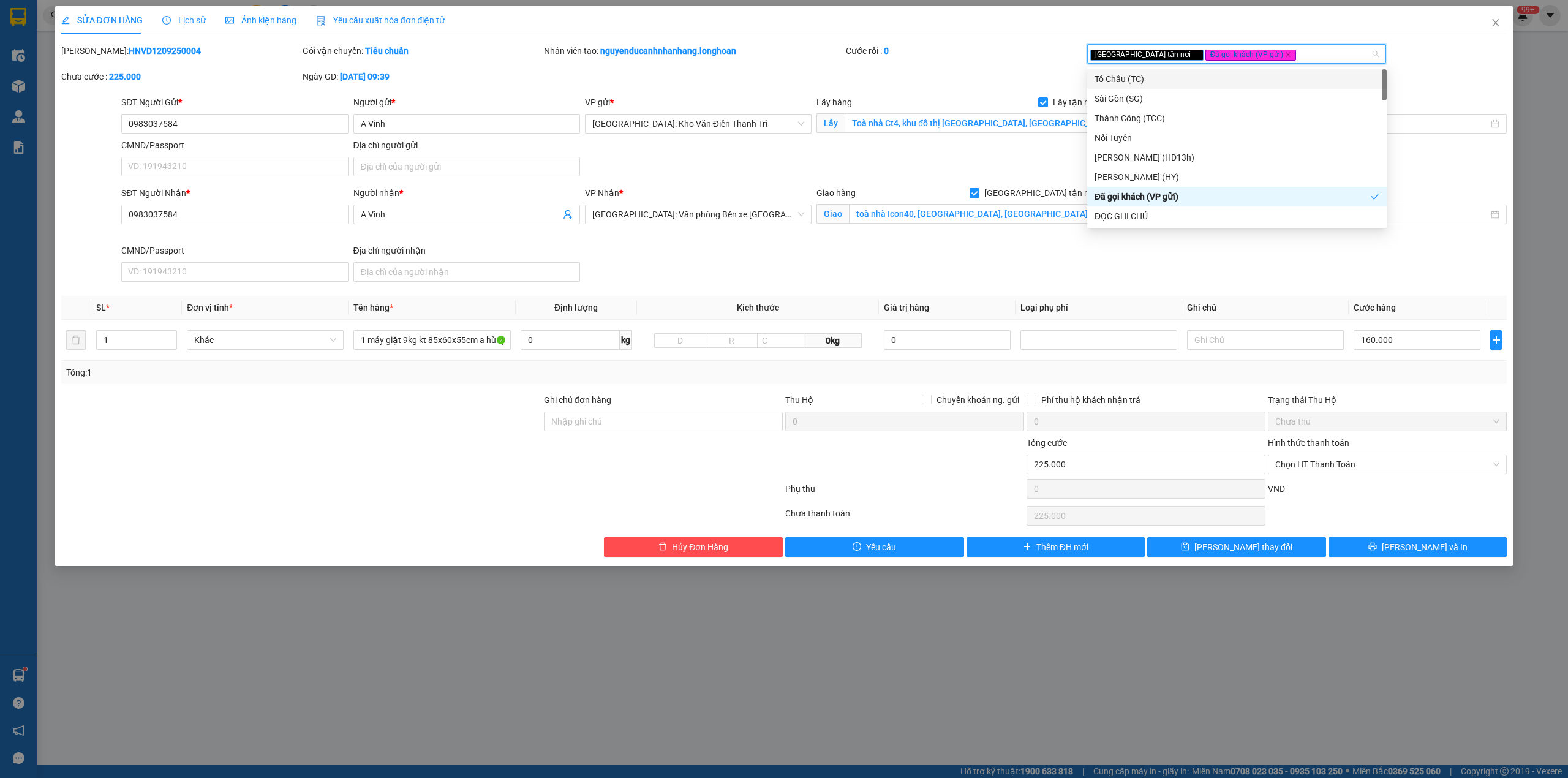
click at [1029, 78] on div "Mã ĐH: HNVD1209250004 Gói vận chuyển: Tiêu chuẩn Nhân viên tạo: nguyenducanhnha…" at bounding box center [784, 69] width 1449 height 51
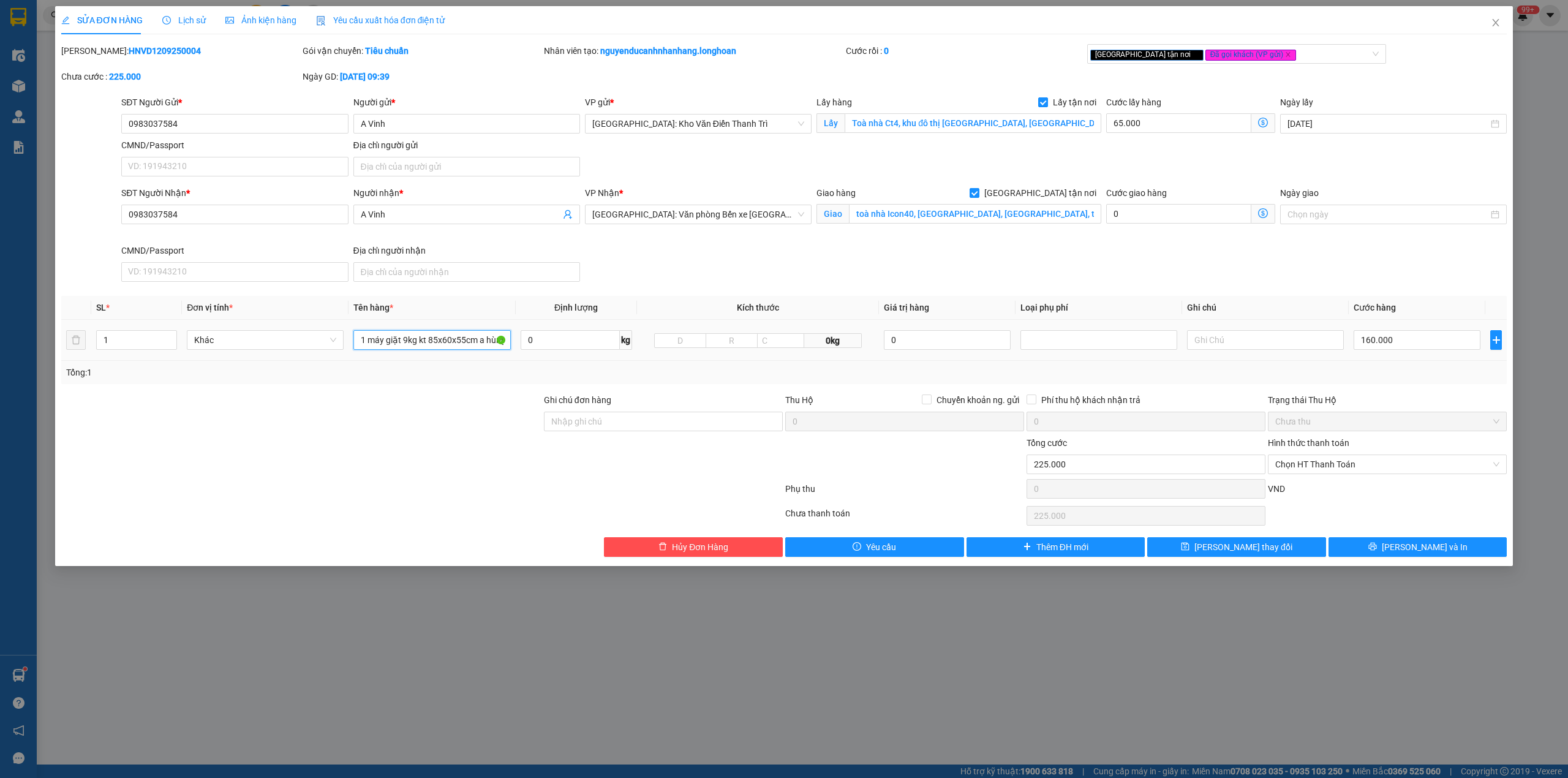
click at [403, 347] on input "1 máy giặt 9kg kt 85x60x55cm a hùng đón la khê hà đông" at bounding box center [431, 340] width 156 height 19
type input "1 kiện giấy máy giặt"
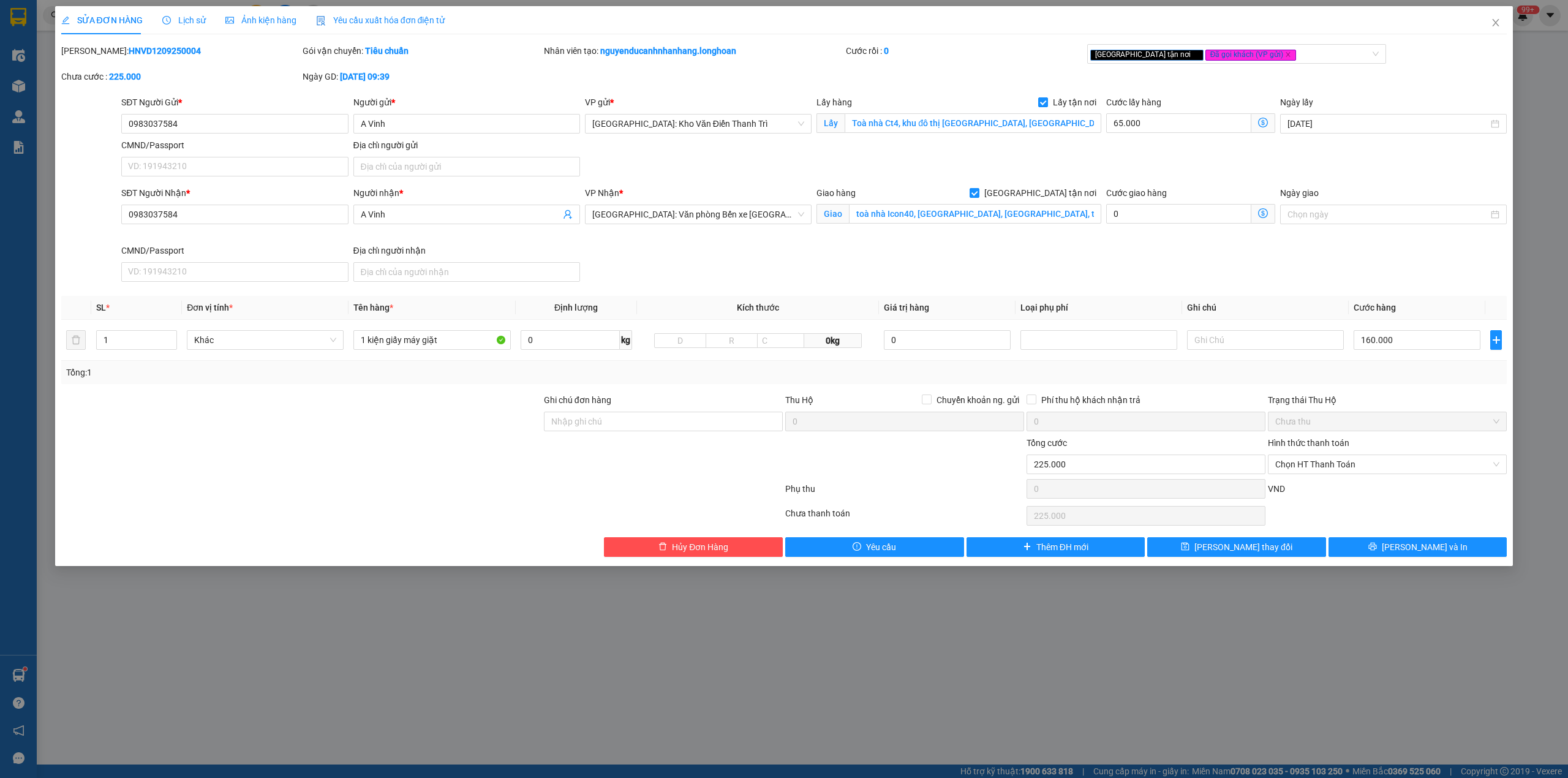
click at [432, 440] on div at bounding box center [302, 458] width 483 height 43
click at [670, 425] on input "Ghi chú đơn hàng" at bounding box center [663, 422] width 239 height 19
type input "nhận nguyên kiện,giao nguyên kiện,bể vỡ khồng đền, XIN NHẸ TAY"
click at [703, 398] on div "Ghi chú đơn hàng" at bounding box center [663, 402] width 239 height 19
click at [293, 121] on input "0983037584" at bounding box center [235, 124] width 226 height 19
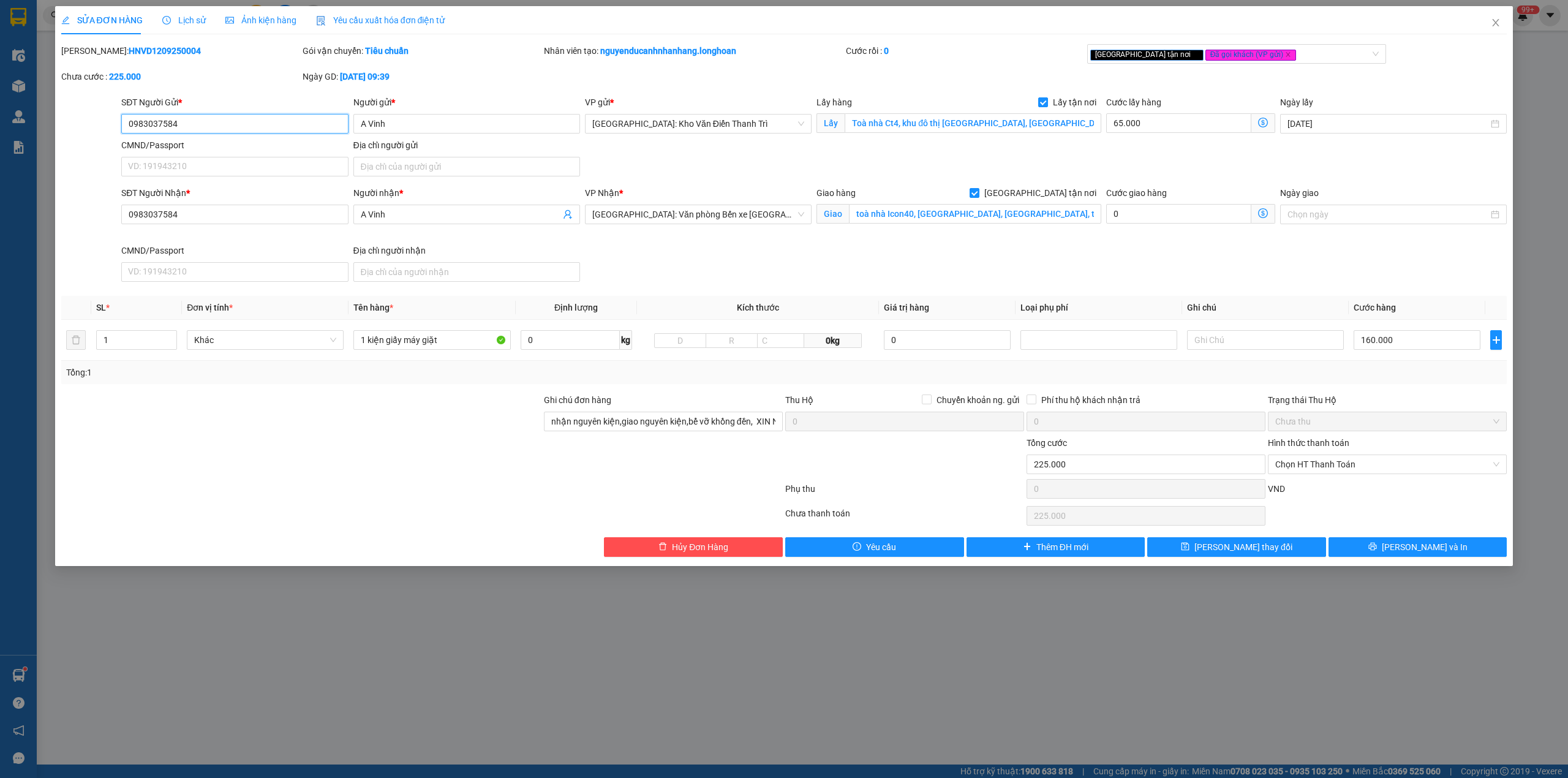
click at [293, 121] on input "0983037584" at bounding box center [235, 124] width 226 height 19
drag, startPoint x: 293, startPoint y: 121, endPoint x: 302, endPoint y: 125, distance: 9.8
click at [293, 121] on input "0983037584" at bounding box center [235, 124] width 226 height 19
click at [1403, 550] on button "[PERSON_NAME] và In" at bounding box center [1418, 547] width 179 height 19
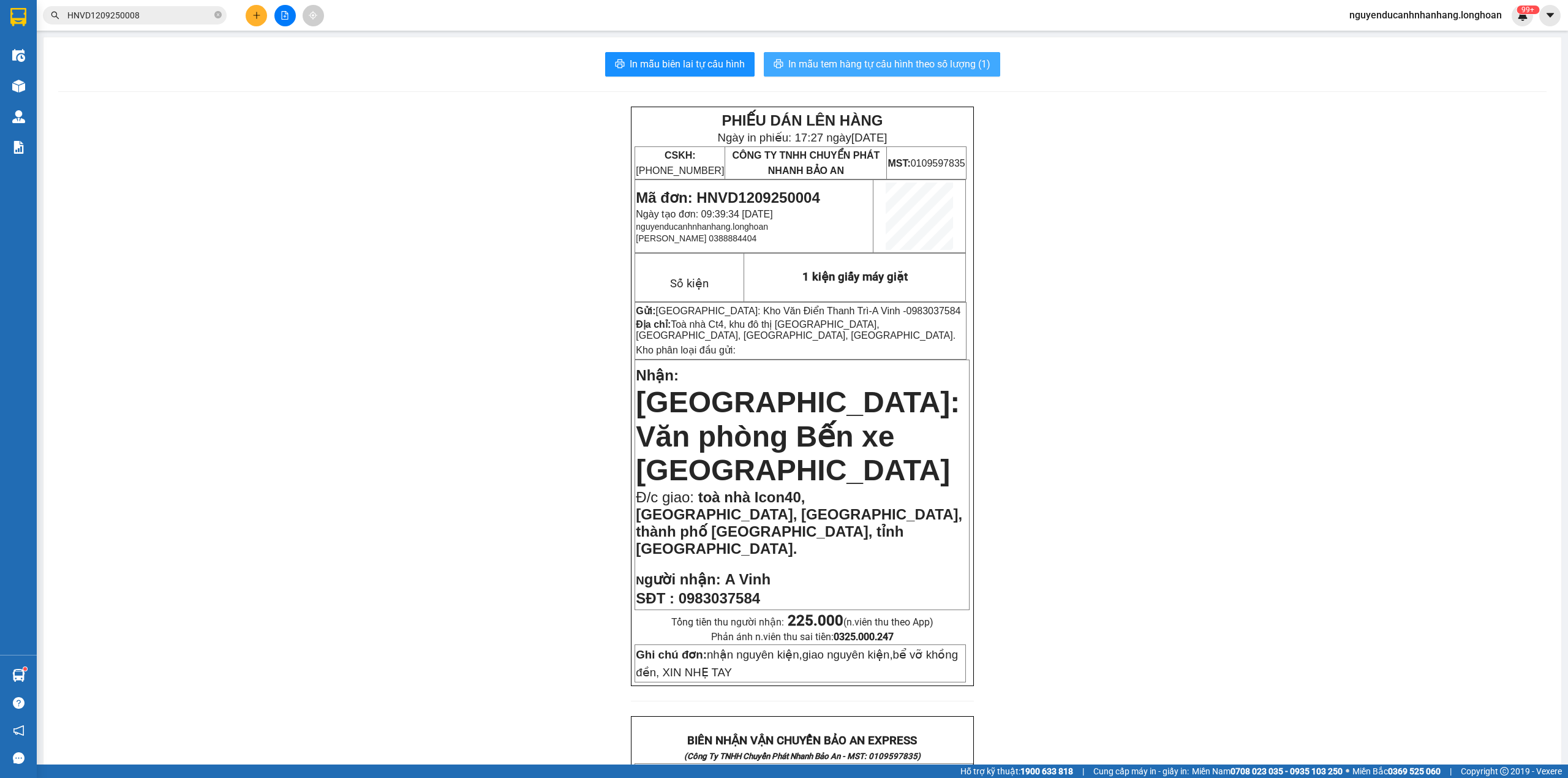
click at [911, 59] on span "In mẫu tem hàng tự cấu hình theo số lượng (1)" at bounding box center [889, 64] width 202 height 16
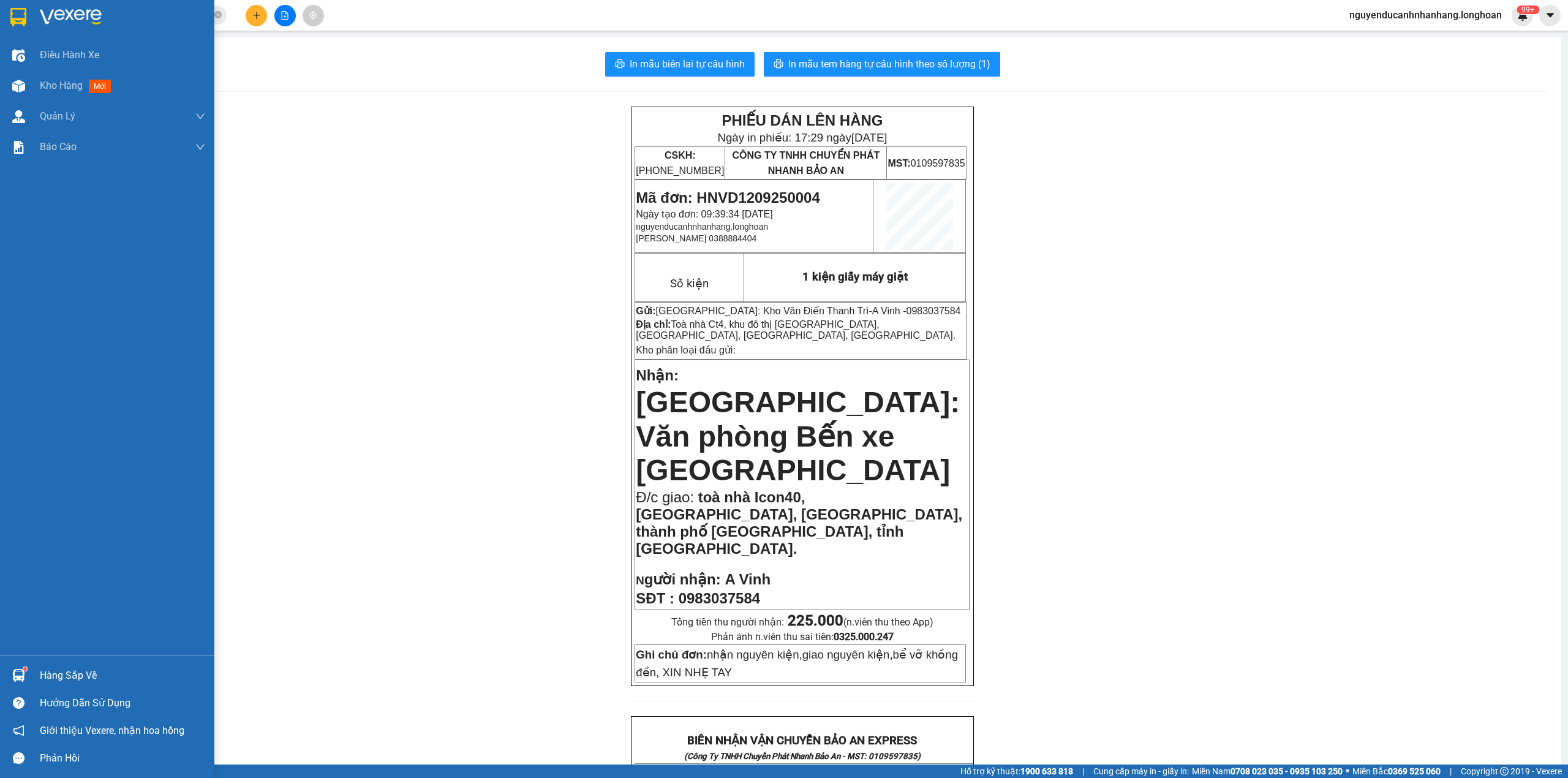
click at [28, 11] on div at bounding box center [19, 16] width 22 height 22
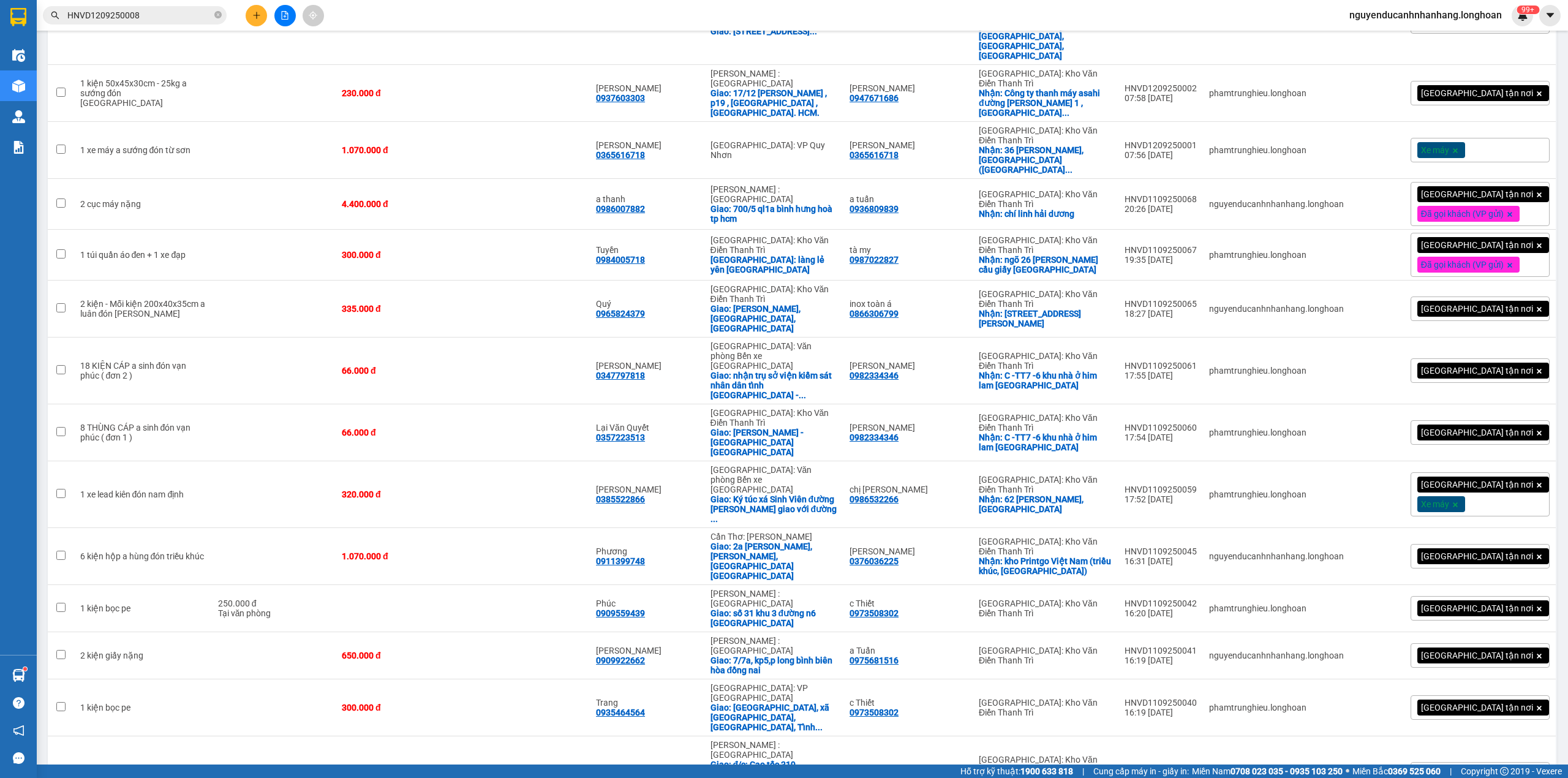
scroll to position [1388, 0]
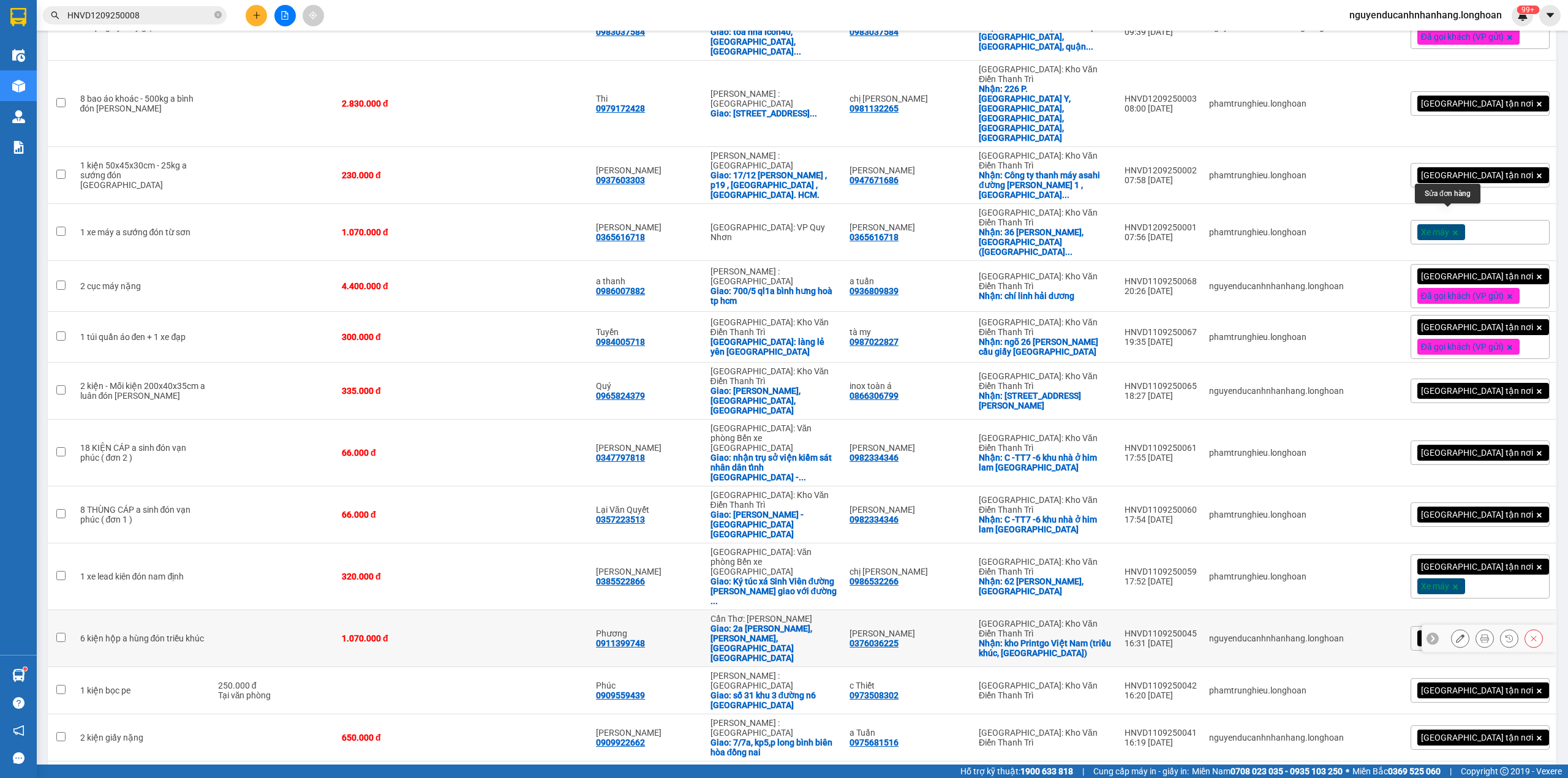
click at [1451, 629] on div at bounding box center [1460, 638] width 19 height 19
click at [1456, 634] on icon at bounding box center [1460, 639] width 9 height 9
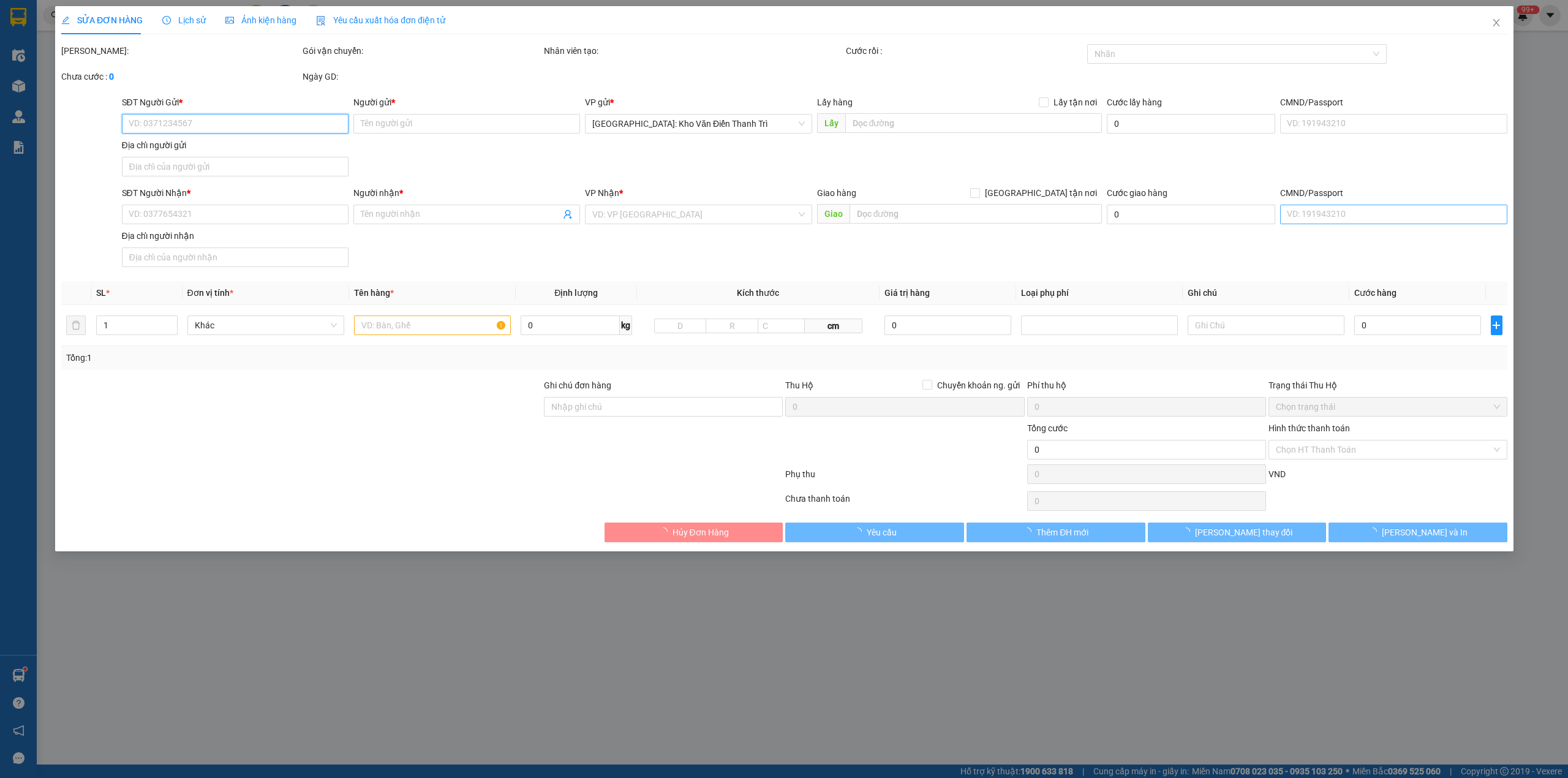
type input "0376036225"
type input "[PERSON_NAME]"
checkbox input "true"
type input "kho Printgo Việt Nam (triều khúc, hà nội)"
type input "0911399748"
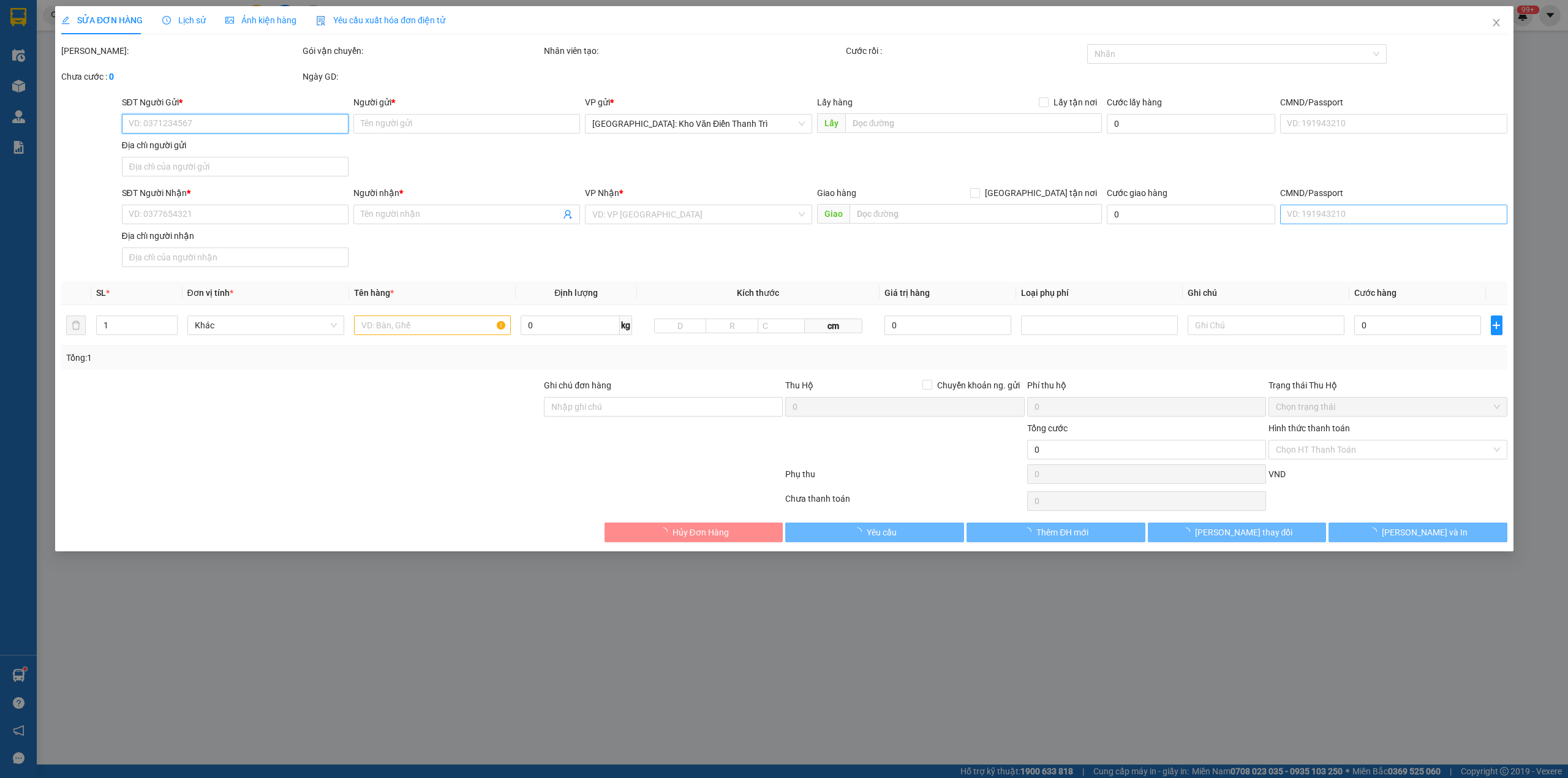
type input "Phương"
checkbox input "true"
type input "2a Trần Nhật Duật, p Mỹ Long, TP Long xuyên An Giang"
type input "1.070.000"
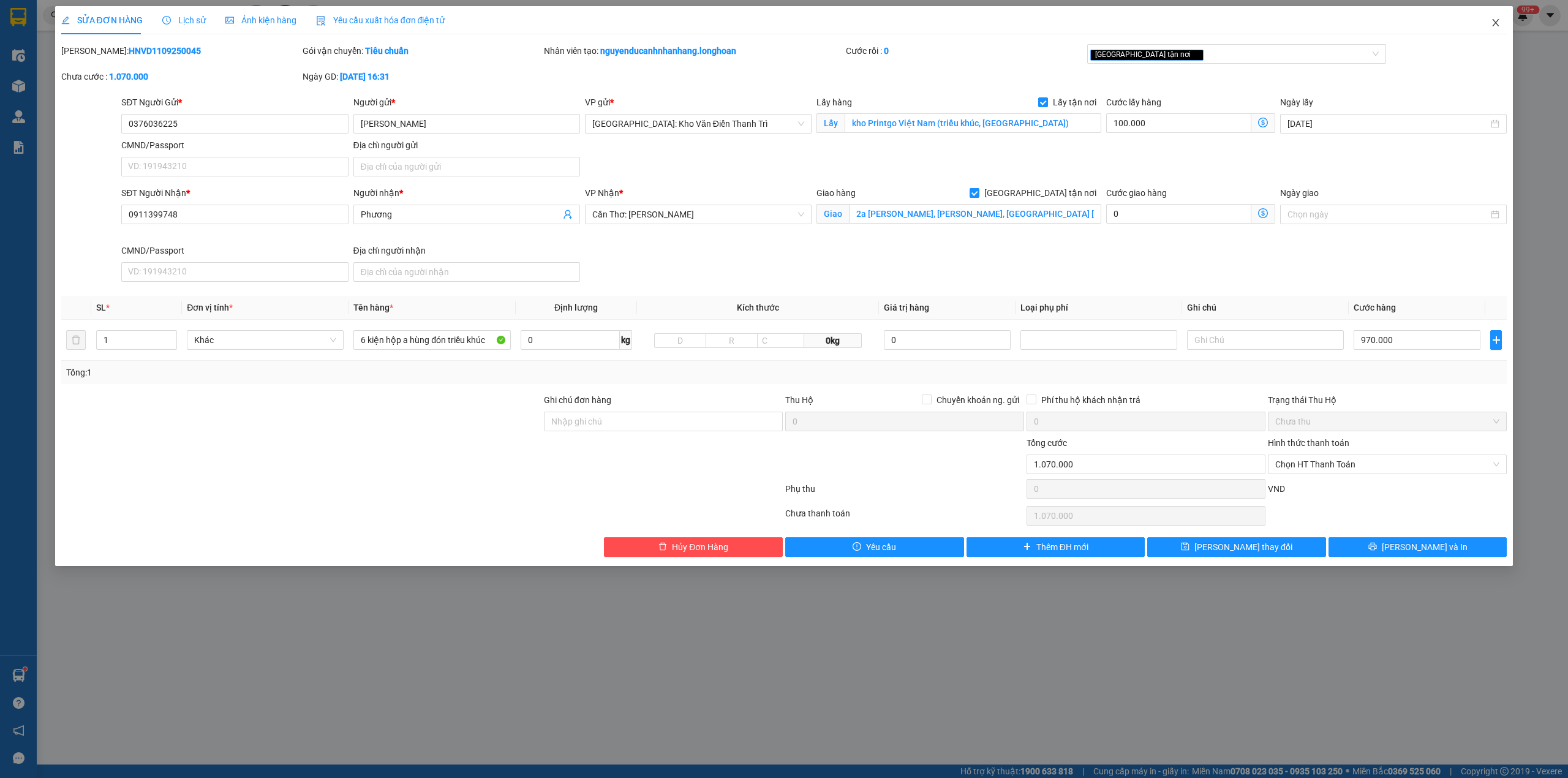
click at [1499, 25] on icon "close" at bounding box center [1495, 22] width 10 height 10
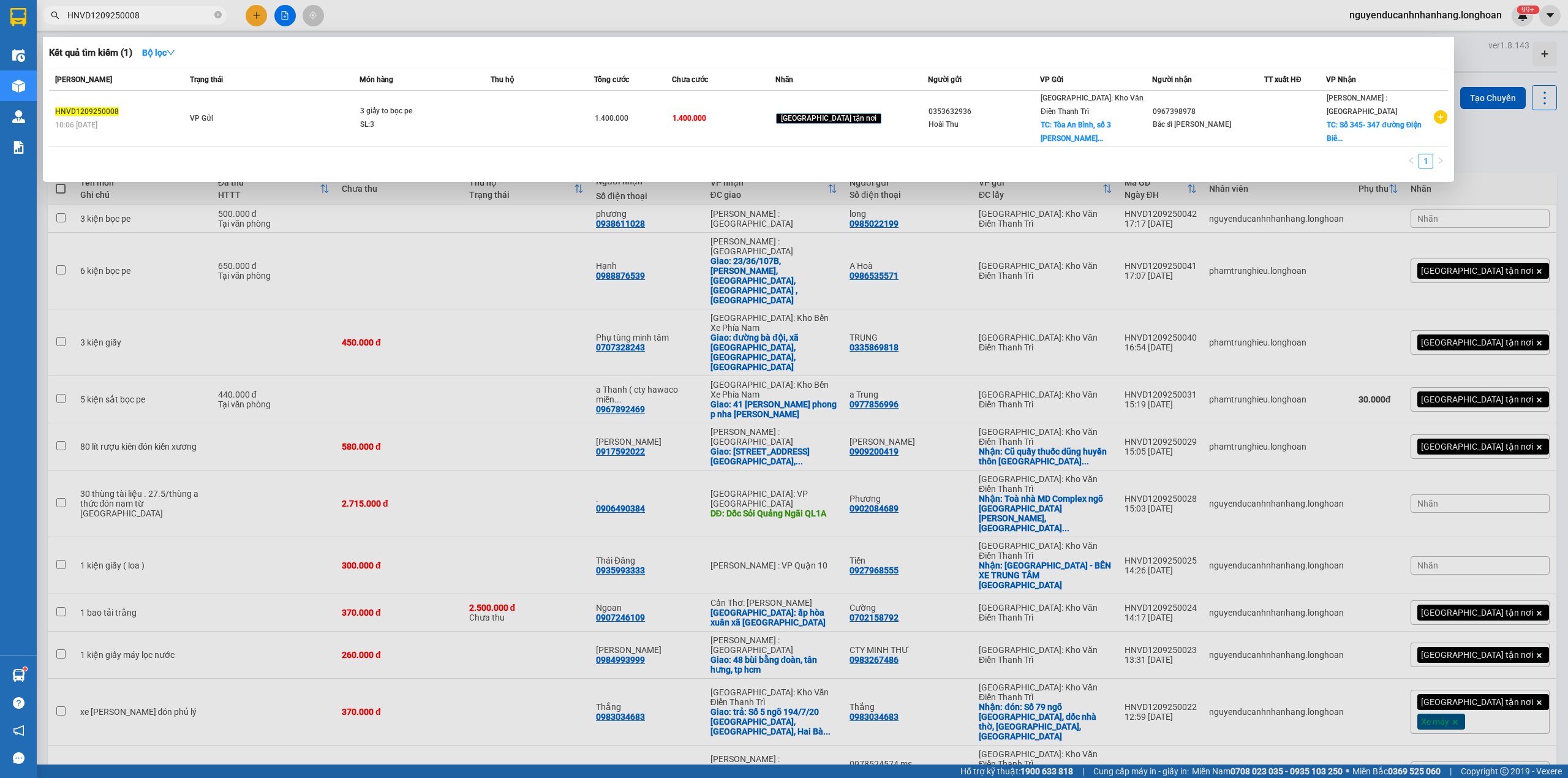
click at [184, 16] on input "HNVD1209250008" at bounding box center [139, 16] width 145 height 13
click at [870, 274] on div at bounding box center [784, 389] width 1568 height 778
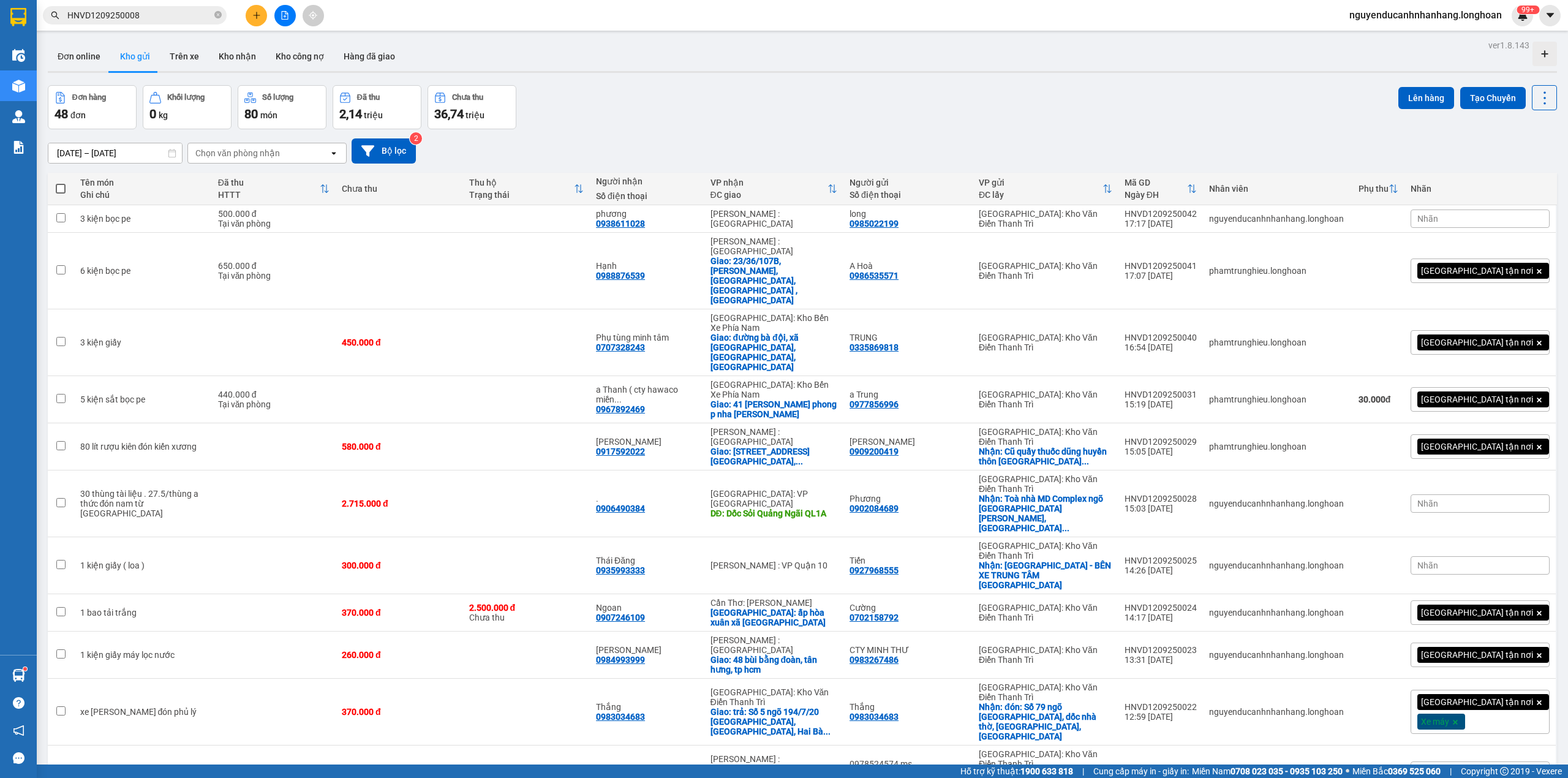
click at [875, 145] on div "14/08/2025 – 12/09/2025 Press the down arrow key to interact with the calendar …" at bounding box center [802, 151] width 1509 height 25
click at [860, 156] on div "14/08/2025 – 12/09/2025 Press the down arrow key to interact with the calendar …" at bounding box center [802, 151] width 1509 height 25
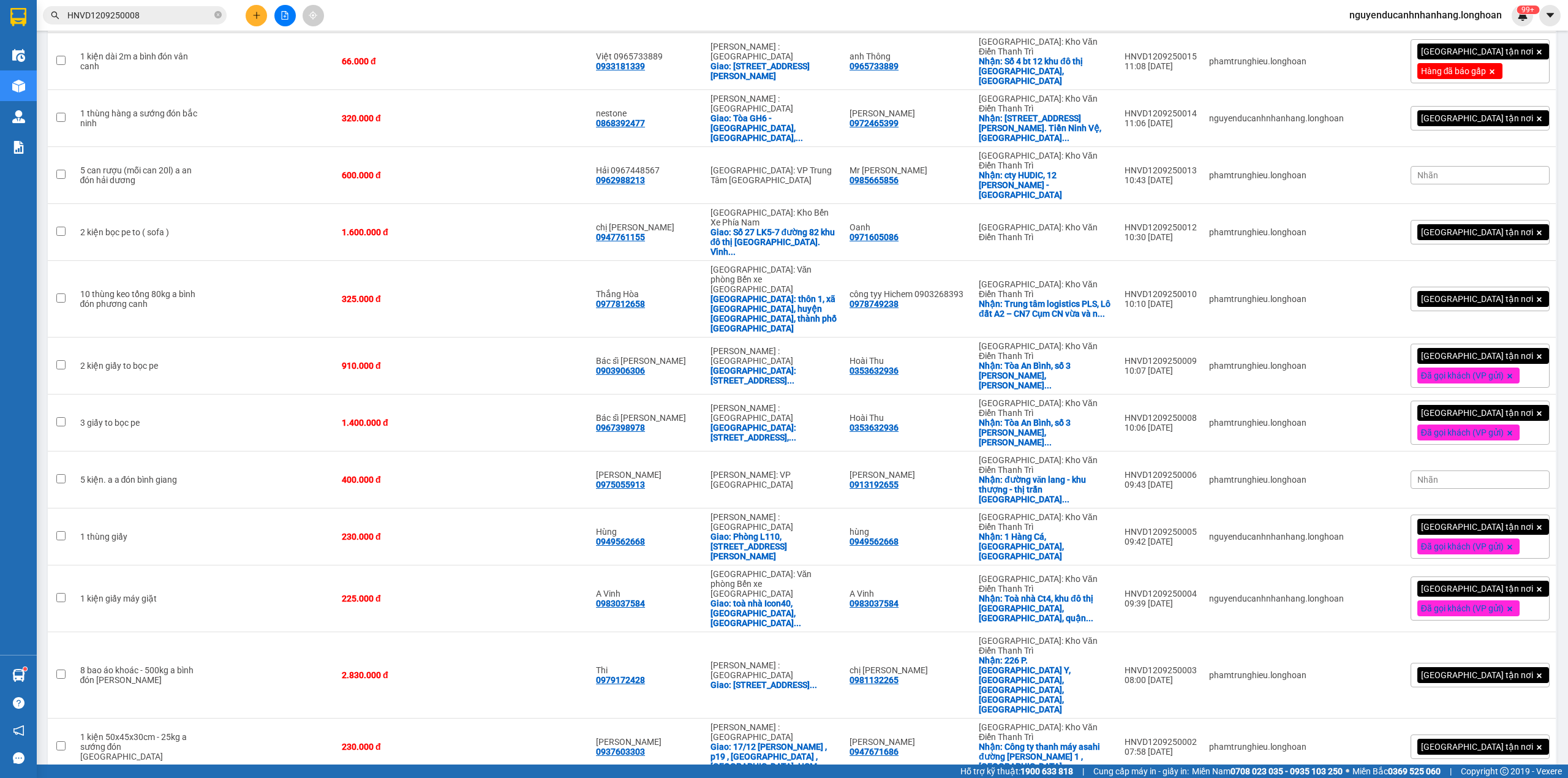
scroll to position [1307, 0]
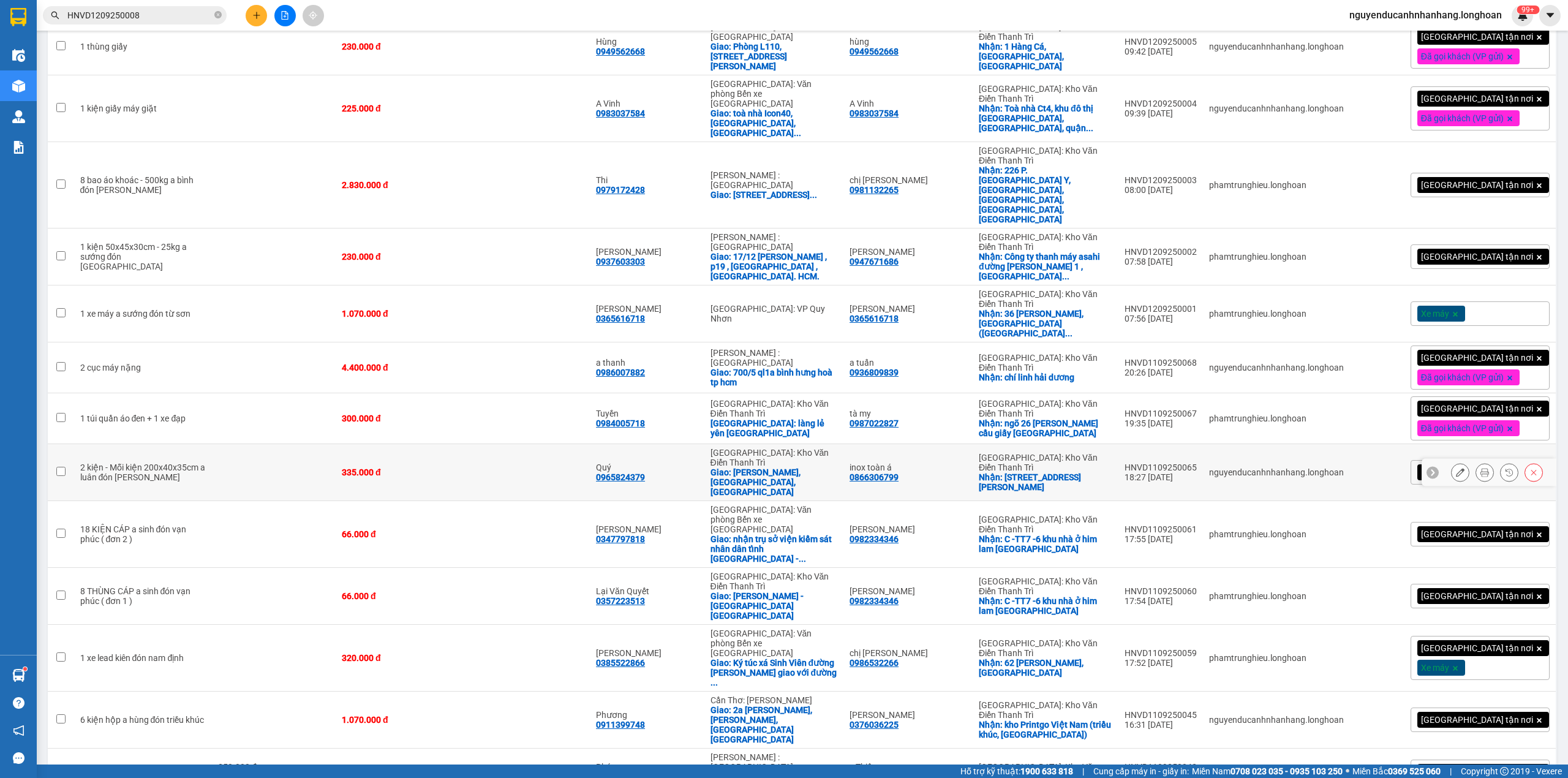
click at [1456, 468] on icon at bounding box center [1460, 472] width 9 height 9
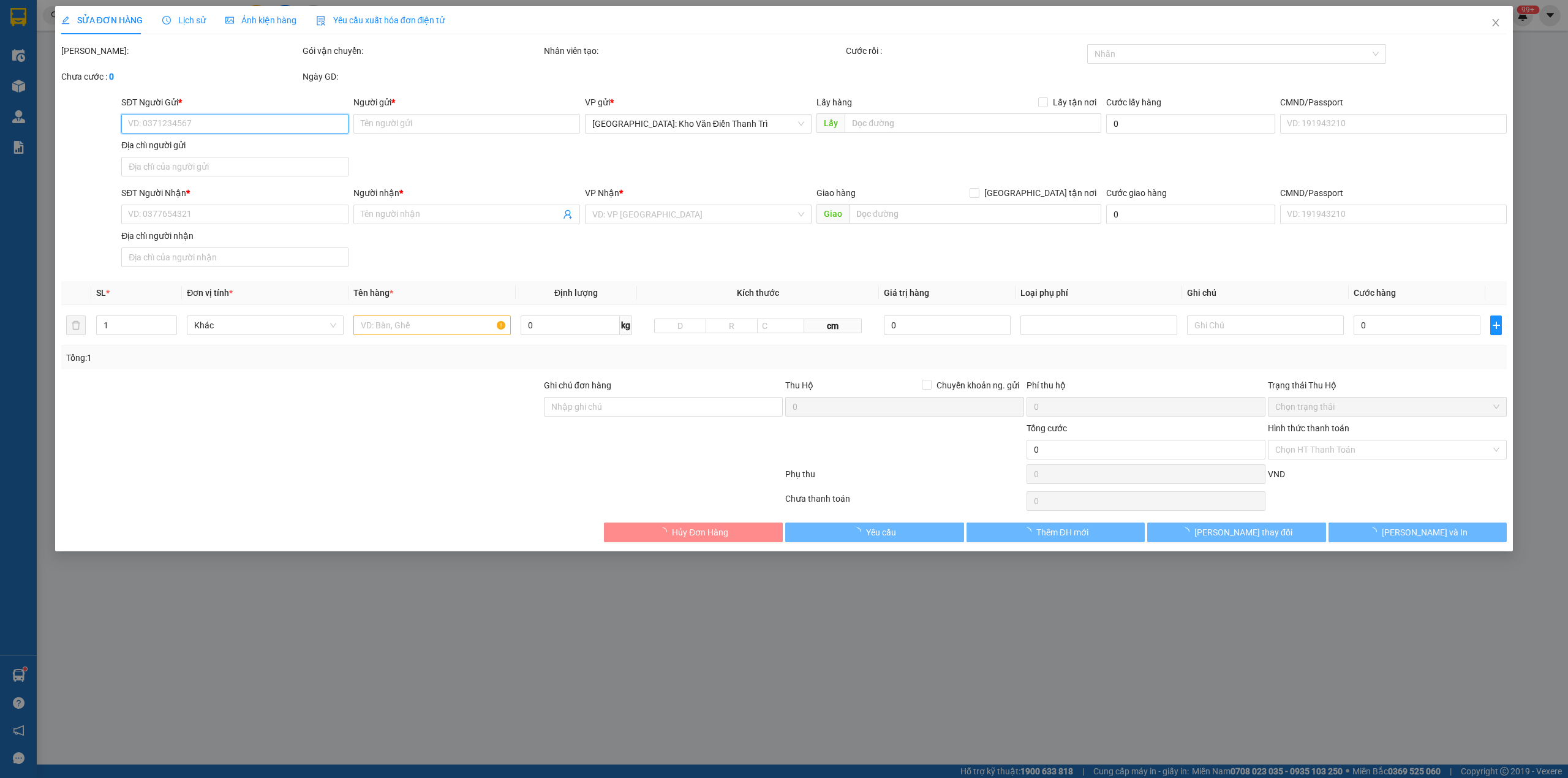
type input "0866306799"
type input "inox toàn á"
checkbox input "true"
type input "số 115A, [PERSON_NAME], Thanh Trì [GEOGRAPHIC_DATA]"
type input "0965824379"
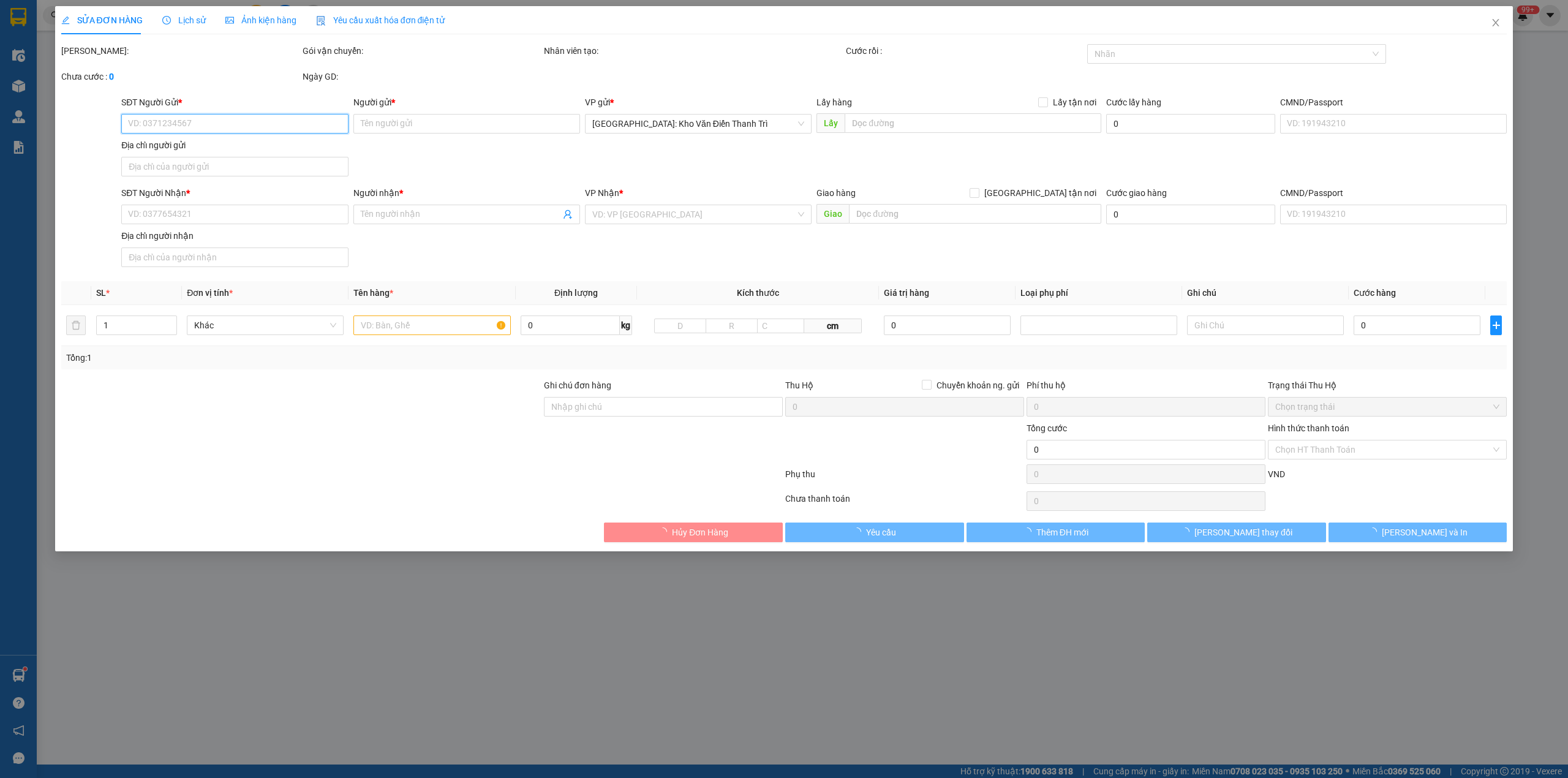
type input "Quý"
checkbox input "true"
type input "kCN Khai Quang, [GEOGRAPHIC_DATA], [GEOGRAPHIC_DATA]"
type input "12/9 đón"
type input "335.000"
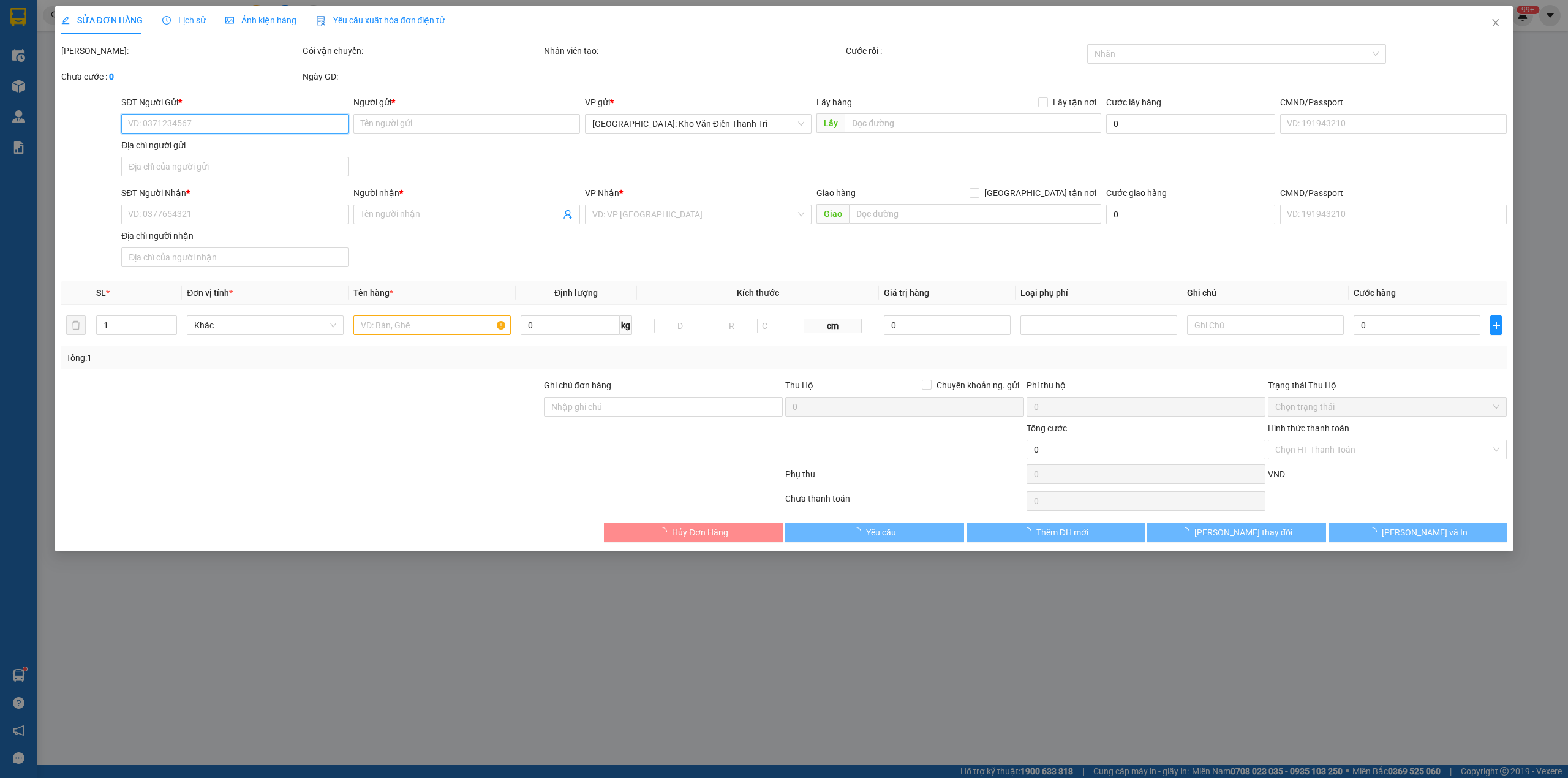
type input "335.000"
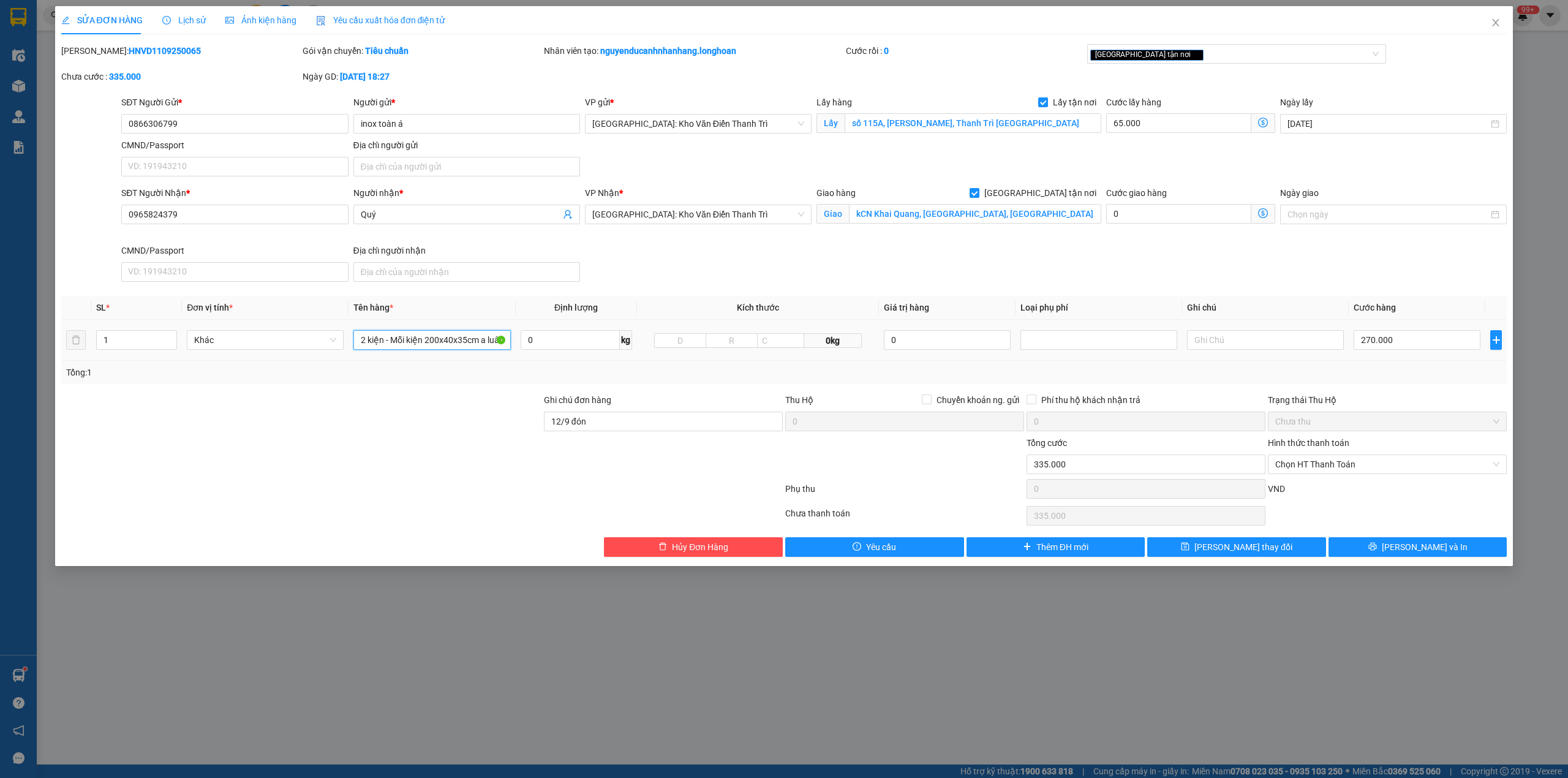
click at [390, 341] on input "2 kiện - Mỗi kiện 200x40x35cm a luân đón phan trọng tuệ" at bounding box center [431, 340] width 156 height 19
click at [387, 340] on input "2 kiện - Mỗi kiện 200x40x35cm a luân đón phan trọng tuệ" at bounding box center [431, 340] width 156 height 19
type input "2 máng inox bọc pe"
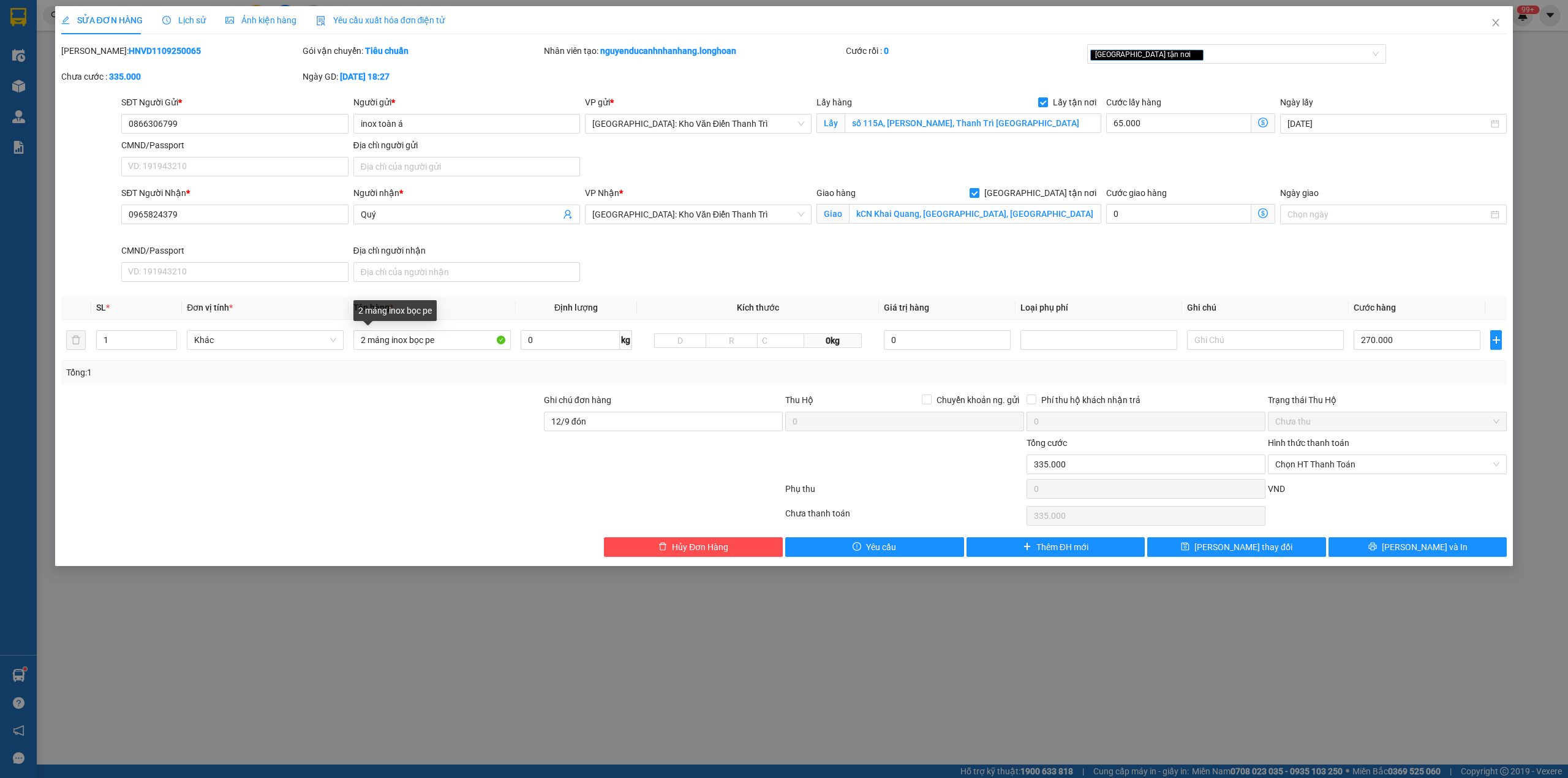
click at [384, 423] on div at bounding box center [302, 415] width 483 height 43
click at [138, 341] on input "1" at bounding box center [136, 340] width 80 height 19
type input "2"
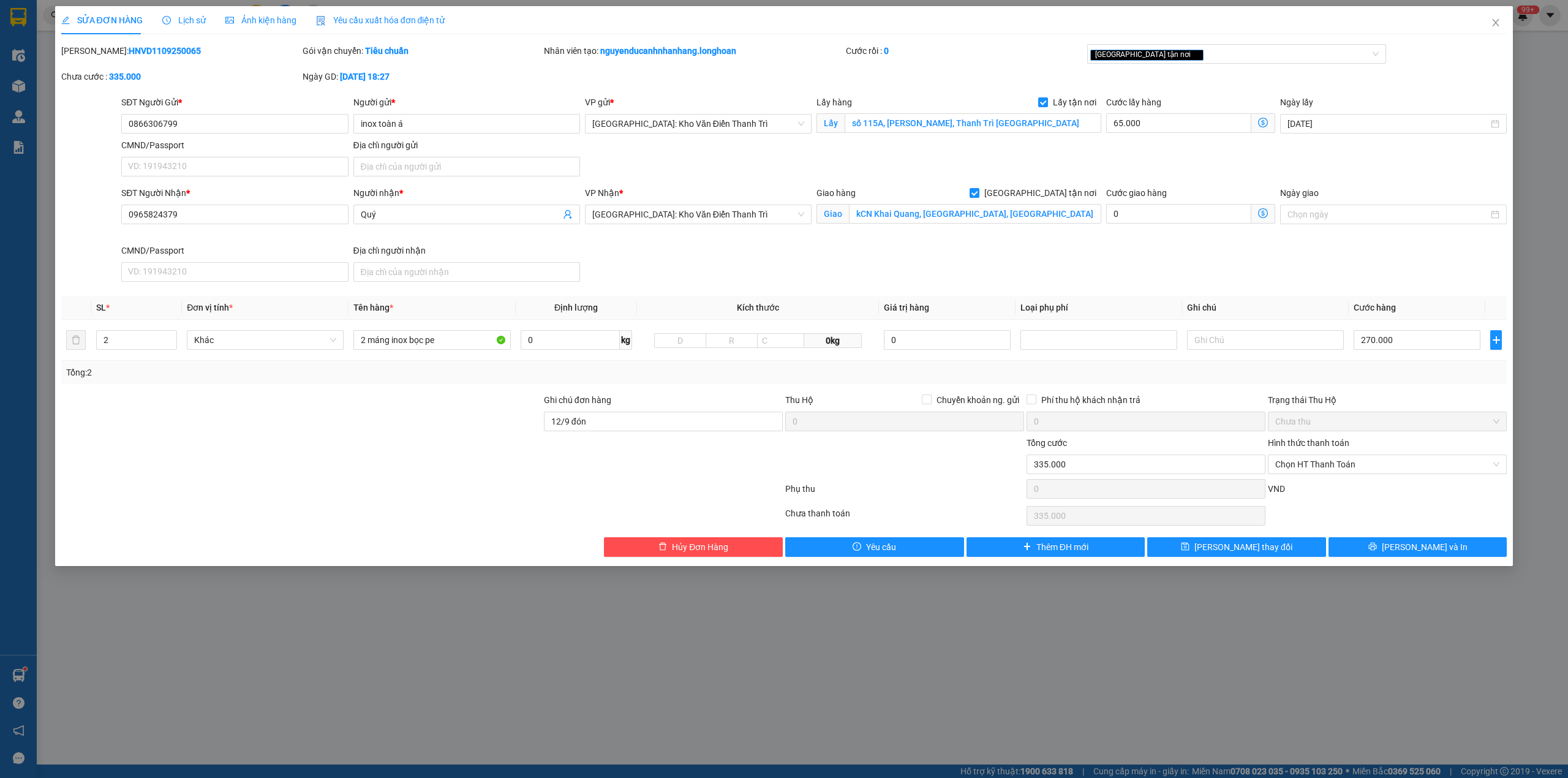
click at [265, 395] on div at bounding box center [302, 415] width 483 height 43
click at [676, 427] on input "12/9 đón" at bounding box center [663, 422] width 239 height 19
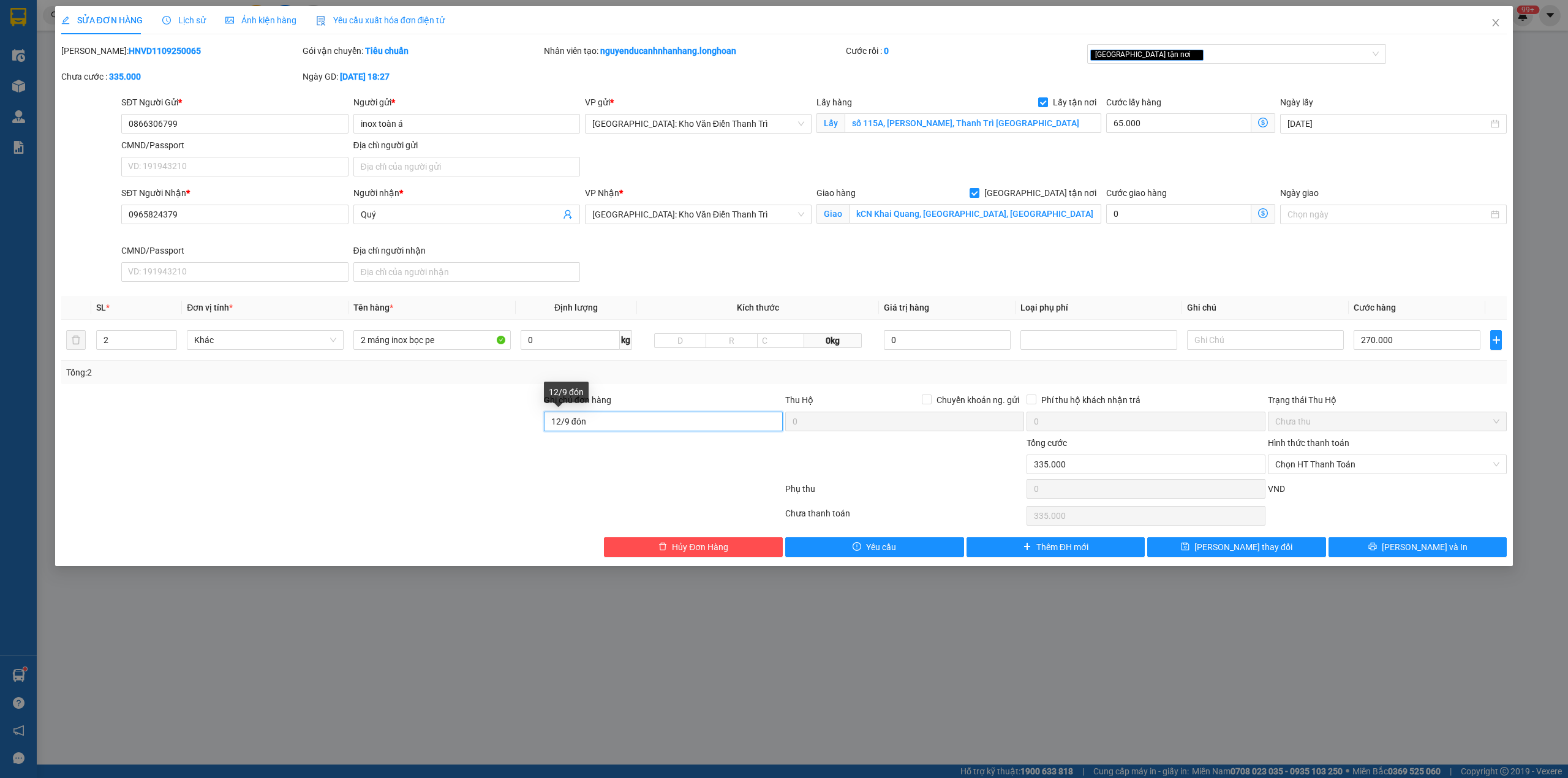
click at [676, 427] on input "12/9 đón" at bounding box center [663, 422] width 239 height 19
click at [1245, 91] on div "Mã ĐH: HNVD1109250065 Gói vận chuyển: Tiêu chuẩn Nhân viên tạo: nguyenducanhnha…" at bounding box center [784, 69] width 1449 height 51
click at [1176, 63] on div "[GEOGRAPHIC_DATA] tận nơi" at bounding box center [1237, 54] width 299 height 19
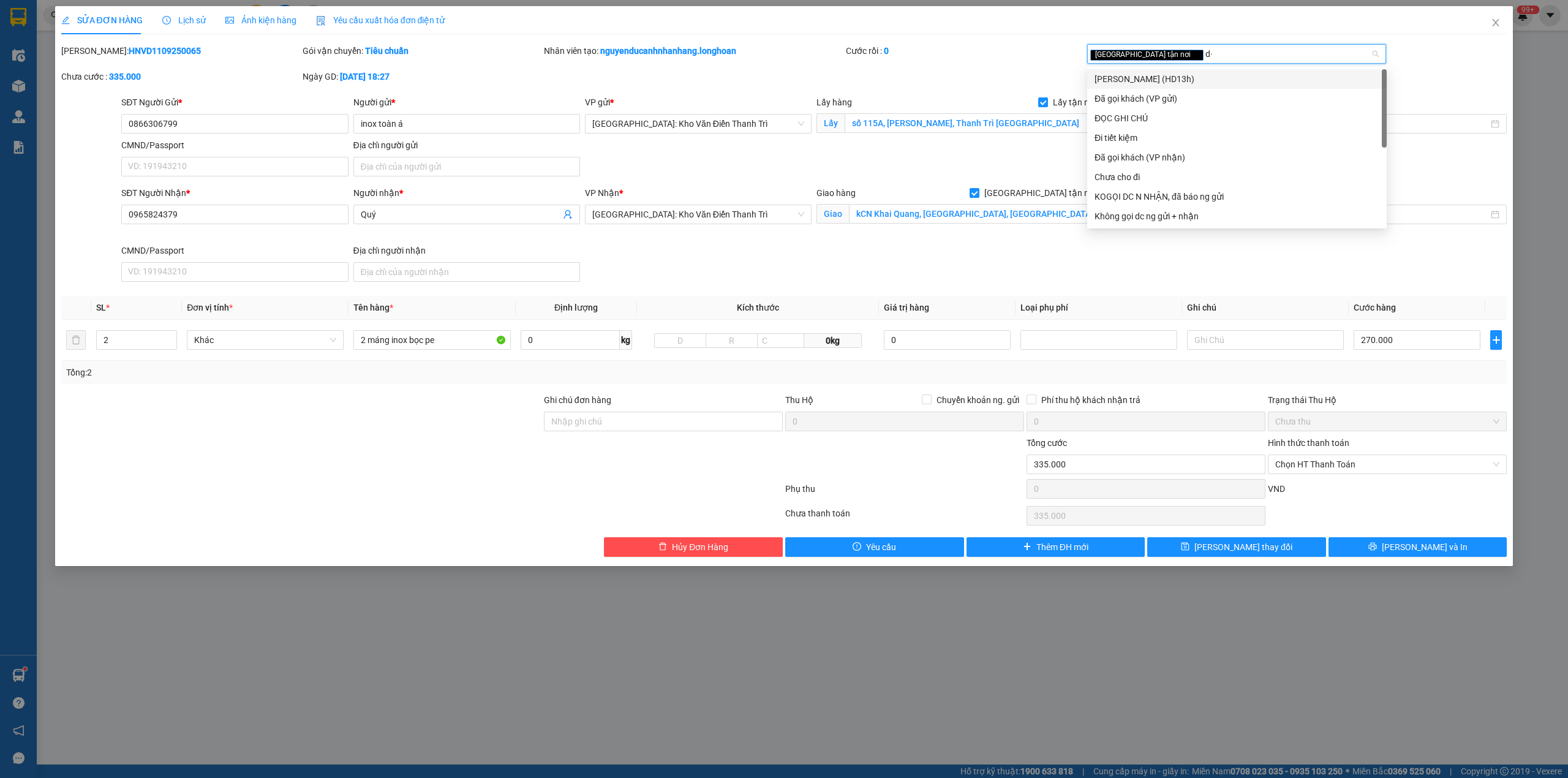
type input "d"
type input "đã"
click at [1173, 74] on div "Đã gọi khách (VP gửi)" at bounding box center [1237, 79] width 285 height 13
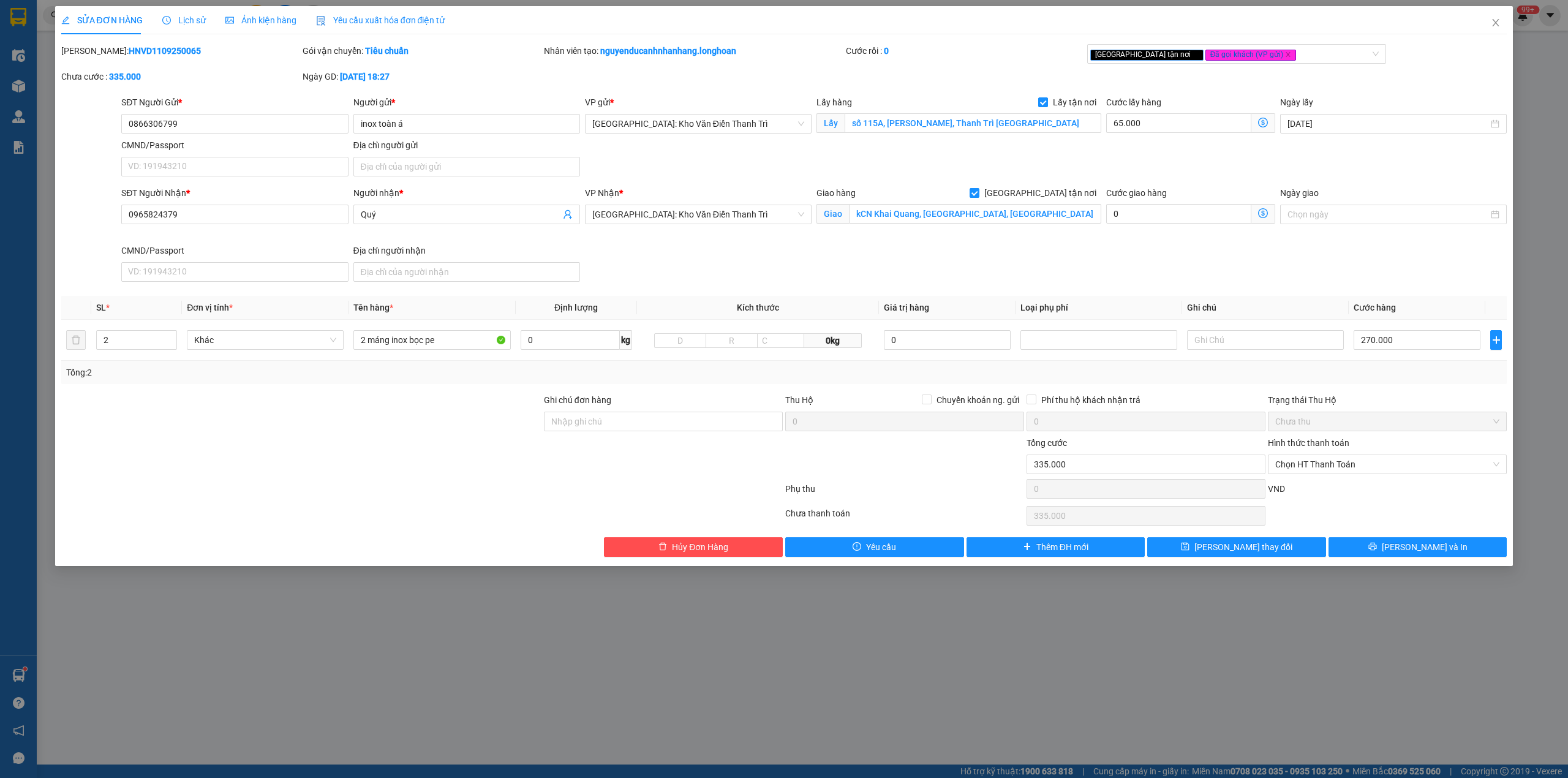
click at [912, 74] on div "Mã ĐH: HNVD1109250065 Gói vận chuyển: Tiêu chuẩn Nhân viên tạo: nguyenducanhnha…" at bounding box center [784, 69] width 1449 height 51
click at [1421, 557] on button "[PERSON_NAME] và In" at bounding box center [1418, 547] width 179 height 19
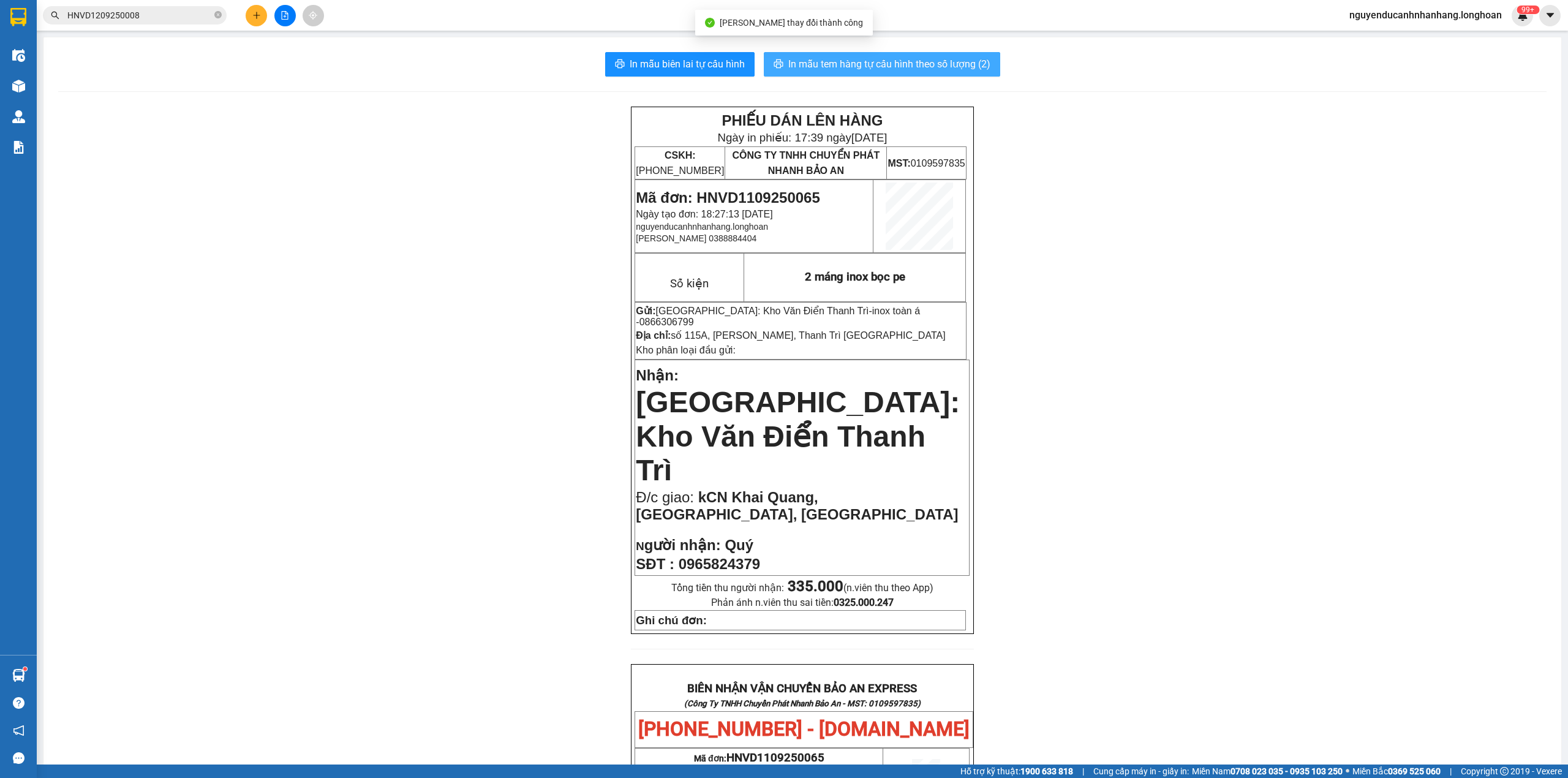
click at [857, 71] on span "In mẫu tem hàng tự cấu hình theo số lượng (2)" at bounding box center [889, 64] width 202 height 16
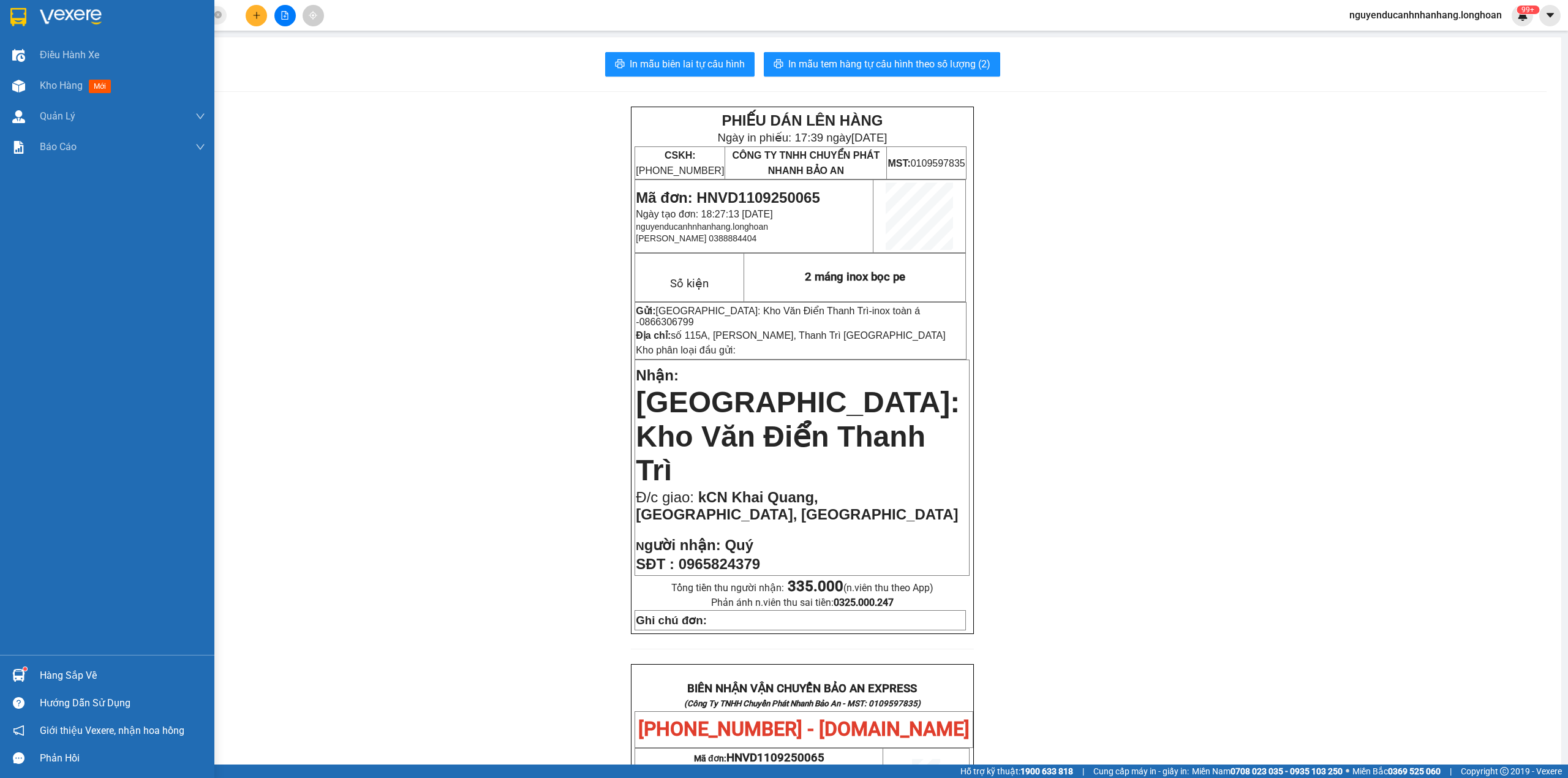
click at [17, 19] on img at bounding box center [18, 17] width 16 height 19
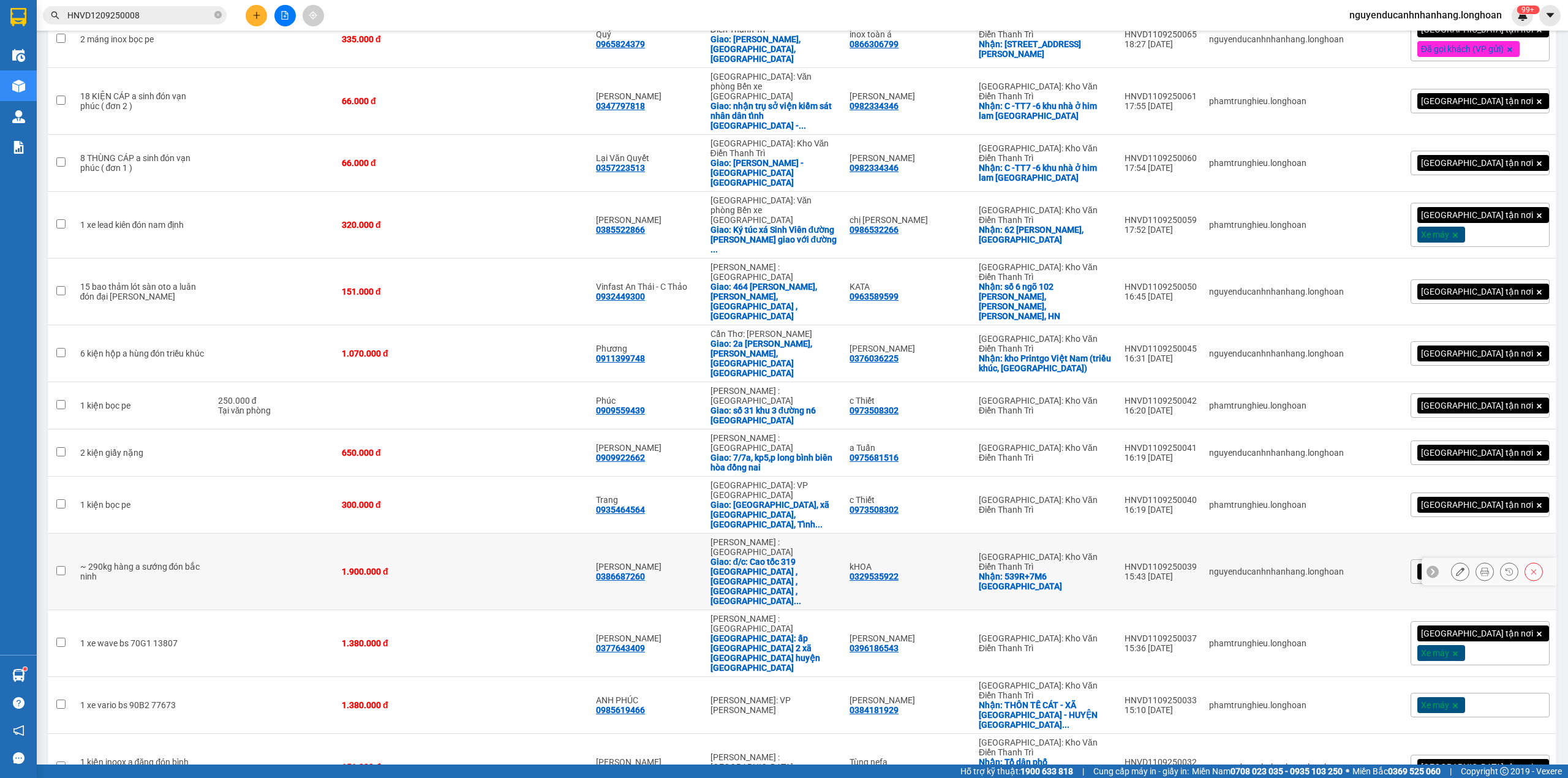
scroll to position [1168, 0]
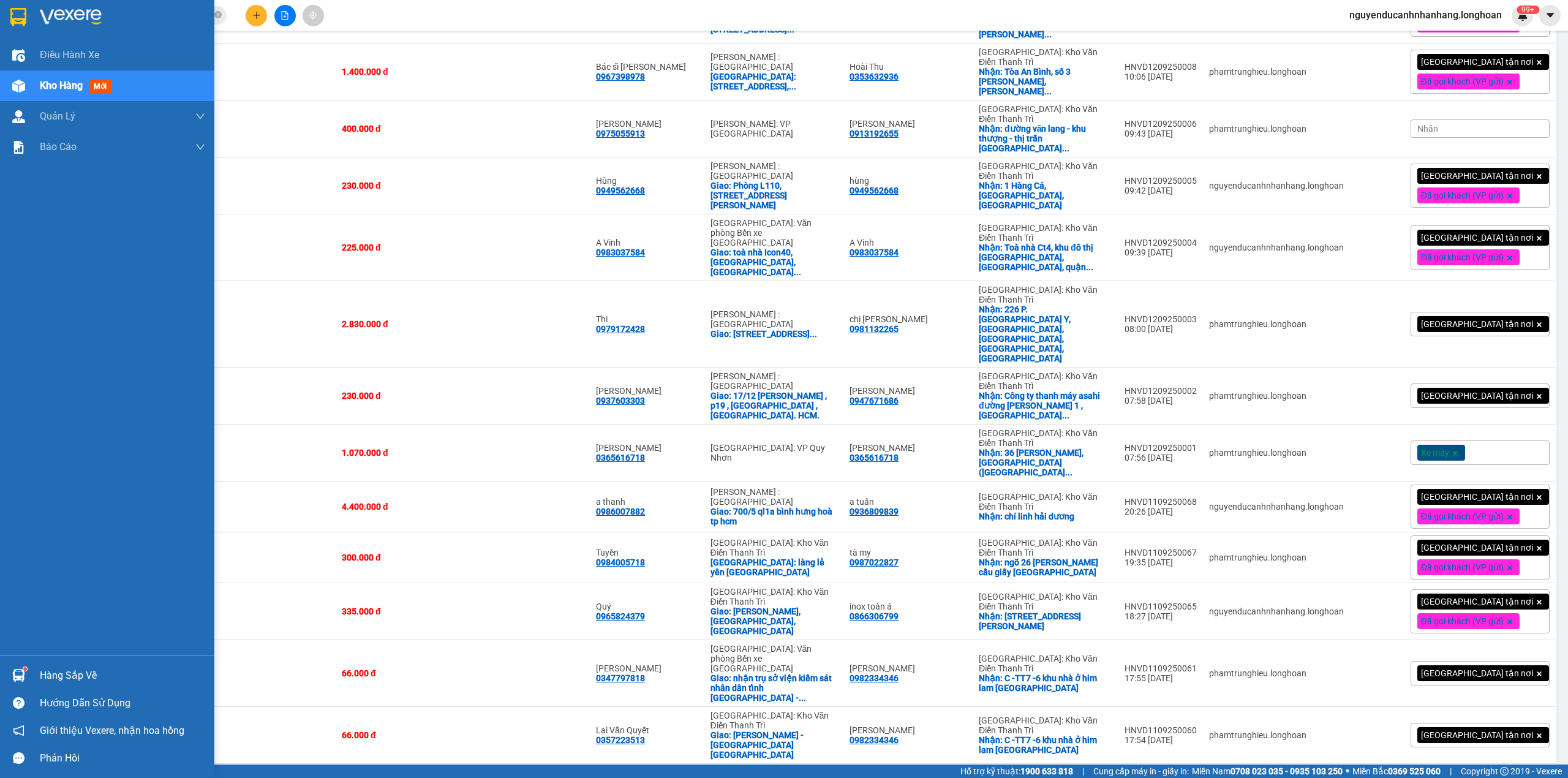
click at [23, 26] on div at bounding box center [19, 16] width 22 height 22
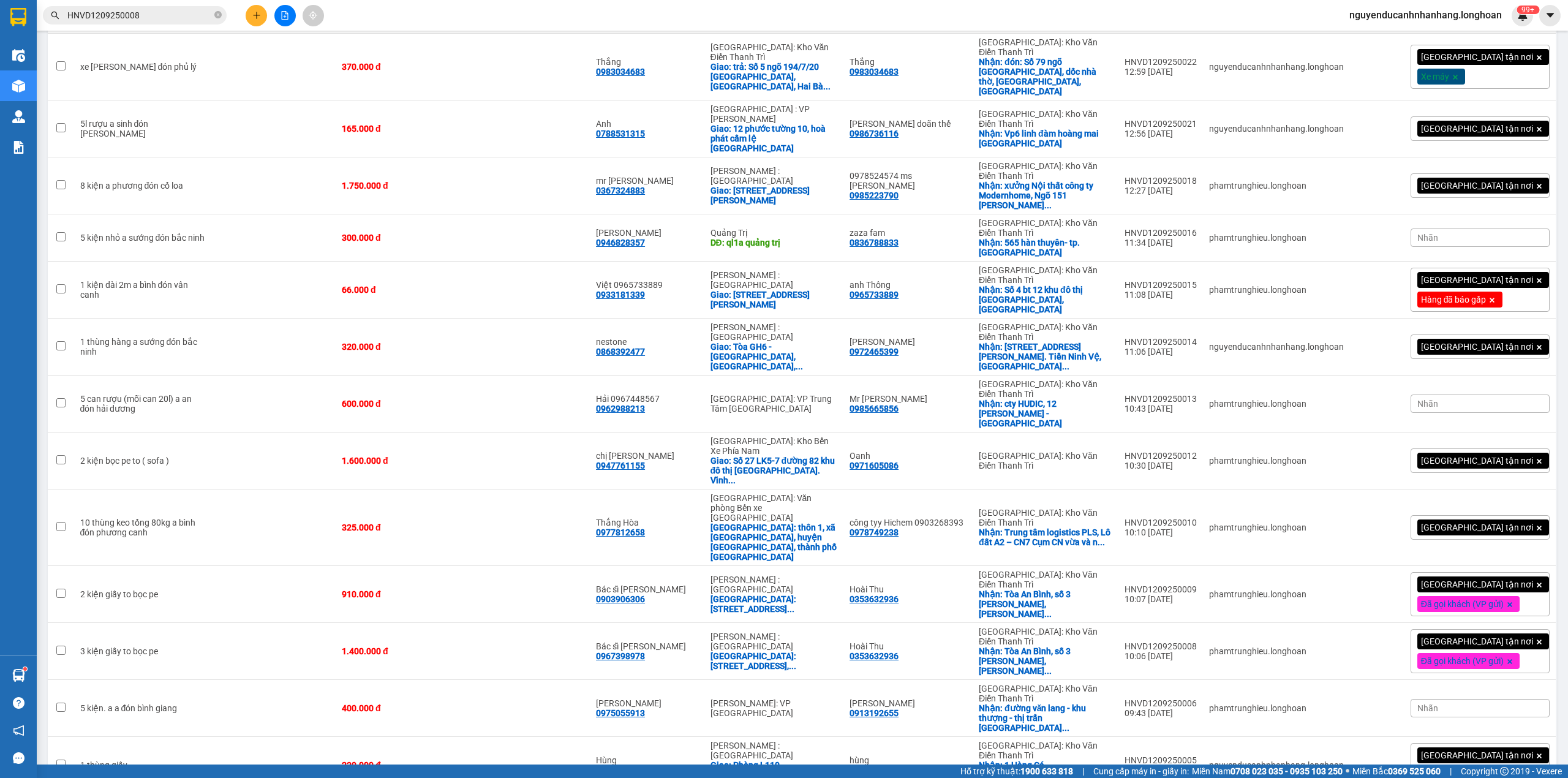
scroll to position [1413, 0]
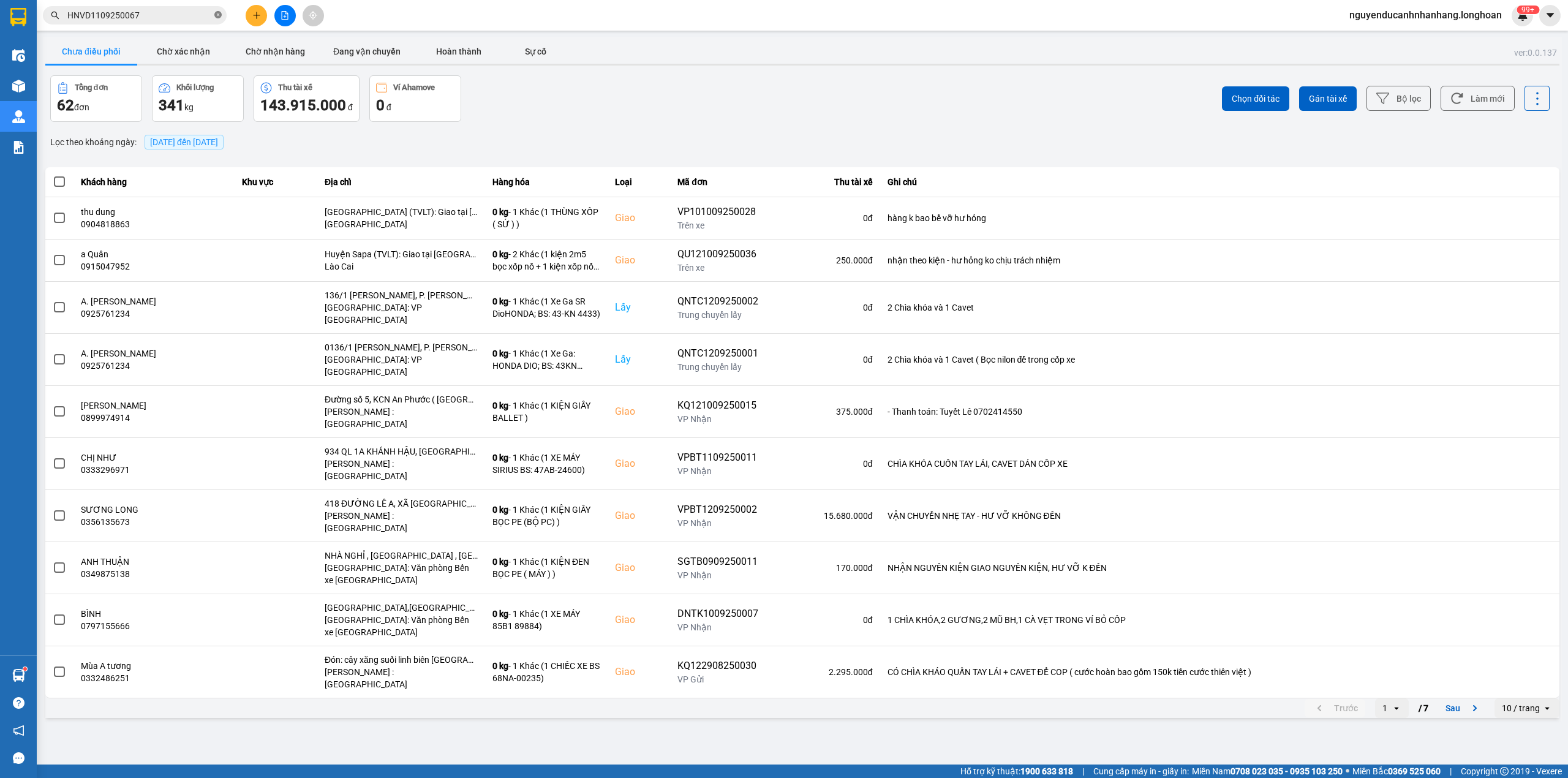
click at [219, 10] on span at bounding box center [218, 16] width 7 height 12
click at [258, 16] on icon "plus" at bounding box center [256, 15] width 7 height 1
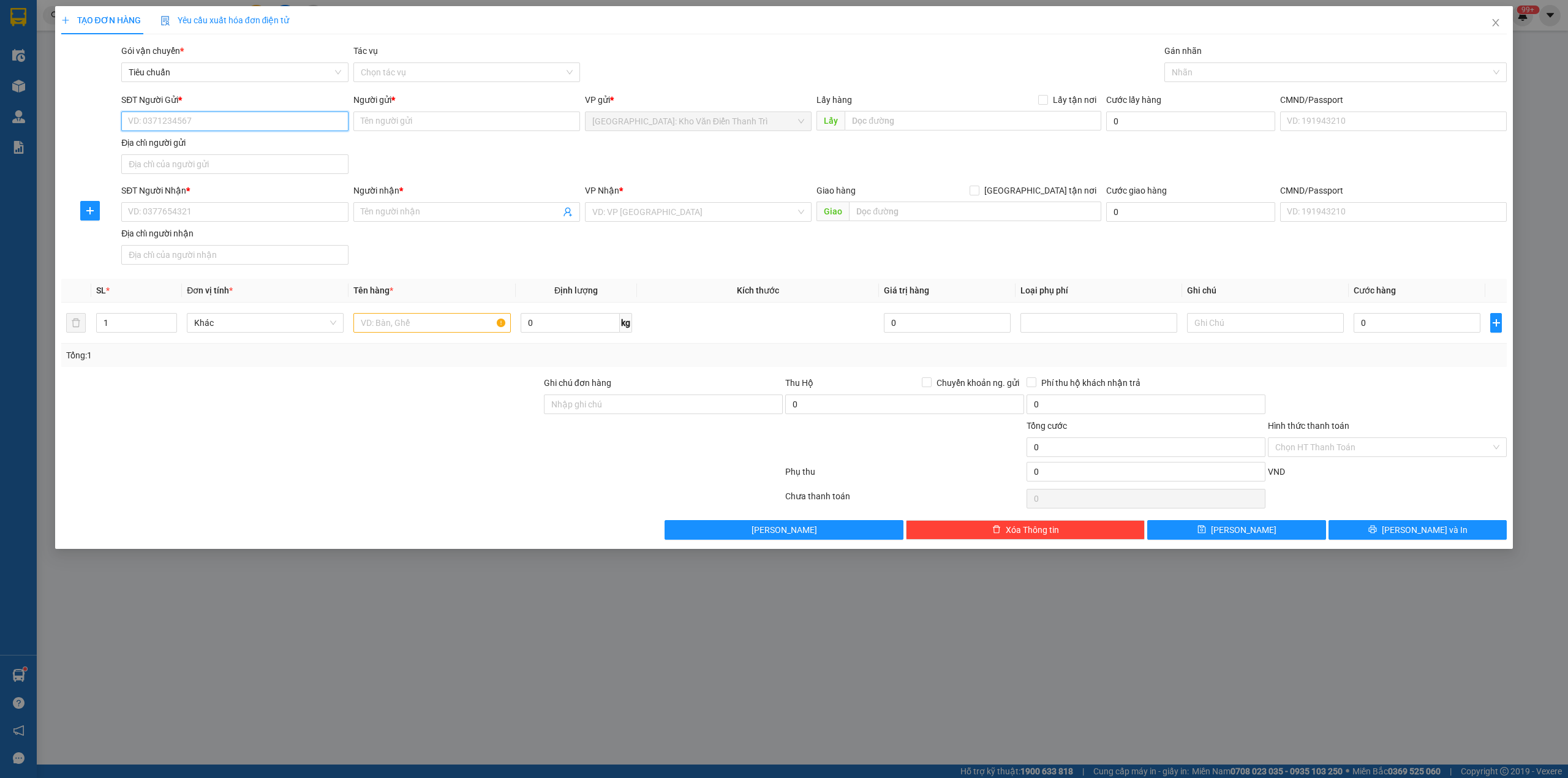
click at [277, 130] on input "SĐT Người Gửi *" at bounding box center [235, 121] width 226 height 19
click at [207, 116] on input "SĐT Người Gửi *" at bounding box center [235, 121] width 226 height 19
click at [192, 120] on input "03961" at bounding box center [235, 121] width 226 height 19
click at [209, 146] on div "0396186543 - [PERSON_NAME]" at bounding box center [235, 146] width 212 height 13
type input "0396186543"
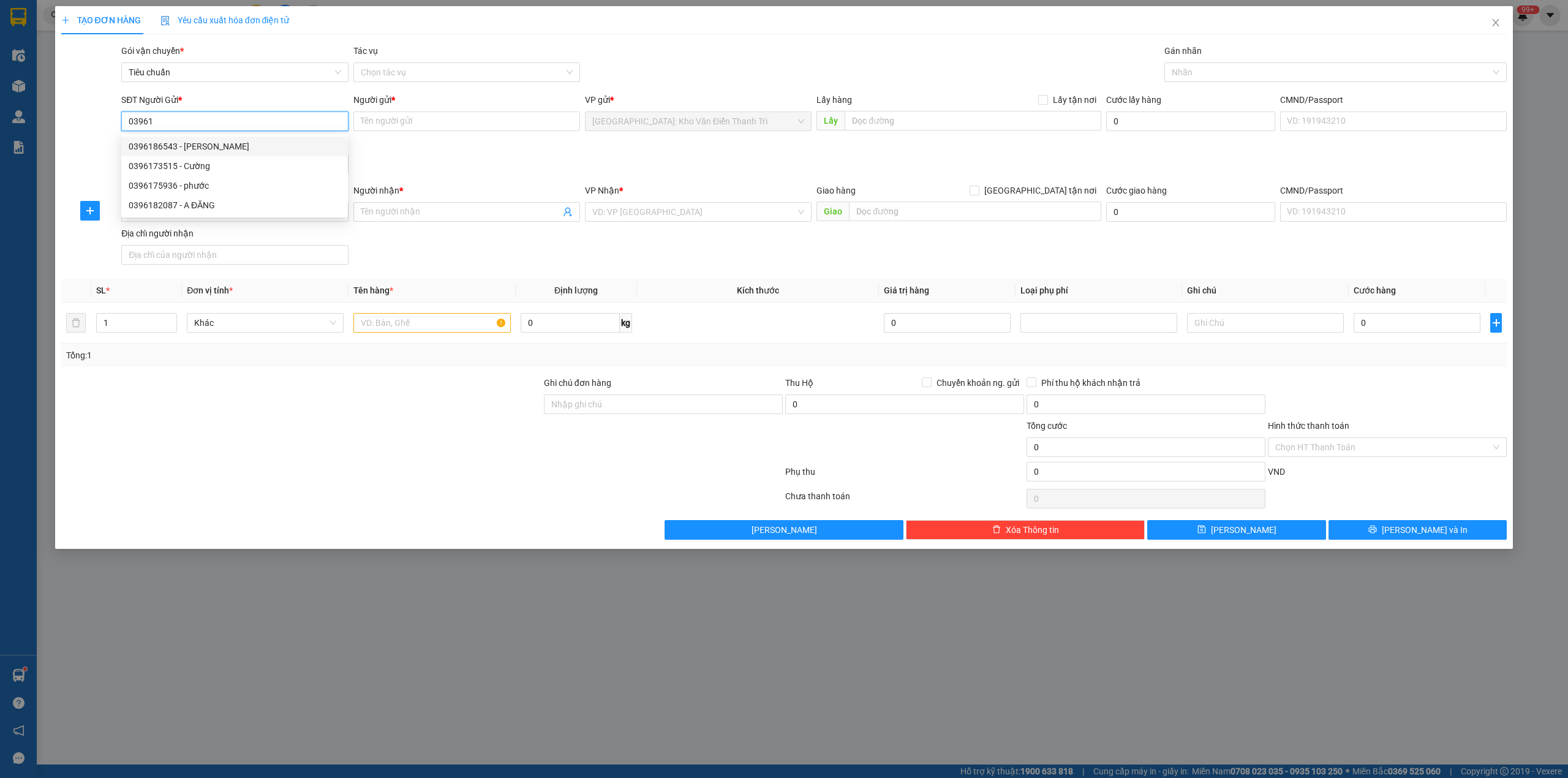
type input "[PERSON_NAME]"
click at [255, 219] on input "SĐT Người Nhận *" at bounding box center [235, 212] width 226 height 19
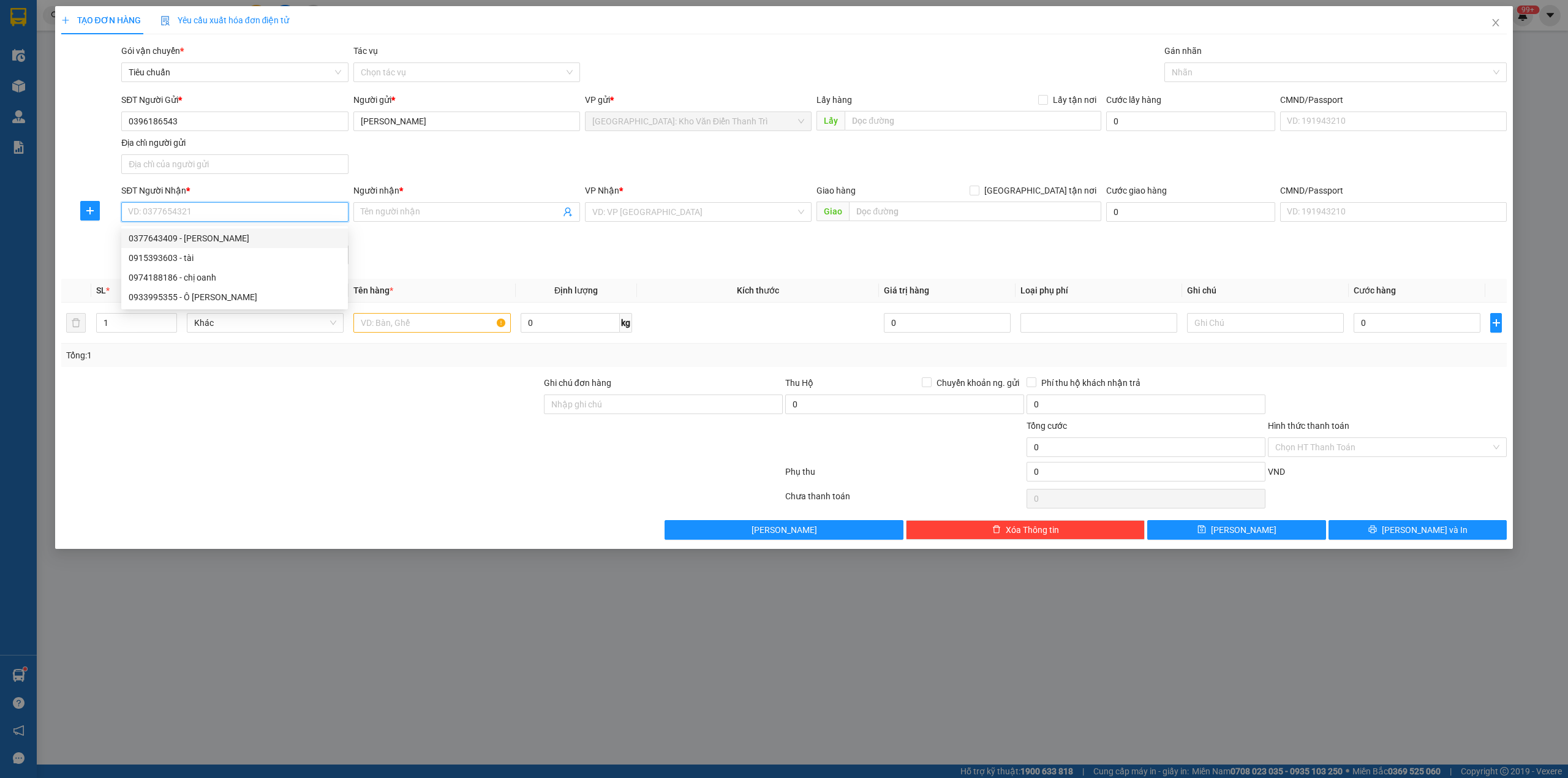
click at [233, 239] on div "0377643409 - [PERSON_NAME]" at bounding box center [235, 238] width 212 height 13
type input "0377643409"
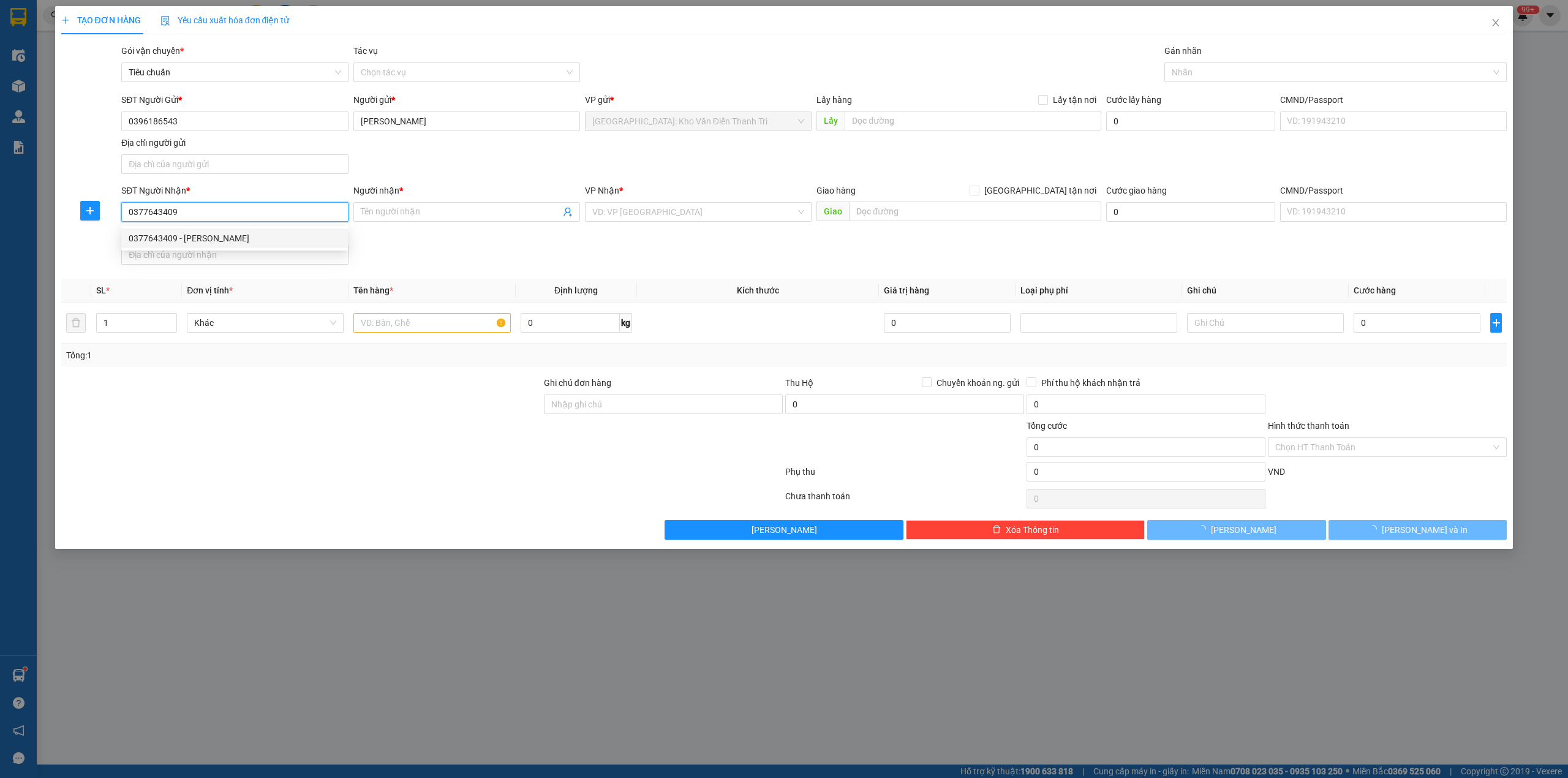
type input "[PERSON_NAME]"
checkbox input "true"
type input "ấp [GEOGRAPHIC_DATA] 2 xã [GEOGRAPHIC_DATA] lập huyện [GEOGRAPHIC_DATA]"
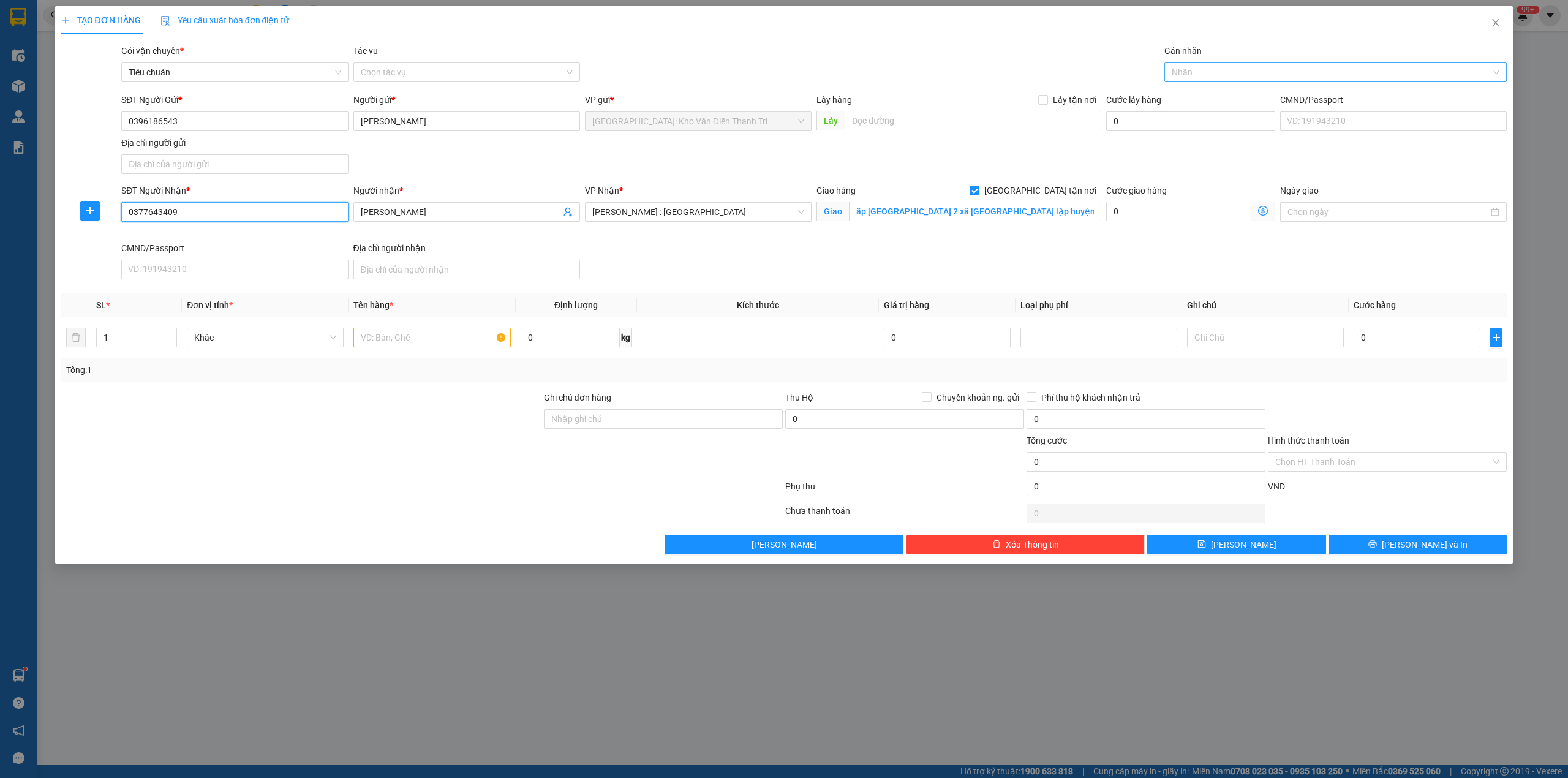
click at [1213, 67] on div at bounding box center [1330, 72] width 325 height 15
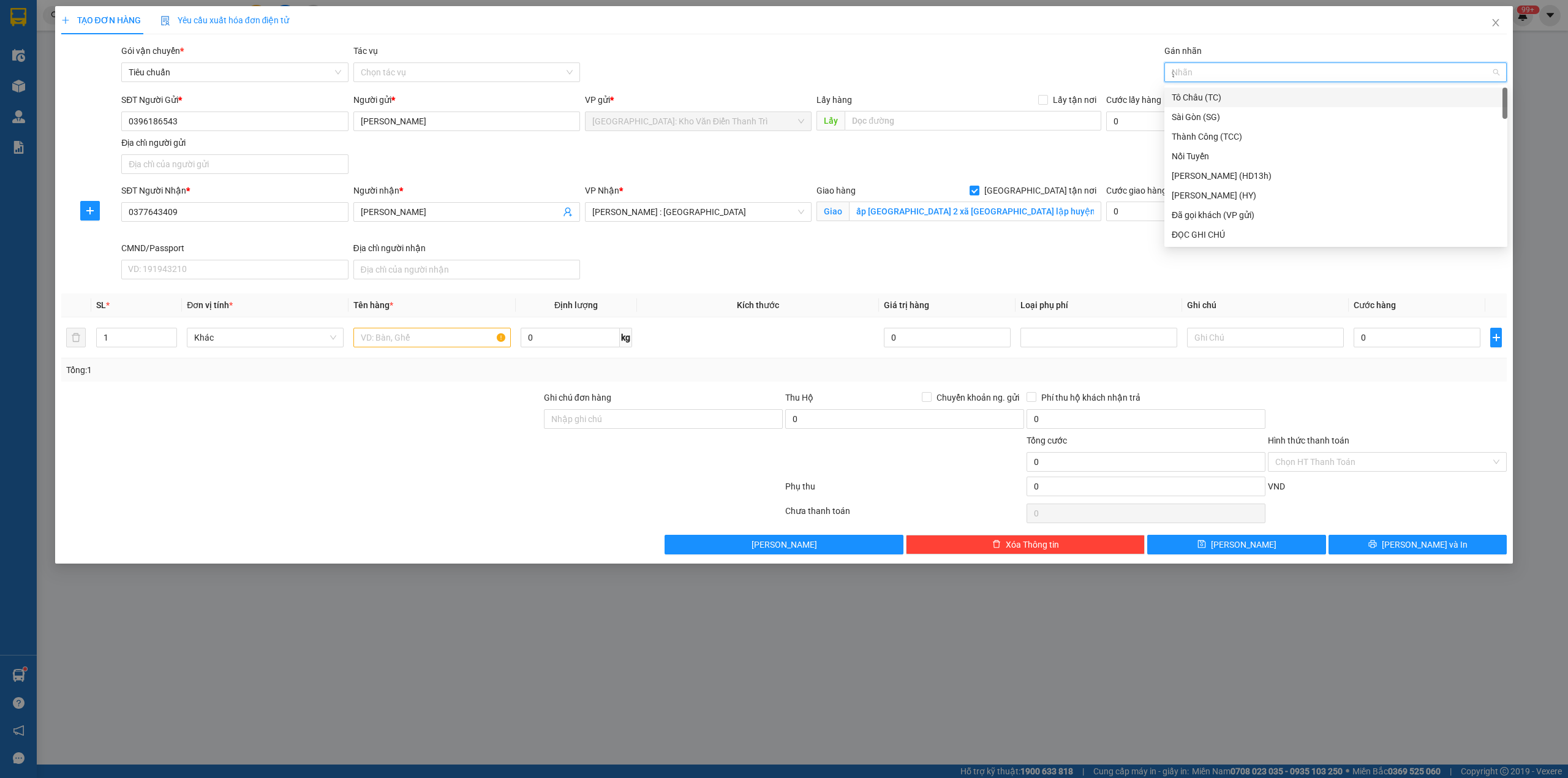
type input "gt"
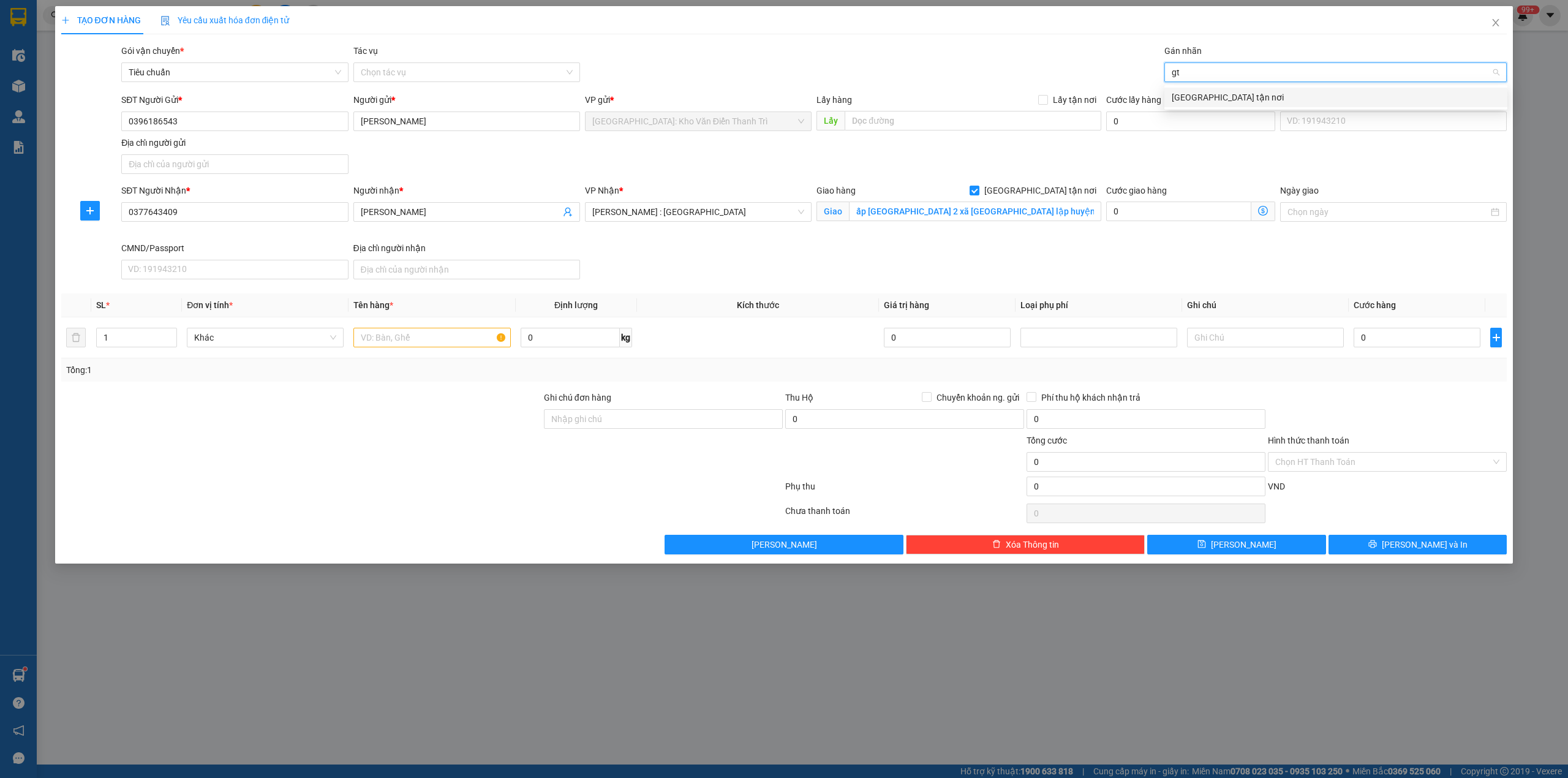
click at [1176, 91] on div "[GEOGRAPHIC_DATA] tận nơi" at bounding box center [1336, 98] width 328 height 13
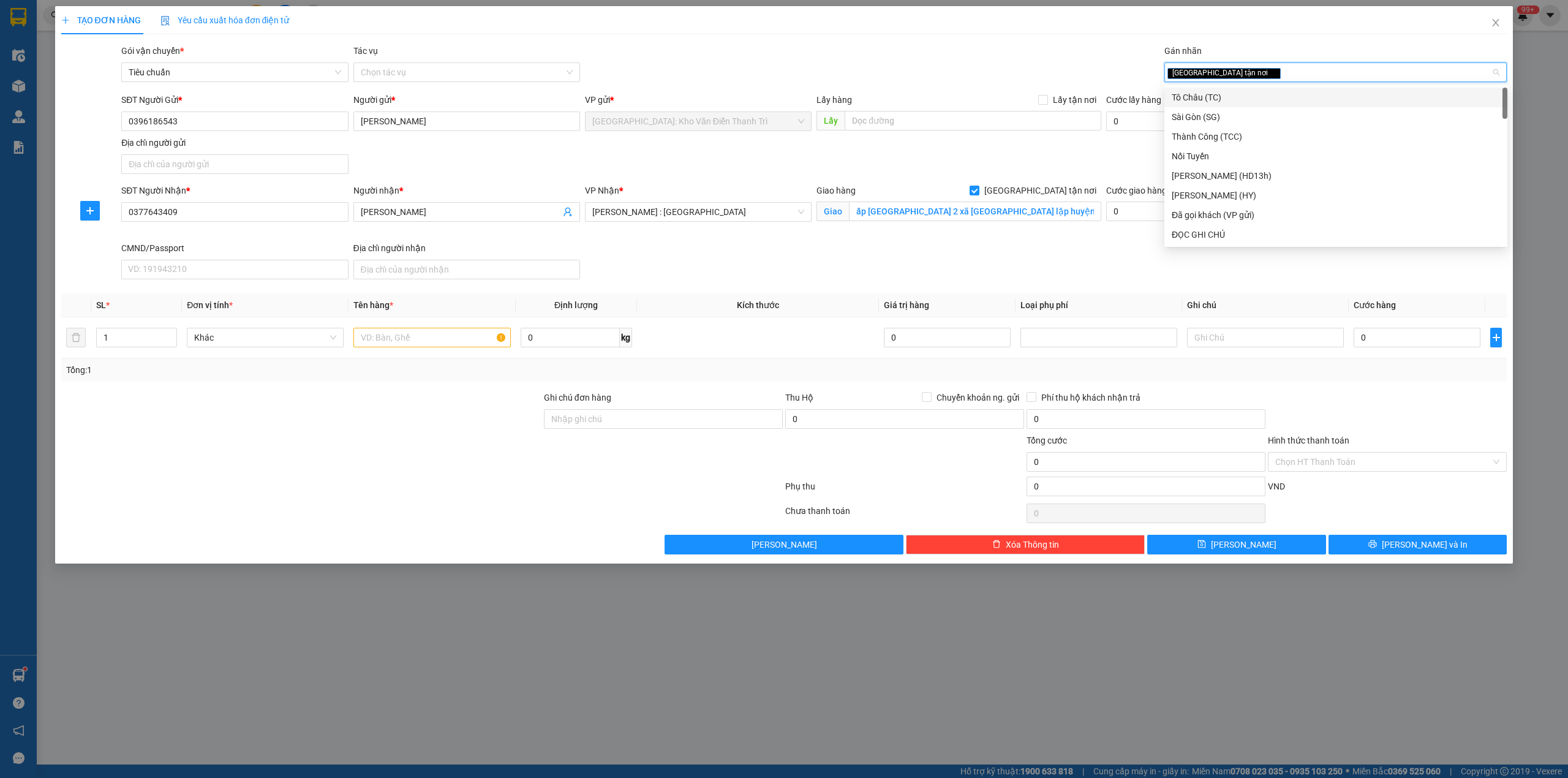
click at [1086, 50] on div "Gói vận chuyển * Tiêu chuẩn Tác vụ Chọn tác vụ Gán nhãn Giao tận nơi" at bounding box center [814, 66] width 1390 height 43
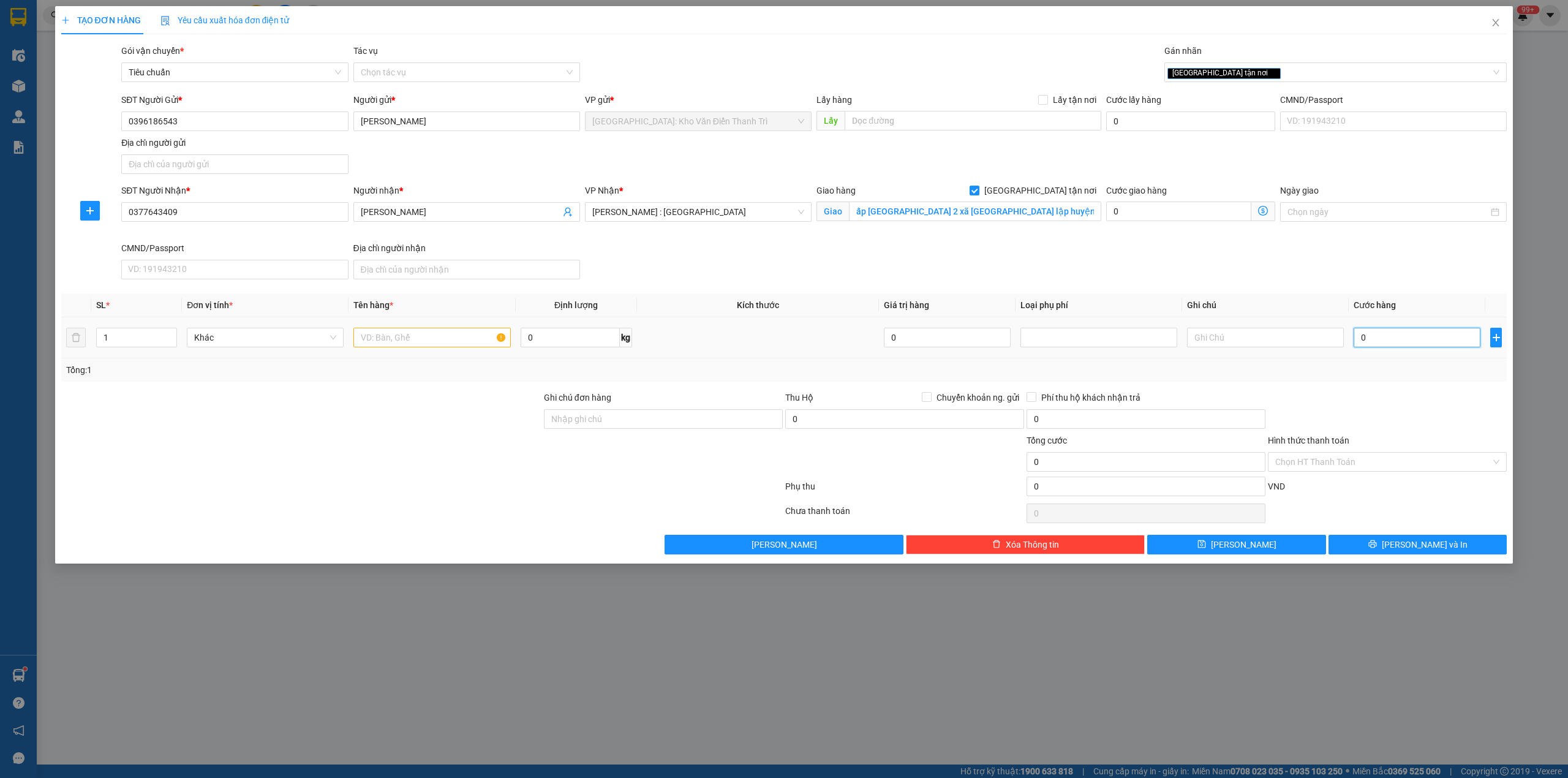
click at [1368, 338] on input "0" at bounding box center [1417, 338] width 127 height 19
type input "1"
type input "13"
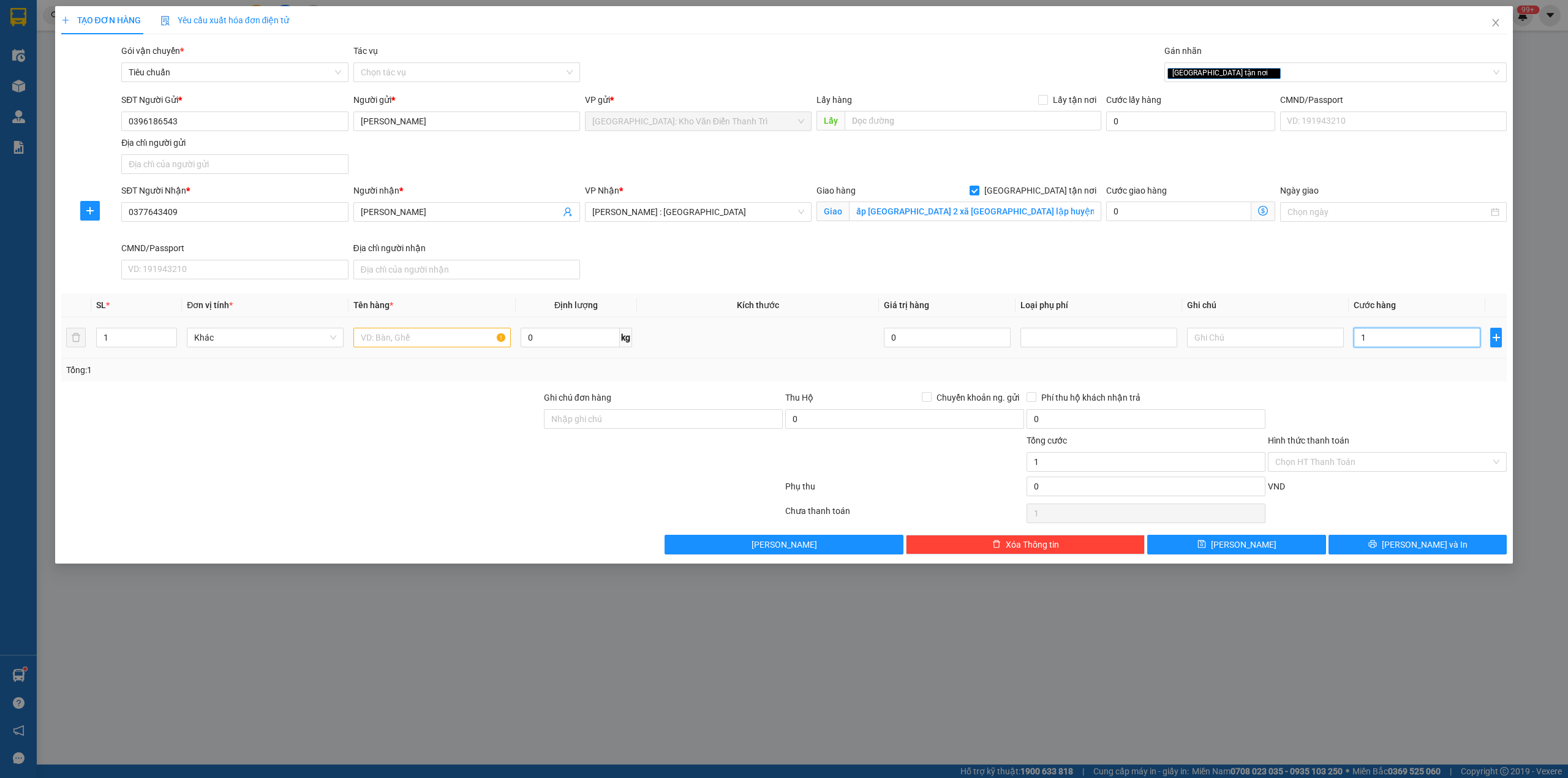
type input "13"
type input "138"
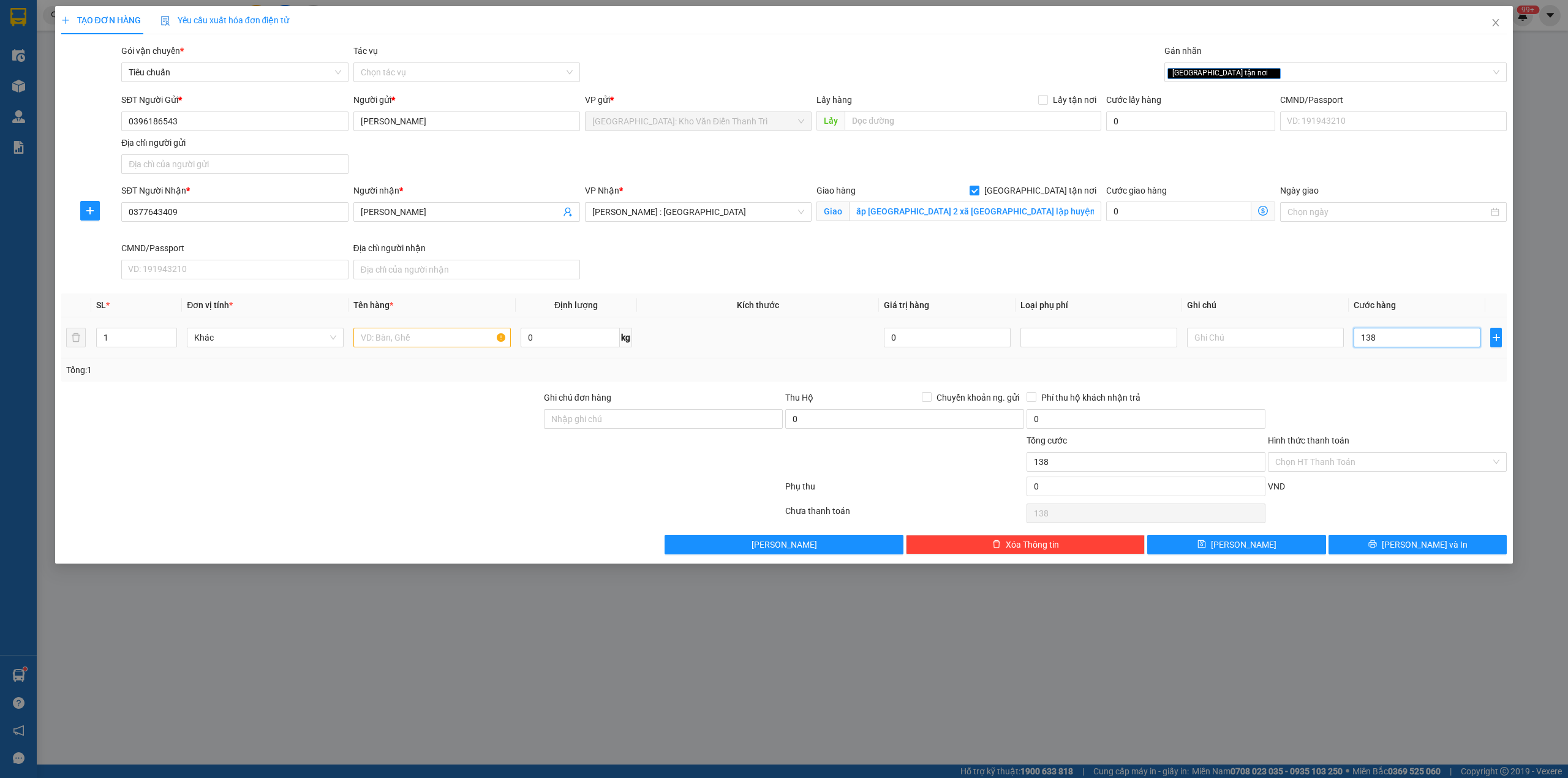
type input "1.380"
type input "1.380.000"
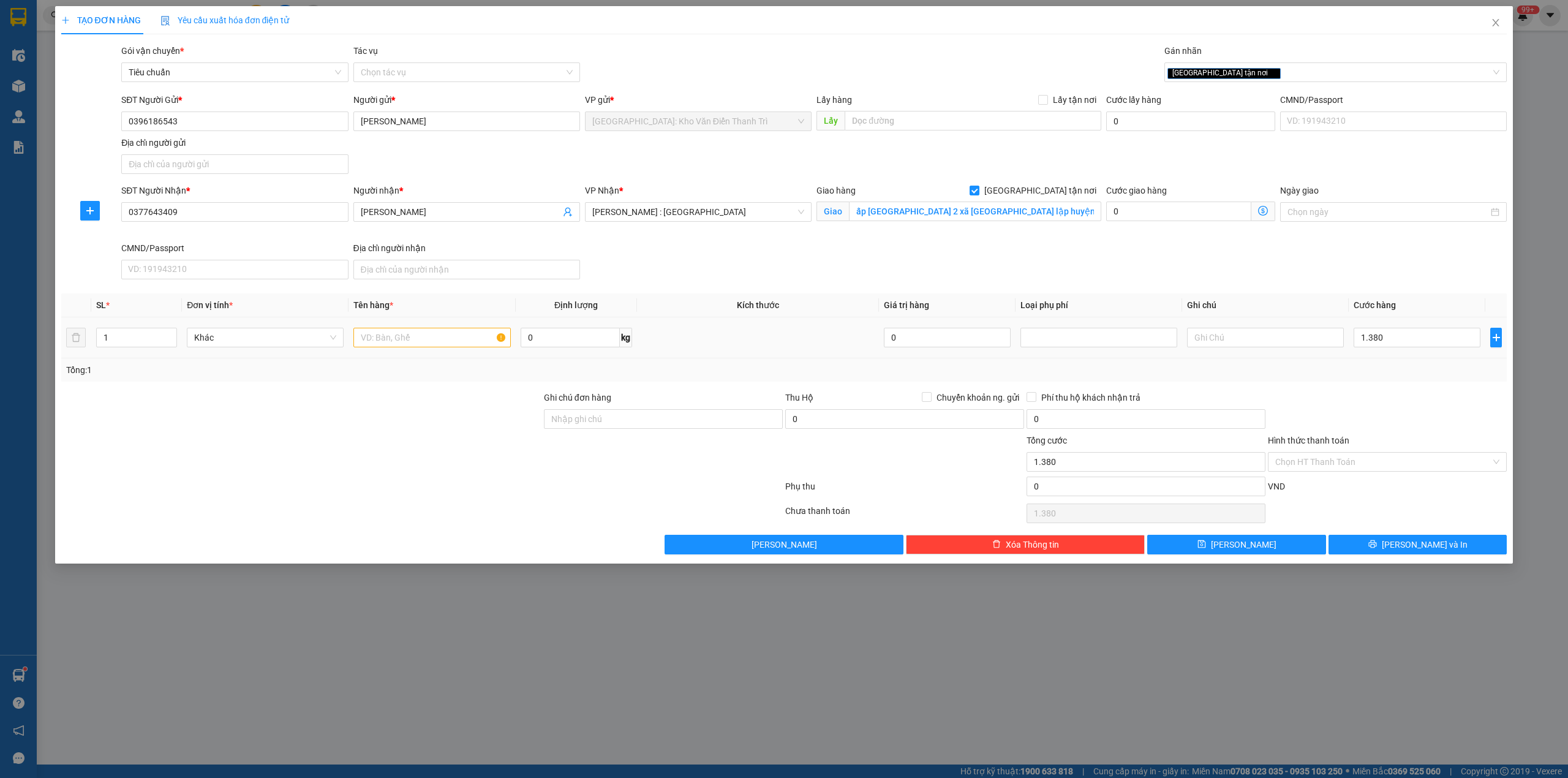
type input "1.380.000"
click at [1376, 395] on div at bounding box center [1387, 413] width 241 height 43
click at [398, 344] on input "text" at bounding box center [431, 338] width 156 height 19
type input "1 xe sirut k biển"
click at [628, 432] on div "Ghi chú đơn hàng" at bounding box center [663, 413] width 239 height 43
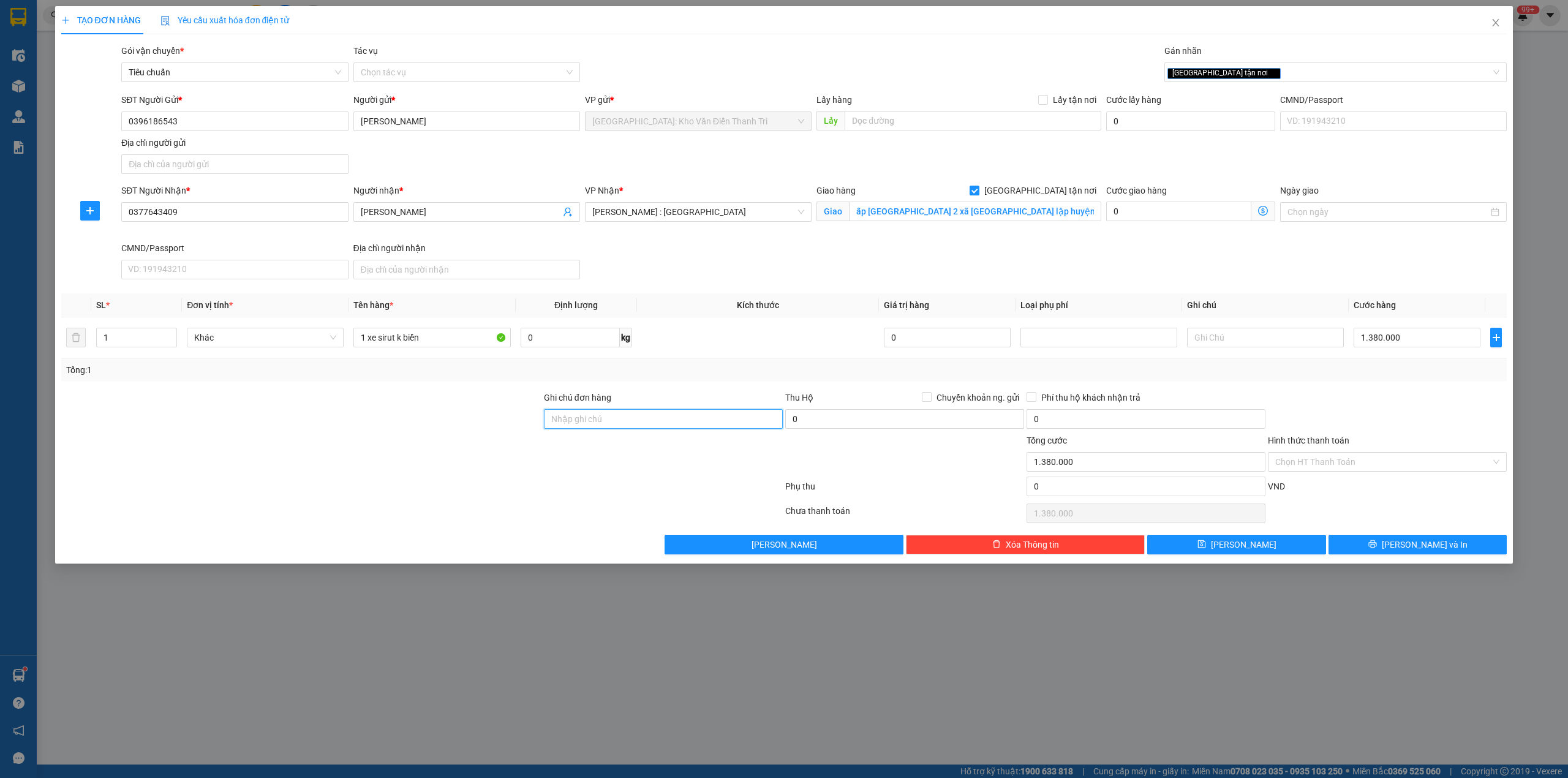
click at [616, 424] on input "Ghi chú đơn hàng" at bounding box center [663, 419] width 239 height 19
type input "( giấy tờ để cốp + biển để cốp ) có chìa khoá"
click at [1152, 257] on div "SĐT Người Nhận * 0377643409 Người nhận * Thanh Tuấn VP Nhận * [GEOGRAPHIC_DATA]…" at bounding box center [814, 234] width 1390 height 101
click at [1257, 69] on div "[GEOGRAPHIC_DATA] tận nơi" at bounding box center [1330, 72] width 325 height 15
type input "x"
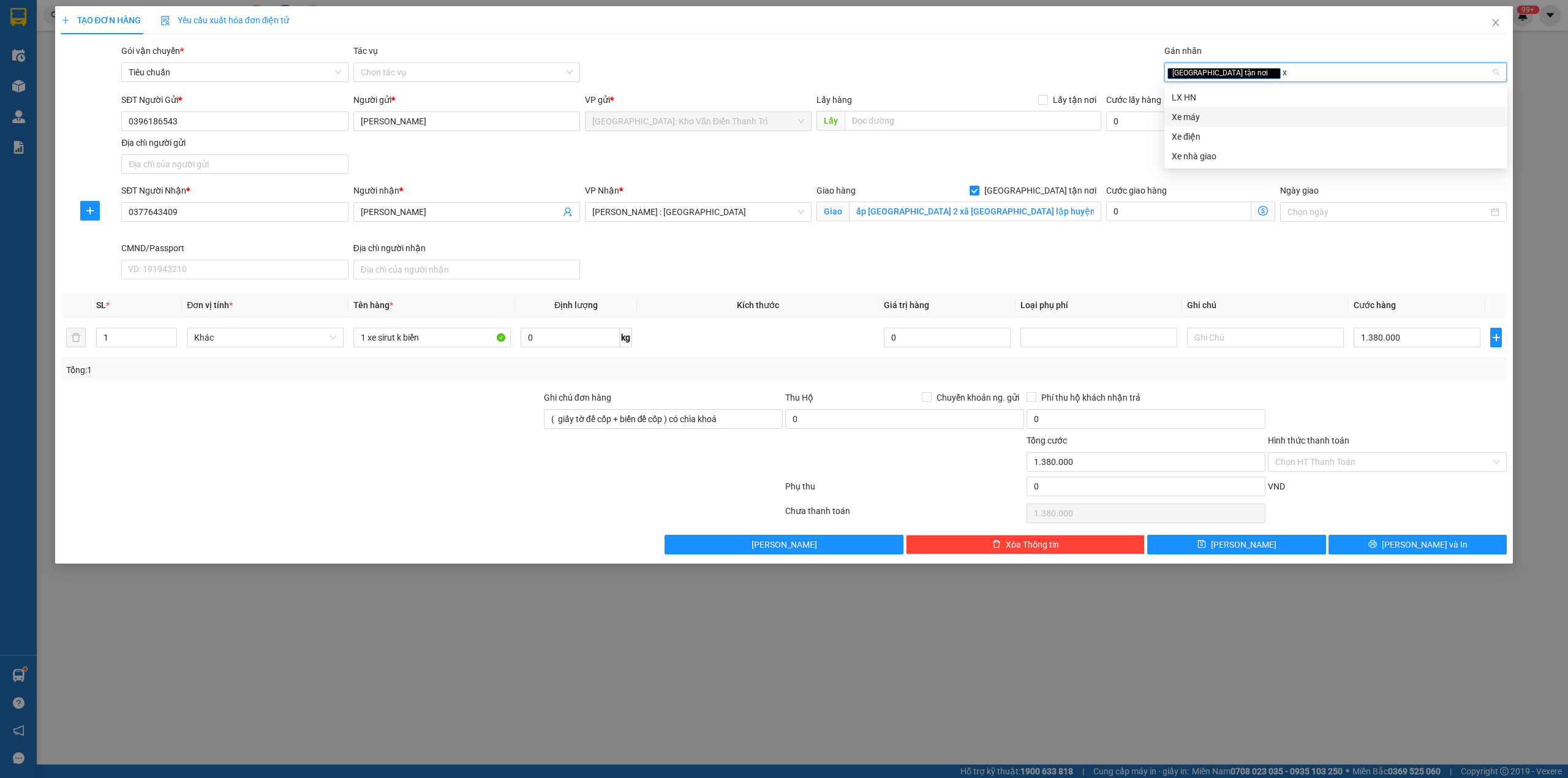
click at [1228, 112] on div "Xe máy" at bounding box center [1336, 117] width 328 height 13
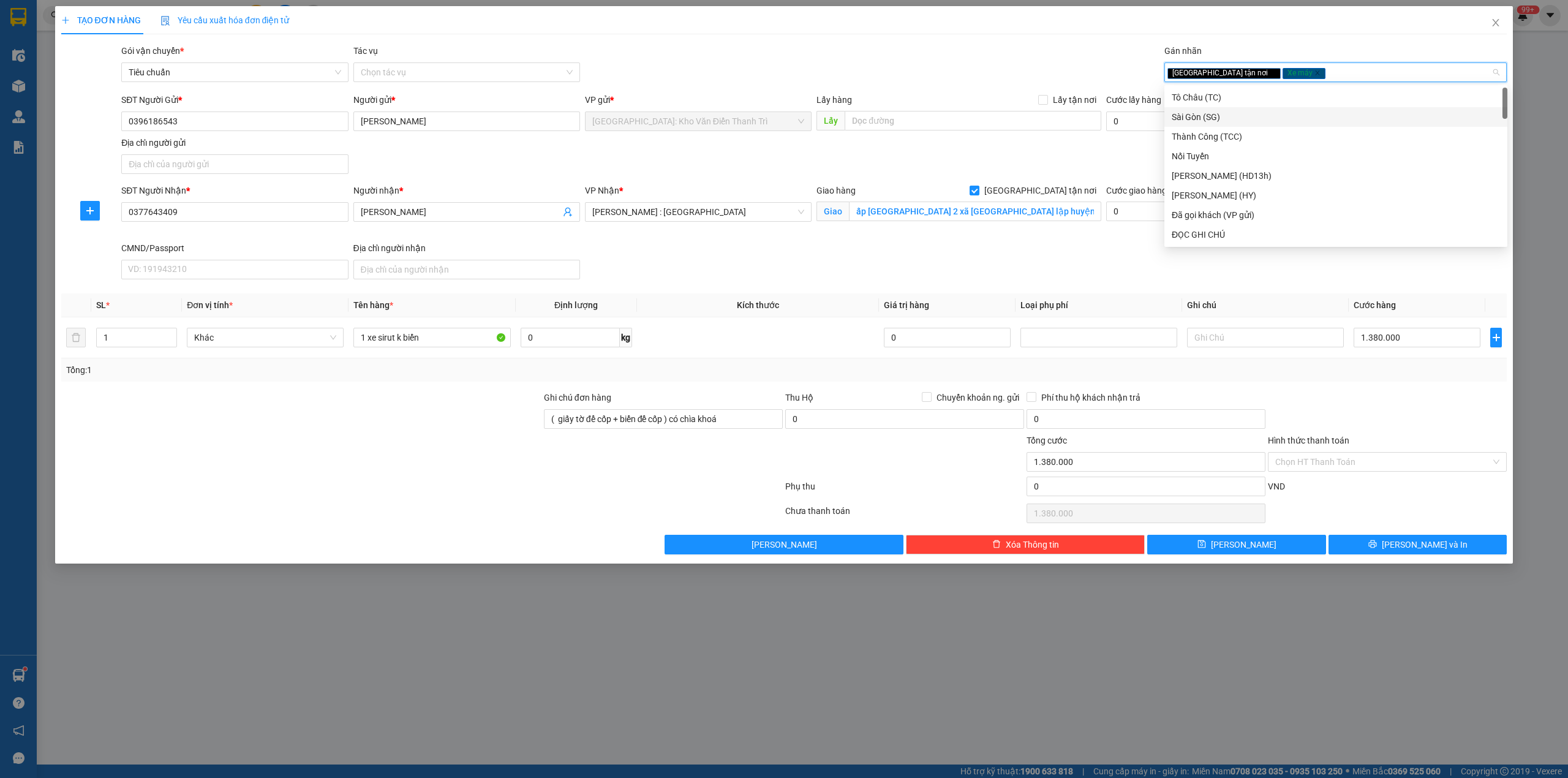
click at [1000, 64] on div "Gói vận chuyển * Tiêu chuẩn Tác vụ Chọn tác vụ Gán nhãn Giao tận nơi Xe máy" at bounding box center [814, 66] width 1390 height 43
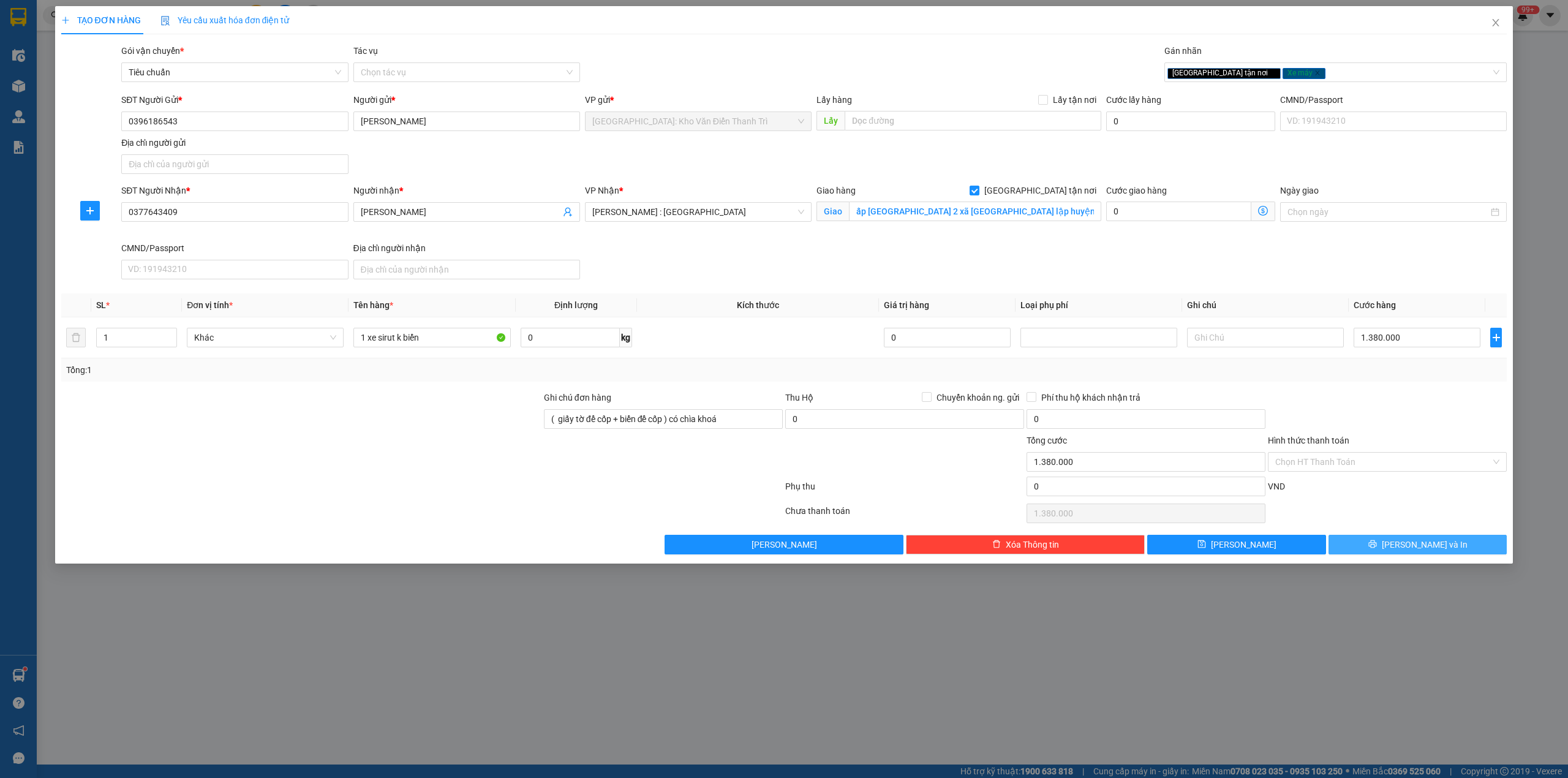
click at [1409, 551] on span "[PERSON_NAME] và In" at bounding box center [1424, 545] width 86 height 13
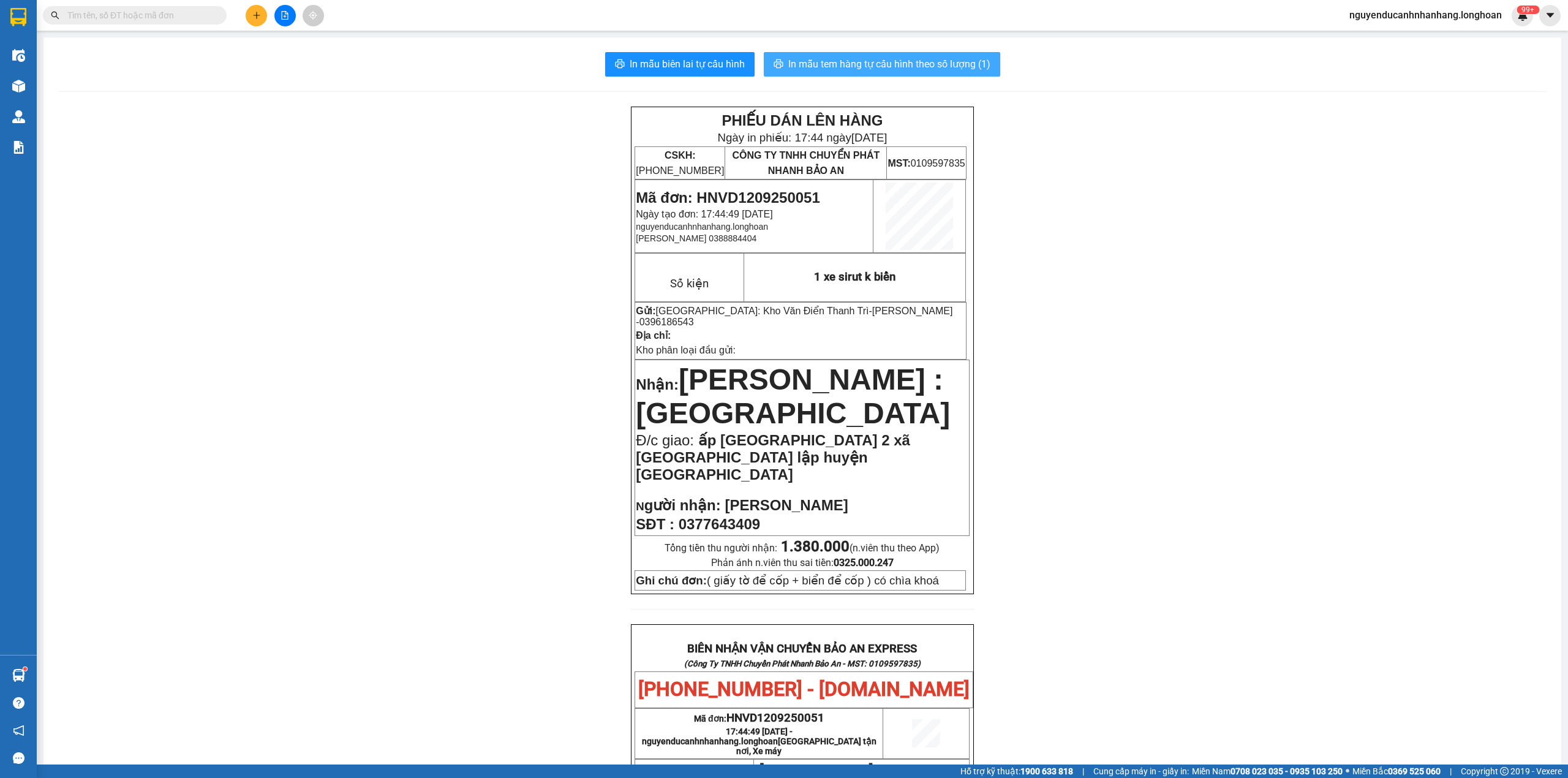
click at [887, 75] on button "In mẫu tem hàng tự cấu hình theo số lượng (1)" at bounding box center [881, 64] width 236 height 25
click at [157, 29] on div "Kết quả tìm kiếm ( 1 ) Bộ lọc Mã ĐH Trạng thái Món hàng Thu hộ Tổng cước Chưa c…" at bounding box center [784, 15] width 1568 height 31
click at [263, 22] on button at bounding box center [256, 16] width 22 height 22
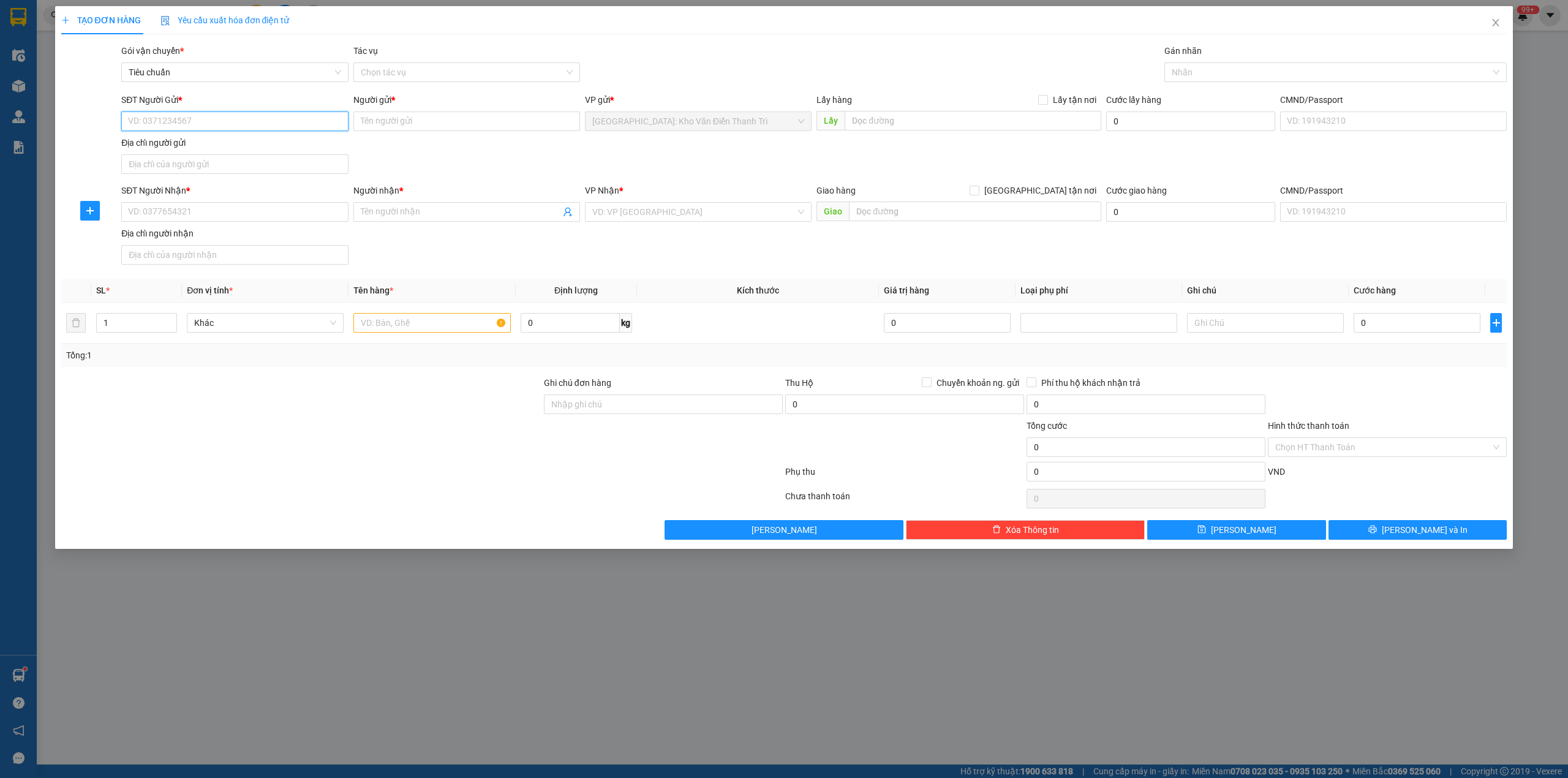
click at [228, 112] on input "SĐT Người Gửi *" at bounding box center [235, 121] width 226 height 19
click at [212, 154] on div "0372054598 - Huệ" at bounding box center [235, 146] width 226 height 19
type input "0372054598"
type input "Huệ"
type input "0372054598"
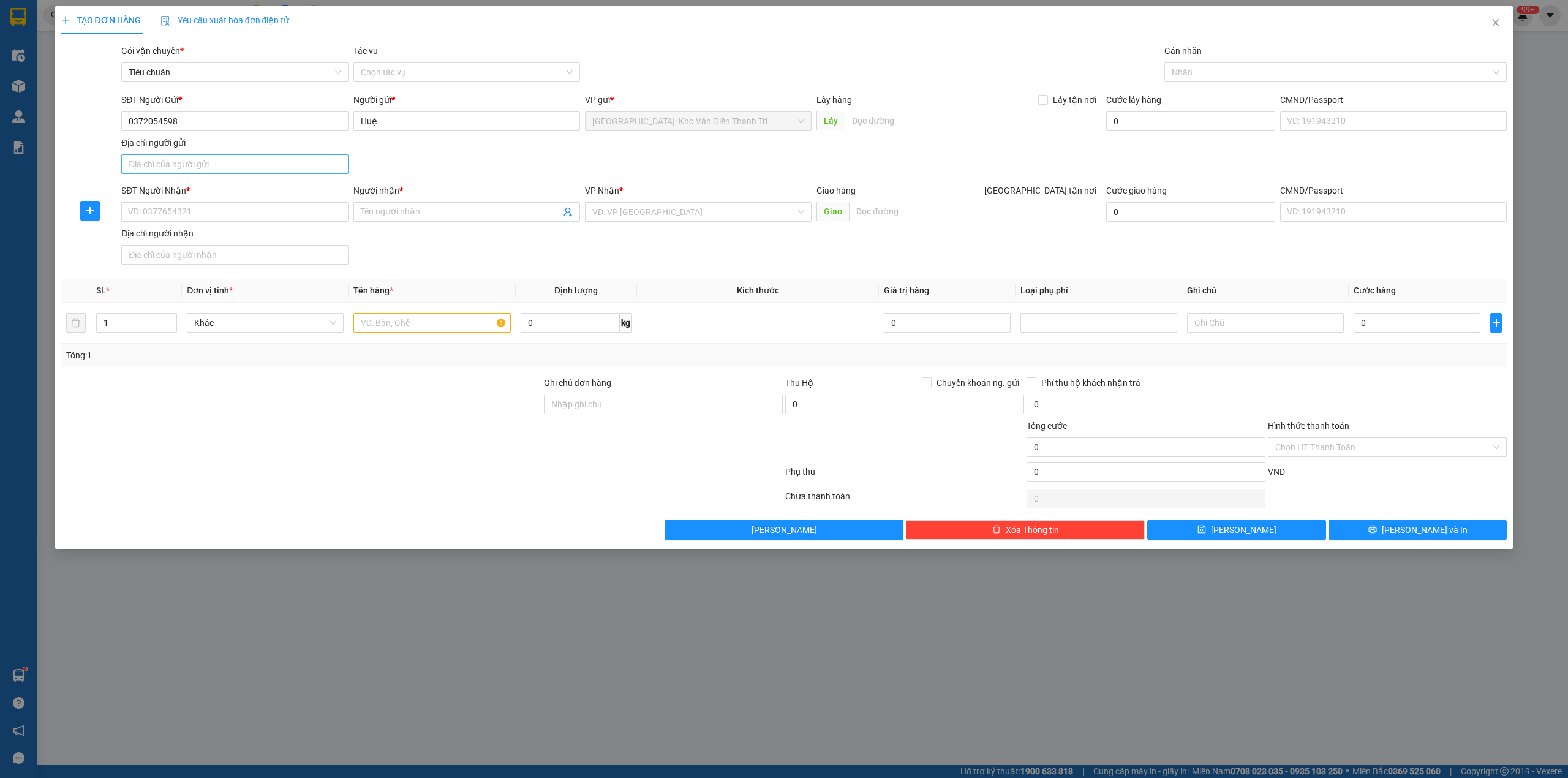
drag, startPoint x: 212, startPoint y: 224, endPoint x: 218, endPoint y: 173, distance: 51.4
click at [211, 224] on div "SĐT Người Nhận * VD: 0377654321" at bounding box center [235, 206] width 226 height 43
click at [212, 204] on input "SĐT Người Nhận *" at bounding box center [235, 212] width 226 height 19
click at [216, 238] on div "0923138851 - Phúc" at bounding box center [235, 238] width 212 height 13
type input "0923138851"
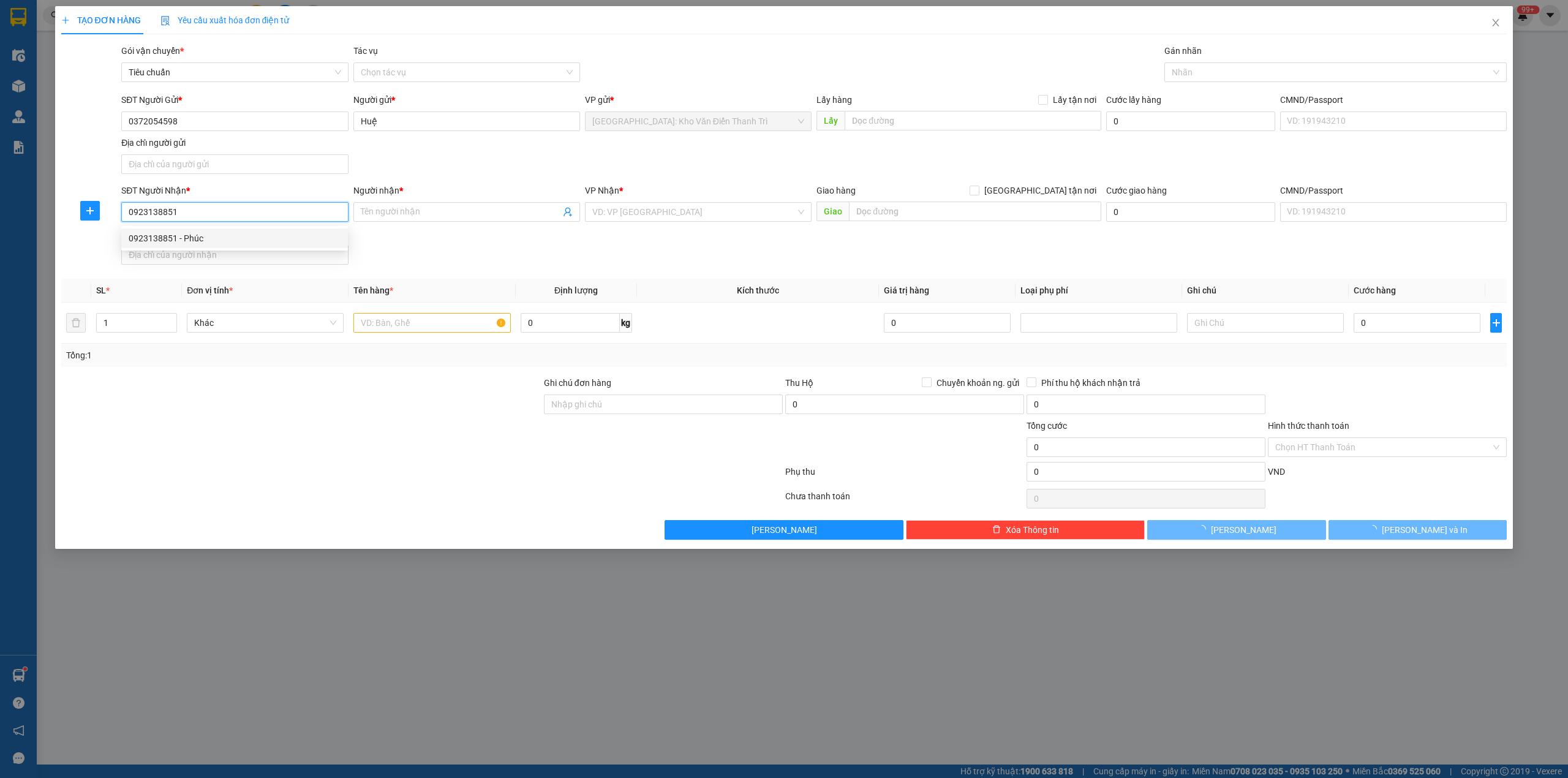
type input "Phúc"
checkbox input "true"
type input "14 phan đình phùng xương huân nha trang khánh hòa"
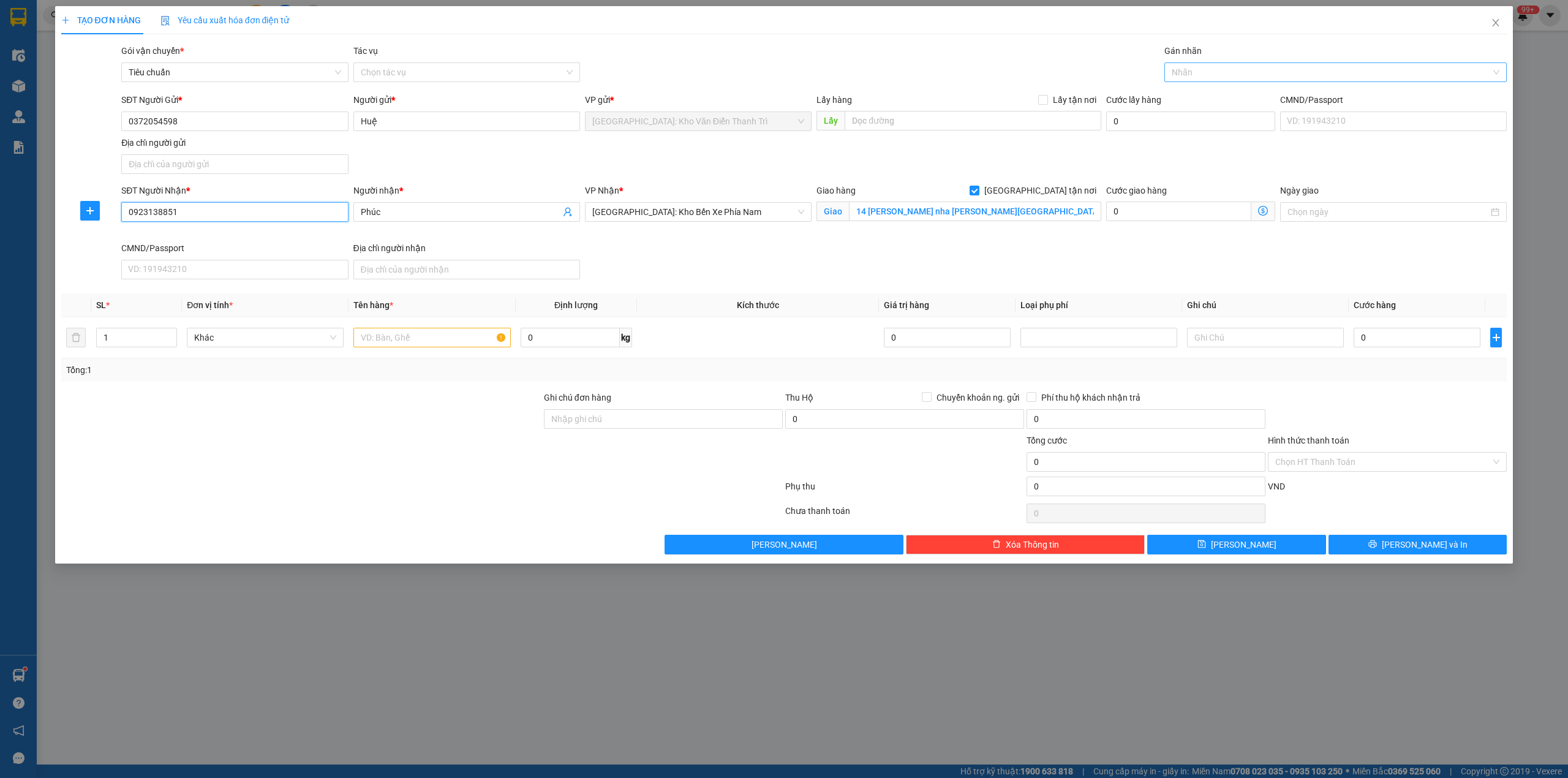
click at [1206, 77] on div at bounding box center [1330, 72] width 325 height 15
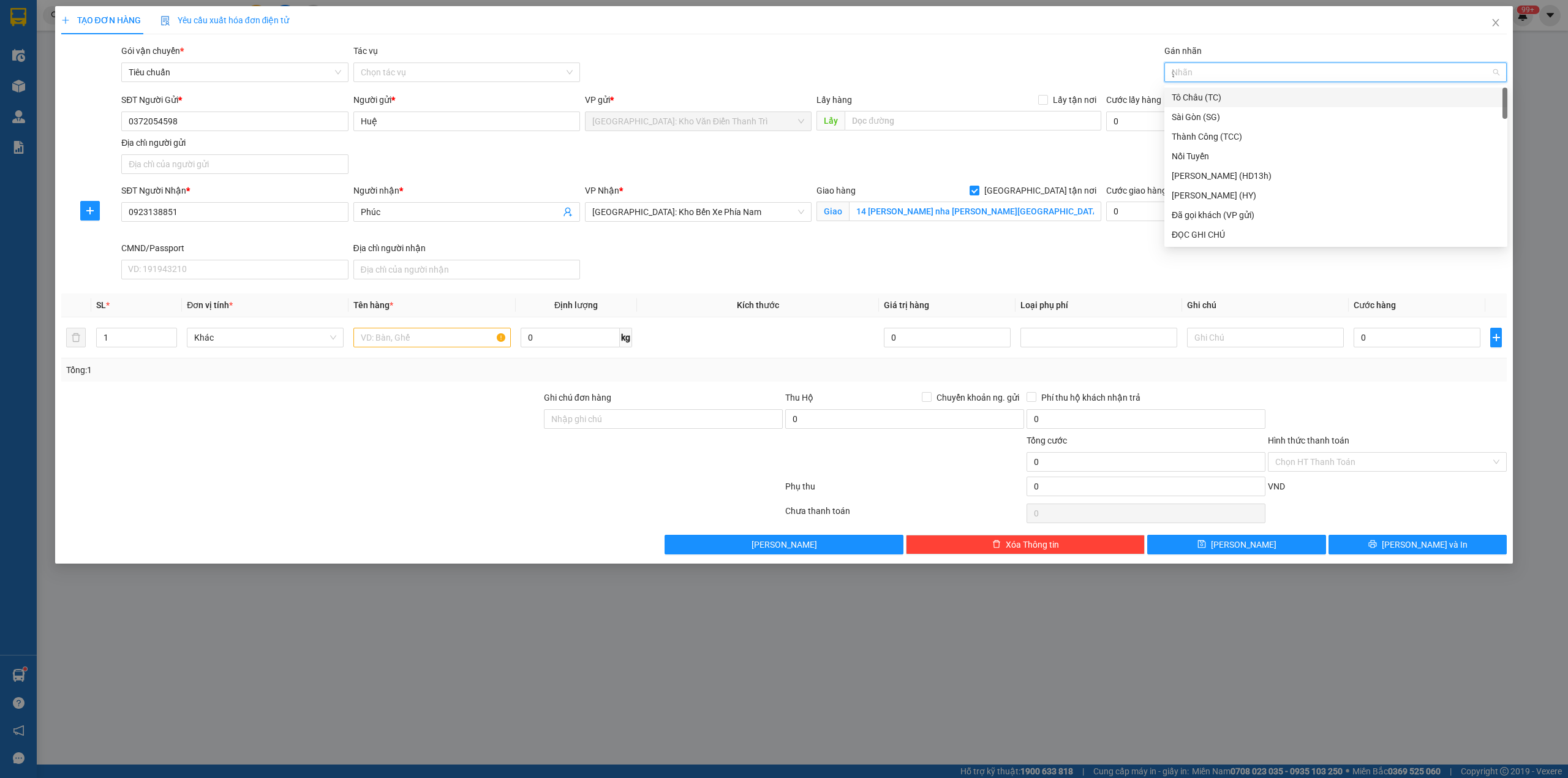
type input "gt"
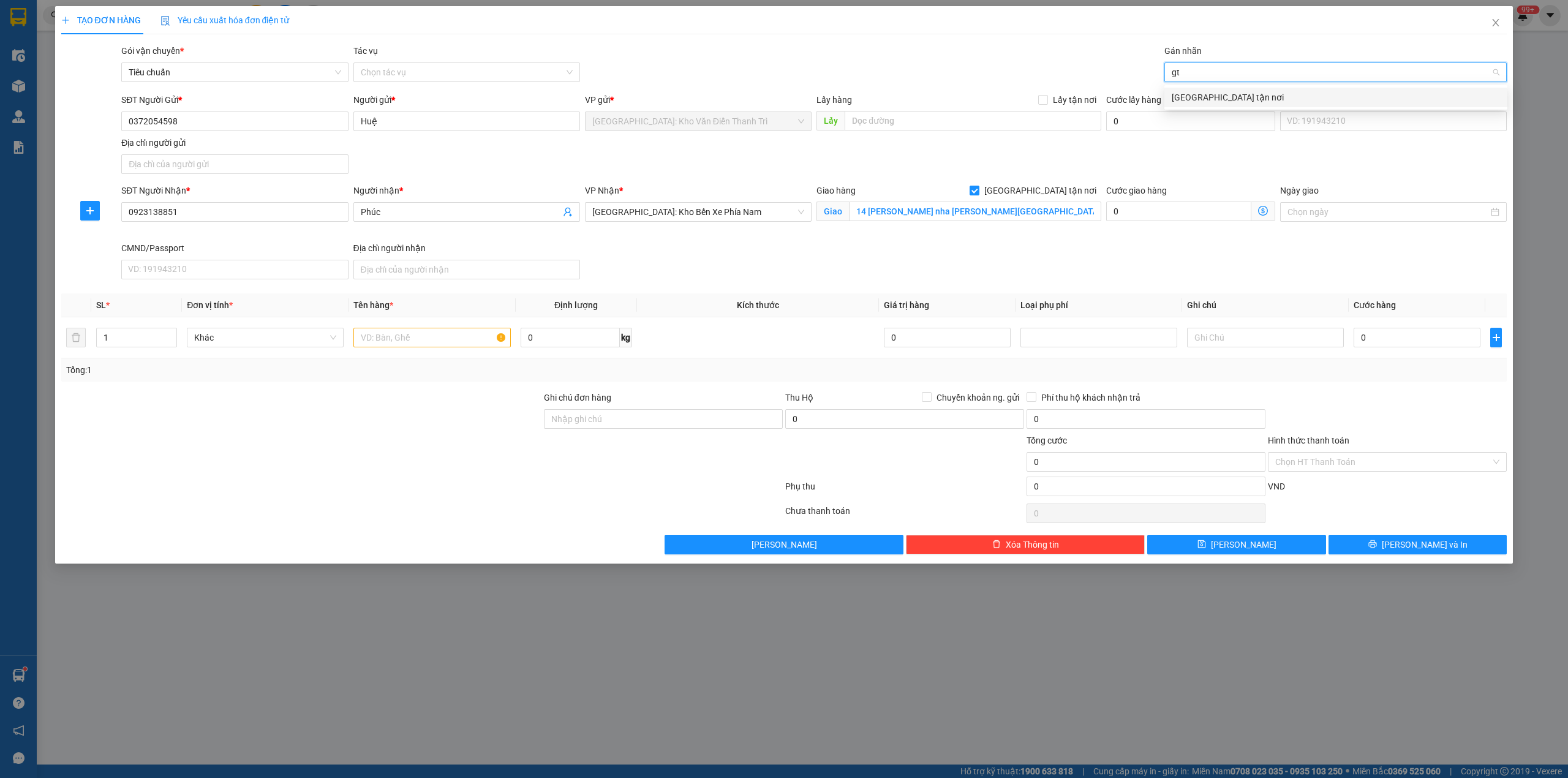
click at [1208, 104] on div "[GEOGRAPHIC_DATA] tận nơi" at bounding box center [1336, 98] width 328 height 13
click at [1086, 33] on div "TẠO ĐƠN HÀNG Yêu cầu xuất hóa đơn điện tử" at bounding box center [784, 20] width 1446 height 28
click at [387, 341] on input "text" at bounding box center [431, 338] width 156 height 19
type input "1 kiện tải xanh"
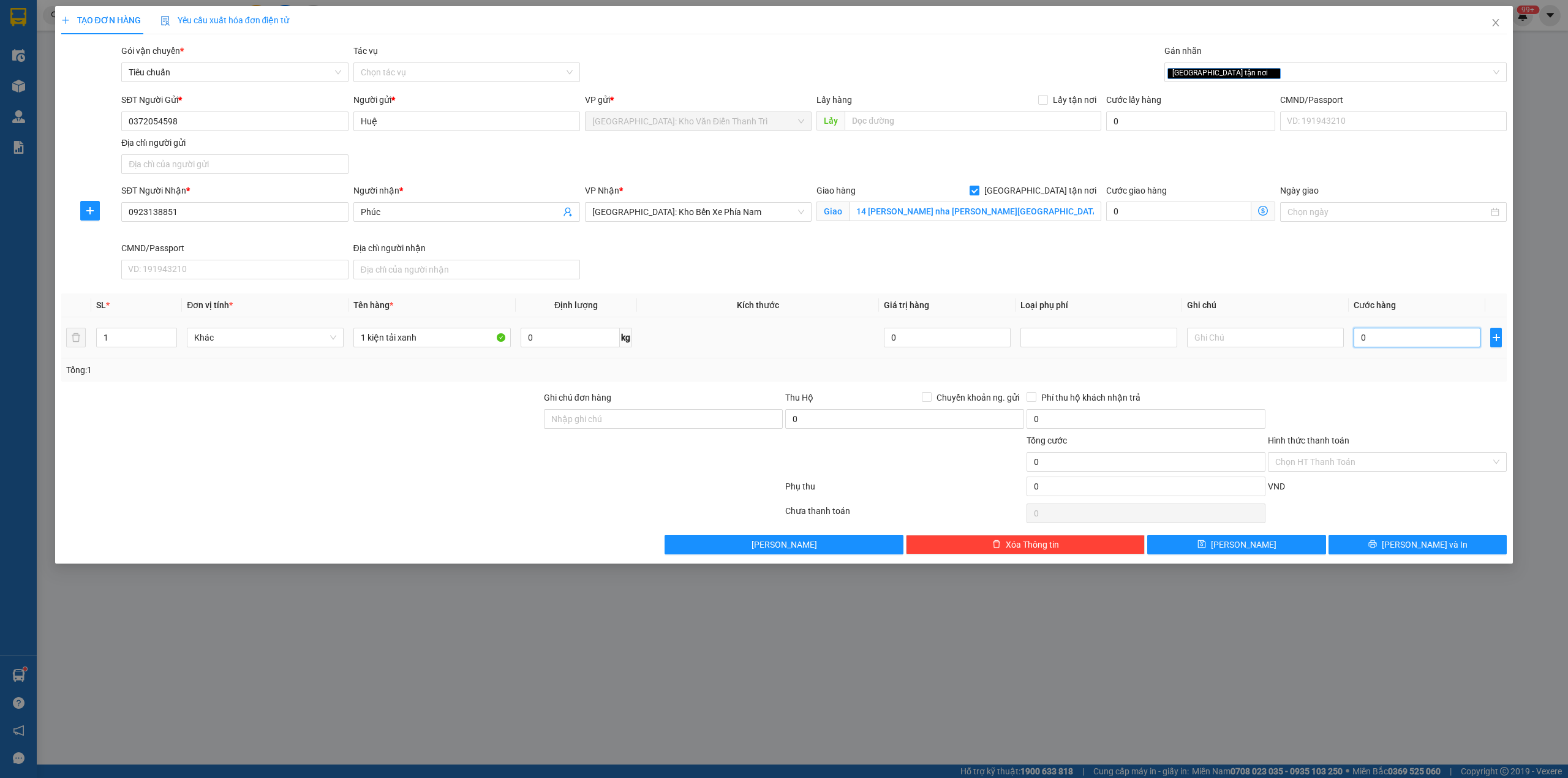
click at [1409, 337] on input "0" at bounding box center [1417, 338] width 127 height 19
type input "1"
type input "10"
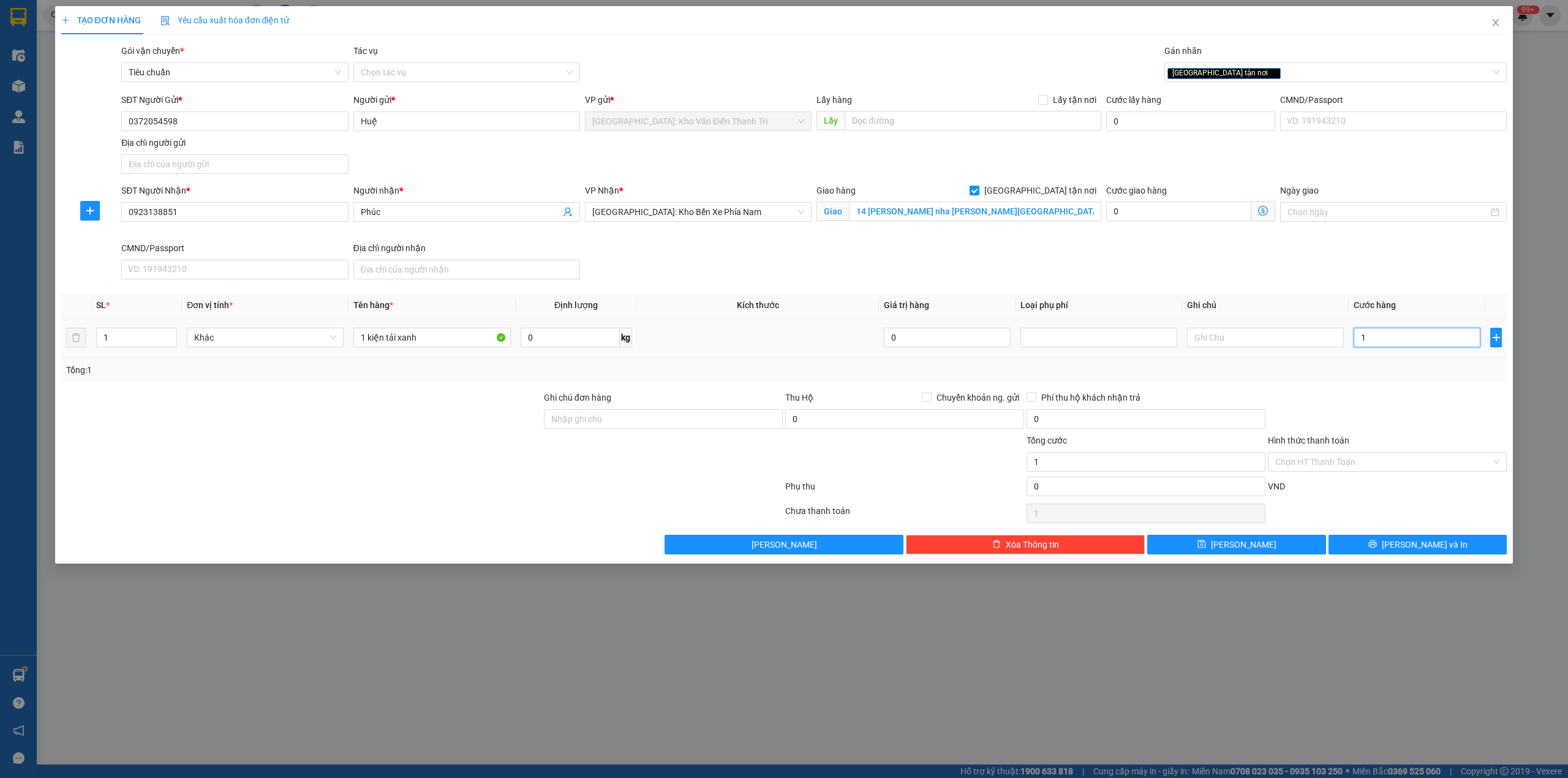
type input "10"
type input "100"
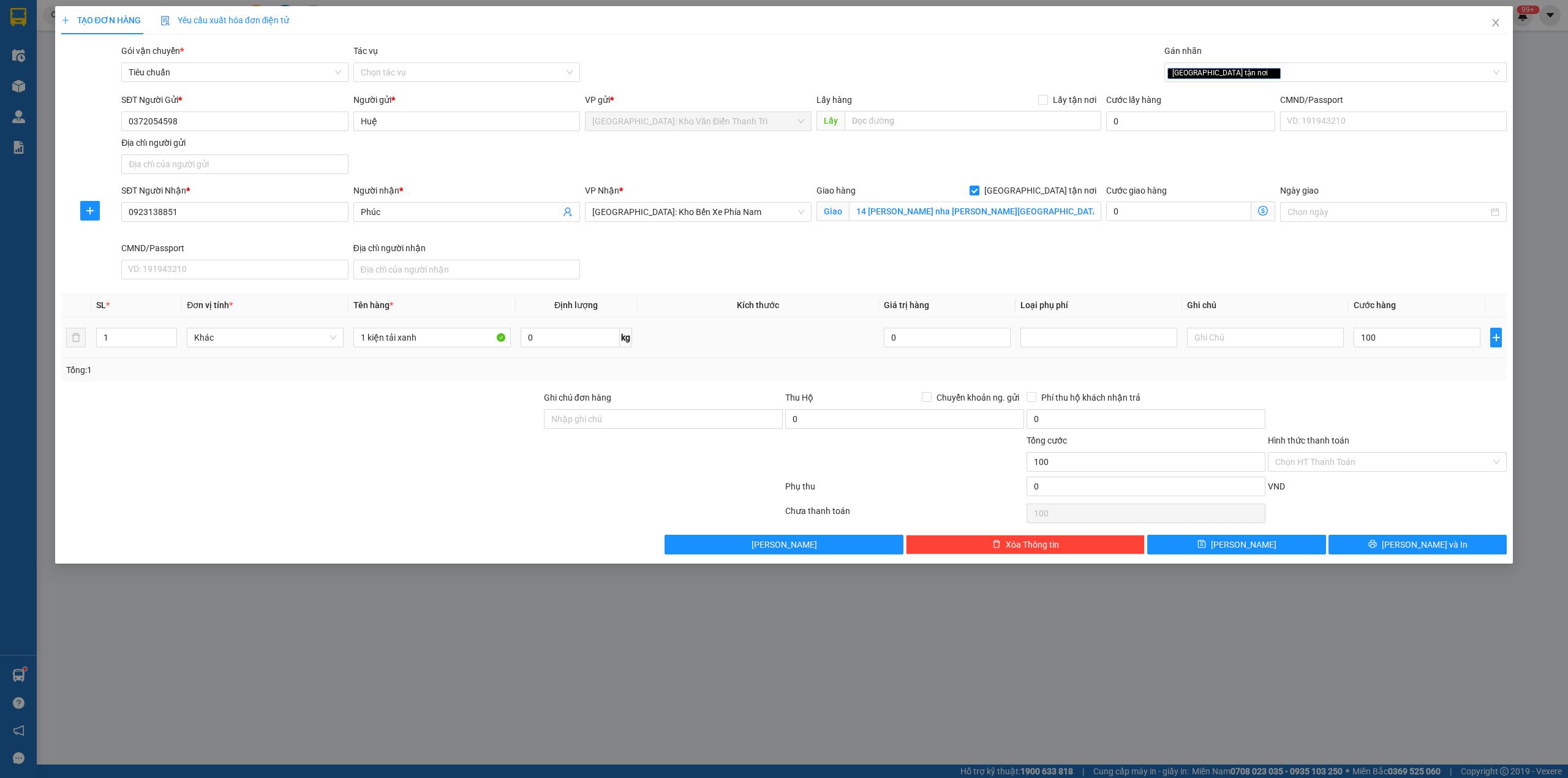
type input "100.000"
click at [1404, 400] on div at bounding box center [1387, 413] width 241 height 43
click at [1377, 551] on button "[PERSON_NAME] và In" at bounding box center [1418, 545] width 179 height 19
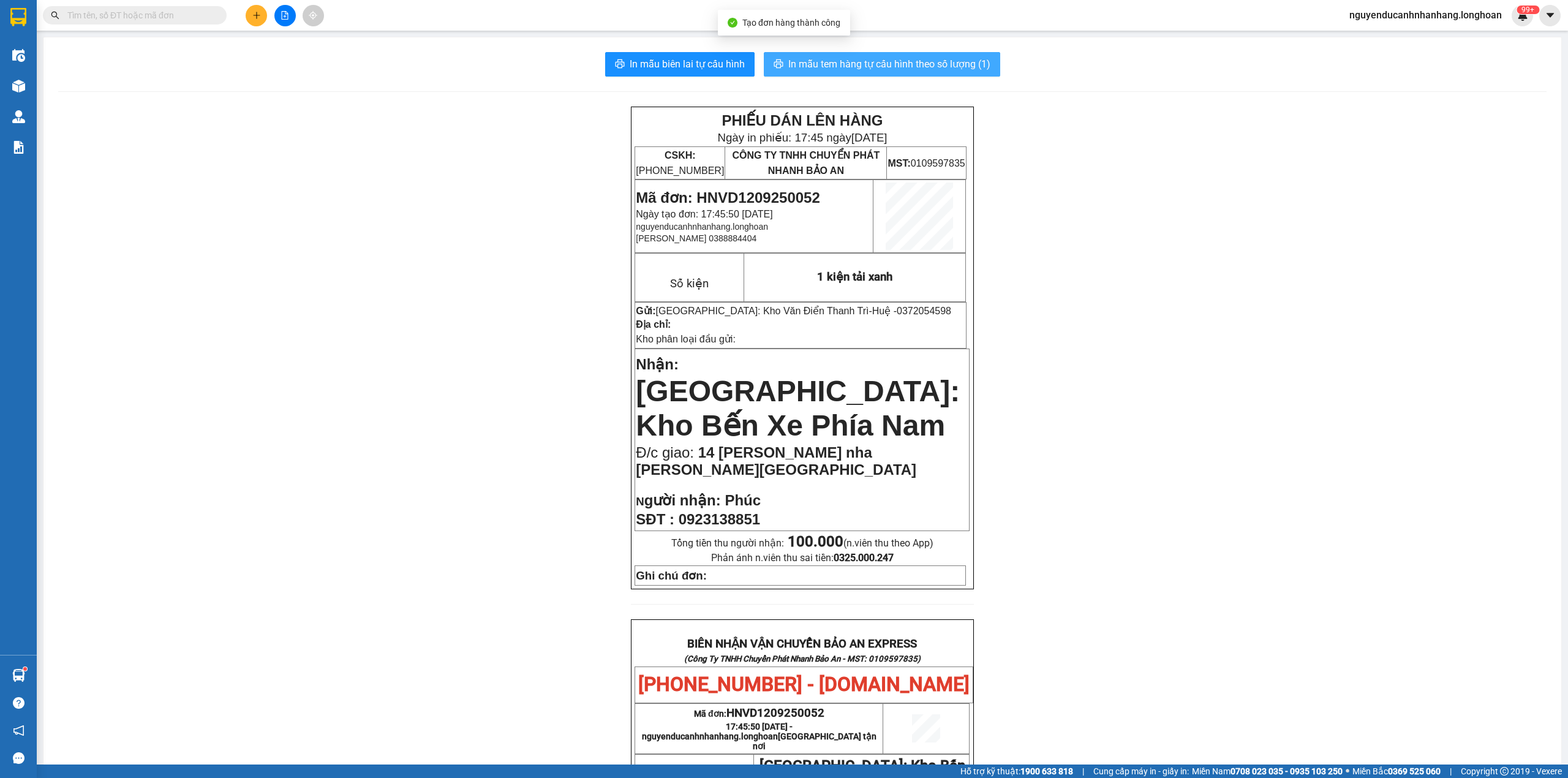
click at [848, 67] on span "In mẫu tem hàng tự cấu hình theo số lượng (1)" at bounding box center [889, 64] width 202 height 16
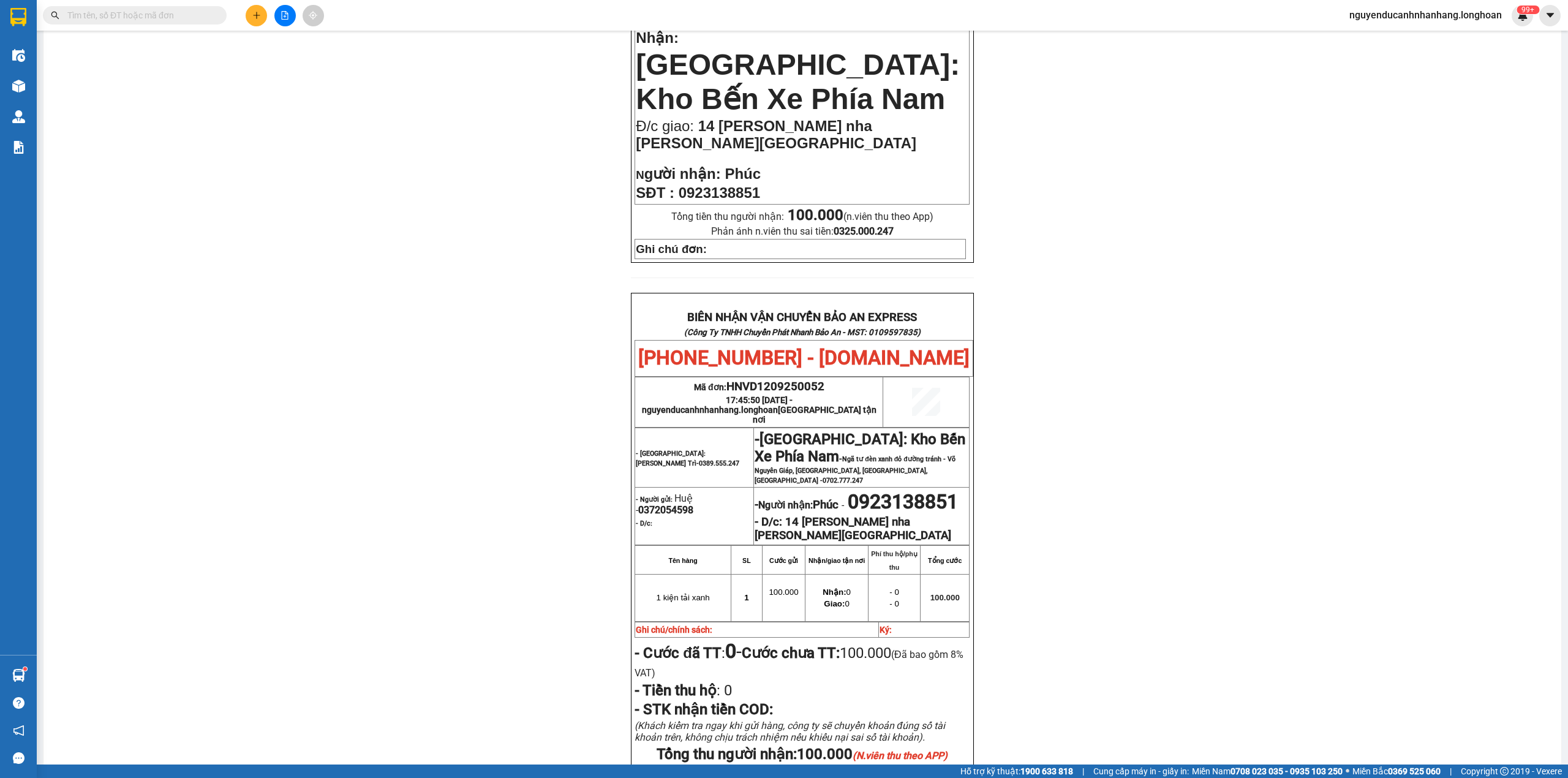
scroll to position [490, 0]
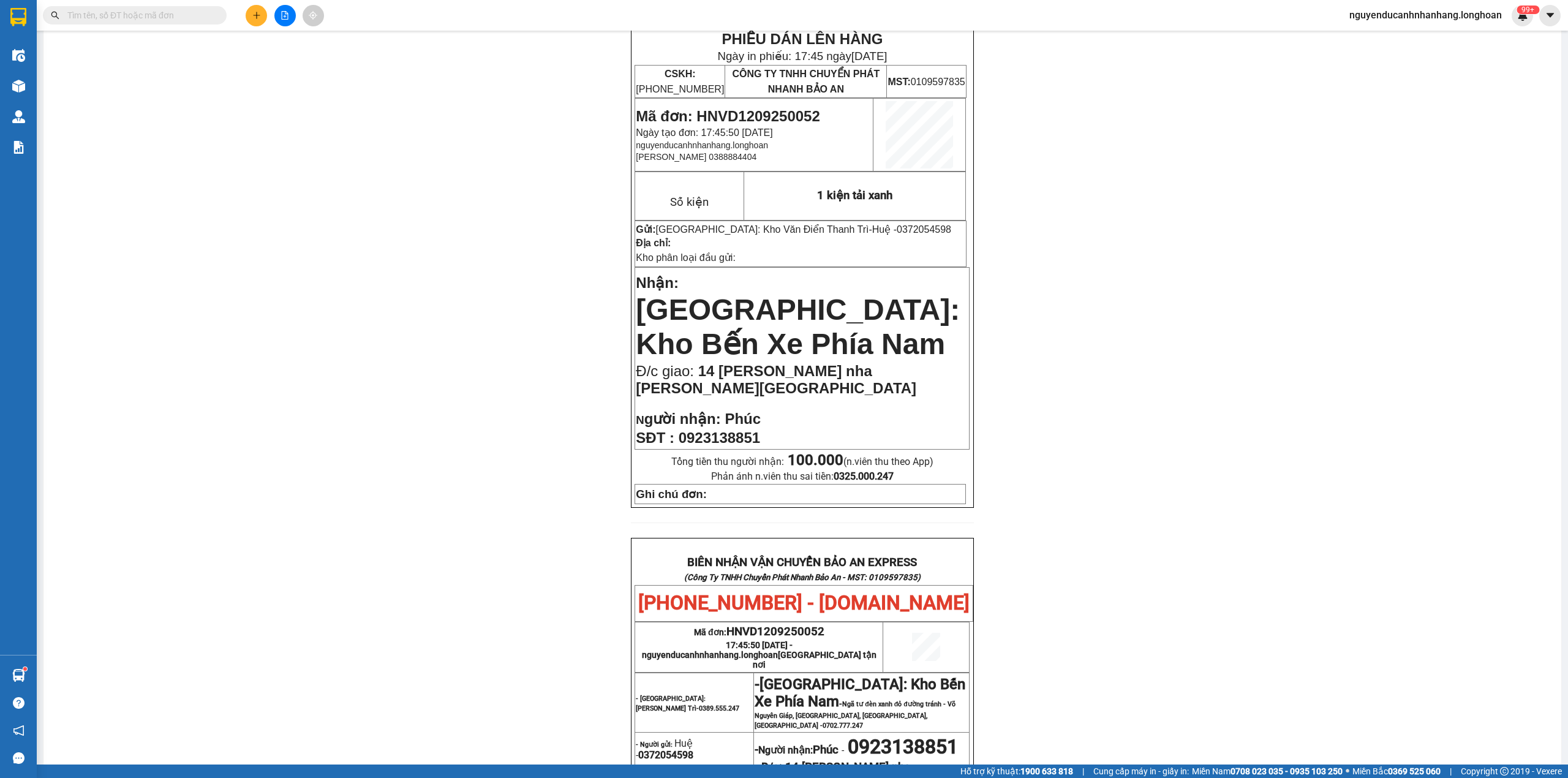
scroll to position [0, 0]
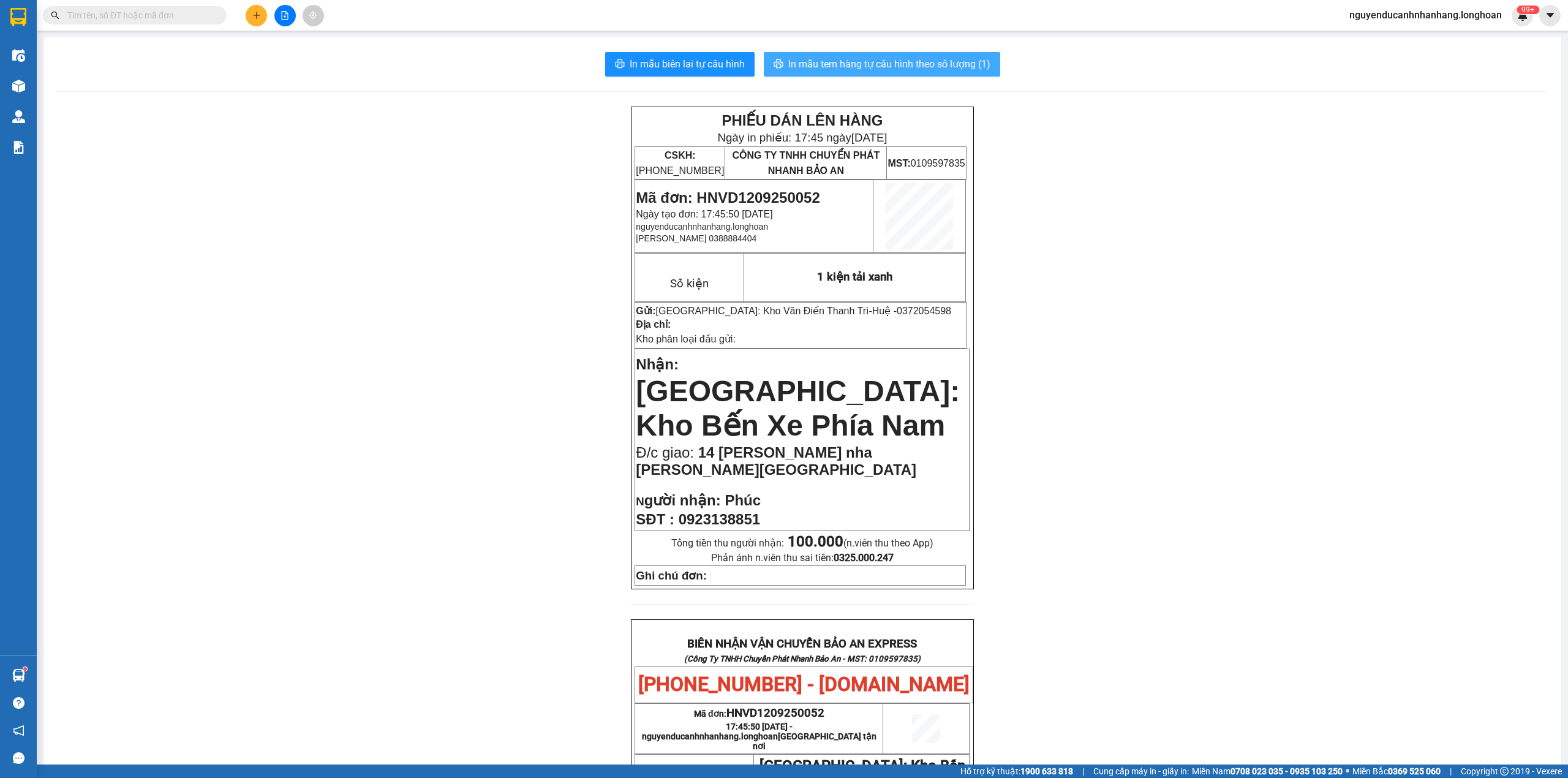
click at [912, 66] on span "In mẫu tem hàng tự cấu hình theo số lượng (1)" at bounding box center [889, 64] width 202 height 16
click at [255, 16] on icon "plus" at bounding box center [257, 16] width 9 height 9
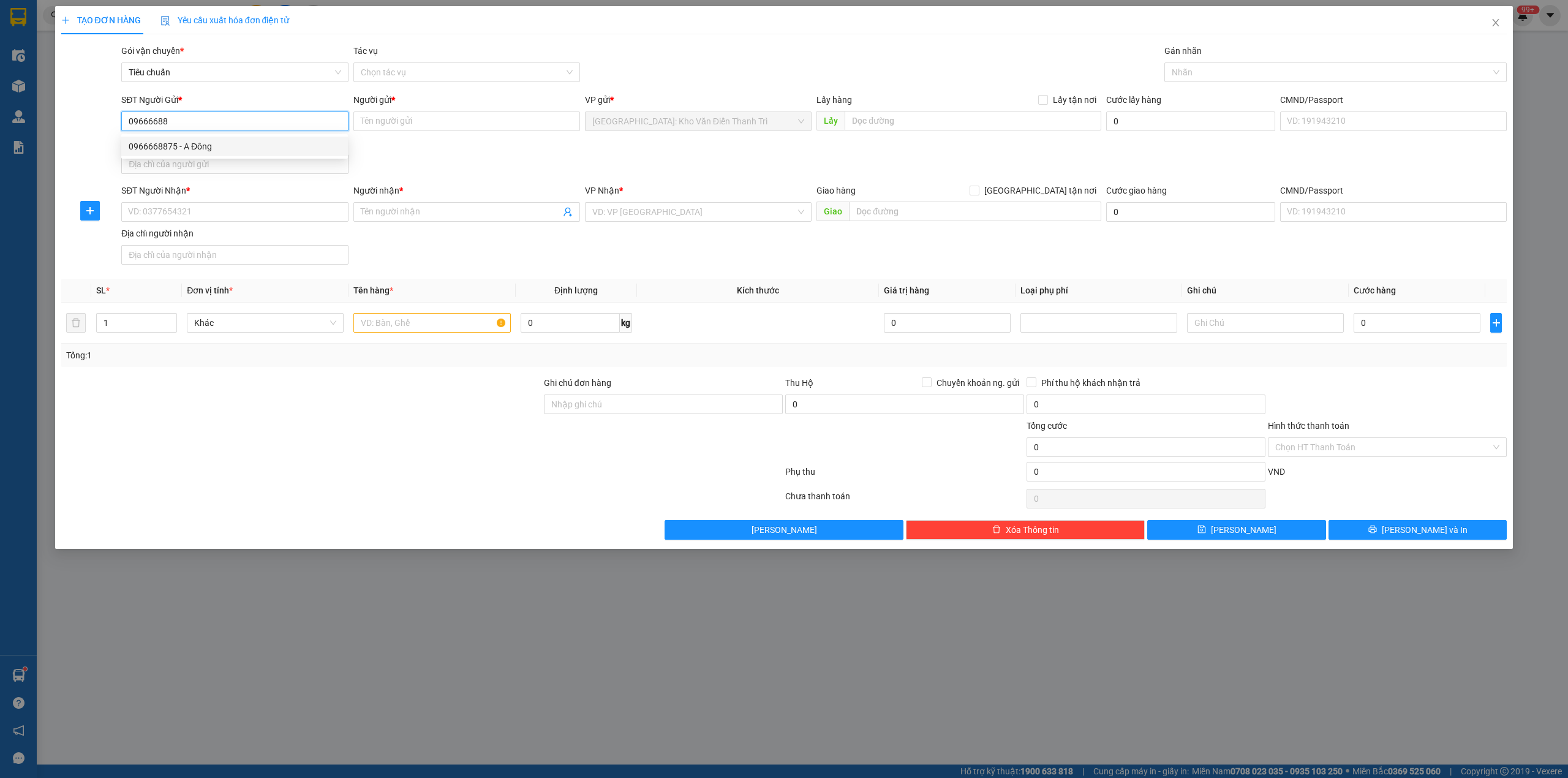
click at [229, 138] on div "0966668875 - A Đông" at bounding box center [235, 146] width 226 height 19
type input "0966668875"
type input "A Đông"
type input "0966668875"
click at [219, 218] on input "SĐT Người Nhận *" at bounding box center [235, 212] width 226 height 19
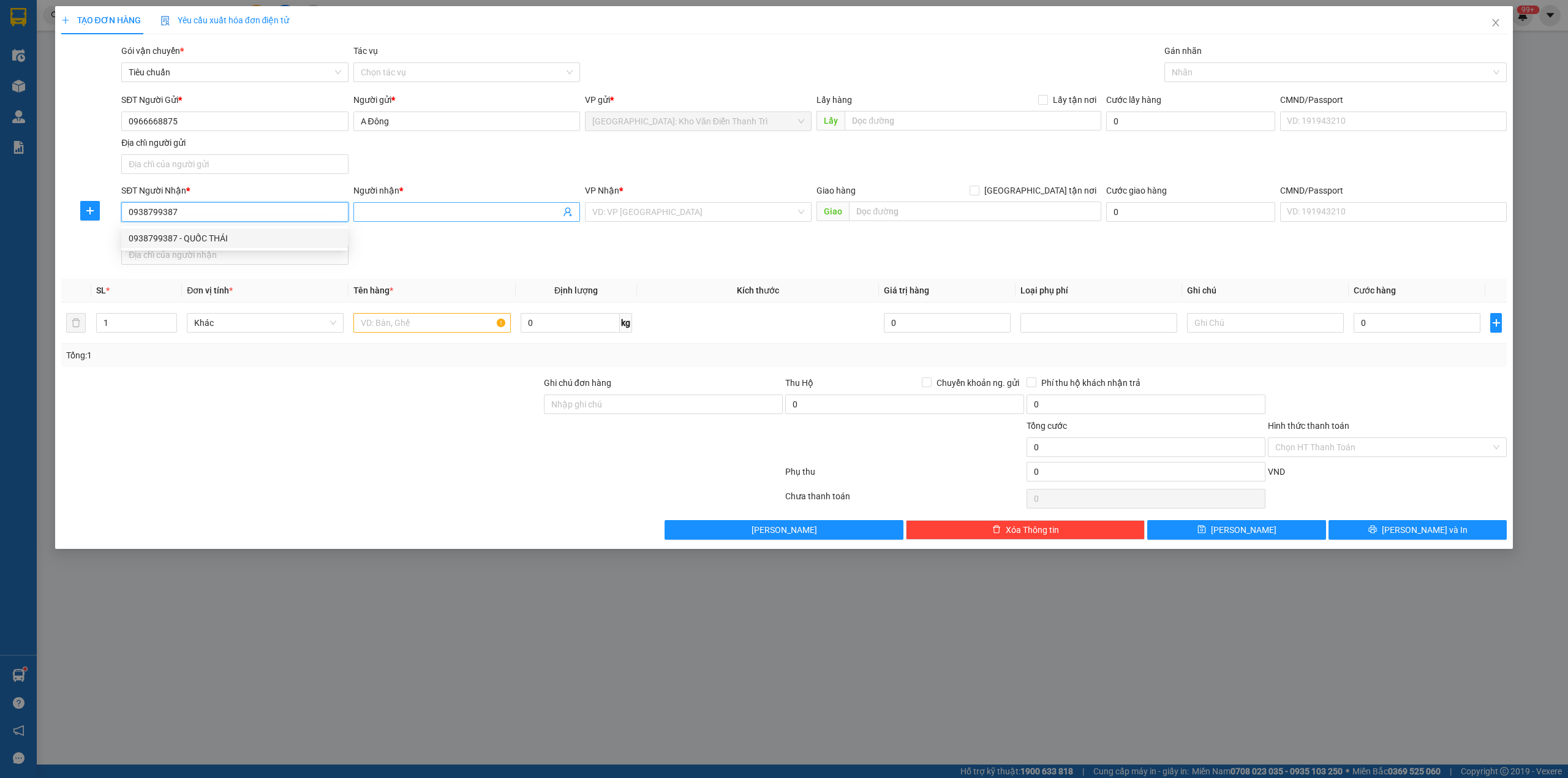
type input "0938799387"
click at [386, 219] on input "Người nhận *" at bounding box center [460, 212] width 200 height 13
type input "thôn 8 xã bình tr"
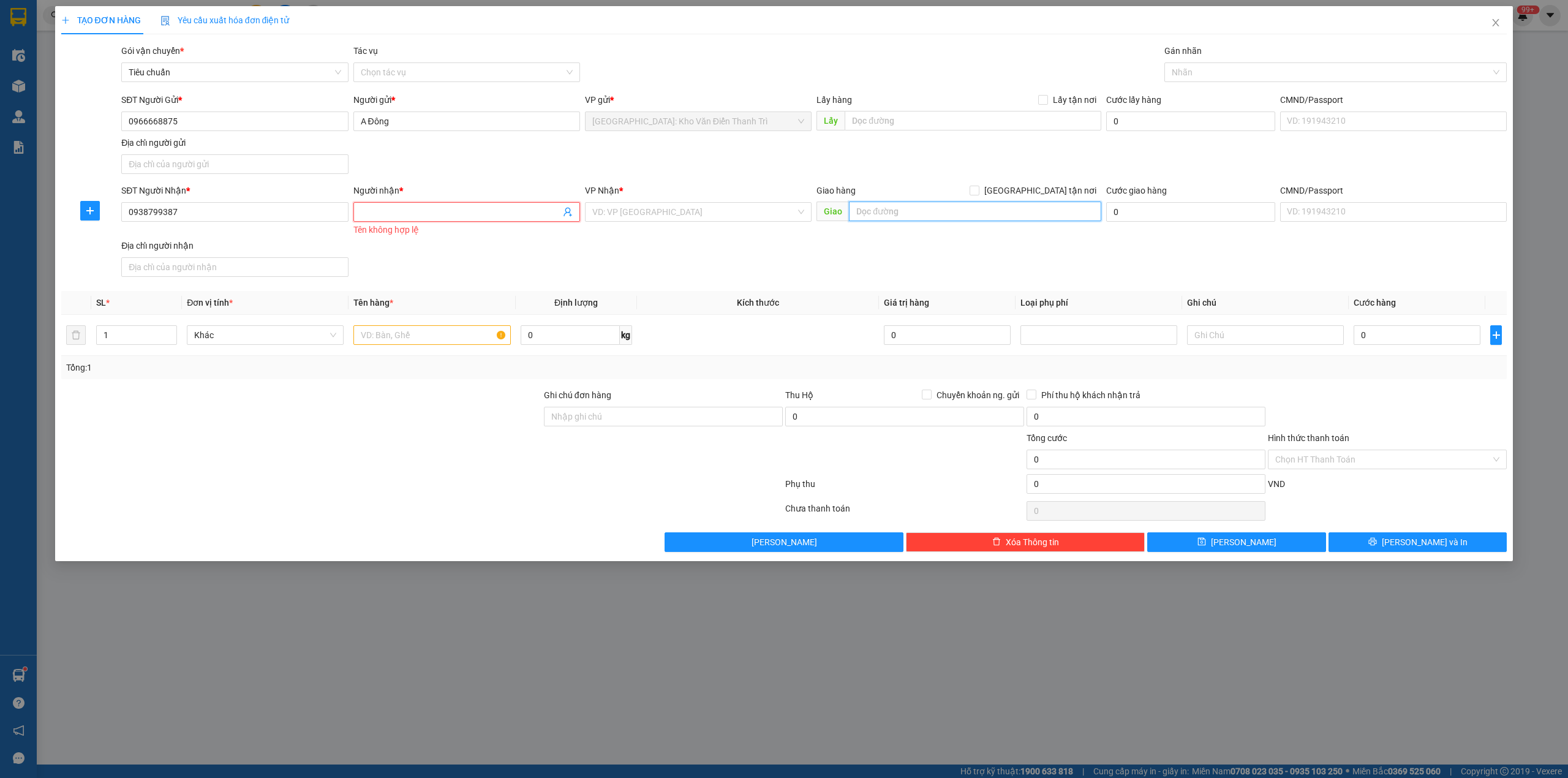
click at [894, 213] on input "text" at bounding box center [975, 212] width 253 height 19
paste input "thôn 8 xã bình tr"
type input "thôn 8 xã bình trung châu đức bà rịa vũng tàu"
click at [1047, 189] on span "[GEOGRAPHIC_DATA] tận nơi" at bounding box center [1041, 191] width 122 height 13
click at [978, 189] on input "[GEOGRAPHIC_DATA] tận nơi" at bounding box center [974, 190] width 9 height 9
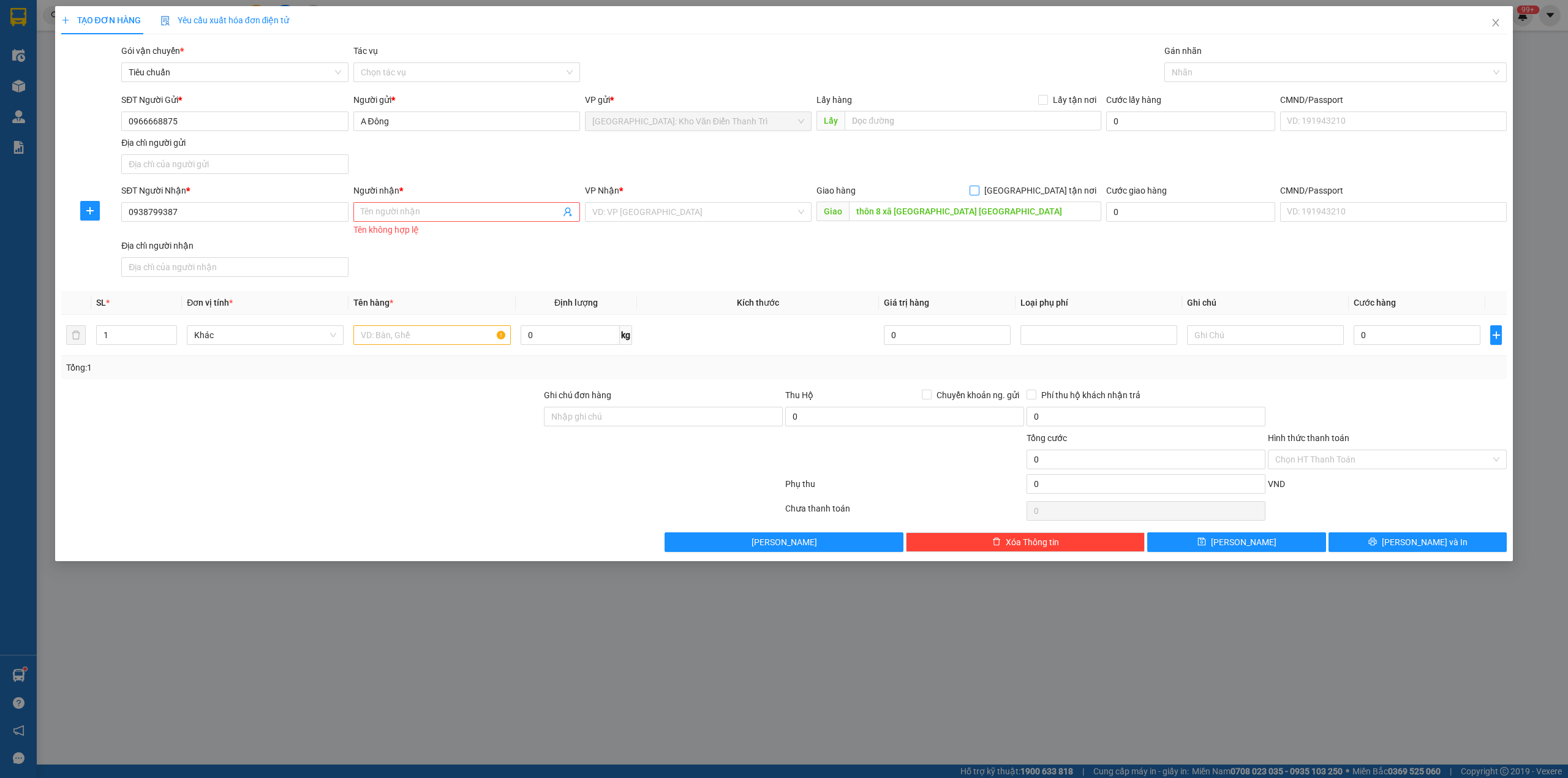
checkbox input "true"
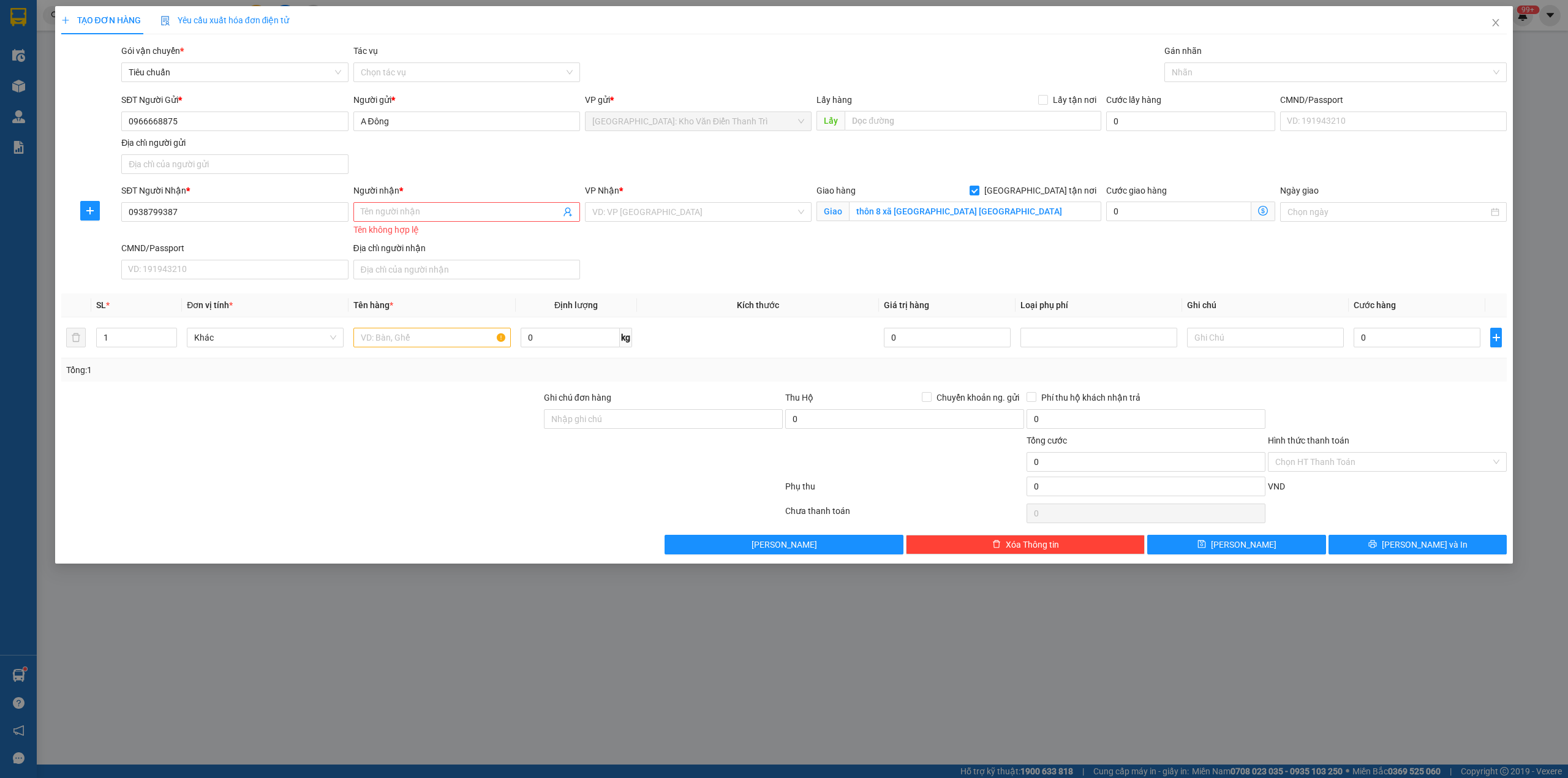
click at [1122, 157] on div "SĐT Người Gửi * 0966668875 Người gửi * A Đông VP gửi * Hà Nội: Kho Văn Điển Tha…" at bounding box center [814, 136] width 1390 height 86
click at [698, 215] on input "search" at bounding box center [693, 212] width 203 height 19
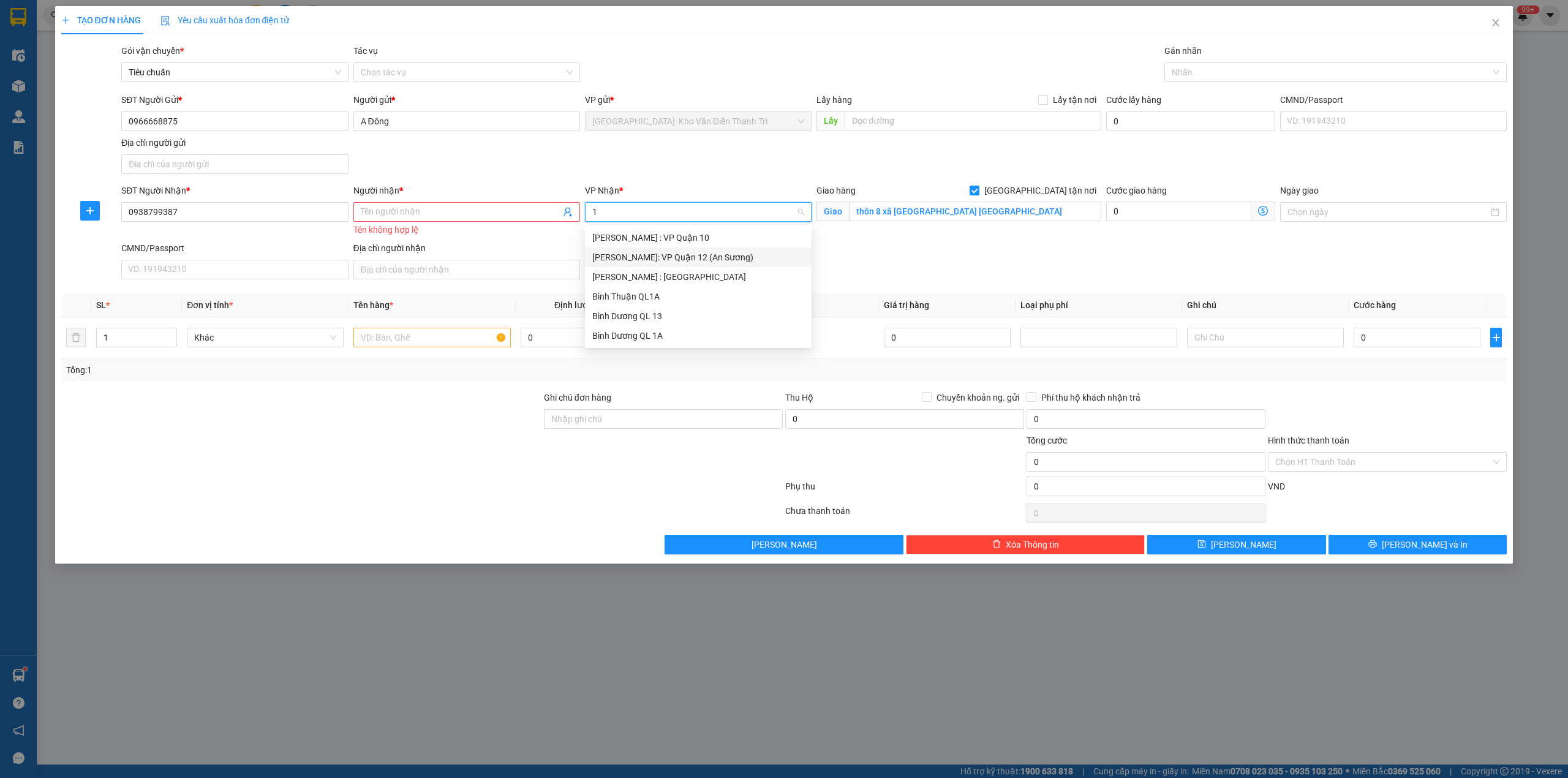
type input "12"
click at [708, 260] on div "[PERSON_NAME] : [GEOGRAPHIC_DATA]" at bounding box center [698, 257] width 212 height 13
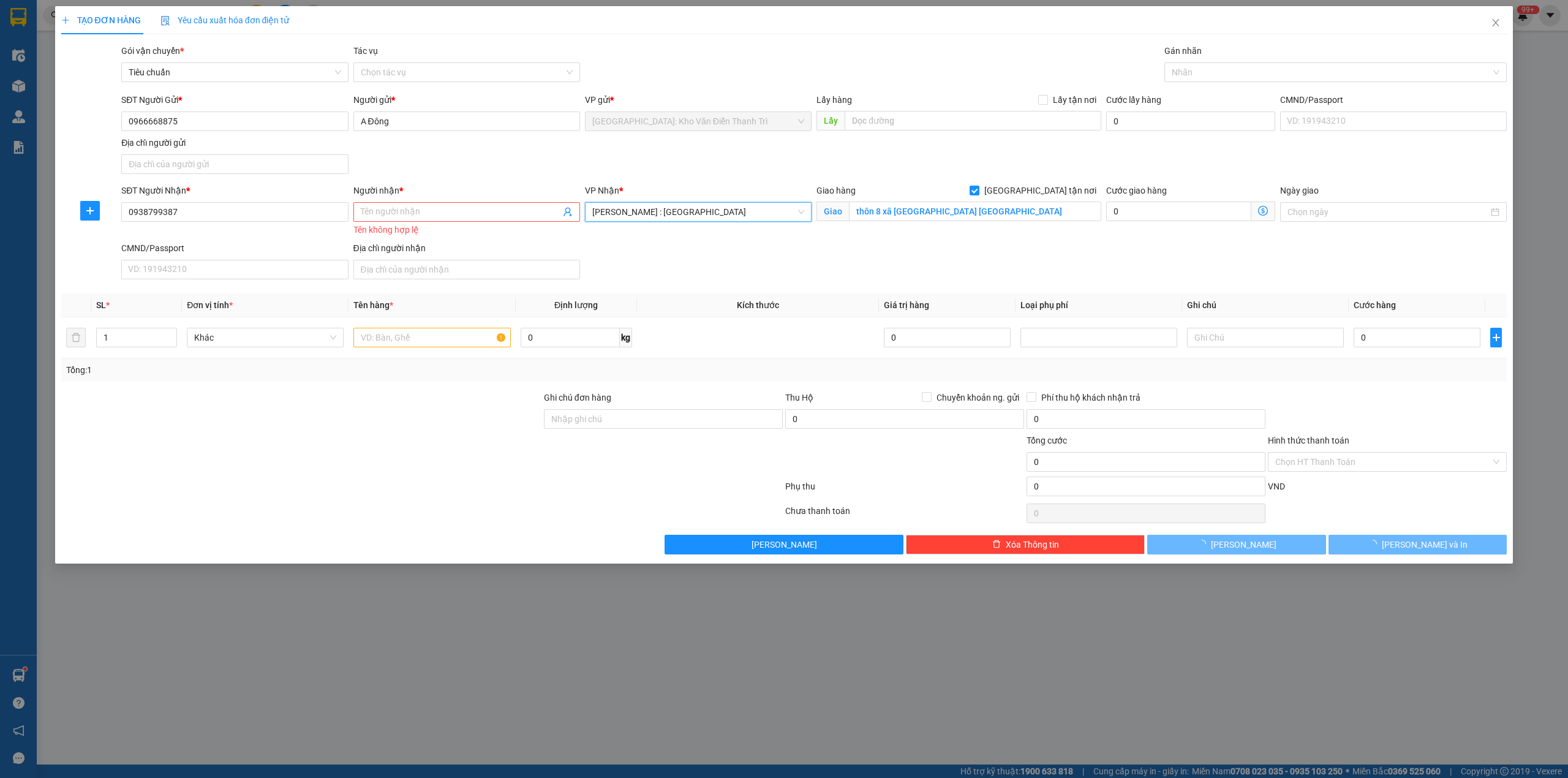
click at [962, 230] on div "Giao hàng Giao tận nơi Giao thôn 8 xã bình trung châu đức bà rịa vũng tàu" at bounding box center [959, 212] width 290 height 57
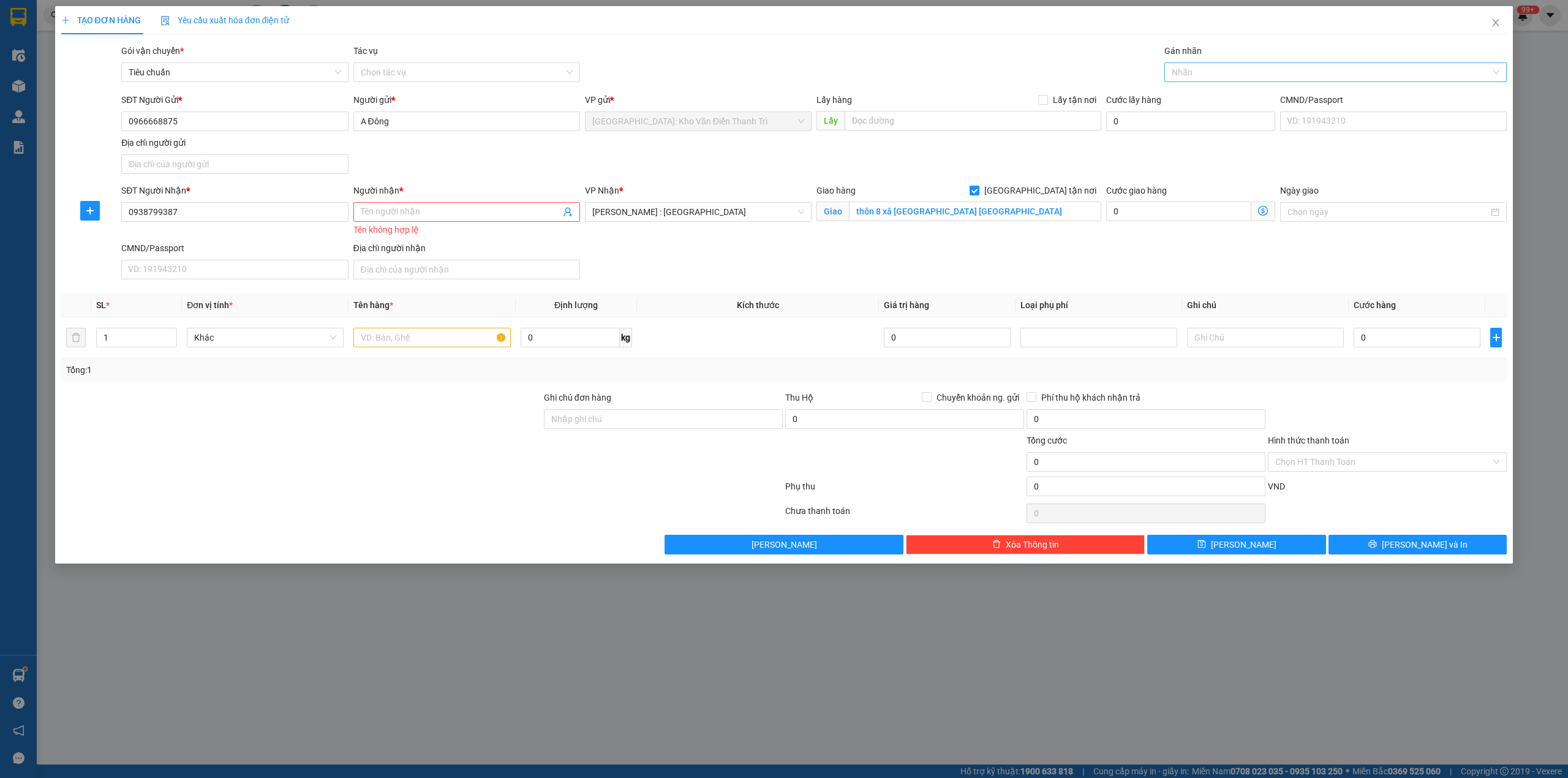
click at [1221, 70] on div at bounding box center [1330, 72] width 325 height 15
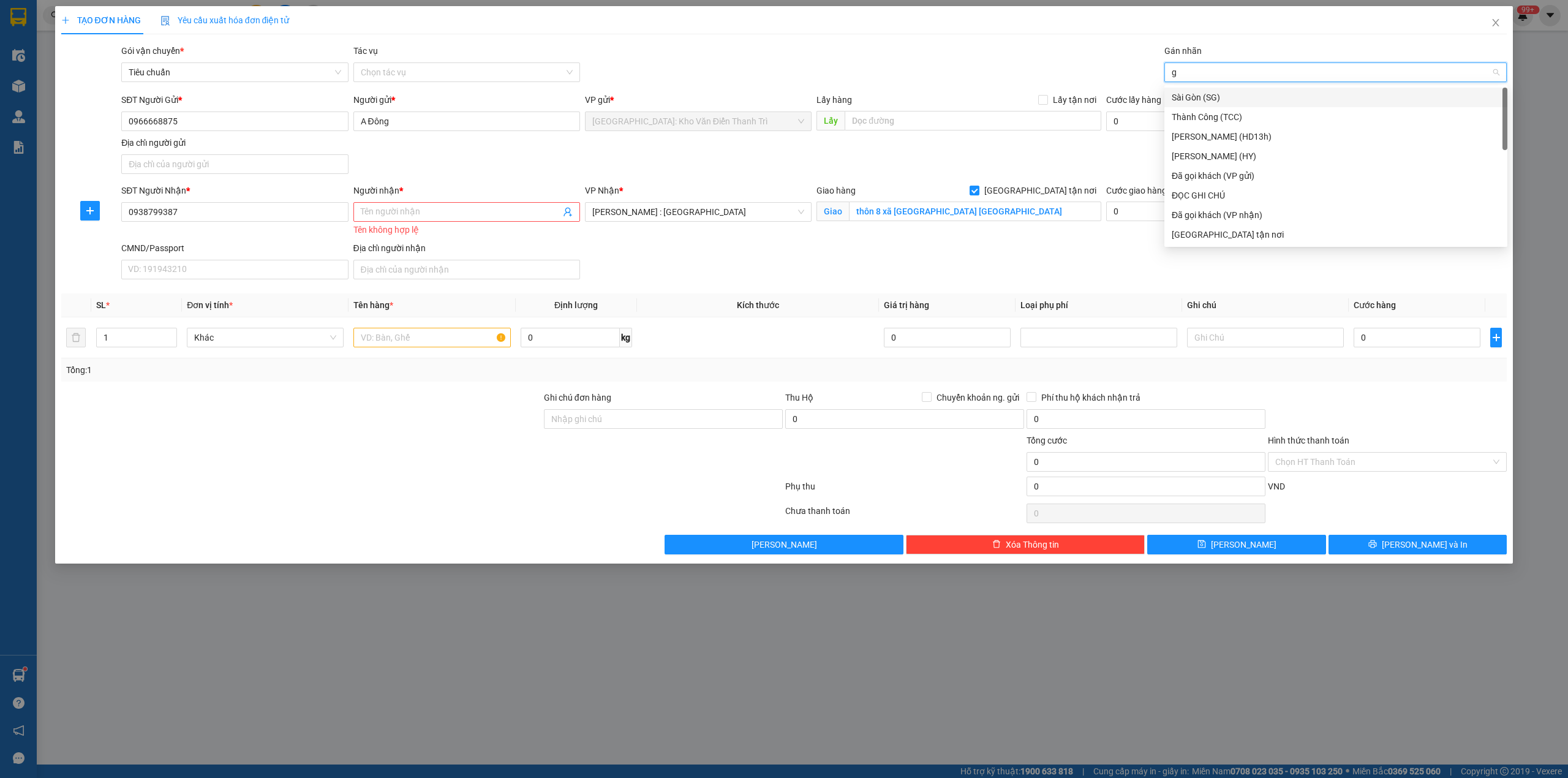
type input "gt"
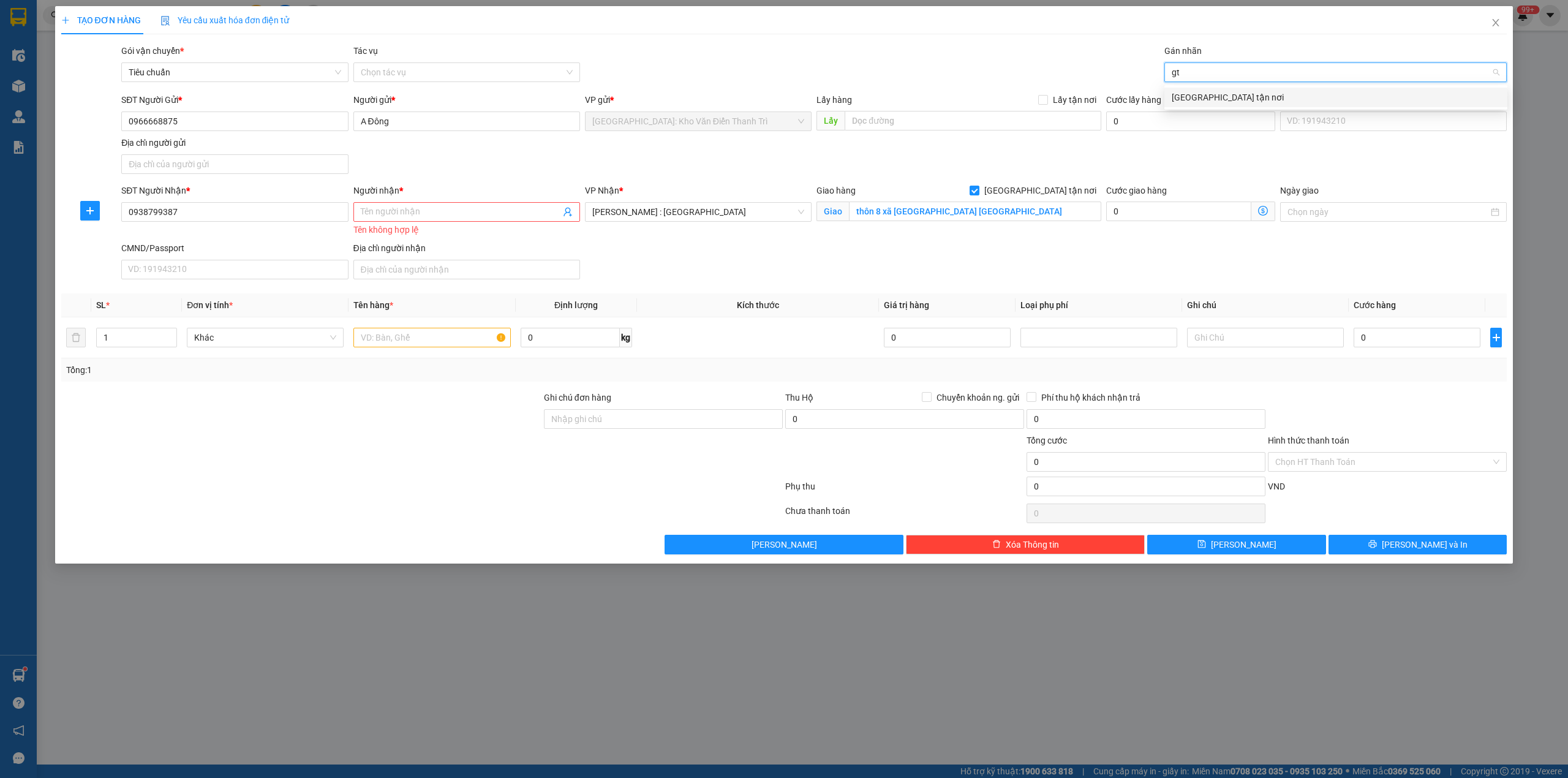
click at [1219, 91] on div "[GEOGRAPHIC_DATA] tận nơi" at bounding box center [1336, 98] width 328 height 13
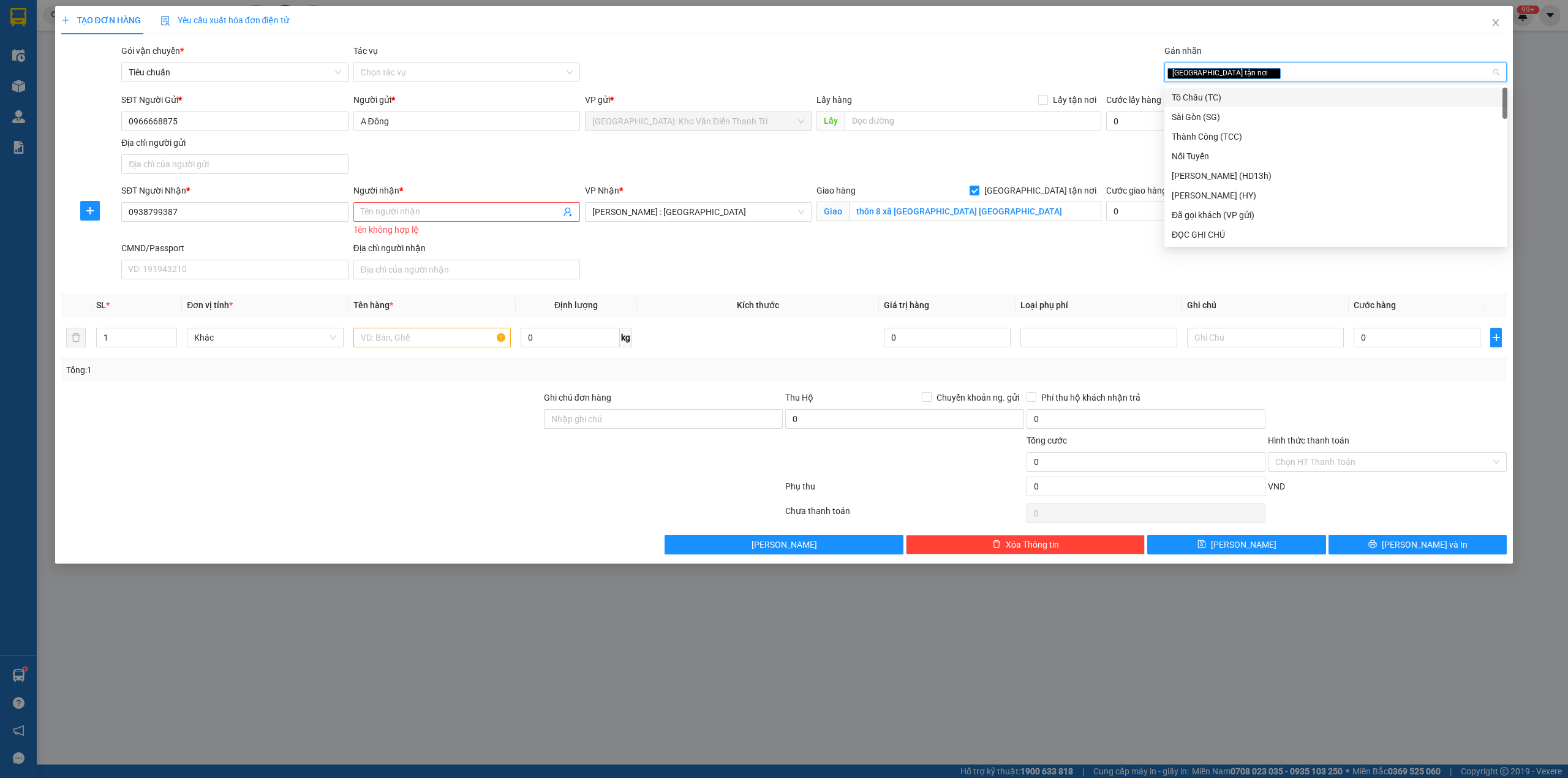
click at [996, 44] on div "Gói vận chuyển * Tiêu chuẩn Tác vụ Chọn tác vụ Gán nhãn Giao tận nơi" at bounding box center [814, 66] width 1390 height 43
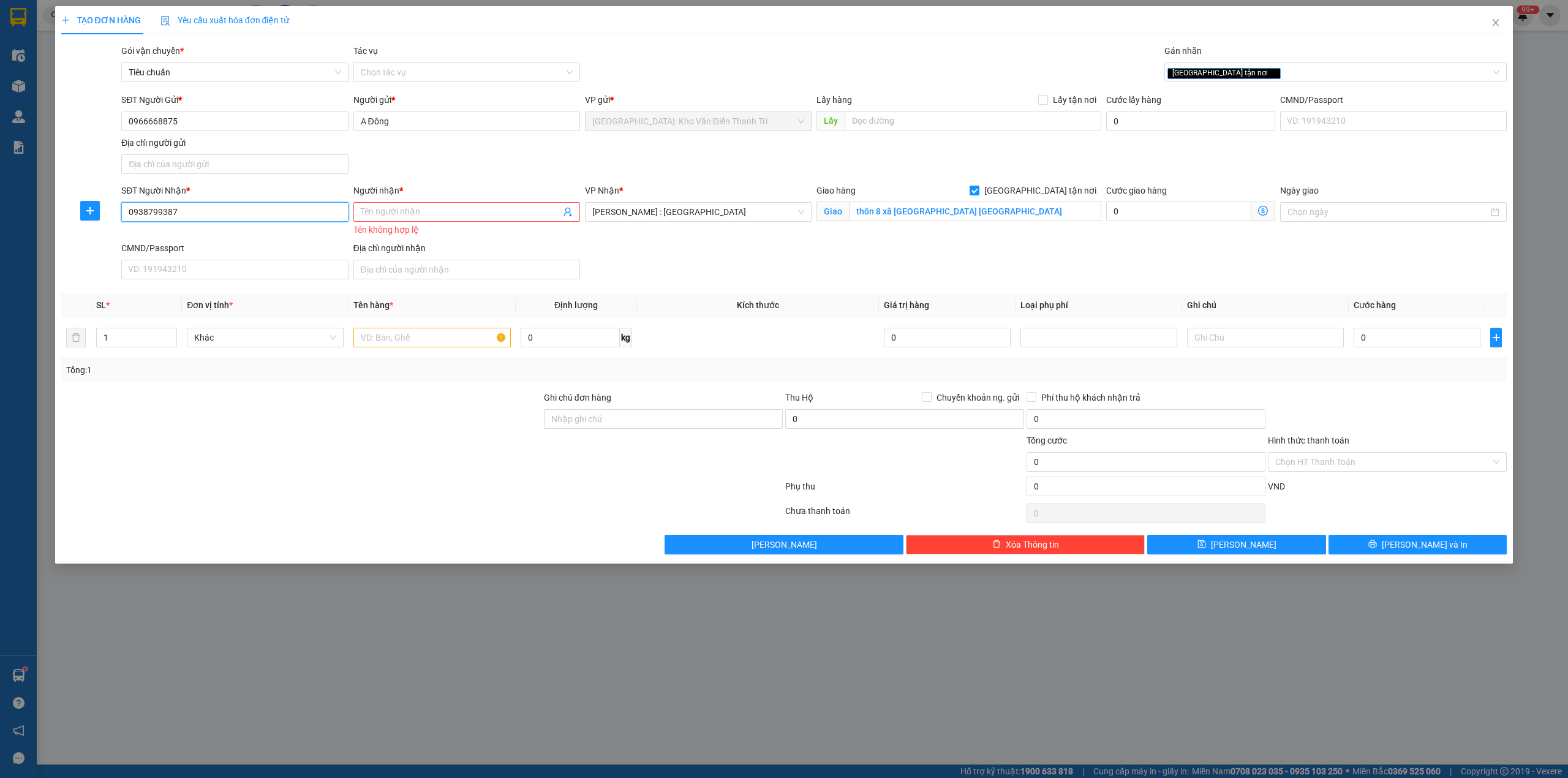
click at [282, 217] on input "0938799387" at bounding box center [235, 212] width 226 height 19
click at [420, 218] on input "Người nhận *" at bounding box center [460, 212] width 200 height 13
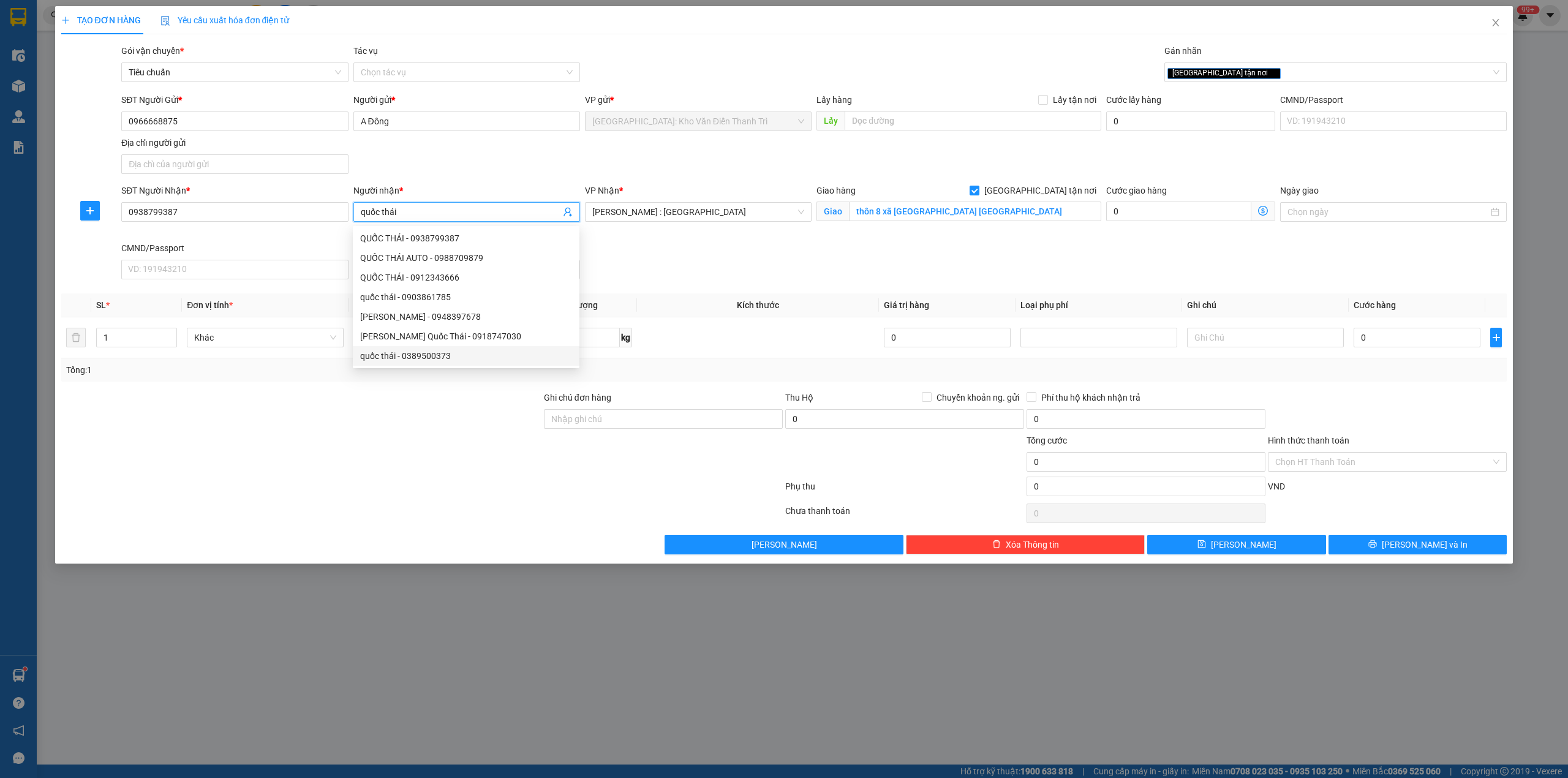
type input "quốc thái"
click at [403, 397] on div at bounding box center [302, 413] width 483 height 43
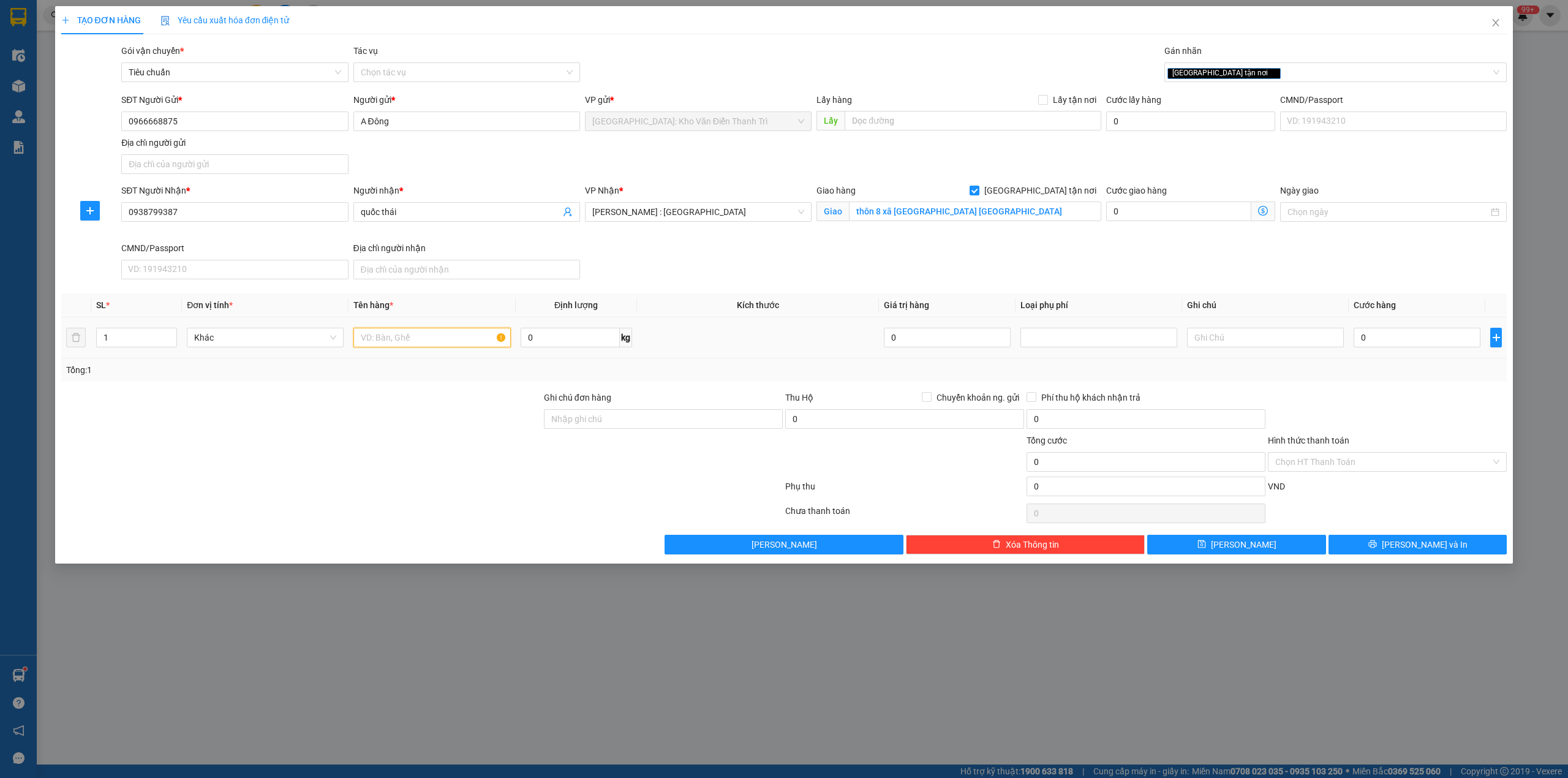
click at [404, 344] on input "text" at bounding box center [431, 338] width 156 height 19
type input "3 kiện giấy dẹp ( gương )"
click at [127, 347] on input "1" at bounding box center [136, 338] width 80 height 19
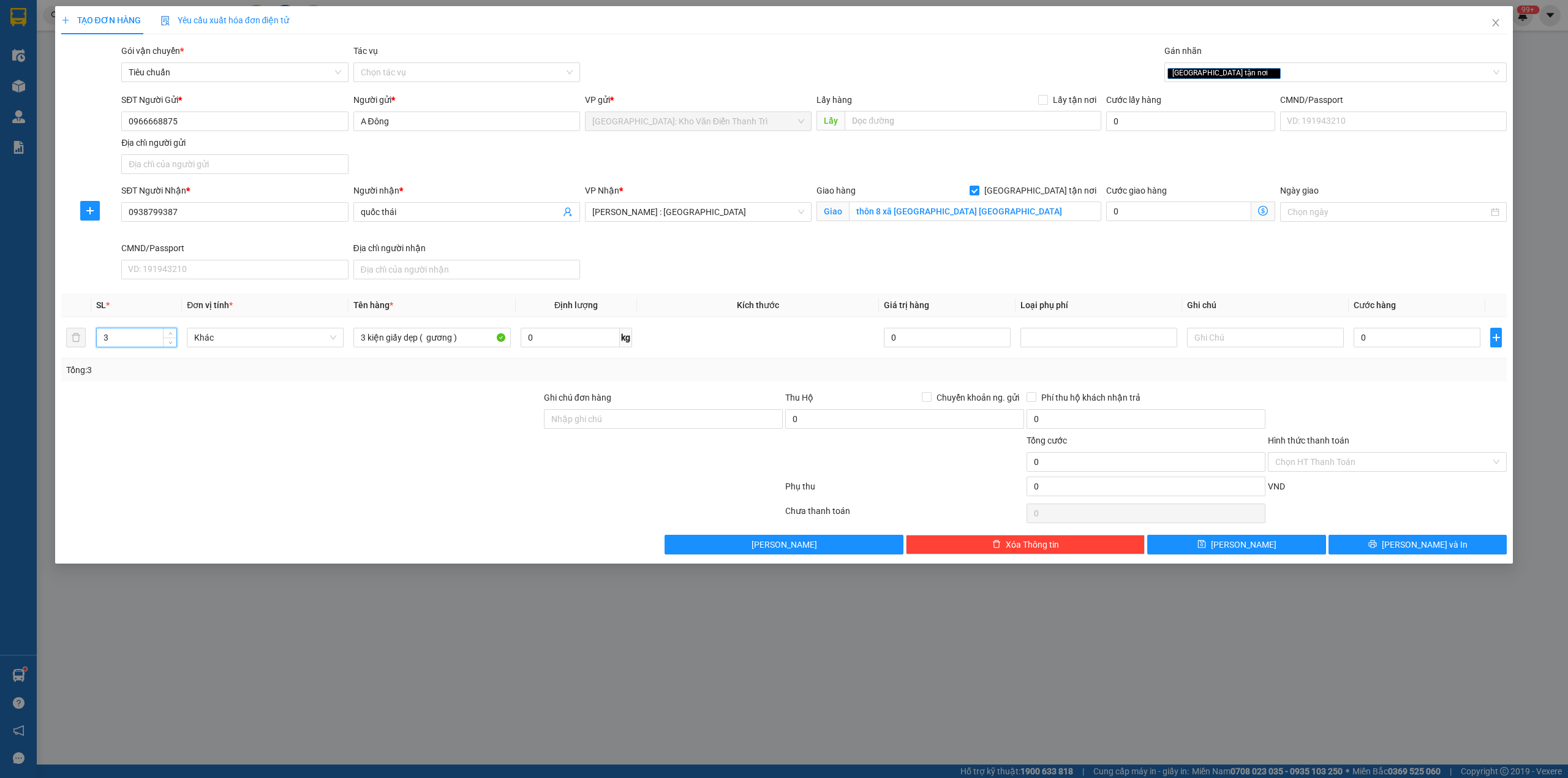
type input "3"
click at [162, 408] on div at bounding box center [302, 413] width 483 height 43
click at [600, 424] on input "Ghi chú đơn hàng" at bounding box center [663, 419] width 239 height 19
type input "nhận nguyên kiện,giao nguyên kiện,bể vỡ khồng đền, XIN NHẸ TAY"
click at [1373, 340] on input "0" at bounding box center [1417, 338] width 127 height 19
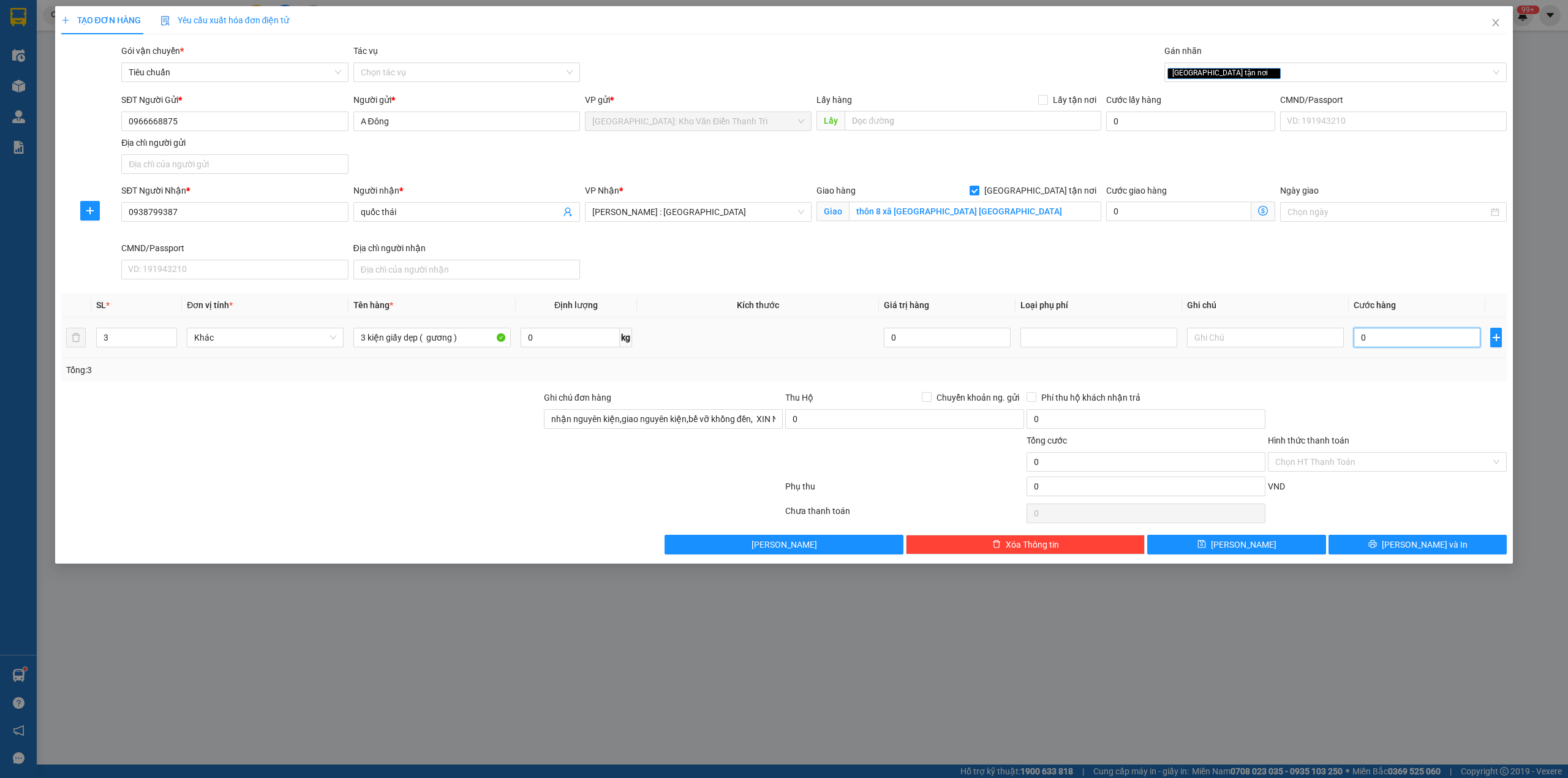
type input "5"
type input "53"
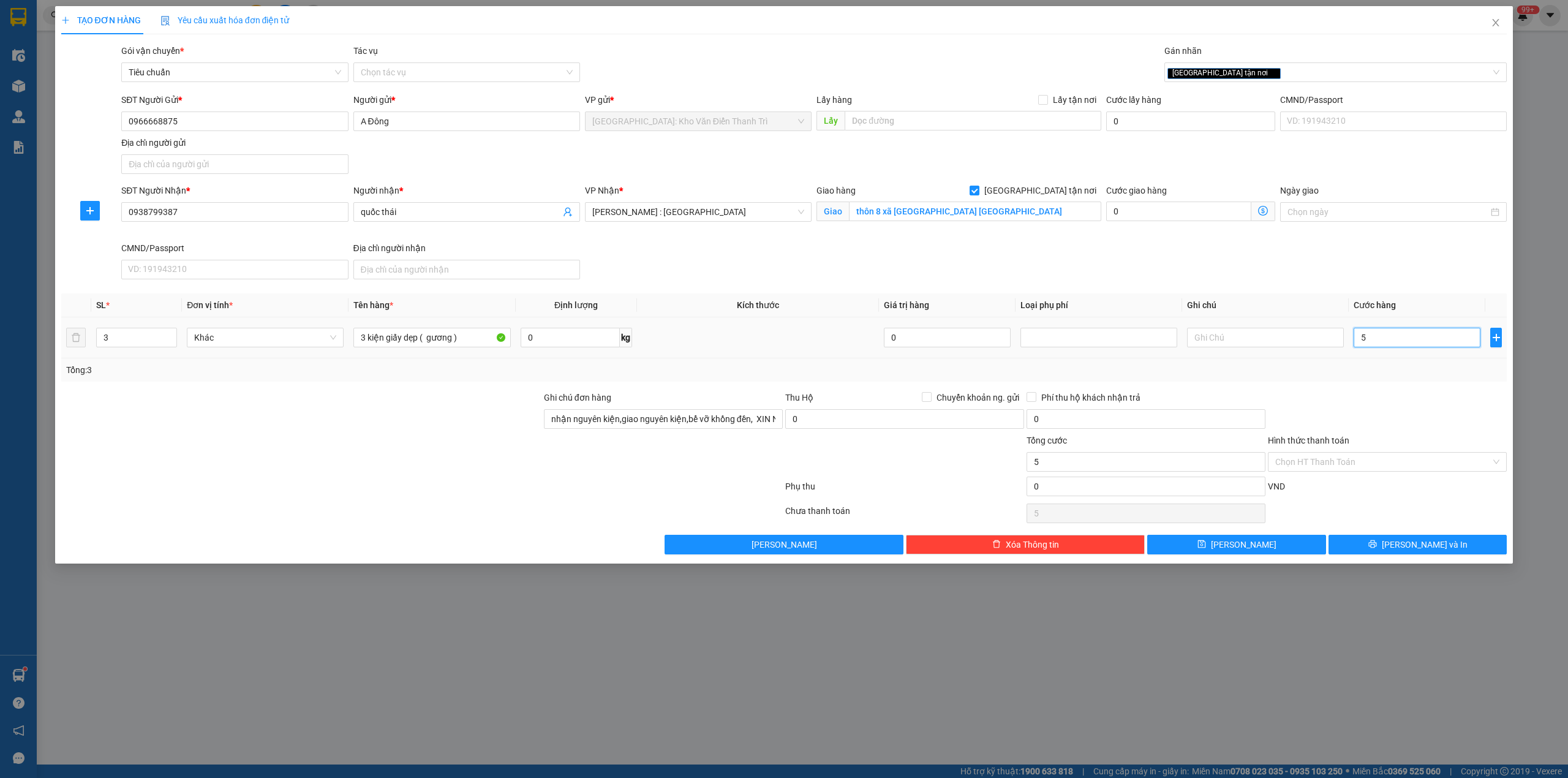
type input "53"
type input "530"
type input "530.000"
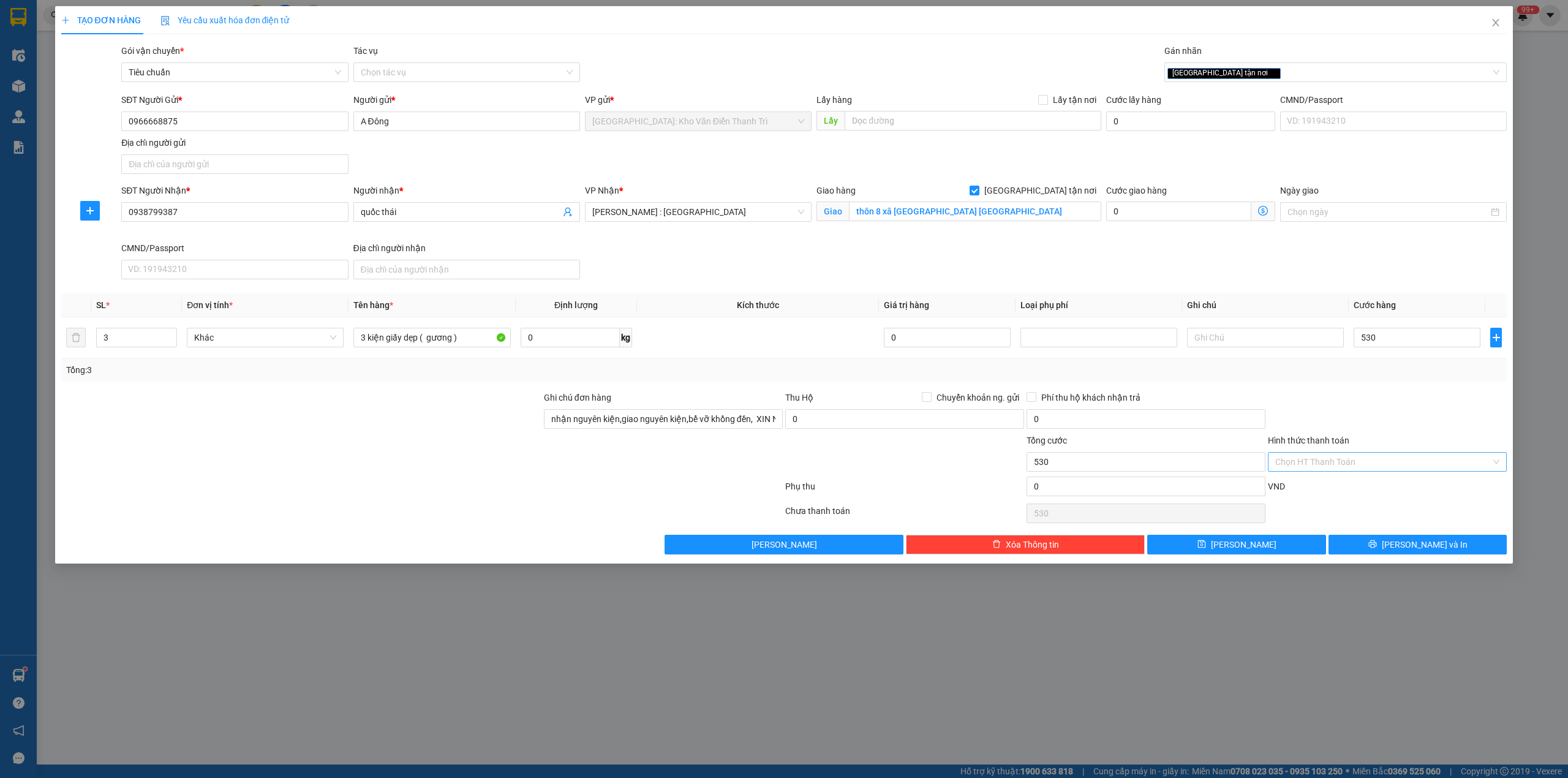
type input "530.000"
click at [1329, 456] on input "Hình thức thanh toán" at bounding box center [1383, 462] width 215 height 19
click at [1342, 424] on div at bounding box center [1387, 413] width 241 height 43
click at [1363, 358] on td "530.000" at bounding box center [1417, 338] width 136 height 41
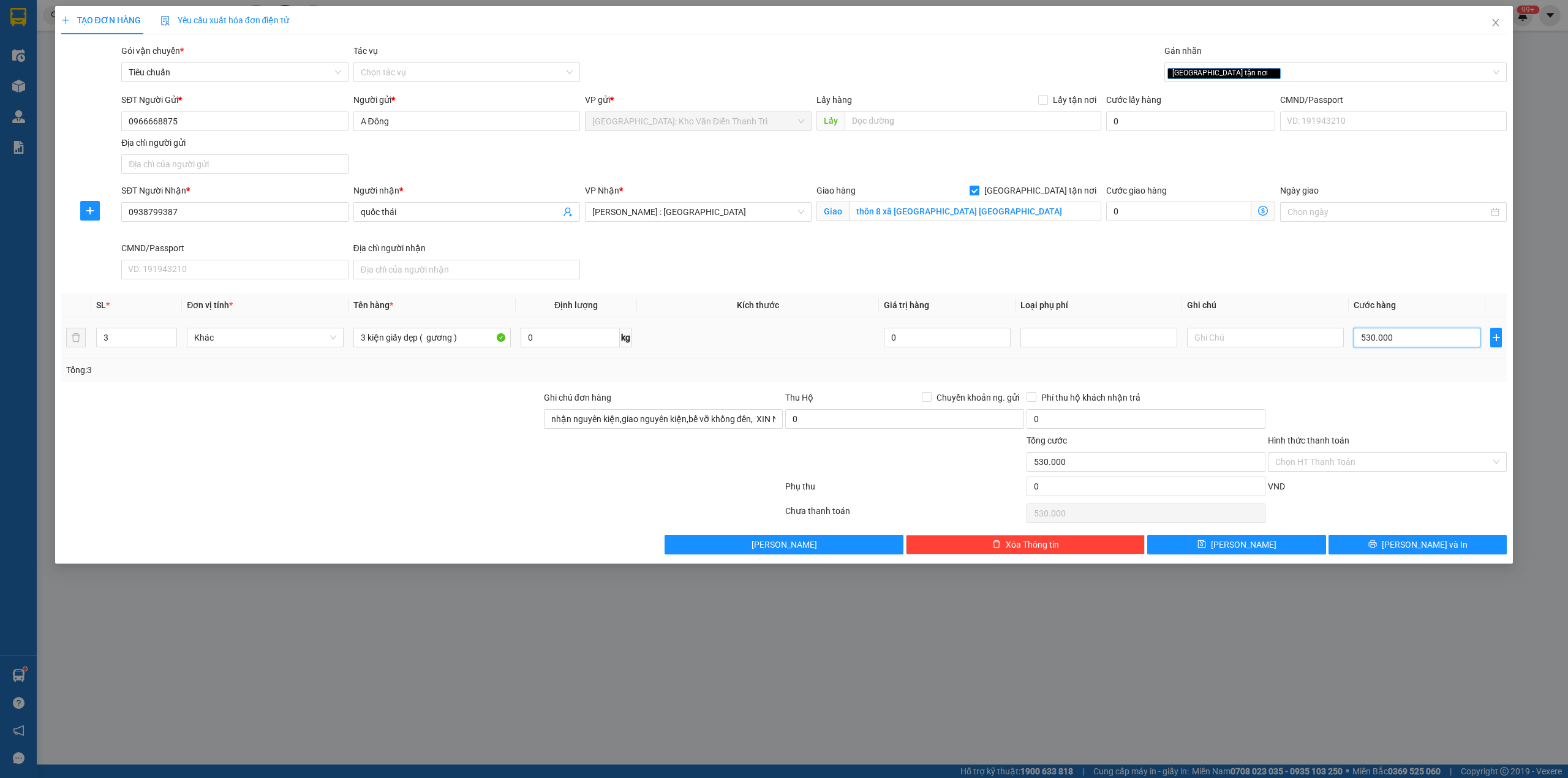
click at [1404, 346] on input "530.000" at bounding box center [1417, 338] width 127 height 19
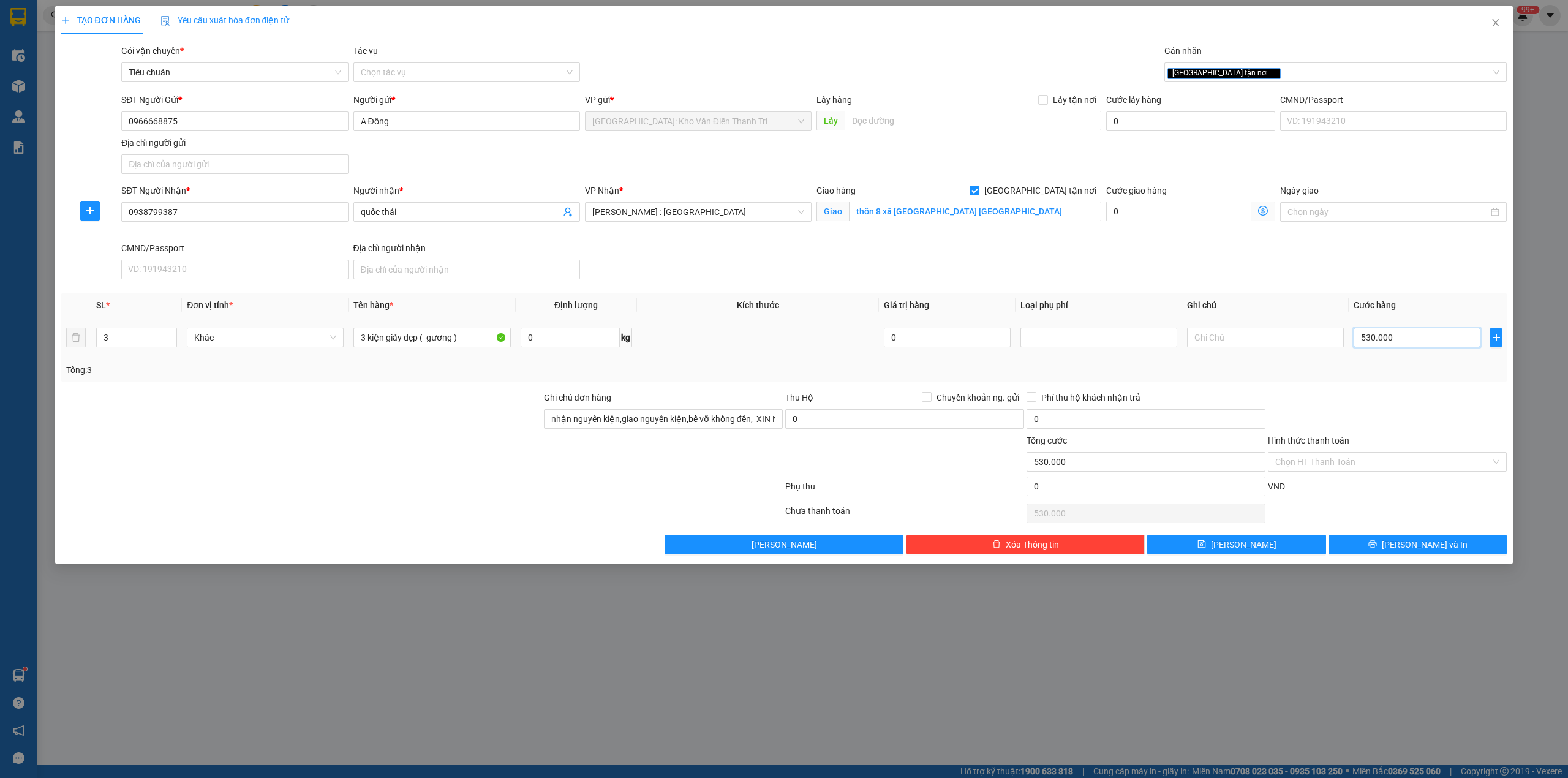
click at [1404, 346] on input "530.000" at bounding box center [1417, 338] width 127 height 19
type input "3"
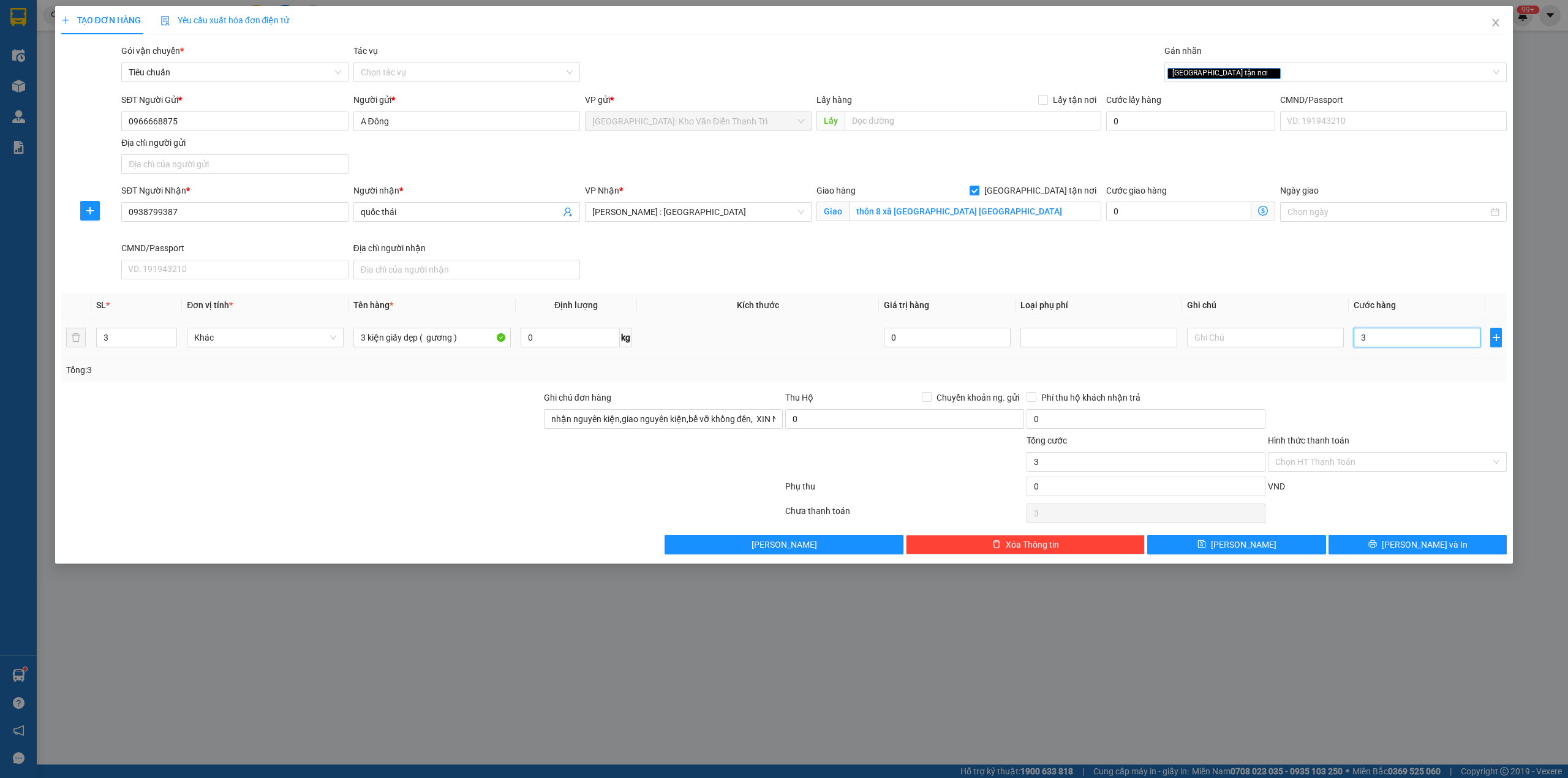
type input "30"
type input "3"
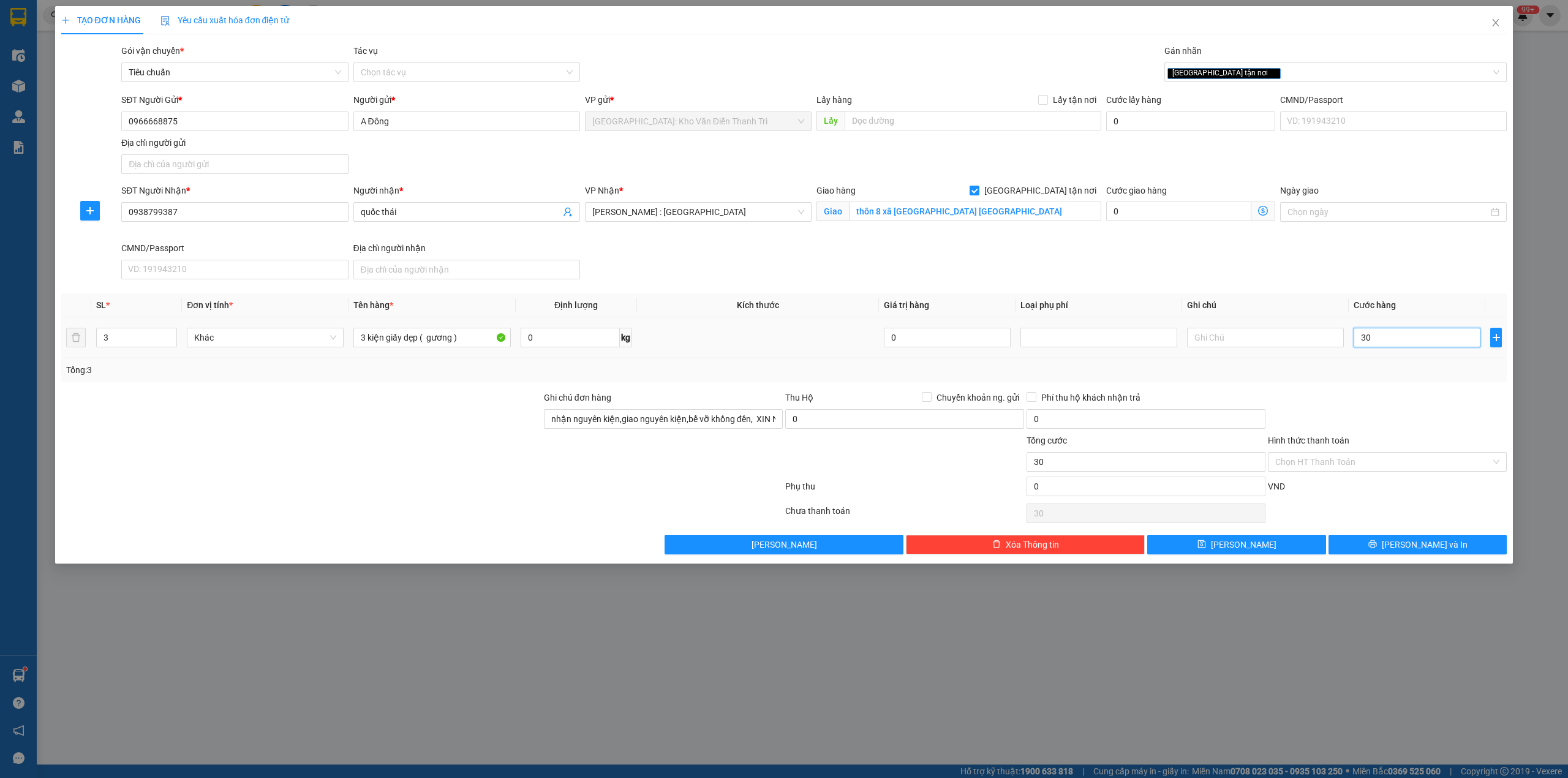
type input "3"
type input "0"
type input "05"
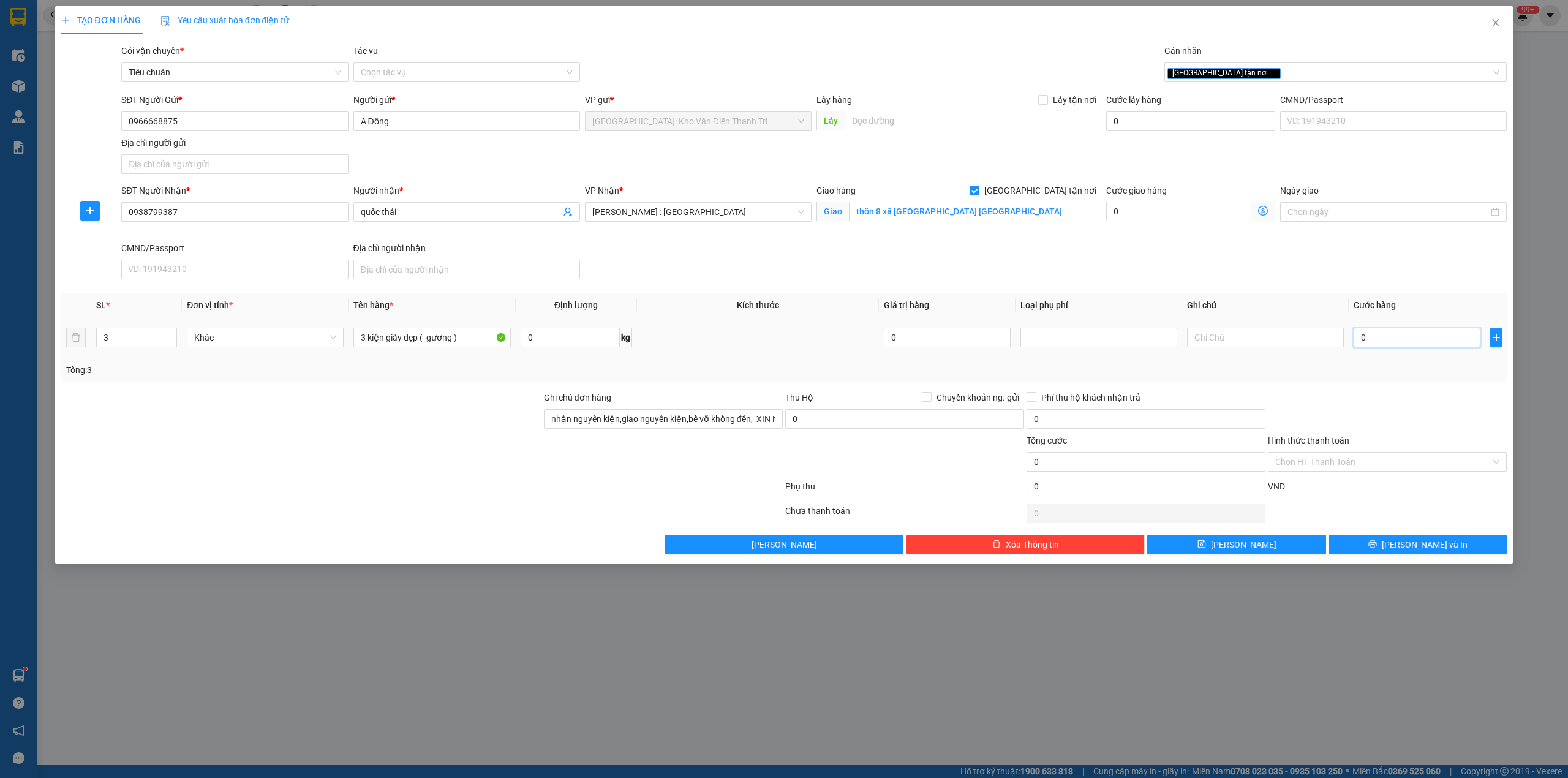
type input "5"
type input "053"
type input "53"
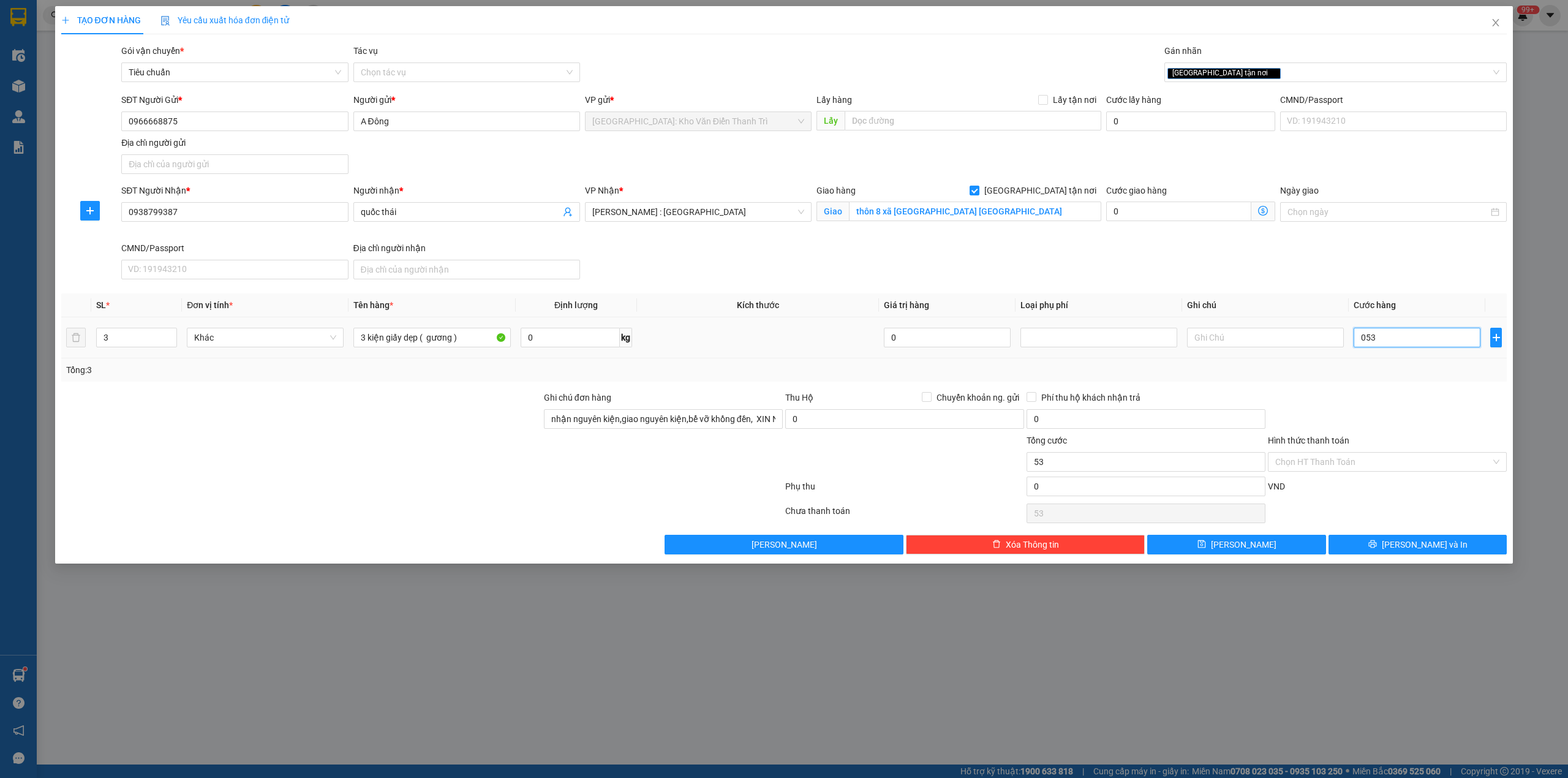
type input "0.530"
type input "530"
type input "05.300"
type input "5.300"
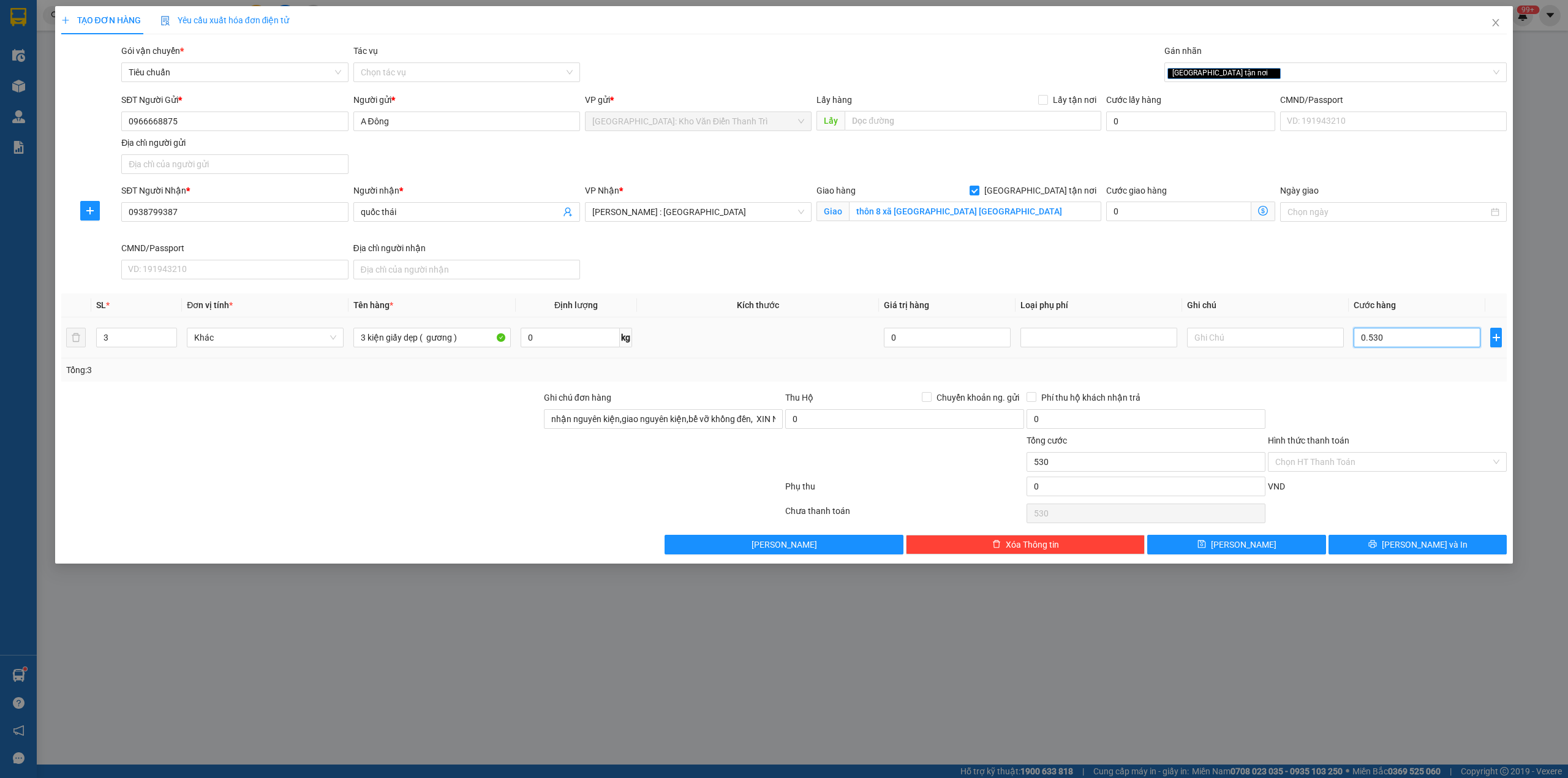
type input "5.300"
type input "053.000"
type input "53.000"
click at [1356, 441] on div "Hình thức thanh toán" at bounding box center [1387, 443] width 239 height 19
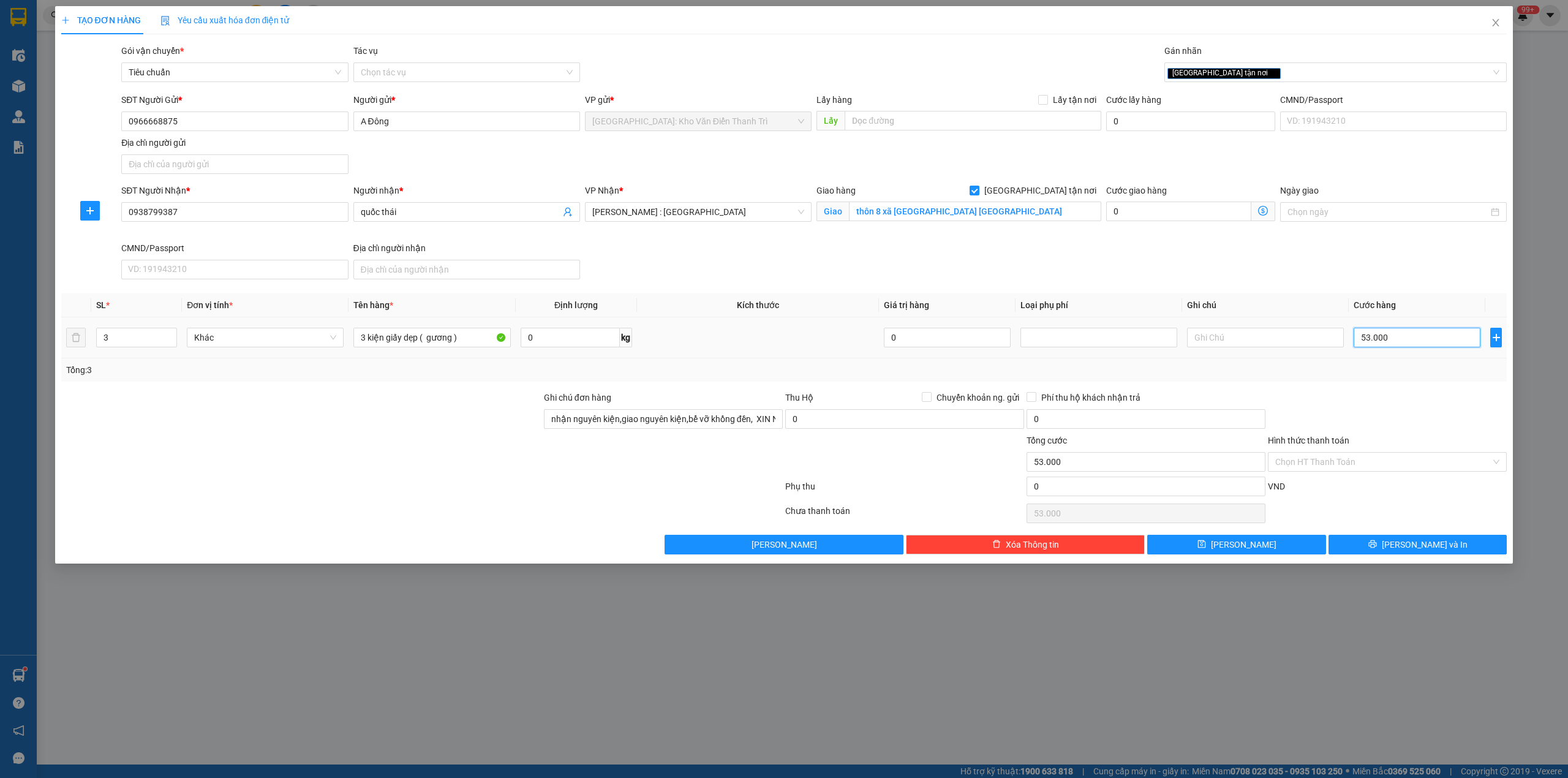
click at [1404, 346] on input "53.000" at bounding box center [1417, 338] width 127 height 19
click at [1404, 343] on input "53.000" at bounding box center [1417, 338] width 127 height 19
type input "530.000"
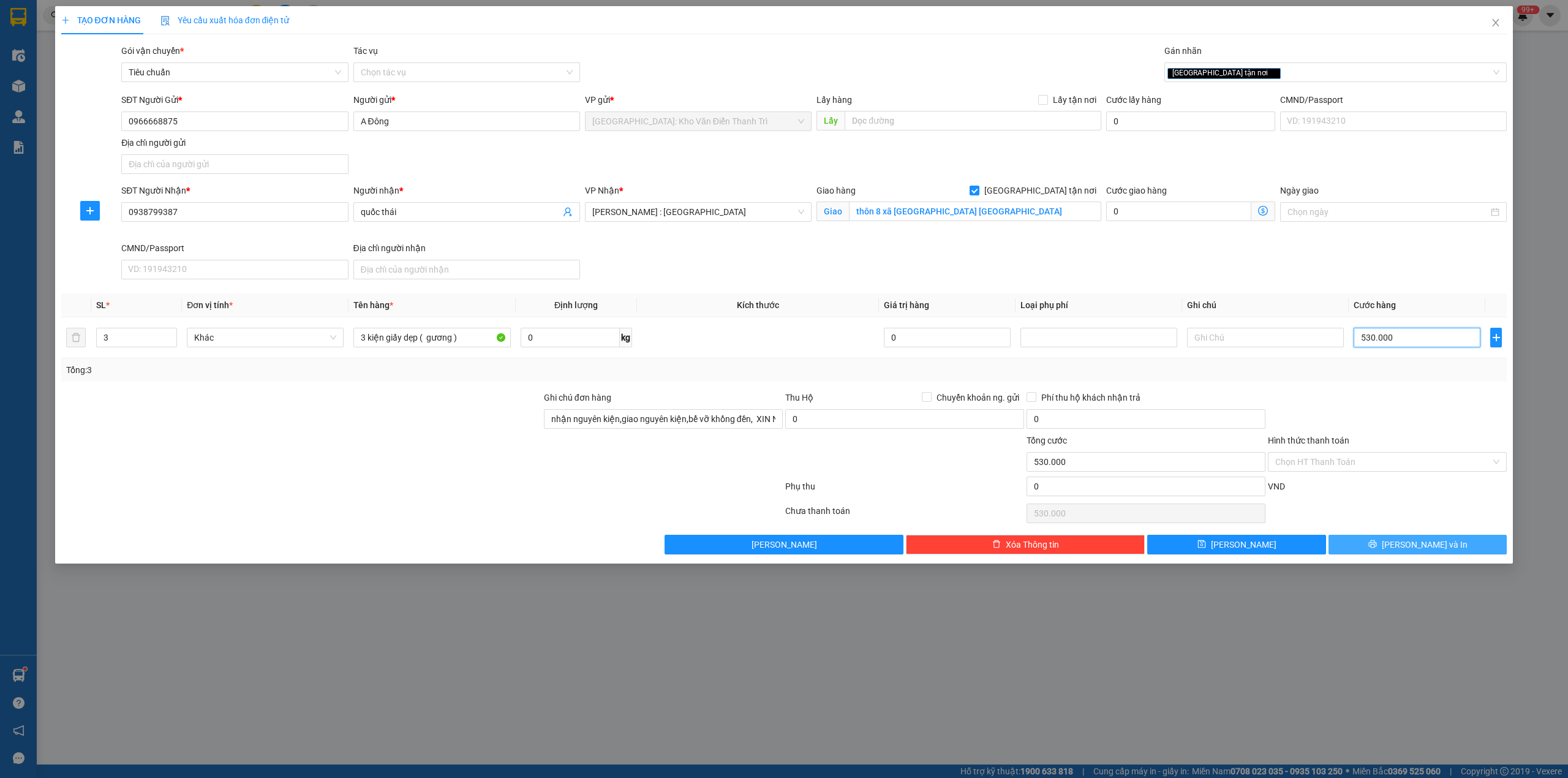
type input "530.000"
drag, startPoint x: 1389, startPoint y: 549, endPoint x: 1376, endPoint y: 544, distance: 13.9
click at [1389, 550] on button "[PERSON_NAME] và In" at bounding box center [1418, 545] width 179 height 19
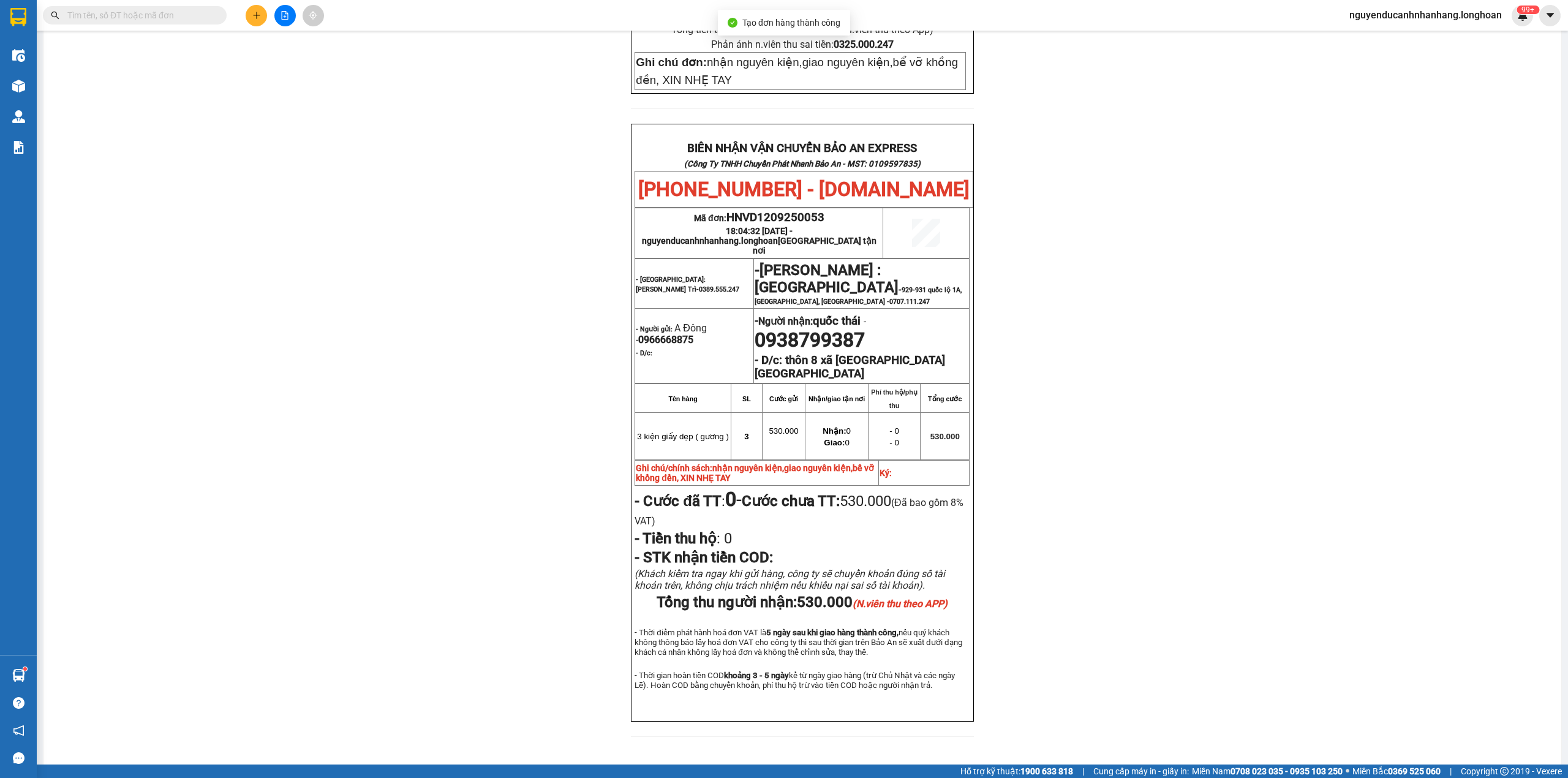
scroll to position [530, 0]
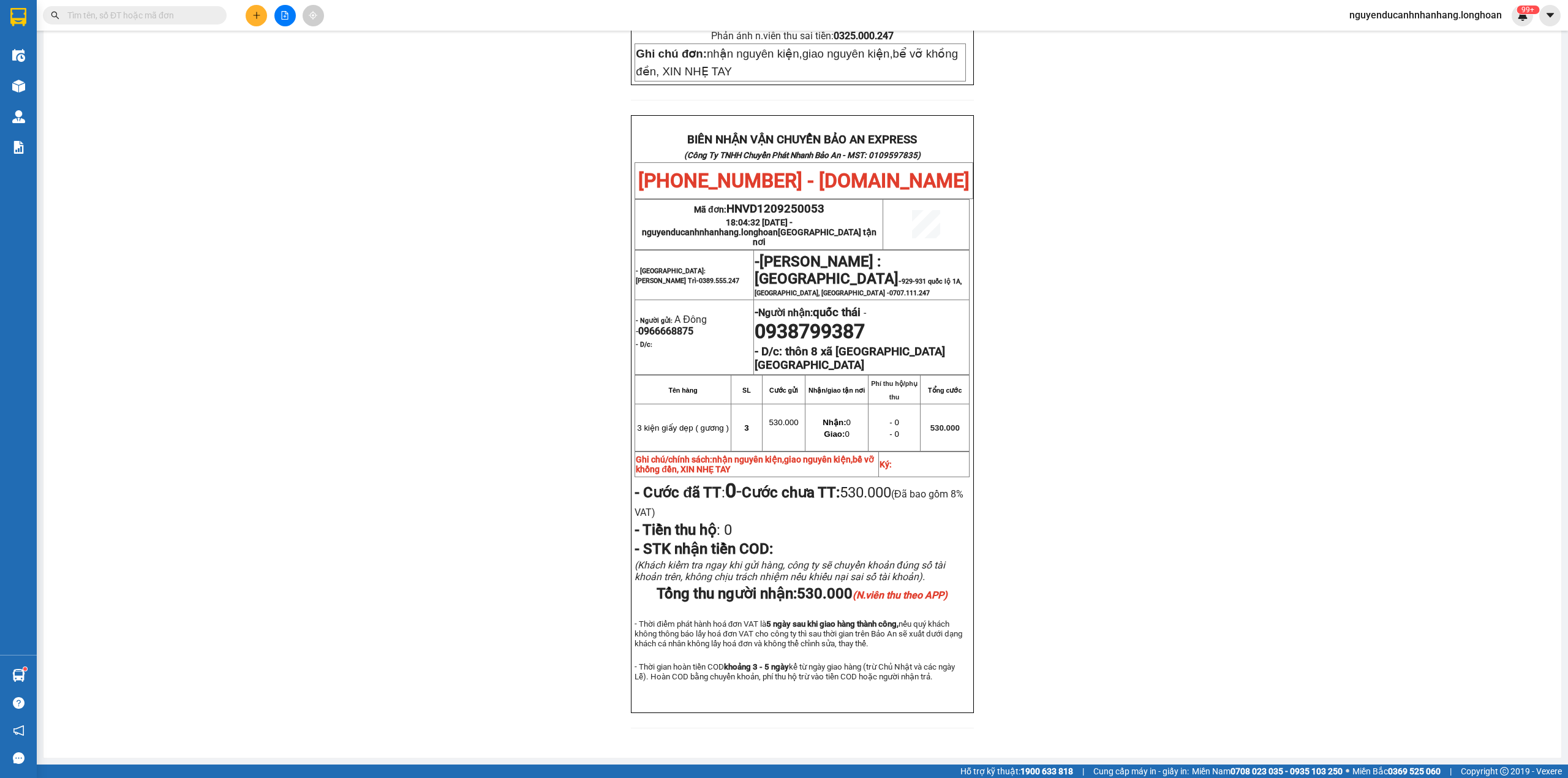
click at [682, 326] on span "0966668875" at bounding box center [666, 332] width 55 height 12
copy span "0966668875"
click at [802, 320] on span "0938799387" at bounding box center [810, 331] width 110 height 23
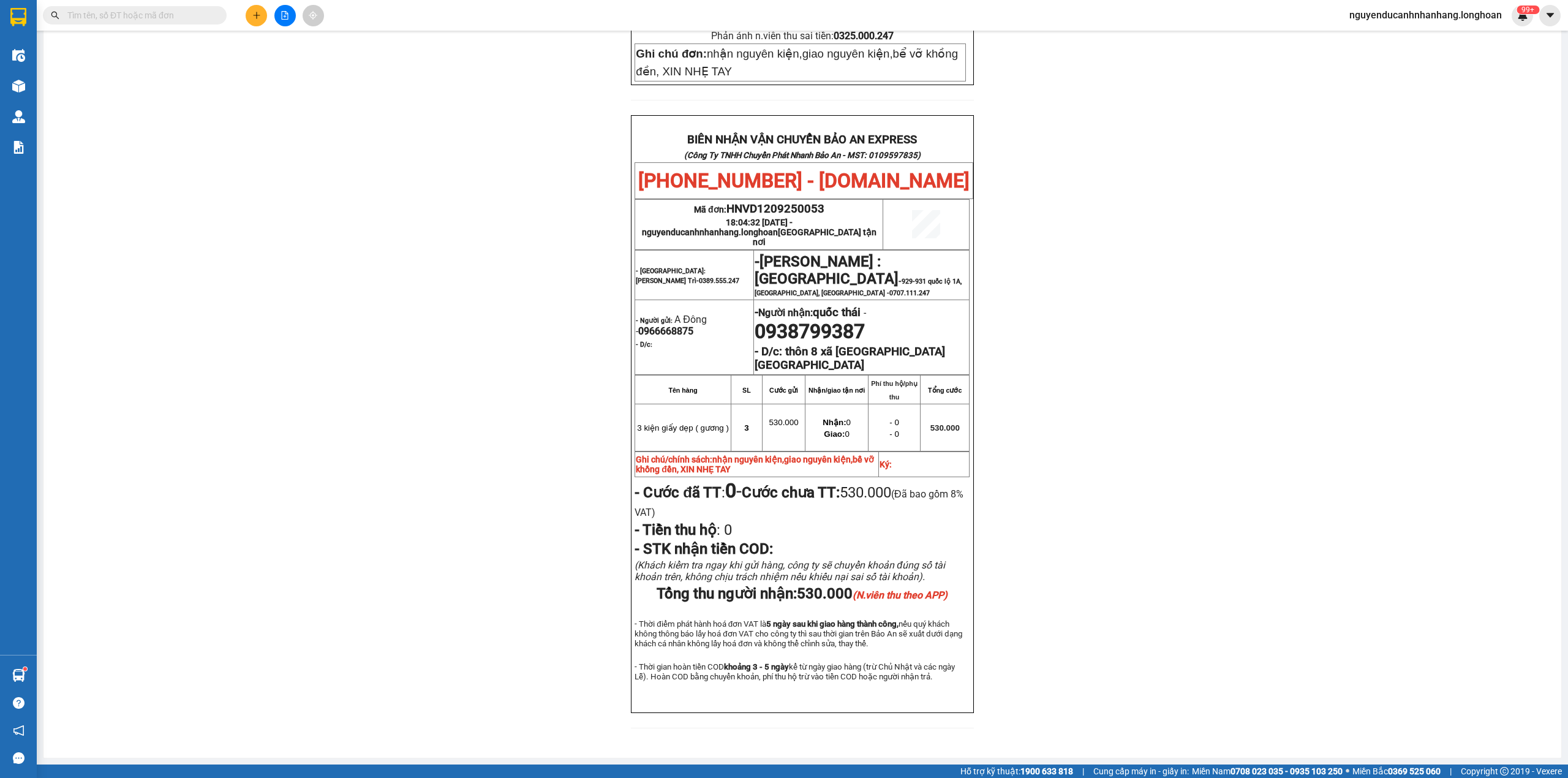
click at [672, 326] on span "0966668875" at bounding box center [666, 332] width 55 height 12
copy span "0966668875"
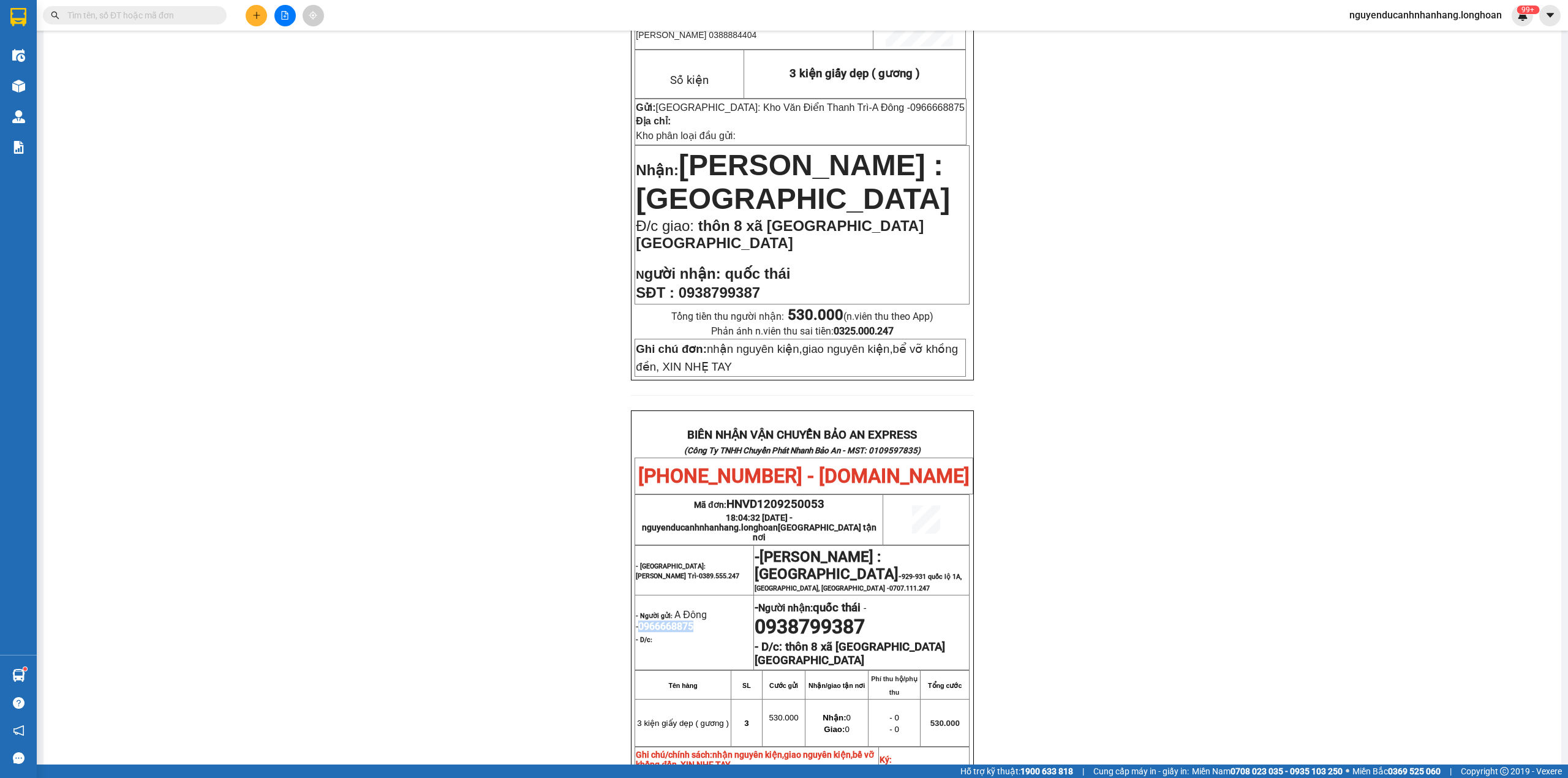
scroll to position [0, 0]
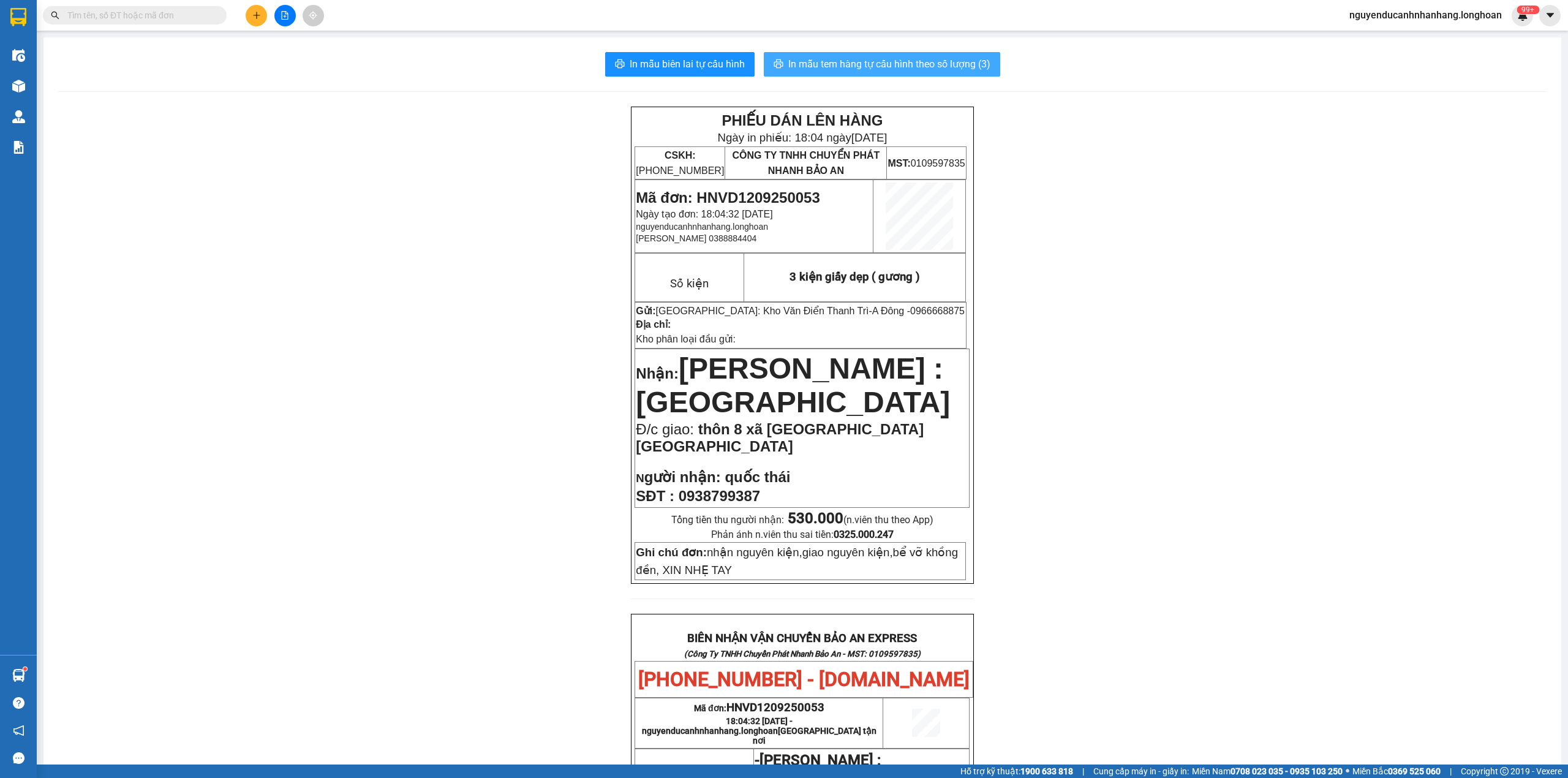
click at [876, 69] on span "In mẫu tem hàng tự cấu hình theo số lượng (3)" at bounding box center [889, 64] width 202 height 16
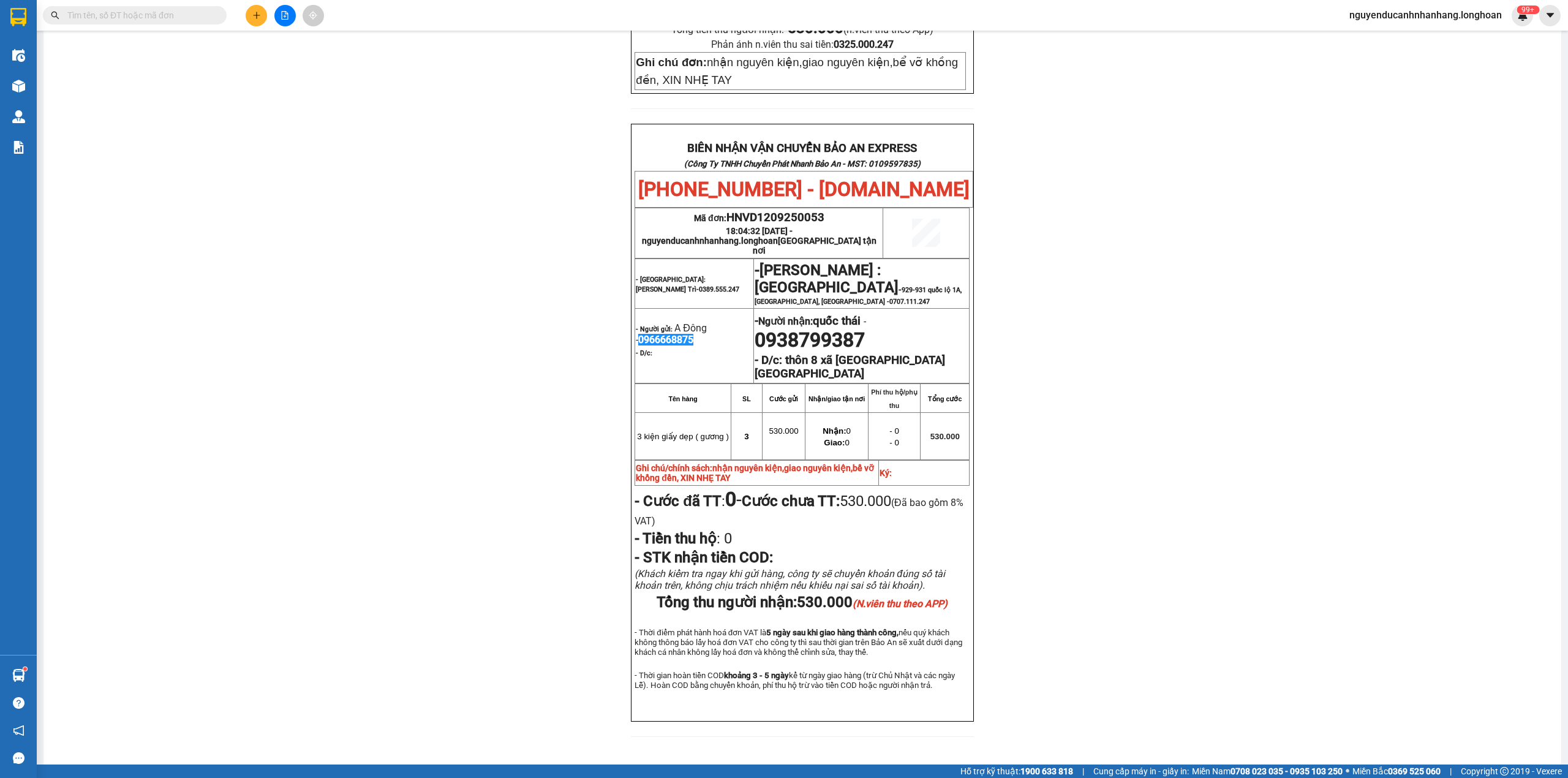
scroll to position [530, 0]
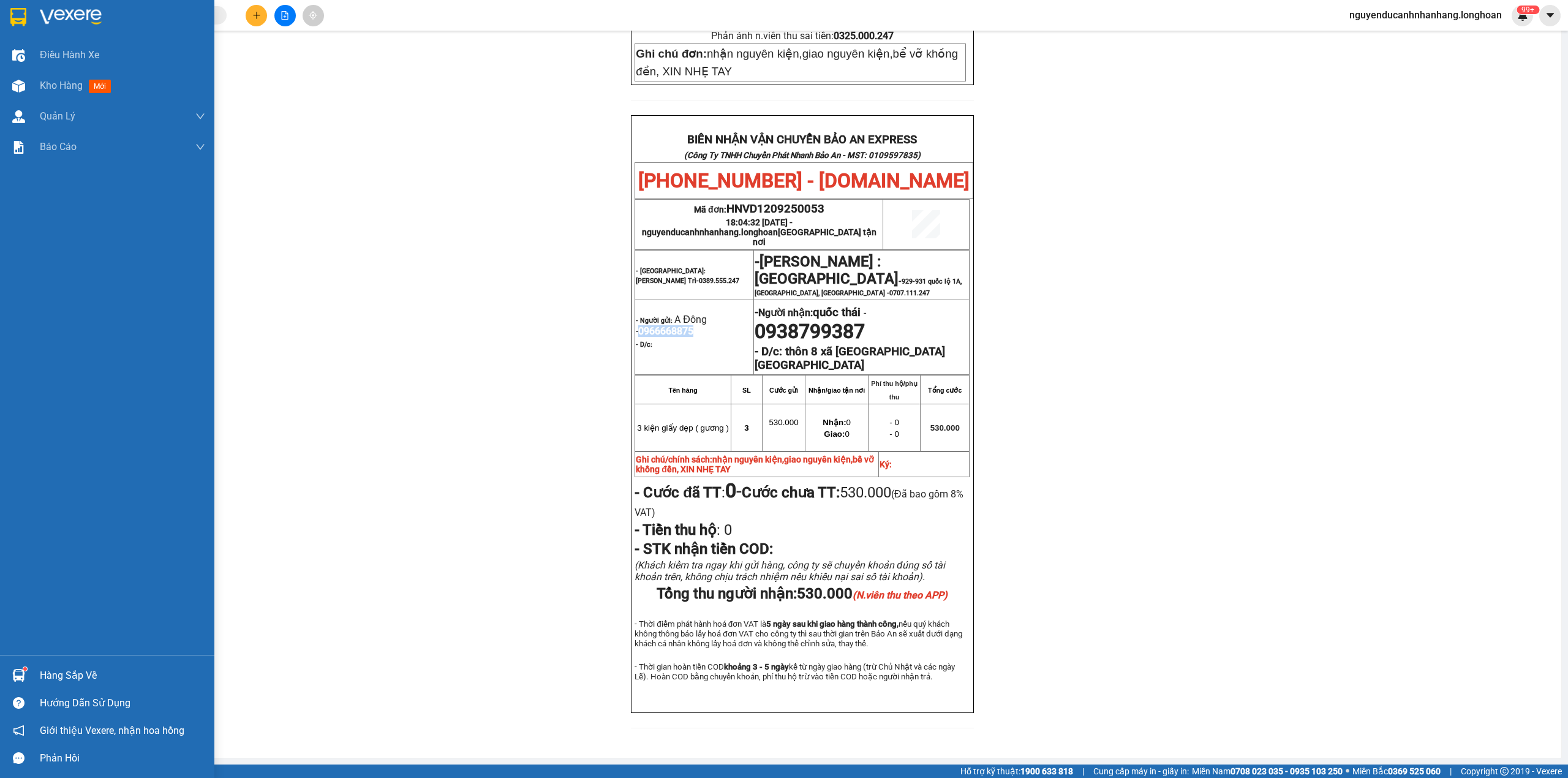
click at [15, 16] on img at bounding box center [18, 17] width 16 height 19
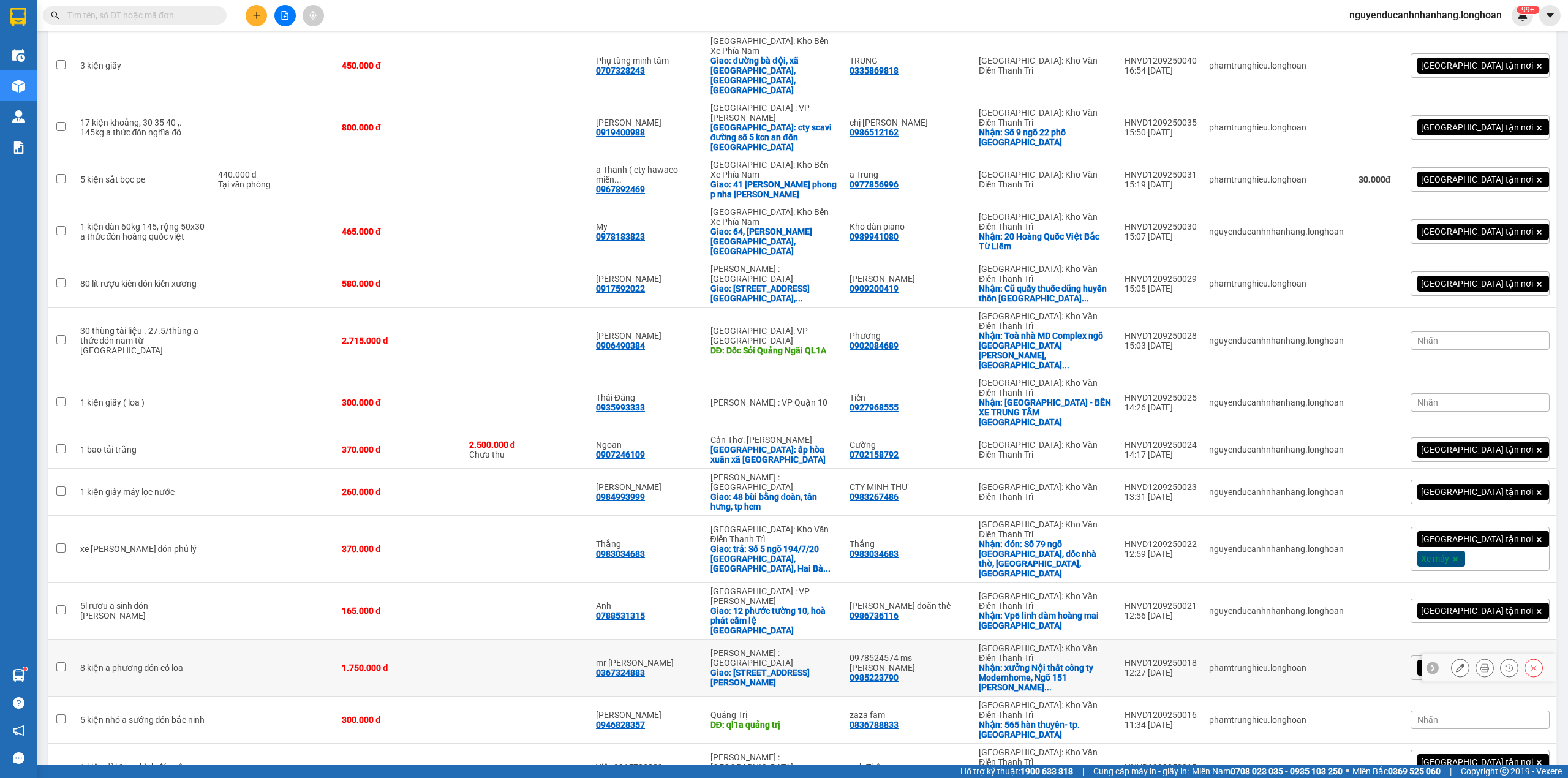
scroll to position [817, 0]
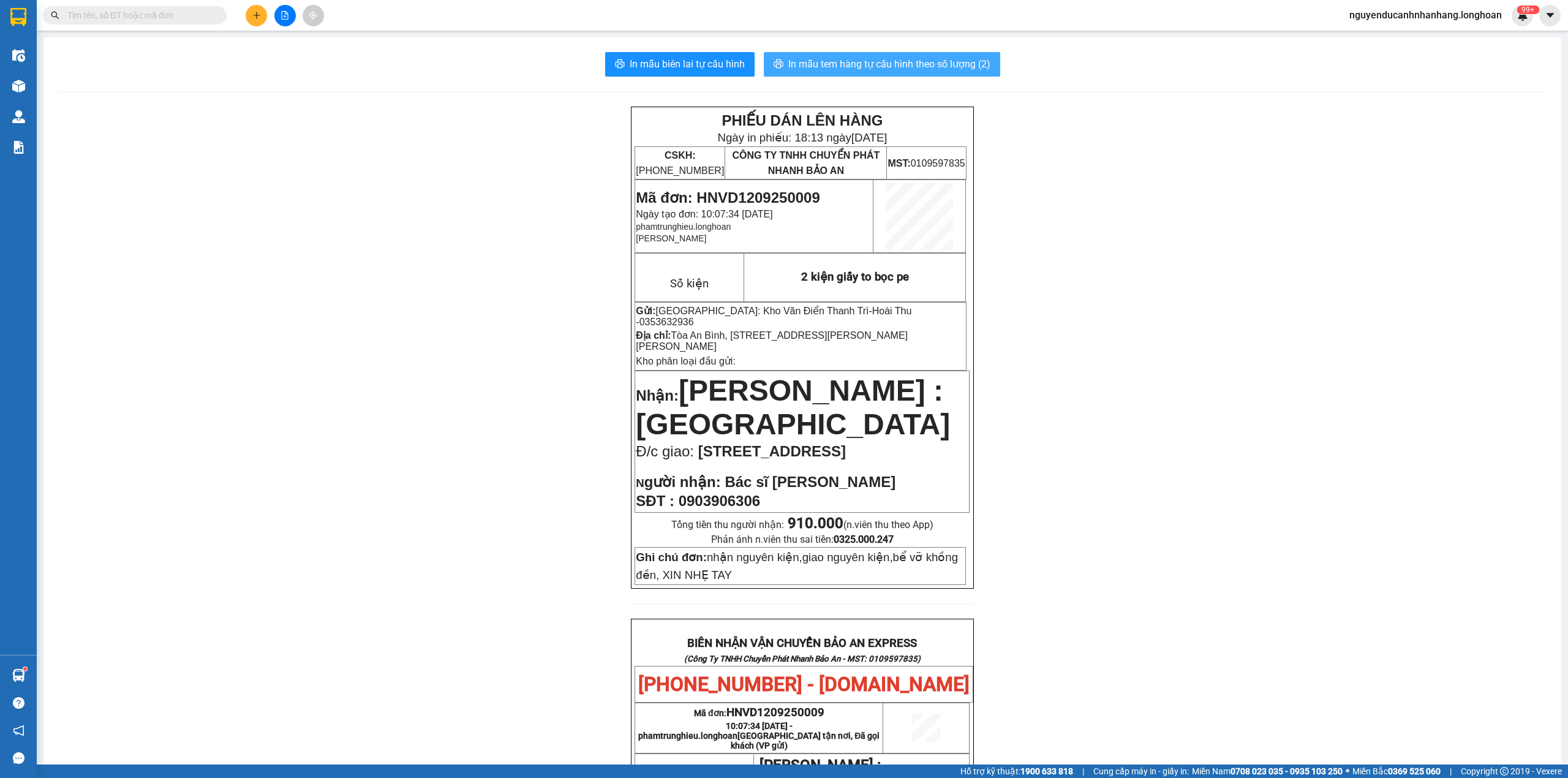
click at [914, 75] on button "In mẫu tem hàng tự cấu hình theo số lượng (2)" at bounding box center [881, 64] width 236 height 25
click at [25, 12] on img at bounding box center [18, 17] width 16 height 19
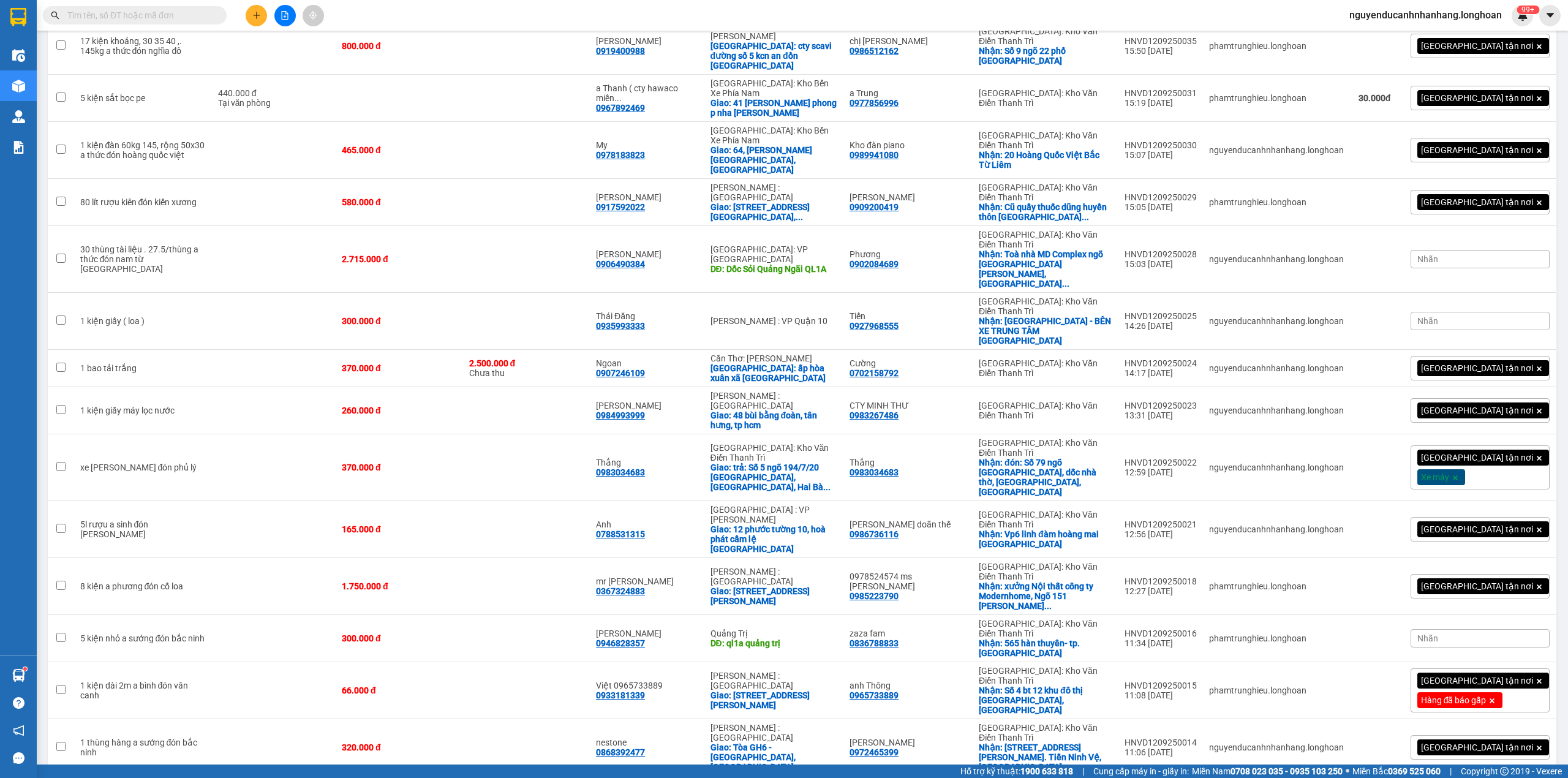
scroll to position [736, 0]
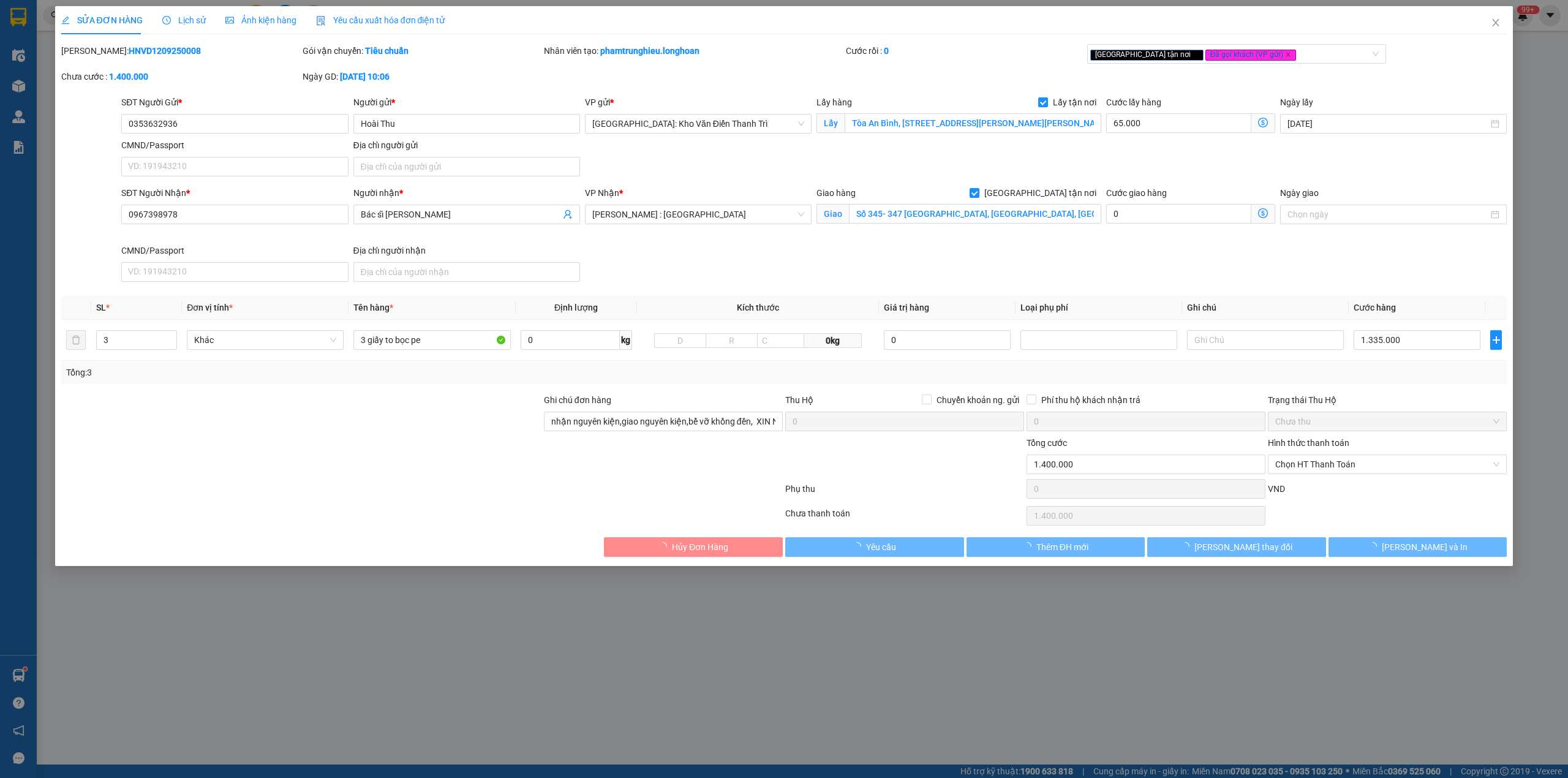
type input "0353632936"
type input "Hoài Thu"
checkbox input "true"
type input "Tòa An Bình, [STREET_ADDRESS][PERSON_NAME][PERSON_NAME]"
type input "0967398978"
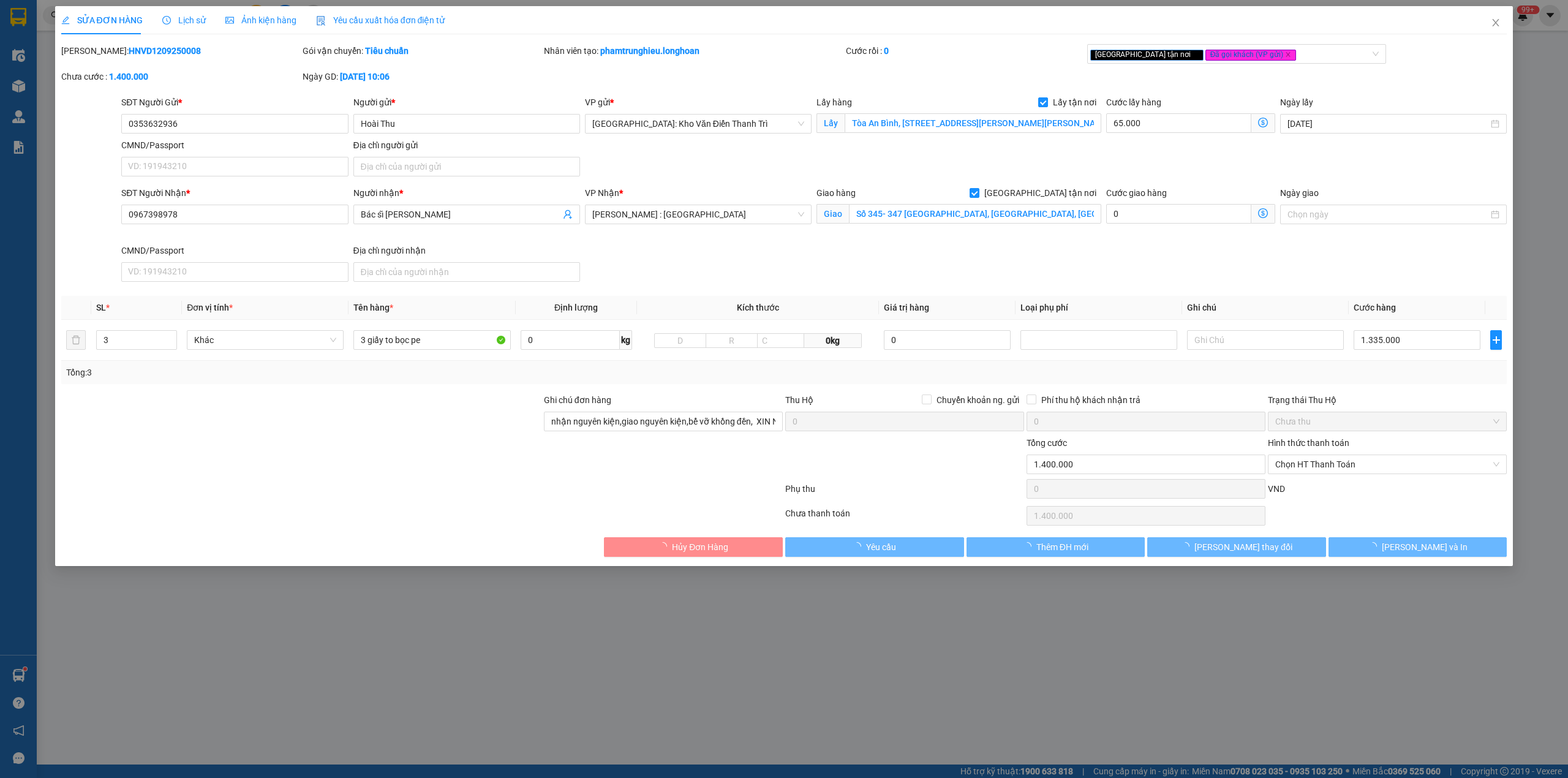
type input "Bác sĩ [PERSON_NAME]"
checkbox input "true"
type input "Số 345- 347 [GEOGRAPHIC_DATA], [GEOGRAPHIC_DATA], [GEOGRAPHIC_DATA], Tỉnh [GEOG…"
type input "nhận nguyên kiện,giao nguyên kiện,bể vỡ khồng đền, XIN NHẸ TAY"
type input "1.400.000"
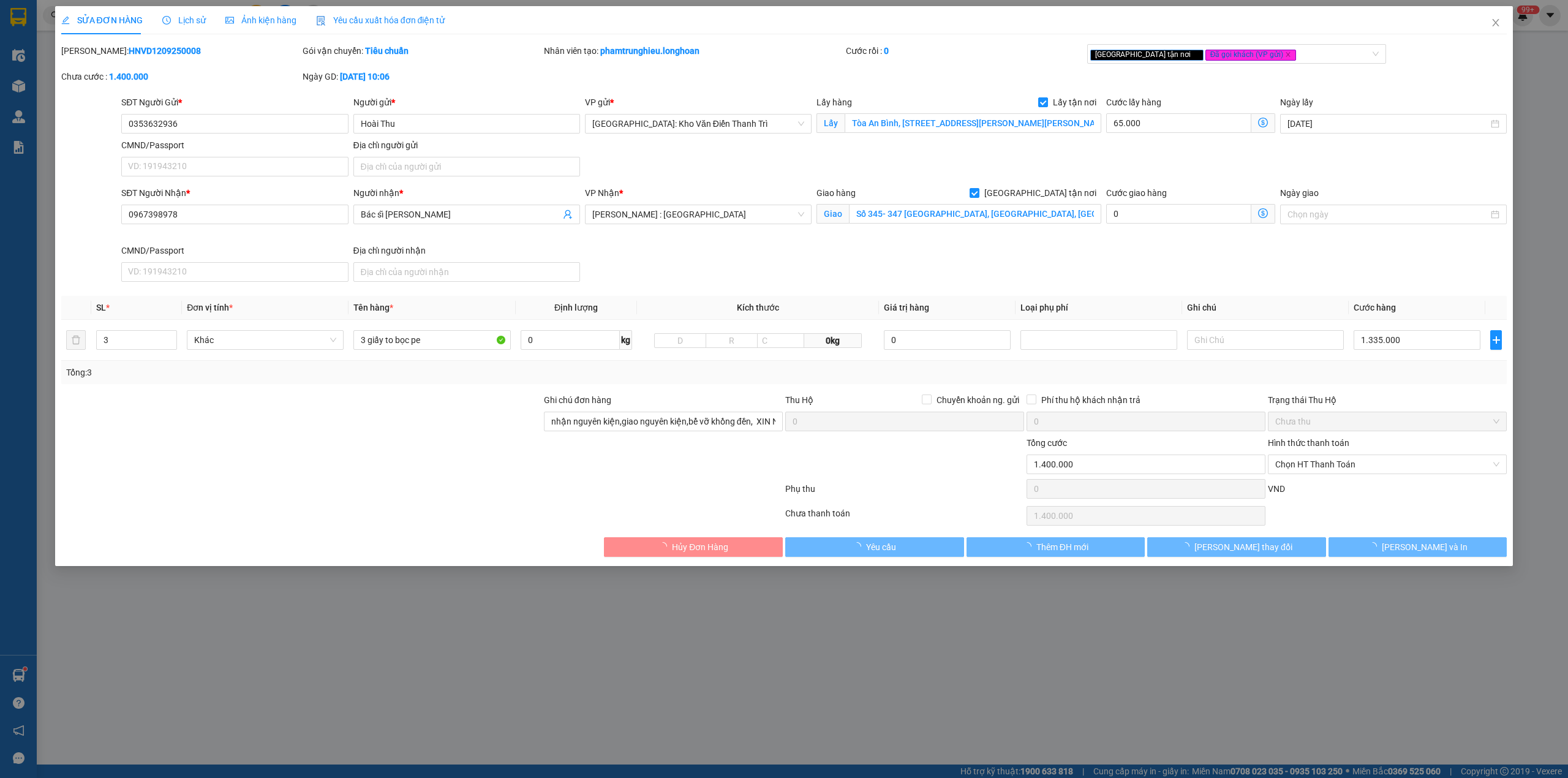
type input "1.400.000"
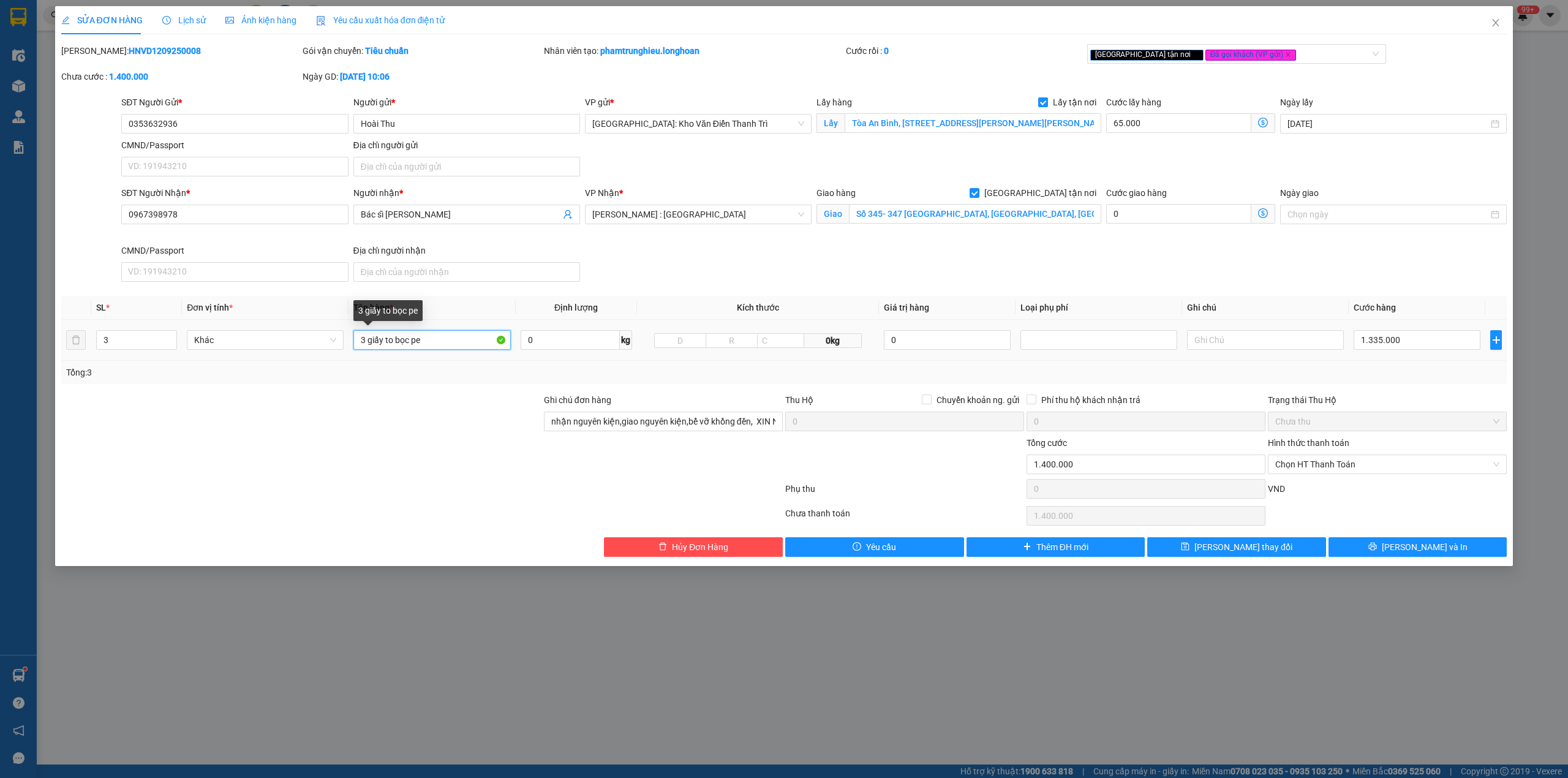
click at [369, 342] on input "3 giấy to bọc pe" at bounding box center [431, 340] width 156 height 19
type input "3 kiện giấy to bọc pe"
click at [1373, 557] on button "[PERSON_NAME] và In" at bounding box center [1418, 547] width 179 height 19
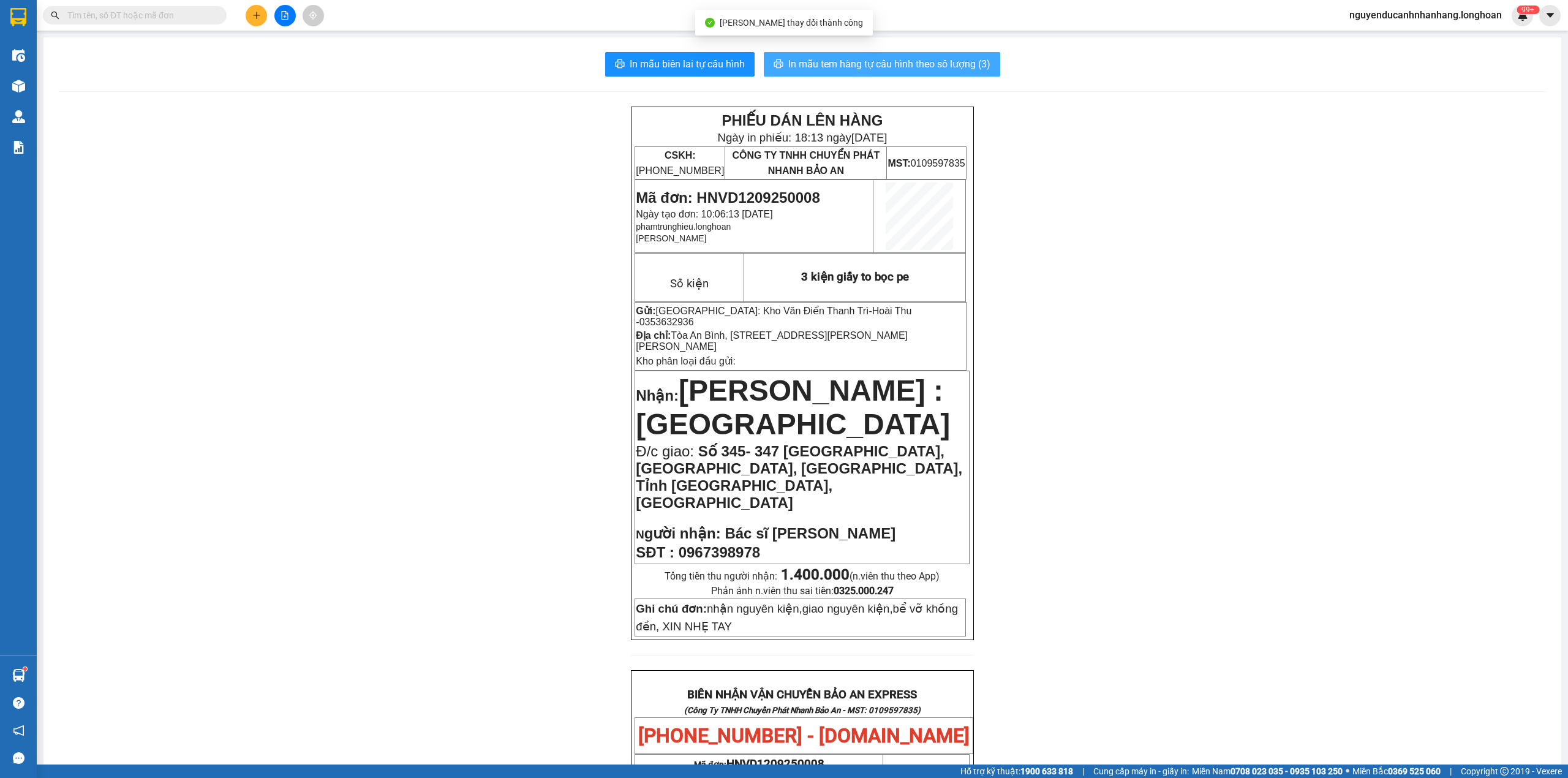
click at [963, 69] on span "In mẫu tem hàng tự cấu hình theo số lượng (3)" at bounding box center [889, 64] width 202 height 16
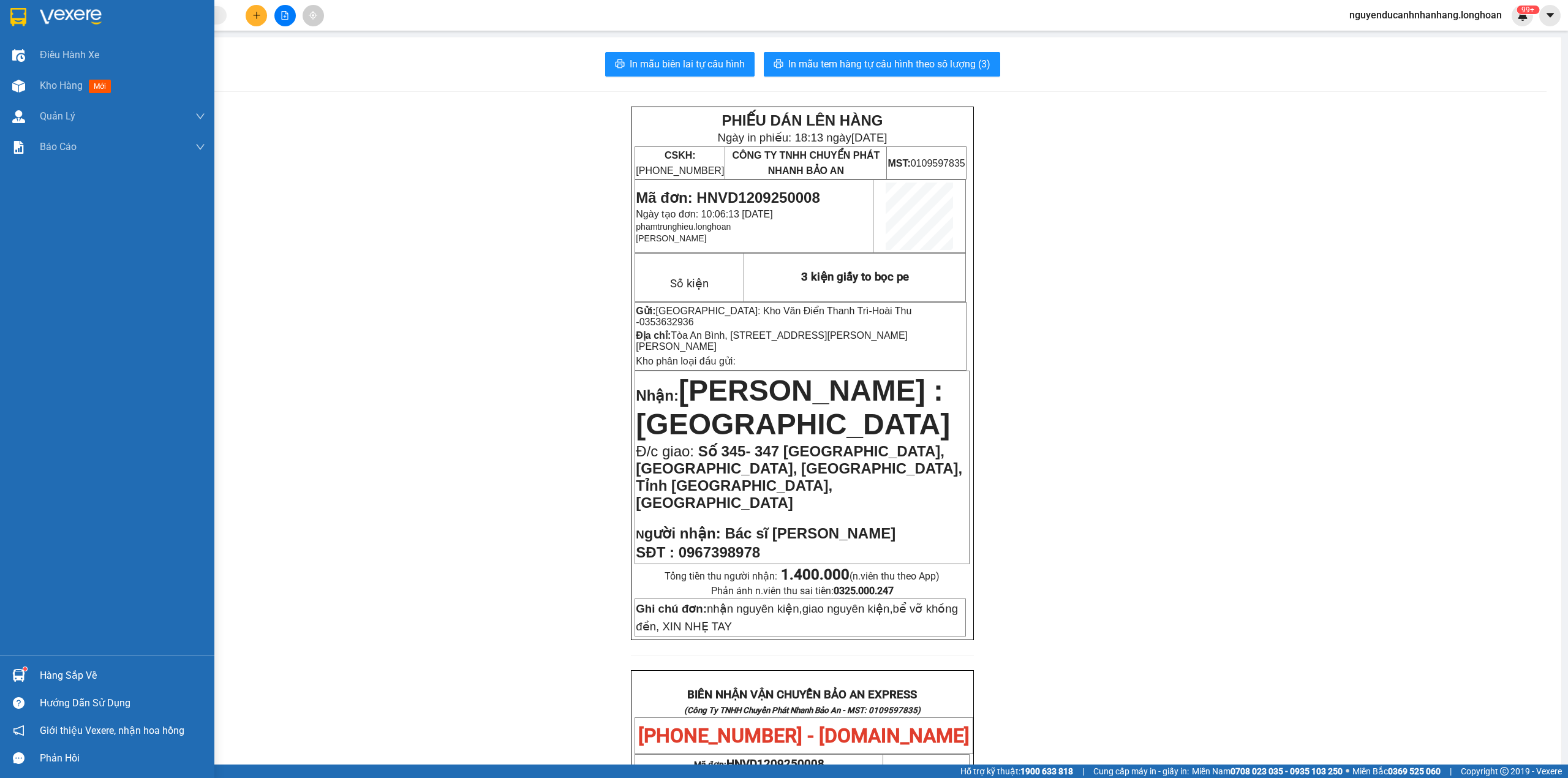
click at [27, 22] on div at bounding box center [19, 16] width 22 height 22
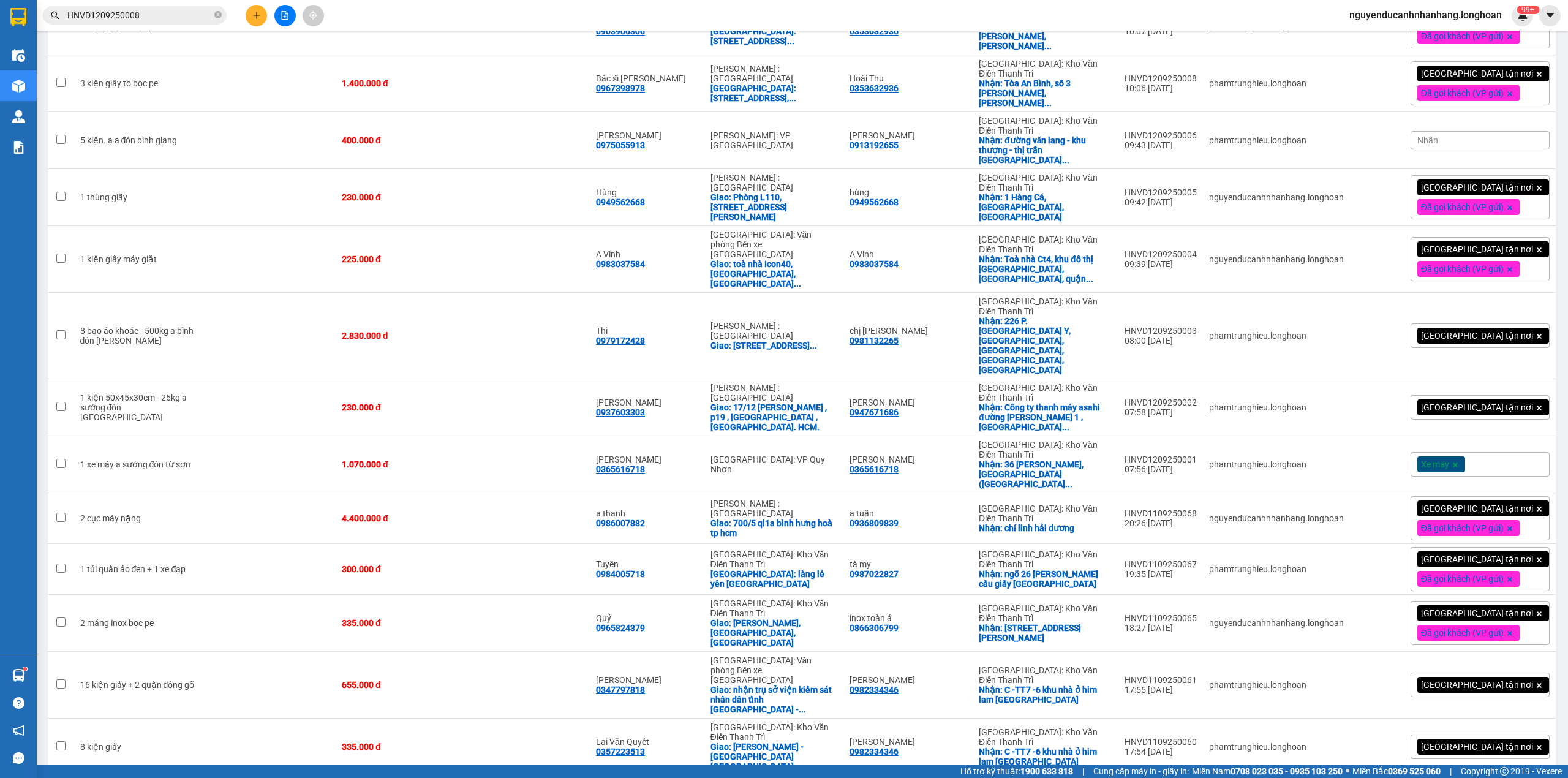
scroll to position [1654, 0]
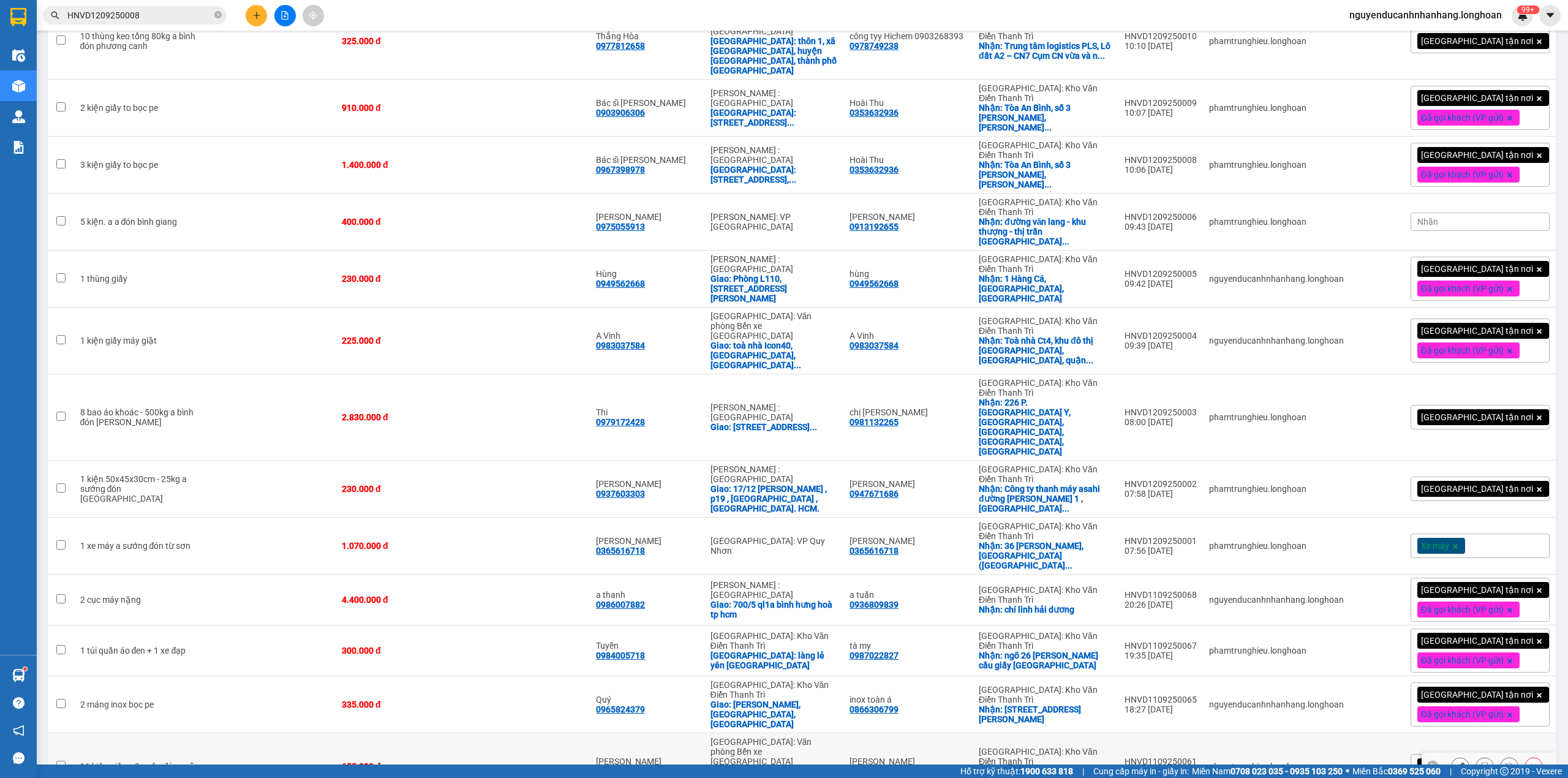
click at [1480, 762] on icon at bounding box center [1485, 767] width 9 height 9
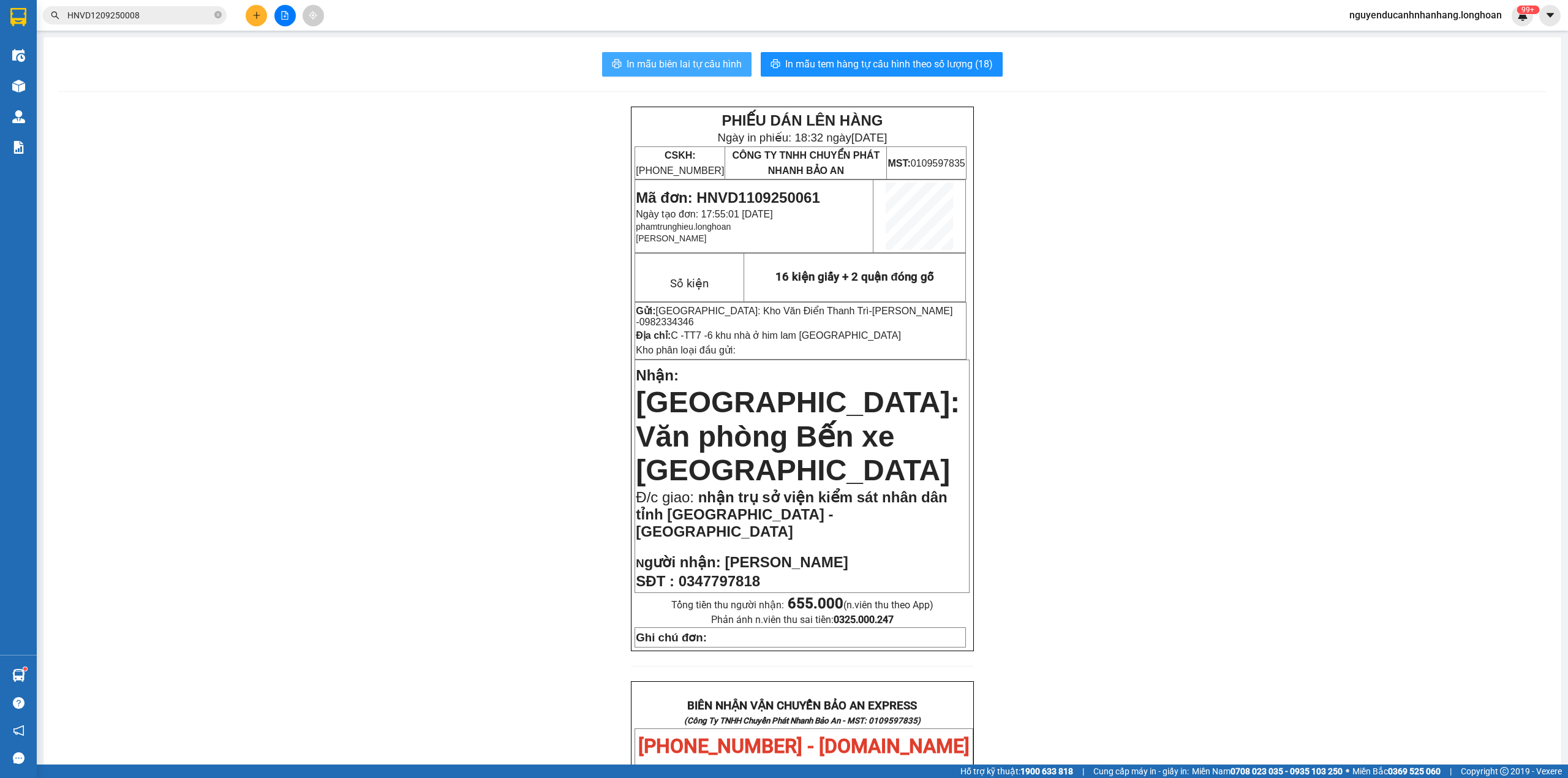
click at [638, 64] on span "In mẫu biên lai tự cấu hình" at bounding box center [684, 64] width 115 height 16
click at [174, 22] on span "HNVD1209250008" at bounding box center [135, 15] width 184 height 19
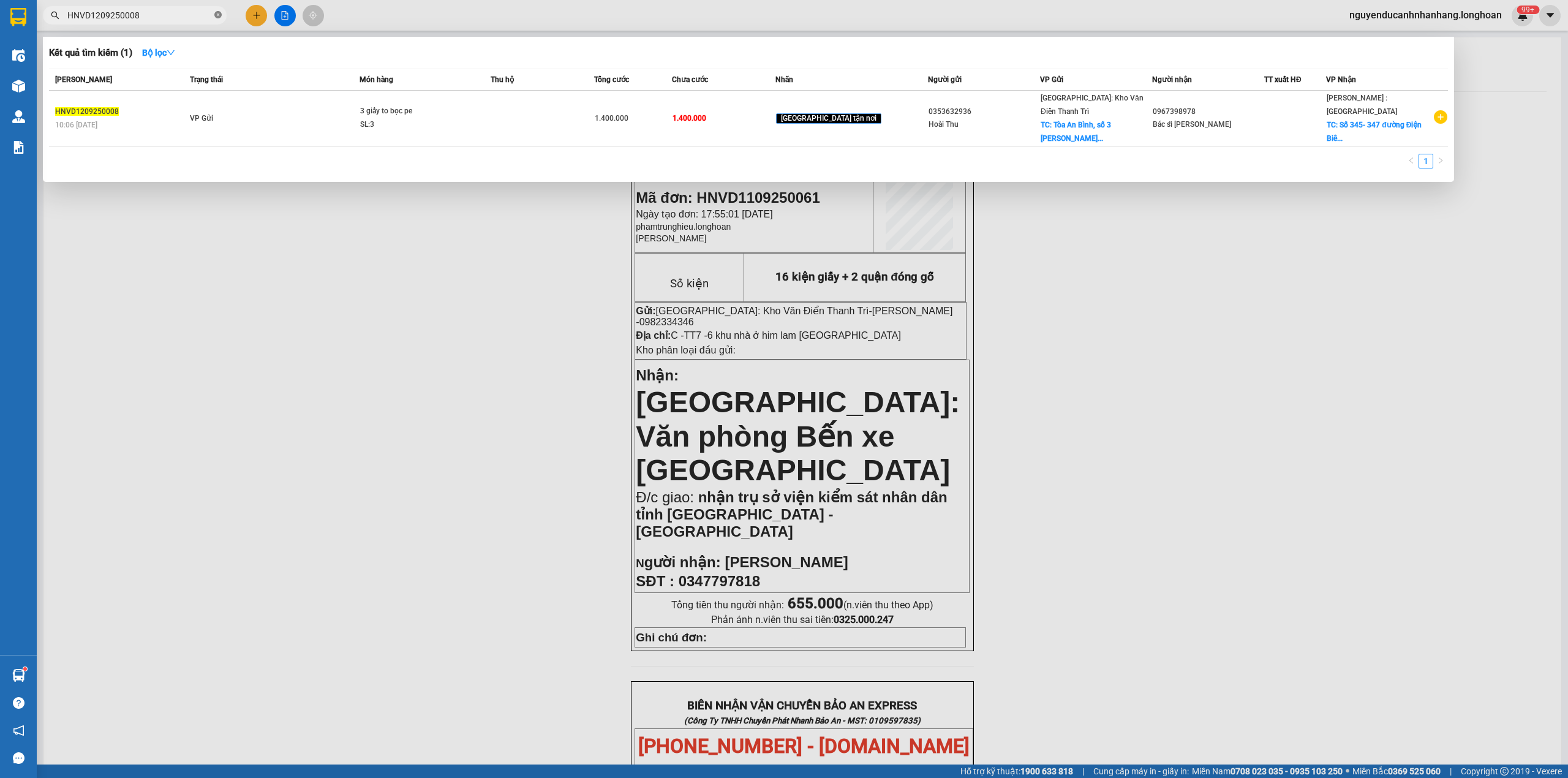
click at [215, 11] on icon "close-circle" at bounding box center [218, 15] width 7 height 7
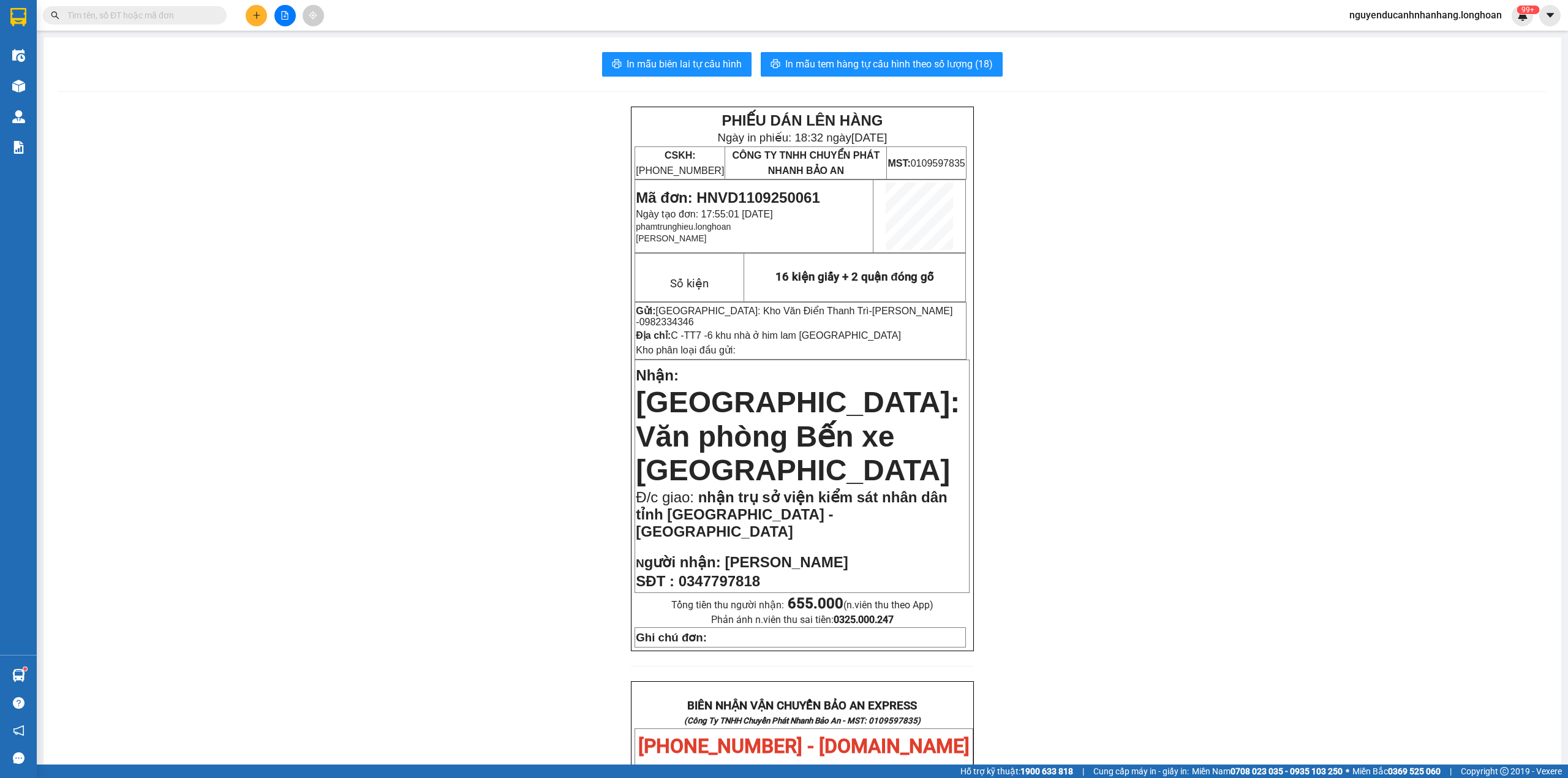
click at [165, 11] on input "text" at bounding box center [139, 16] width 145 height 13
paste input "HNVD1009250042"
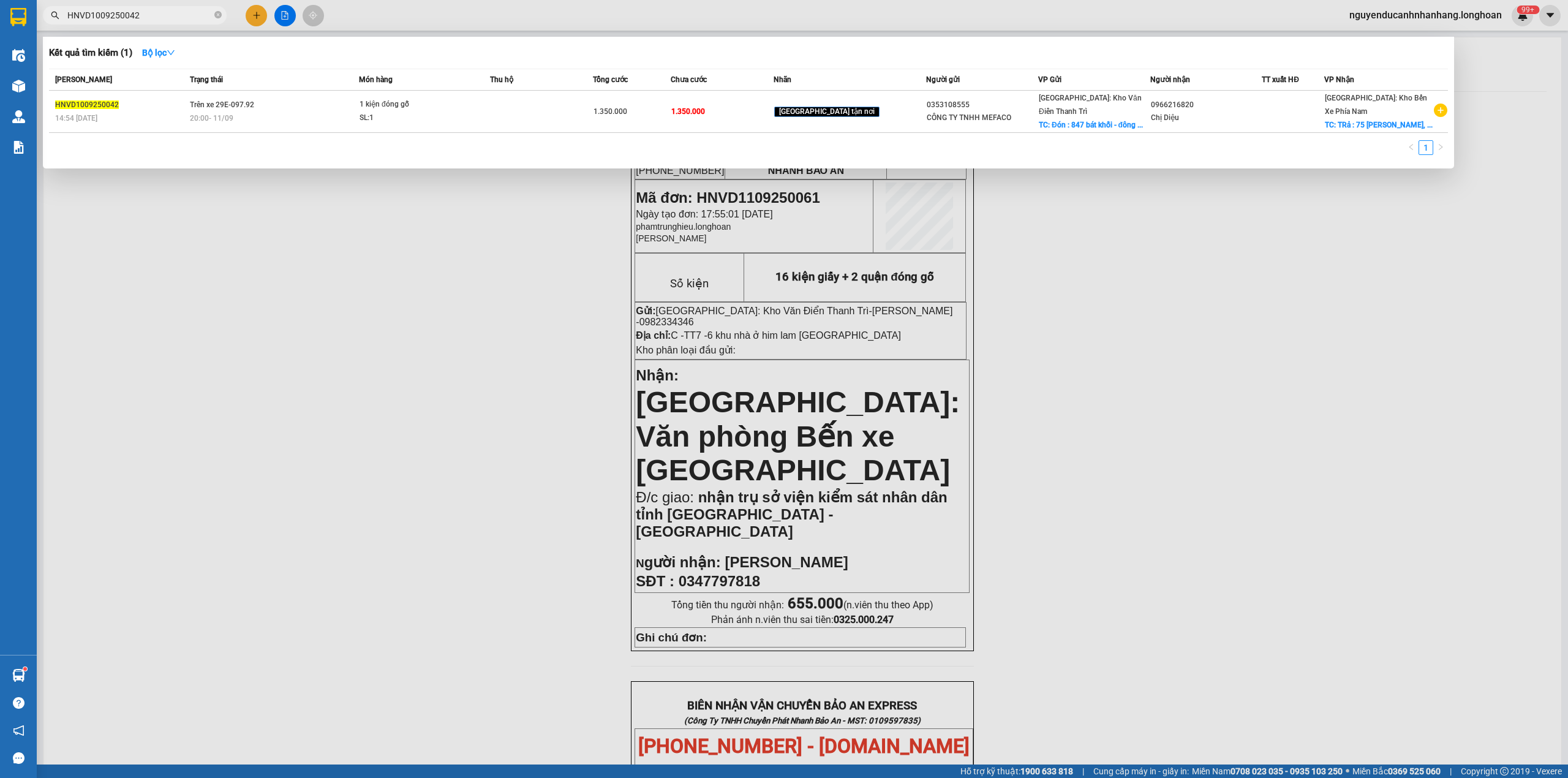
type input "HNVD1009250042"
click at [359, 112] on td "Trên xe 29E-097.92 20:00 [DATE]" at bounding box center [273, 112] width 172 height 42
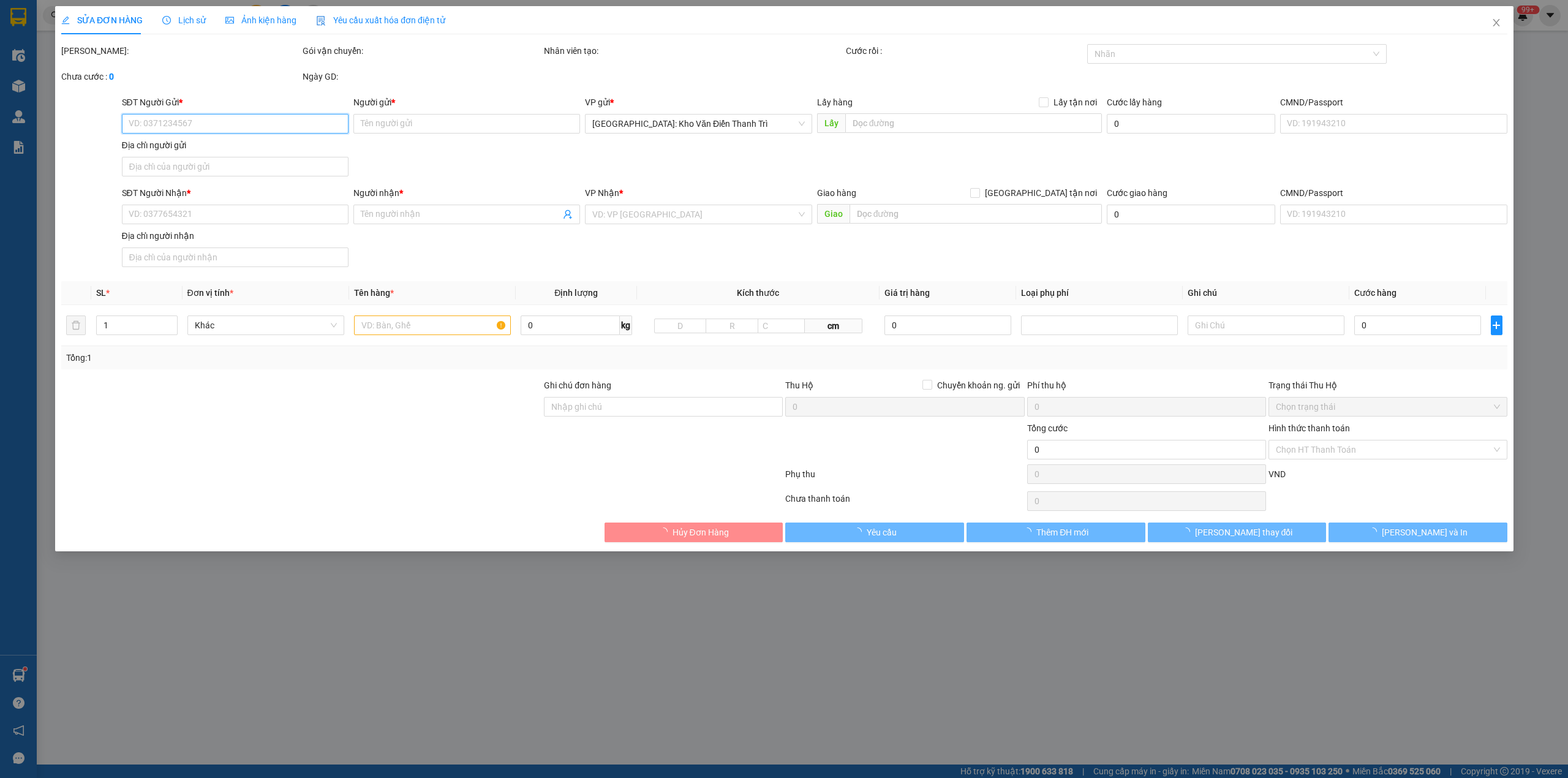
type input "0353108555"
type input "CÔNG TY TNHH MEFACO"
checkbox input "true"
type input "Đón : 847 bát khối - đông dư - gia lâm - Hà Nội b"
type input "0966216820"
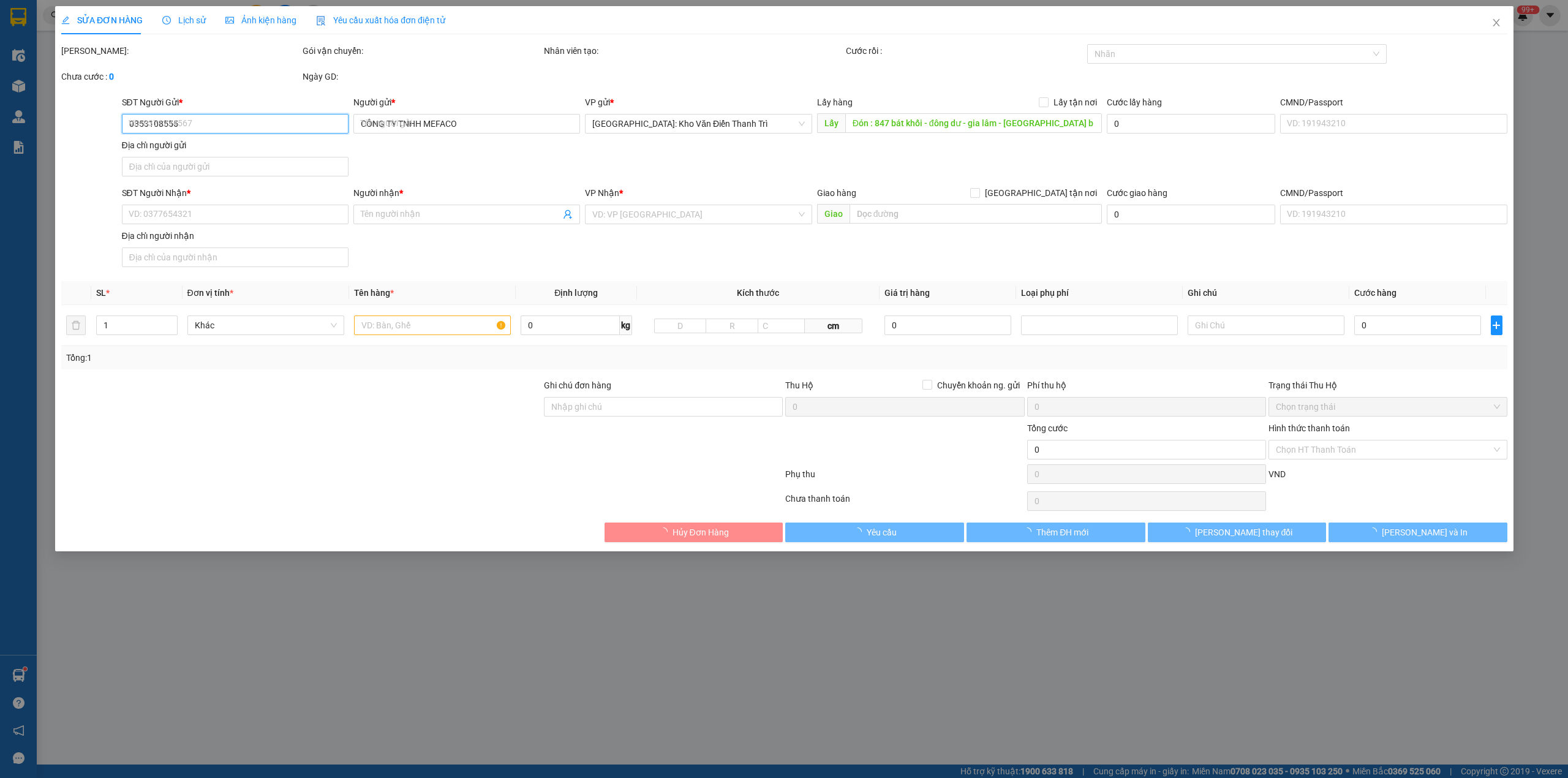
type input "Chị Diệu"
checkbox input "true"
type input "TRả : 75 thích quảng đức, Phước Hải , Nha Trang ,khánh hoà"
type input "hàng giao nguyên kiện, hư vỡ không đền giá trị hàng"
type input "1.350.000"
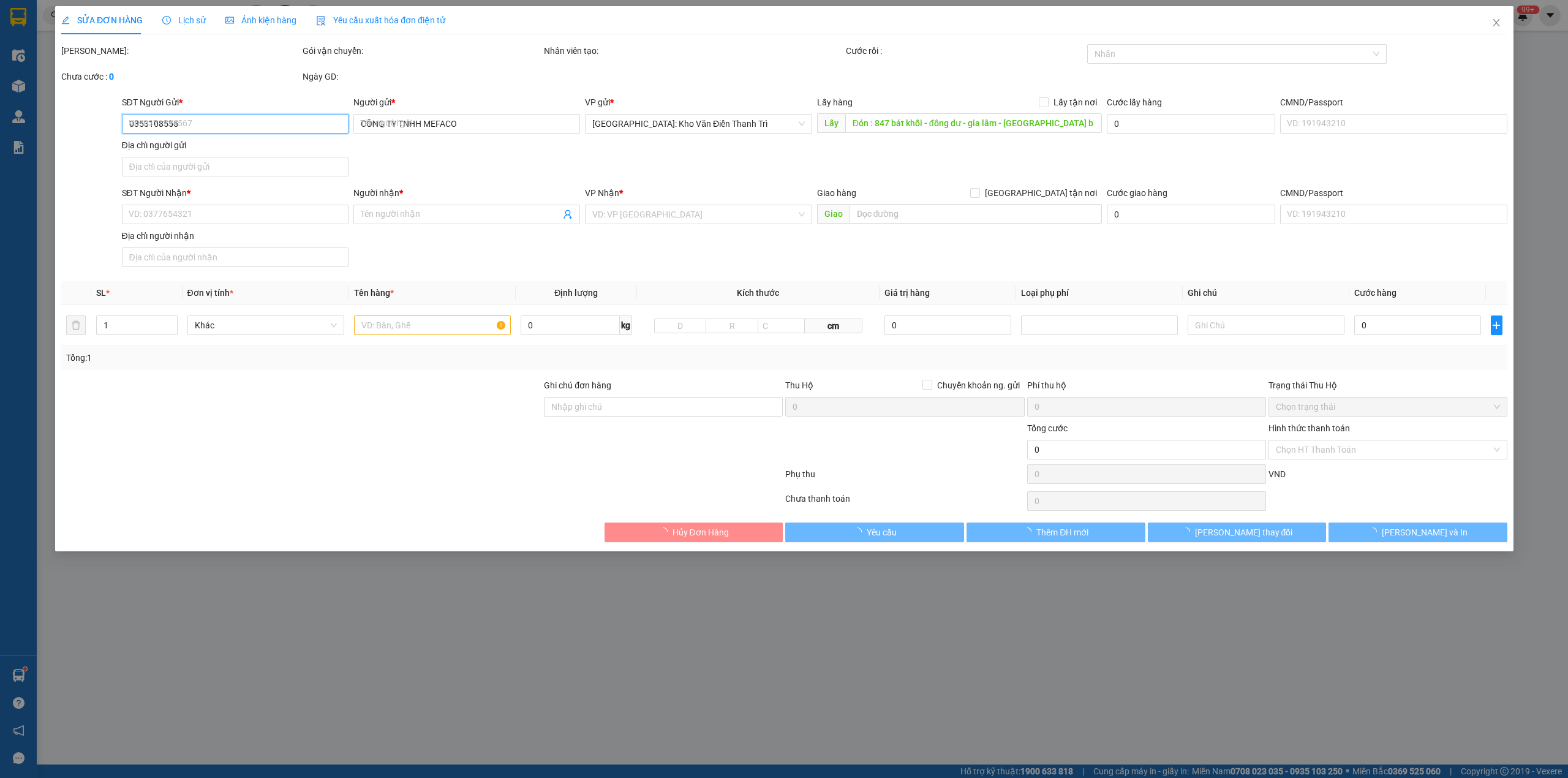
type input "1.350.000"
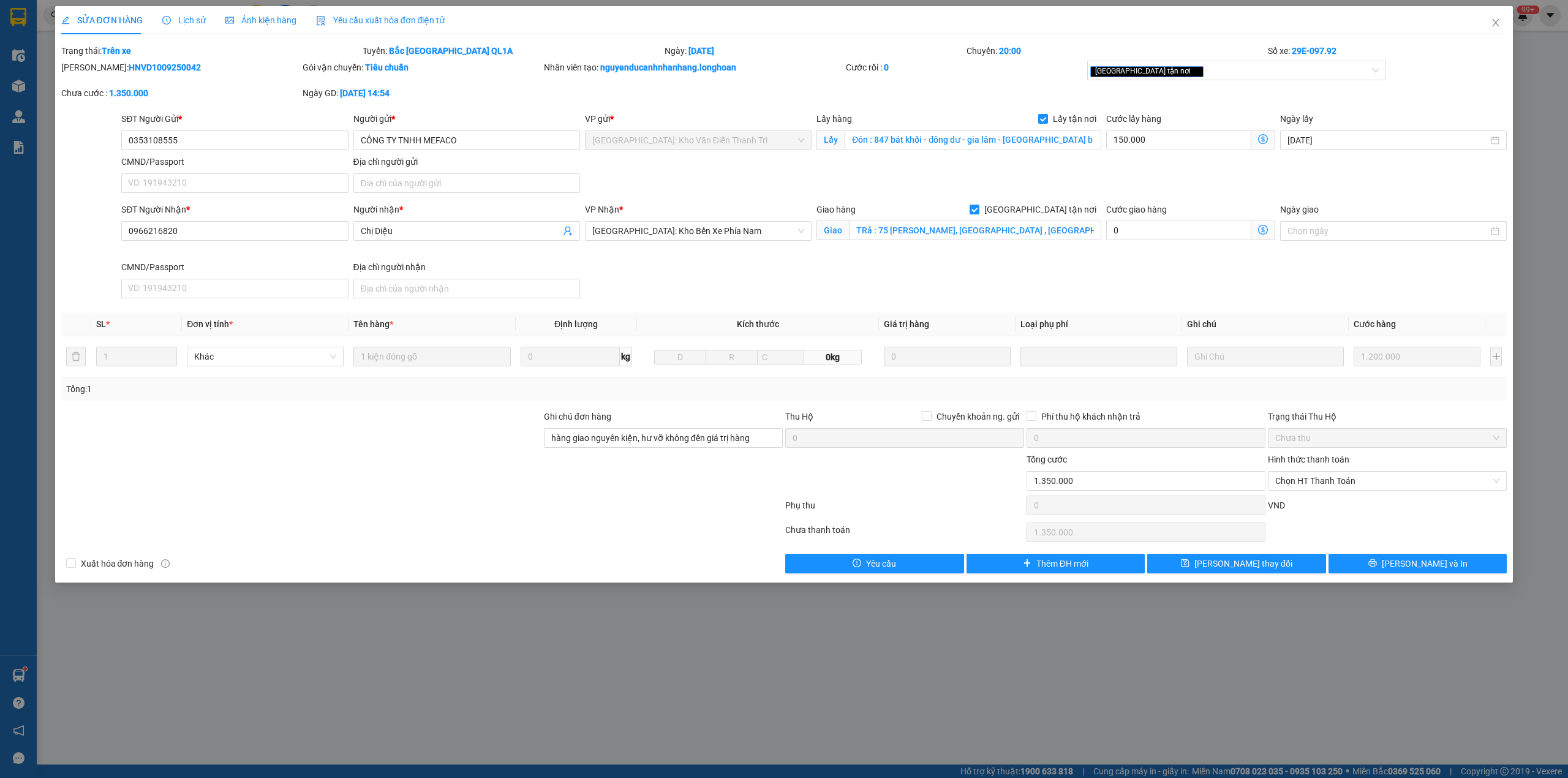
click at [173, 11] on div "Lịch sử" at bounding box center [184, 20] width 43 height 28
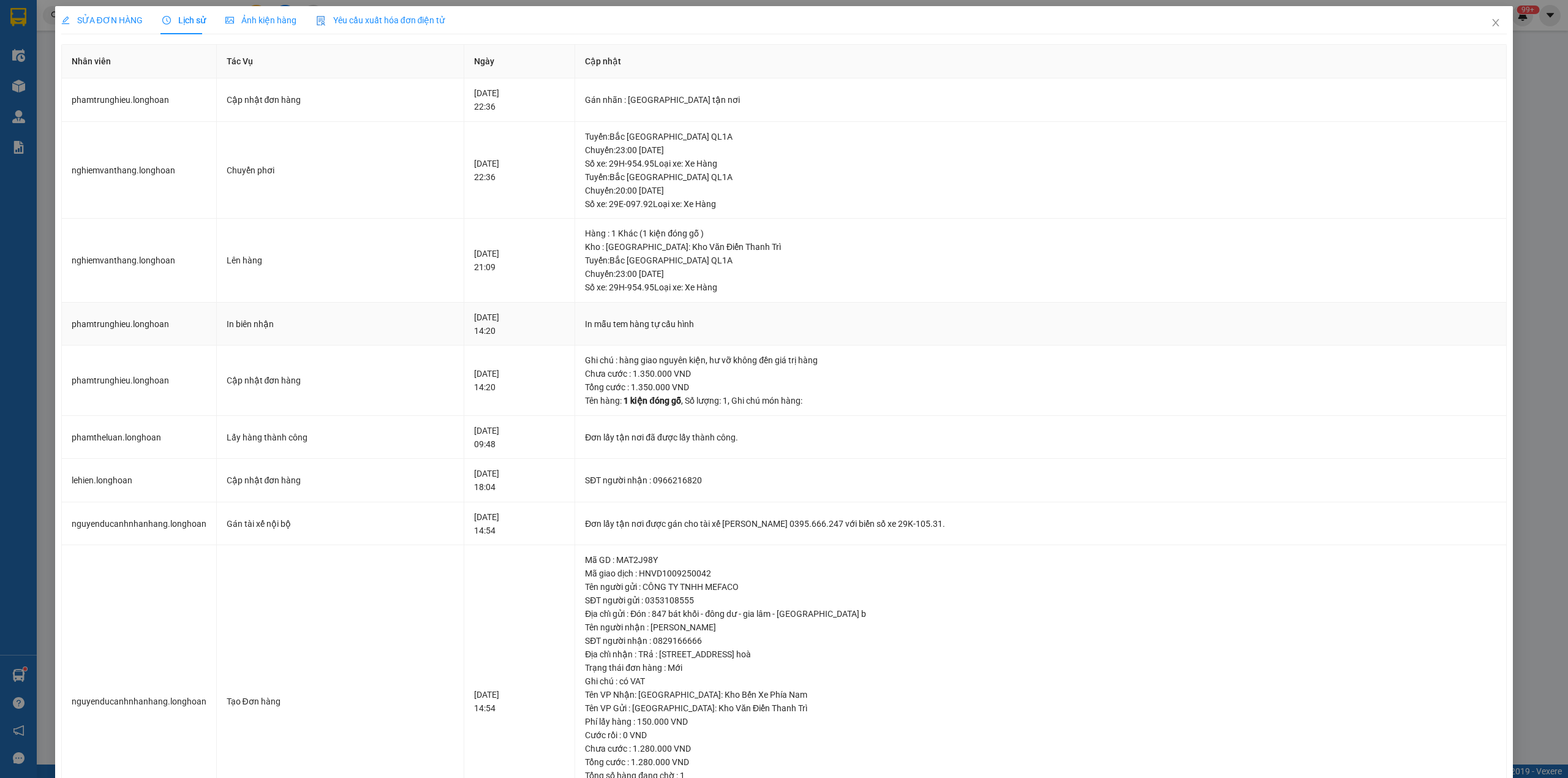
click at [667, 335] on td "In mẫu tem hàng tự cấu hình" at bounding box center [1041, 324] width 932 height 43
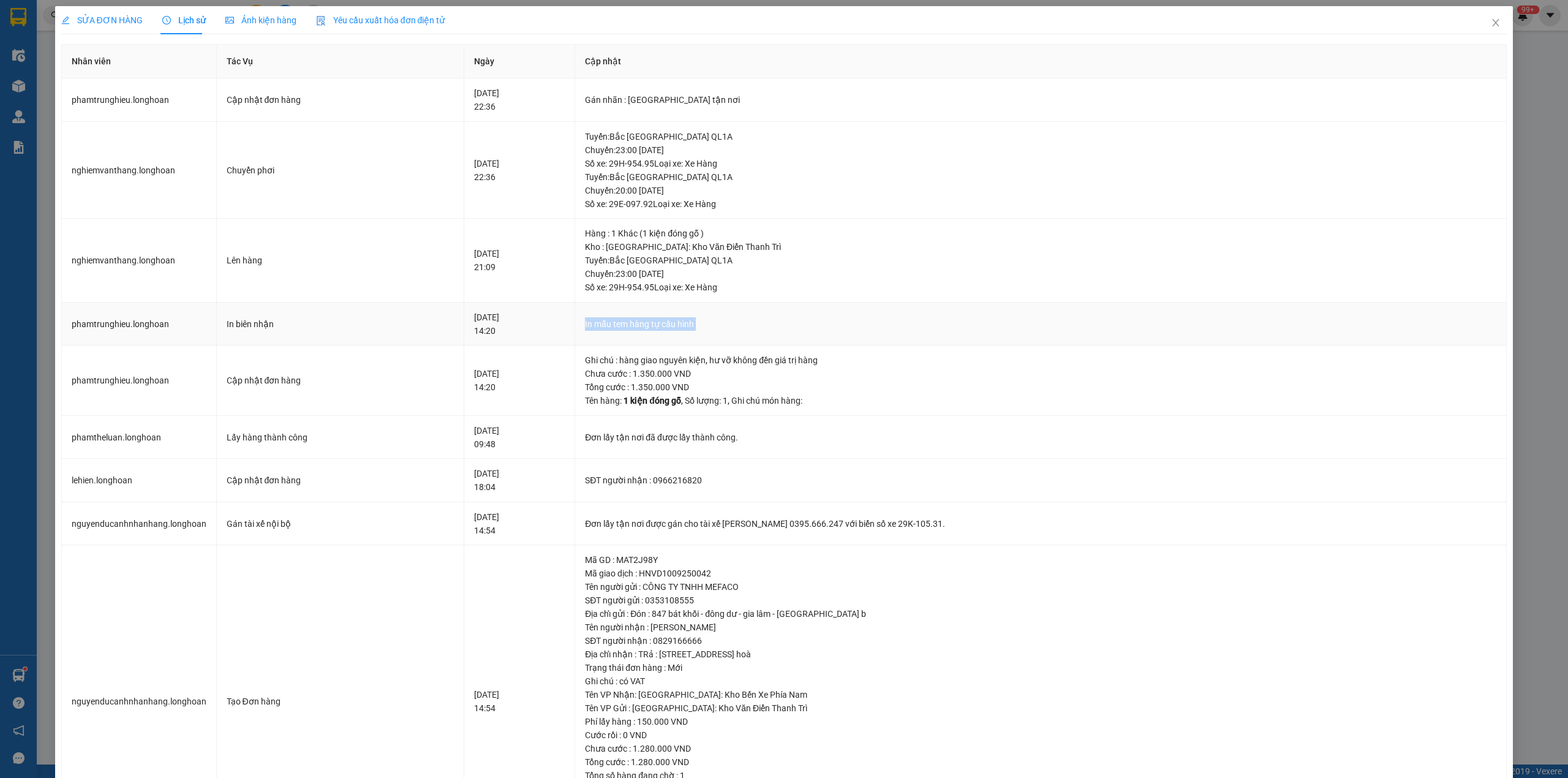
click at [667, 335] on td "In mẫu tem hàng tự cấu hình" at bounding box center [1041, 324] width 932 height 43
click at [527, 374] on div "11-09-2025 14:20" at bounding box center [519, 381] width 91 height 27
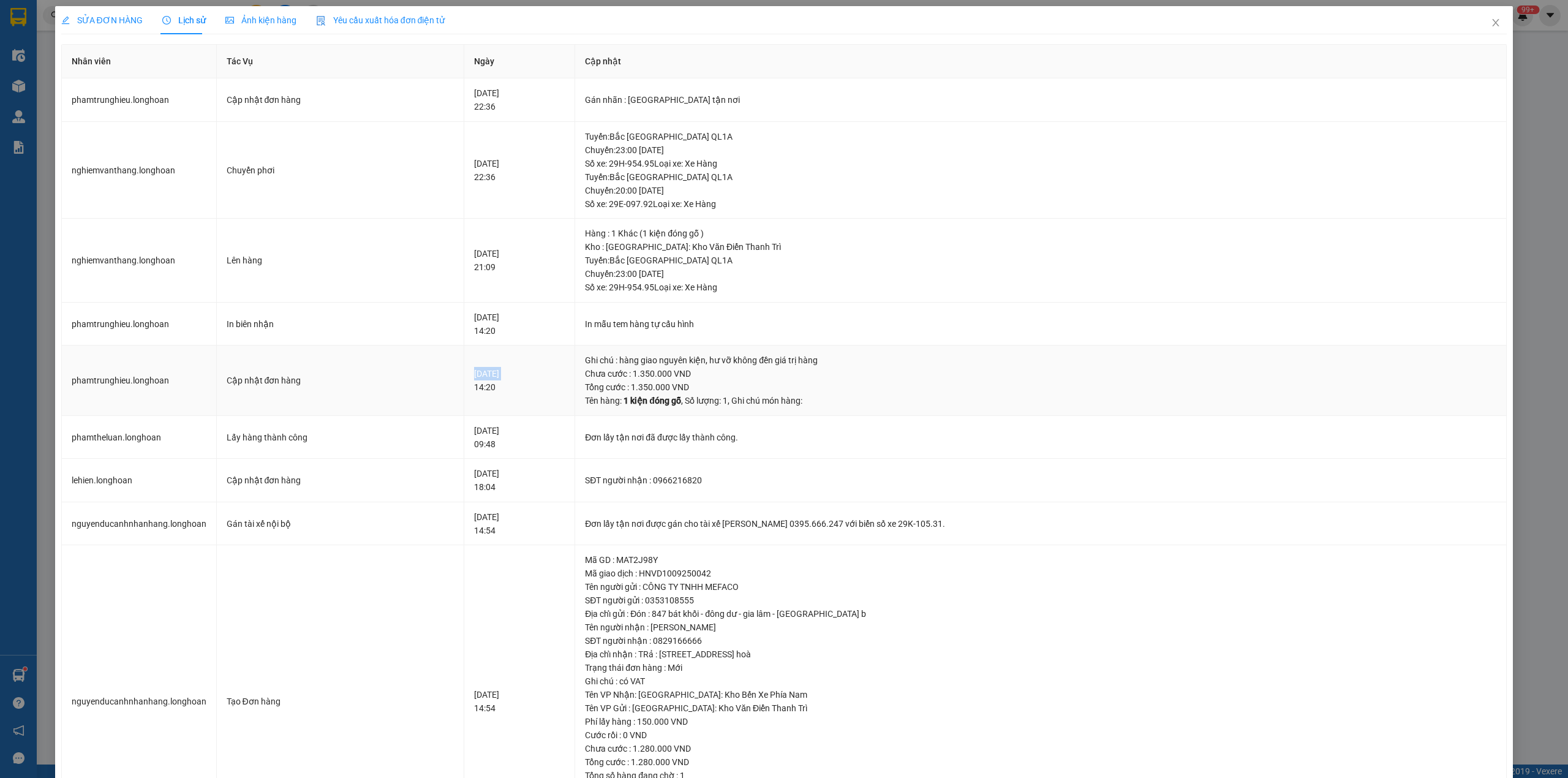
click at [527, 374] on div "11-09-2025 14:20" at bounding box center [519, 381] width 91 height 27
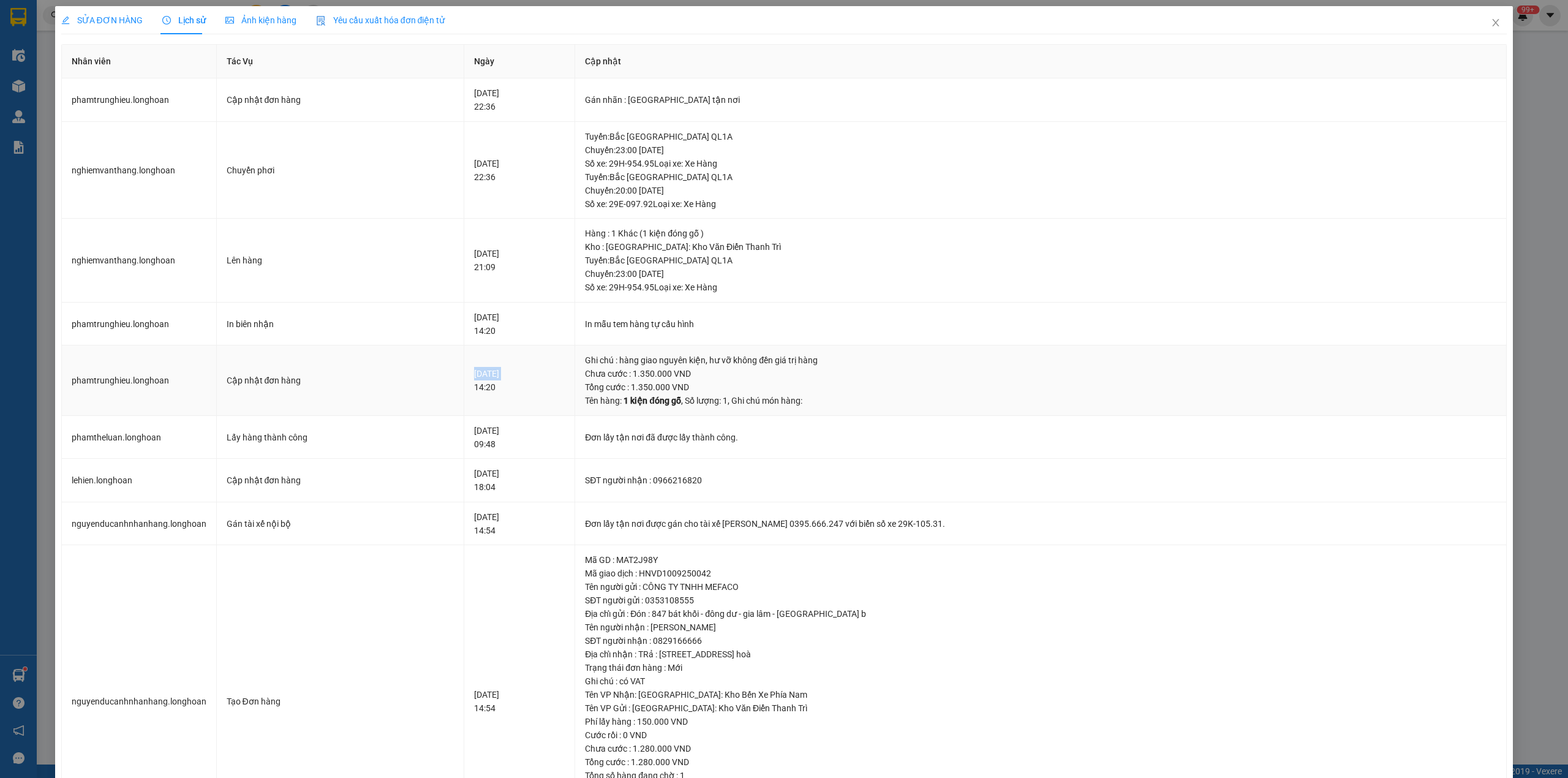
click at [527, 374] on div "11-09-2025 14:20" at bounding box center [519, 381] width 91 height 27
click at [121, 25] on span "SỬA ĐƠN HÀNG" at bounding box center [101, 20] width 81 height 10
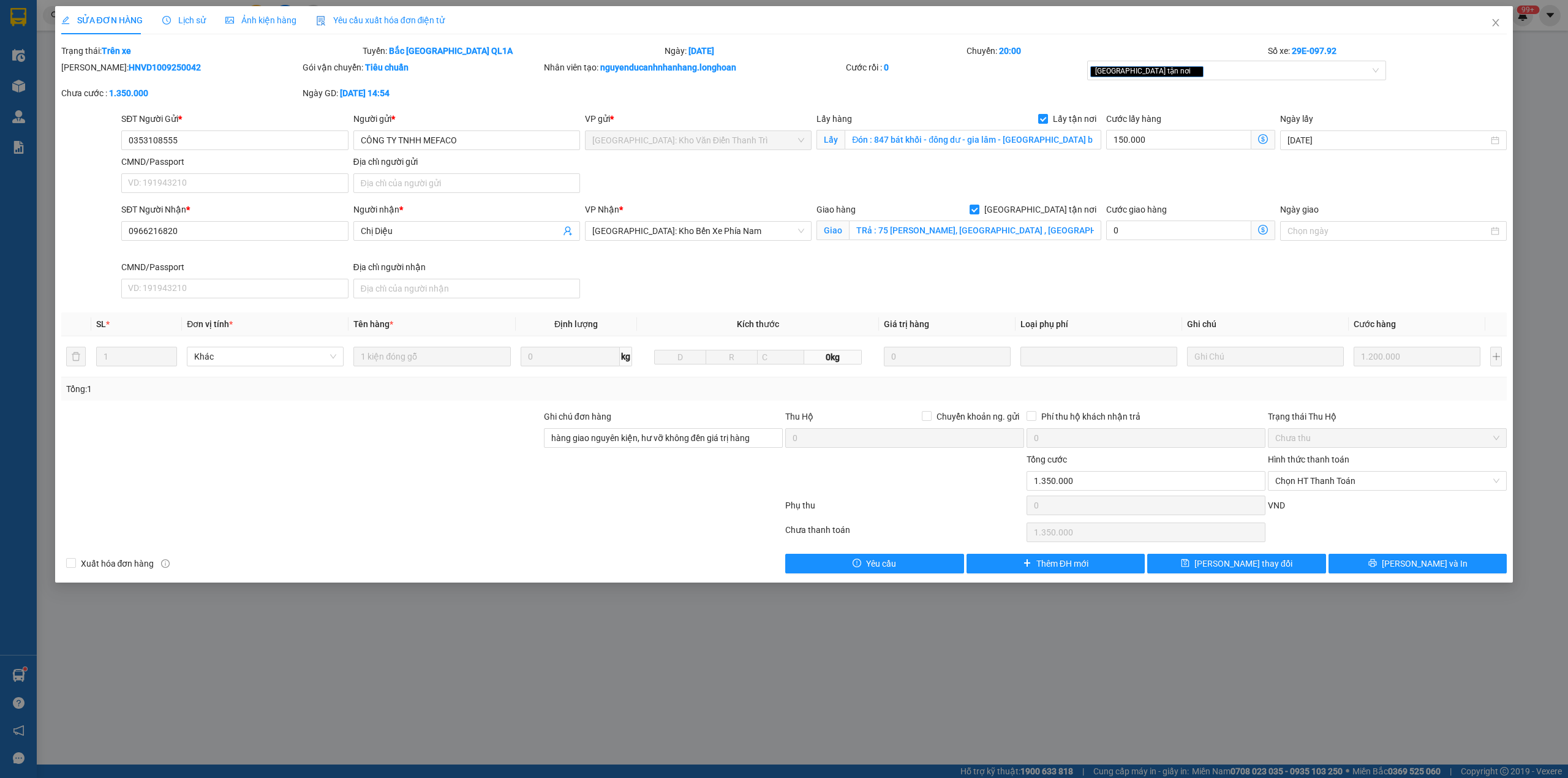
click at [164, 27] on div "Lịch sử" at bounding box center [184, 20] width 43 height 28
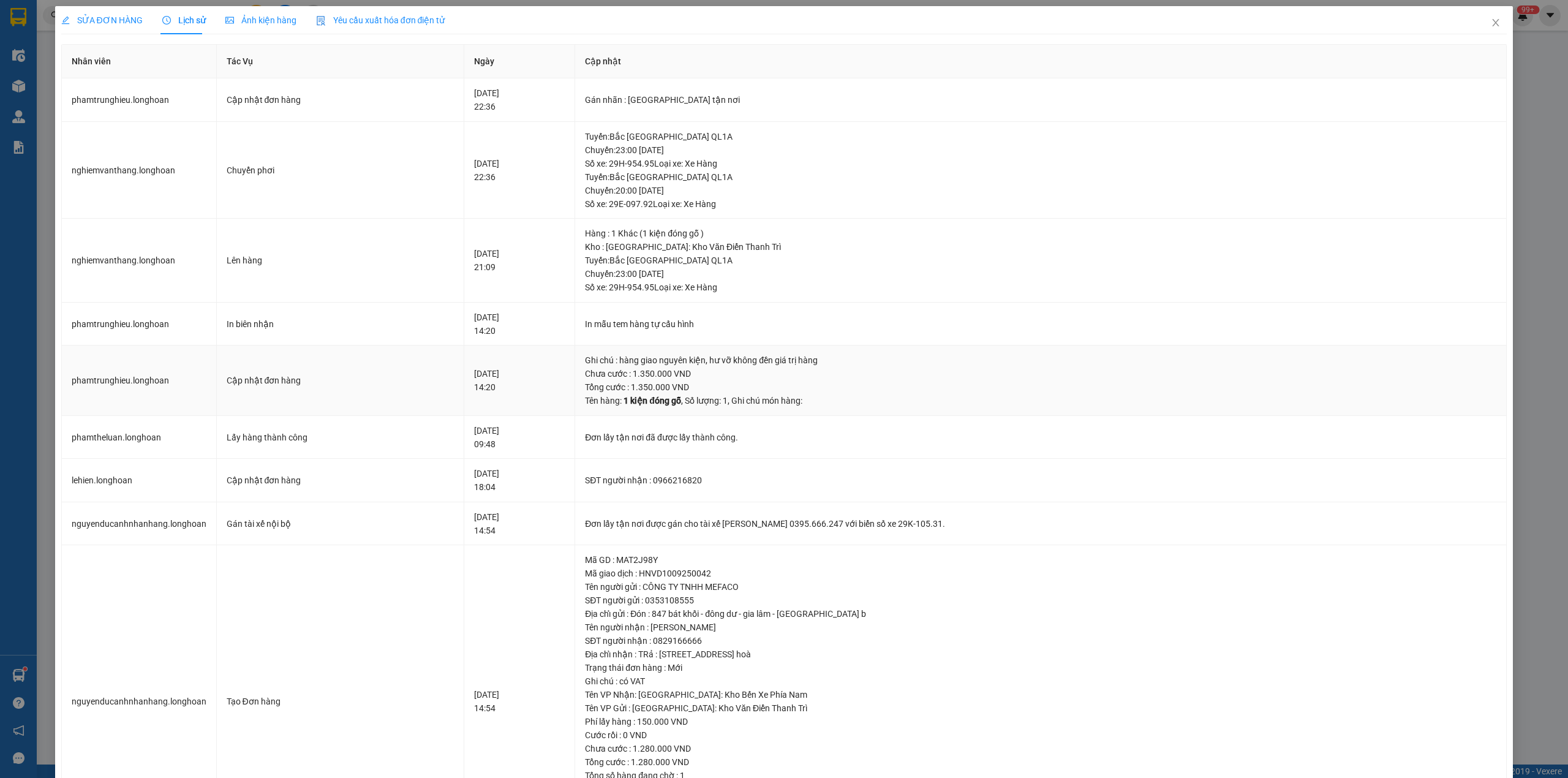
scroll to position [105, 0]
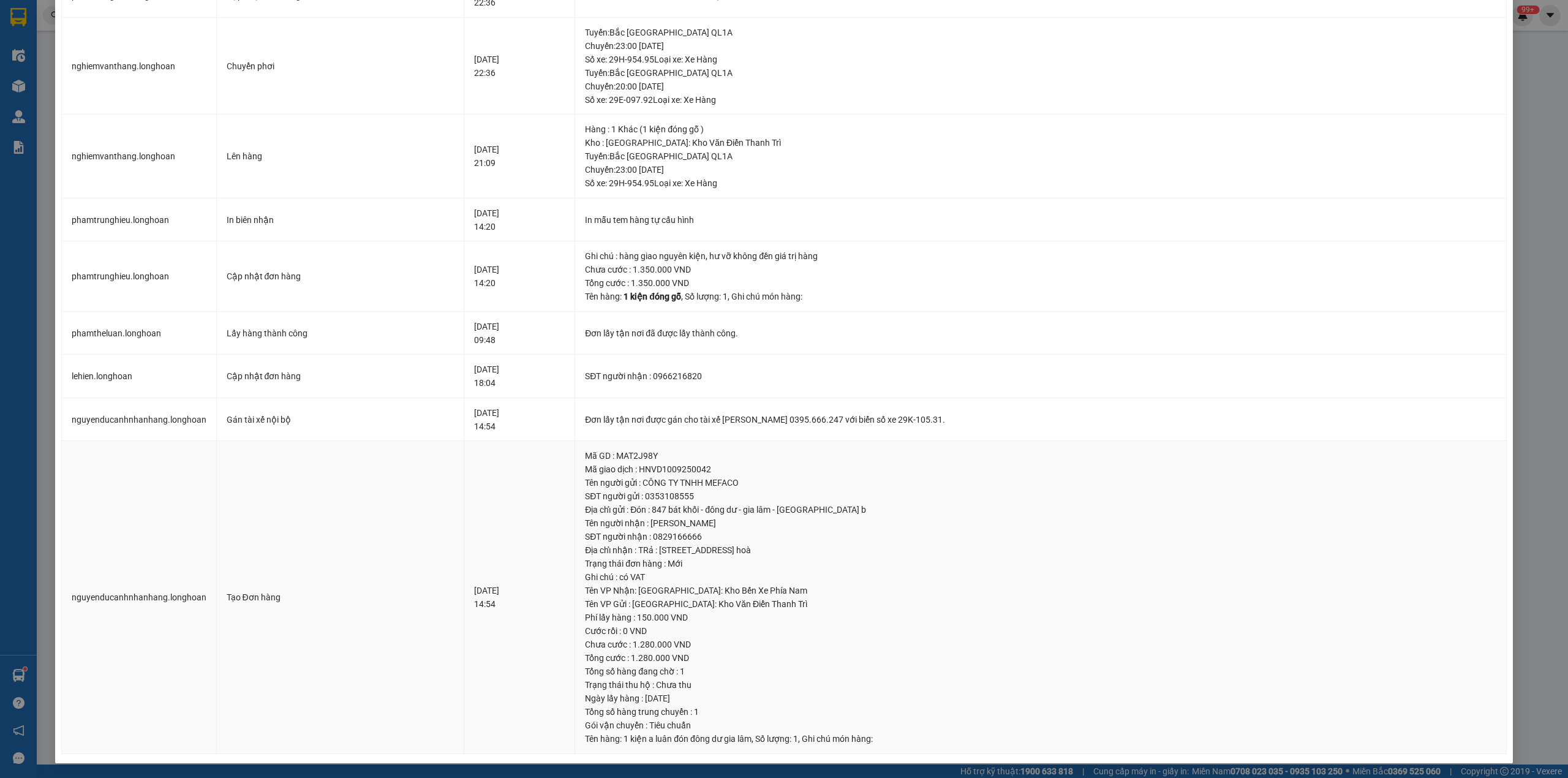
click at [292, 616] on td "Tạo Đơn hàng" at bounding box center [340, 598] width 247 height 313
click at [308, 430] on td "Gán tài xế nội bộ" at bounding box center [340, 420] width 247 height 43
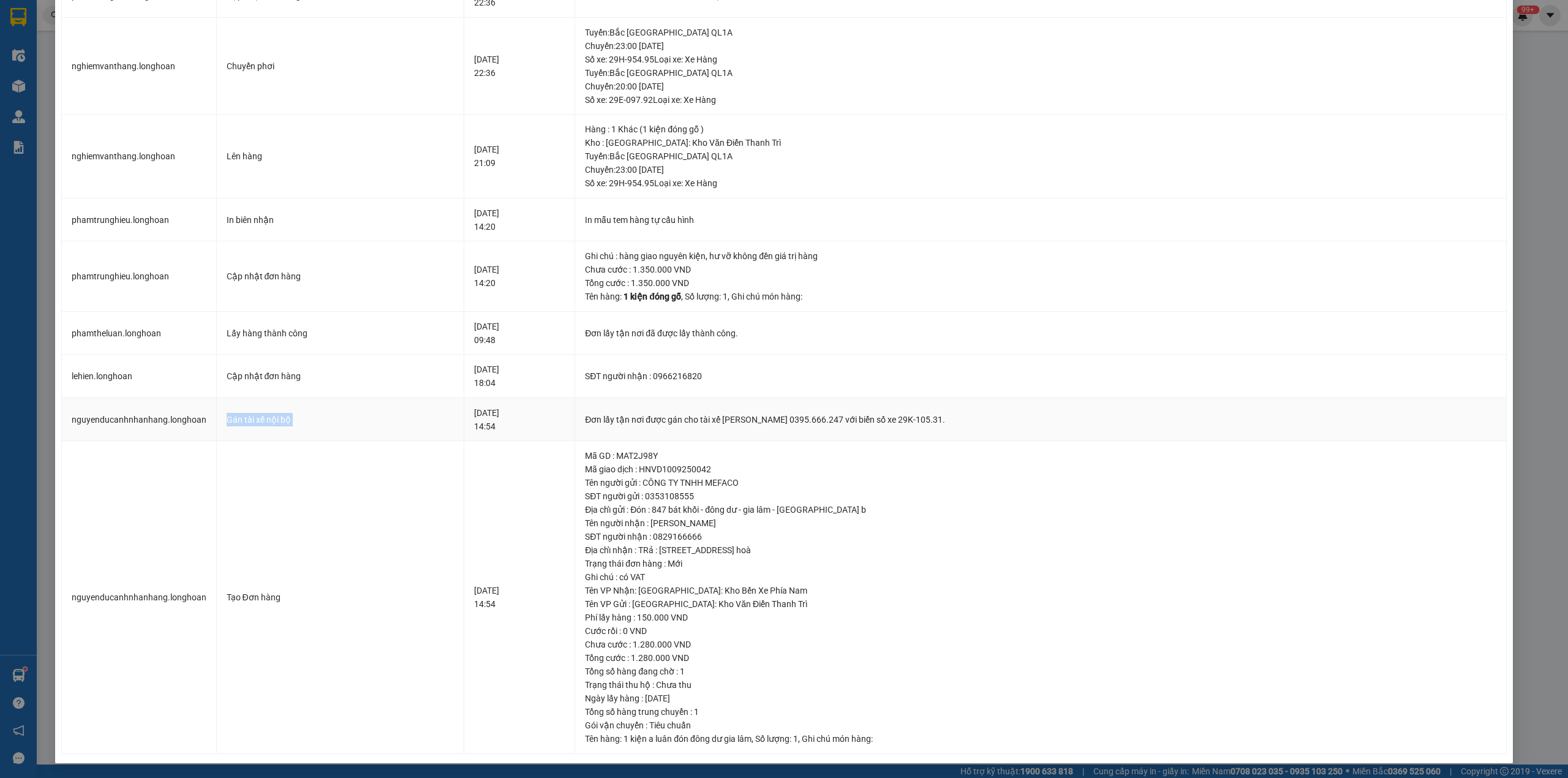
click at [308, 430] on td "Gán tài xế nội bộ" at bounding box center [340, 420] width 247 height 43
click at [359, 332] on div "Lấy hàng thành công" at bounding box center [340, 333] width 227 height 13
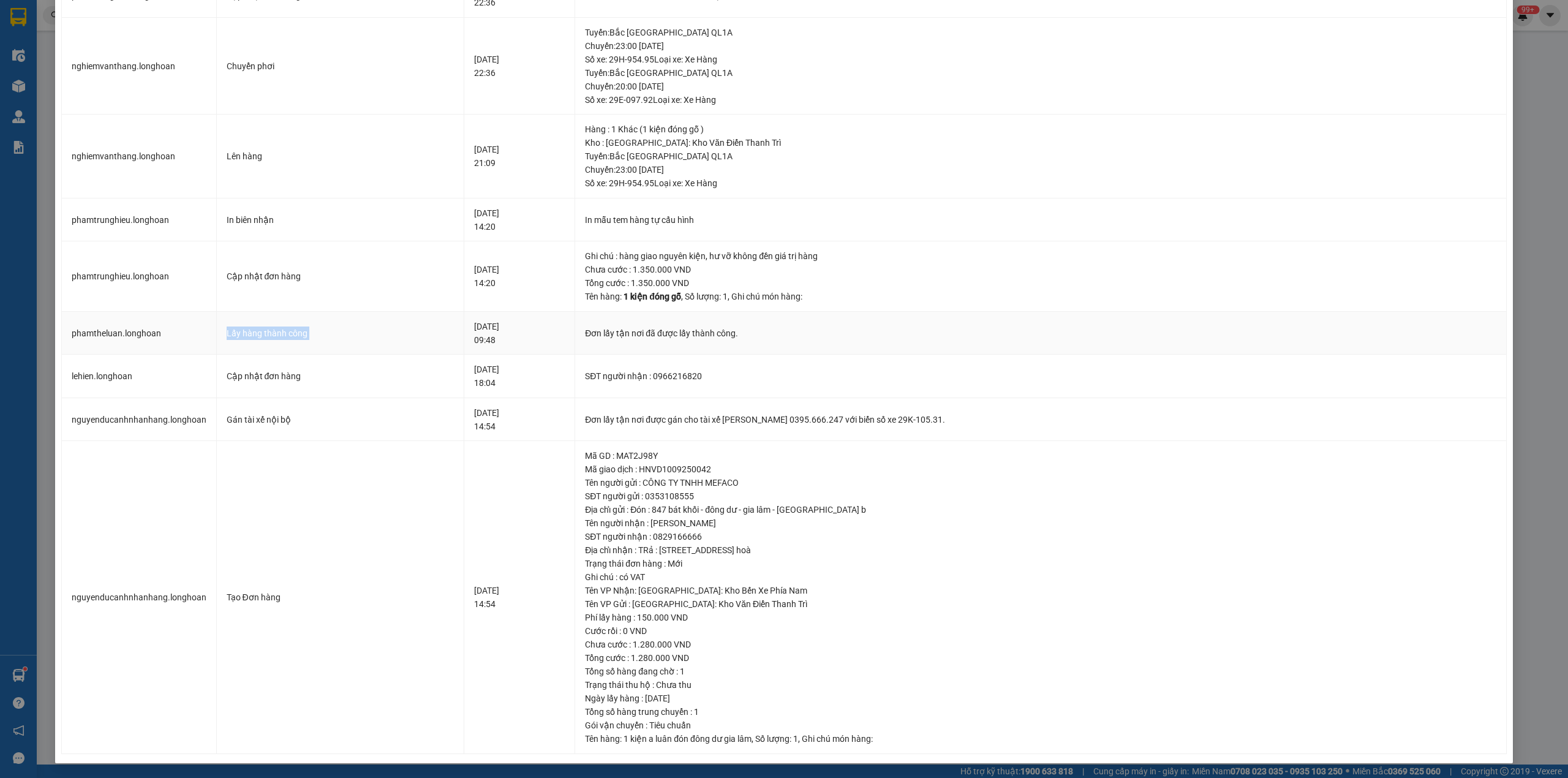
click at [359, 332] on div "Lấy hàng thành công" at bounding box center [340, 333] width 227 height 13
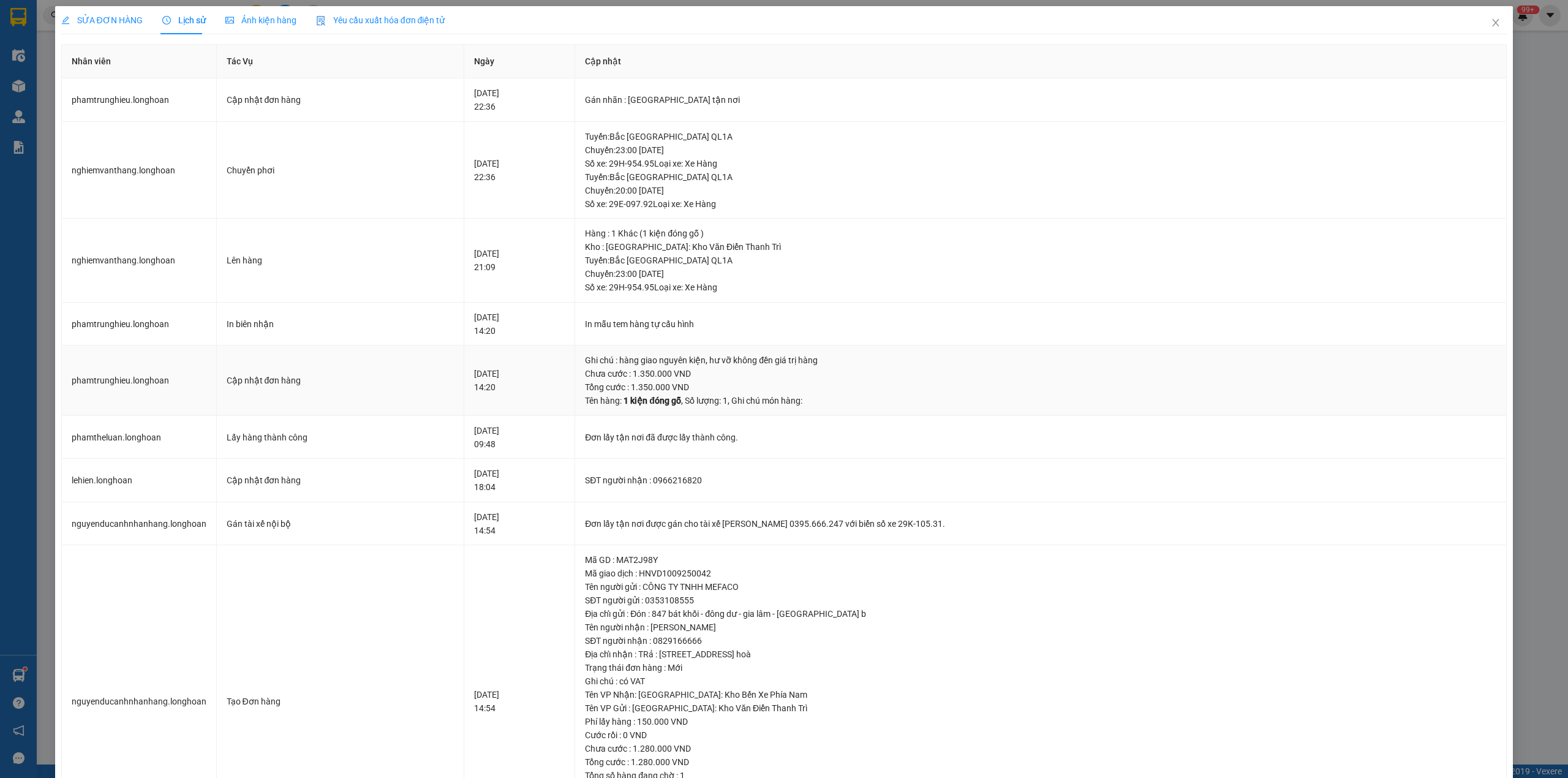
click at [363, 347] on td "Cập nhật đơn hàng" at bounding box center [340, 381] width 247 height 71
click at [365, 340] on td "In biên nhận" at bounding box center [340, 324] width 247 height 43
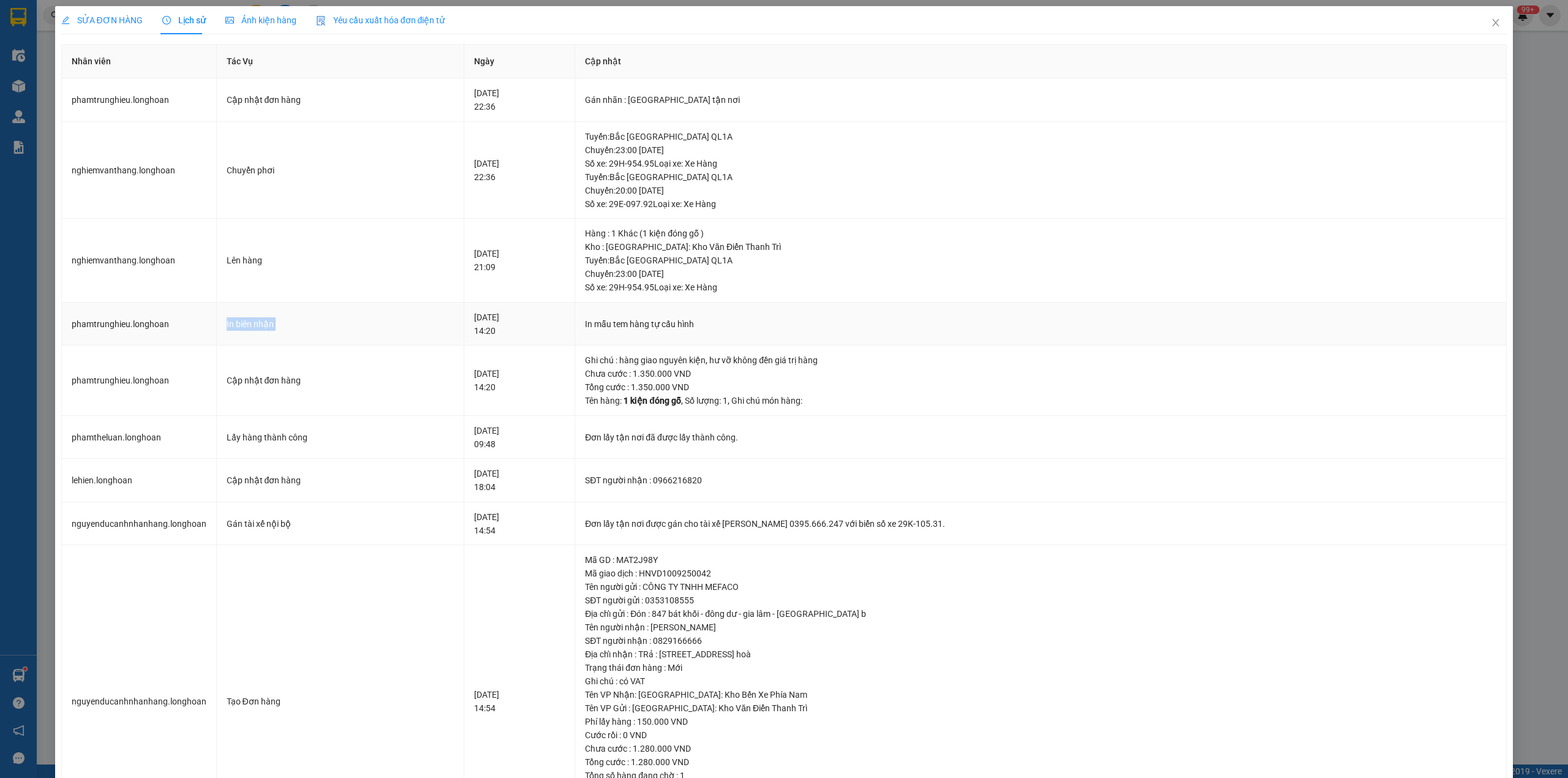
click at [365, 340] on td "In biên nhận" at bounding box center [340, 324] width 247 height 43
click at [120, 23] on span "SỬA ĐƠN HÀNG" at bounding box center [101, 20] width 81 height 10
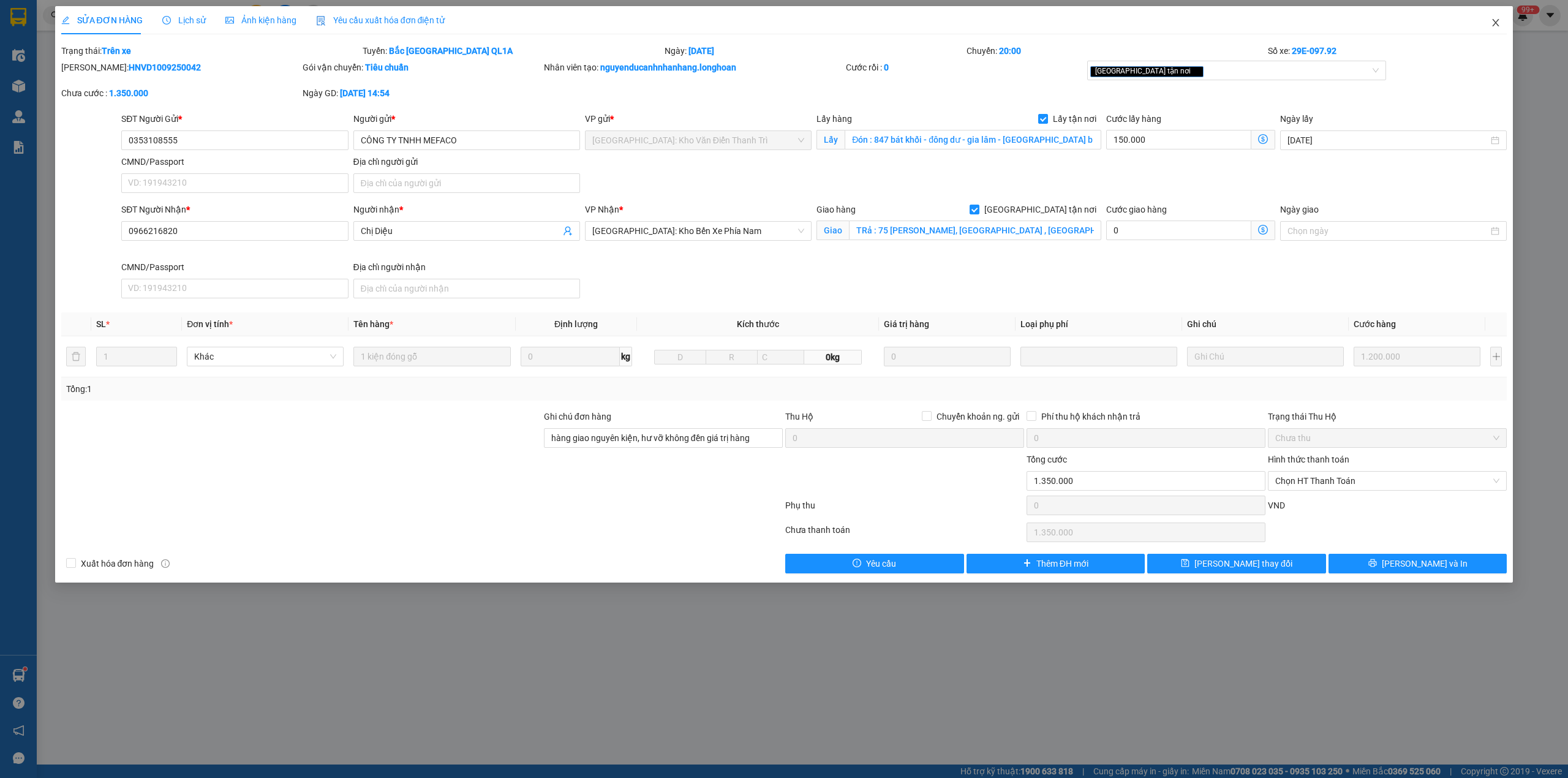
click at [1496, 28] on icon "close" at bounding box center [1495, 22] width 10 height 10
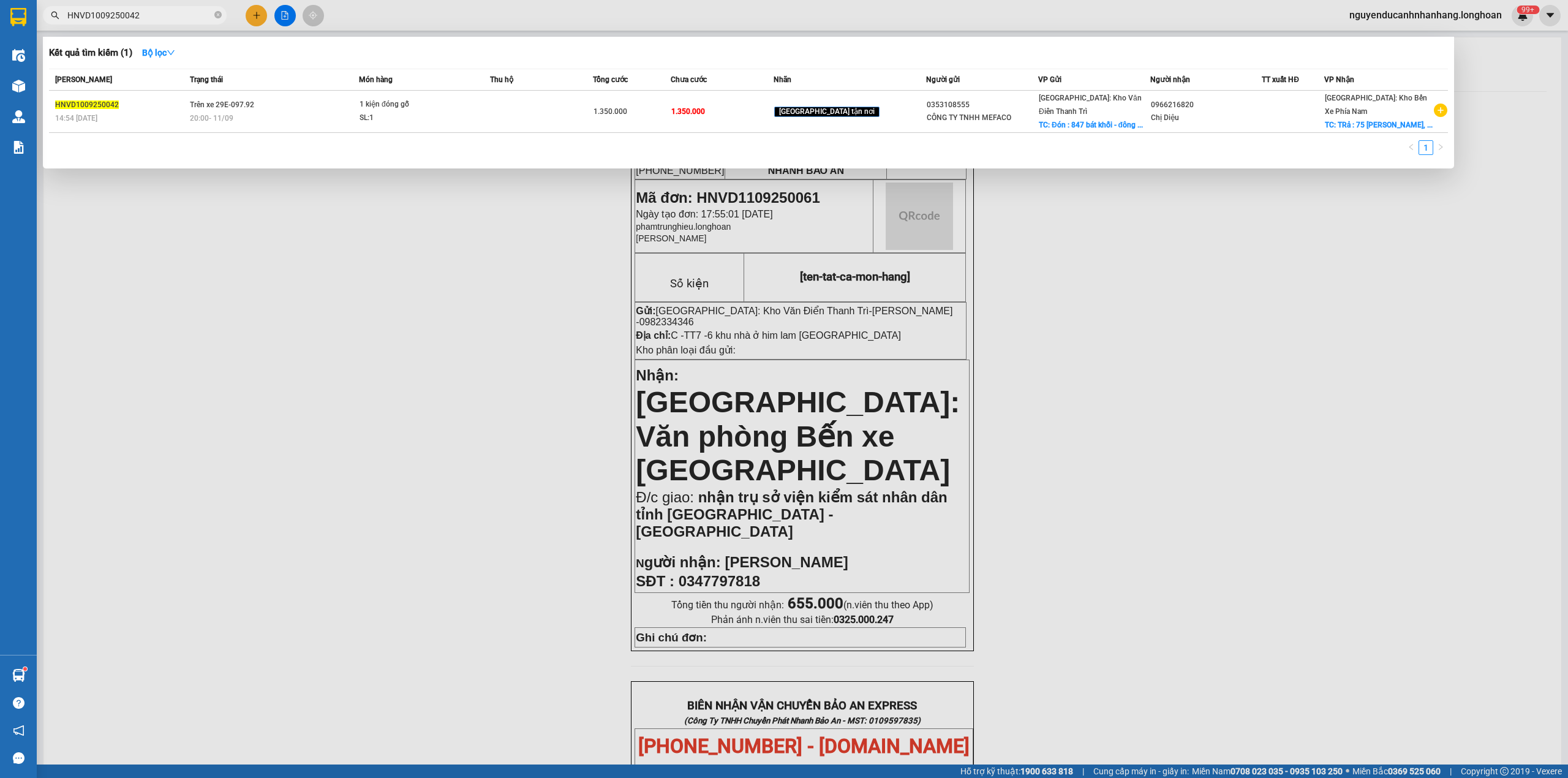
click at [156, 17] on input "HNVD1009250042" at bounding box center [139, 16] width 145 height 13
click at [215, 15] on icon "close-circle" at bounding box center [218, 15] width 7 height 7
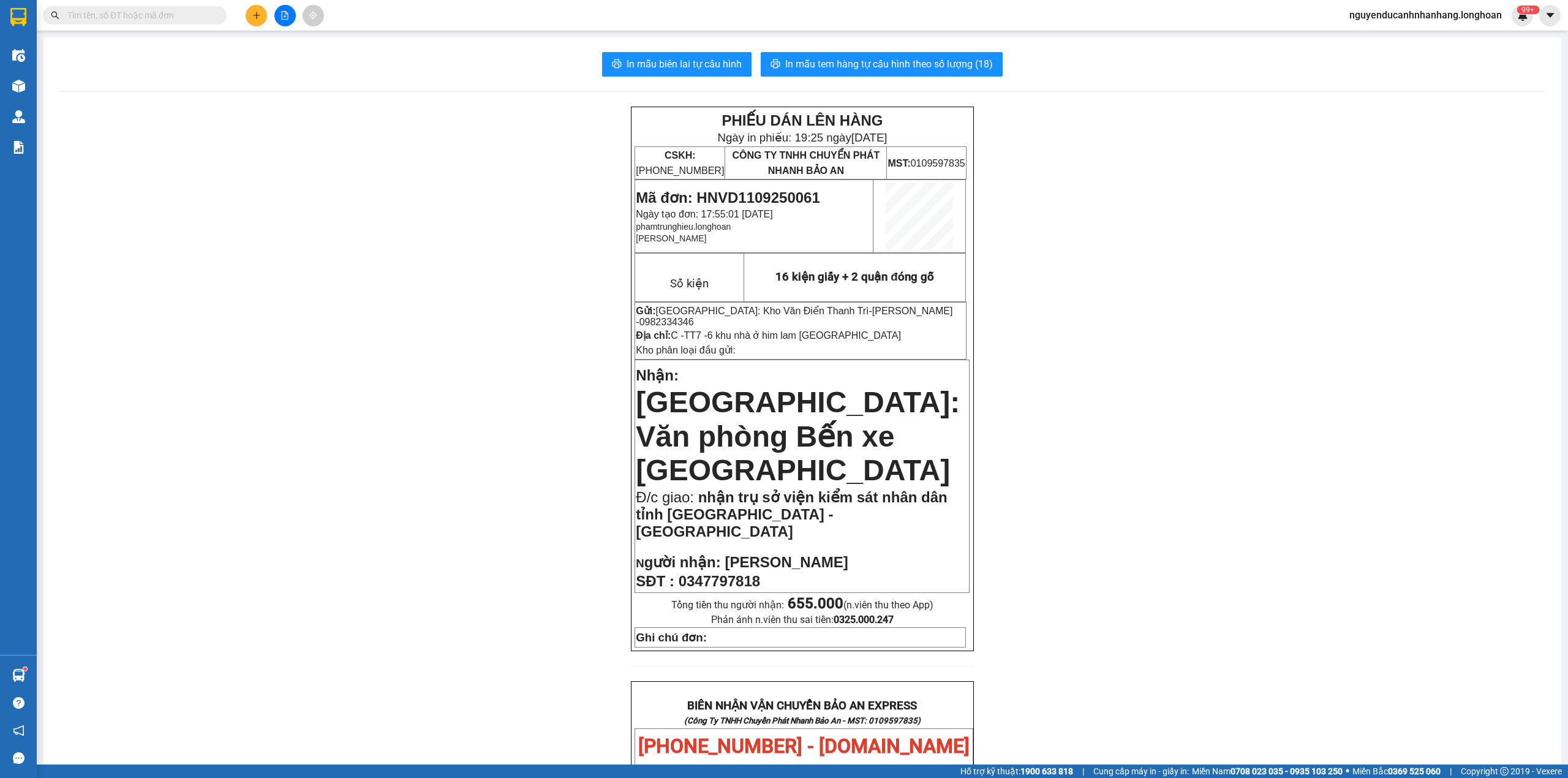
click at [200, 19] on input "text" at bounding box center [139, 16] width 145 height 13
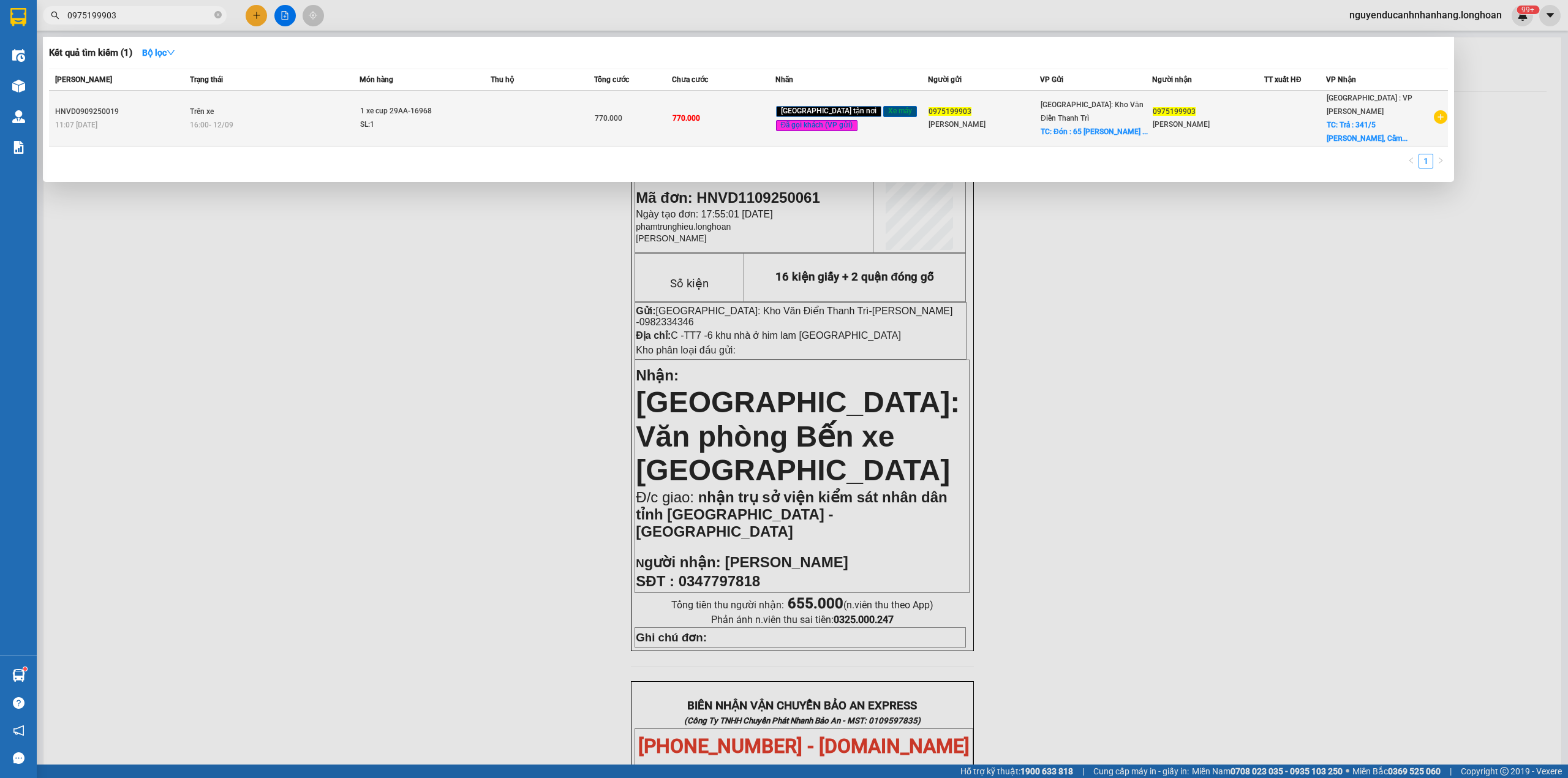
type input "0975199903"
click at [401, 127] on td "1 xe cup 29AA-16968 SL: 1" at bounding box center [425, 118] width 131 height 56
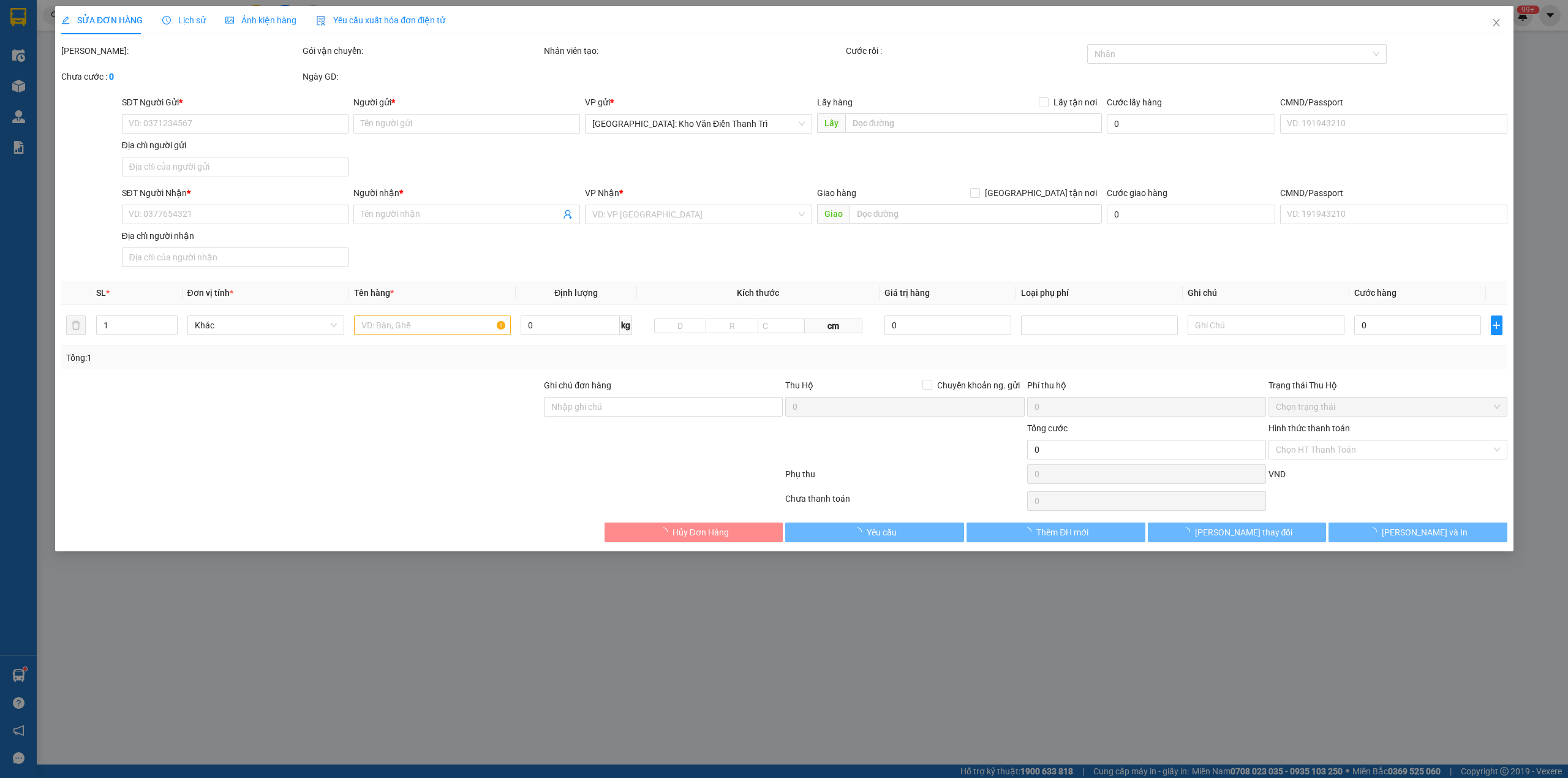
type input "0975199903"
type input "Thanh"
checkbox input "true"
type input "Đón : 65 Phạm Ngọc Thạch , Đống Đa, Hà Nội"
type input "0975199903"
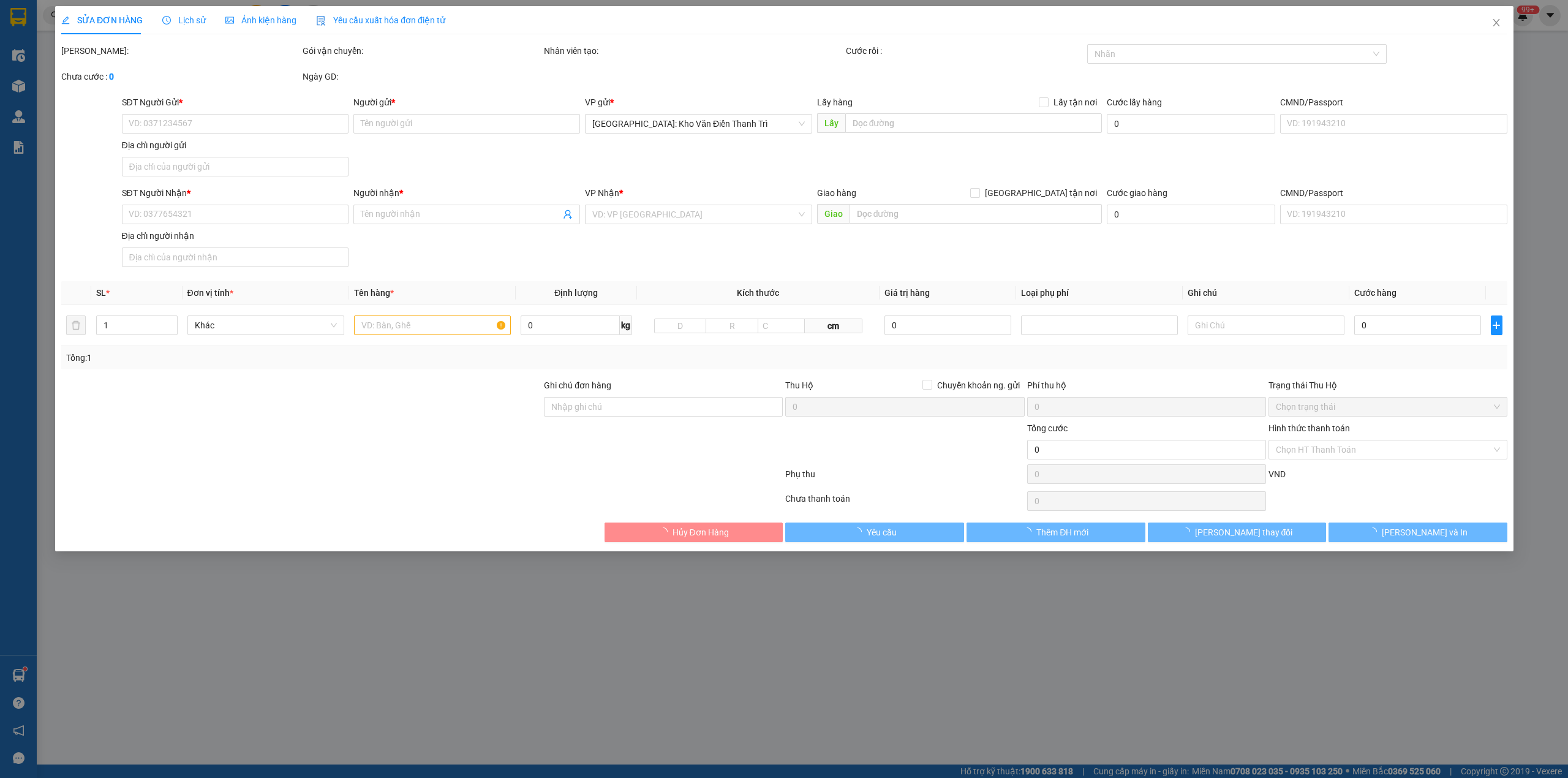
type input "Thanh"
checkbox input "true"
type input "Trả : 341/5 Tôn Đản, Cẩm Lệ, Đà Nẵng"
type input "chìa khóa quấn tay lái ( không giấy tờ )"
type input "770.000"
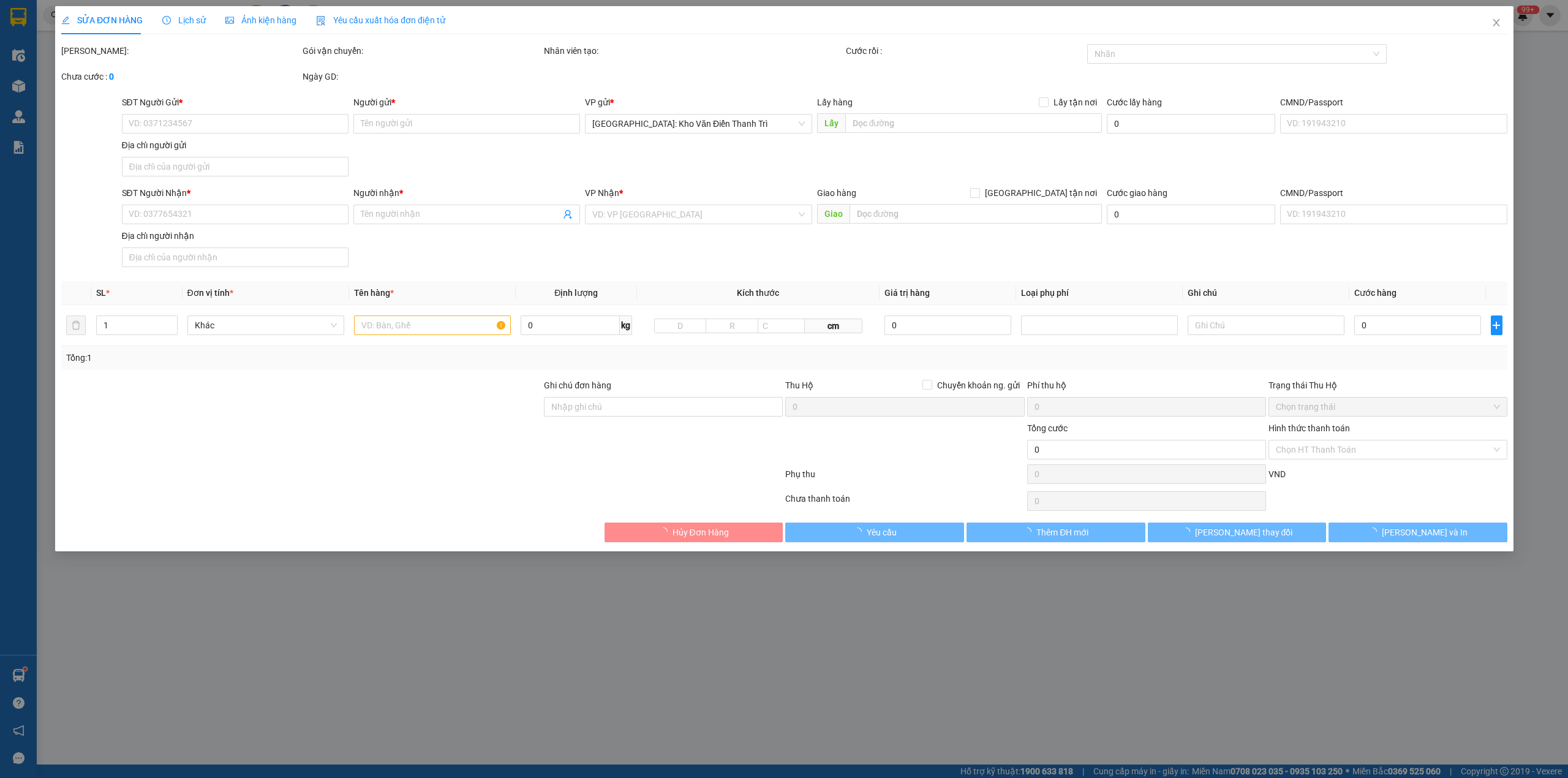
type input "770.000"
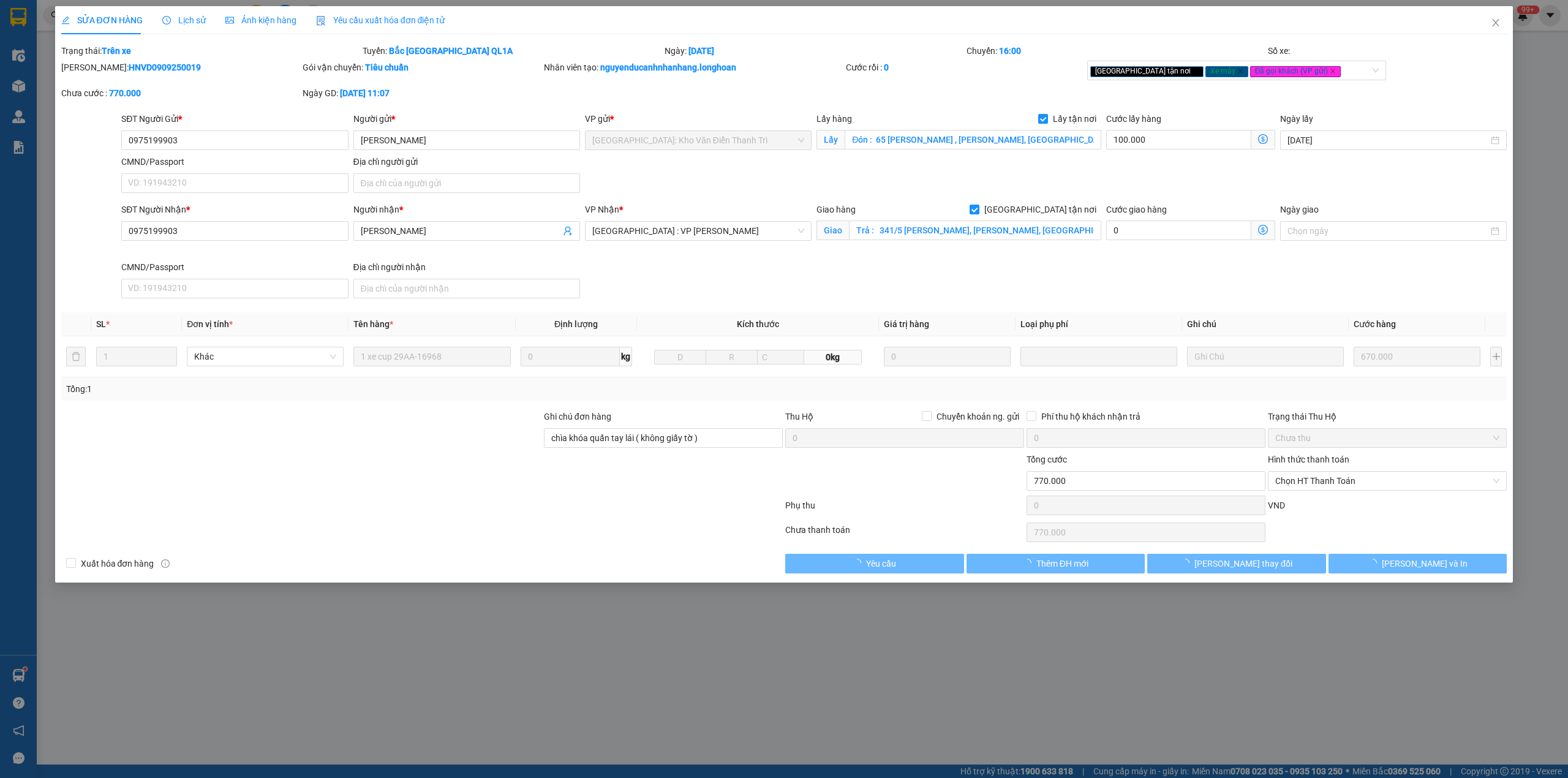
click at [177, 25] on span "Lịch sử" at bounding box center [184, 20] width 43 height 10
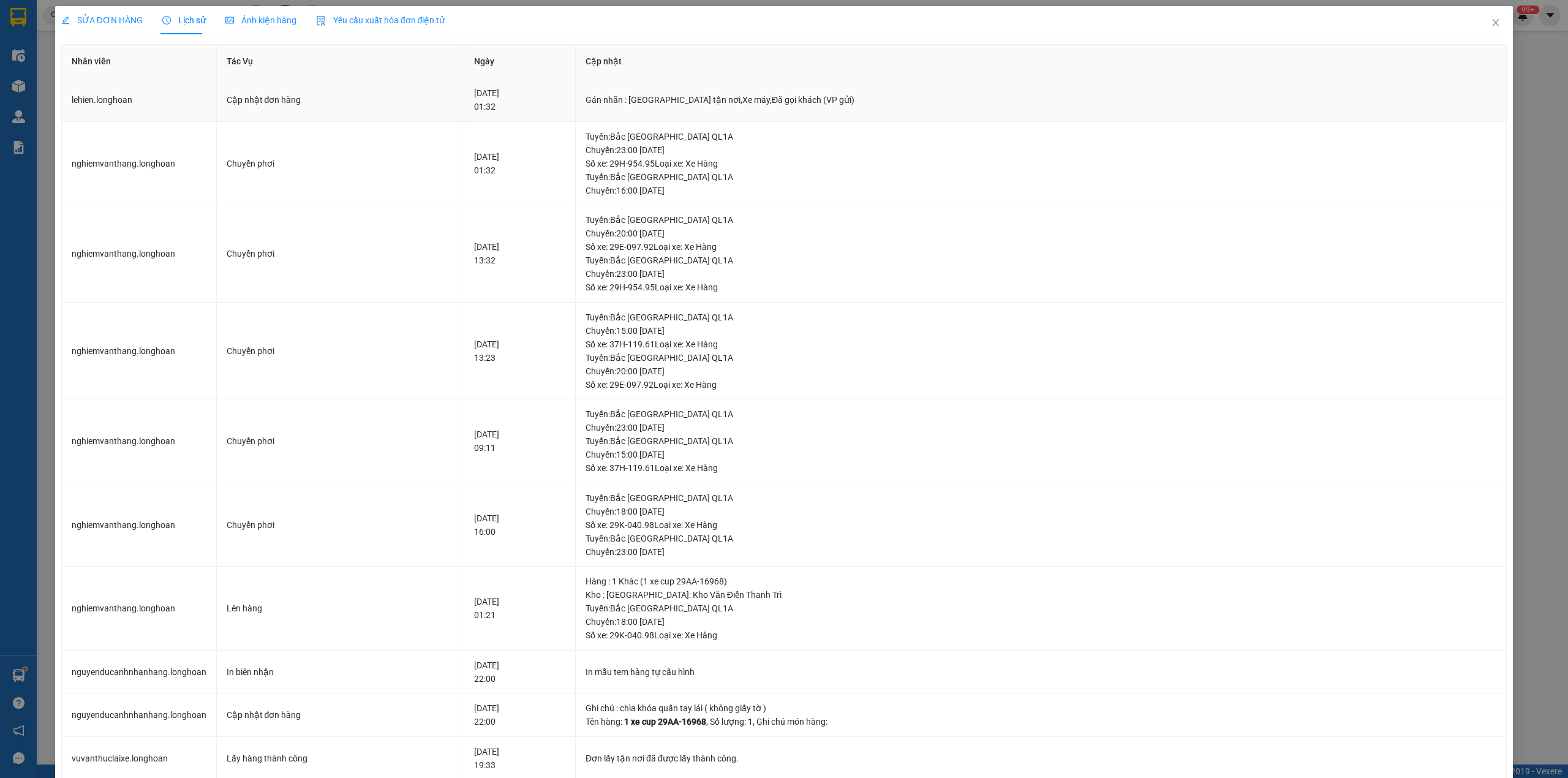
click at [158, 111] on td "lehien.longhoan" at bounding box center [139, 100] width 155 height 43
click at [150, 154] on td "nghiemvanthang.longhoan" at bounding box center [139, 164] width 155 height 84
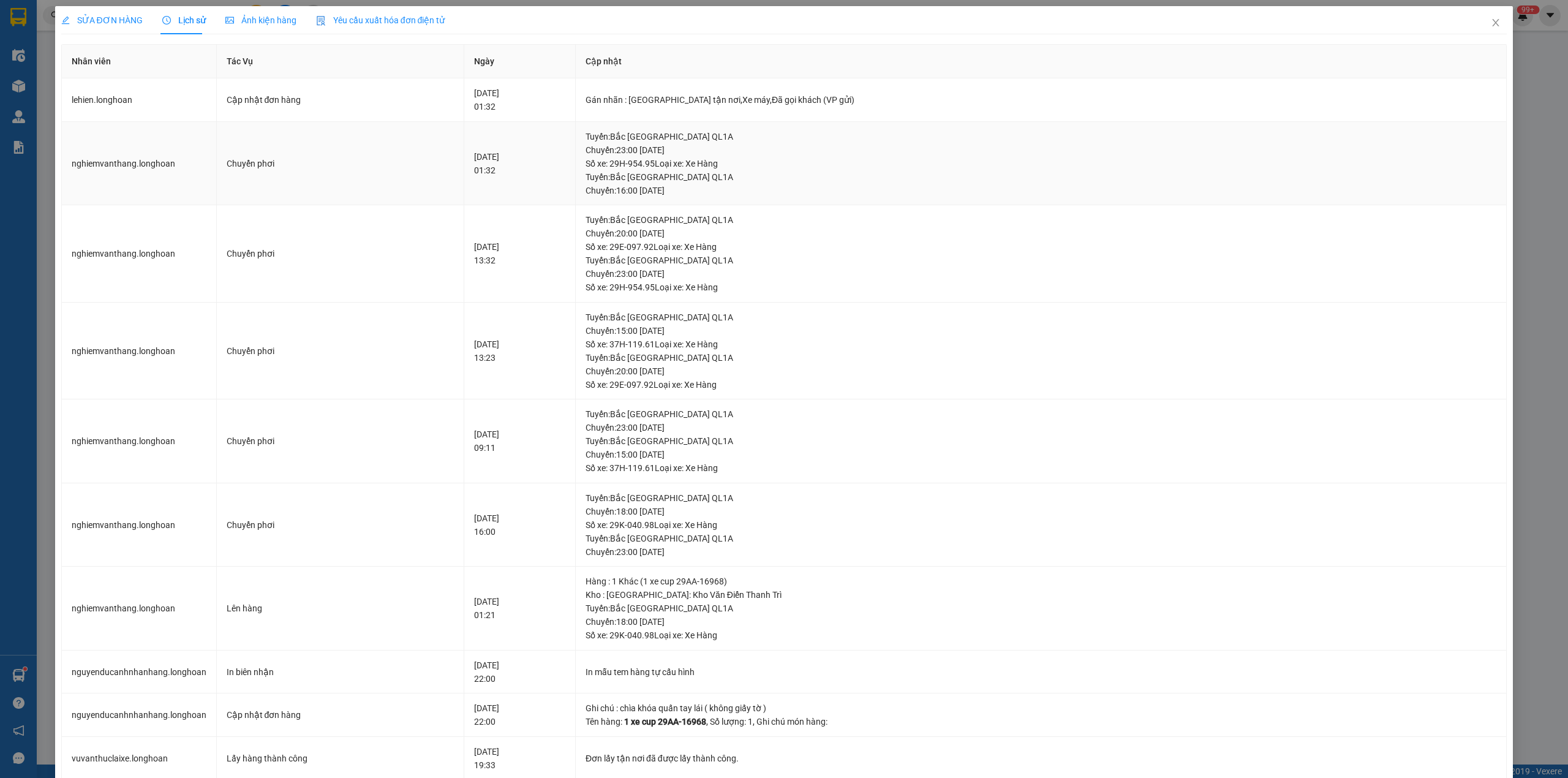
click at [486, 192] on td "12-09-2025 01:32" at bounding box center [520, 164] width 112 height 84
click at [699, 197] on td "Tuyến : Bắc Trung Nam QL1A Chuyến: 23:00 ngày 11-09-2025 Số xe: 29H-954.95 Loại…" at bounding box center [1041, 164] width 931 height 84
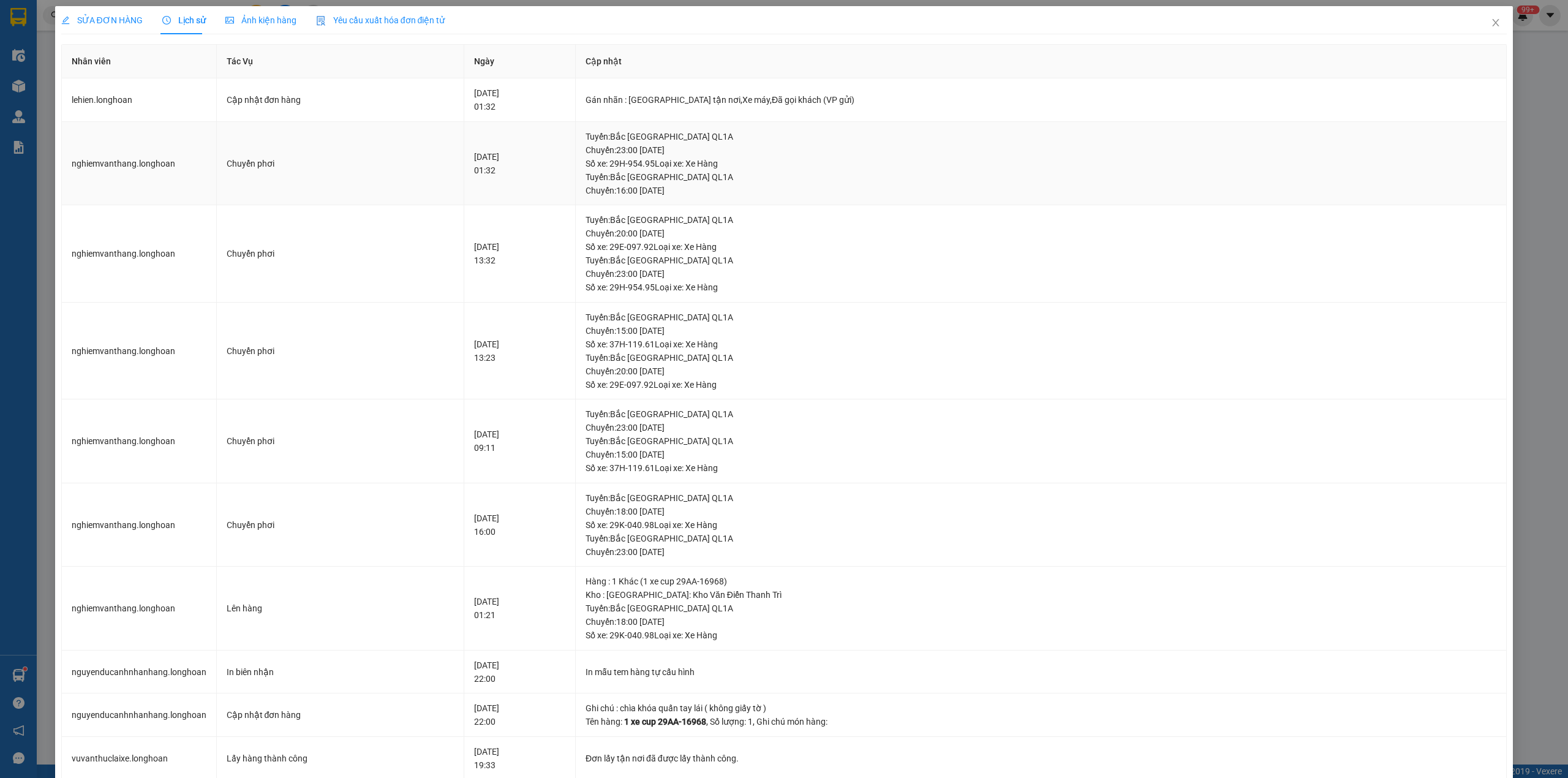
click at [699, 197] on td "Tuyến : Bắc Trung Nam QL1A Chuyến: 23:00 ngày 11-09-2025 Số xe: 29H-954.95 Loại…" at bounding box center [1041, 164] width 931 height 84
click at [112, 10] on div "SỬA ĐƠN HÀNG" at bounding box center [101, 20] width 81 height 28
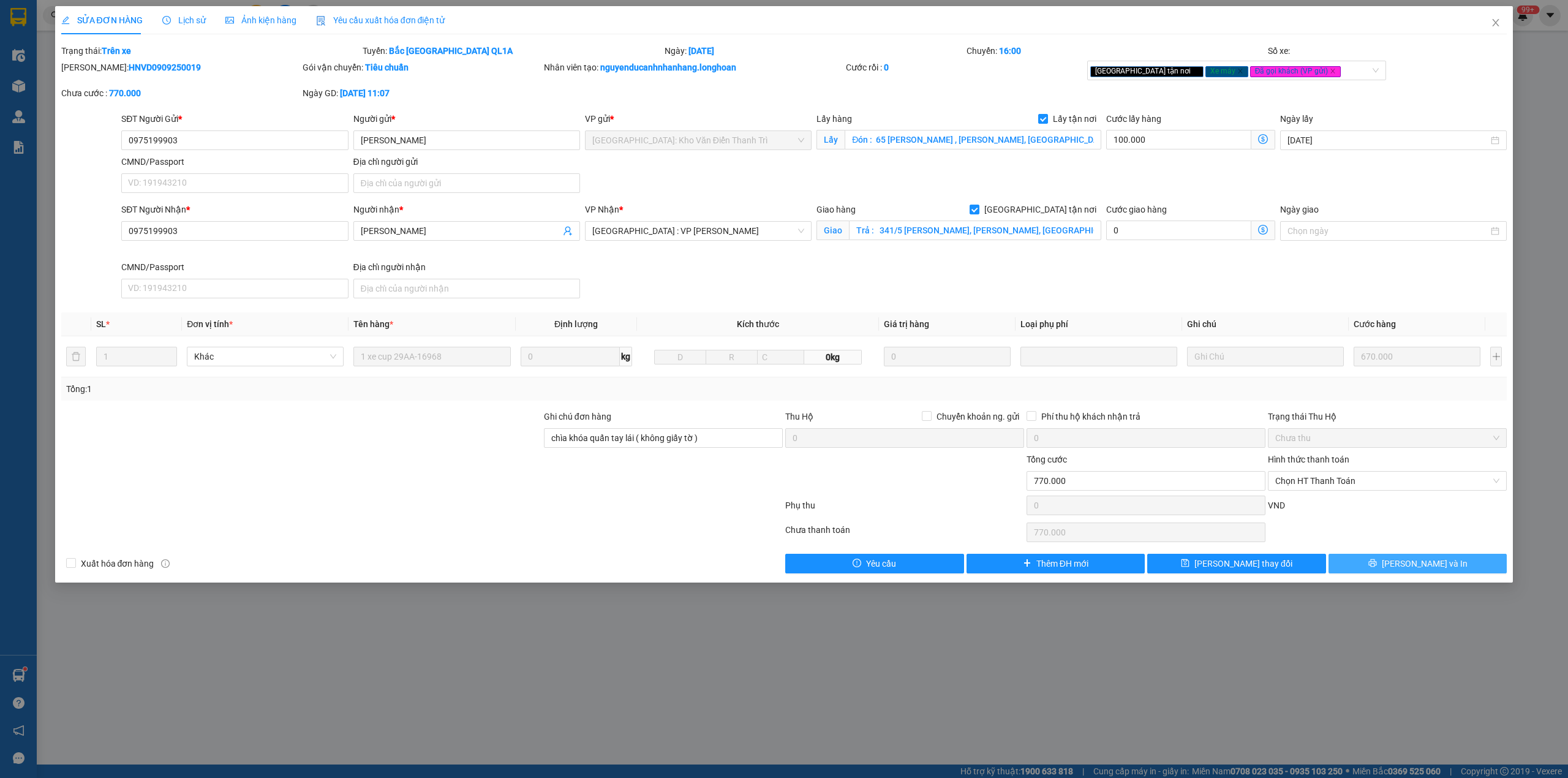
click at [1383, 574] on button "[PERSON_NAME] và In" at bounding box center [1418, 563] width 179 height 19
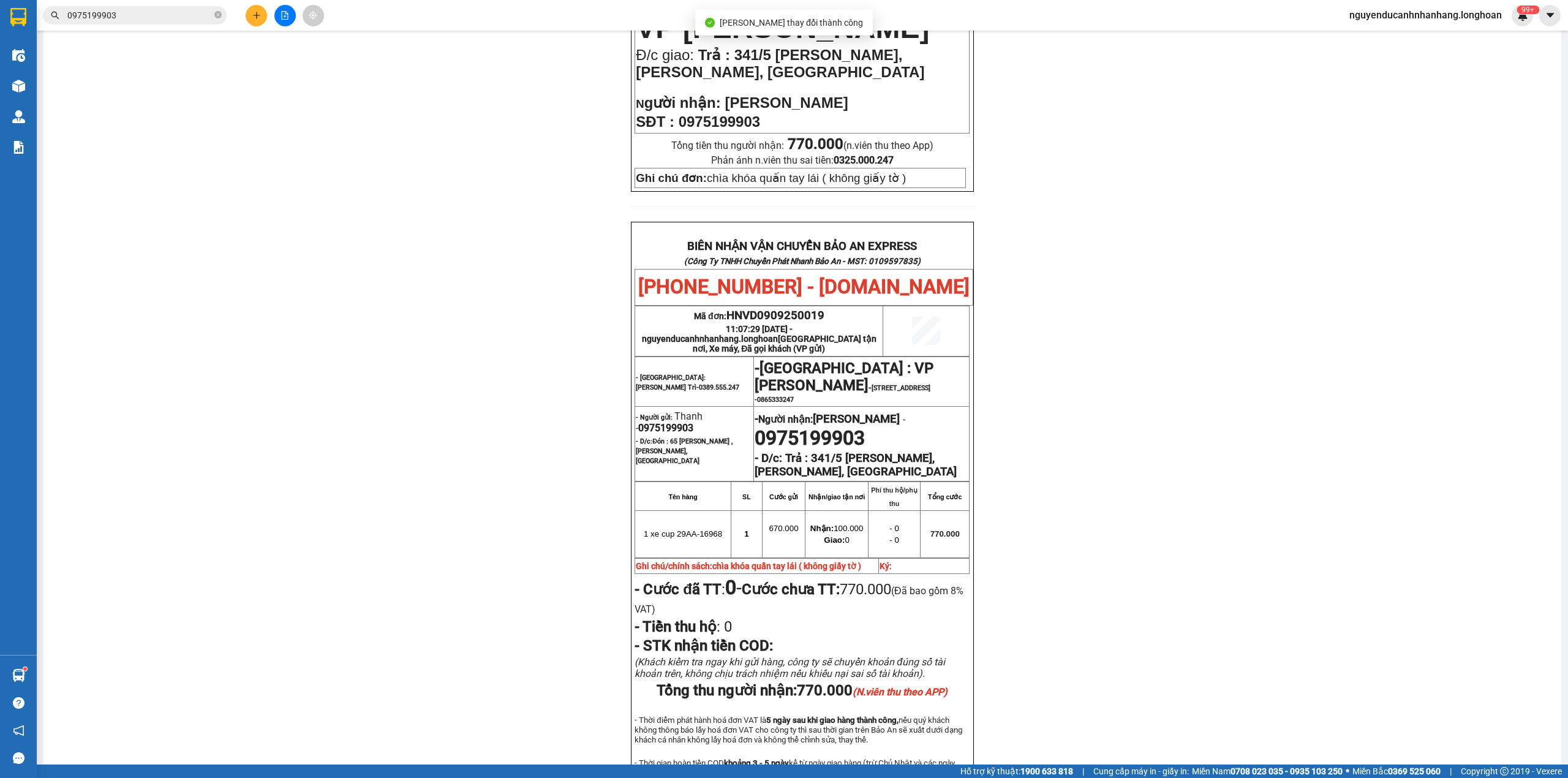
scroll to position [484, 0]
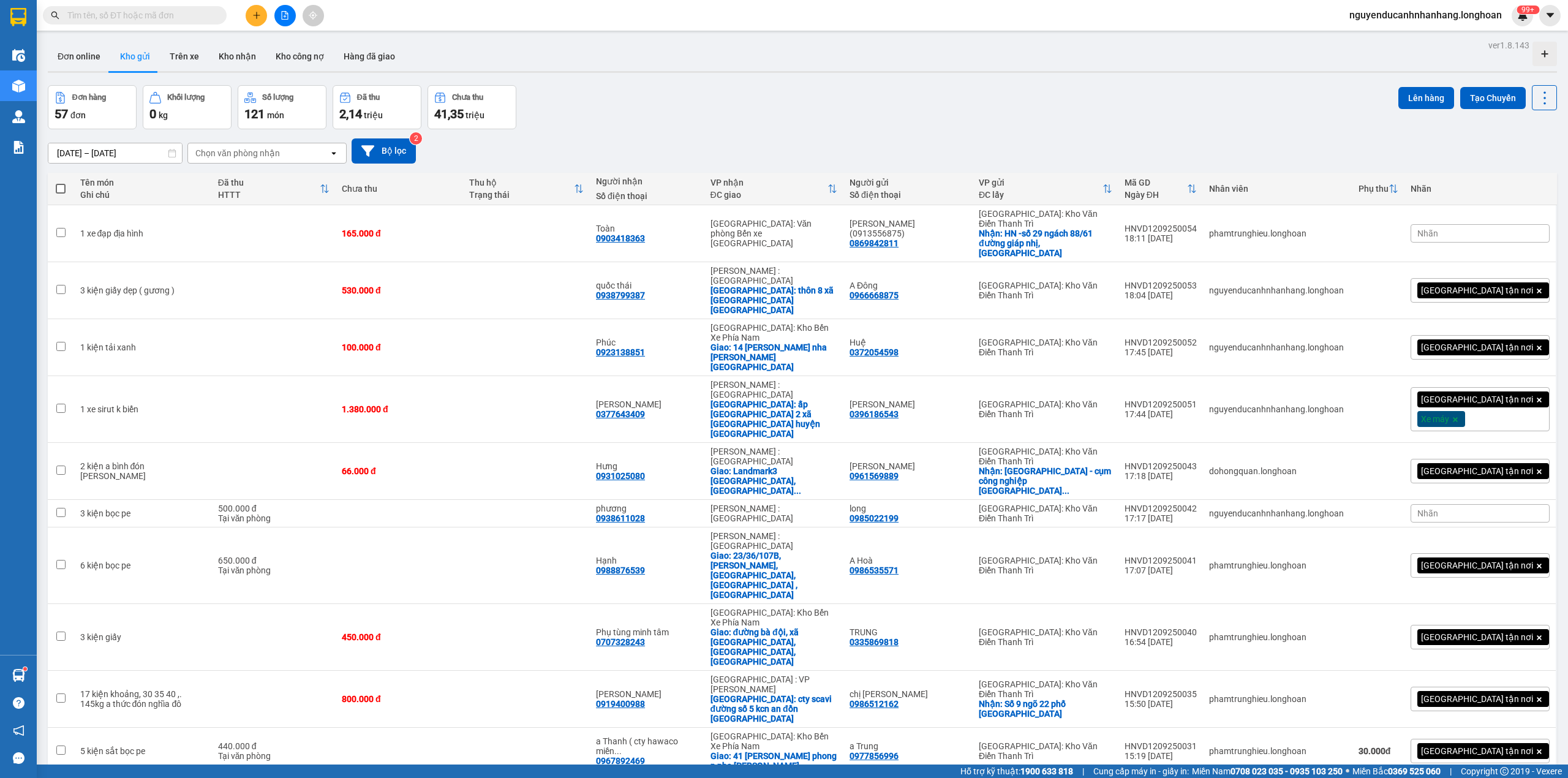
drag, startPoint x: 1284, startPoint y: 71, endPoint x: 1311, endPoint y: 60, distance: 29.2
click at [1284, 71] on div at bounding box center [802, 72] width 1509 height 1
click at [1116, 147] on div "[DATE] – [DATE] Press the down arrow key to interact with the calendar and sele…" at bounding box center [802, 151] width 1509 height 25
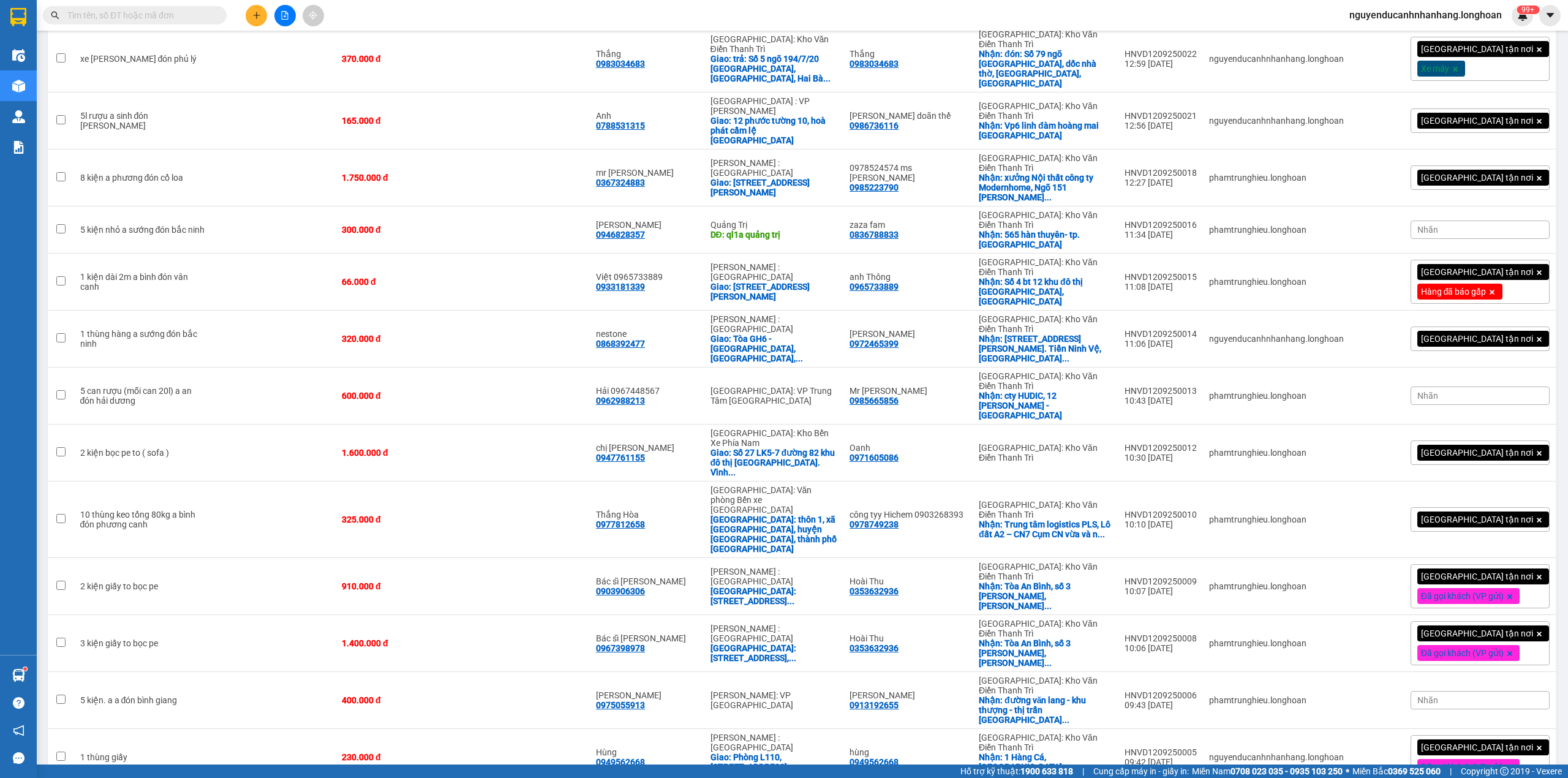
scroll to position [898, 0]
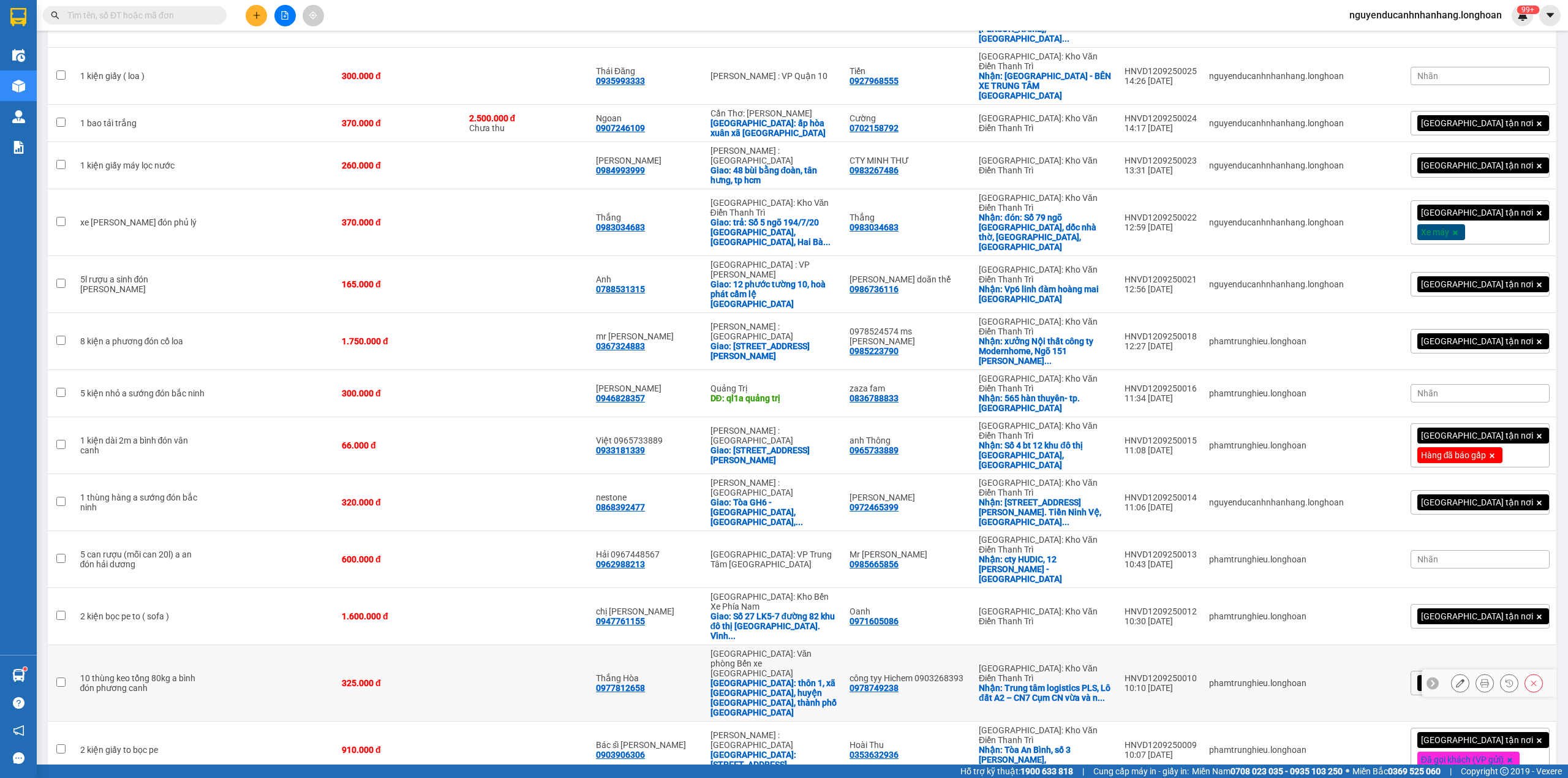
click at [1456, 679] on icon at bounding box center [1460, 683] width 9 height 9
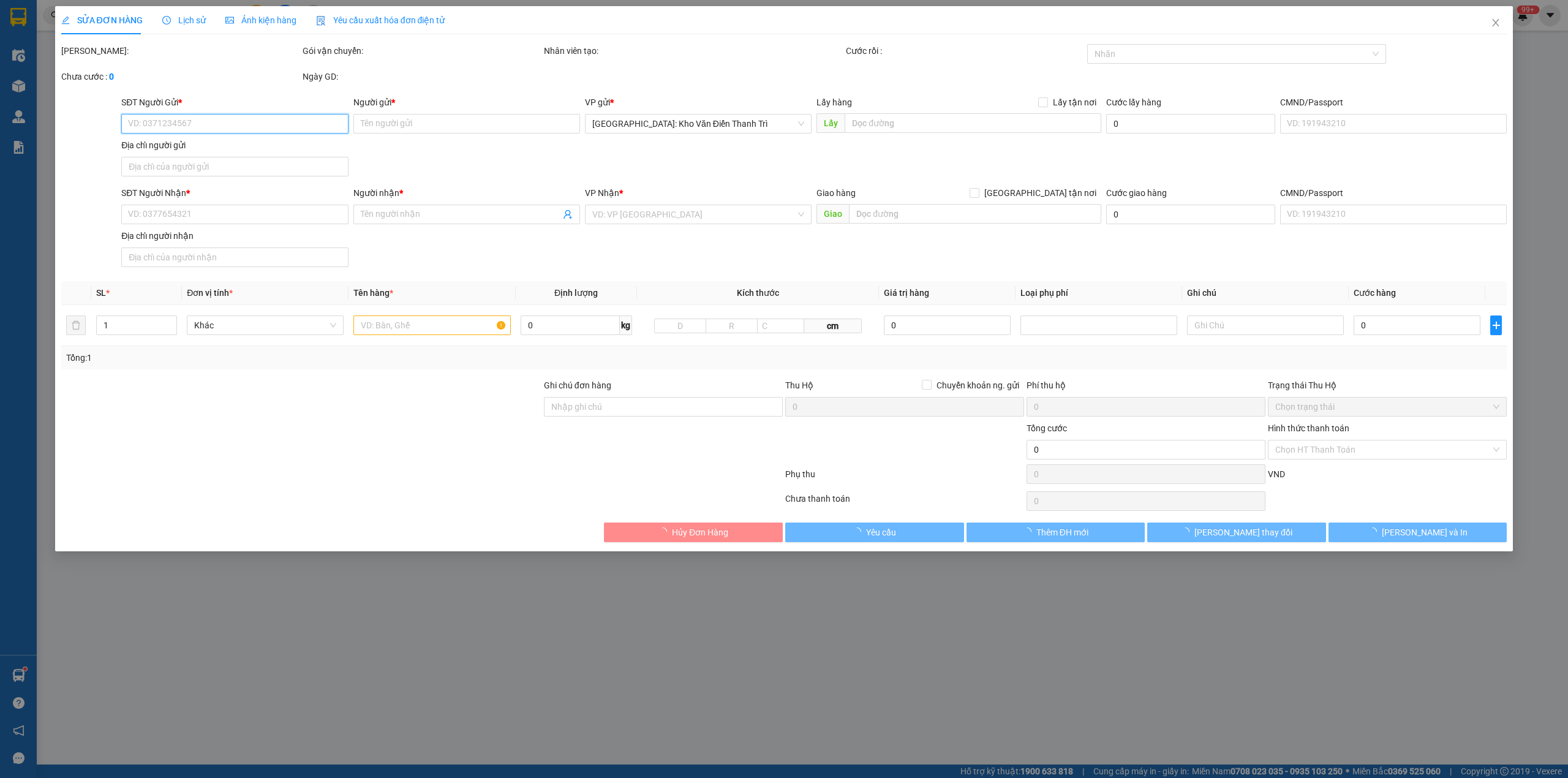
type input "0978749238"
type input "công tyy Hichem 0903268393"
checkbox input "true"
type input "Trung tâm logistics PLS, Lô đất A2 – CN7 Cụm CN vừa và nhỏ Từ Liêm, P. [GEOGRAP…"
type input "0977812658"
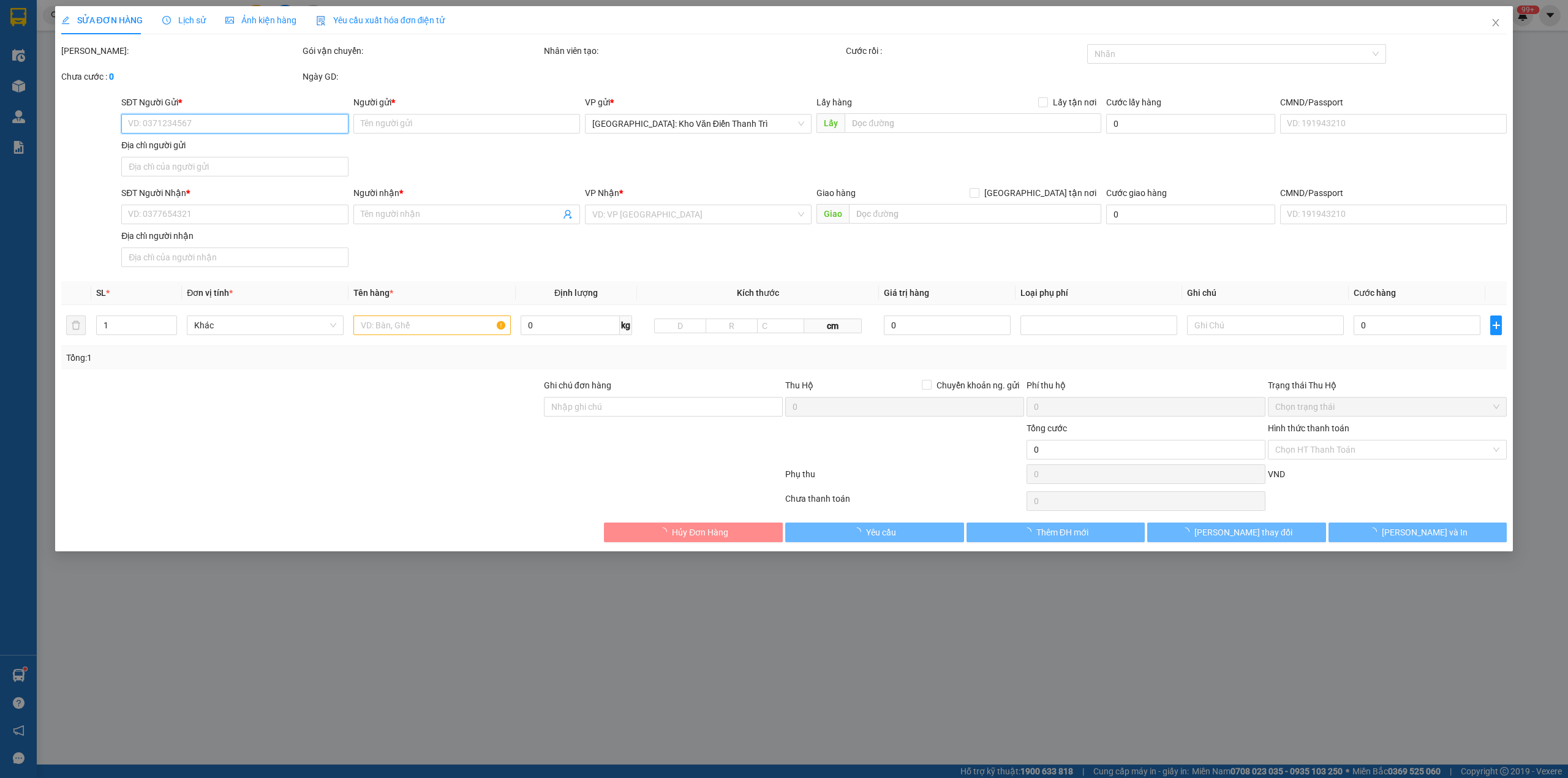
type input "Thắng Hòa"
checkbox input "true"
type input "thôn 1, [GEOGRAPHIC_DATA], huyện [GEOGRAPHIC_DATA], thành phố [GEOGRAPHIC_DATA]"
type input "325.000"
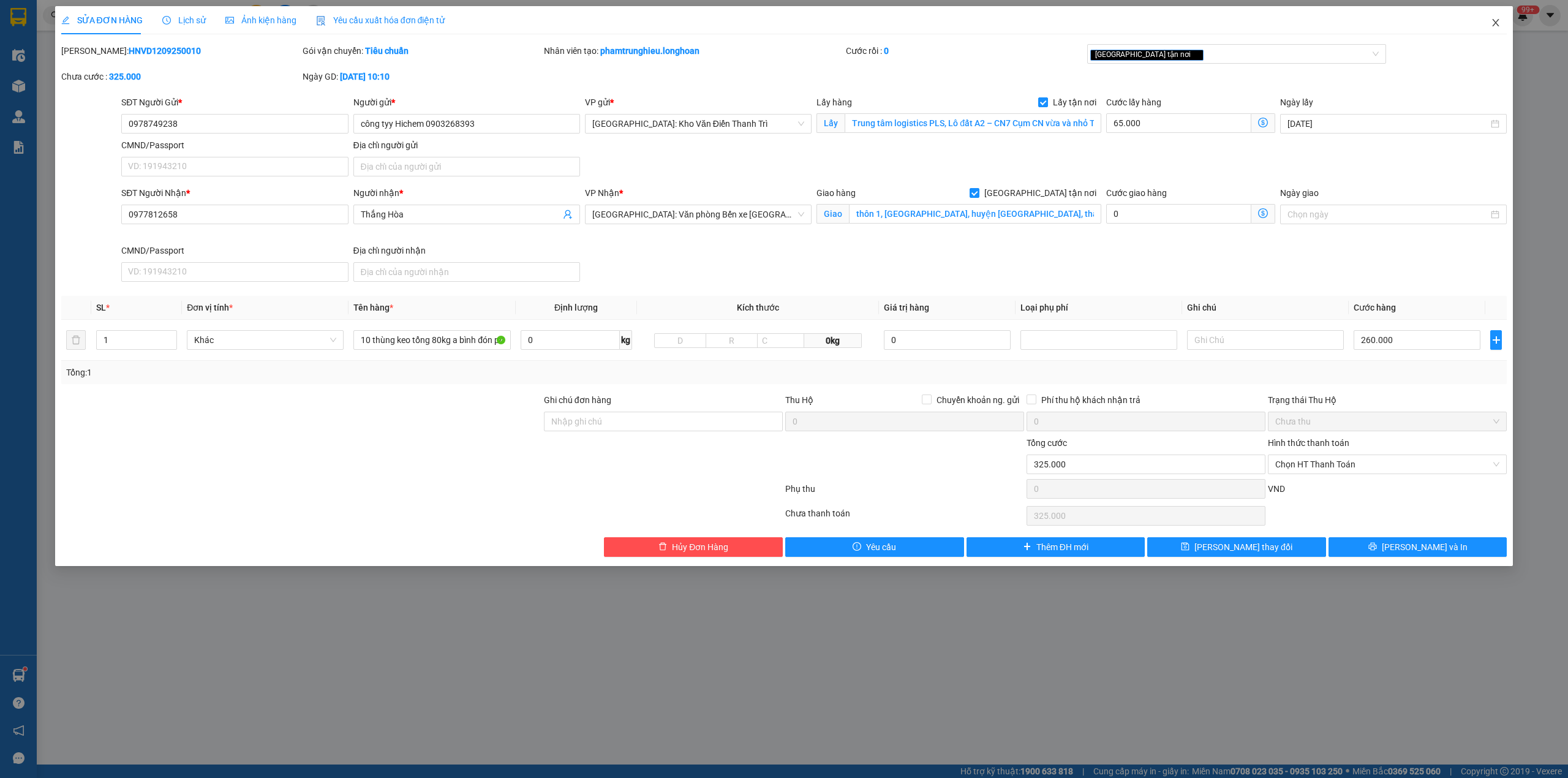
click at [1497, 22] on icon "close" at bounding box center [1496, 22] width 7 height 7
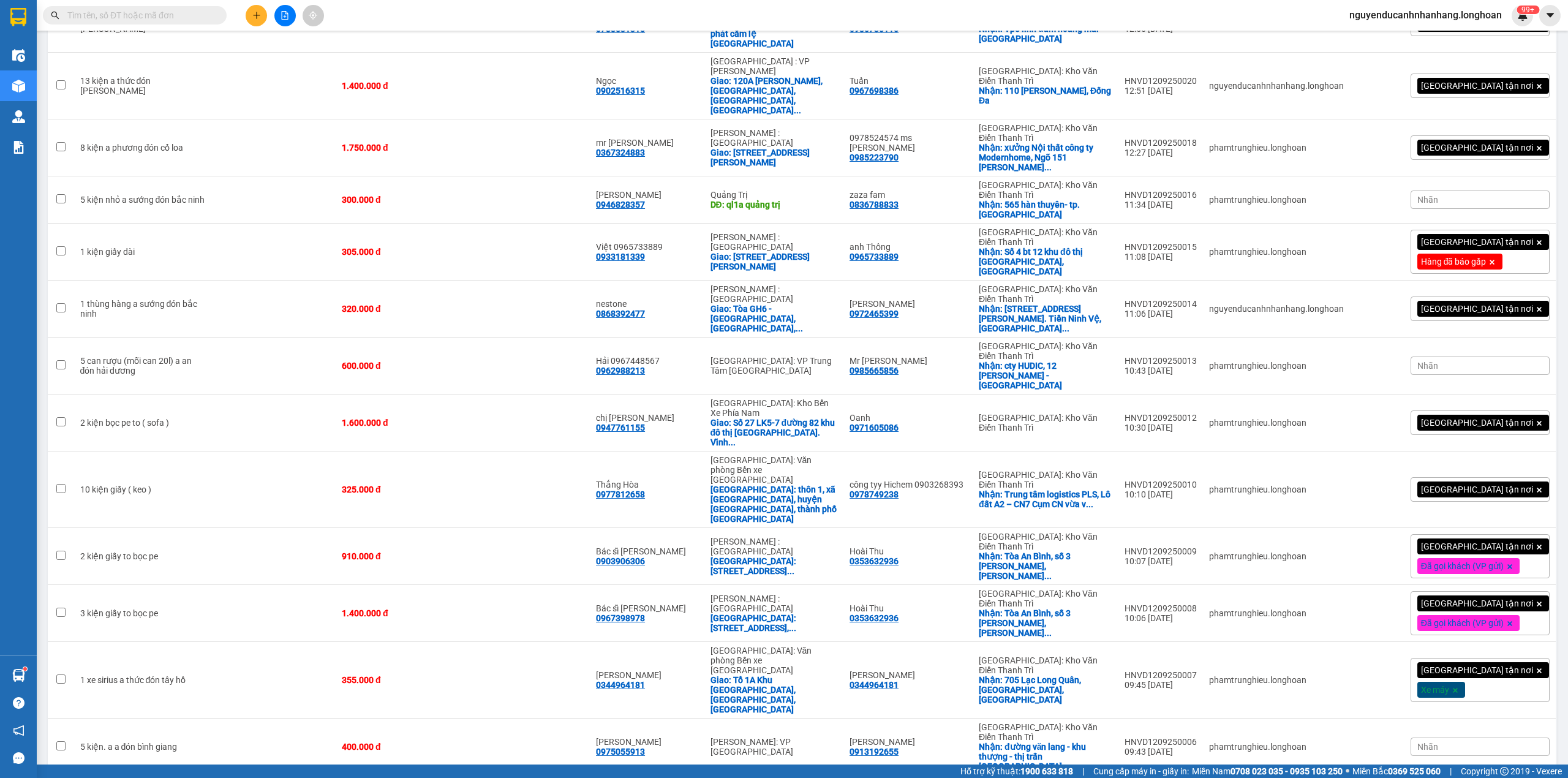
scroll to position [1470, 0]
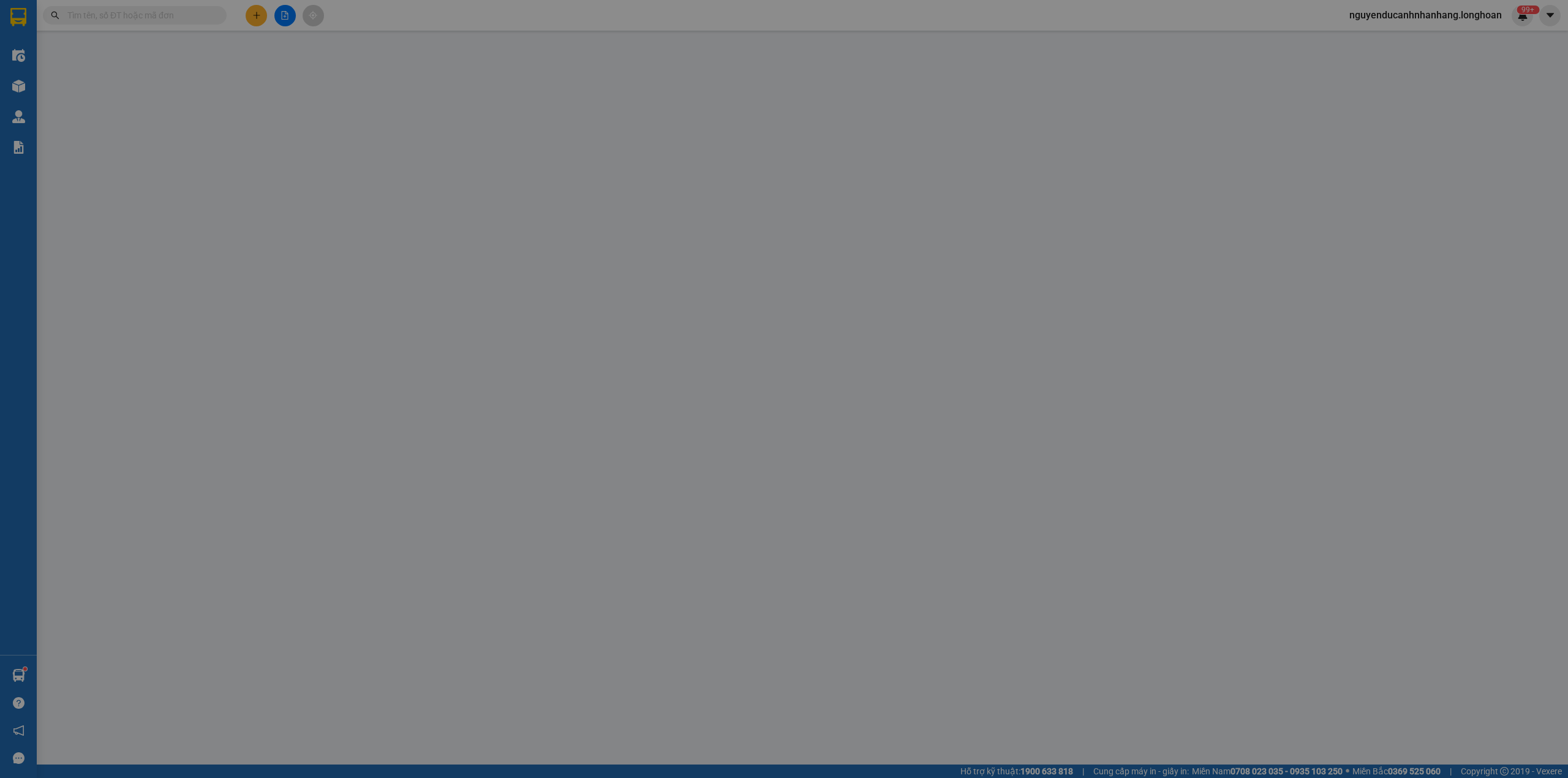
type input "0329535922"
type input "kHOA"
checkbox input "true"
type input "539R+7M6 [GEOGRAPHIC_DATA]"
type input "0386687260"
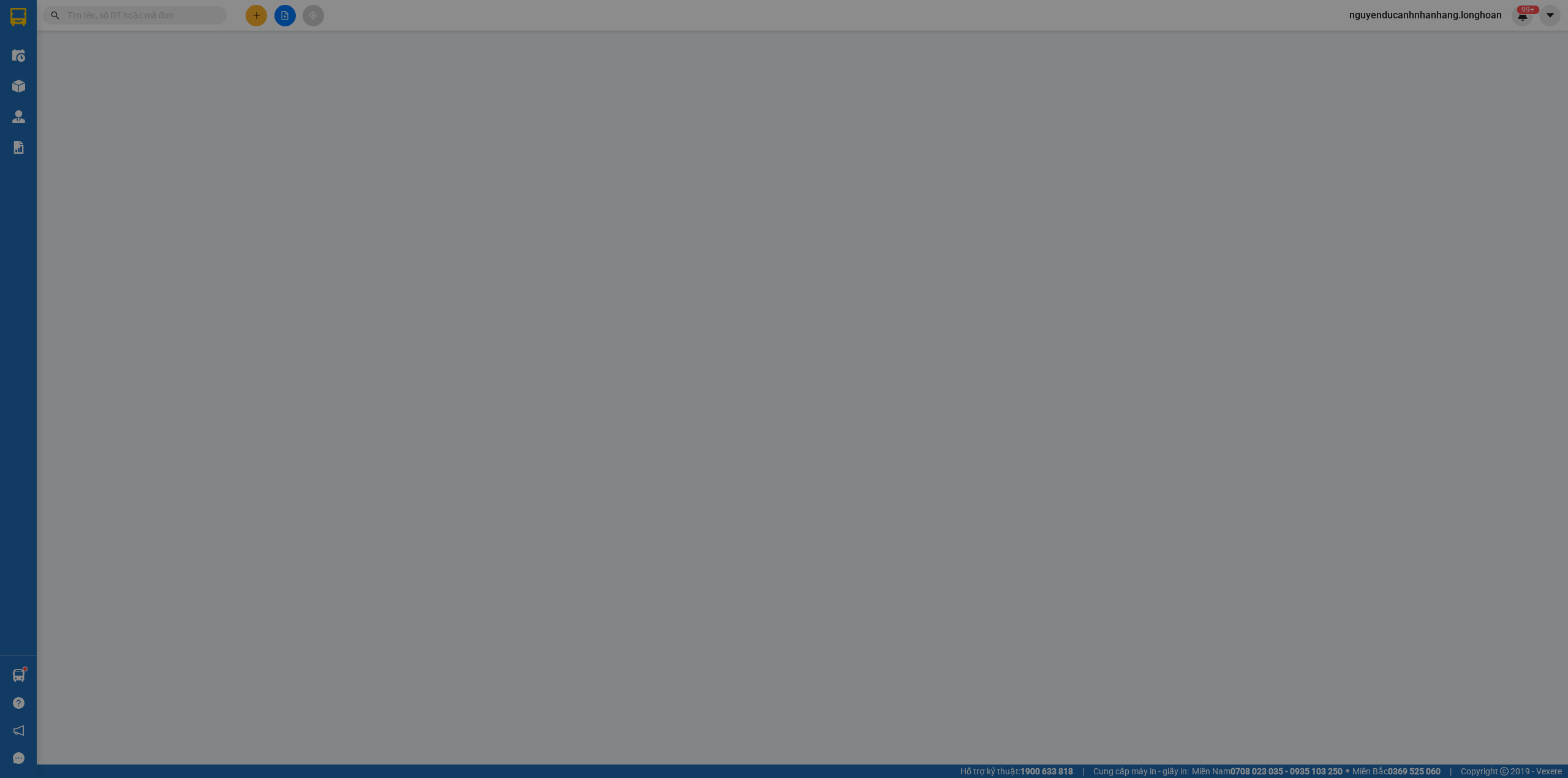
type input "[PERSON_NAME]"
checkbox input "true"
type input "đ/c: Cao tốc 319 [GEOGRAPHIC_DATA] , [GEOGRAPHIC_DATA] , [GEOGRAPHIC_DATA] , [G…"
type input "có vat"
type input "1.900.000"
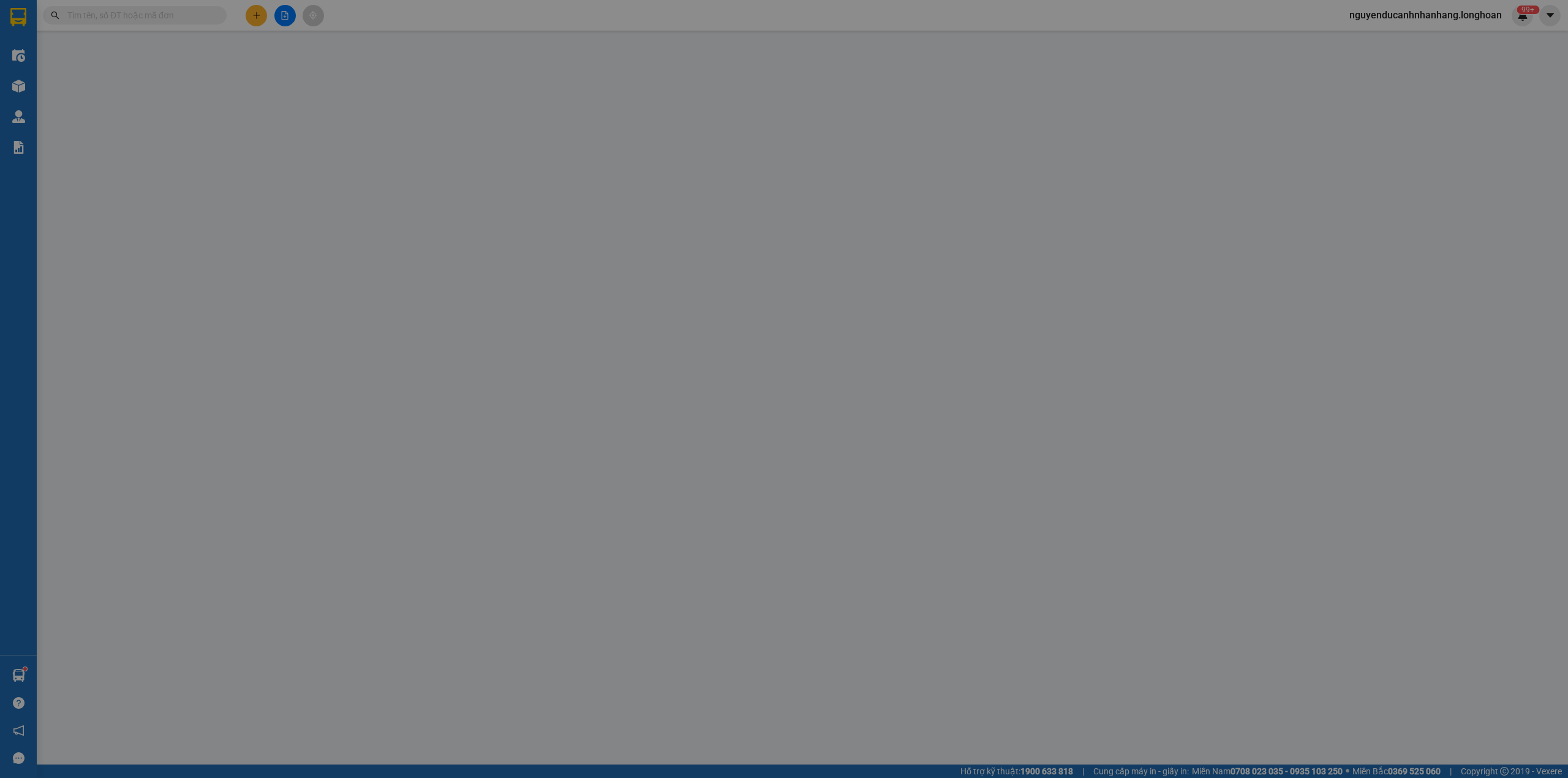
type input "1.900.000"
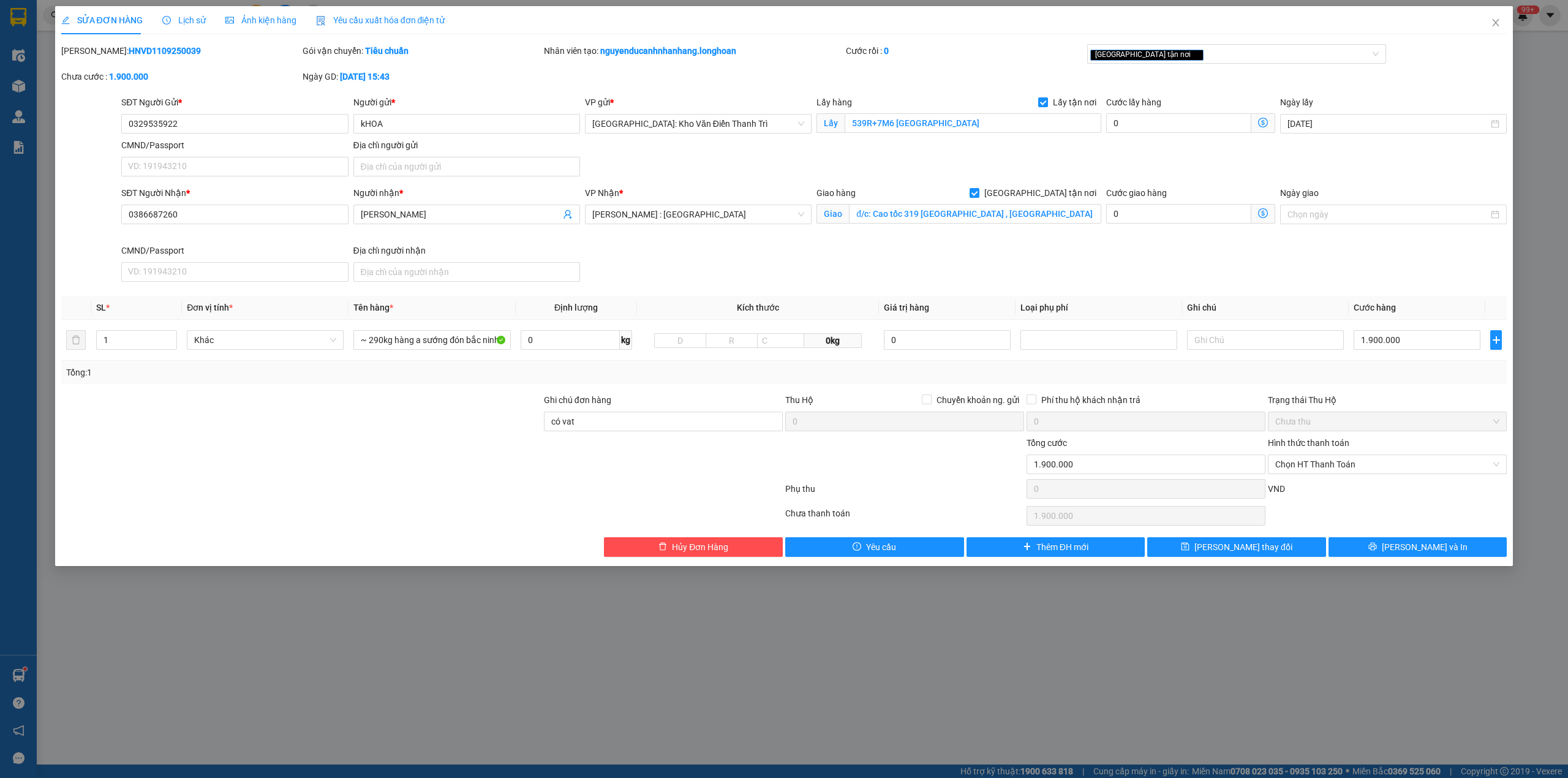
click at [1418, 75] on div "[PERSON_NAME]: HNVD1109250039 Gói vận chuyển: Tiêu chuẩn Nhân viên tạo: nguyend…" at bounding box center [784, 69] width 1449 height 51
click at [238, 126] on input "0329535922" at bounding box center [235, 124] width 226 height 19
click at [987, 209] on input "đ/c: Cao tốc 319 [GEOGRAPHIC_DATA] , [GEOGRAPHIC_DATA] , [GEOGRAPHIC_DATA] , [G…" at bounding box center [975, 214] width 253 height 19
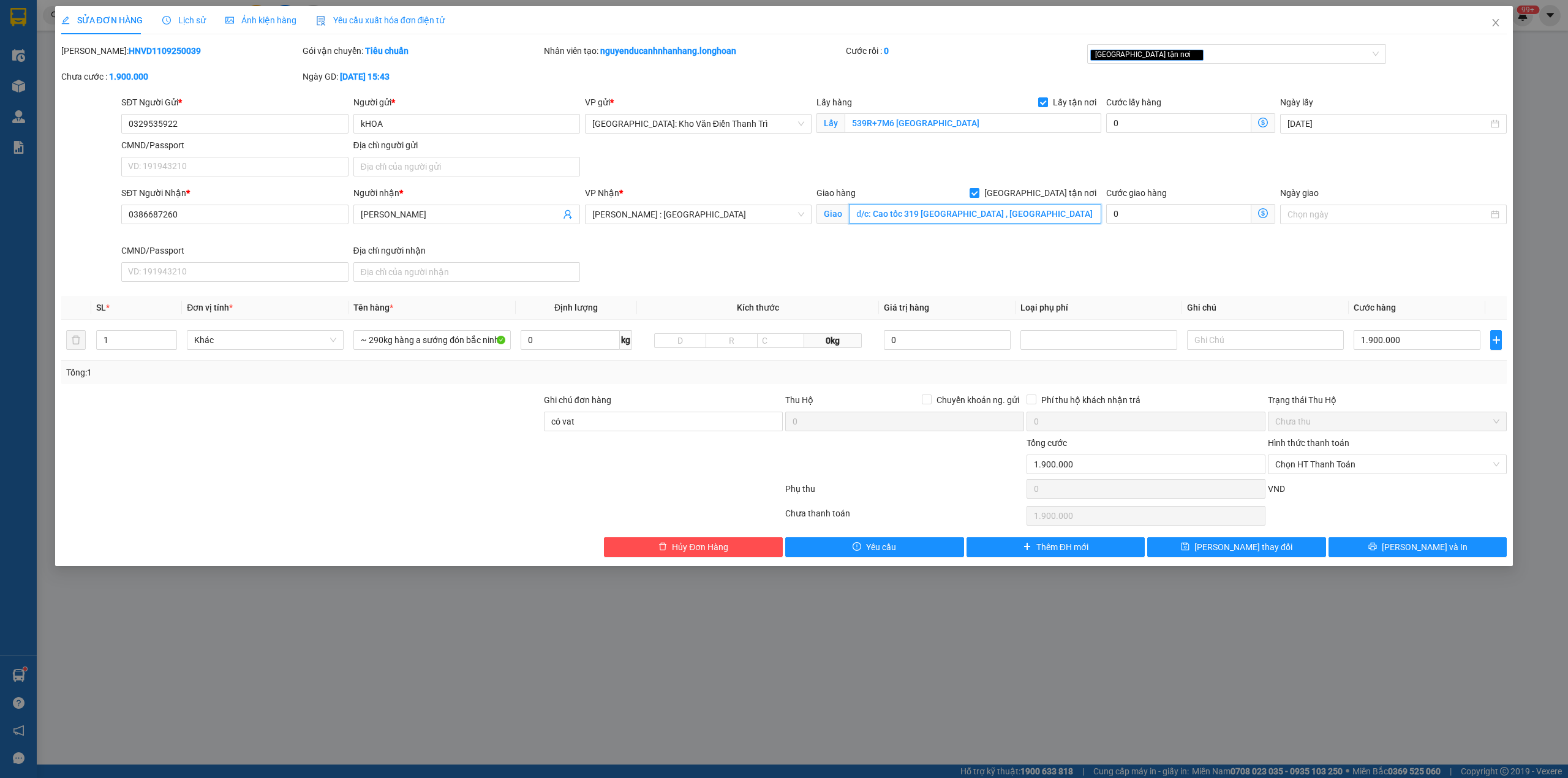
click at [1012, 218] on input "đ/c: Cao tốc 319 [GEOGRAPHIC_DATA] , [GEOGRAPHIC_DATA] , [GEOGRAPHIC_DATA] , [G…" at bounding box center [975, 214] width 253 height 19
click at [229, 130] on input "0329535922" at bounding box center [235, 124] width 226 height 19
click at [842, 276] on div "SĐT Người Nhận * 0386687260 Người nhận * [PERSON_NAME] VP Nhận * [GEOGRAPHIC_DA…" at bounding box center [814, 236] width 1390 height 101
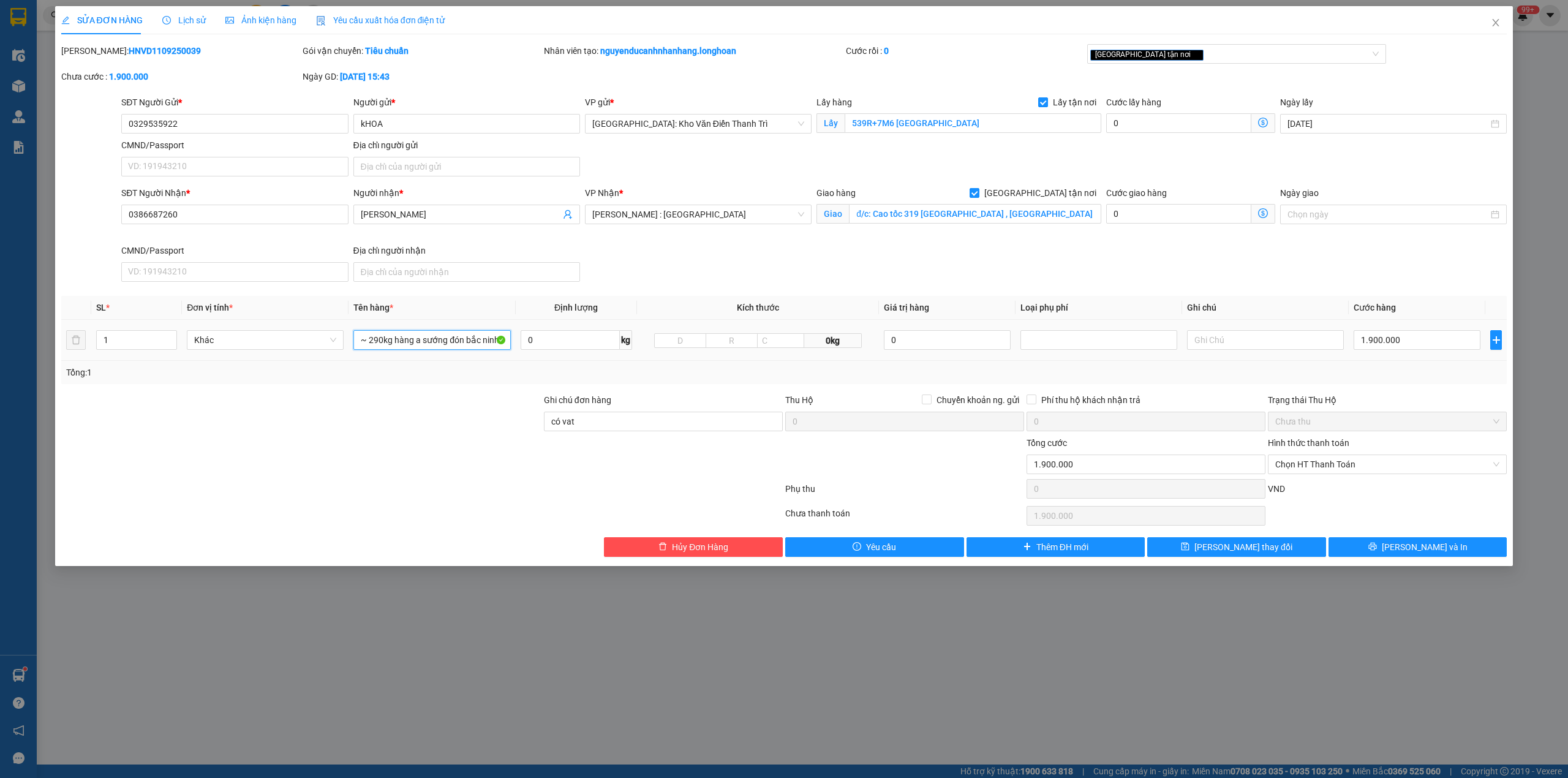
click at [425, 349] on input "~ 290kg hàng a sướng đón bắc ninh" at bounding box center [431, 340] width 156 height 19
click at [426, 365] on div "Tổng: 1" at bounding box center [784, 372] width 1446 height 23
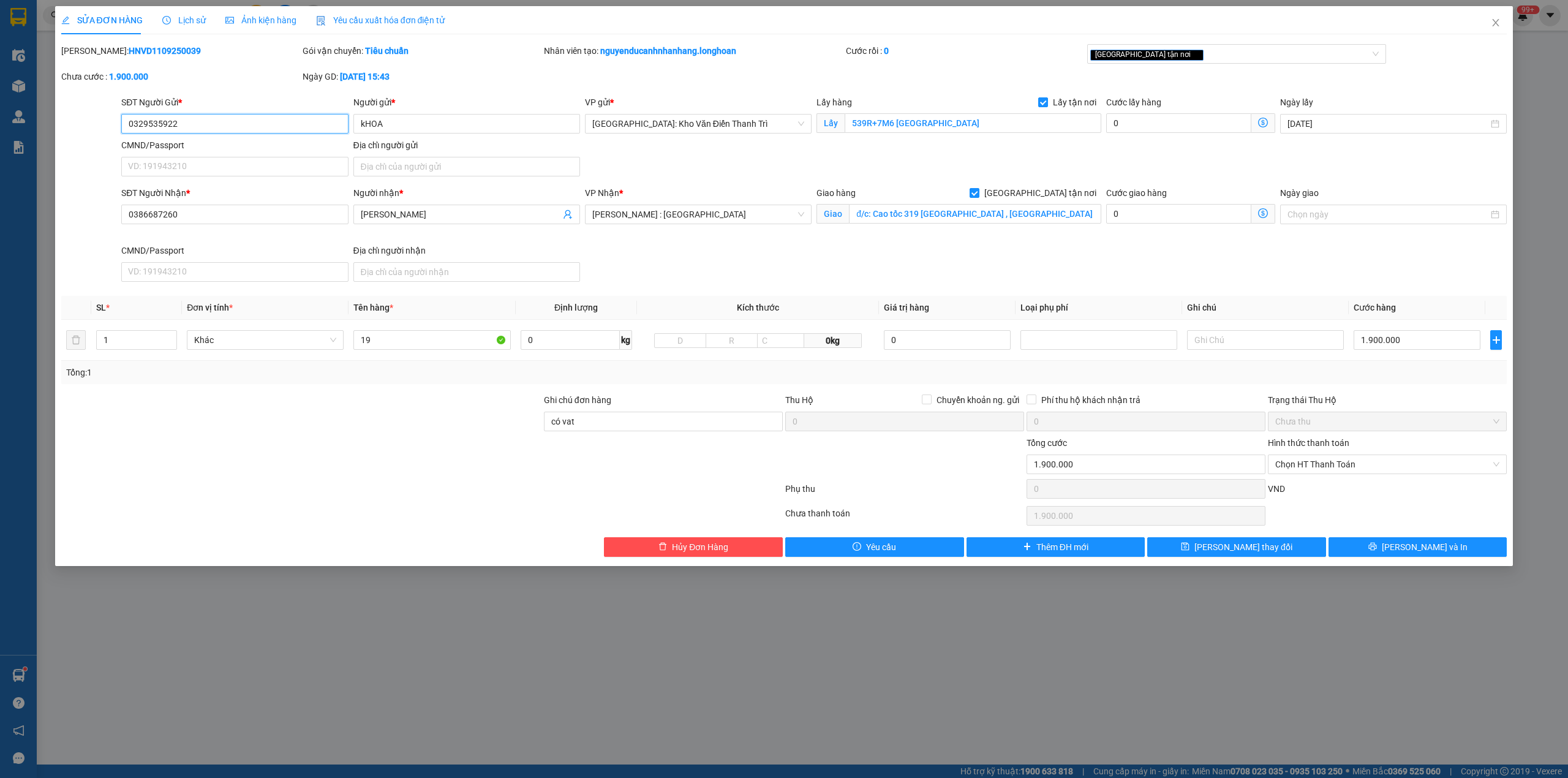
click at [209, 126] on input "0329535922" at bounding box center [235, 124] width 226 height 19
click at [392, 336] on input "19" at bounding box center [431, 340] width 156 height 19
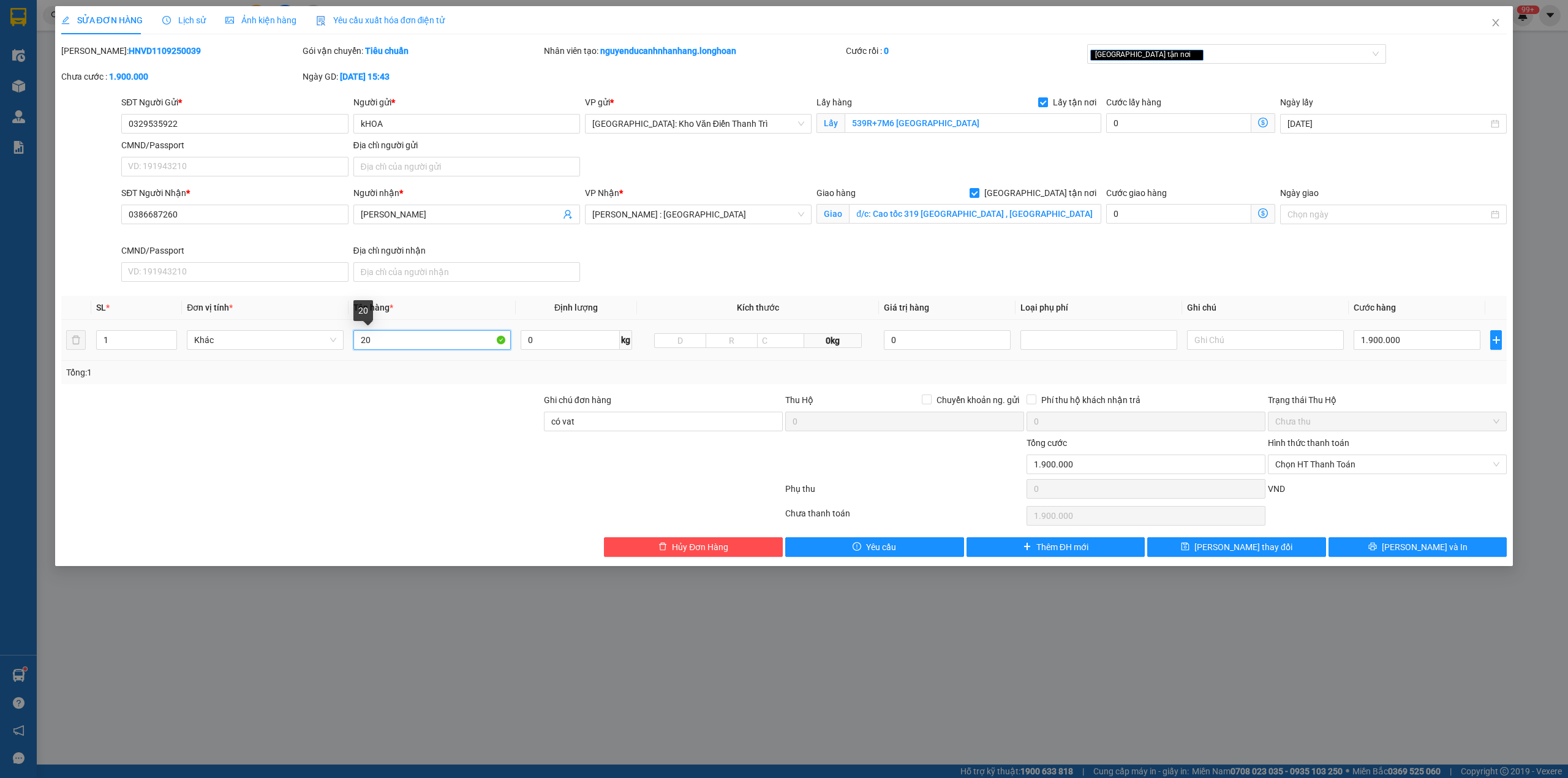
click at [393, 336] on input "20" at bounding box center [431, 340] width 156 height 19
type input "20"
click at [133, 337] on input "1" at bounding box center [136, 340] width 80 height 19
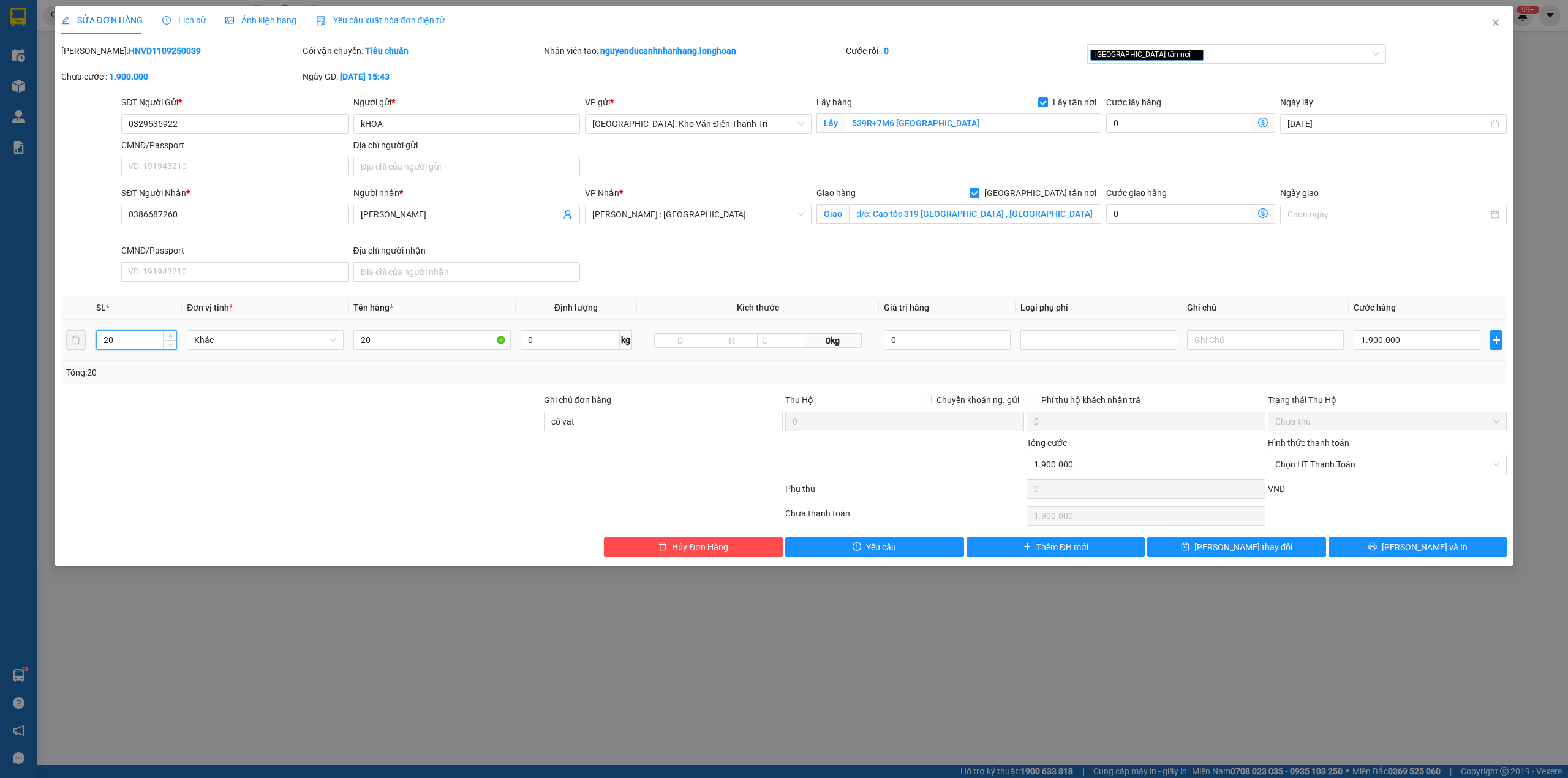
type input "20"
click at [407, 383] on div "Tổng: 20" at bounding box center [784, 372] width 1446 height 23
click at [407, 347] on input "20" at bounding box center [431, 340] width 156 height 19
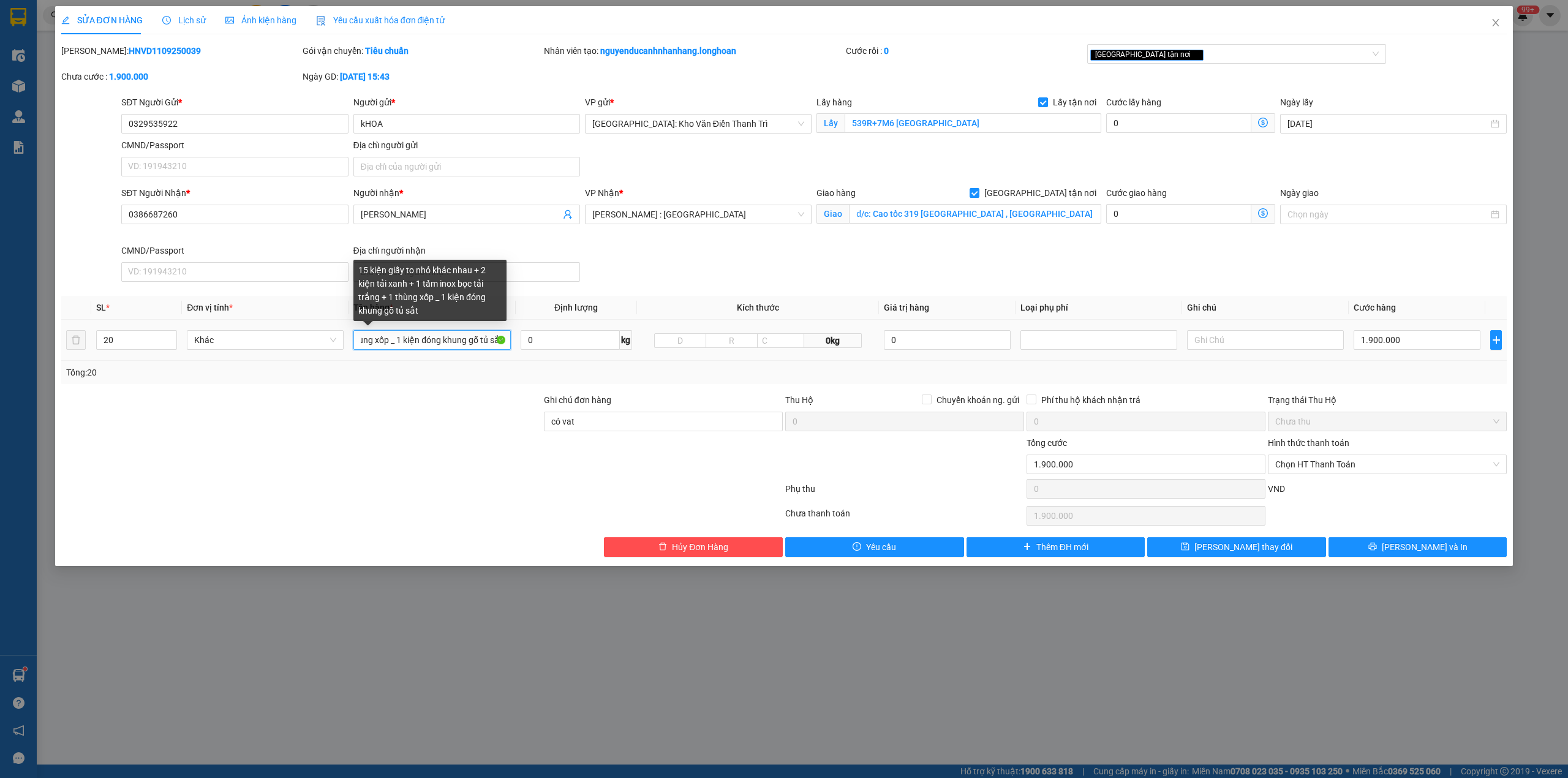
scroll to position [0, 314]
type input "15 kiện giấy to nhỏ khác nhau + 2 kiện tải xanh + 1 tấm inox bọc tải trắng + 1 …"
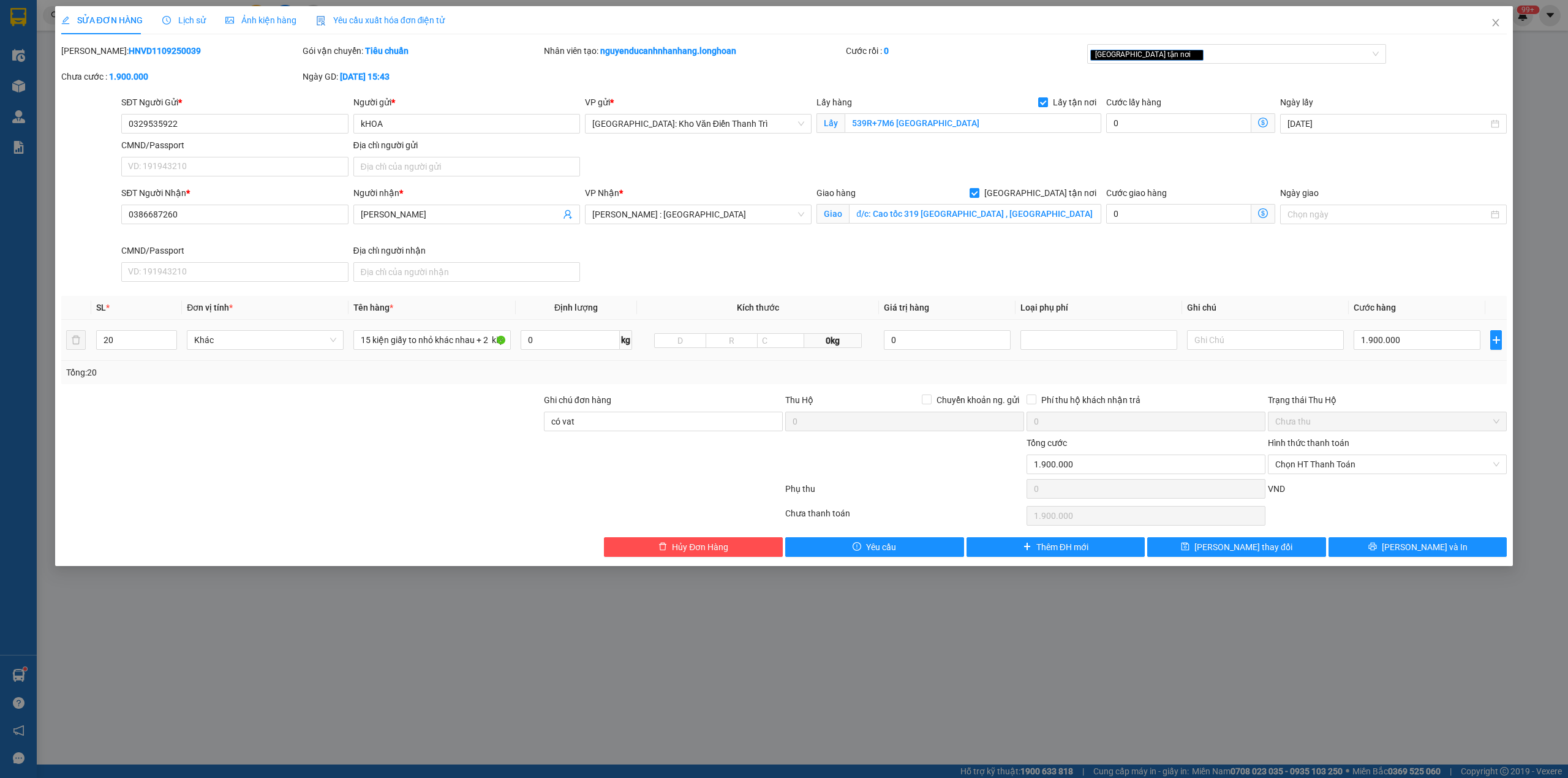
click at [1394, 352] on div "1.900.000" at bounding box center [1417, 340] width 127 height 25
click at [1392, 350] on input "1.900.000" at bounding box center [1417, 340] width 127 height 19
type input "2"
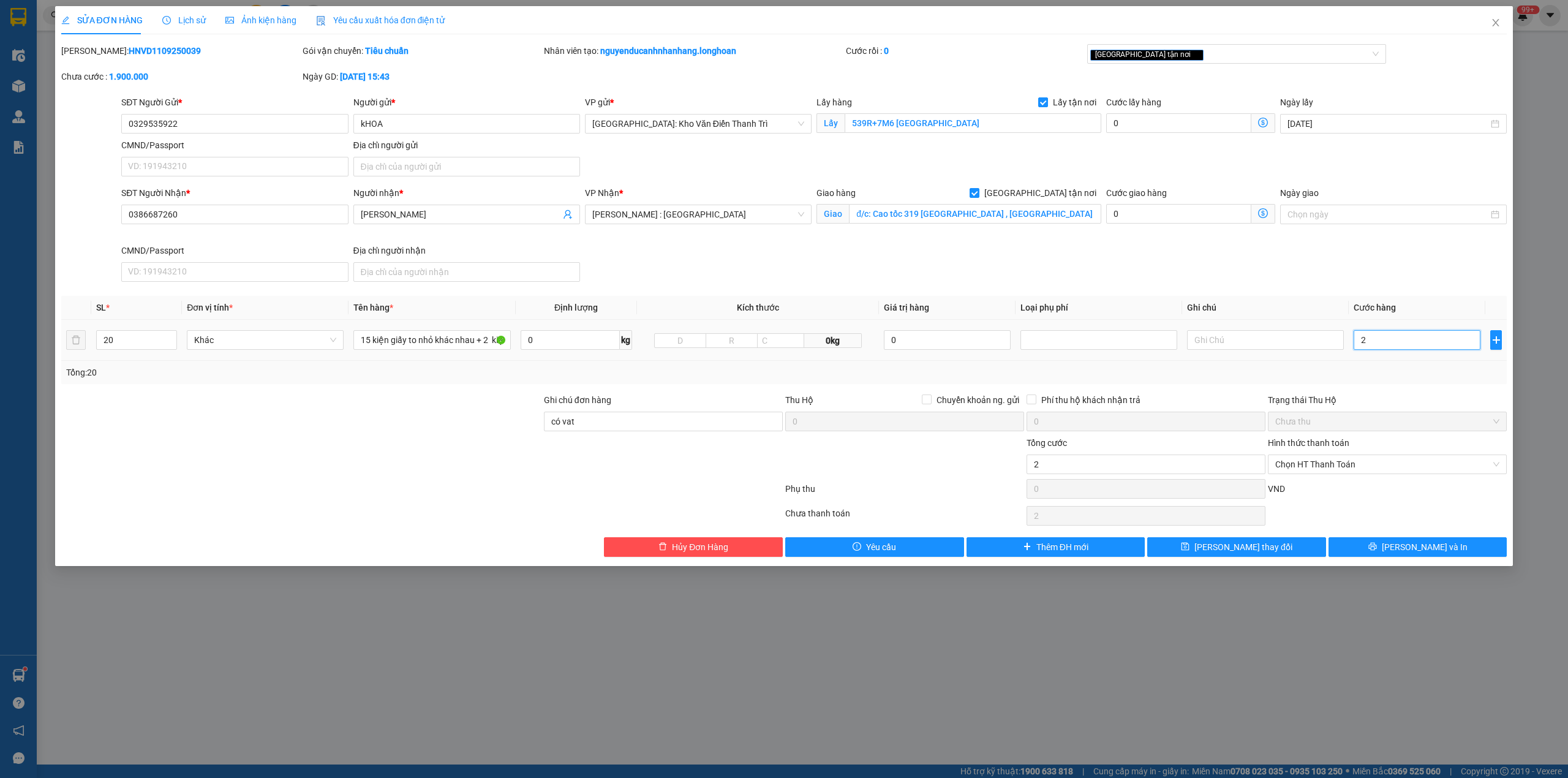
type input "28"
type input "280"
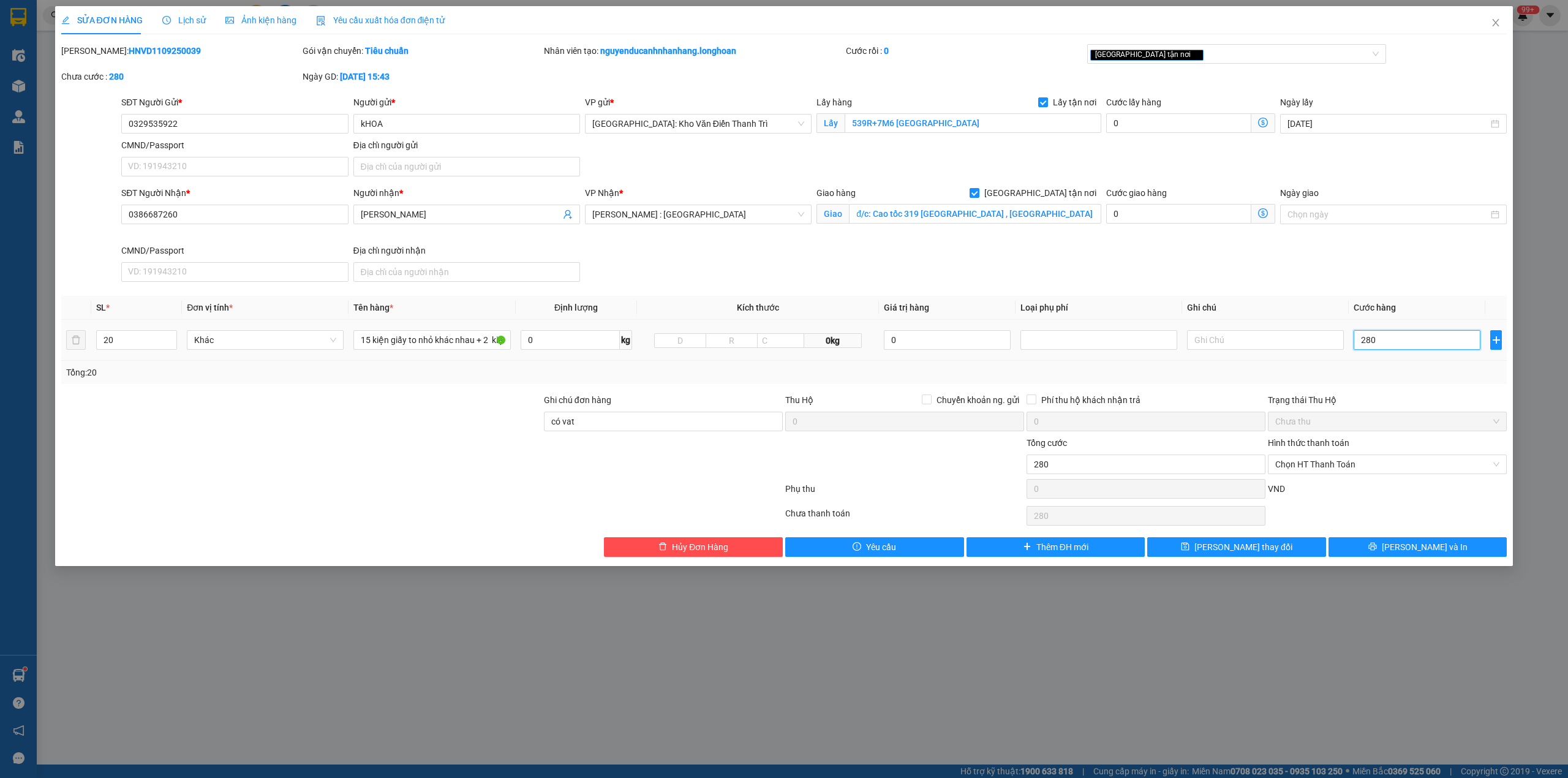
type input "280"
type input "280.000"
click at [1394, 367] on div "Tổng: 20" at bounding box center [784, 373] width 1436 height 13
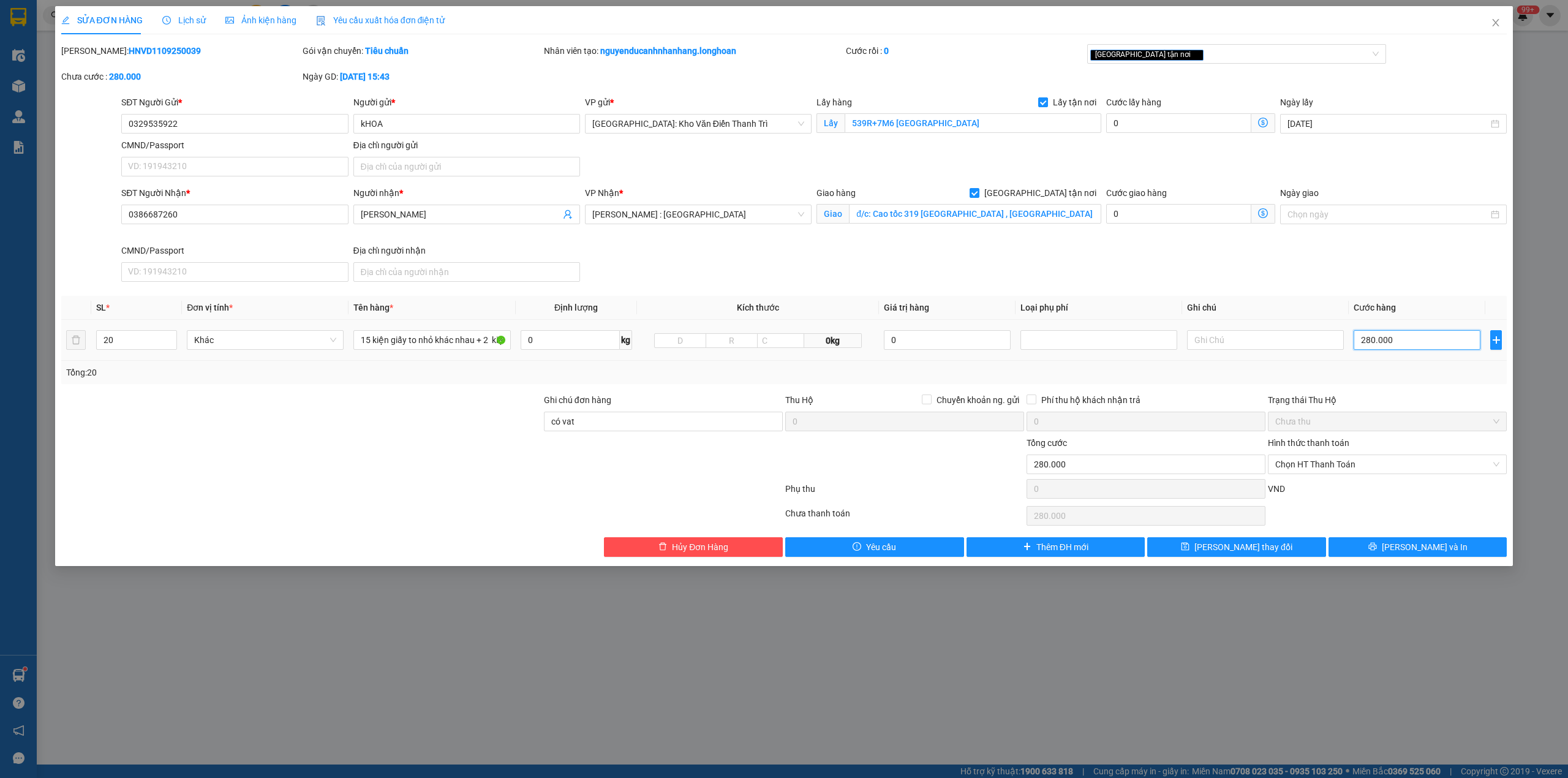
click at [1421, 341] on input "280.000" at bounding box center [1417, 340] width 127 height 19
type input "2.800.000"
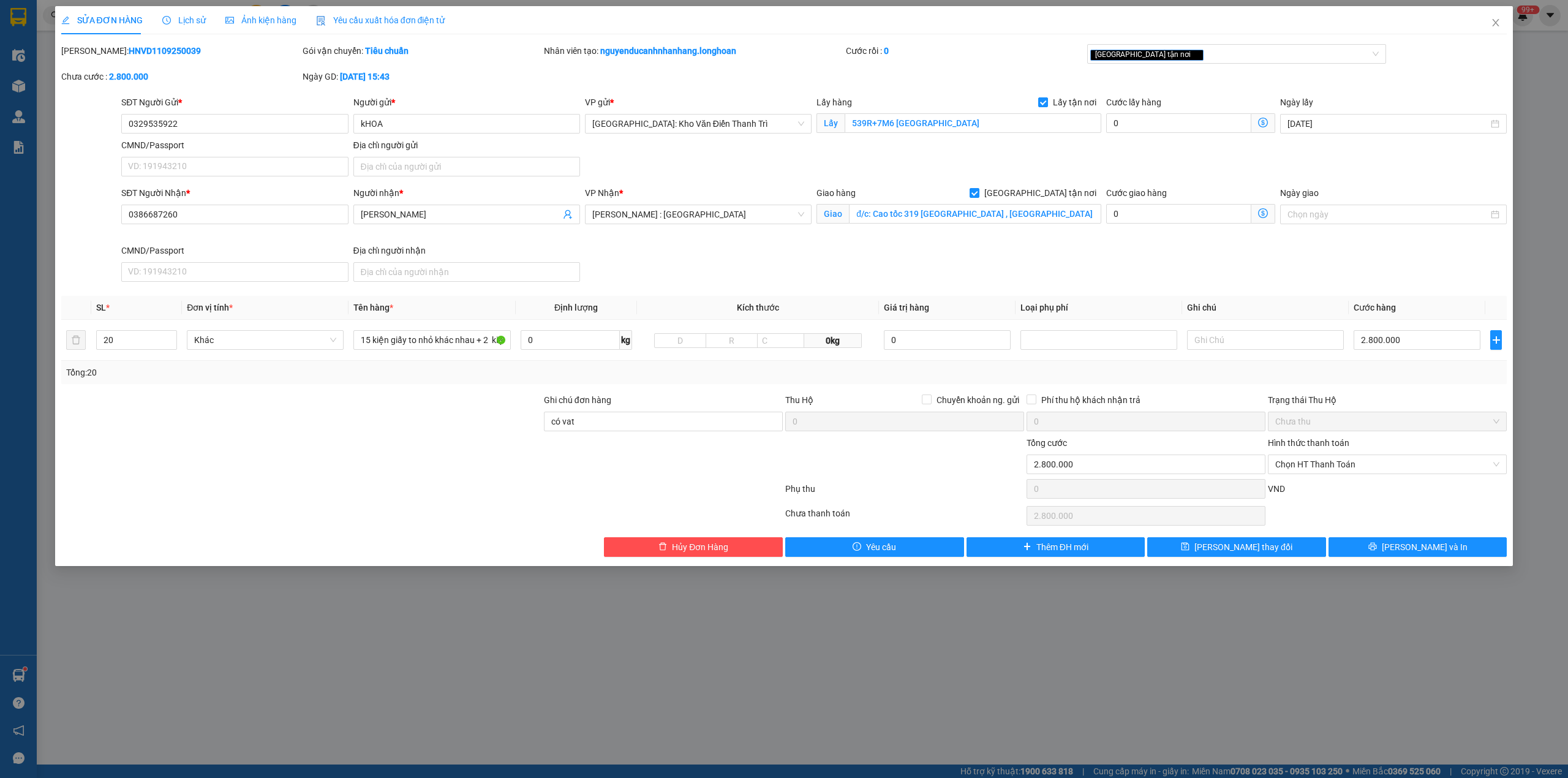
click at [1276, 563] on div "SỬA ĐƠN HÀNG Lịch sử Ảnh kiện hàng Yêu cầu xuất hóa đơn điện tử Total Paid Fee …" at bounding box center [784, 286] width 1459 height 560
click at [1270, 554] on button "[PERSON_NAME] thay đổi" at bounding box center [1237, 547] width 179 height 19
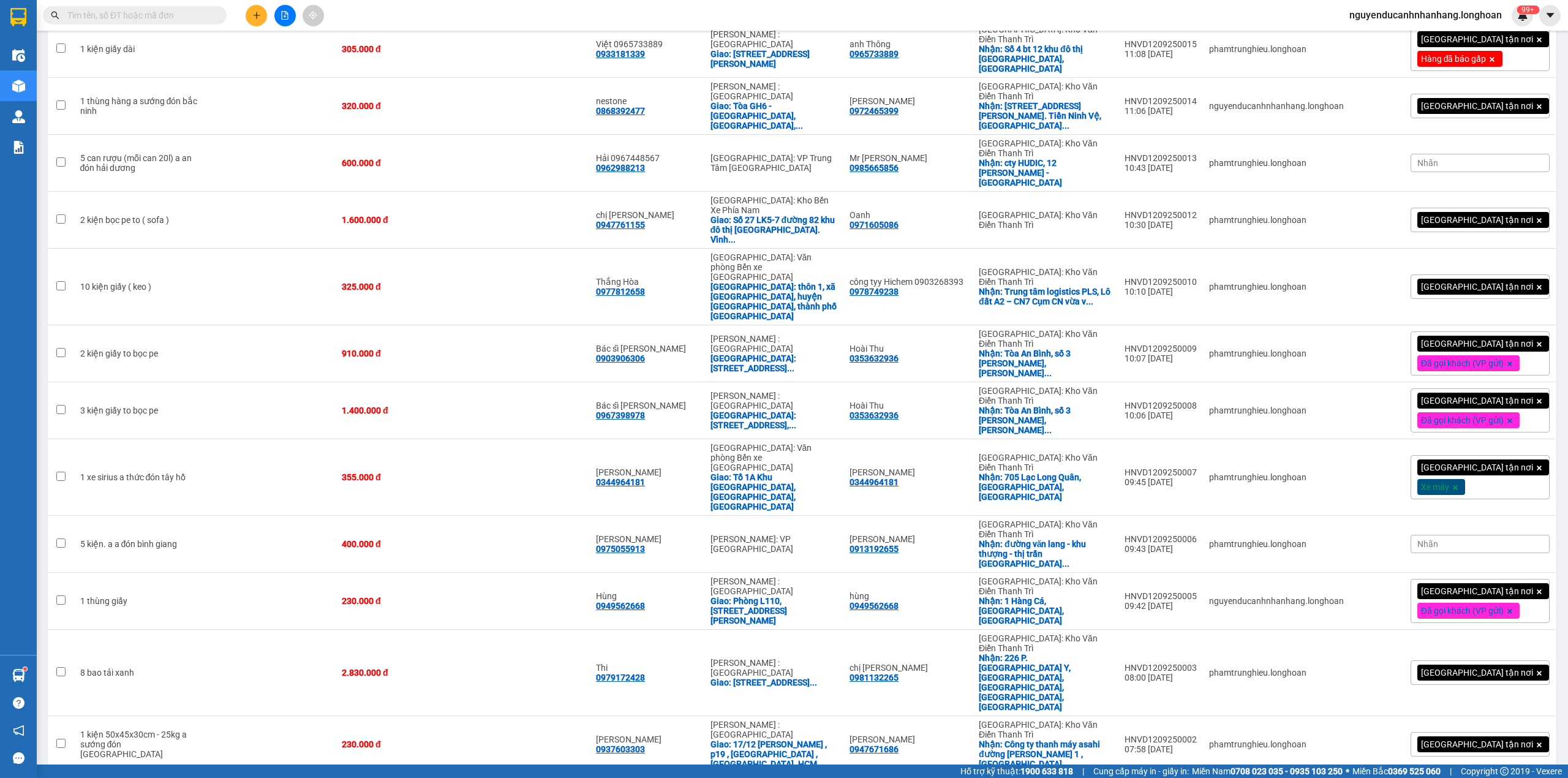
scroll to position [1634, 0]
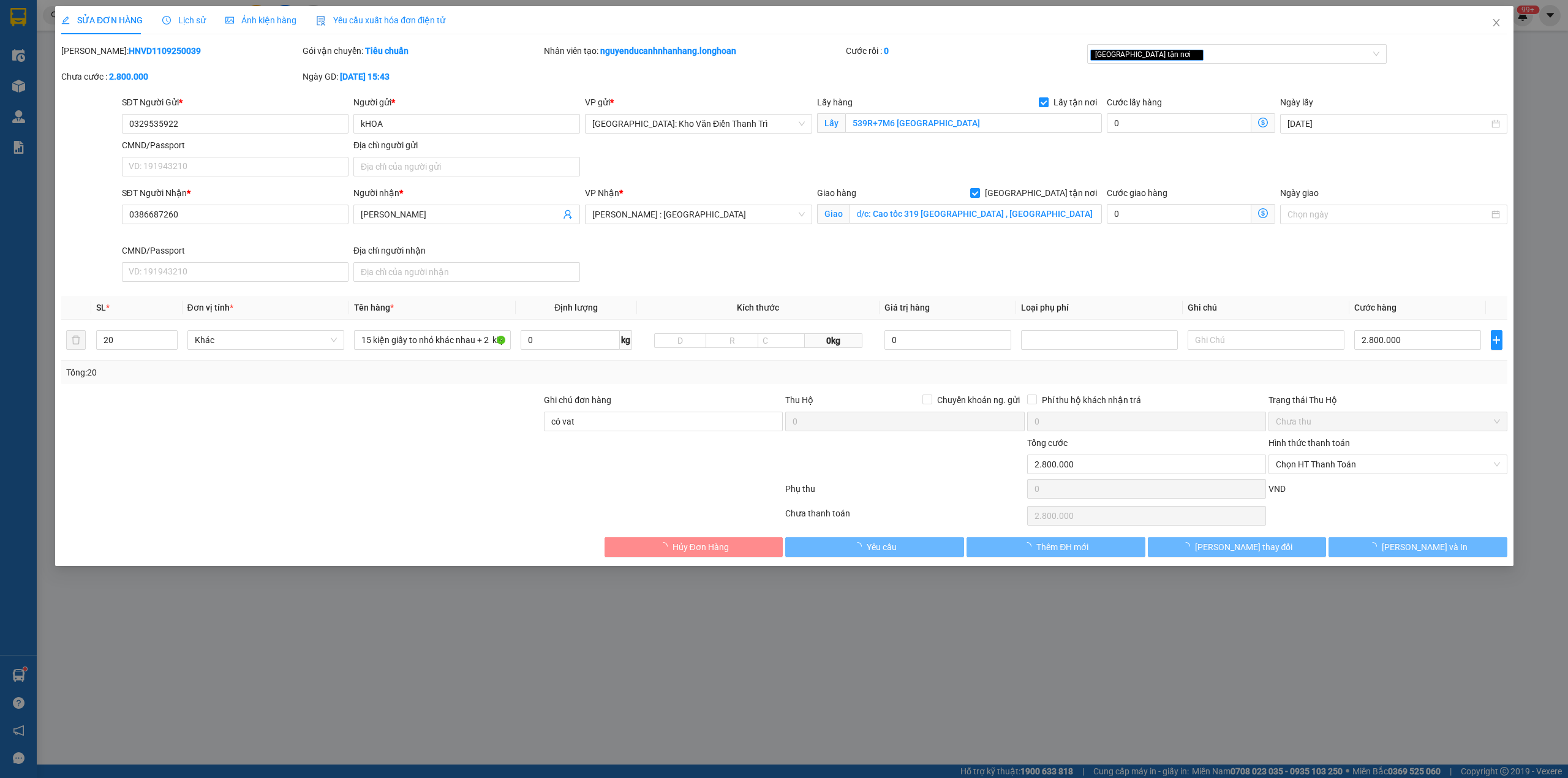
type input "0329535922"
type input "kHOA"
checkbox input "true"
type input "539R+7M6 [GEOGRAPHIC_DATA]"
type input "0386687260"
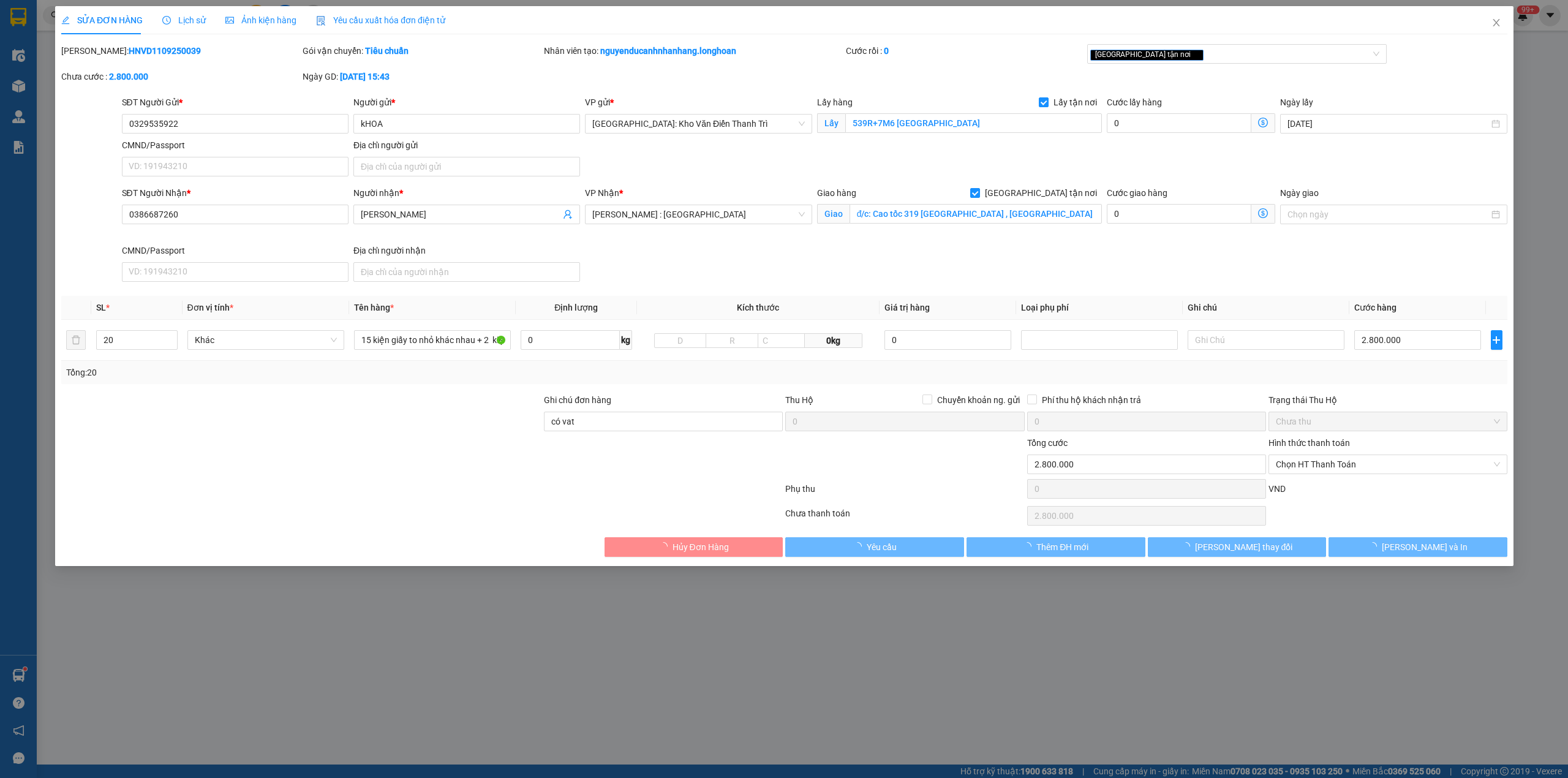
type input "[PERSON_NAME]"
checkbox input "true"
type input "đ/c: Cao tốc 319 [GEOGRAPHIC_DATA] , [GEOGRAPHIC_DATA] , [GEOGRAPHIC_DATA] , [G…"
type input "có vat"
type input "2.800.000"
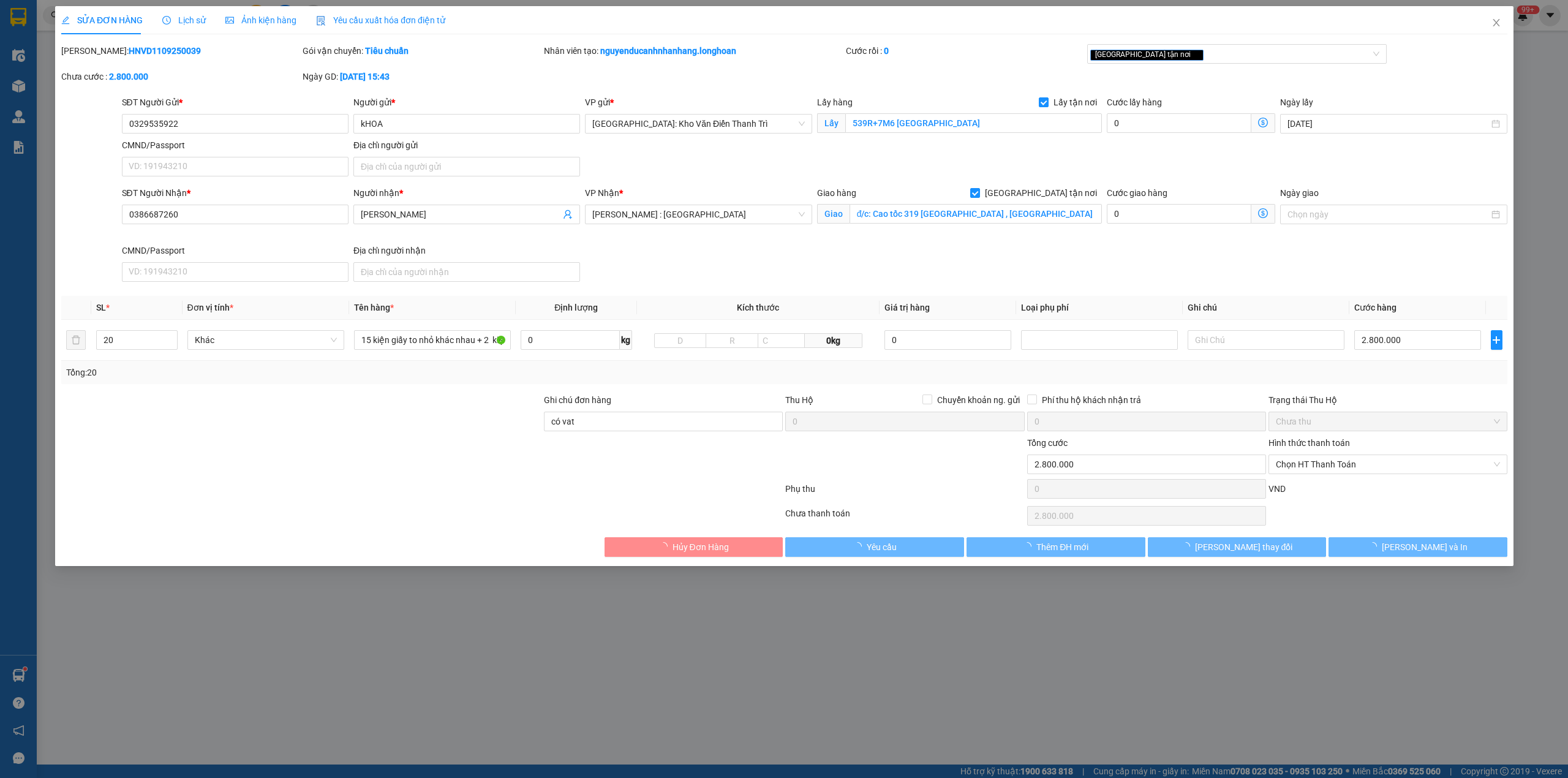
type input "2.800.000"
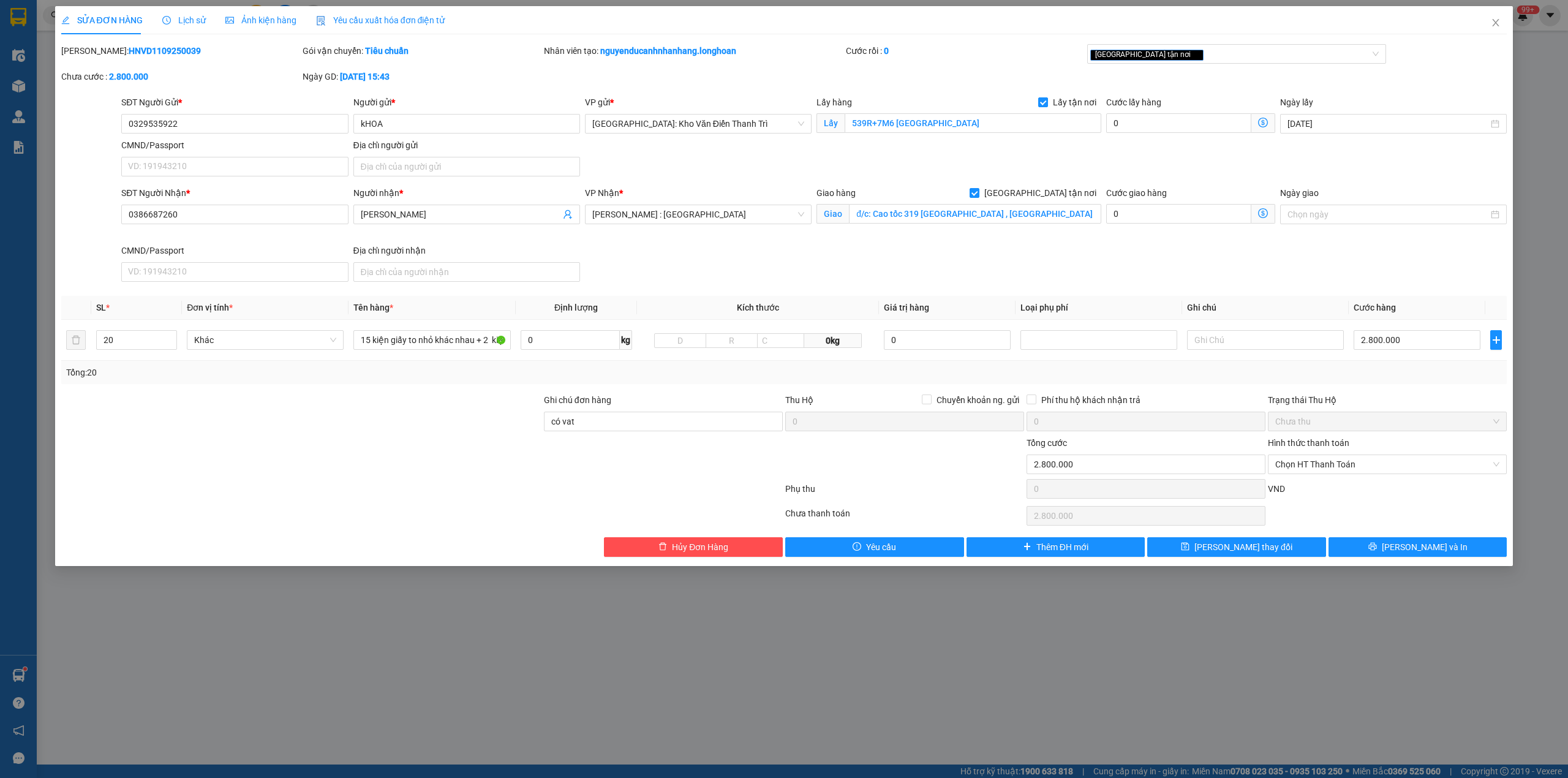
click at [143, 57] on div "[PERSON_NAME]: HNVD1109250039" at bounding box center [180, 51] width 239 height 13
copy b "HNVD1109250039"
click at [1495, 29] on span "Close" at bounding box center [1496, 23] width 34 height 34
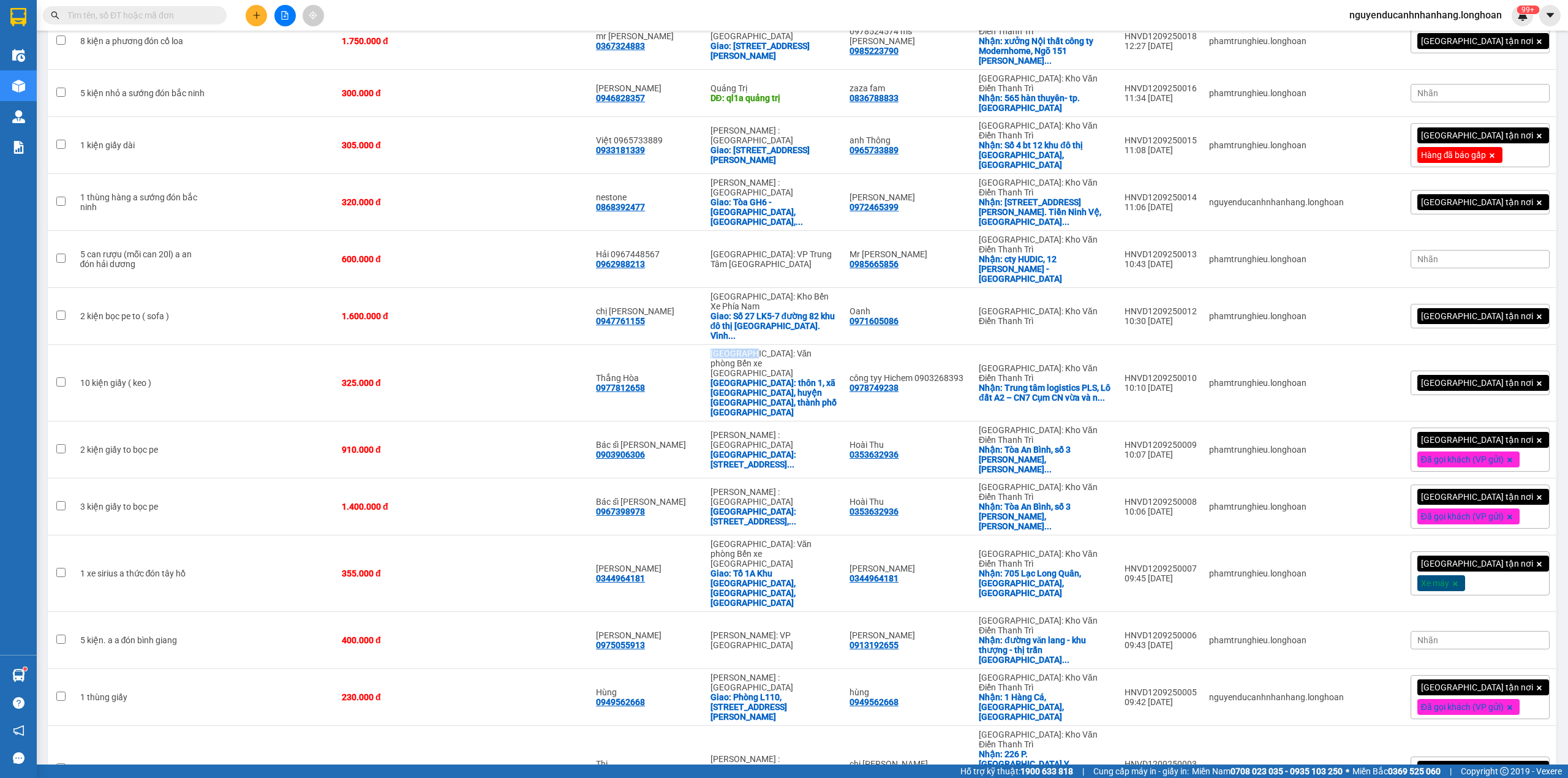
scroll to position [1191, 0]
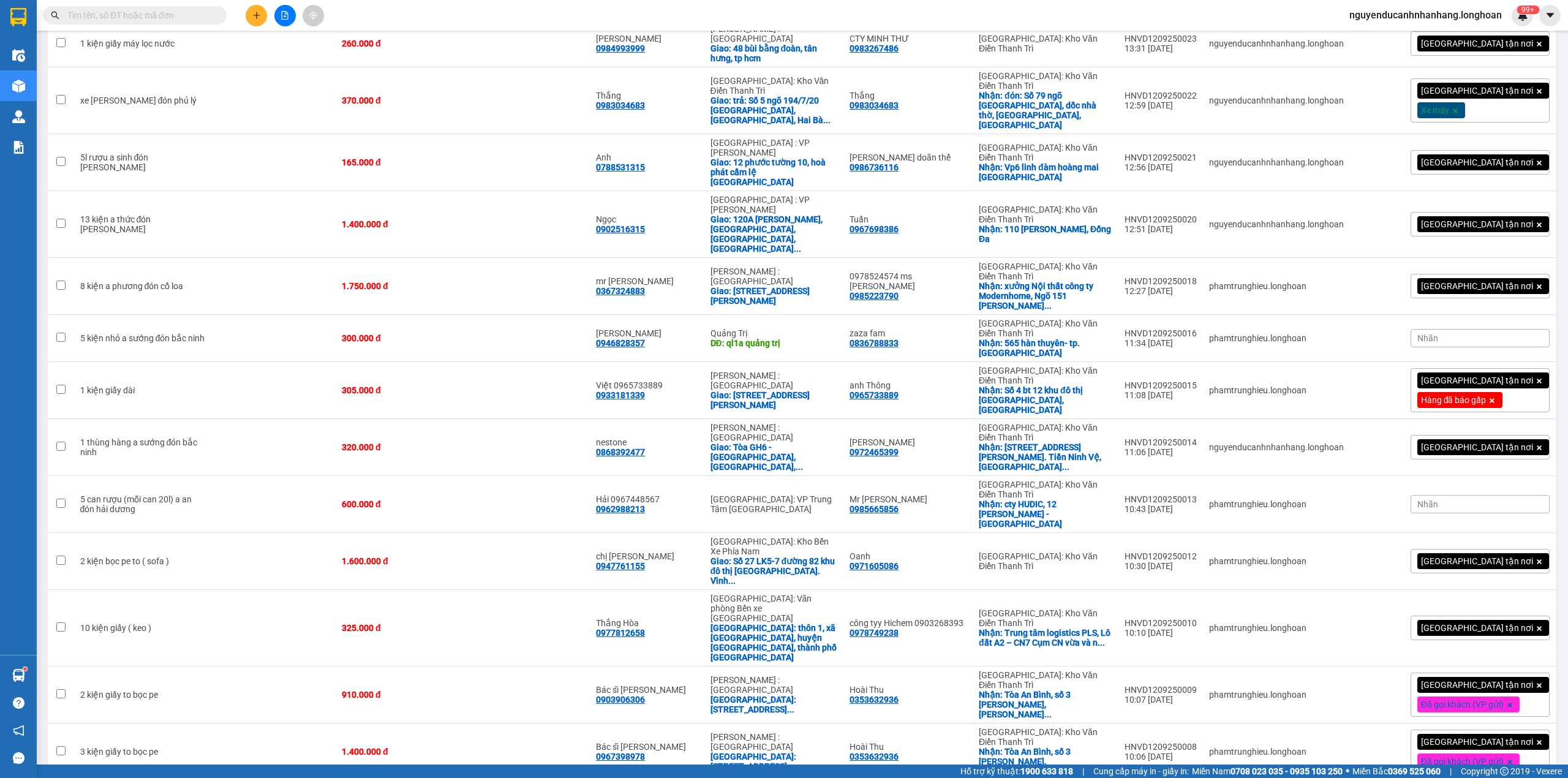
click at [198, 12] on input "text" at bounding box center [139, 16] width 145 height 13
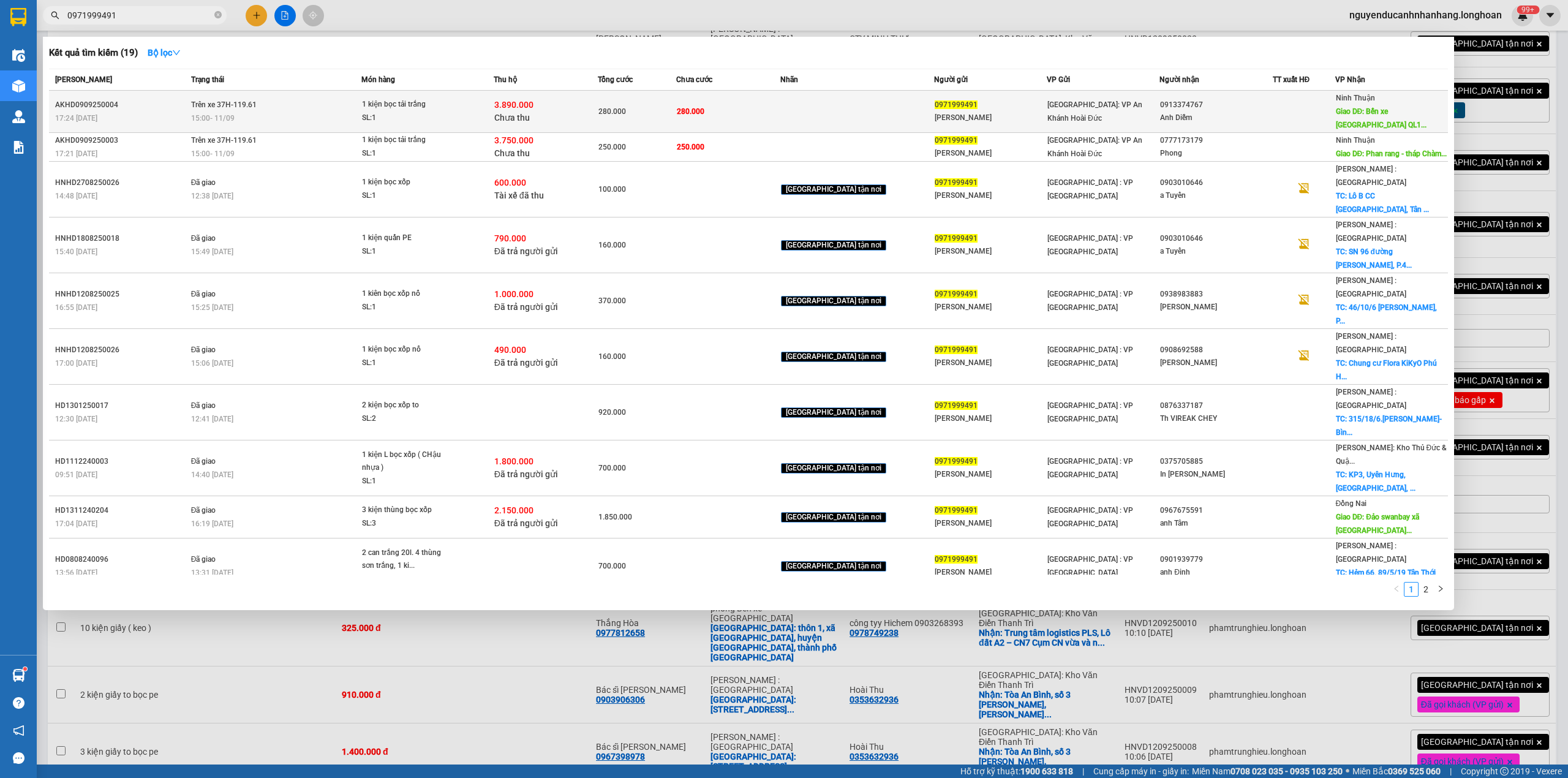
type input "0971999491"
click at [1121, 111] on div "[GEOGRAPHIC_DATA]: VP An Khánh Hoài Đức" at bounding box center [1103, 112] width 112 height 27
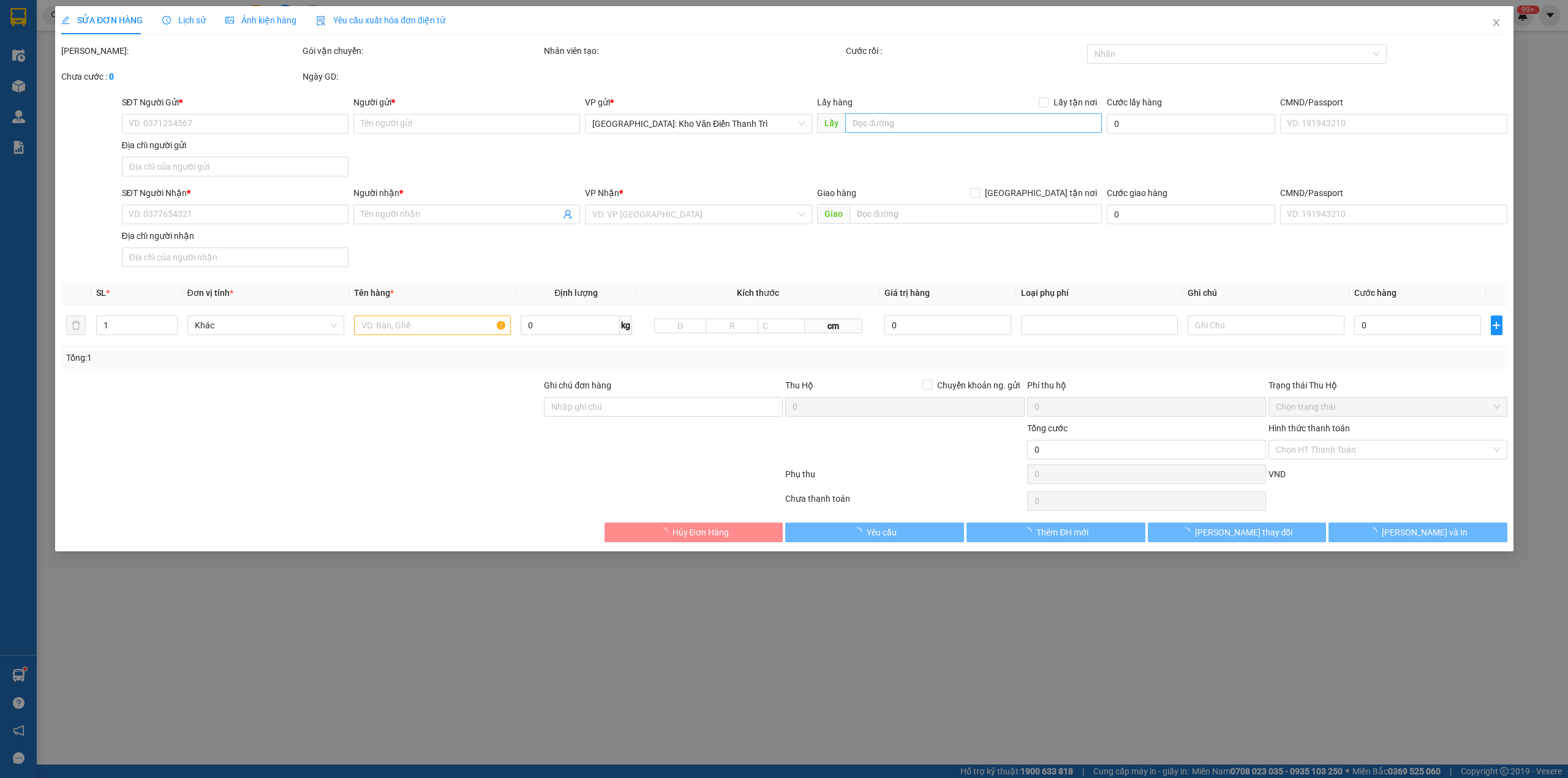
type input "0971999491"
type input "[PERSON_NAME]"
type input "0913374767"
type input "Anh Diễm"
type input "Bến xe [GEOGRAPHIC_DATA] [GEOGRAPHIC_DATA] - [GEOGRAPHIC_DATA] - [GEOGRAPHIC_DA…"
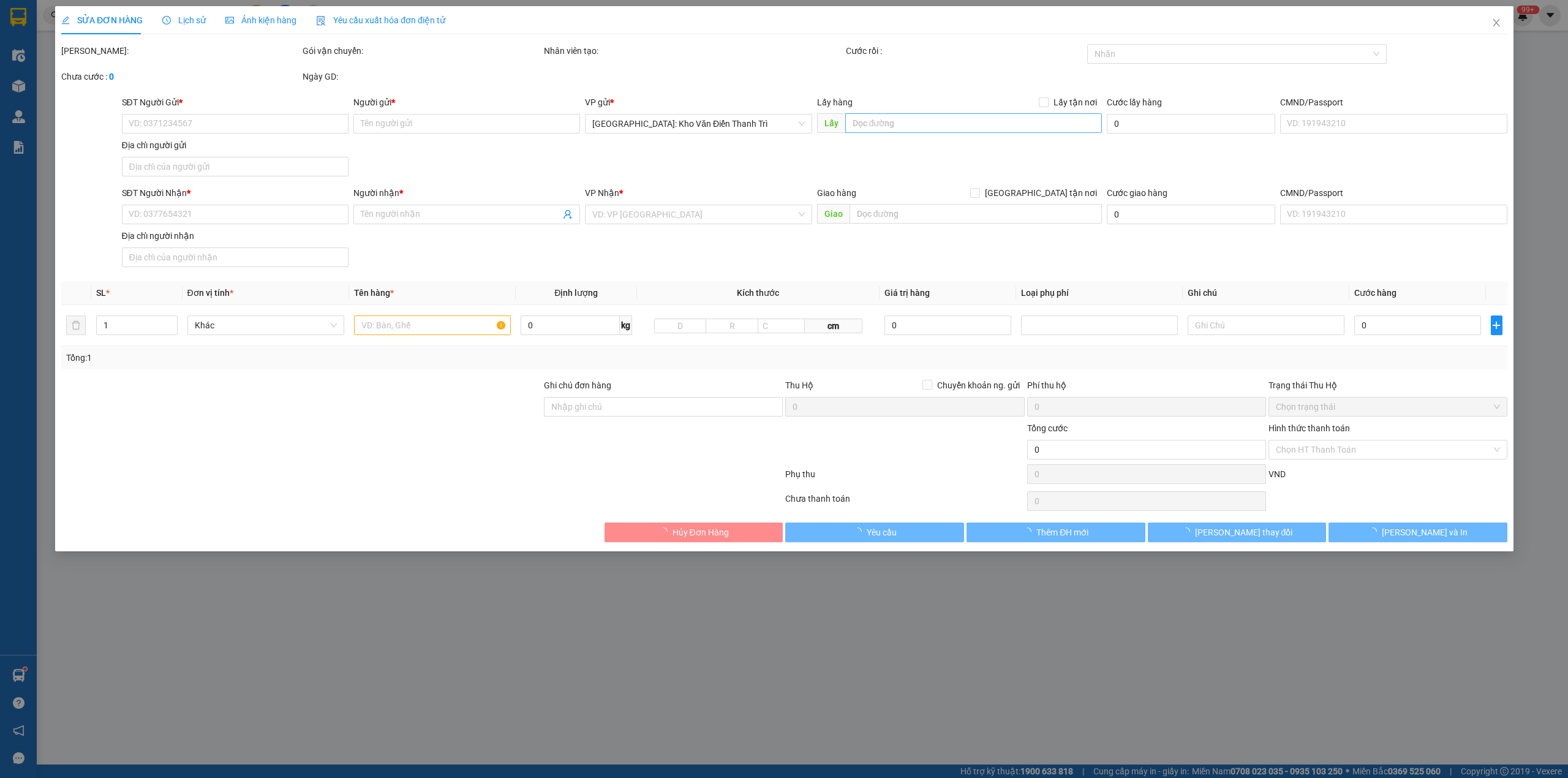
type input "Hàng không đồng kiểm, đơn giao nguyên kiện, hư vỡ không đền (đã báo người gửi)"
type input "280.000"
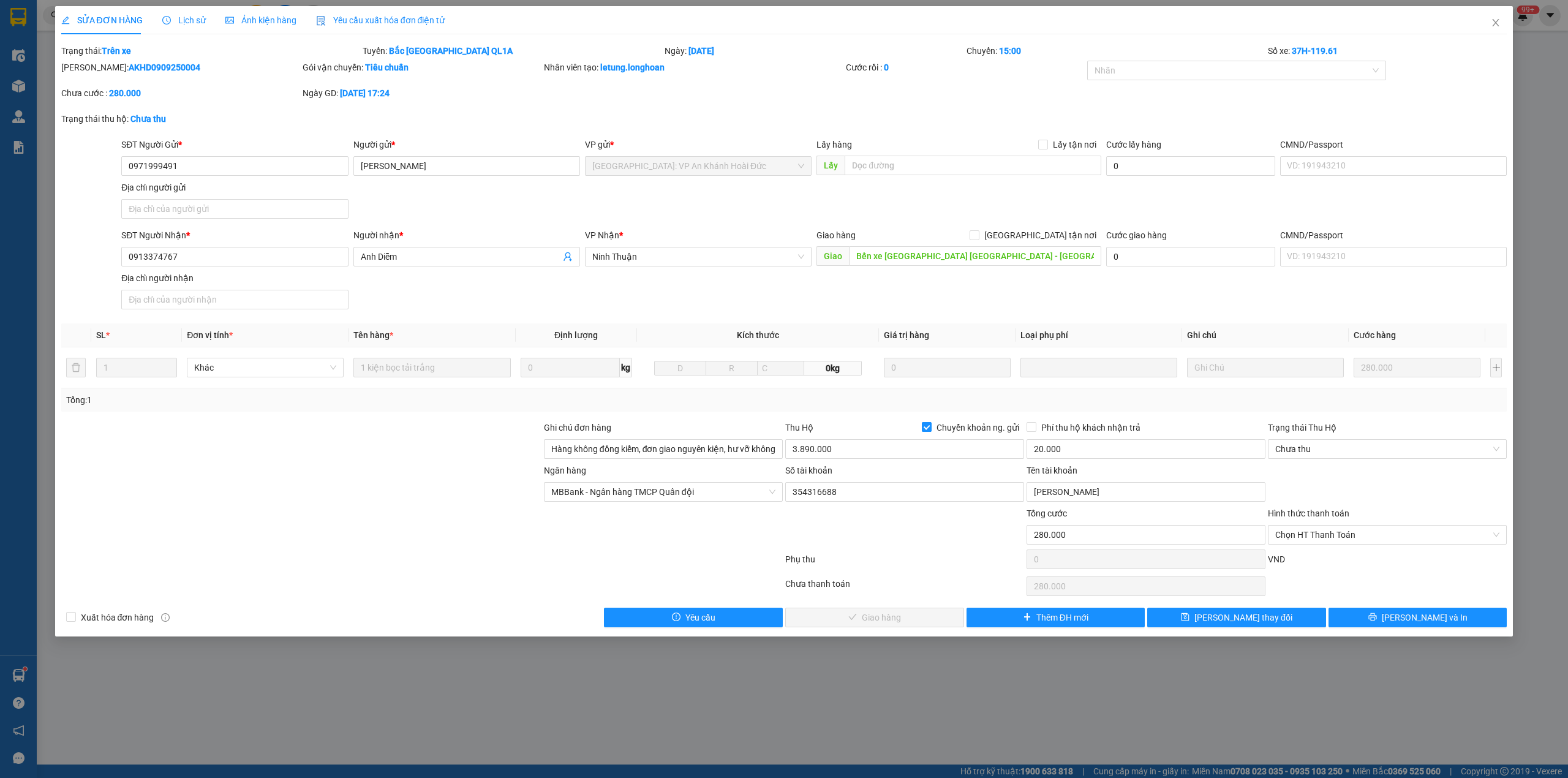
click at [933, 432] on span "Chuyển khoản ng. gửi" at bounding box center [978, 428] width 92 height 13
click at [930, 431] on input "Chuyển khoản ng. gửi" at bounding box center [926, 427] width 9 height 9
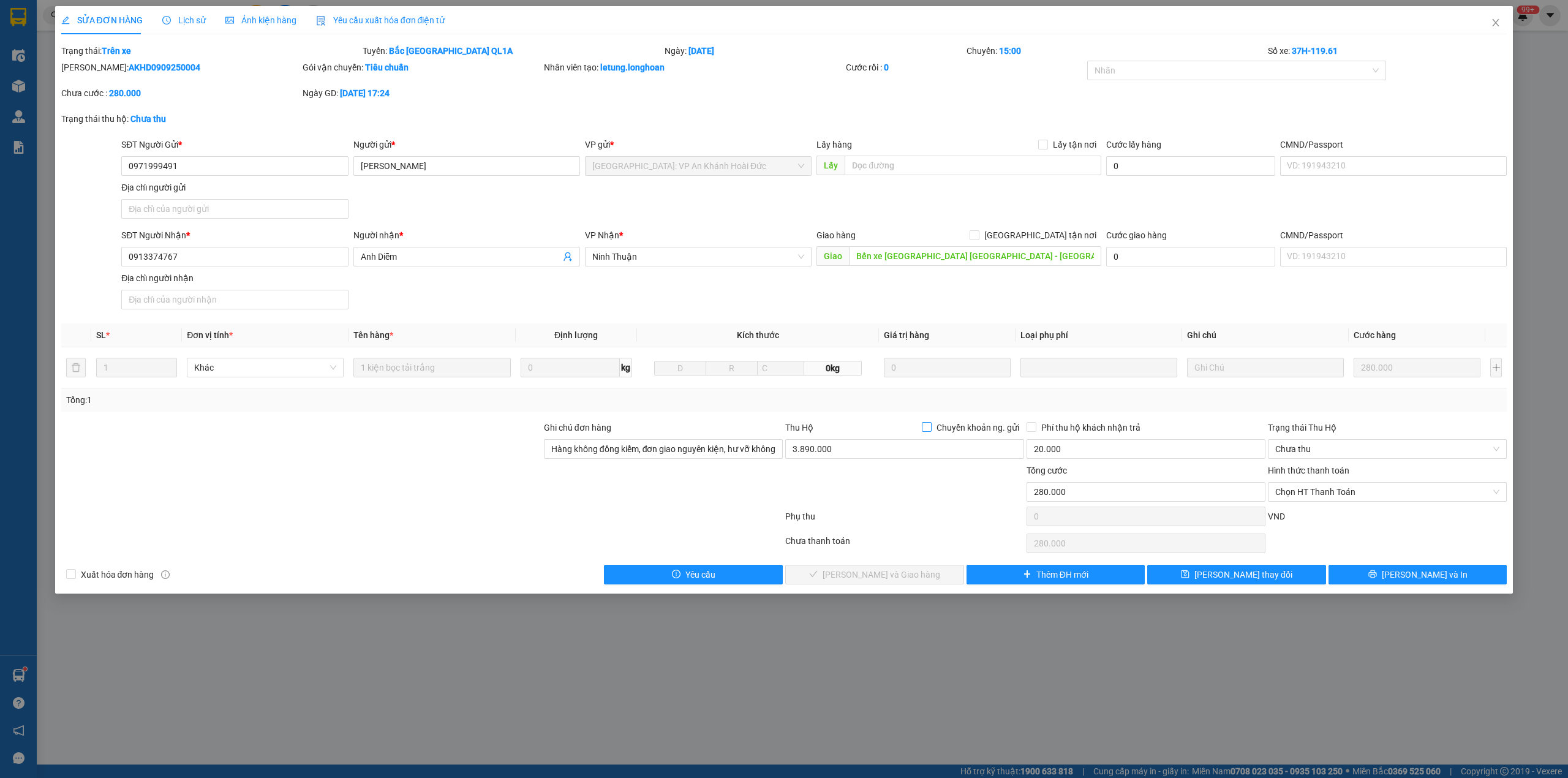
click at [924, 429] on input "Chuyển khoản ng. gửi" at bounding box center [926, 427] width 9 height 9
checkbox input "true"
